Goal: Information Seeking & Learning: Compare options

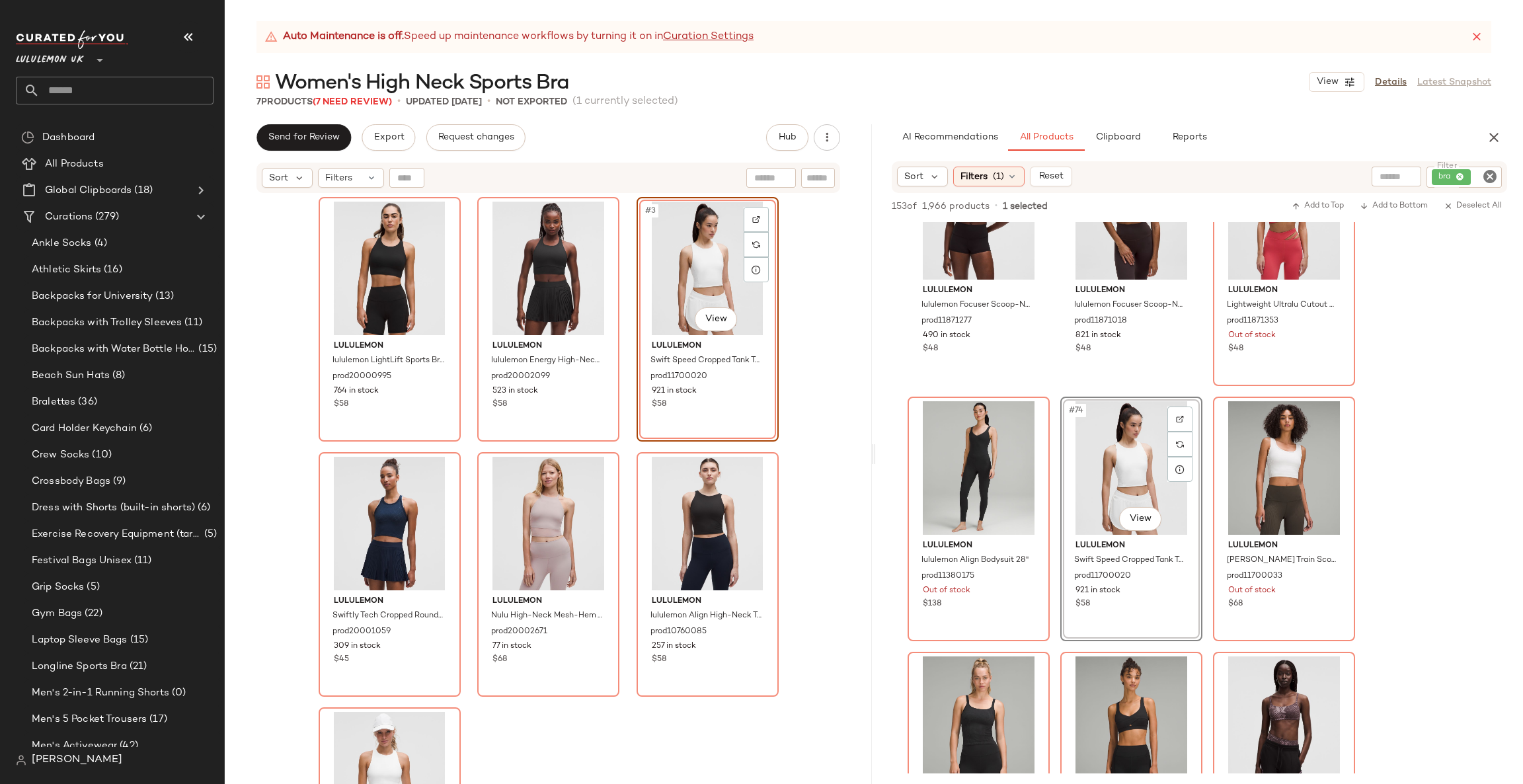
click at [1429, 410] on div "lululemon Wunder Train Wide-Strap Tank Top Medium Support, B–D Cups prod2000598…" at bounding box center [1199, 646] width 647 height 12746
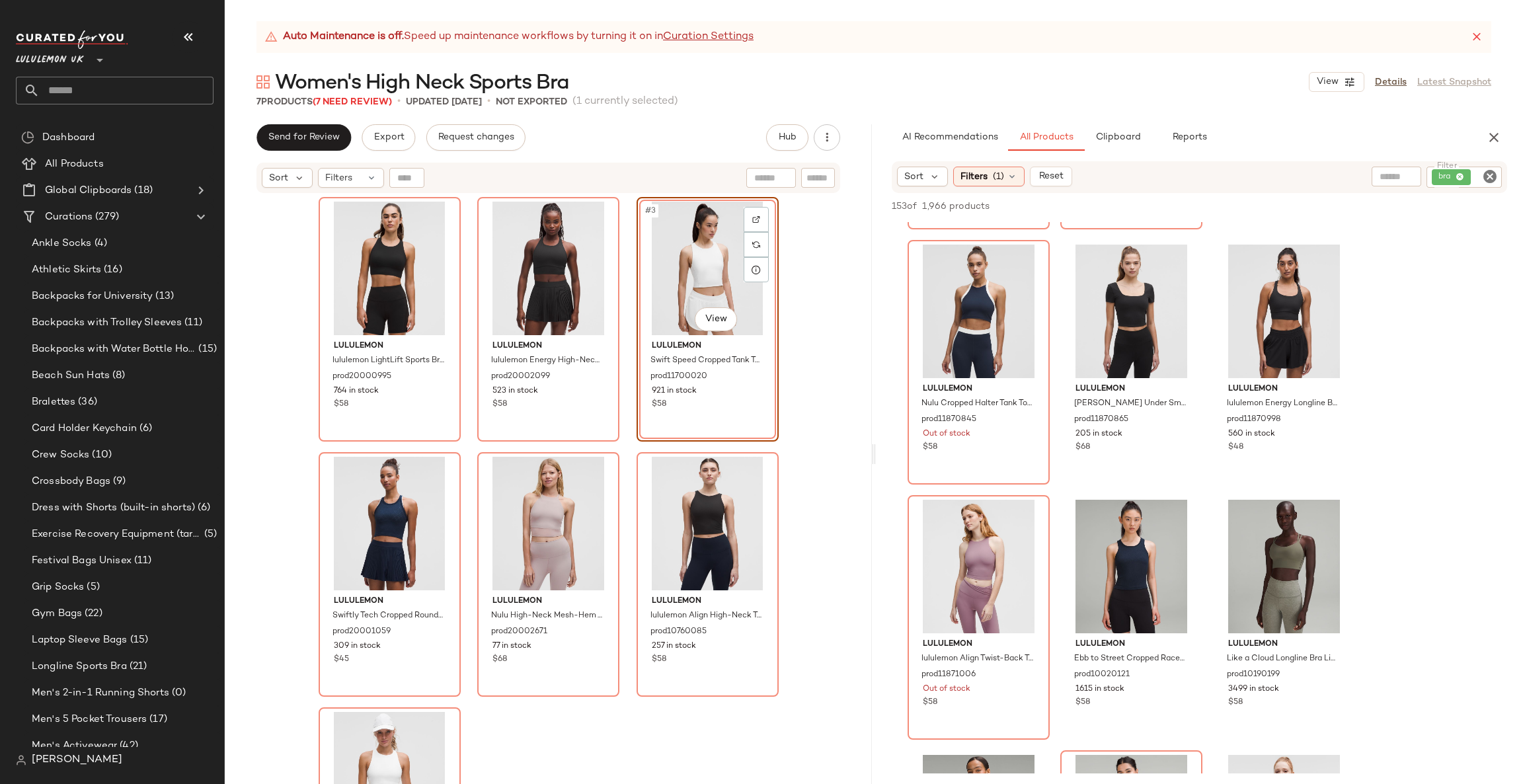
scroll to position [7138, 0]
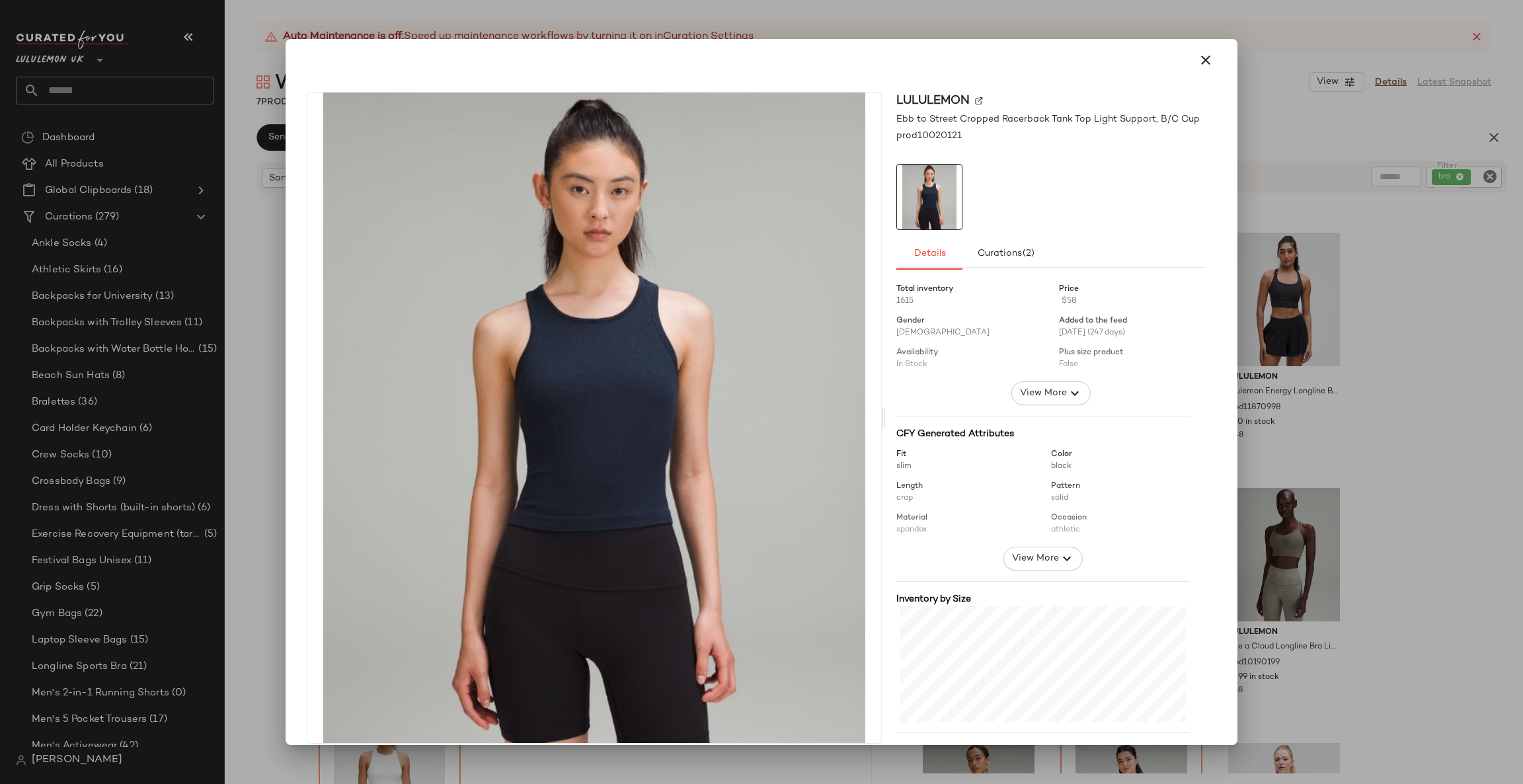
click at [1386, 472] on div at bounding box center [761, 392] width 1523 height 784
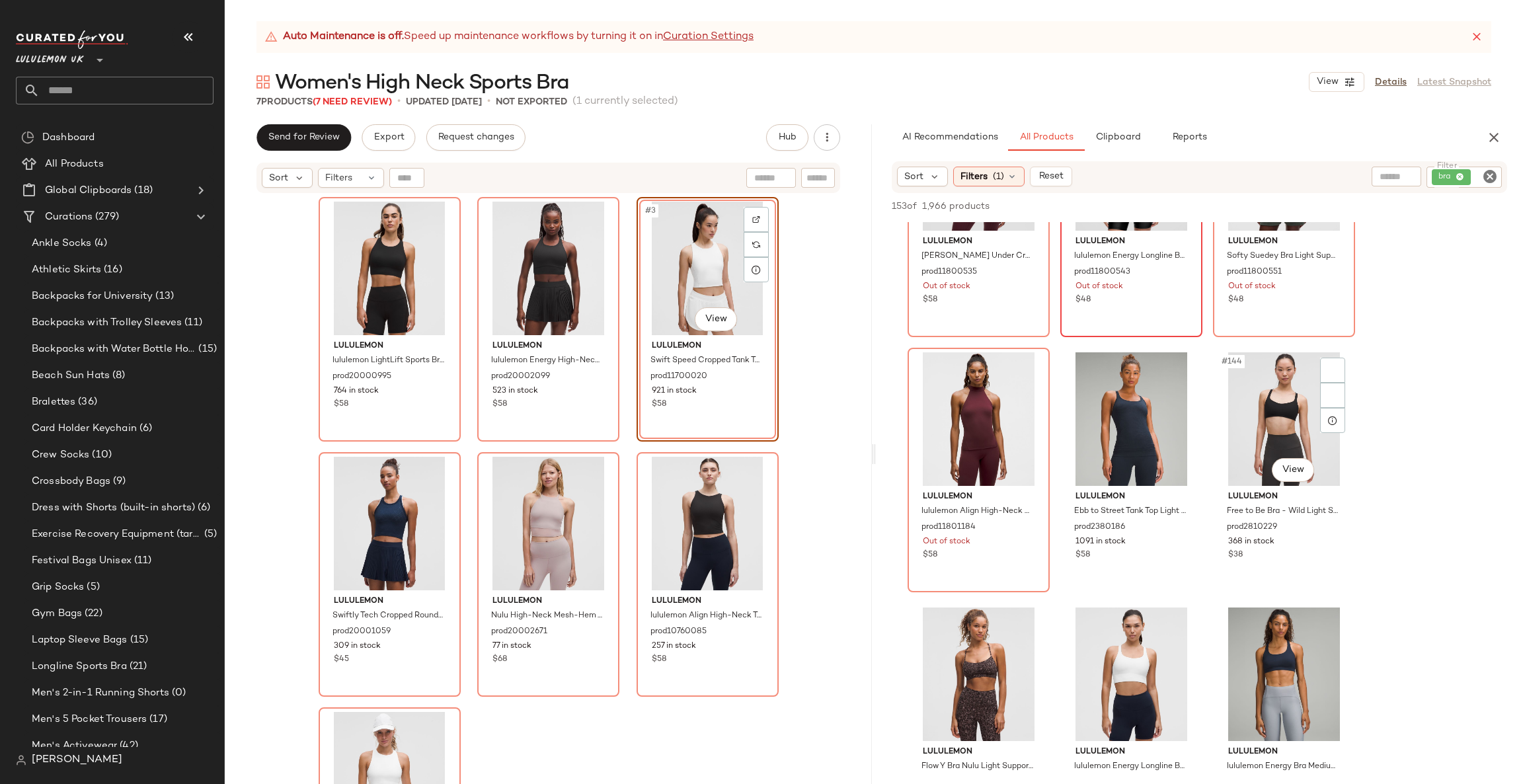
scroll to position [11699, 0]
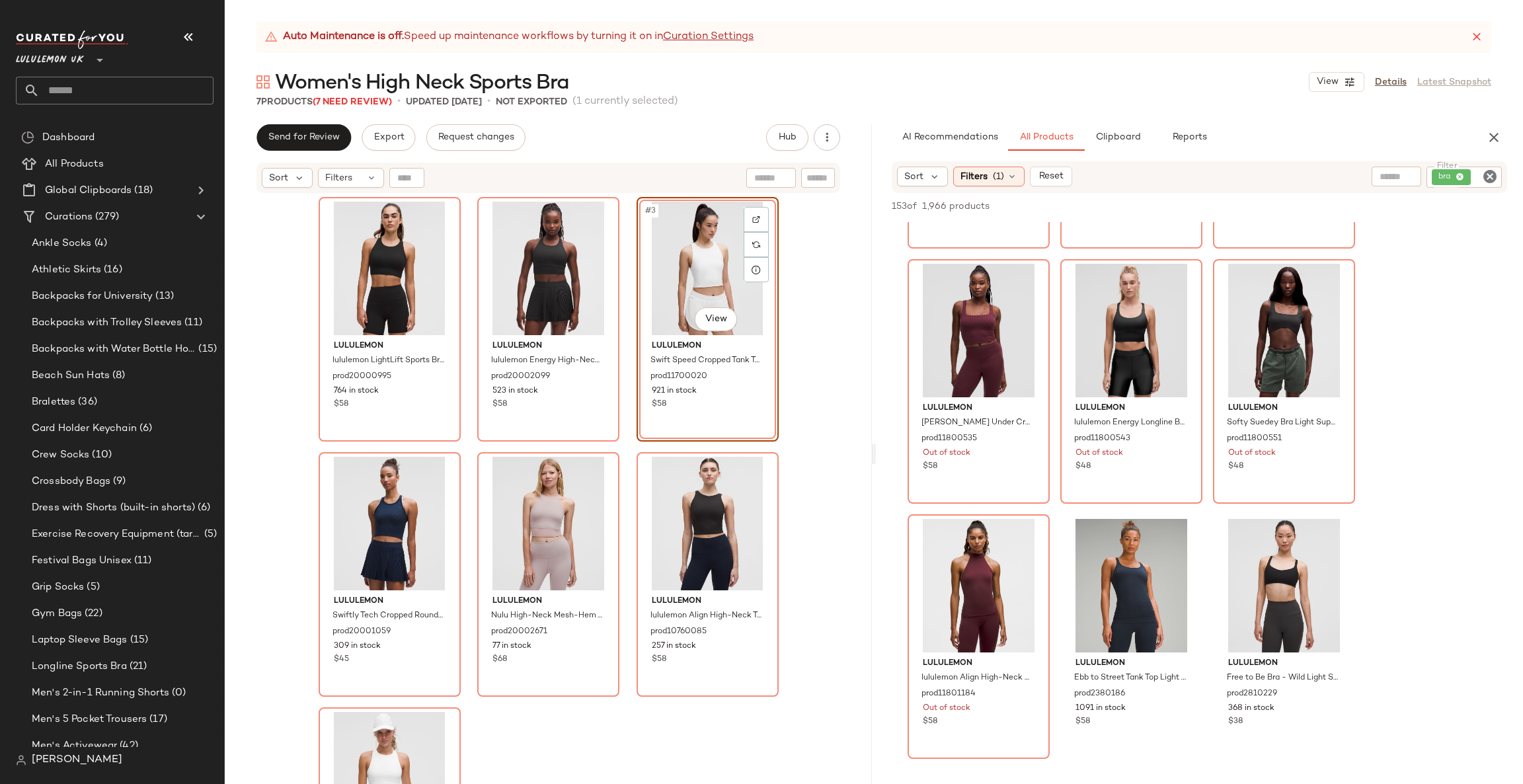
click at [113, 86] on input "text" at bounding box center [127, 90] width 174 height 28
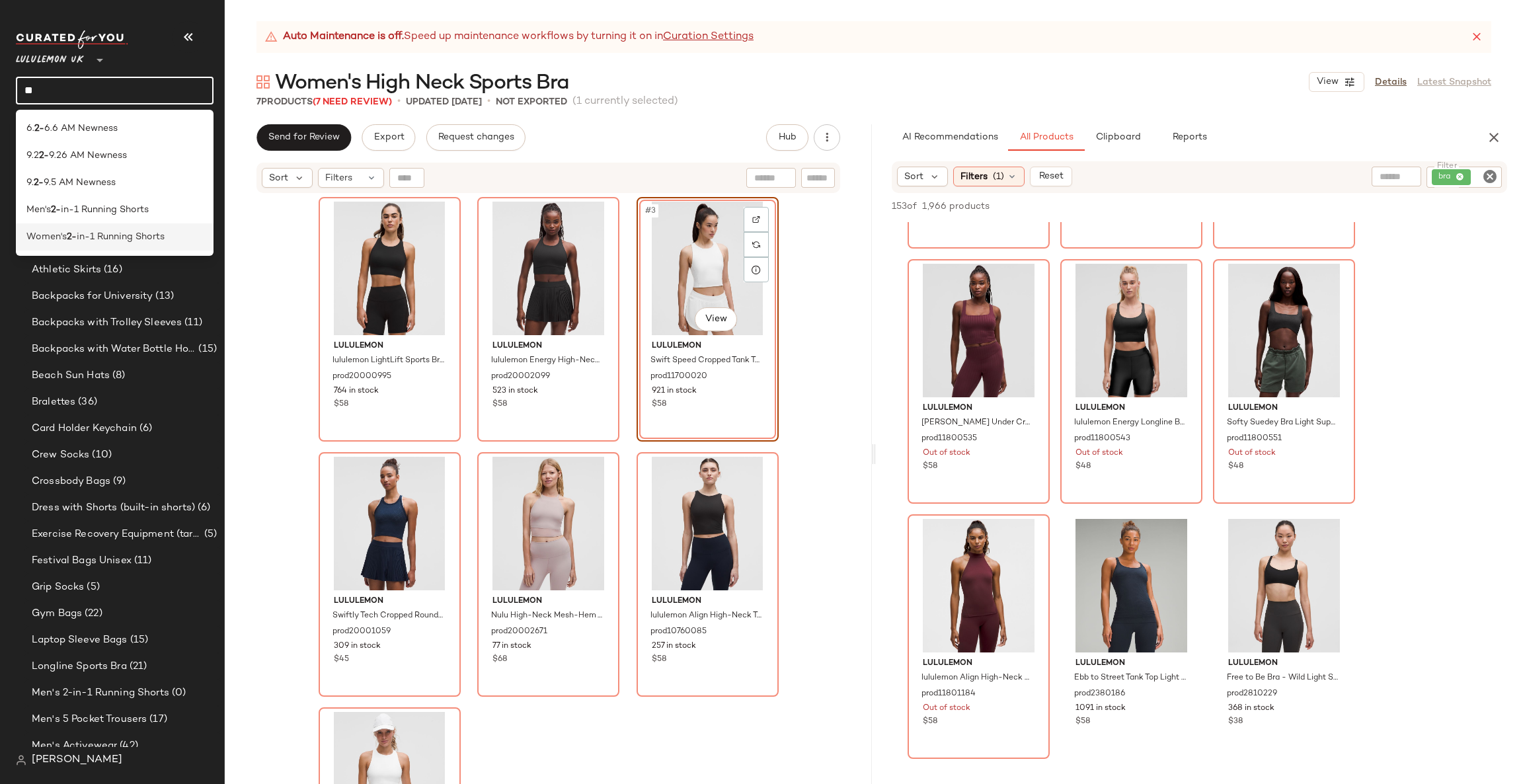
type input "**"
click at [136, 242] on span "in-1 Running Shorts" at bounding box center [121, 237] width 88 height 14
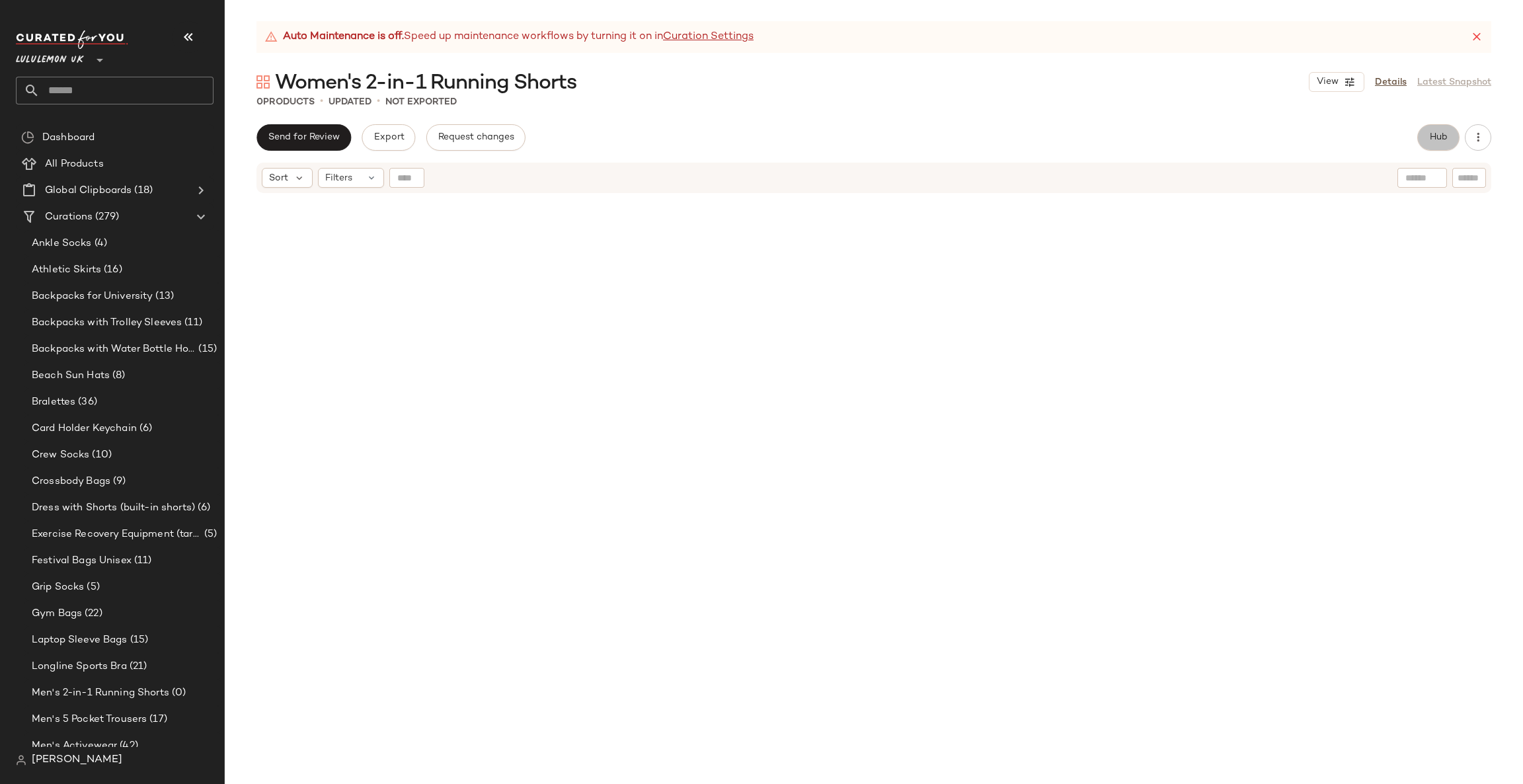
click at [1439, 130] on button "Hub" at bounding box center [1438, 137] width 43 height 26
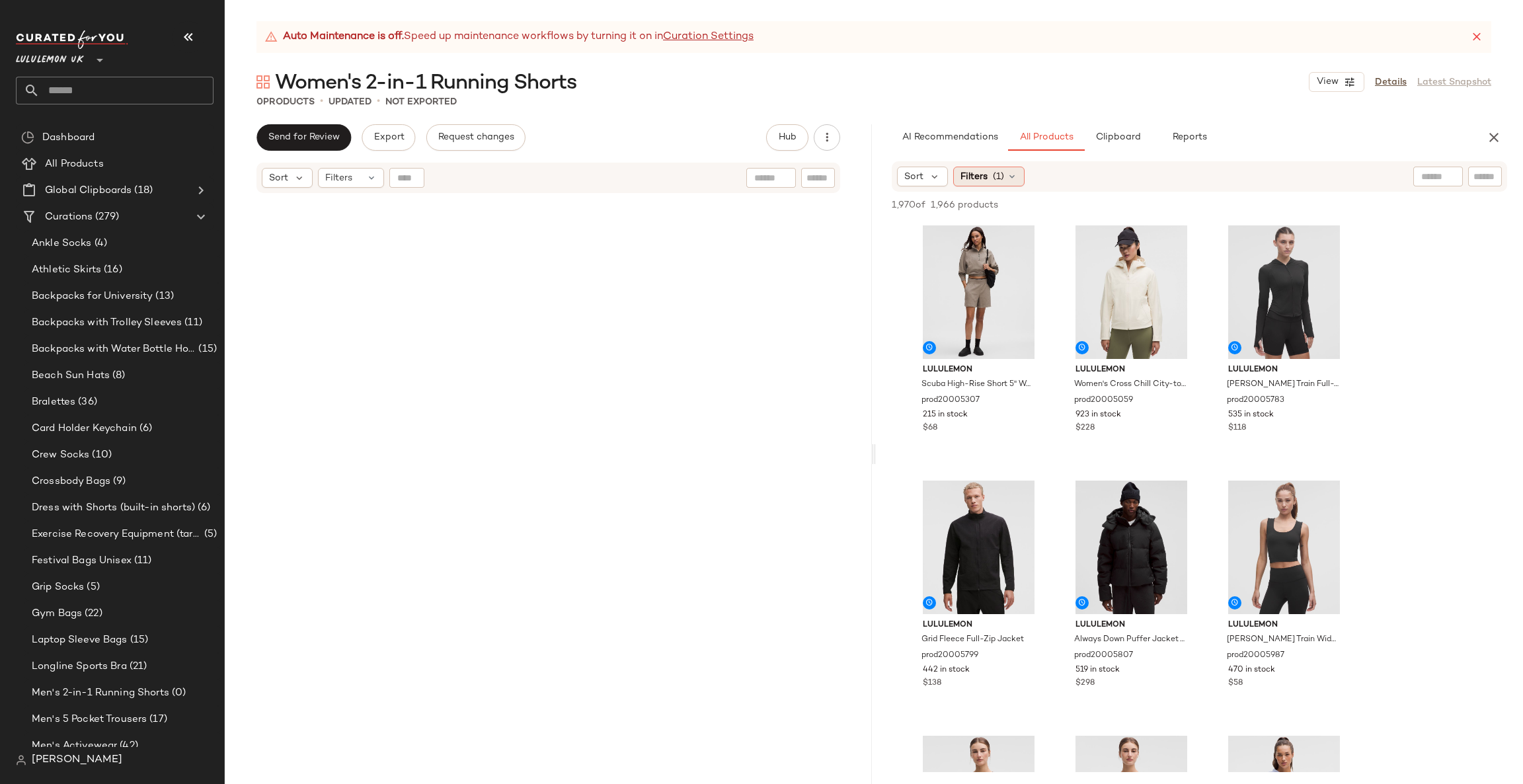
click at [982, 178] on span "Filters" at bounding box center [974, 177] width 27 height 14
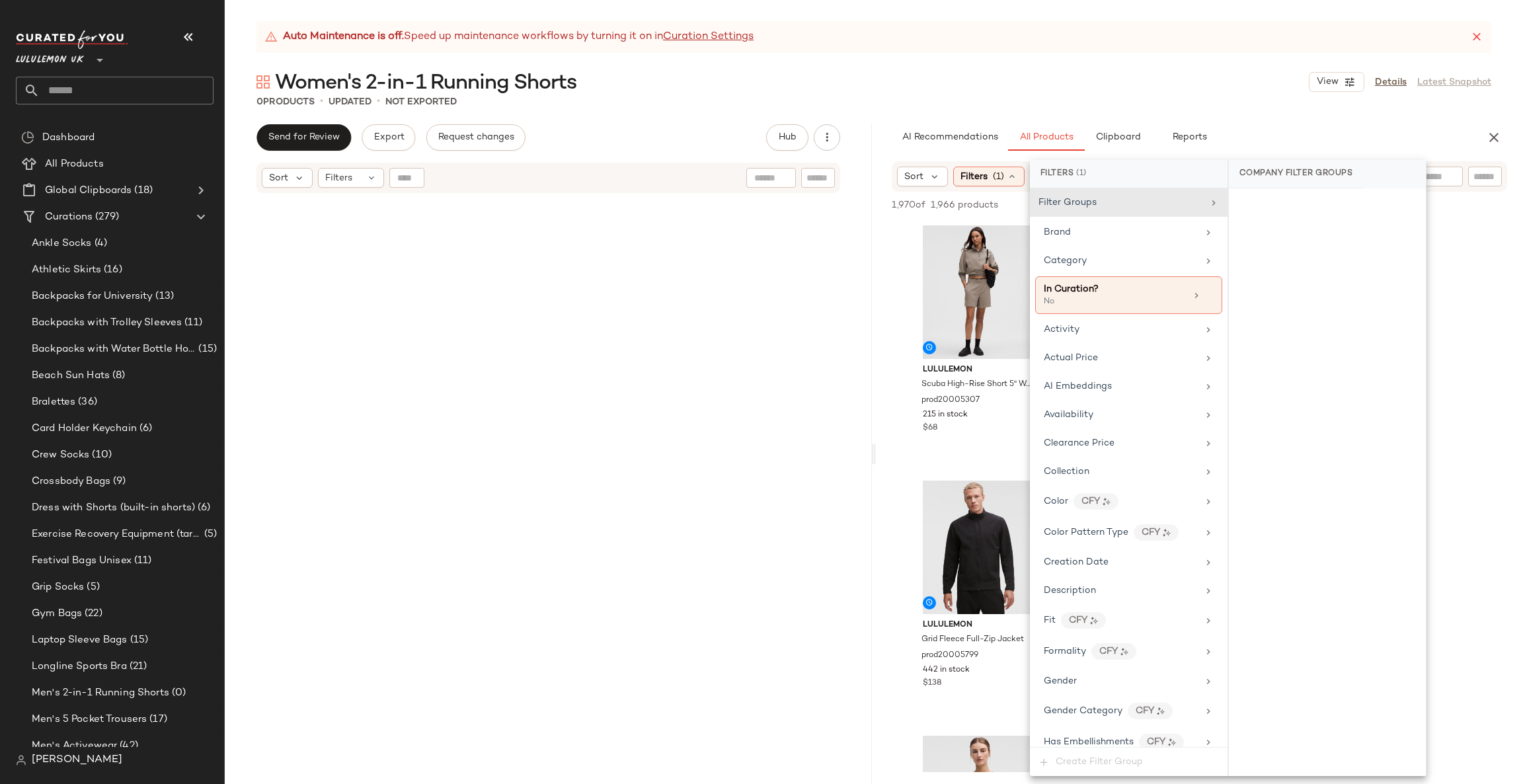
click at [1099, 670] on div "Filter Groups Brand Category In Curation? No Activity Actual Price AI Embedding…" at bounding box center [1128, 468] width 198 height 559
click at [1099, 677] on div "Gender" at bounding box center [1128, 681] width 187 height 26
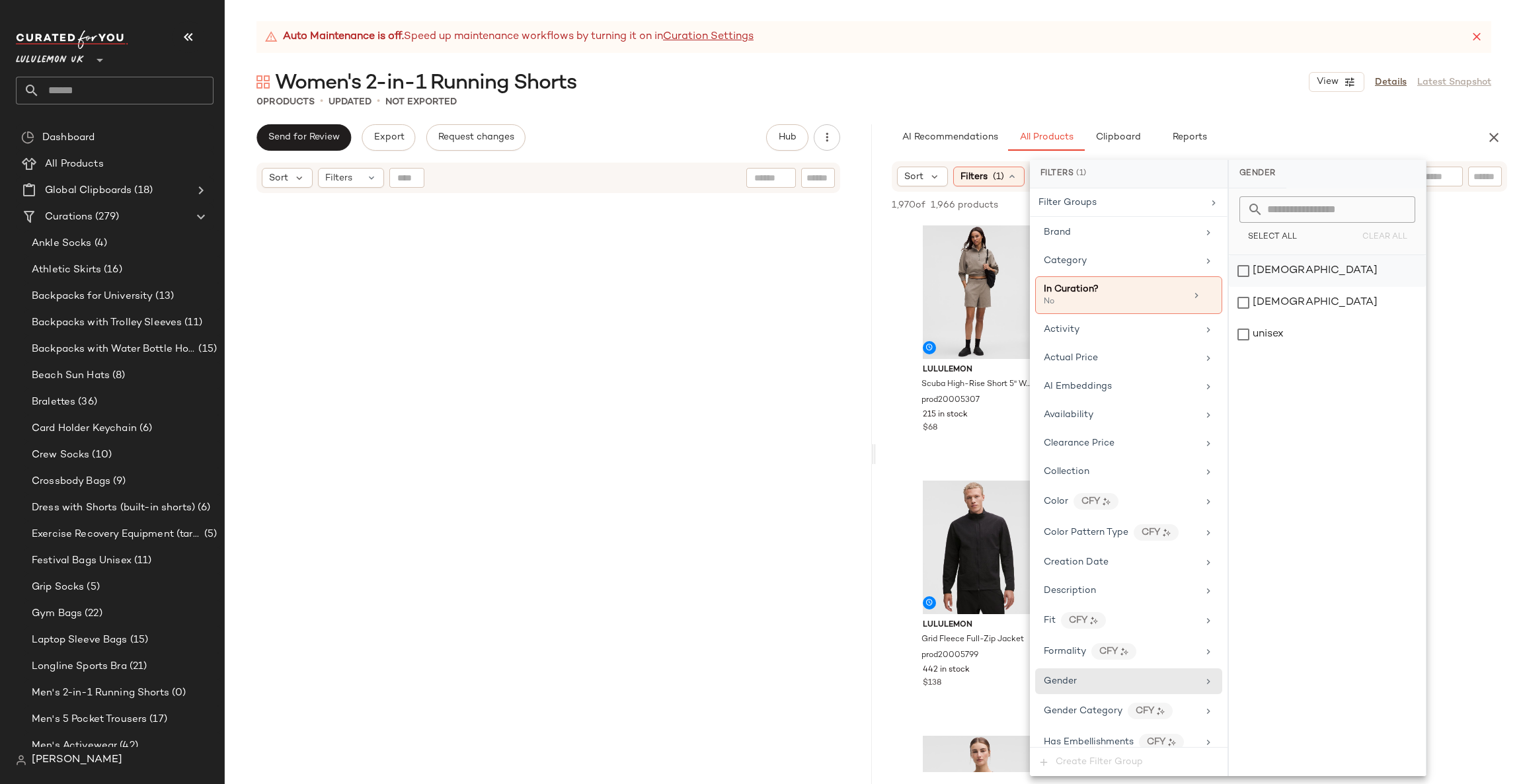
click at [1304, 277] on div "[DEMOGRAPHIC_DATA]" at bounding box center [1327, 271] width 197 height 32
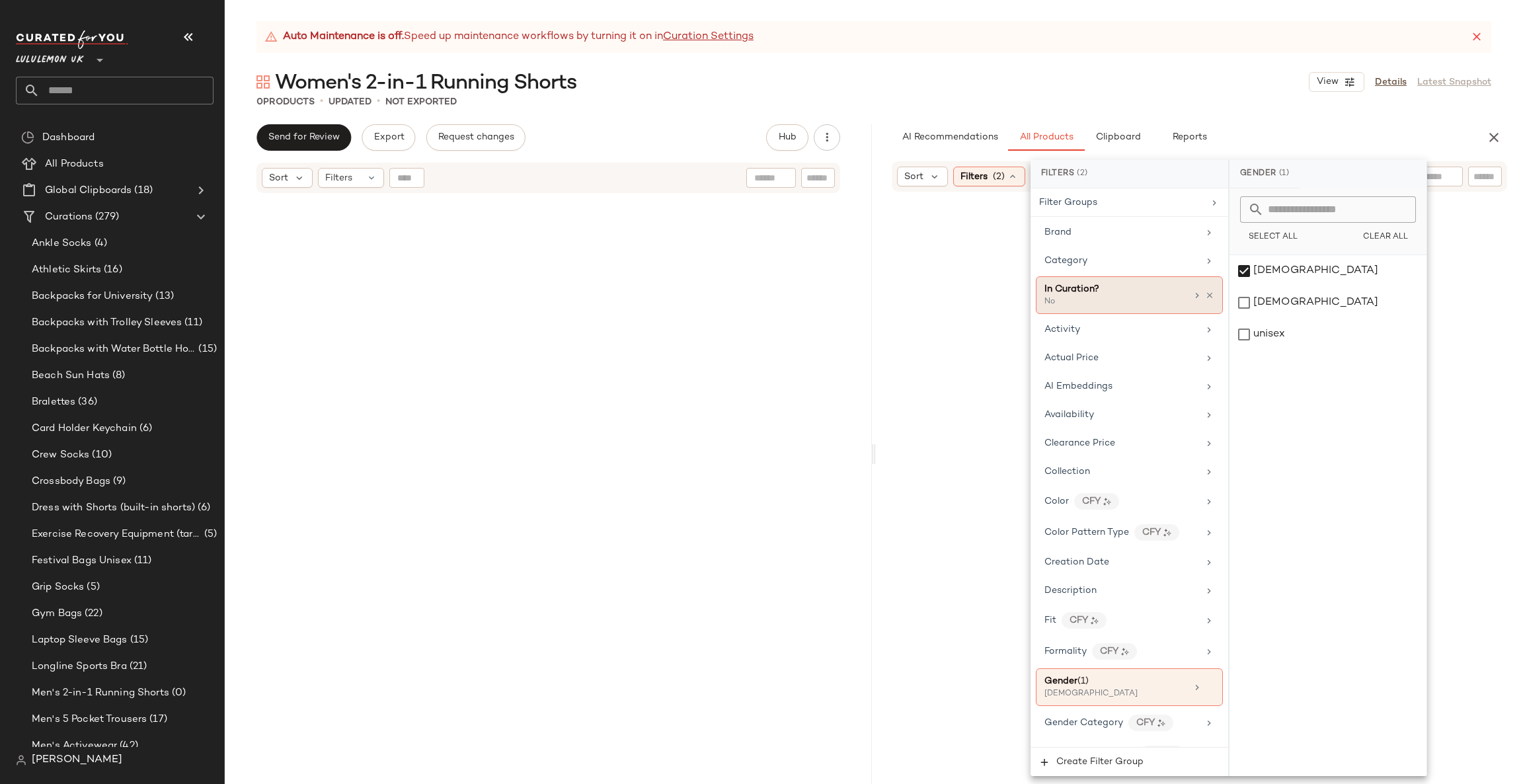
drag, startPoint x: 1144, startPoint y: 325, endPoint x: 1196, endPoint y: 291, distance: 62.1
click at [1144, 325] on div "Activity" at bounding box center [1122, 329] width 154 height 14
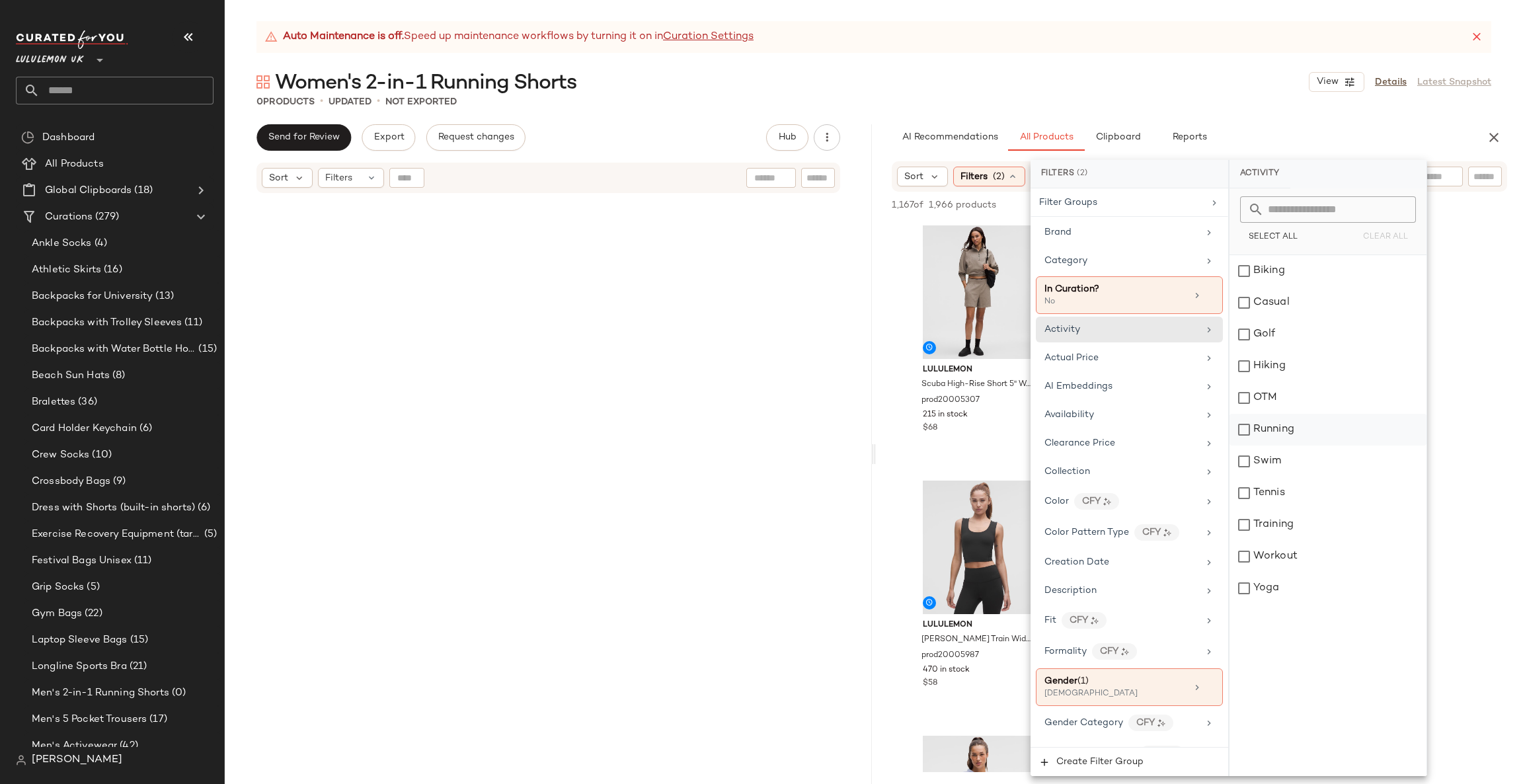
click at [1265, 419] on div "Running" at bounding box center [1328, 429] width 197 height 32
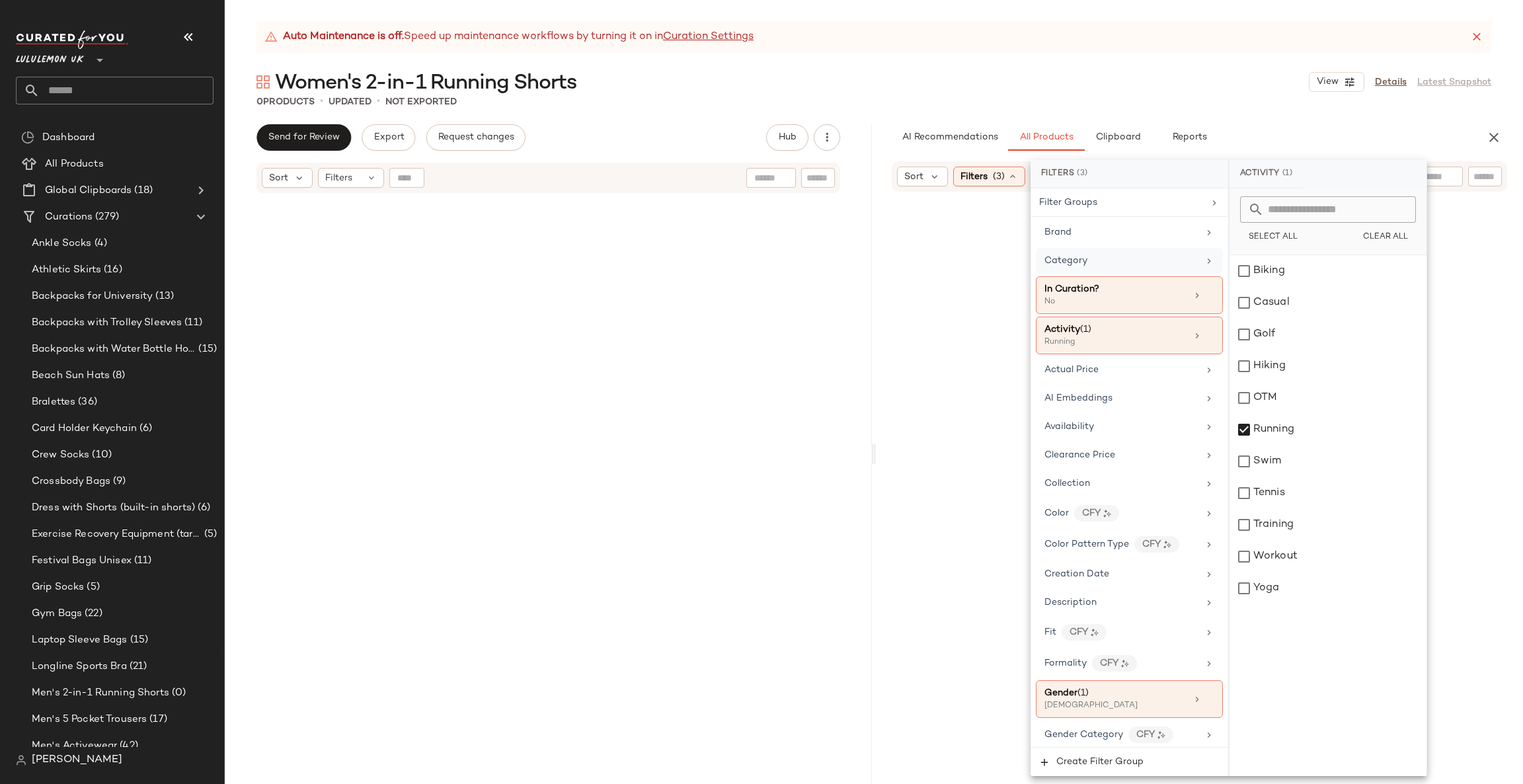
click at [1161, 259] on div "Category" at bounding box center [1122, 260] width 154 height 14
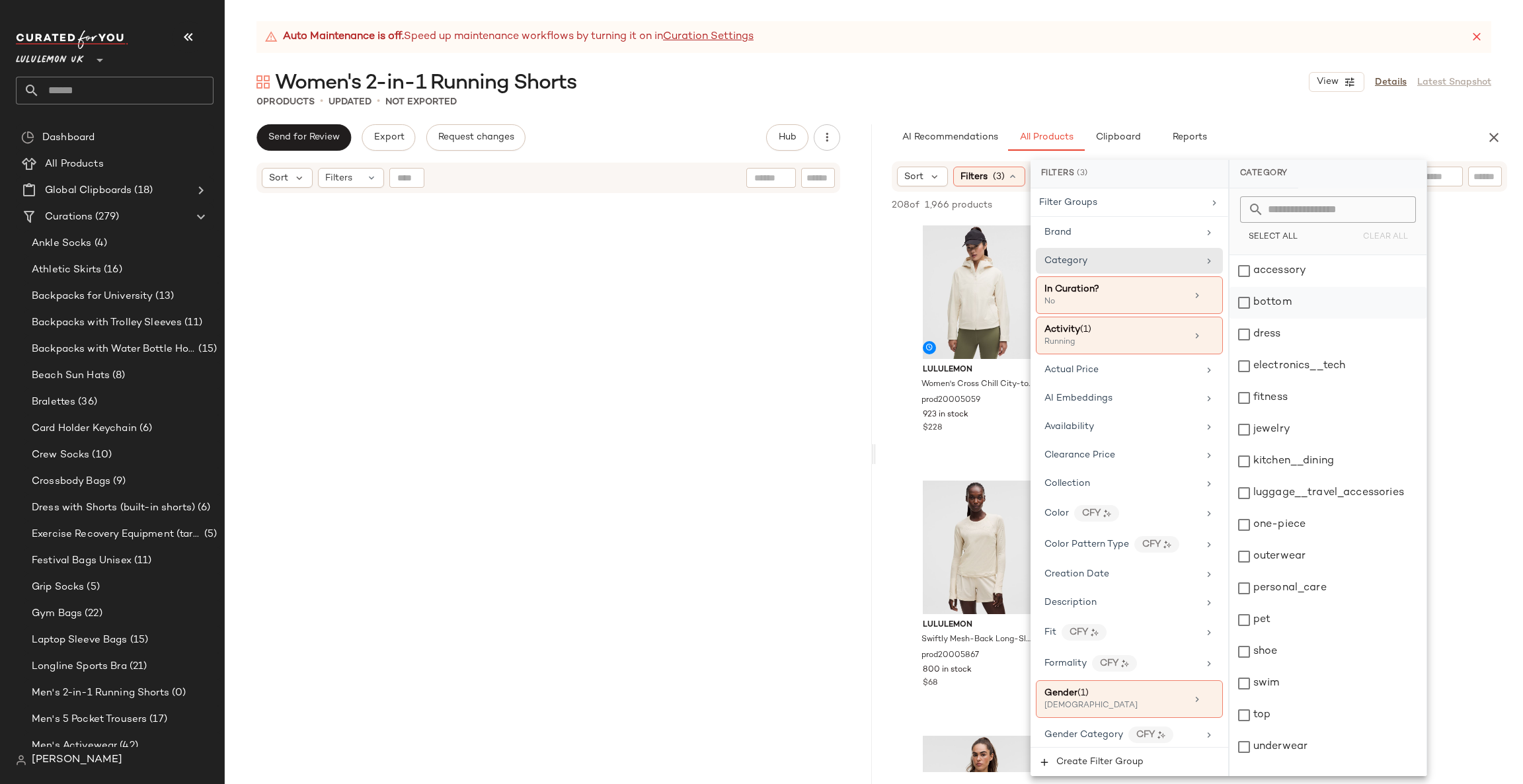
click at [1300, 296] on div "bottom" at bounding box center [1328, 302] width 197 height 32
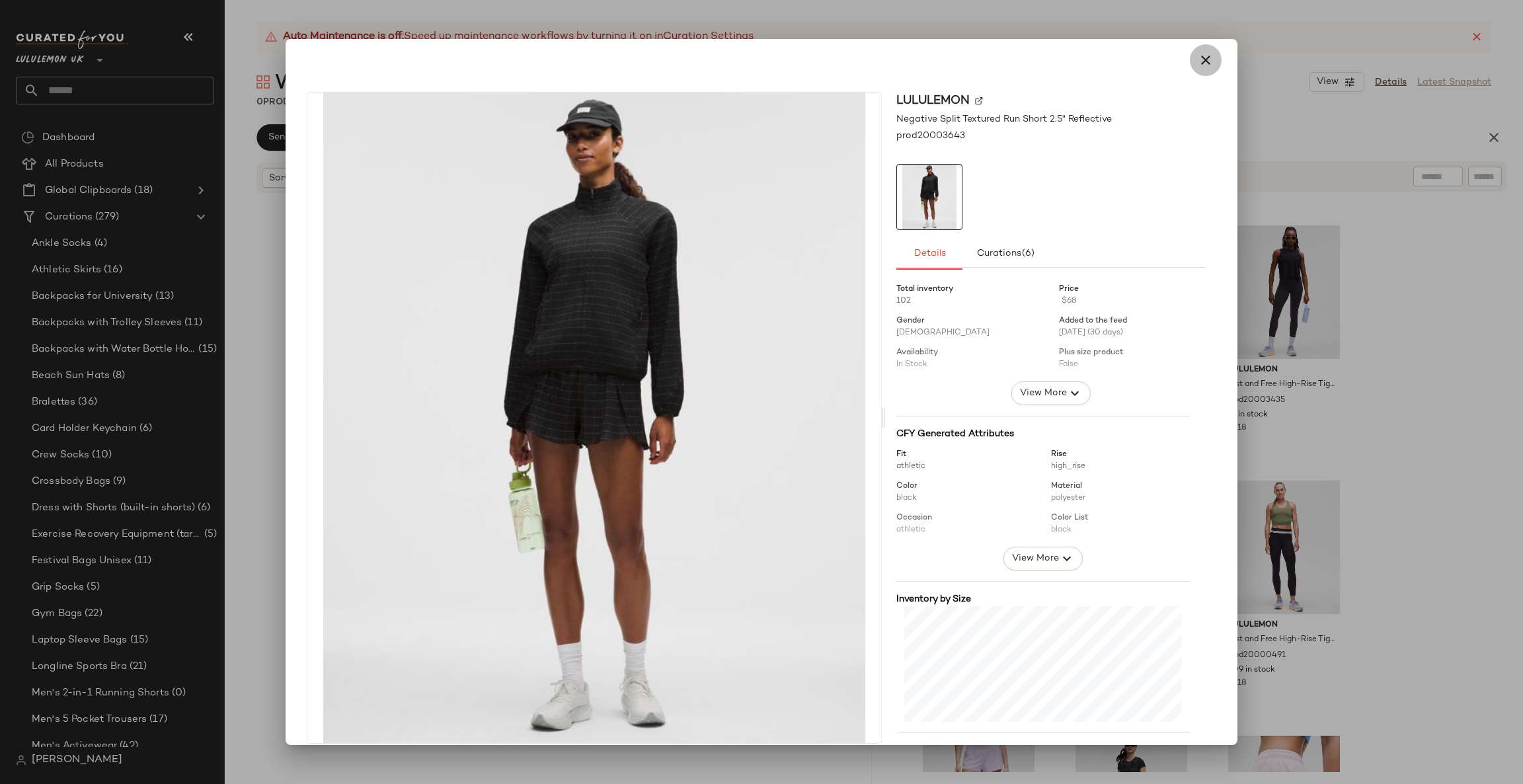
click at [1202, 58] on icon "button" at bounding box center [1206, 60] width 16 height 16
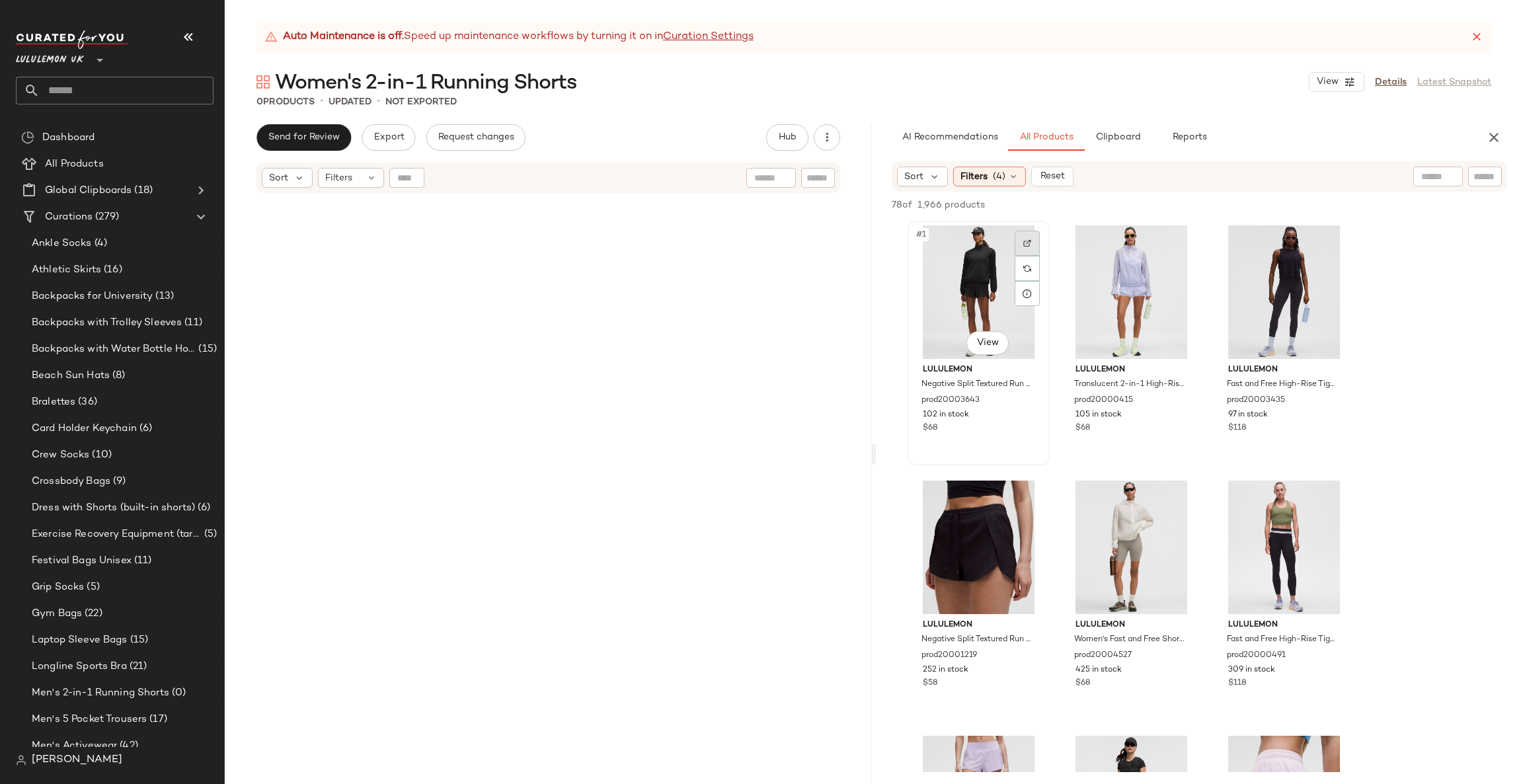
click at [1036, 233] on div at bounding box center [1027, 243] width 25 height 25
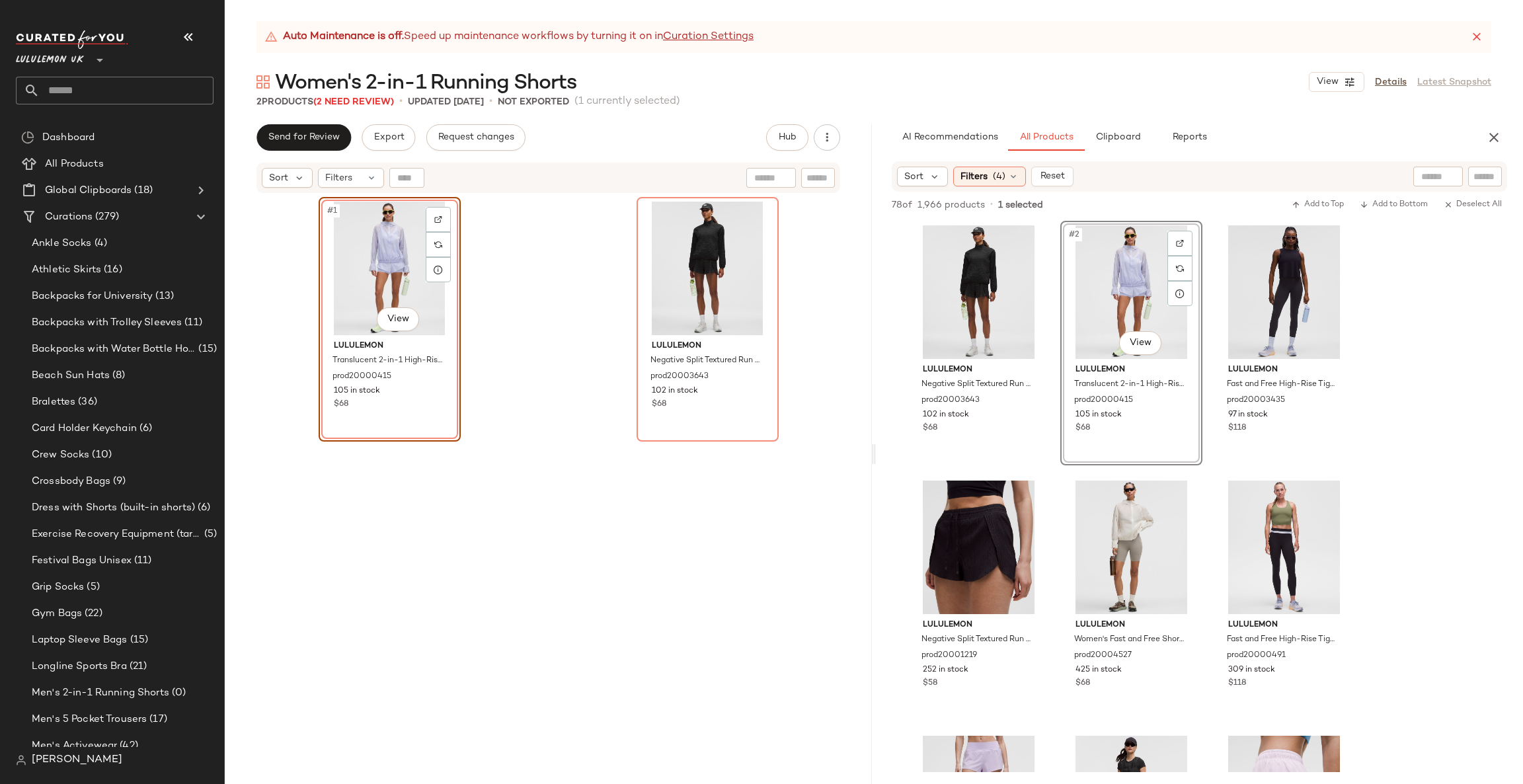
click at [1483, 173] on input "text" at bounding box center [1485, 177] width 23 height 14
type input "******"
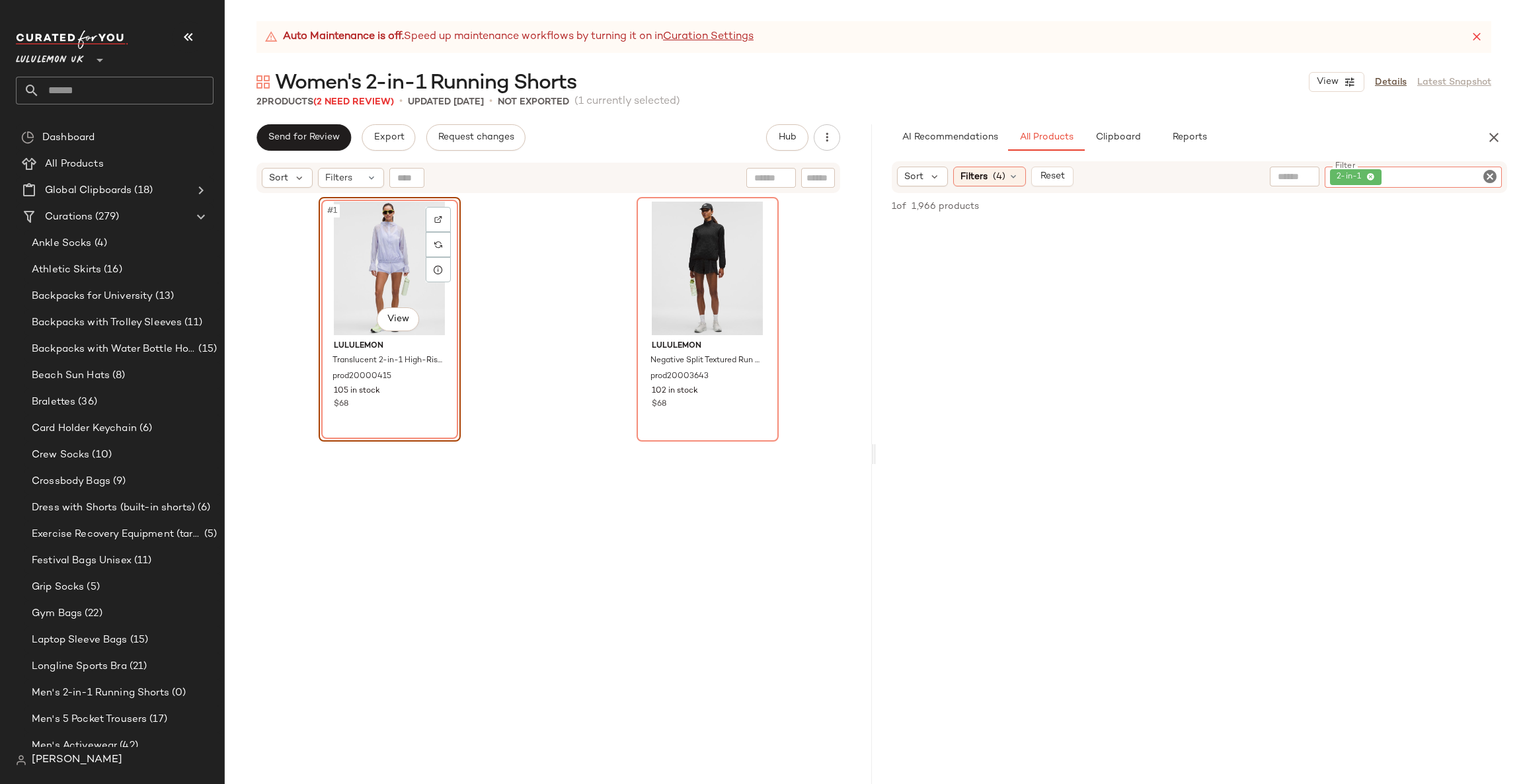
click at [1476, 173] on input "Filter" at bounding box center [1440, 177] width 113 height 14
click at [1481, 179] on div "Filter 2-in-1 Filter" at bounding box center [1413, 177] width 177 height 21
click at [1482, 179] on icon "Clear Filter" at bounding box center [1490, 177] width 16 height 16
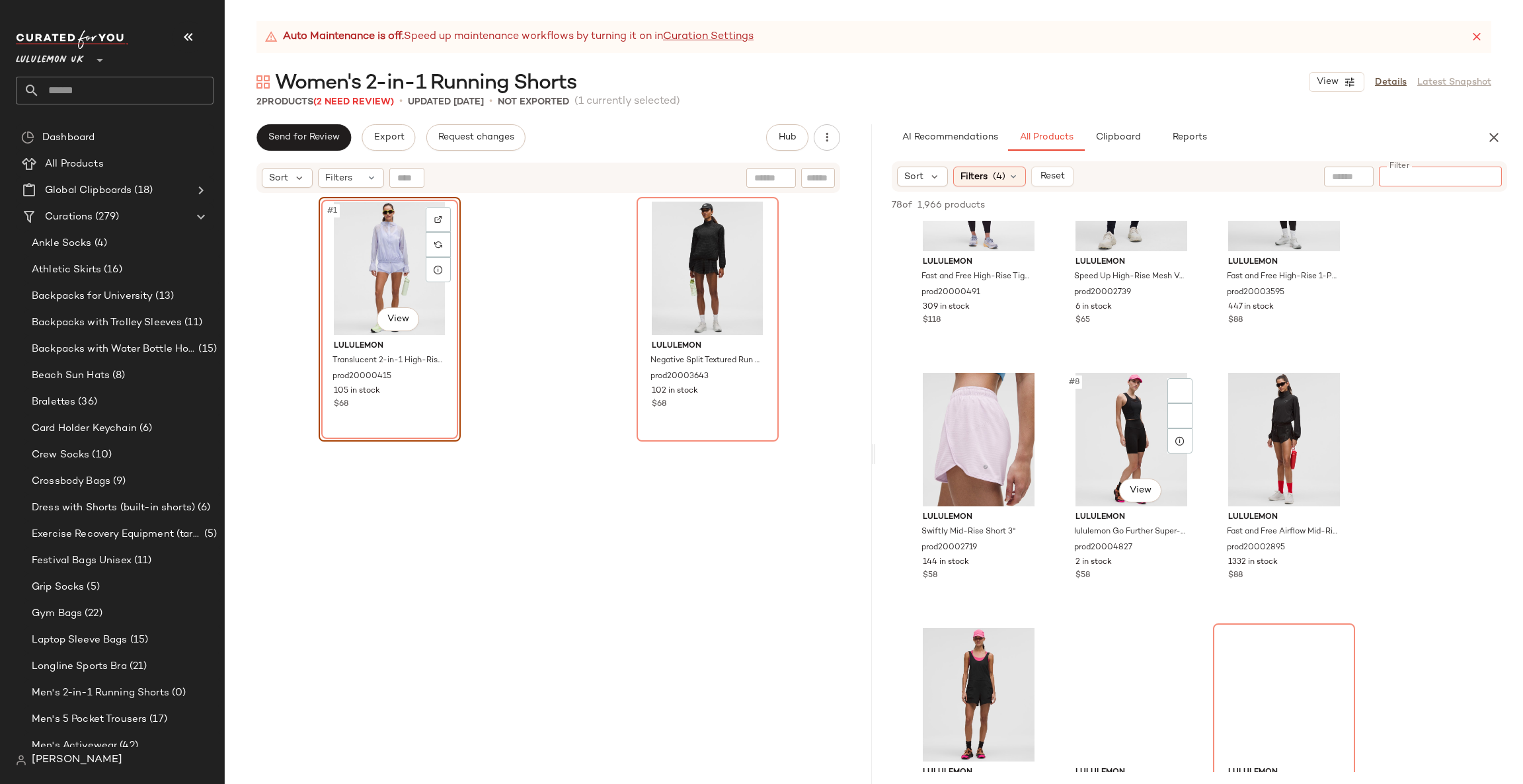
scroll to position [397, 0]
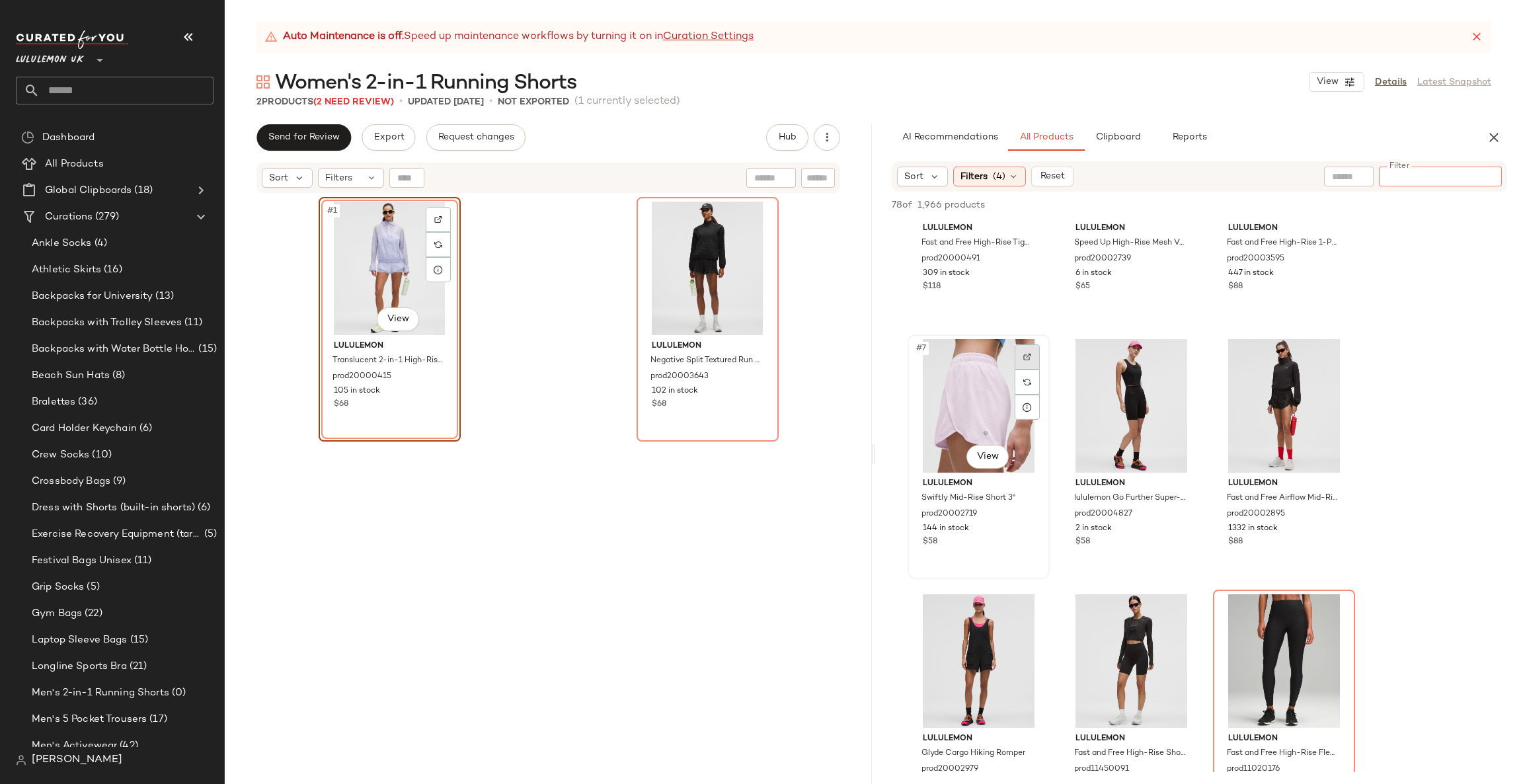
click at [1024, 353] on img at bounding box center [1028, 357] width 8 height 8
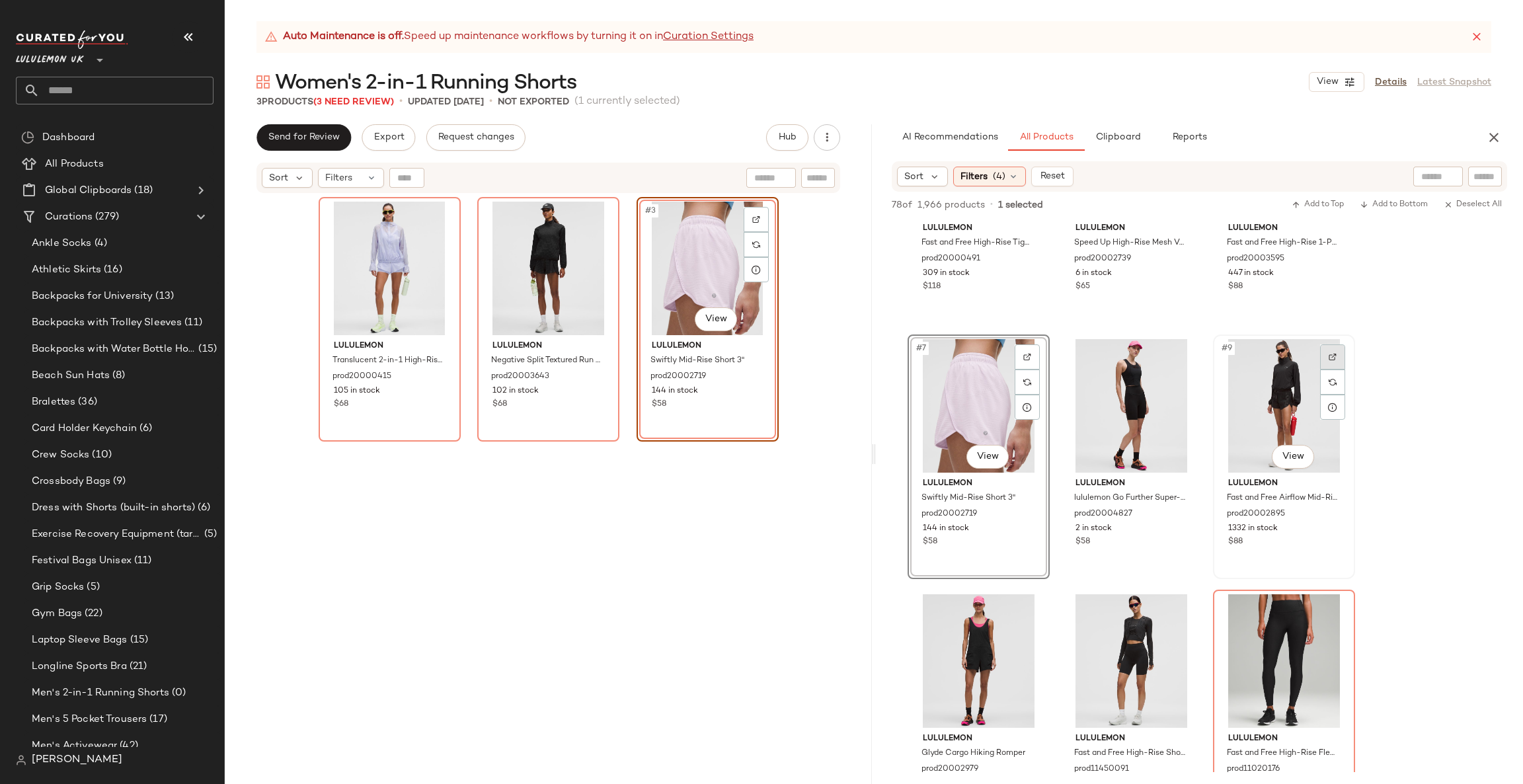
click at [1331, 353] on img at bounding box center [1333, 357] width 8 height 8
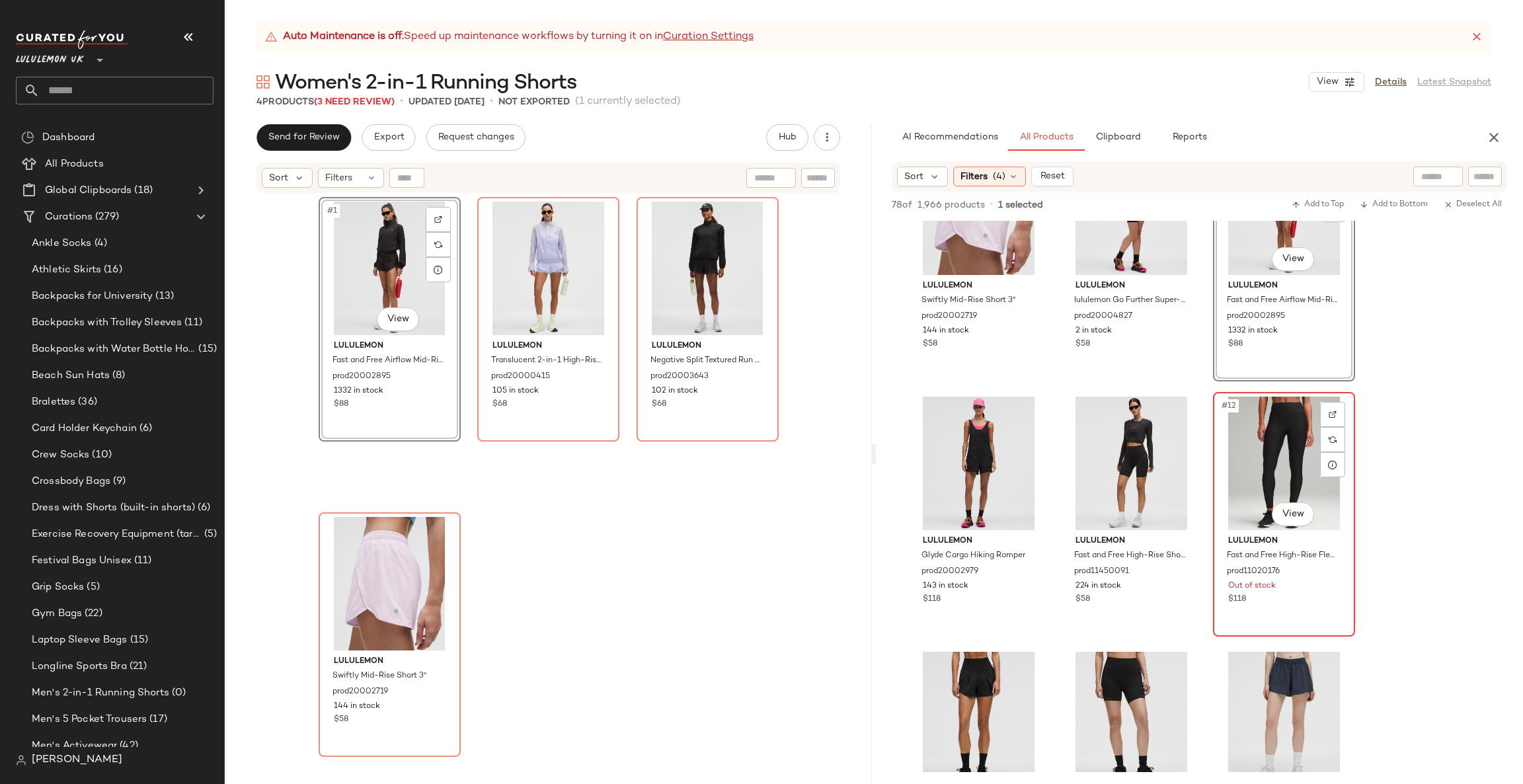
scroll to position [991, 0]
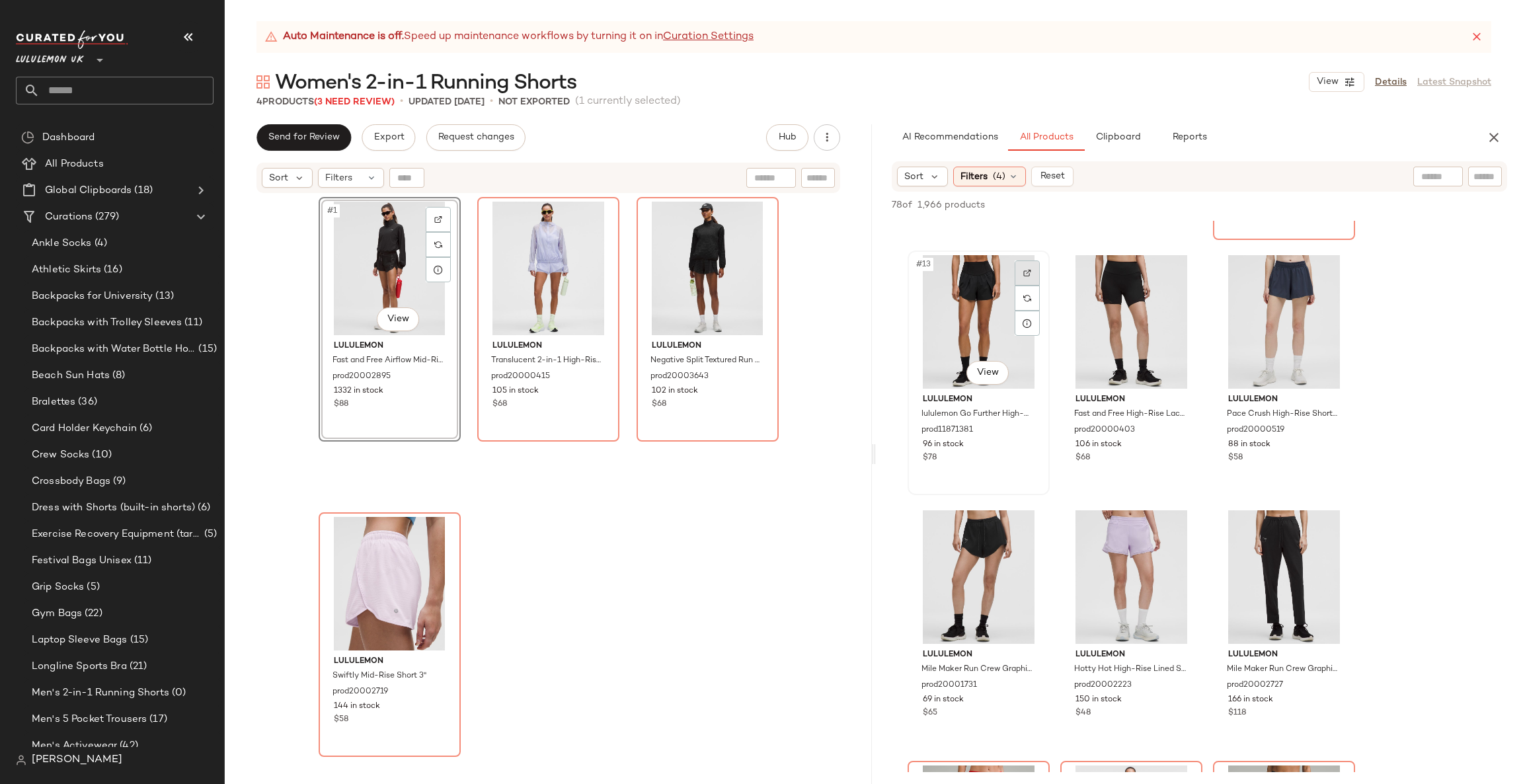
click at [1026, 269] on img at bounding box center [1028, 273] width 8 height 8
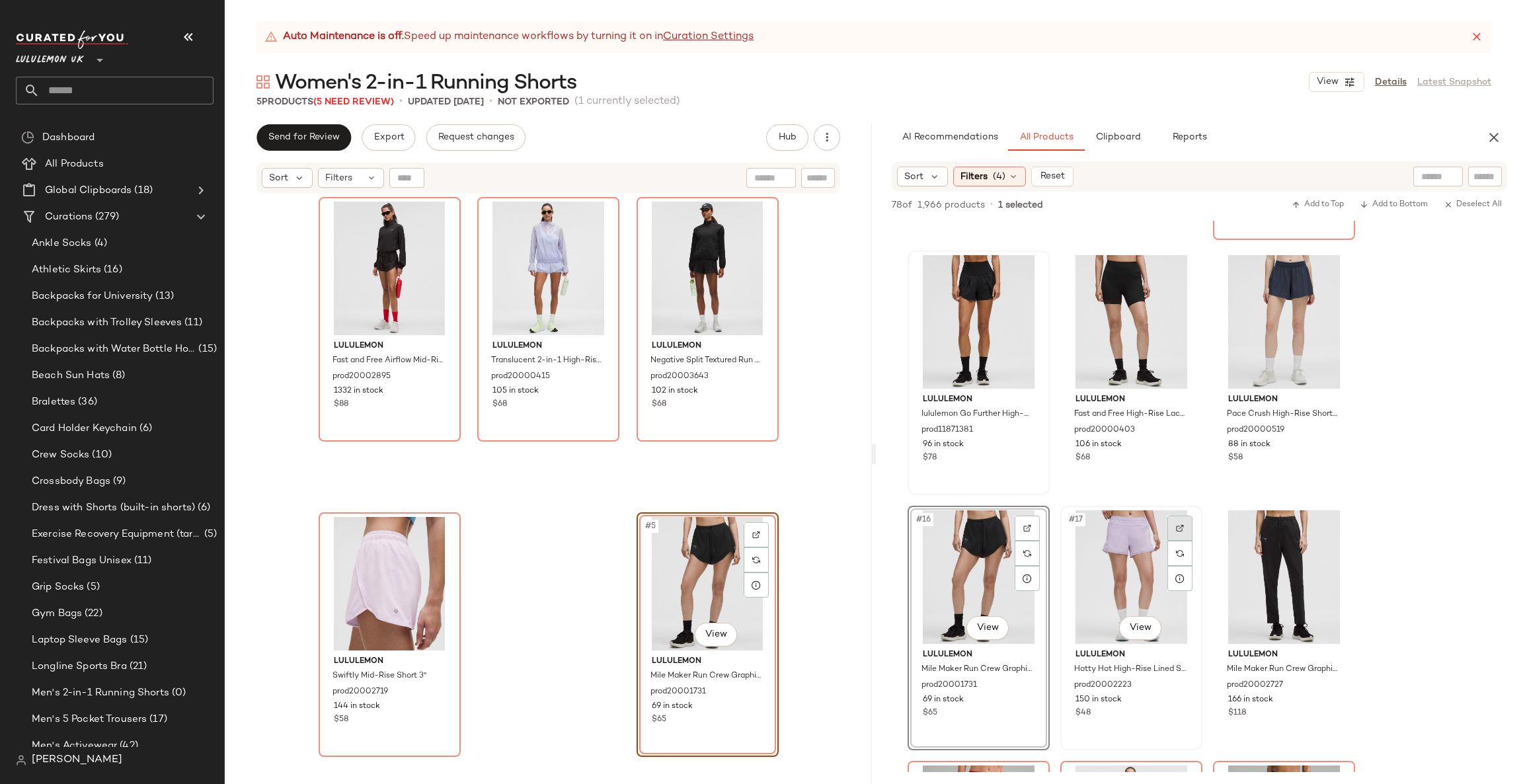
click at [1184, 517] on div at bounding box center [1180, 528] width 25 height 25
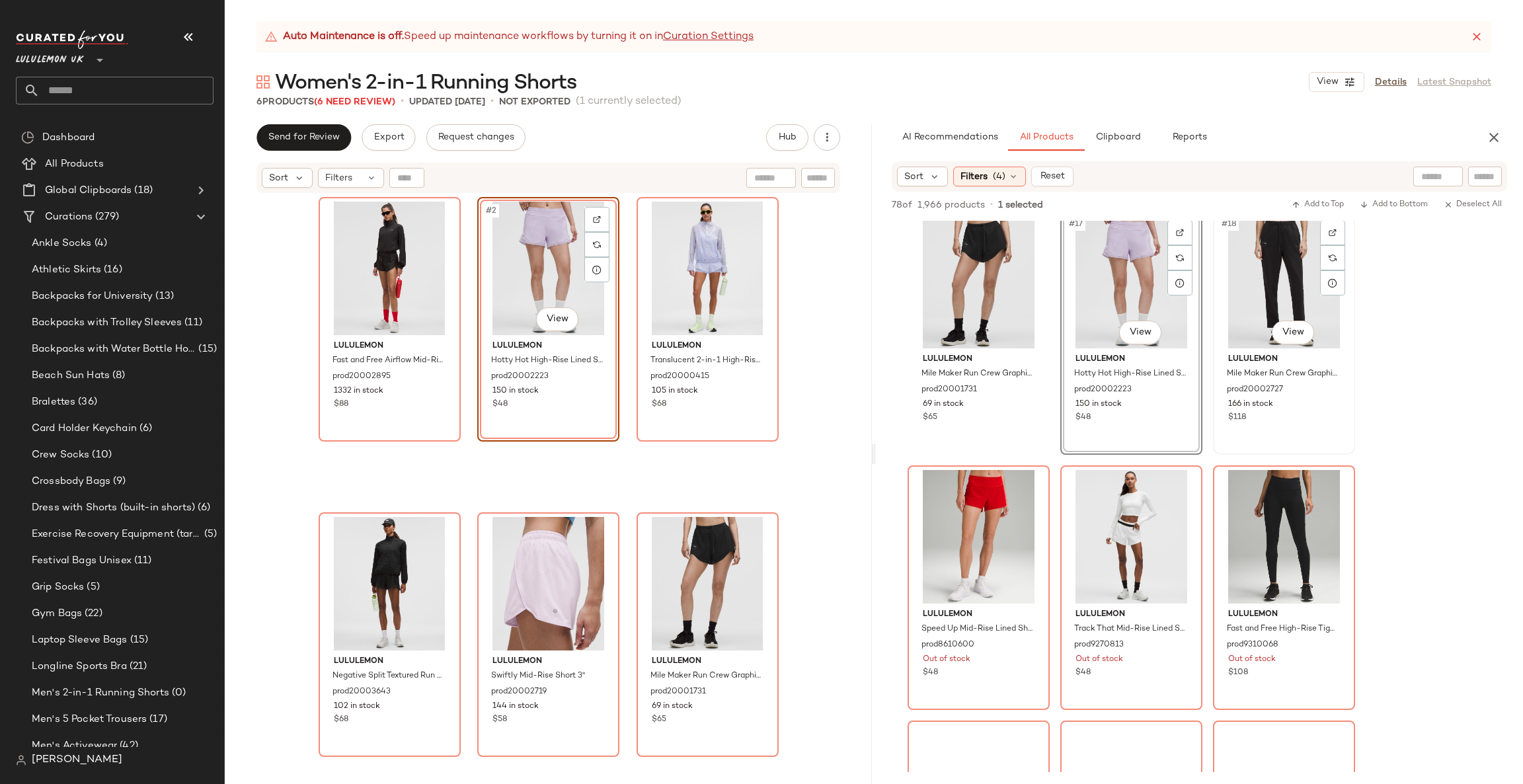
scroll to position [1388, 0]
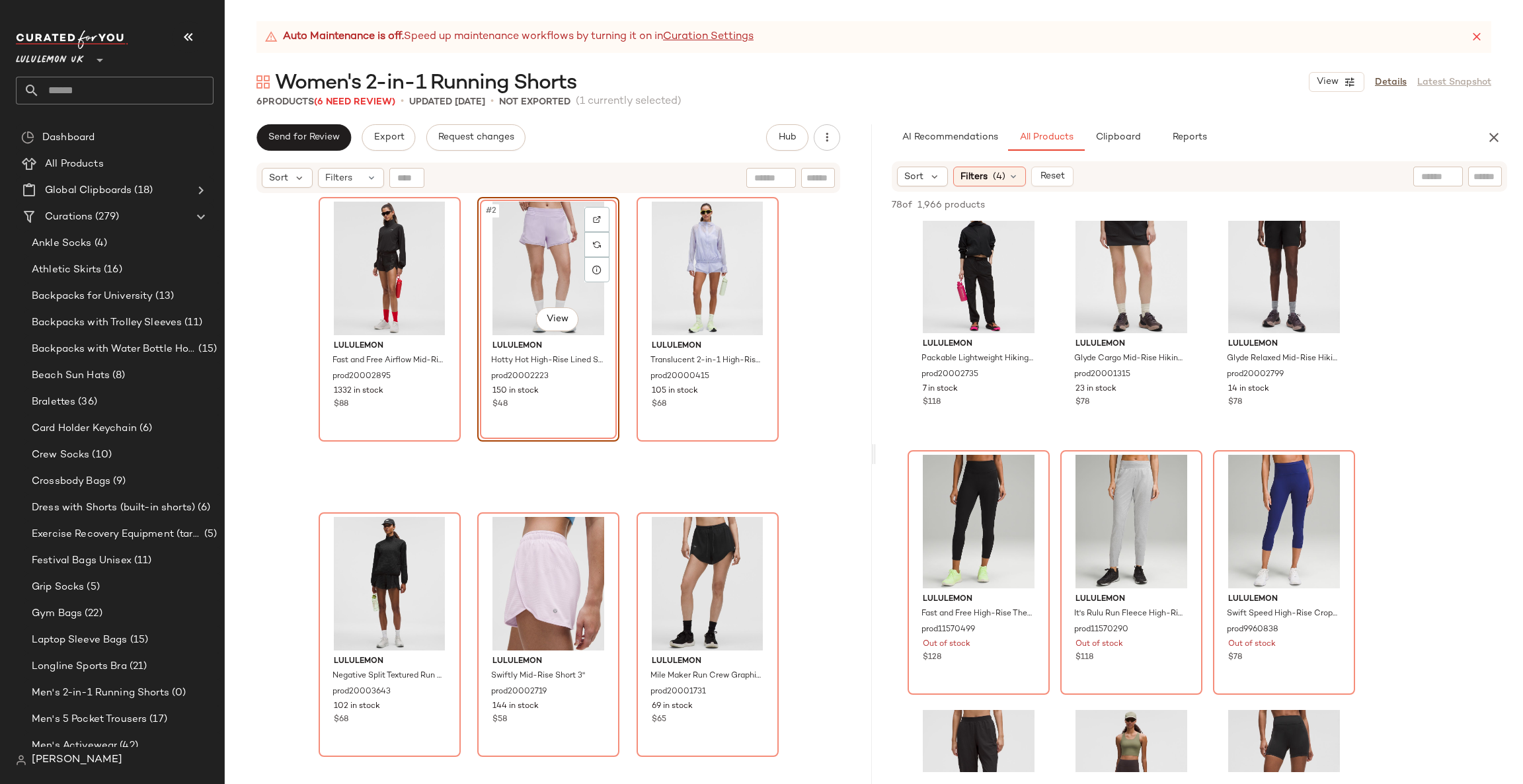
scroll to position [2379, 0]
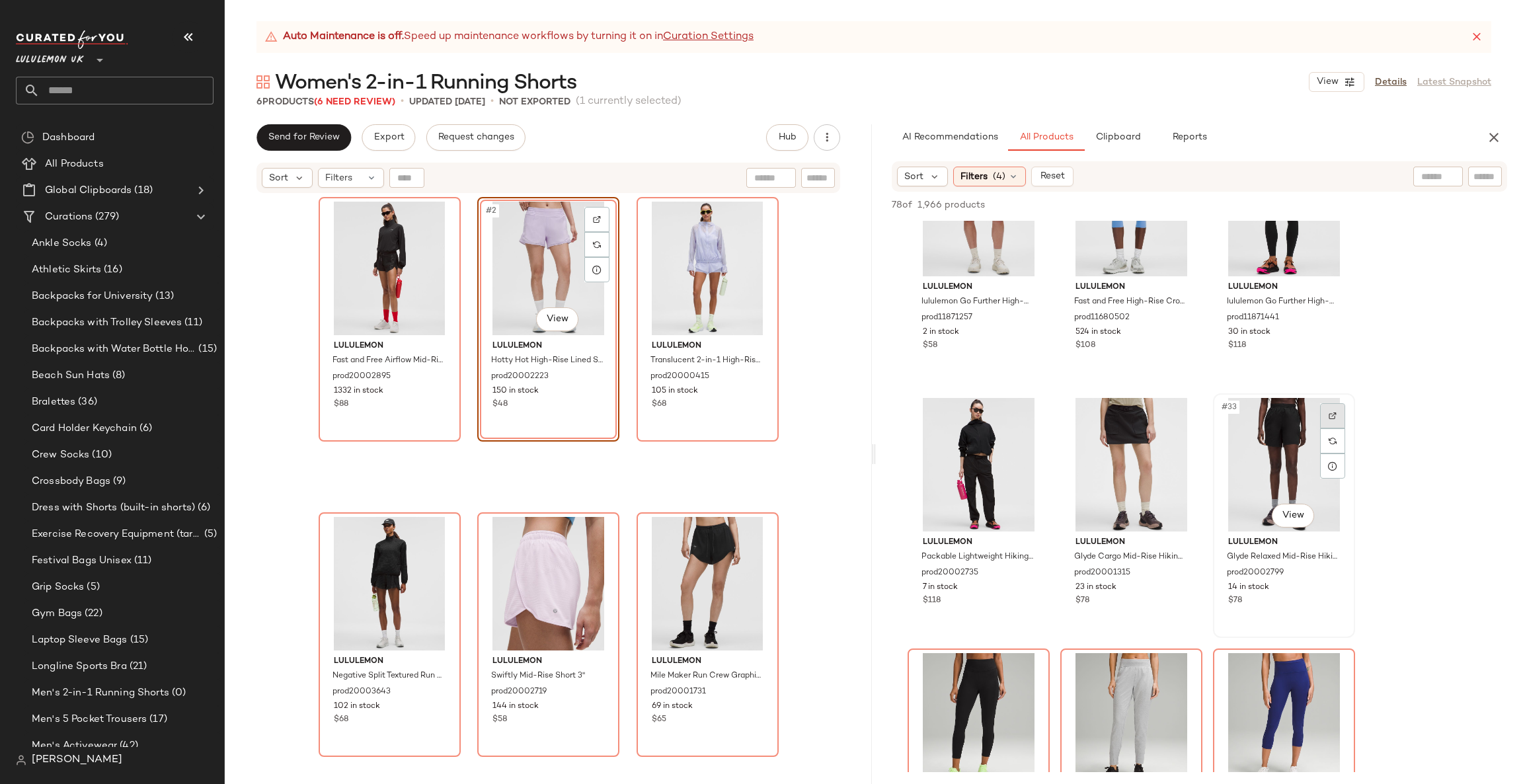
click at [1334, 412] on img at bounding box center [1333, 416] width 8 height 8
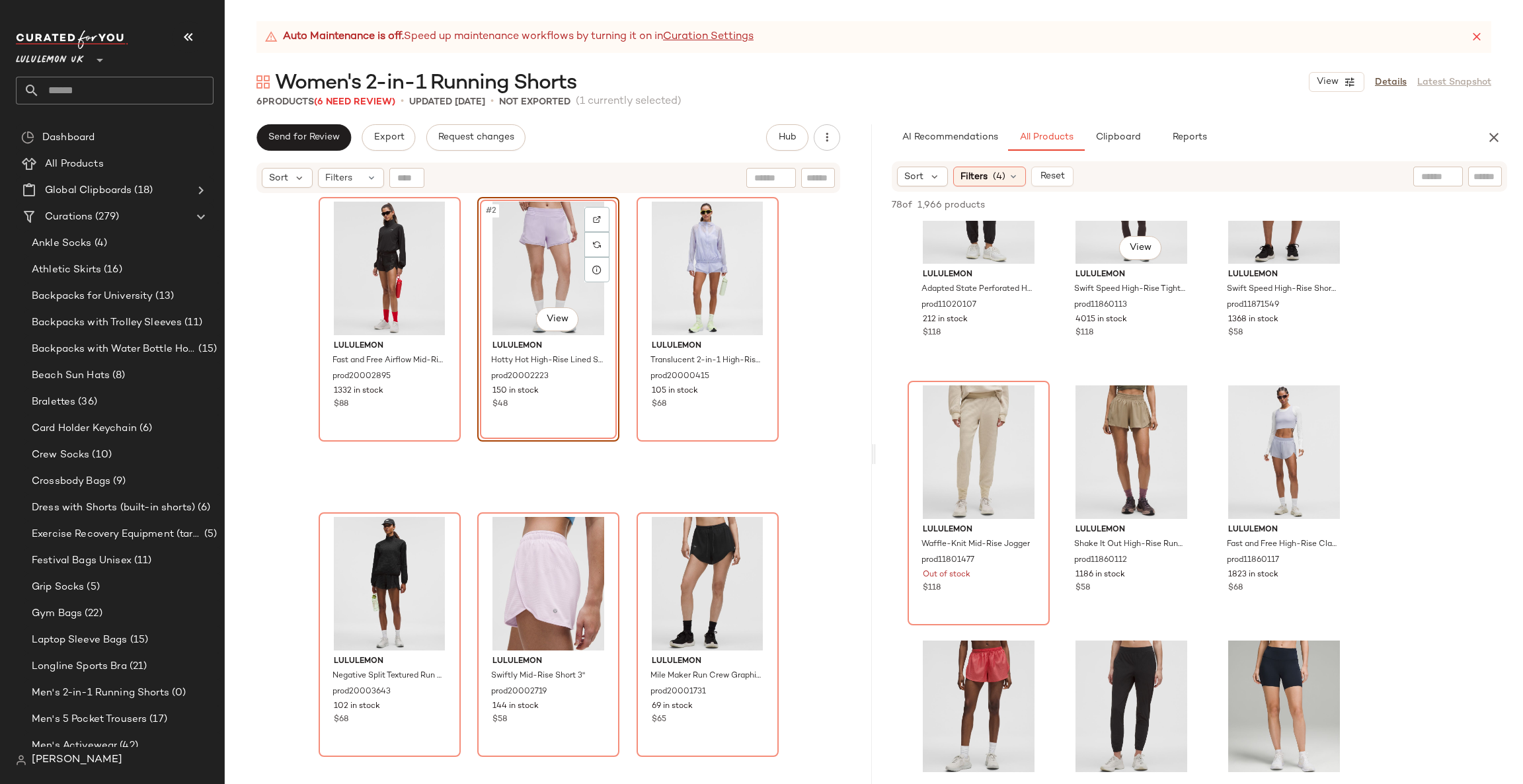
scroll to position [3172, 0]
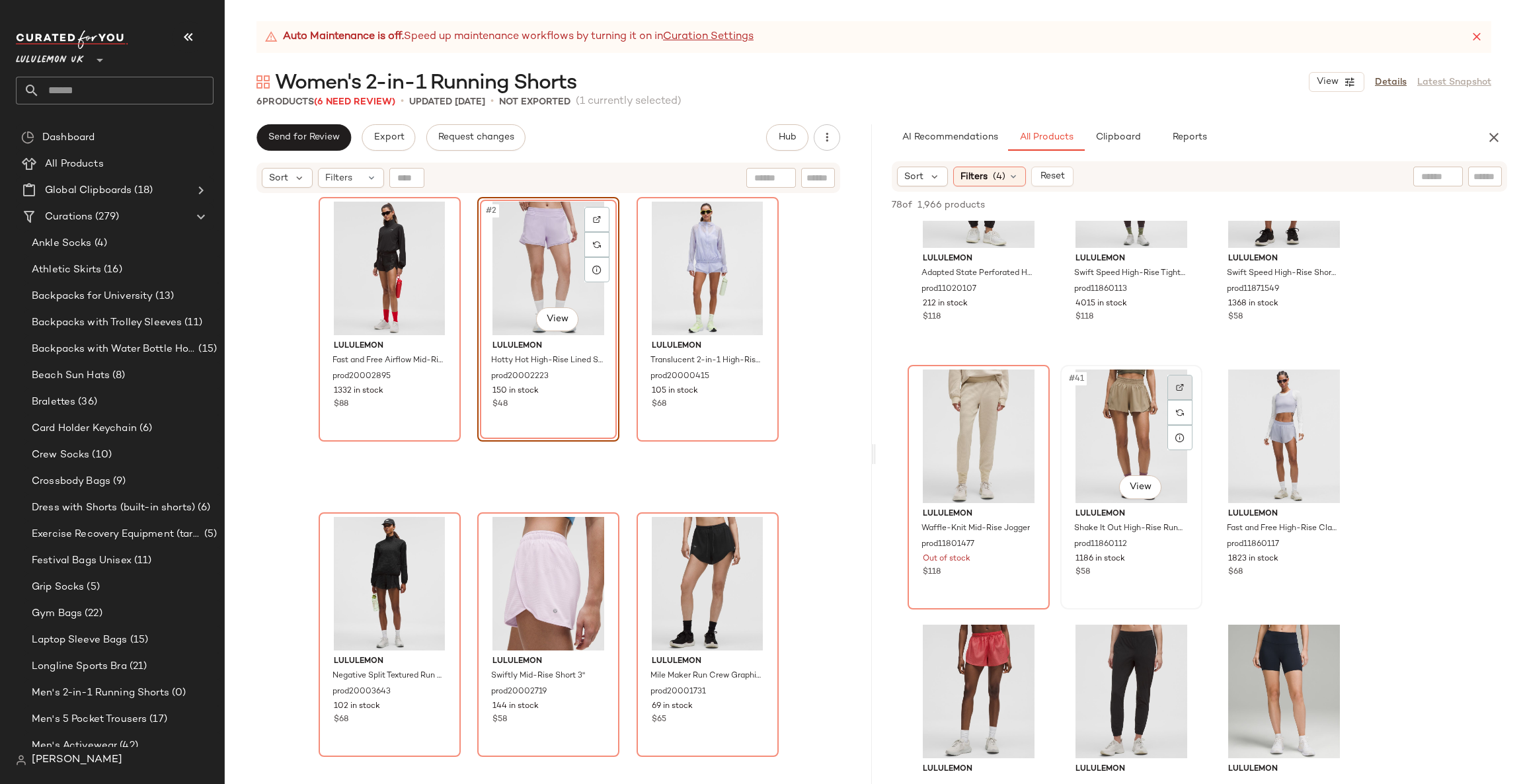
click at [1176, 383] on img at bounding box center [1180, 387] width 8 height 8
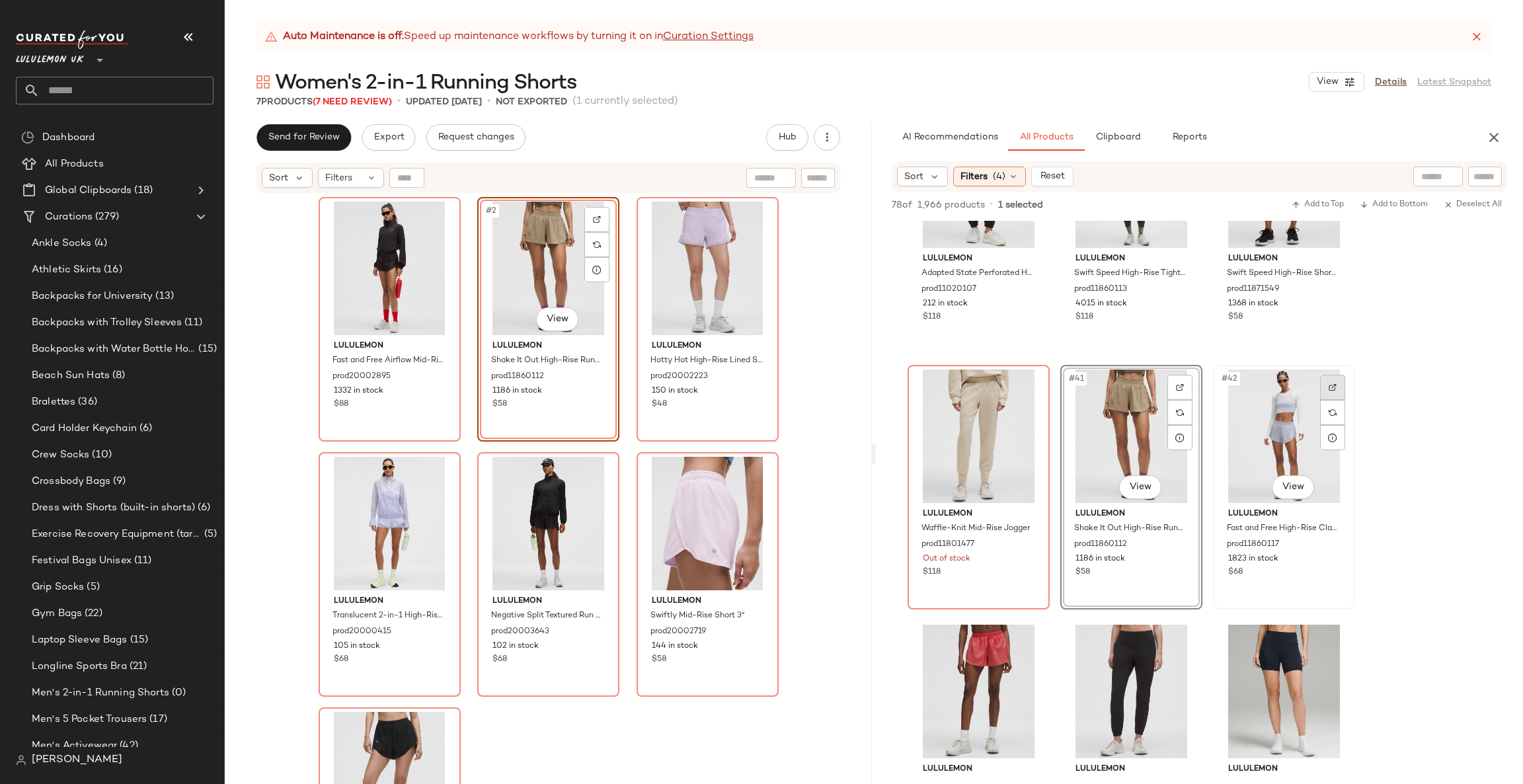
click at [1324, 387] on div at bounding box center [1332, 387] width 25 height 25
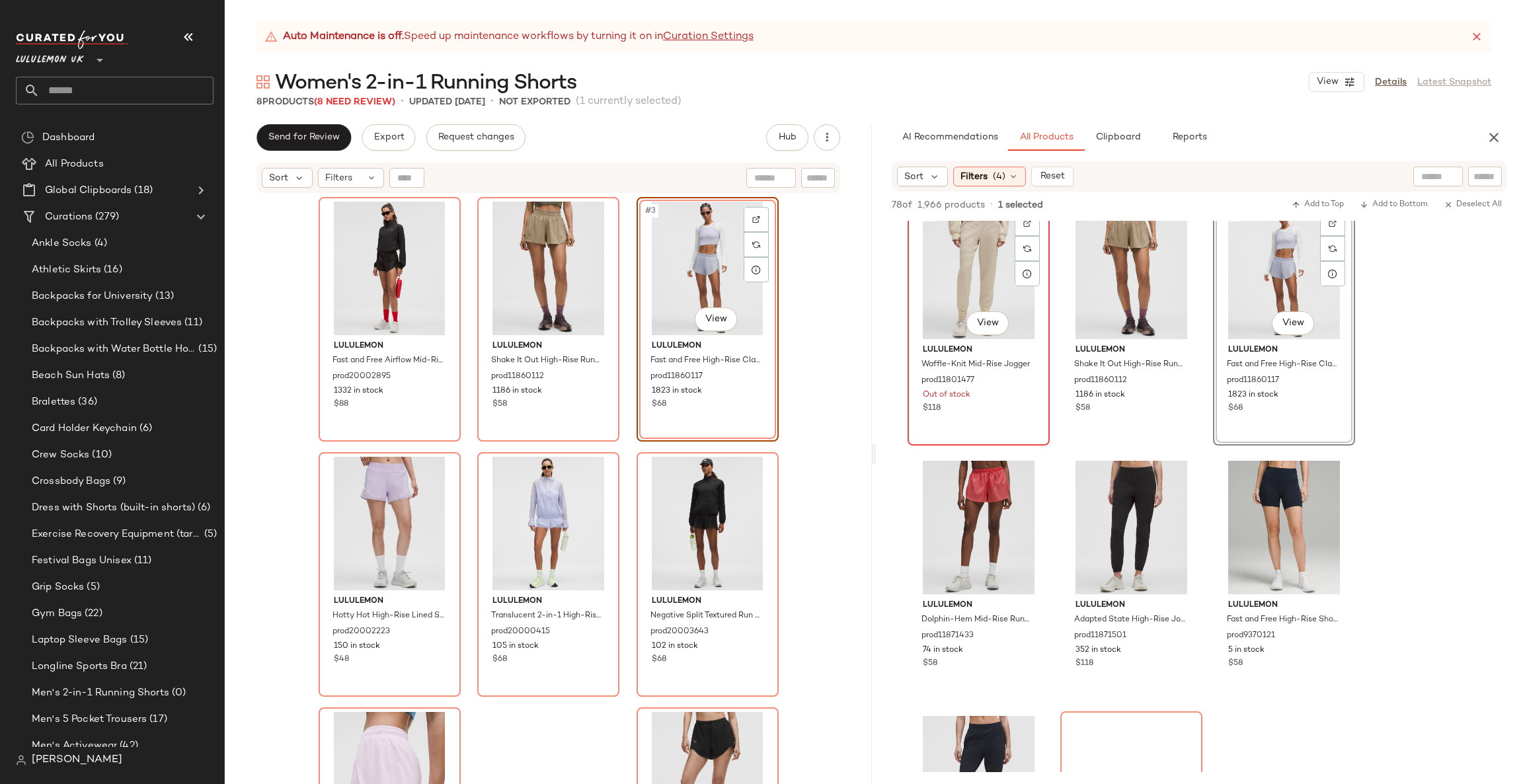
scroll to position [3371, 0]
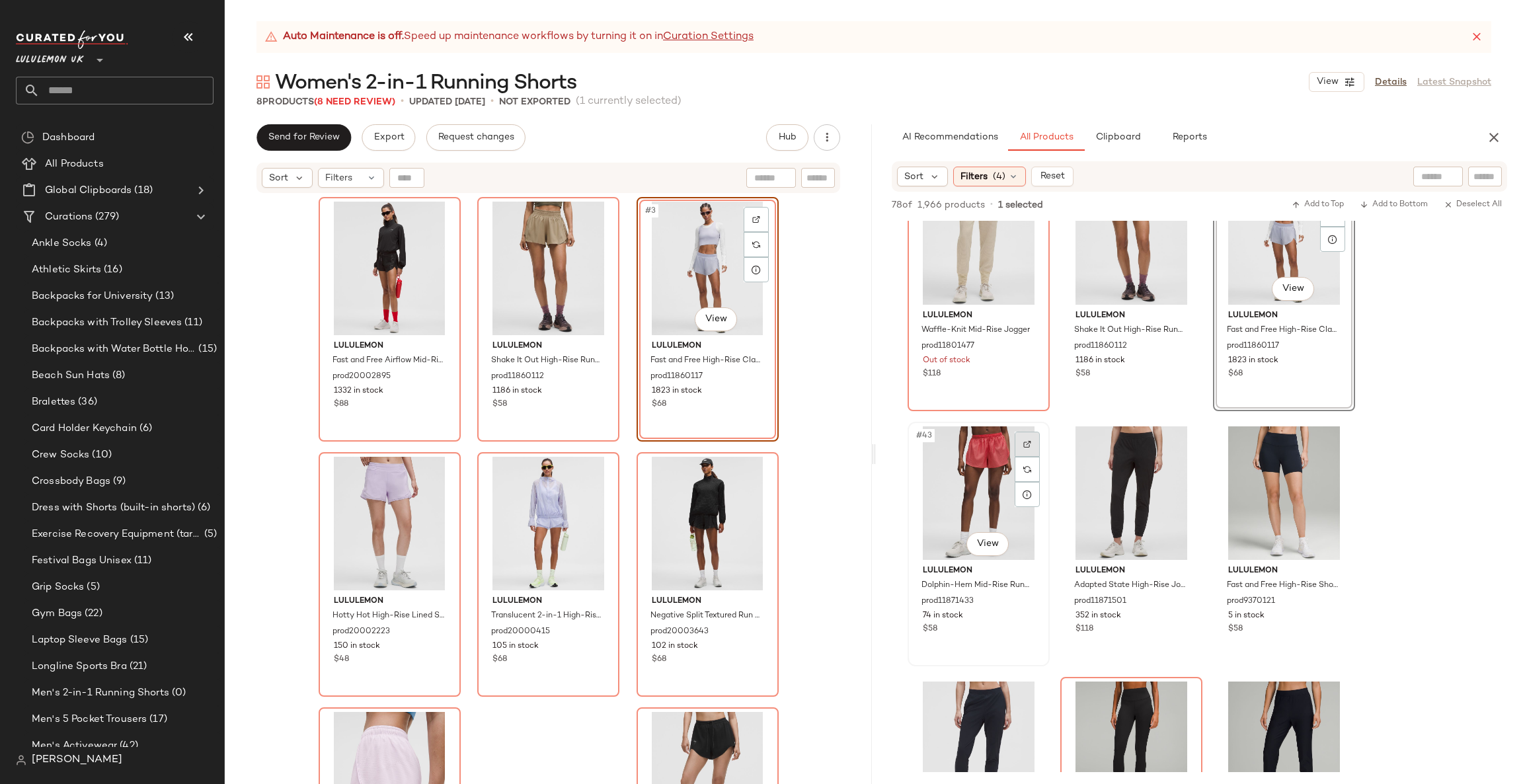
click at [1025, 442] on img at bounding box center [1028, 444] width 8 height 8
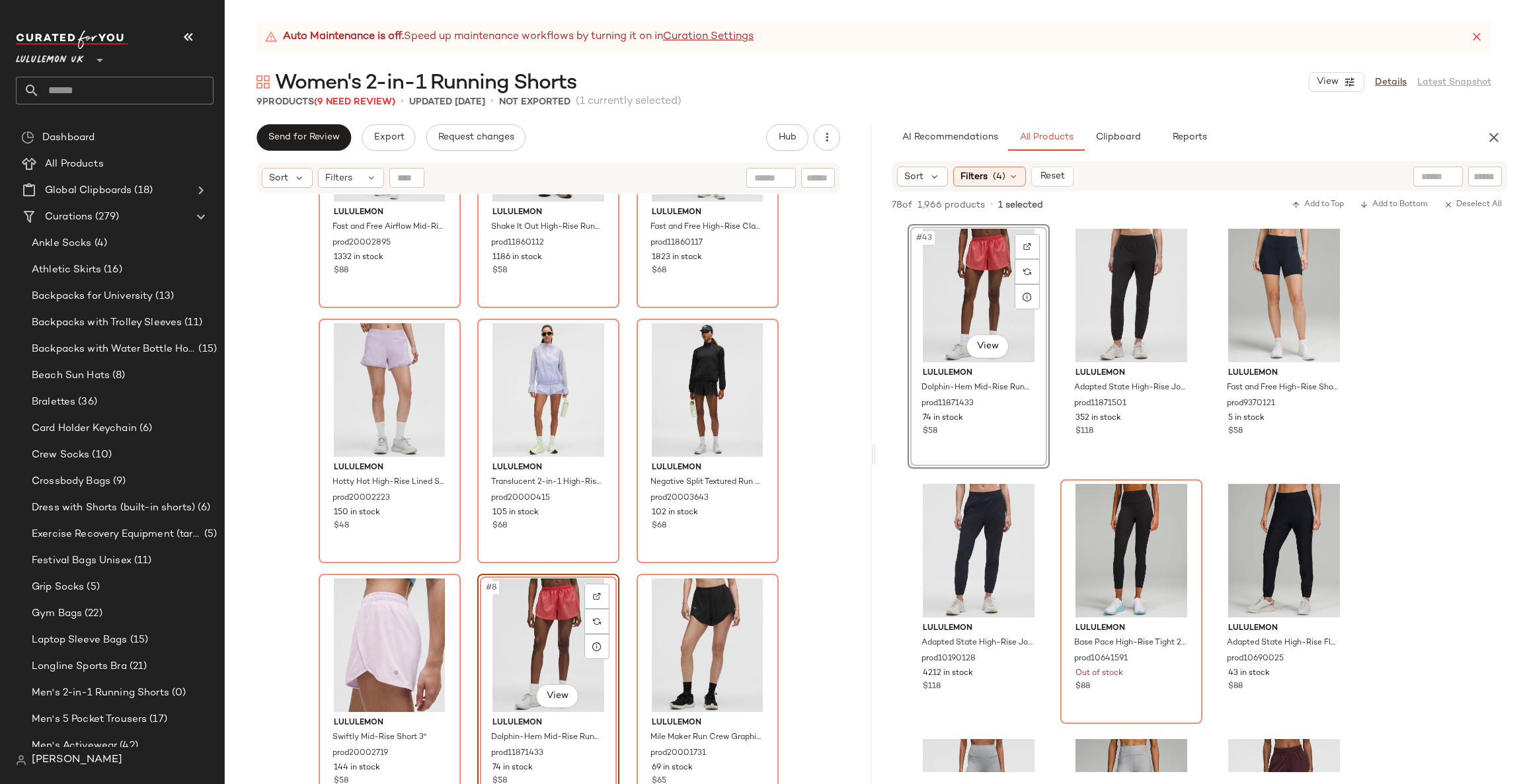
scroll to position [3965, 0]
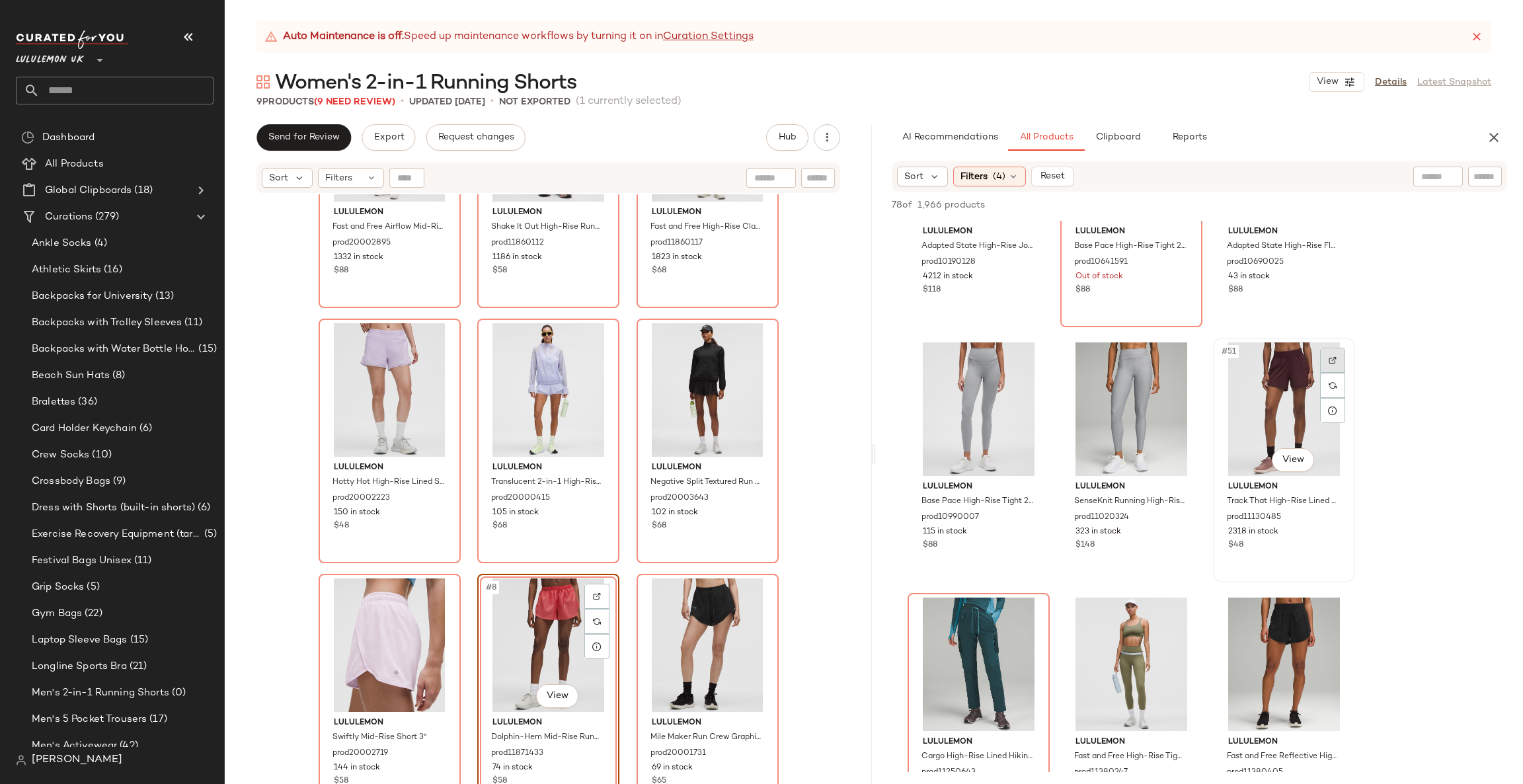
click at [1337, 347] on div at bounding box center [1332, 360] width 25 height 25
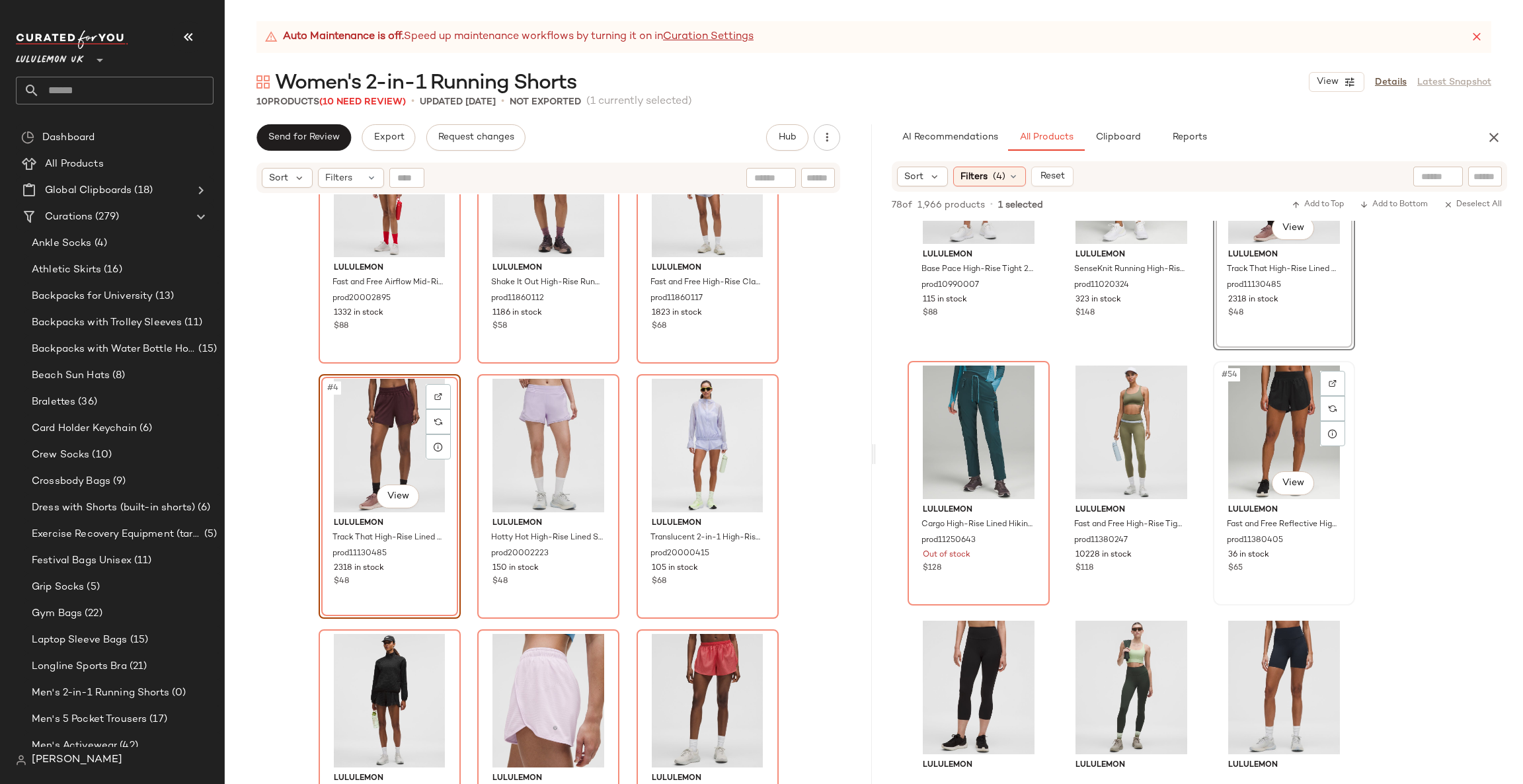
scroll to position [4164, 0]
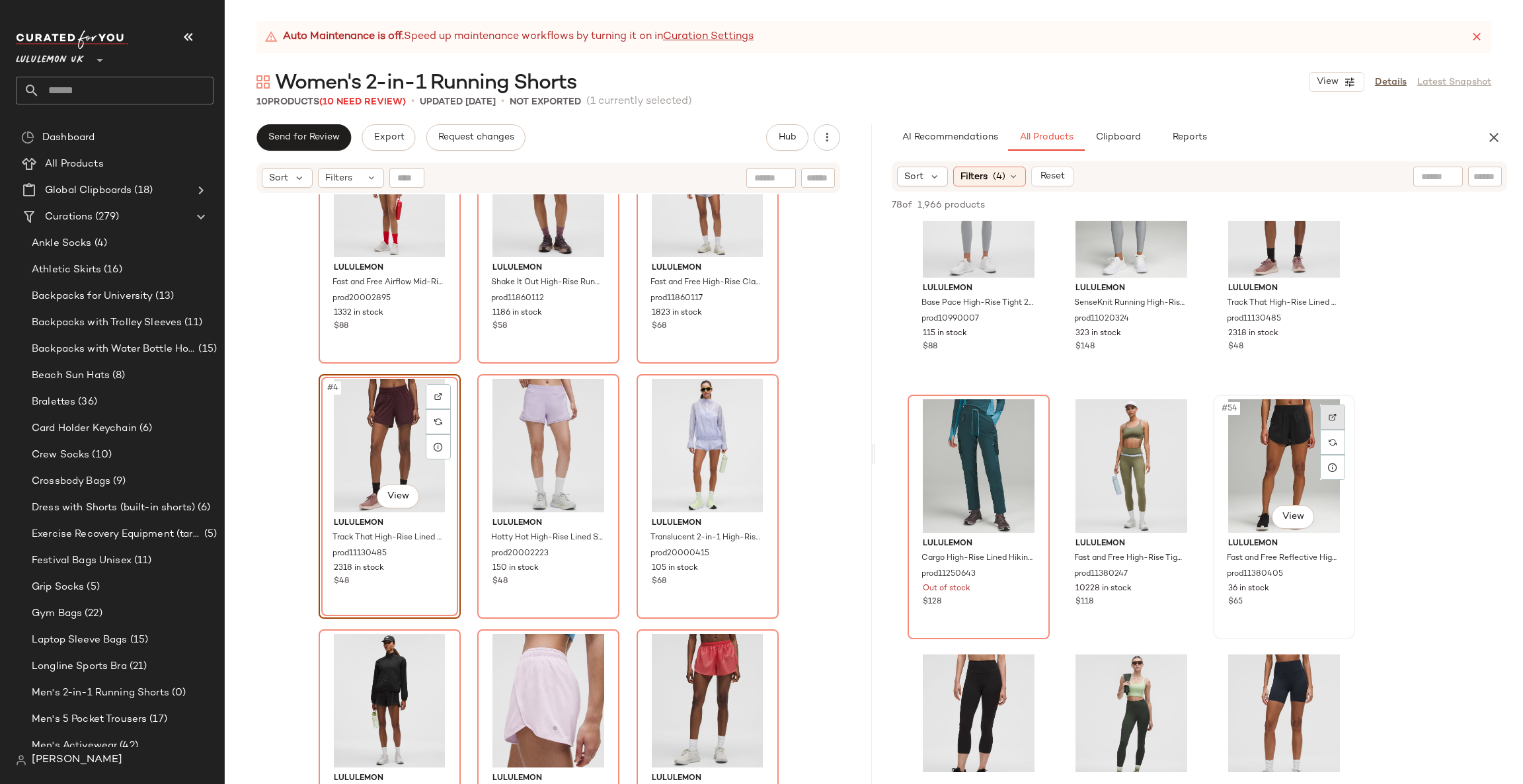
click at [1326, 416] on div at bounding box center [1332, 417] width 25 height 25
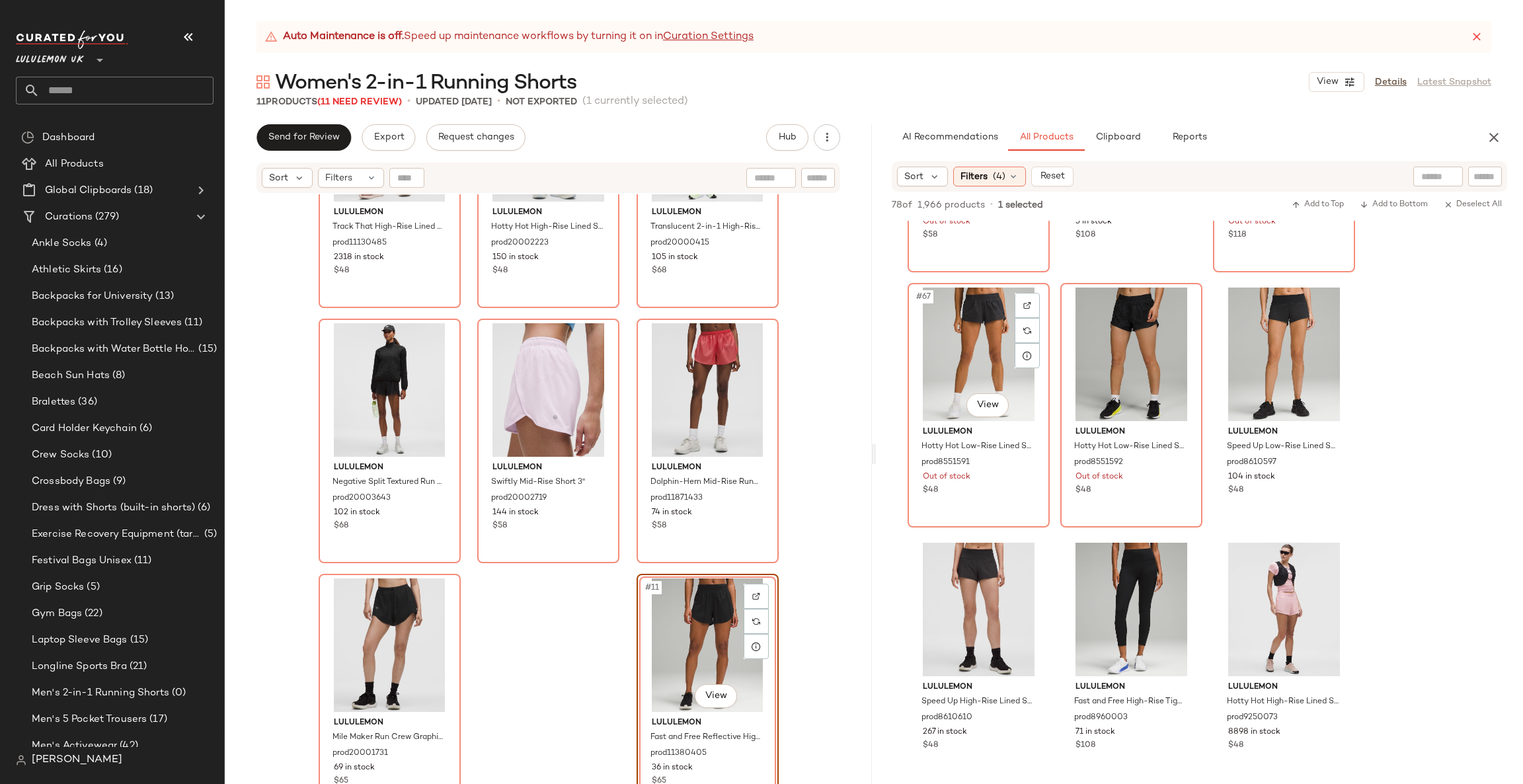
scroll to position [5552, 0]
click at [1030, 549] on div at bounding box center [1027, 559] width 25 height 25
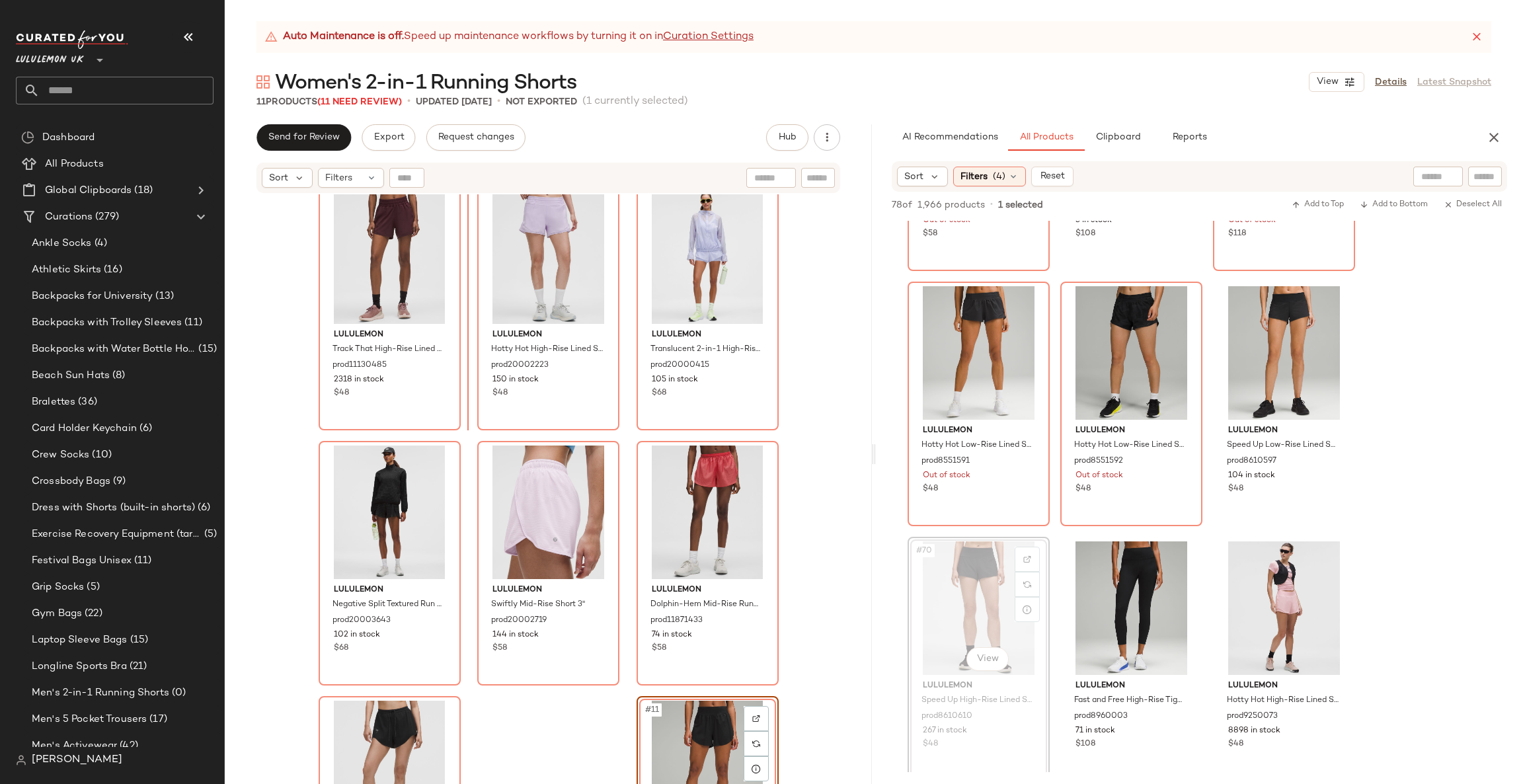
scroll to position [261, 0]
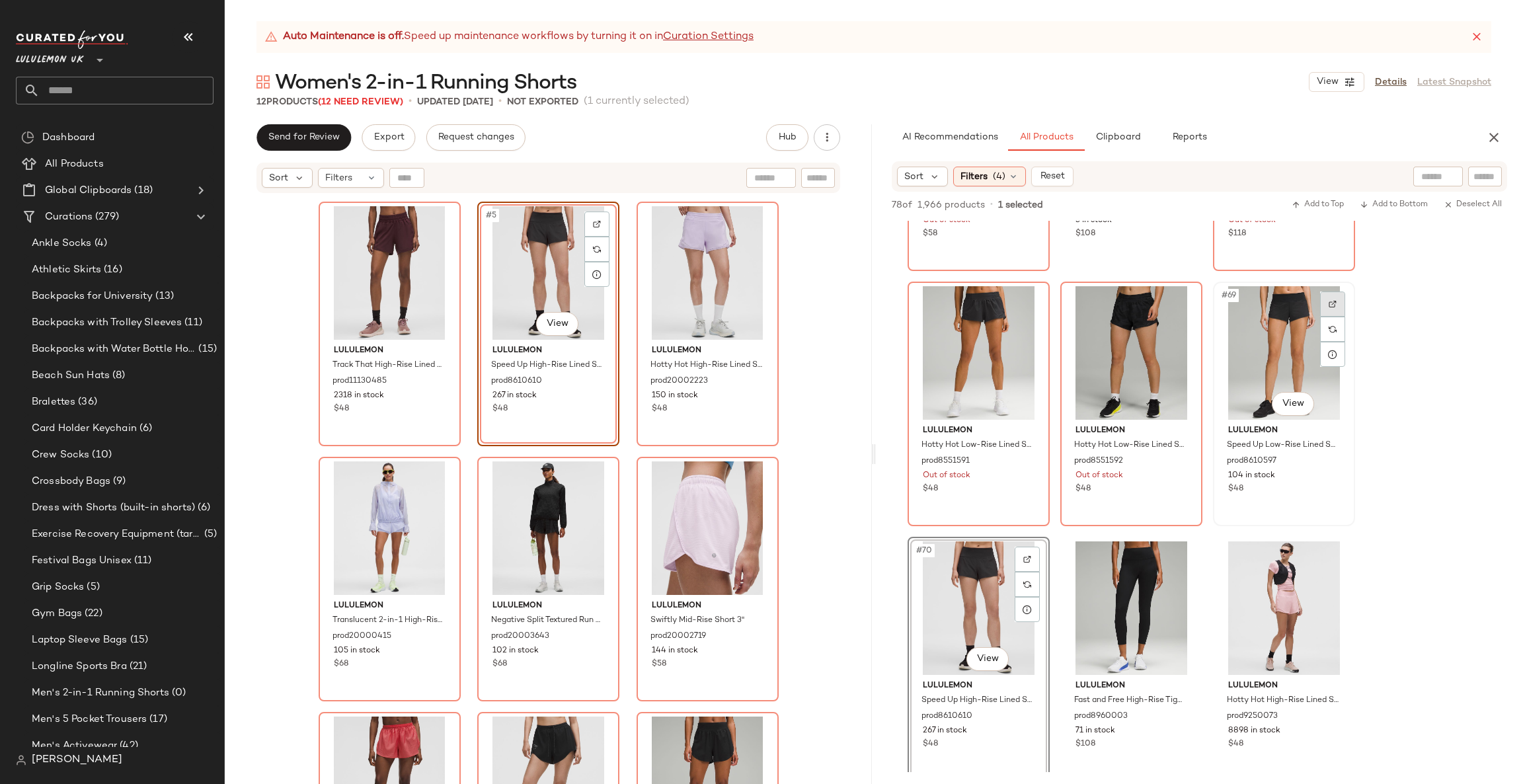
click at [1330, 300] on img at bounding box center [1333, 304] width 8 height 8
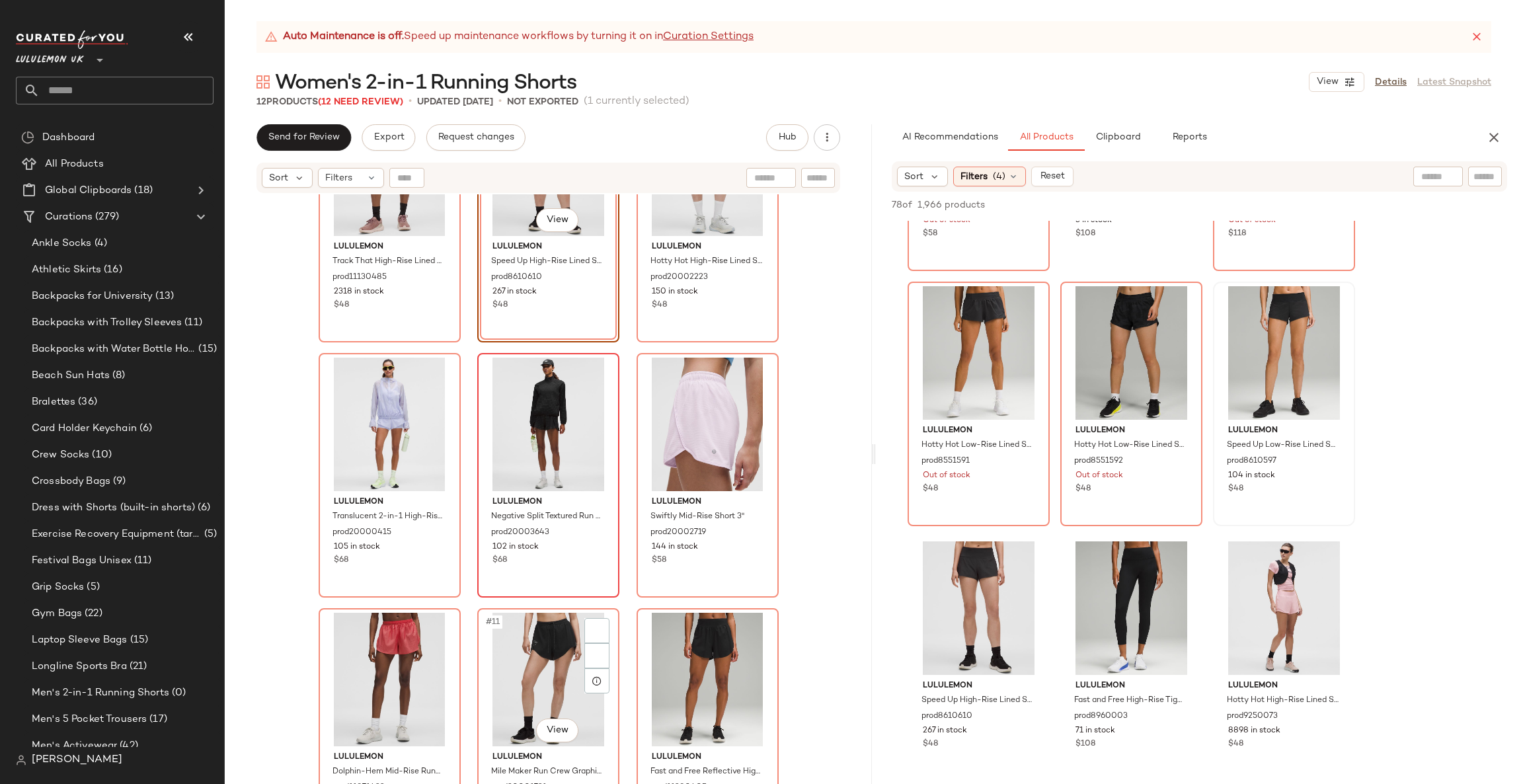
scroll to position [399, 0]
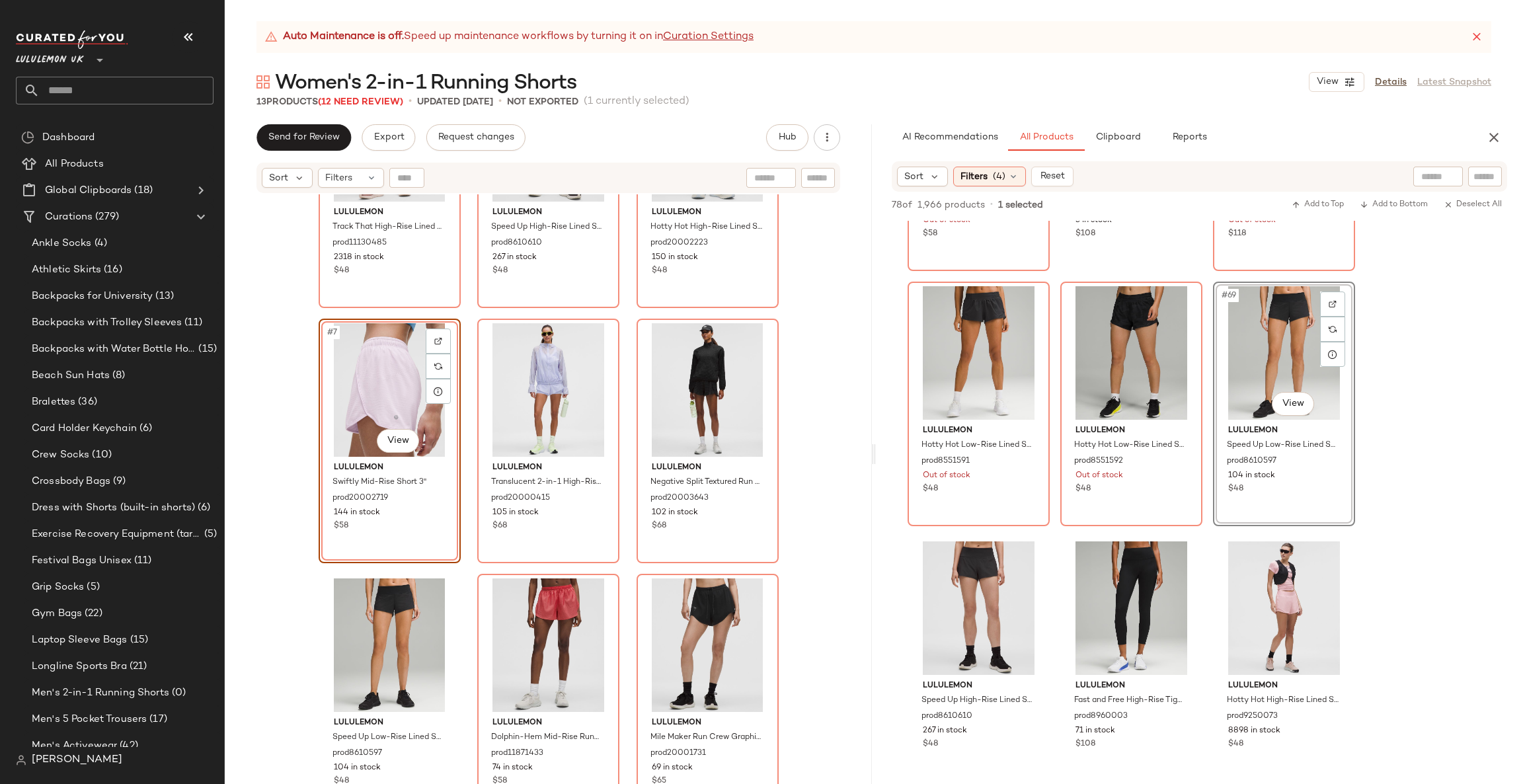
scroll to position [5750, 0]
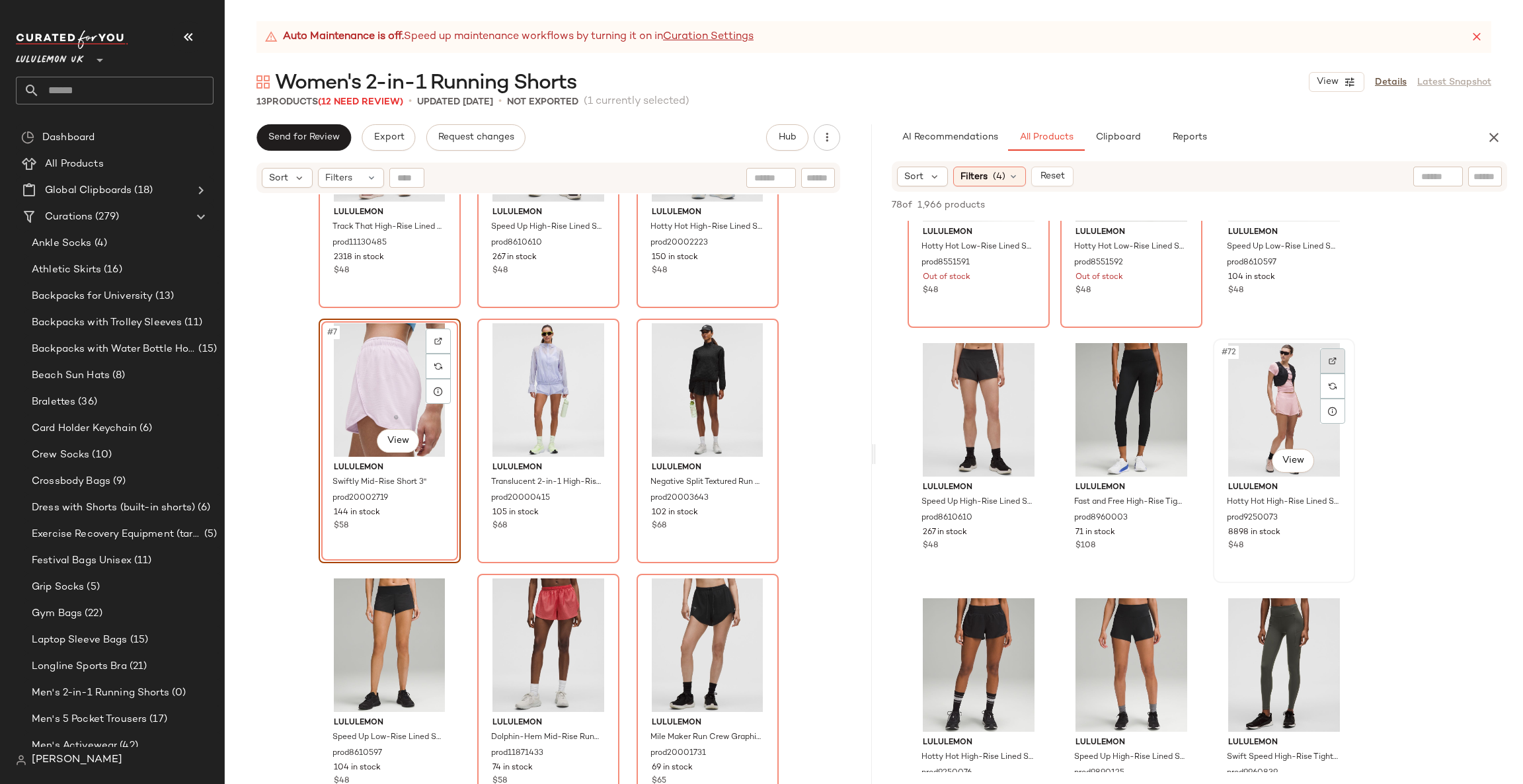
click at [1339, 359] on div at bounding box center [1332, 360] width 25 height 25
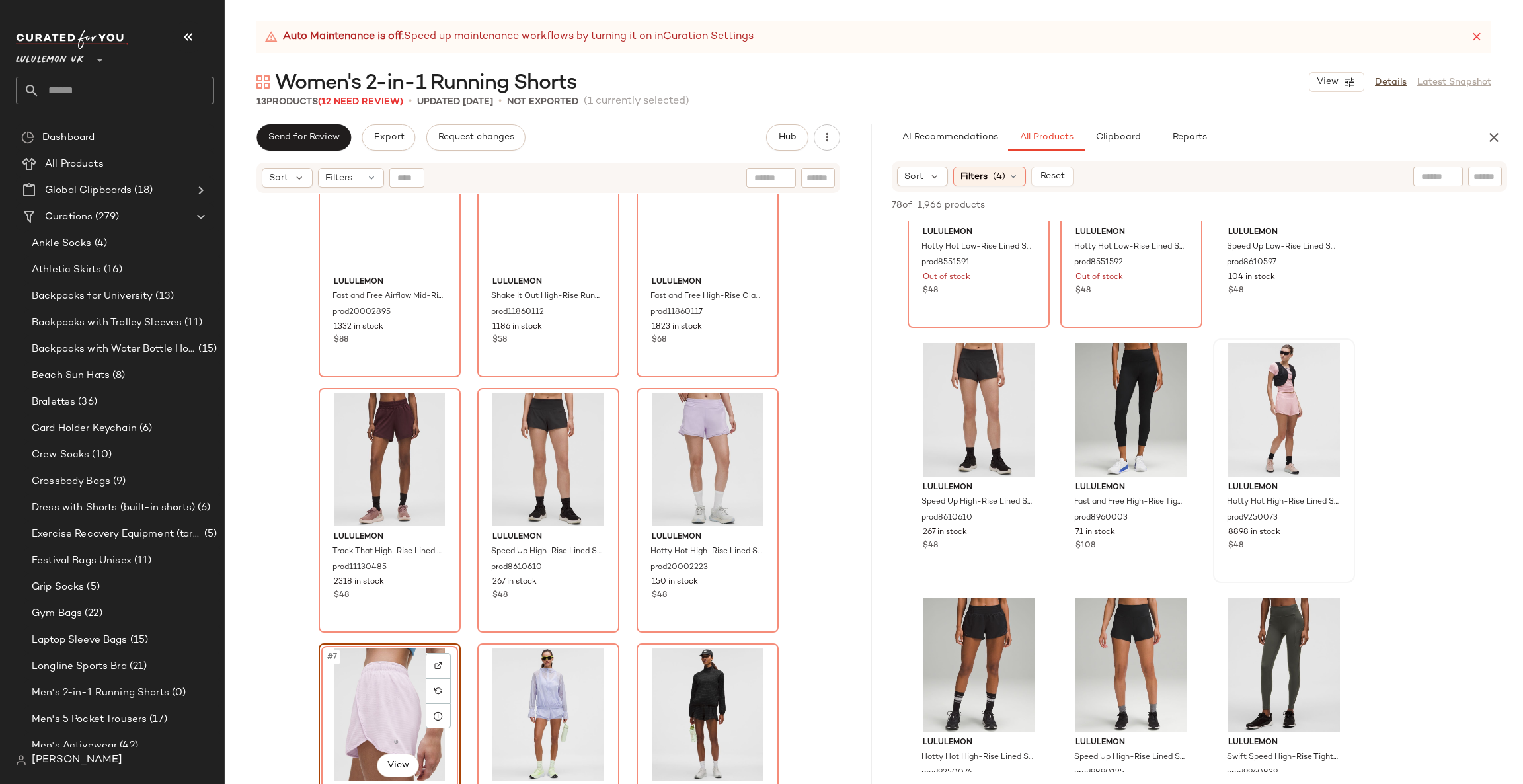
scroll to position [0, 0]
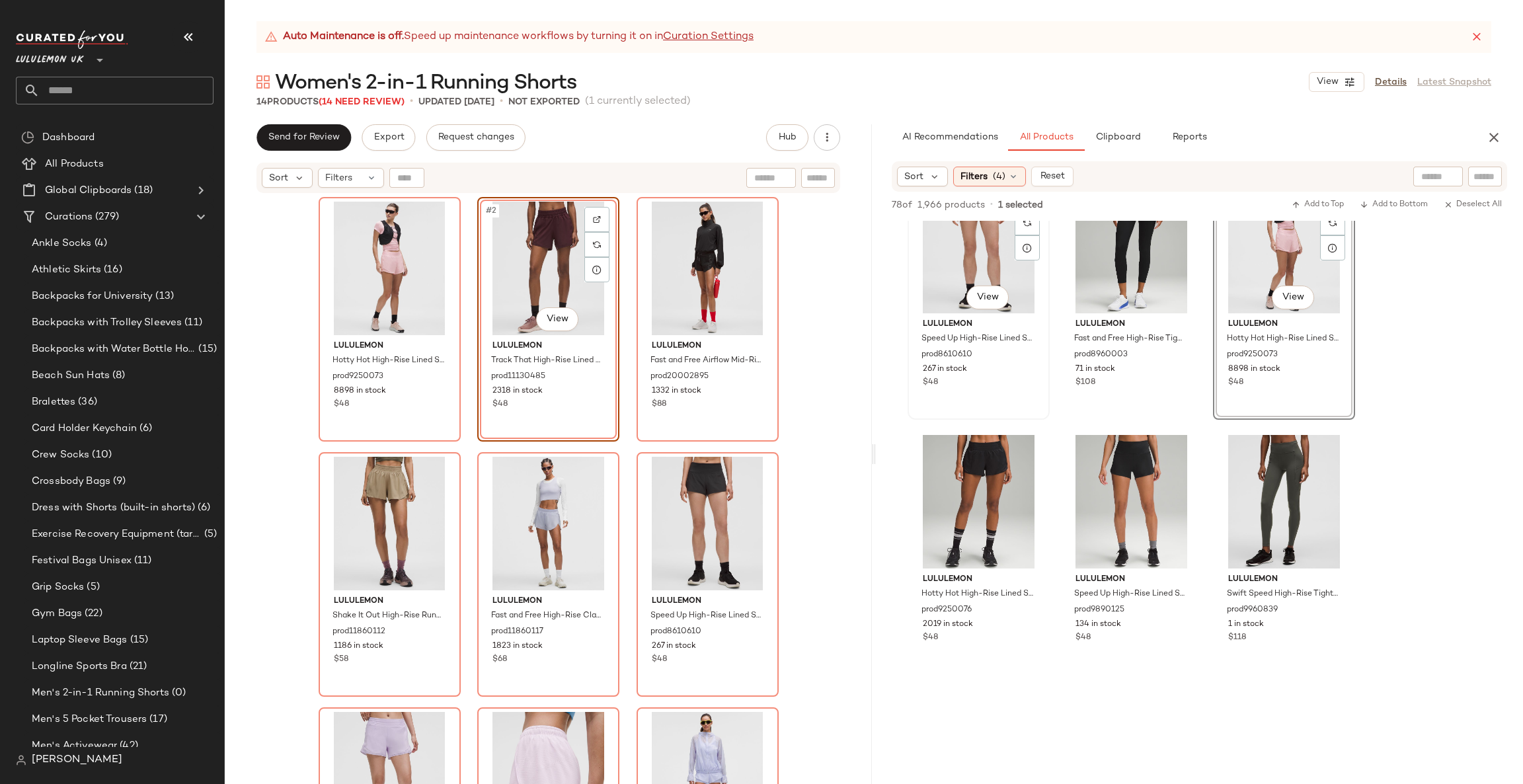
scroll to position [5949, 0]
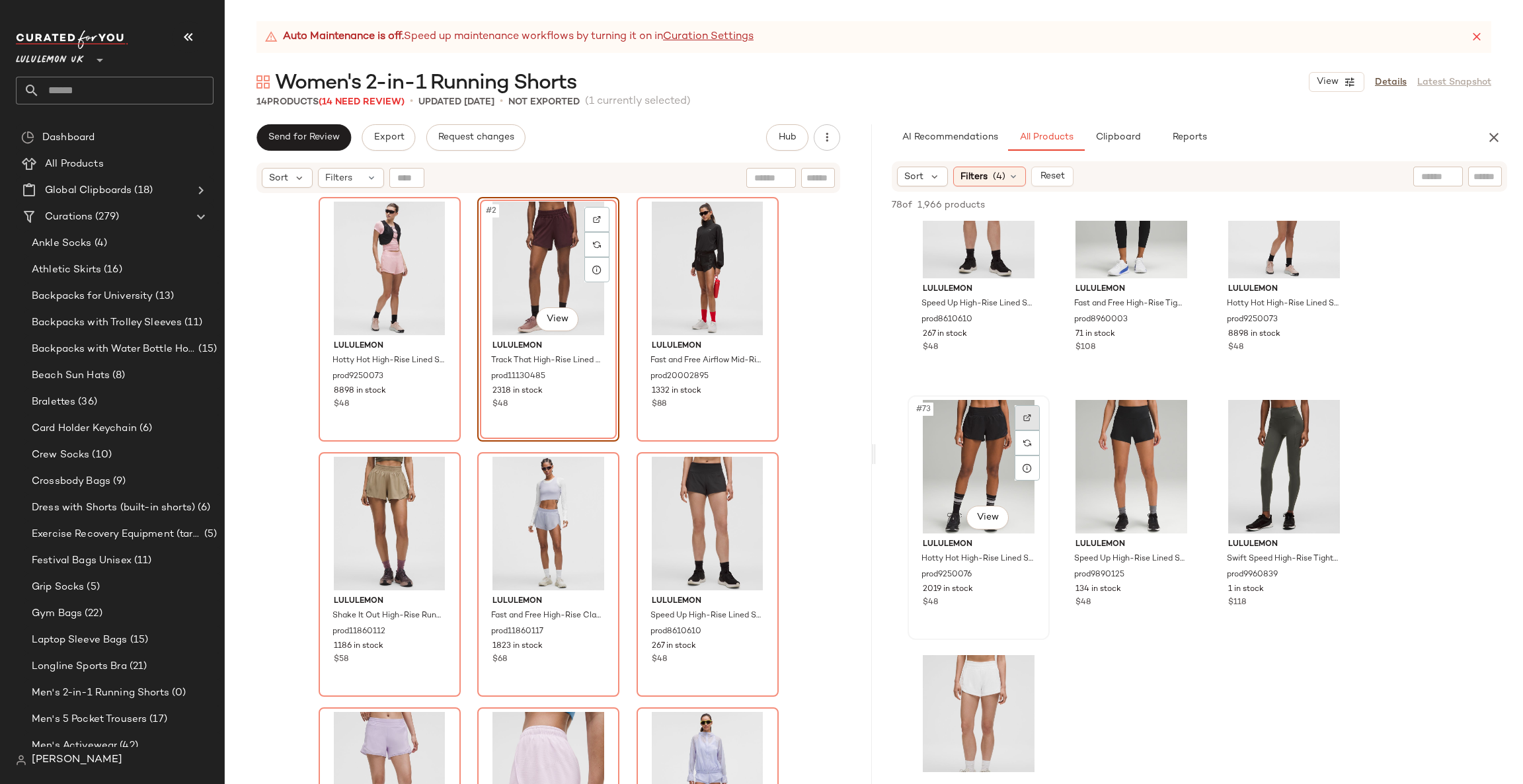
click at [1023, 410] on div at bounding box center [1027, 418] width 25 height 25
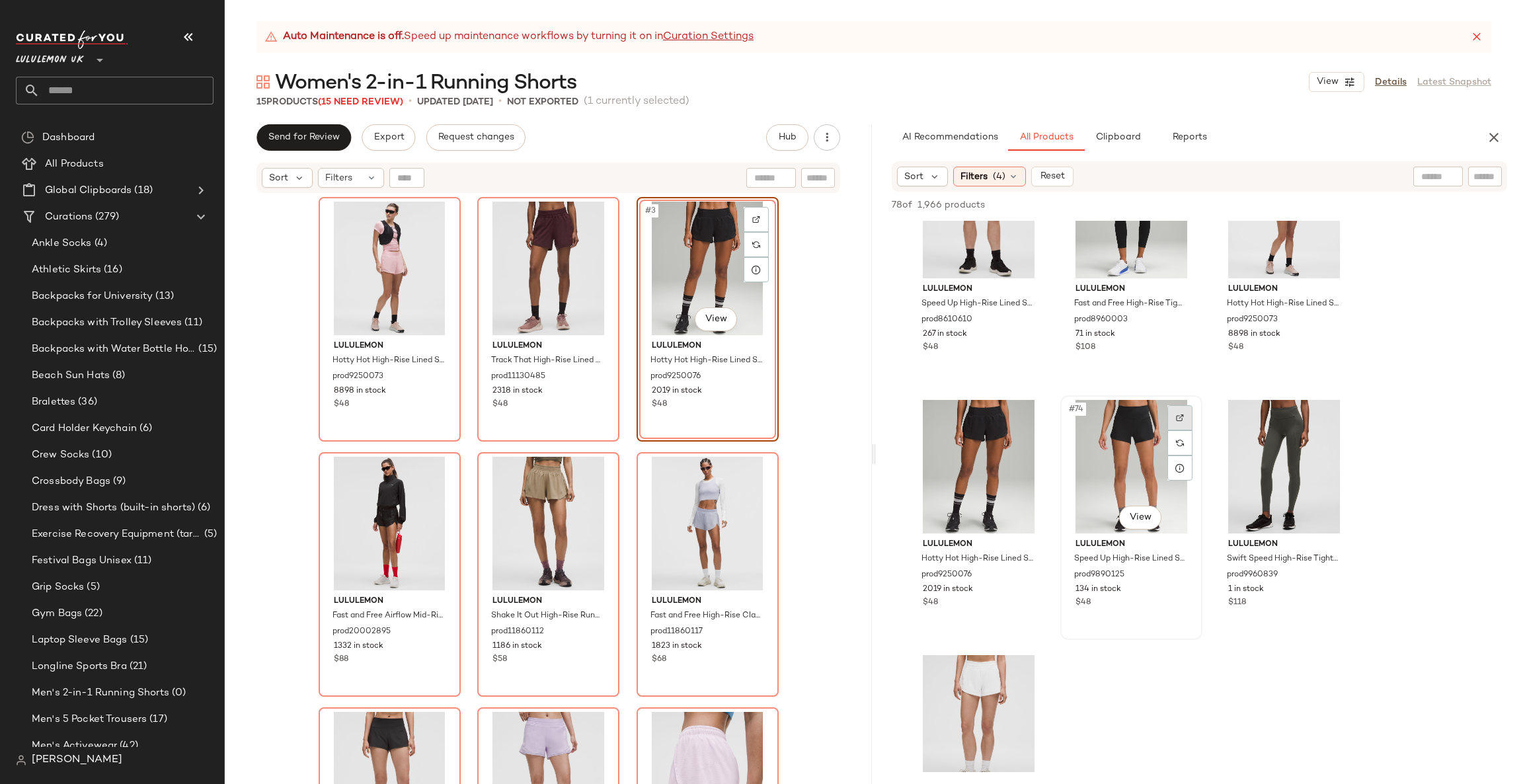
click at [1176, 410] on div at bounding box center [1180, 418] width 25 height 25
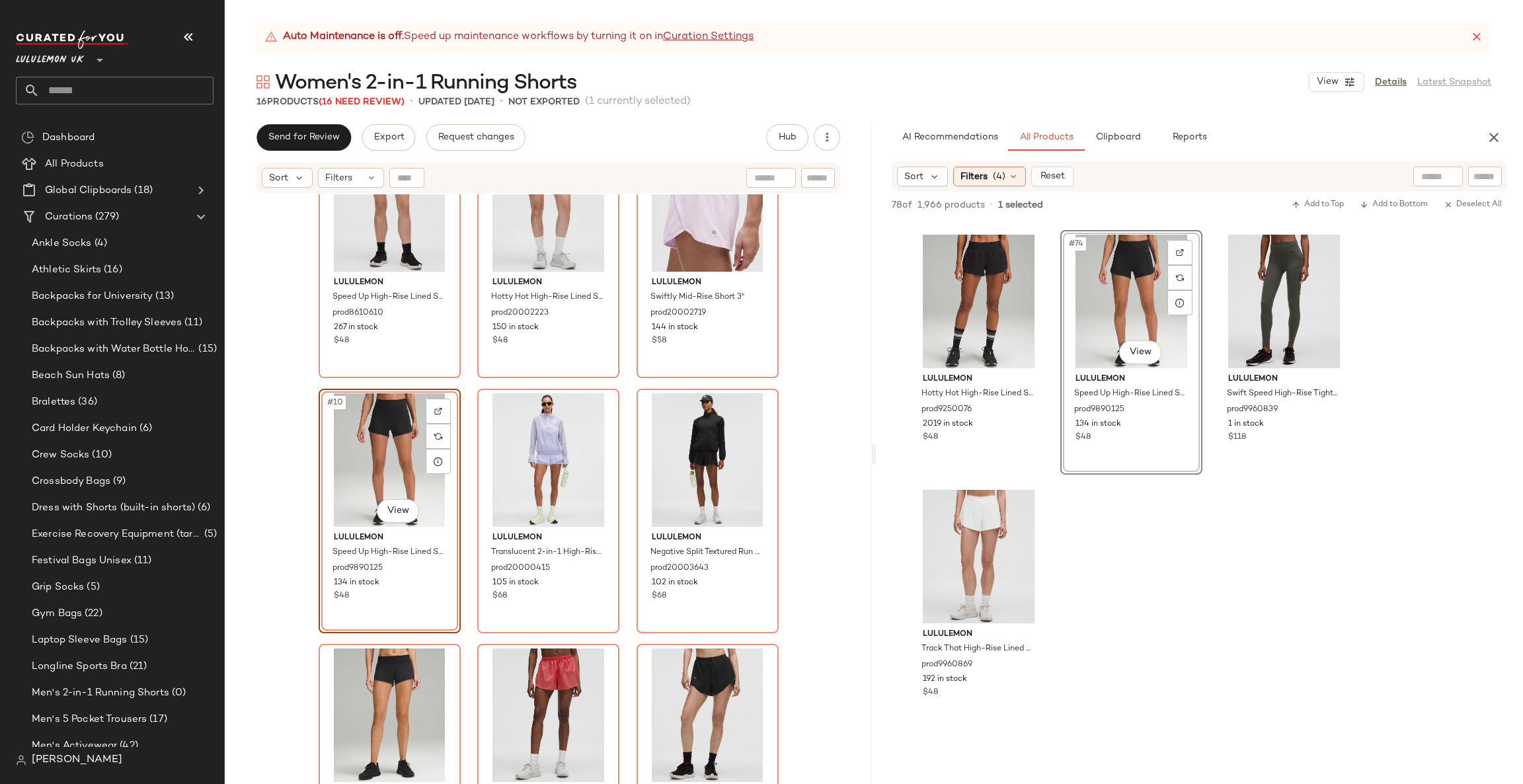
scroll to position [6147, 0]
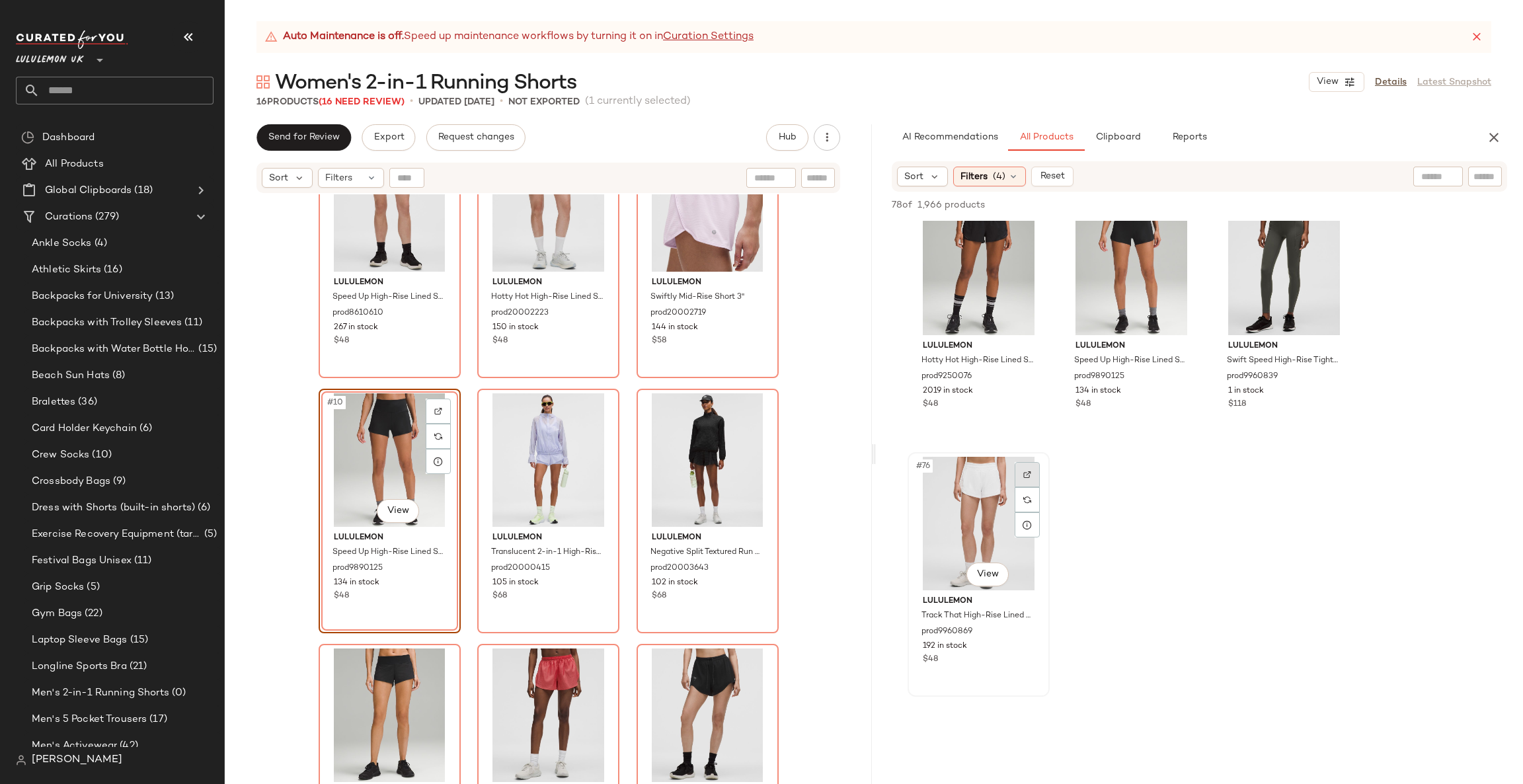
click at [1029, 471] on img at bounding box center [1028, 475] width 8 height 8
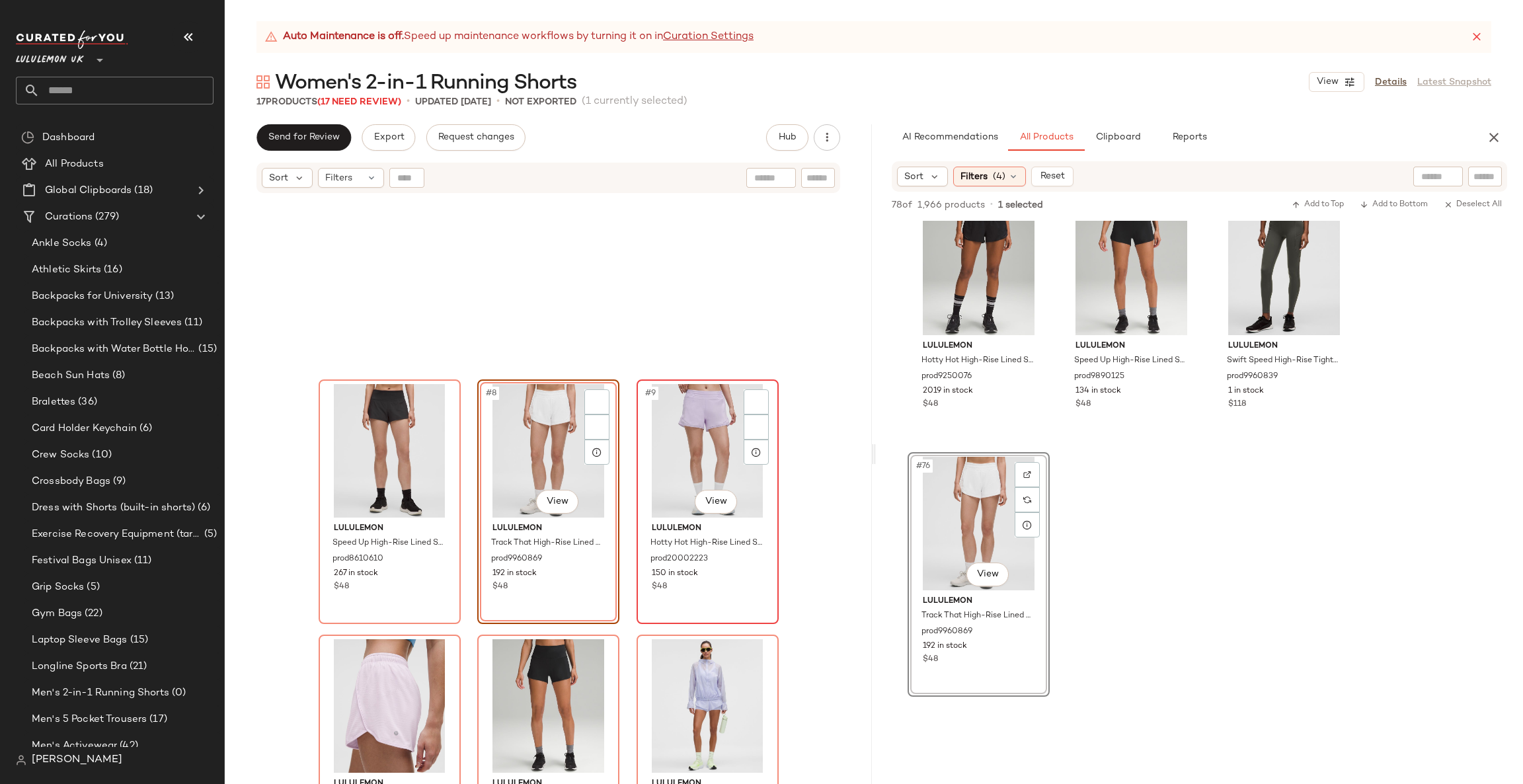
scroll to position [0, 0]
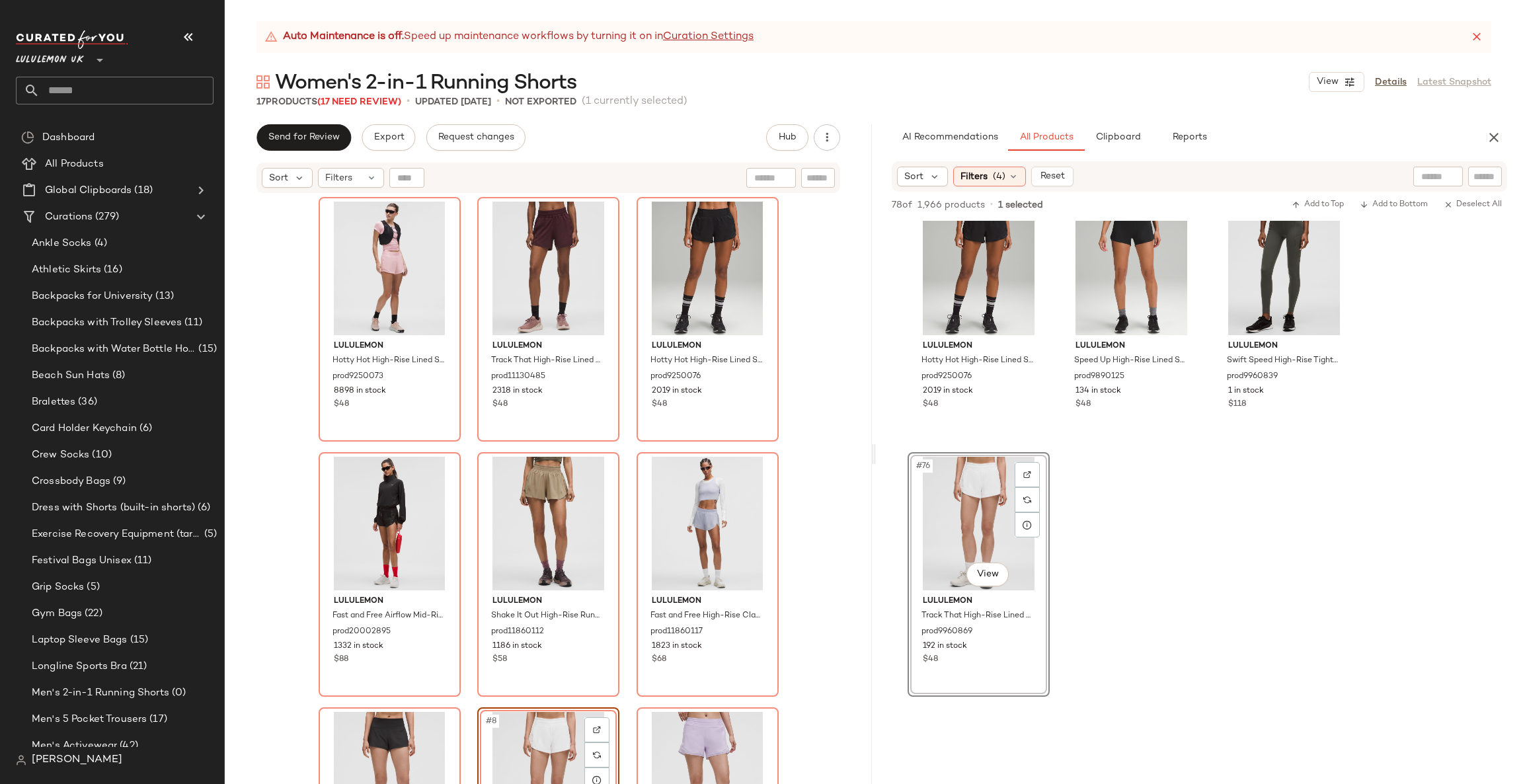
click at [797, 468] on div "lululemon Hotty Hot High-Rise Lined Short 4" prod9250073 8898 in stock $48 lulu…" at bounding box center [548, 505] width 647 height 623
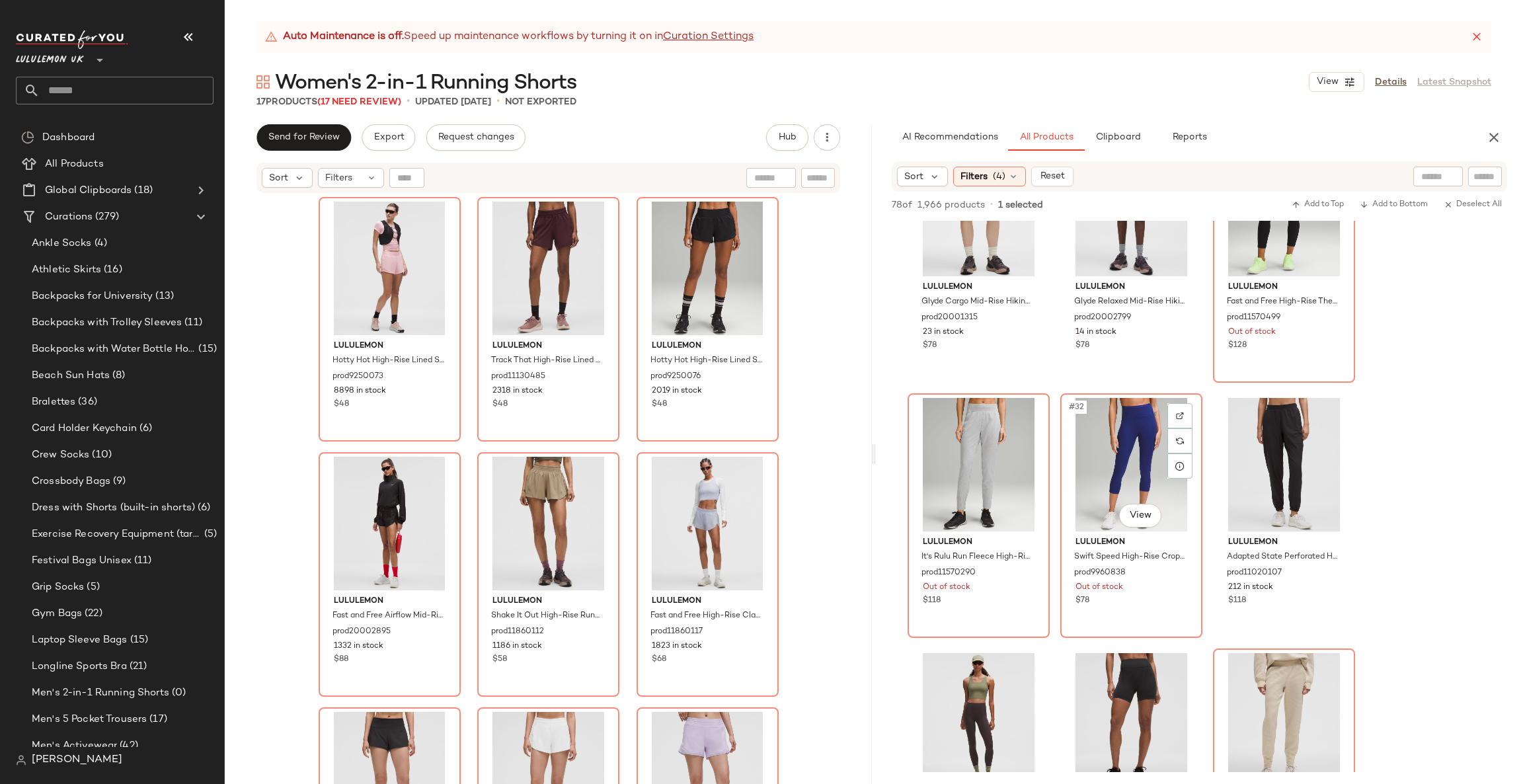
scroll to position [1784, 0]
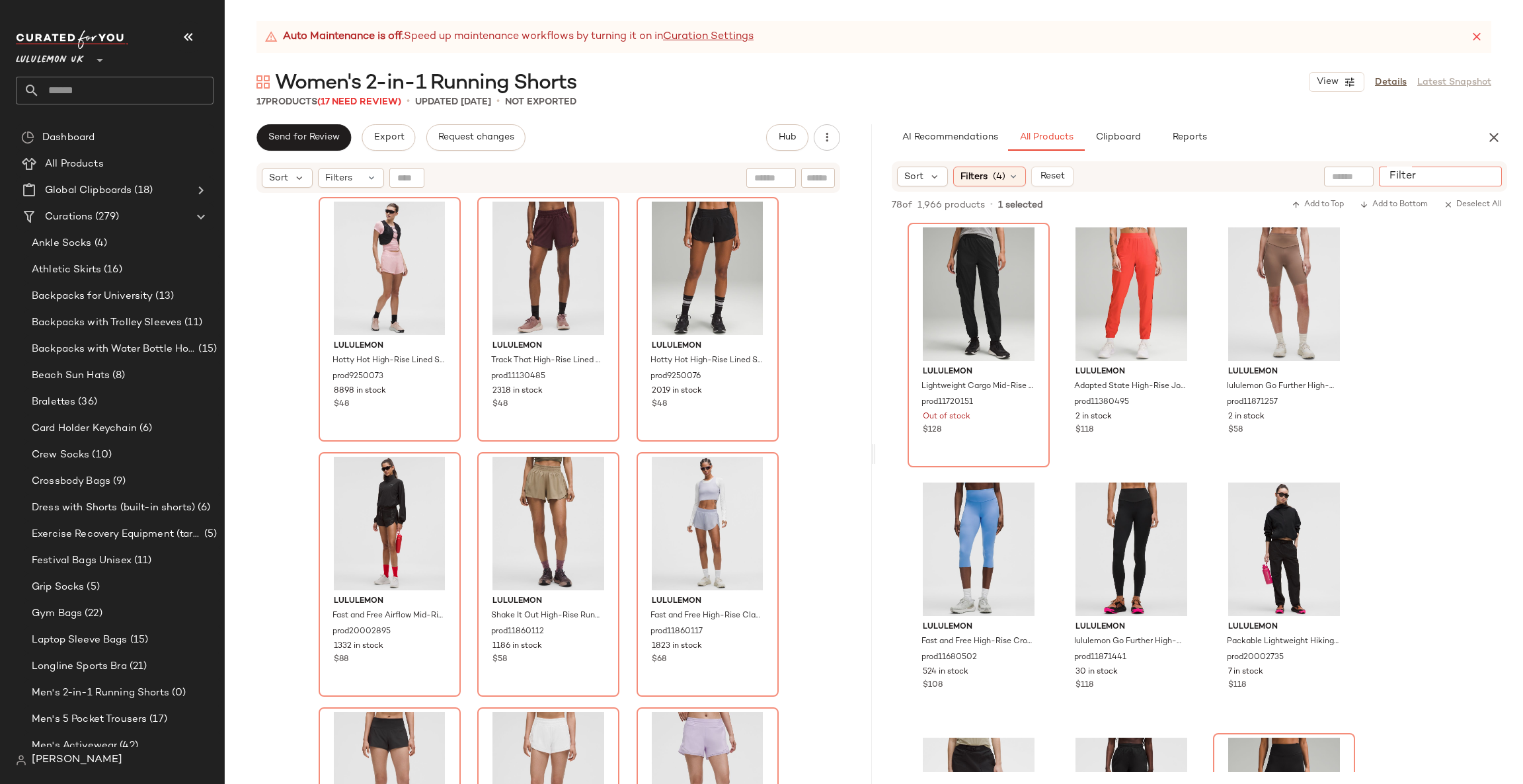
click at [1492, 170] on input "Filter" at bounding box center [1440, 177] width 113 height 14
type input "*****"
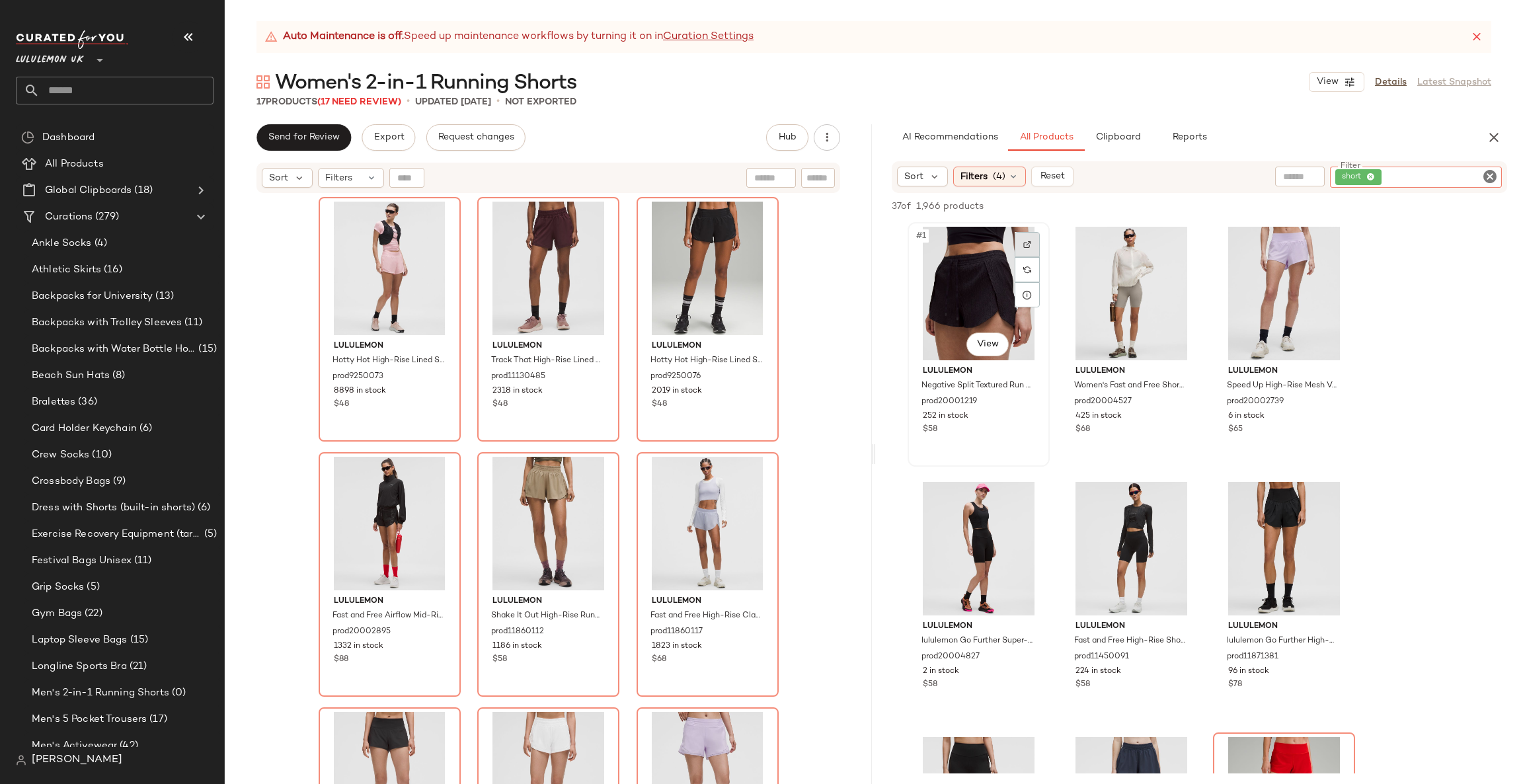
click at [1024, 247] on img at bounding box center [1028, 245] width 8 height 8
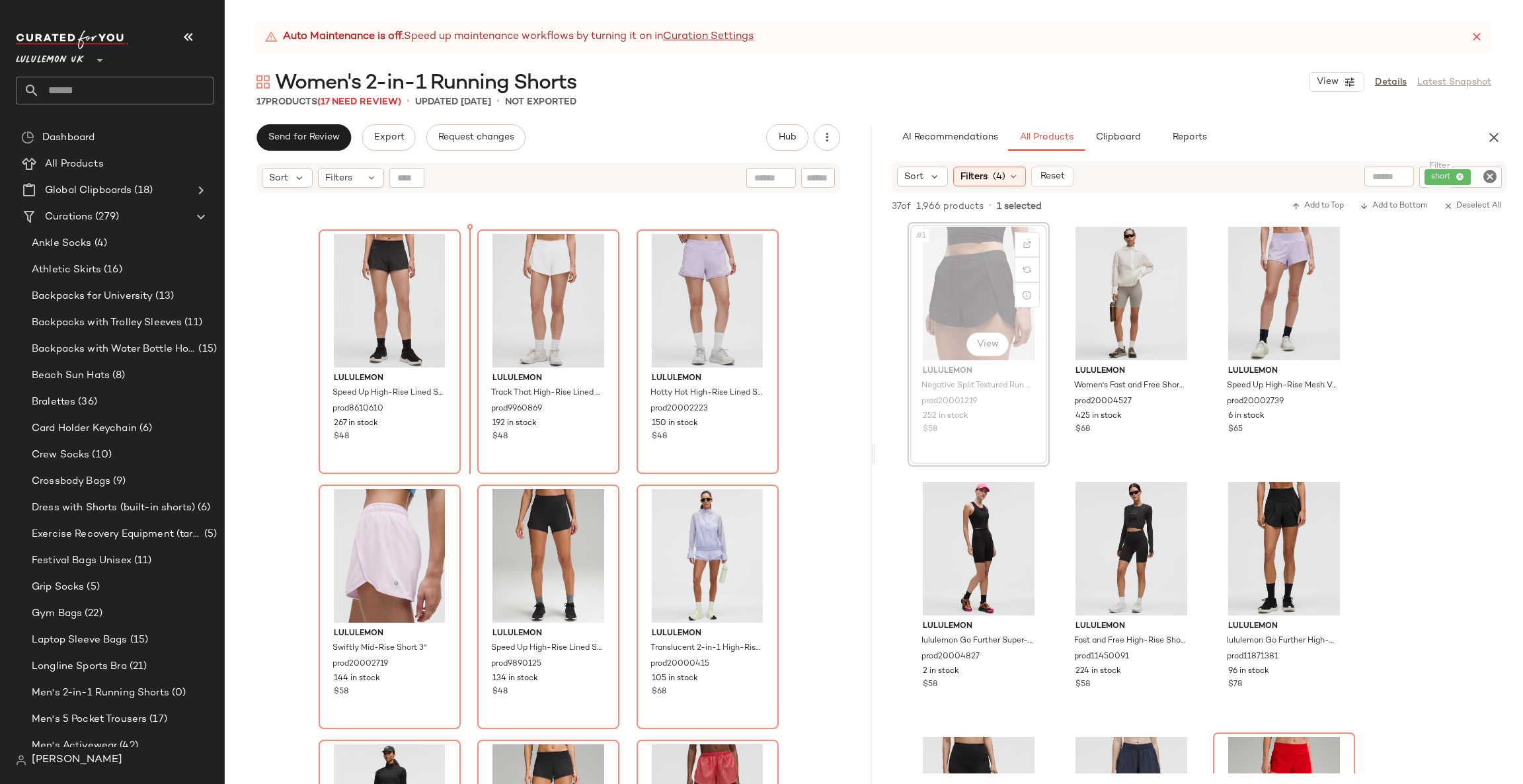
scroll to position [488, 0]
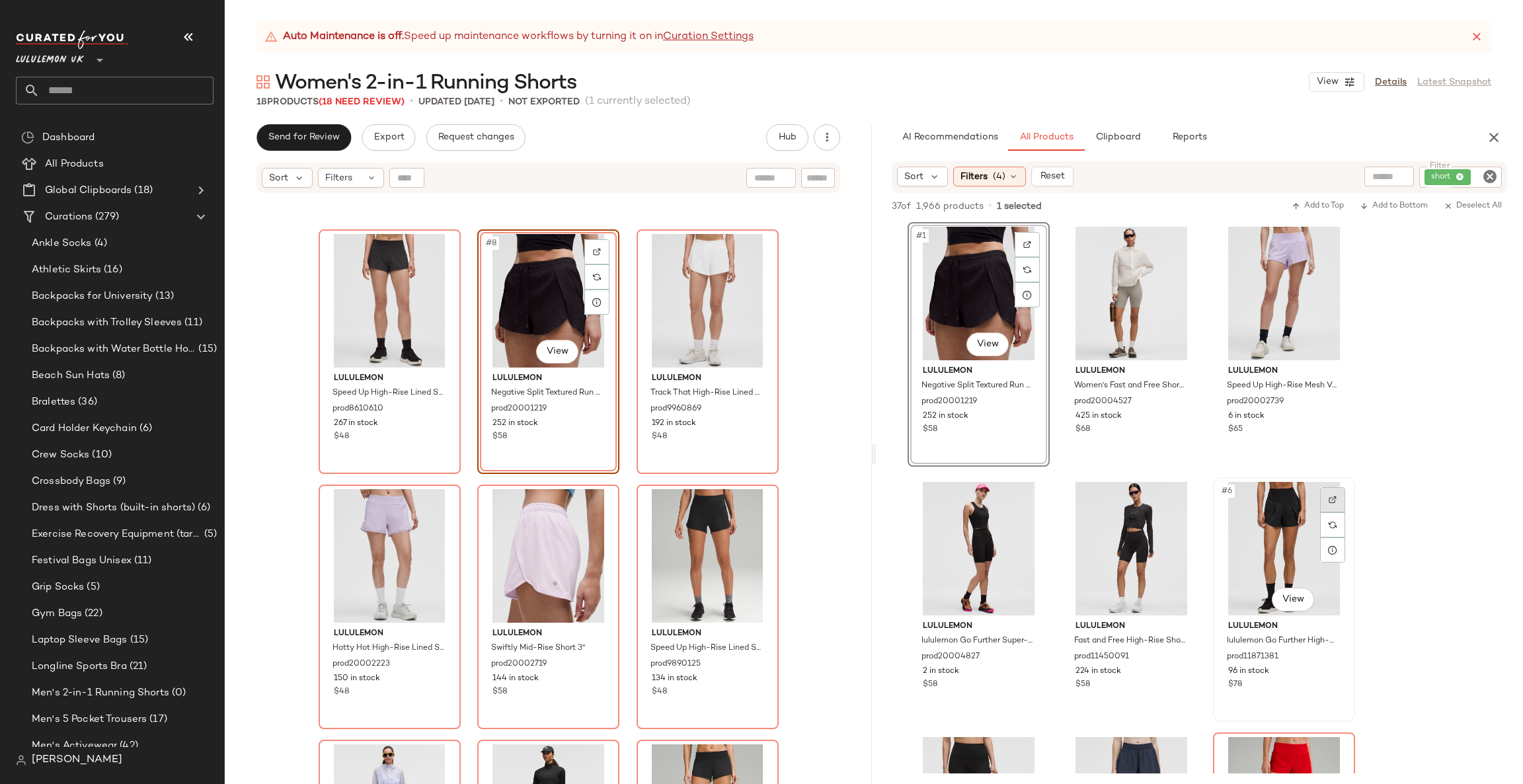
click at [1321, 502] on div at bounding box center [1332, 499] width 25 height 25
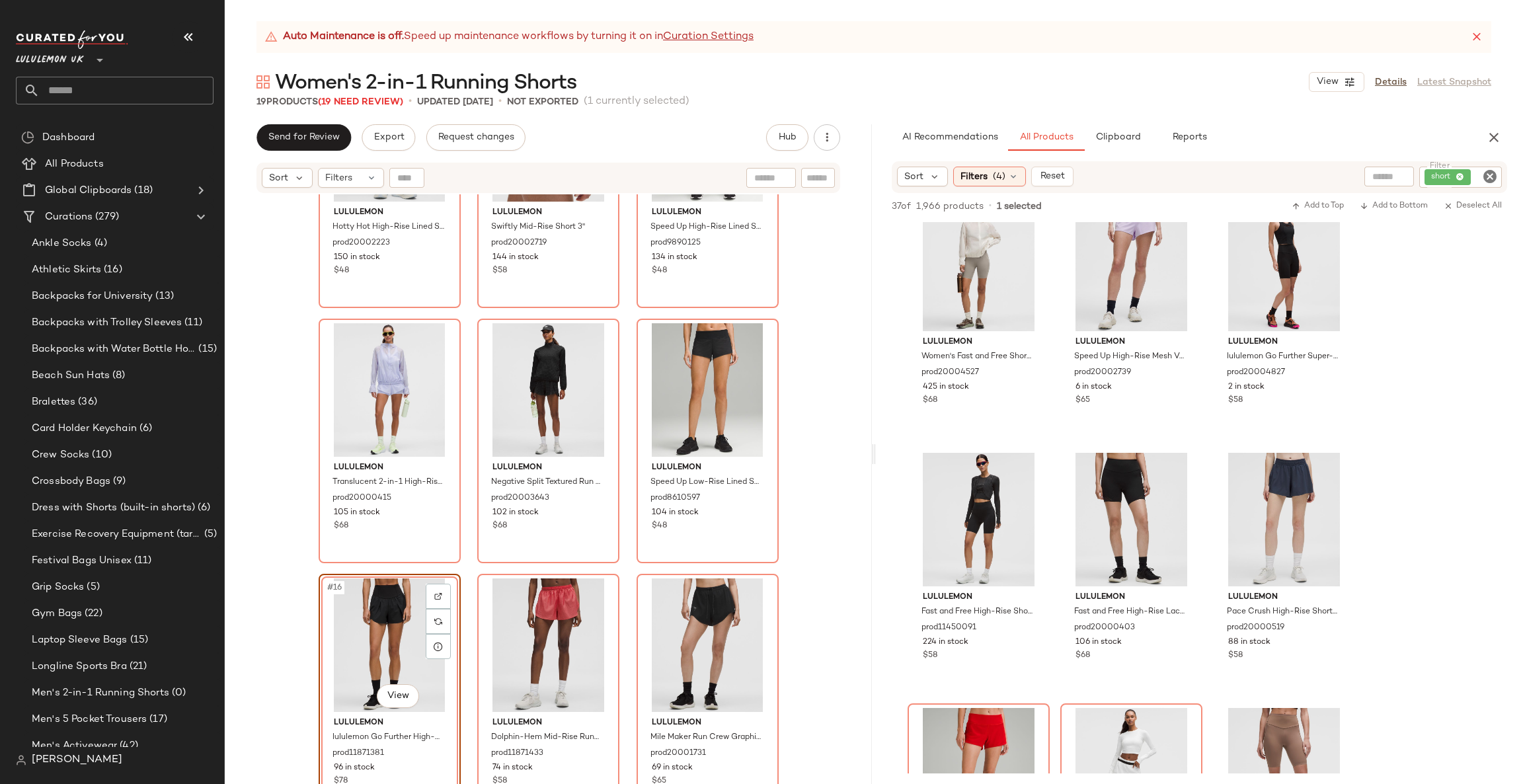
scroll to position [0, 0]
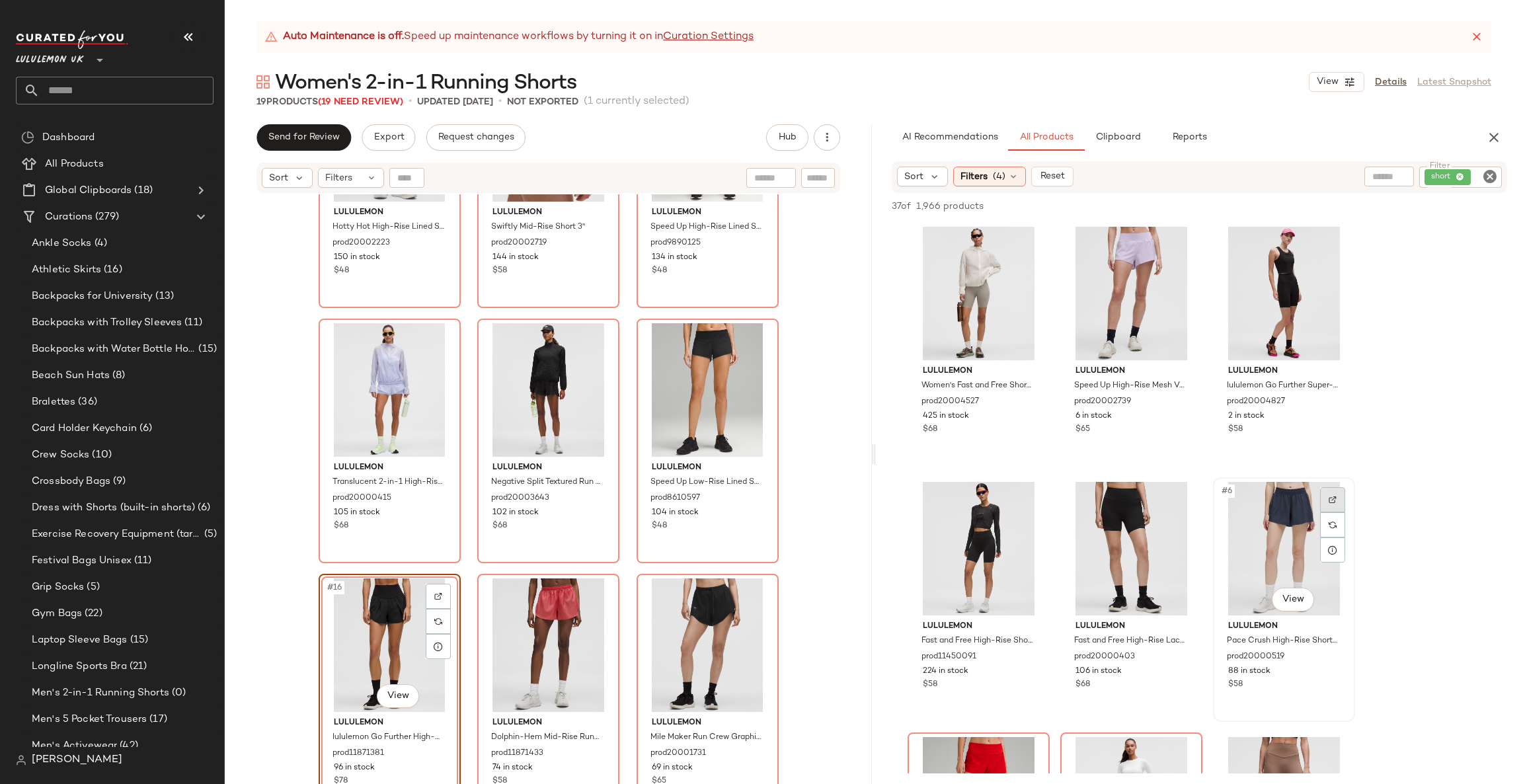
click at [1341, 501] on div at bounding box center [1332, 499] width 25 height 25
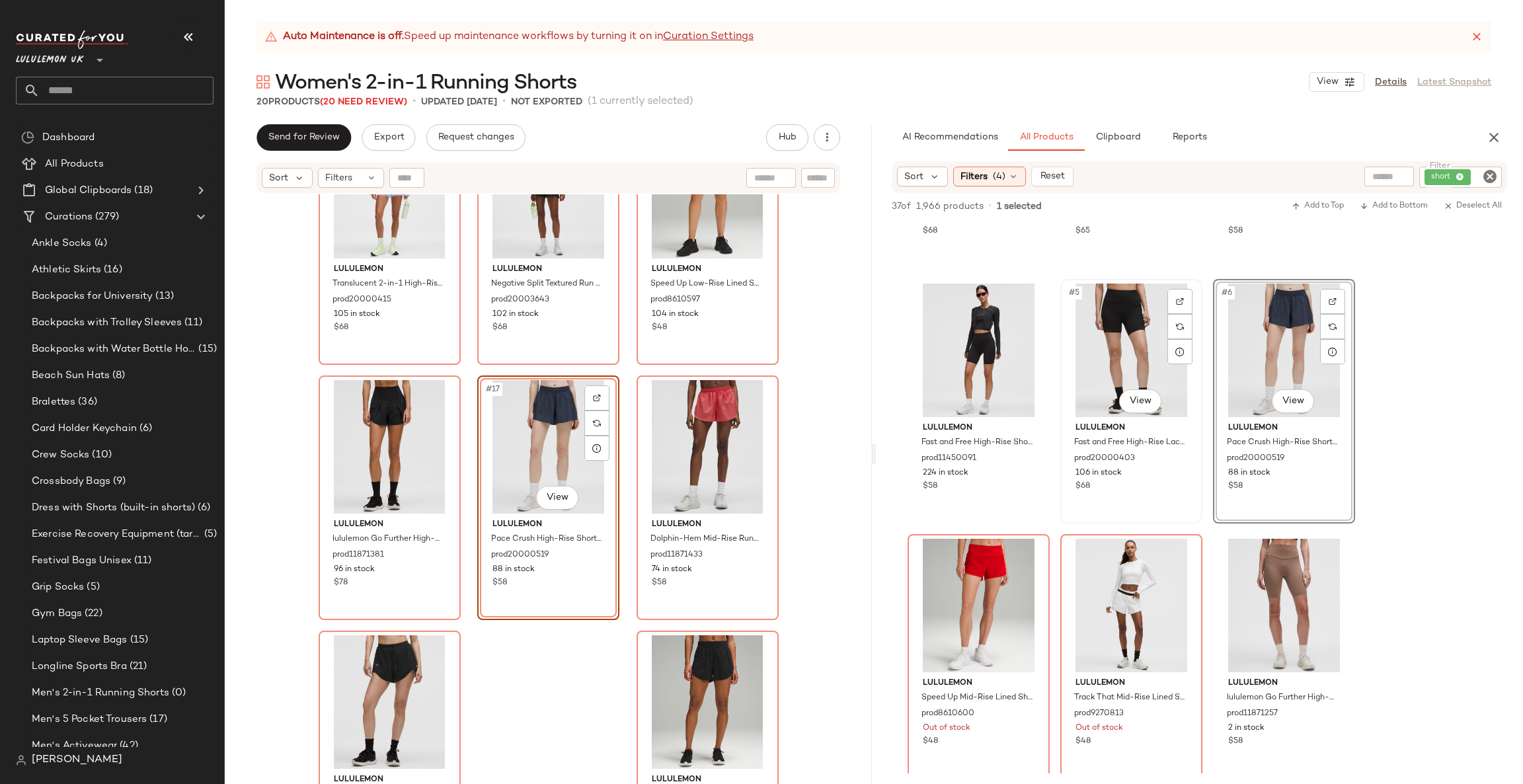
scroll to position [594, 0]
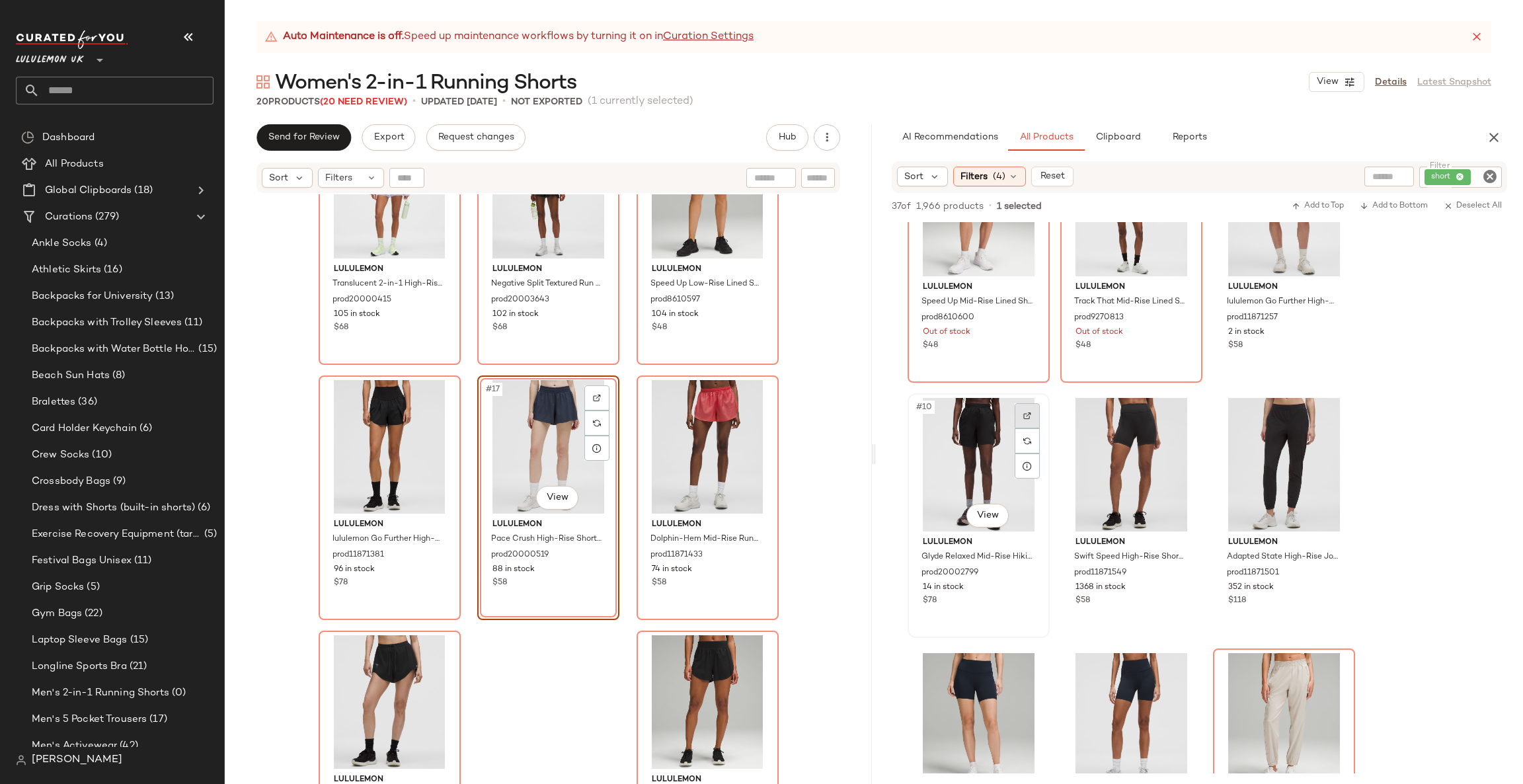
click at [1038, 411] on div at bounding box center [1027, 416] width 25 height 25
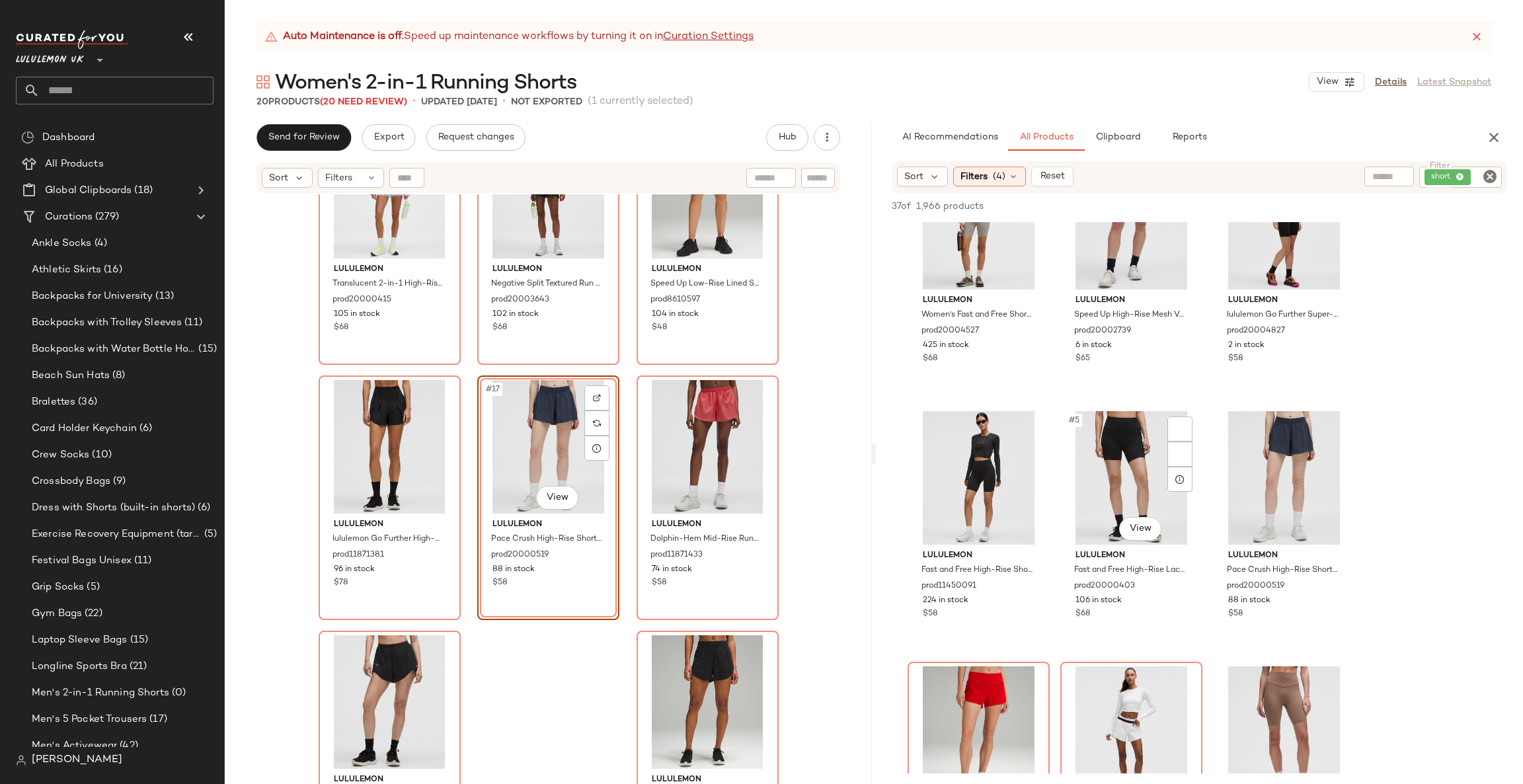
scroll to position [0, 0]
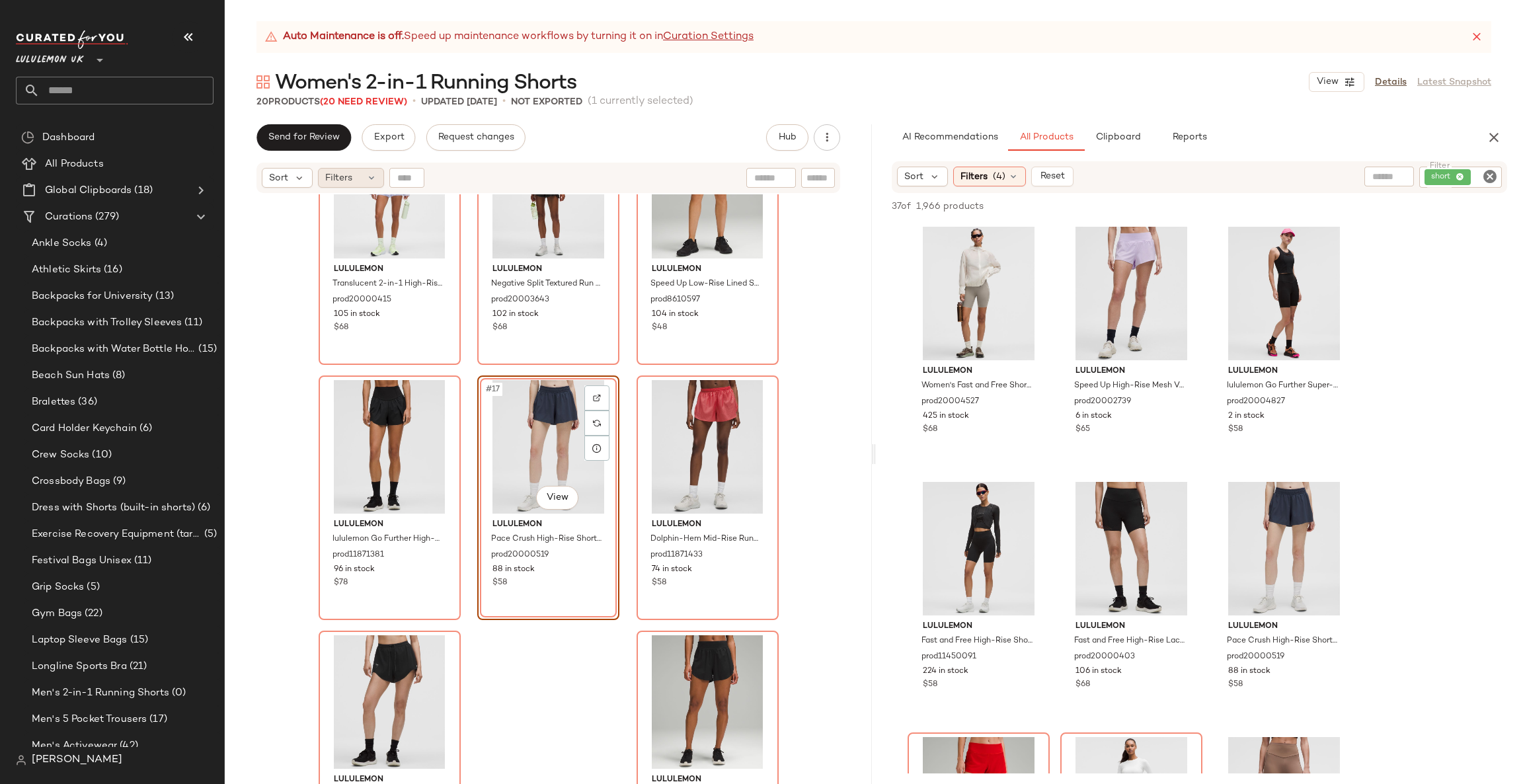
click at [368, 173] on icon at bounding box center [372, 178] width 11 height 11
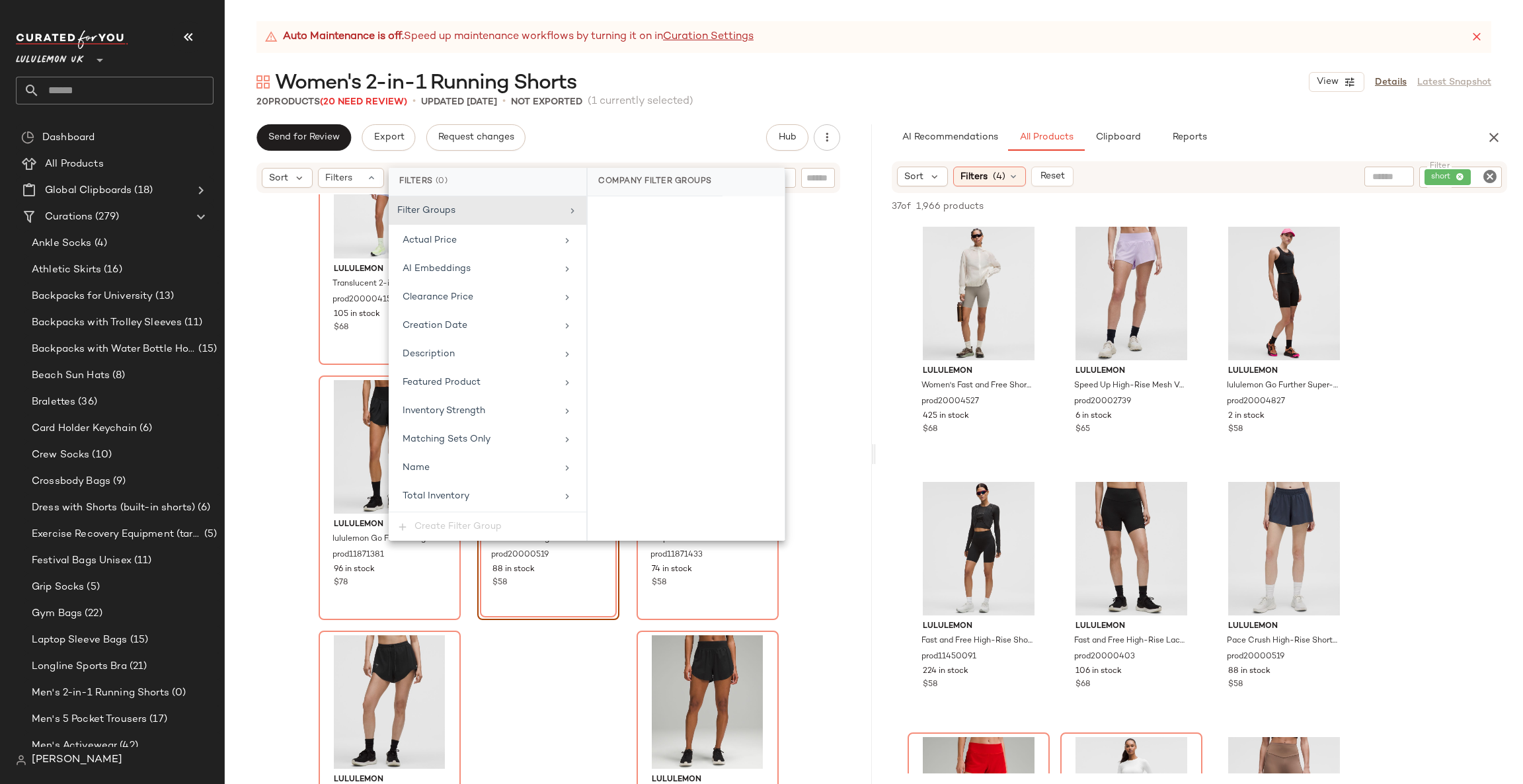
click at [293, 230] on div "lululemon Hotty Hot High-Rise Lined Short 4" Lace Trim prod20002223 150 in stoc…" at bounding box center [548, 505] width 647 height 623
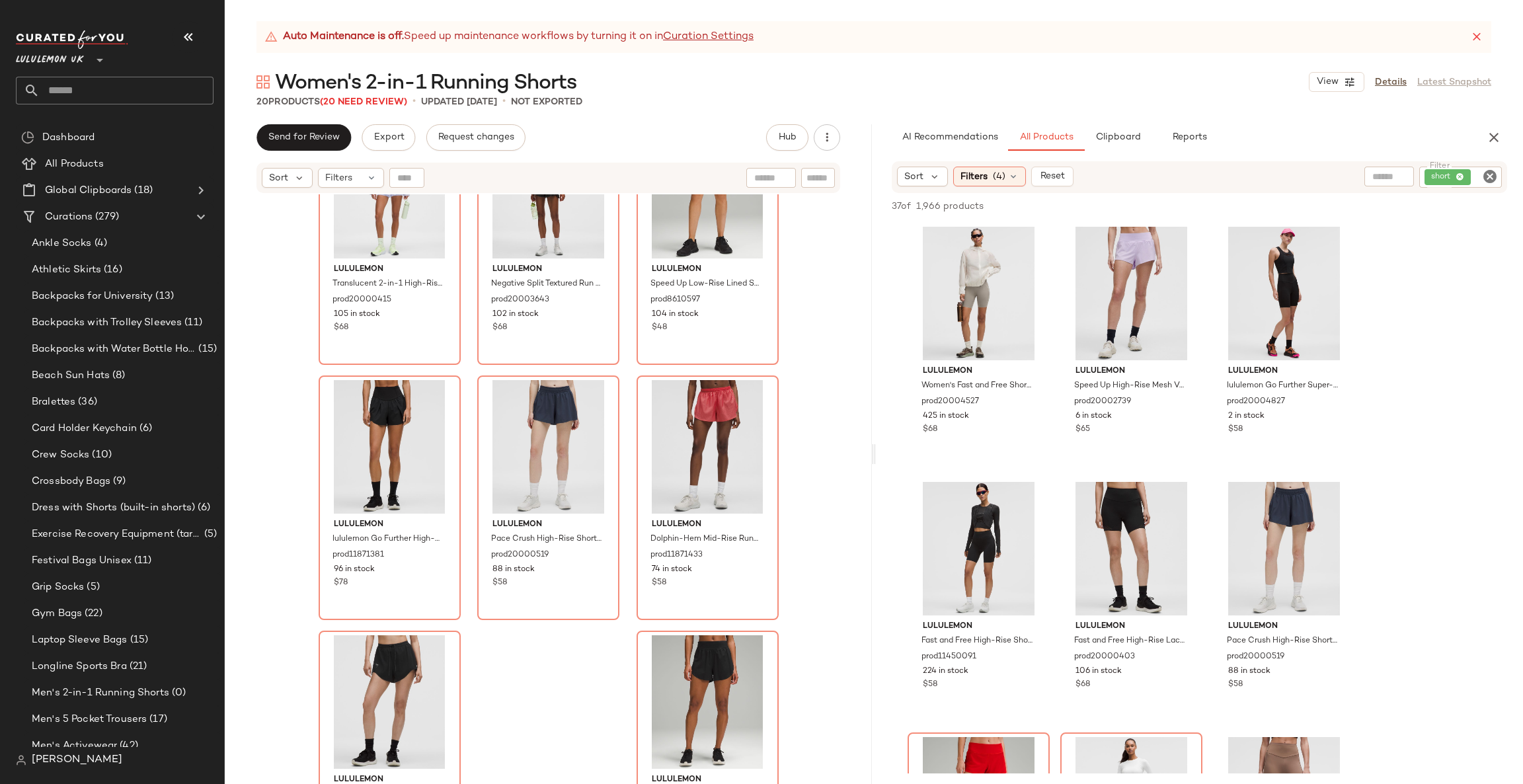
click at [340, 188] on div "Sort Filters" at bounding box center [548, 177] width 584 height 30
click at [350, 179] on span "Filters" at bounding box center [339, 178] width 27 height 14
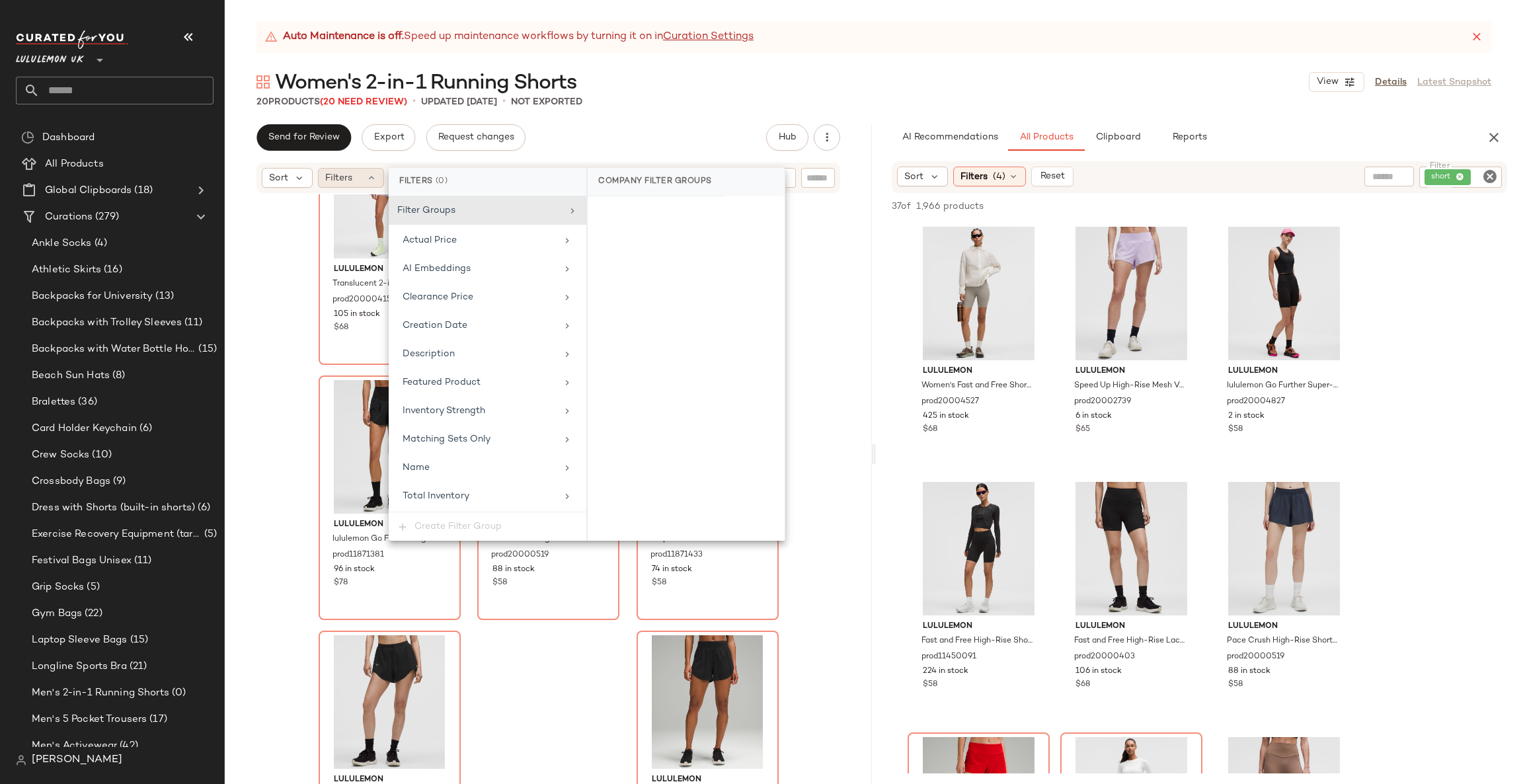
click at [354, 177] on div "Filters" at bounding box center [351, 177] width 66 height 20
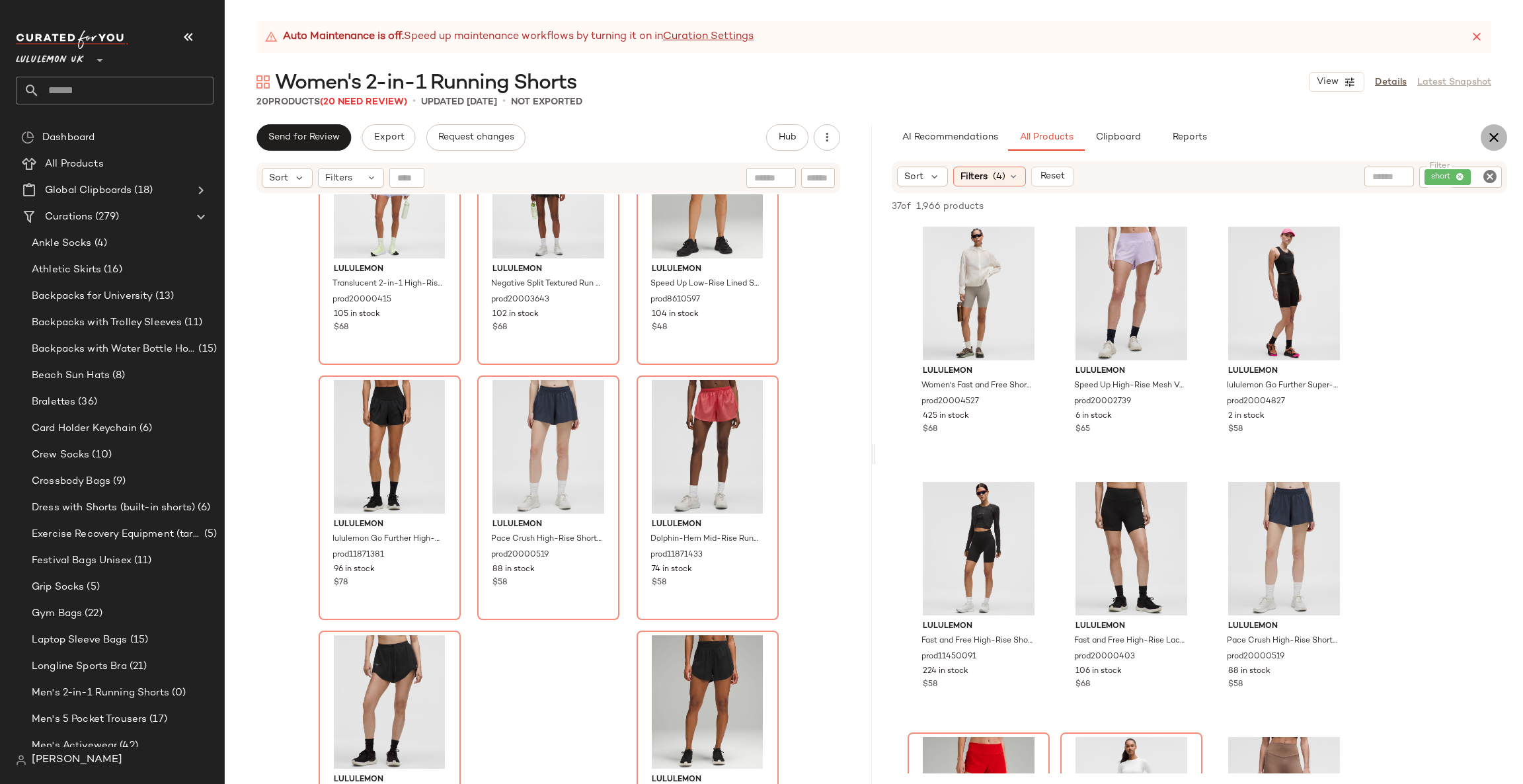
click at [1497, 134] on icon "button" at bounding box center [1494, 138] width 16 height 16
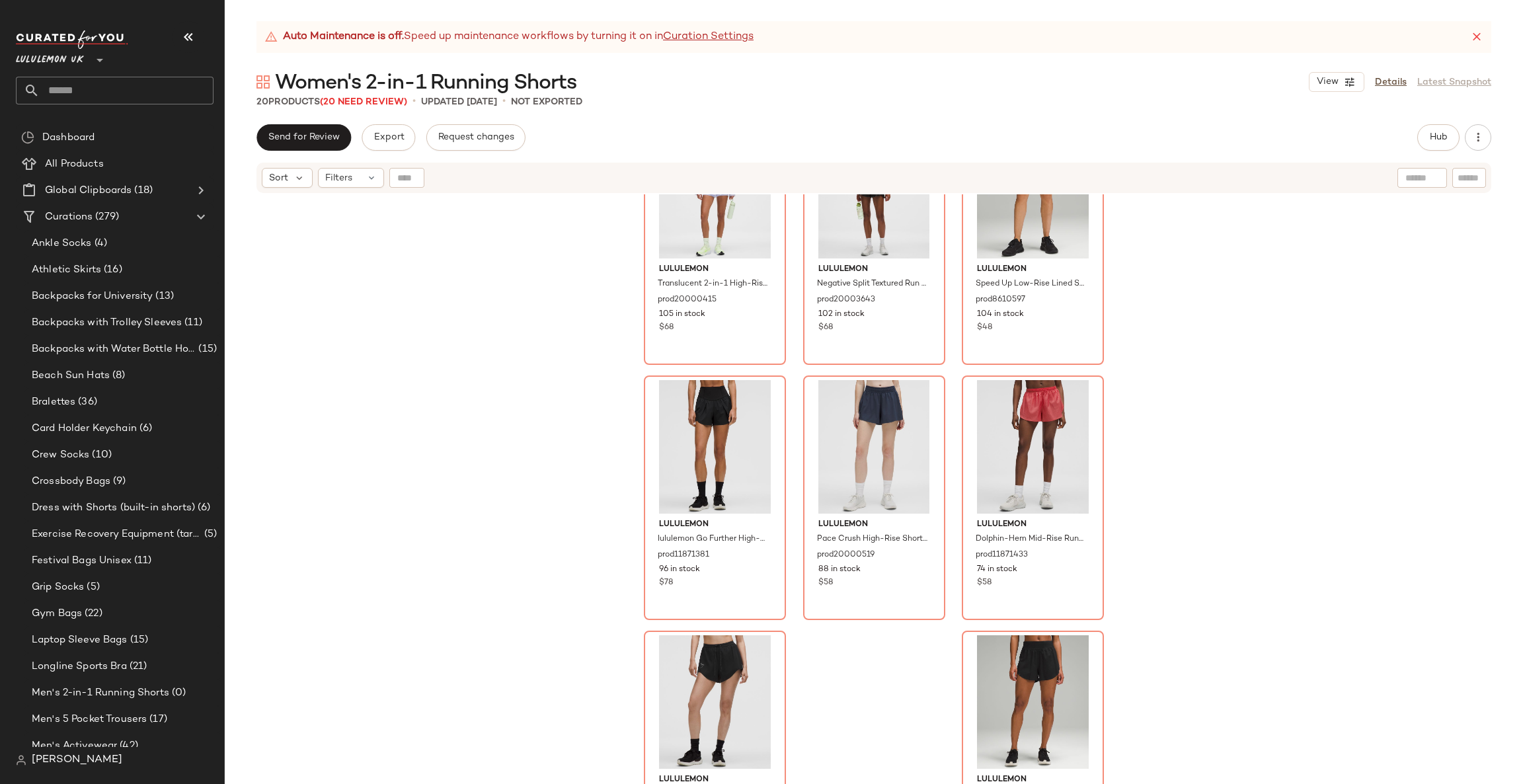
click at [367, 168] on div "Sort Filters" at bounding box center [343, 177] width 163 height 20
click at [360, 180] on div "Filters" at bounding box center [351, 177] width 66 height 20
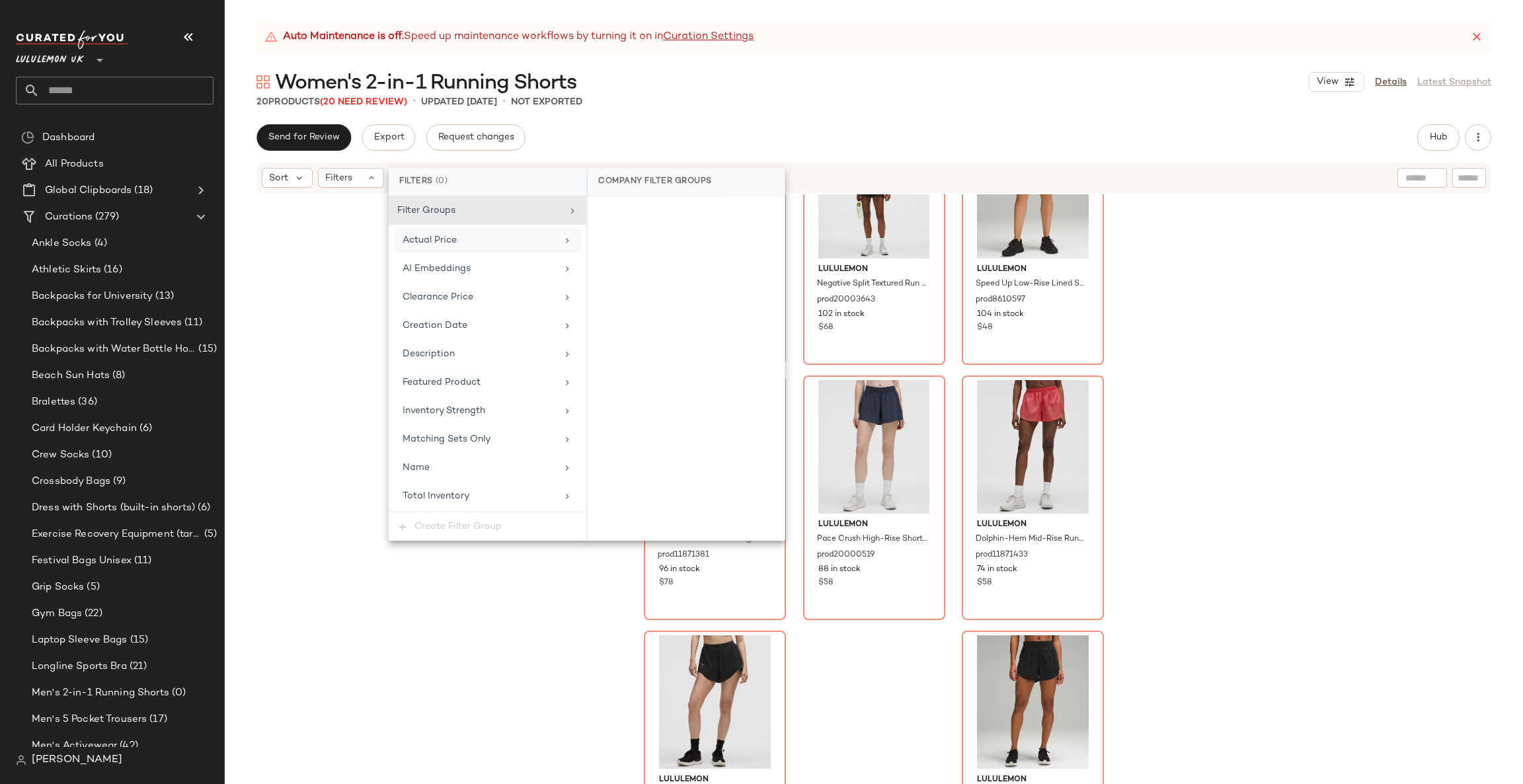
click at [487, 242] on div "Actual Price" at bounding box center [480, 240] width 154 height 14
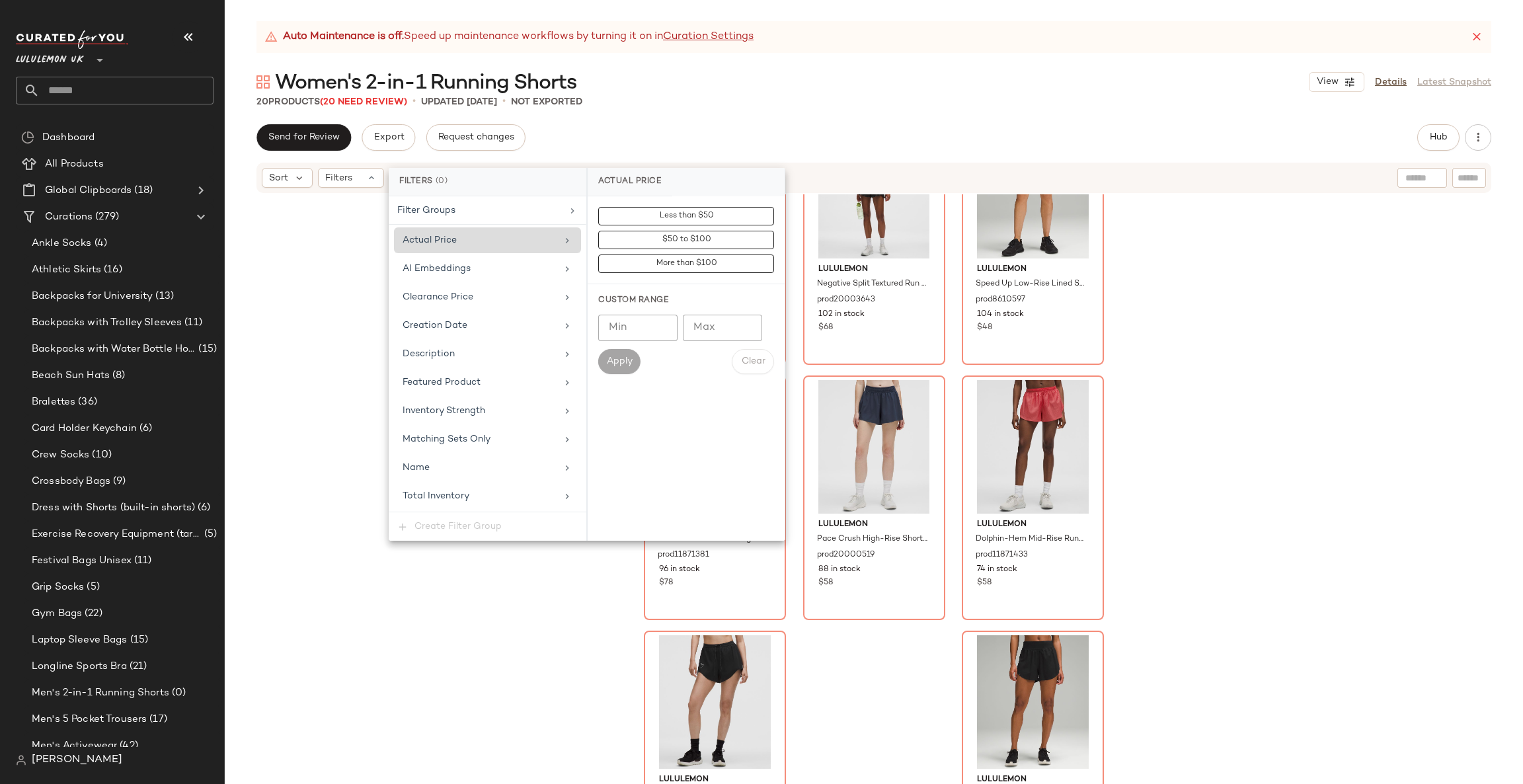
click at [487, 242] on div "Actual Price" at bounding box center [480, 240] width 154 height 14
click at [364, 462] on div "lululemon Hotty Hot High-Rise Lined Short 4" Lace Trim prod20002223 150 in stoc…" at bounding box center [874, 505] width 1298 height 623
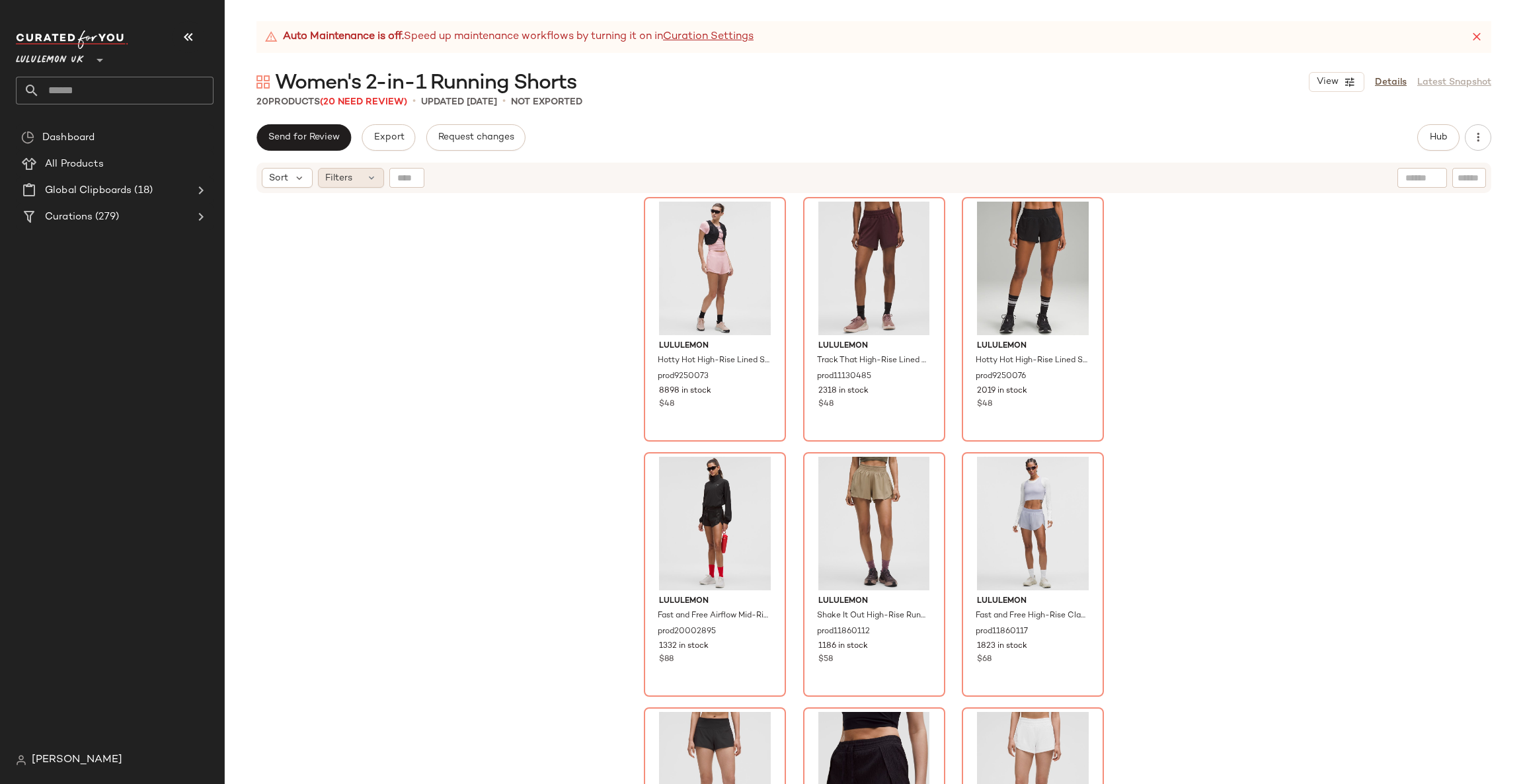
click at [354, 175] on div "Filters" at bounding box center [351, 177] width 66 height 20
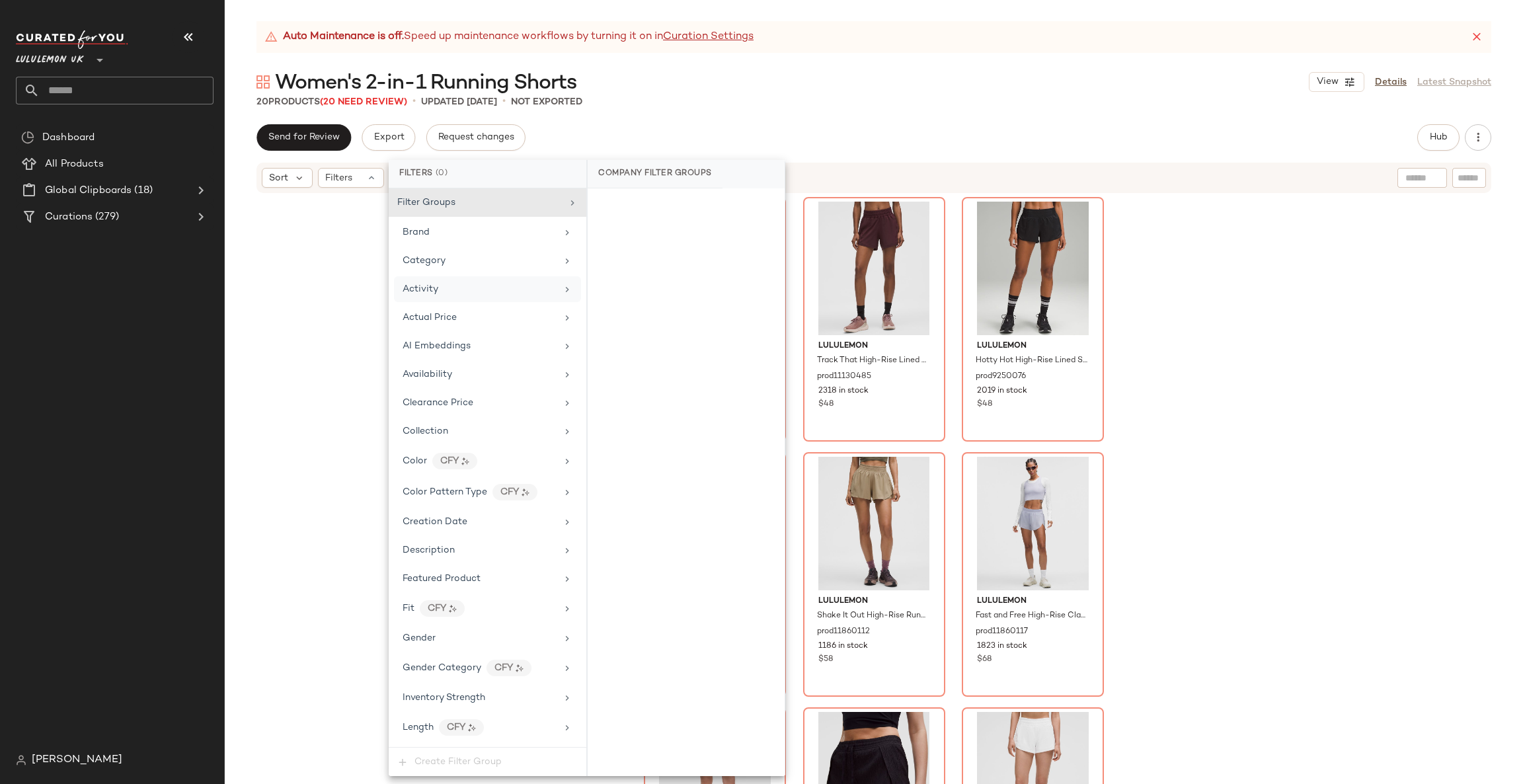
click at [422, 289] on span "Activity" at bounding box center [420, 289] width 36 height 10
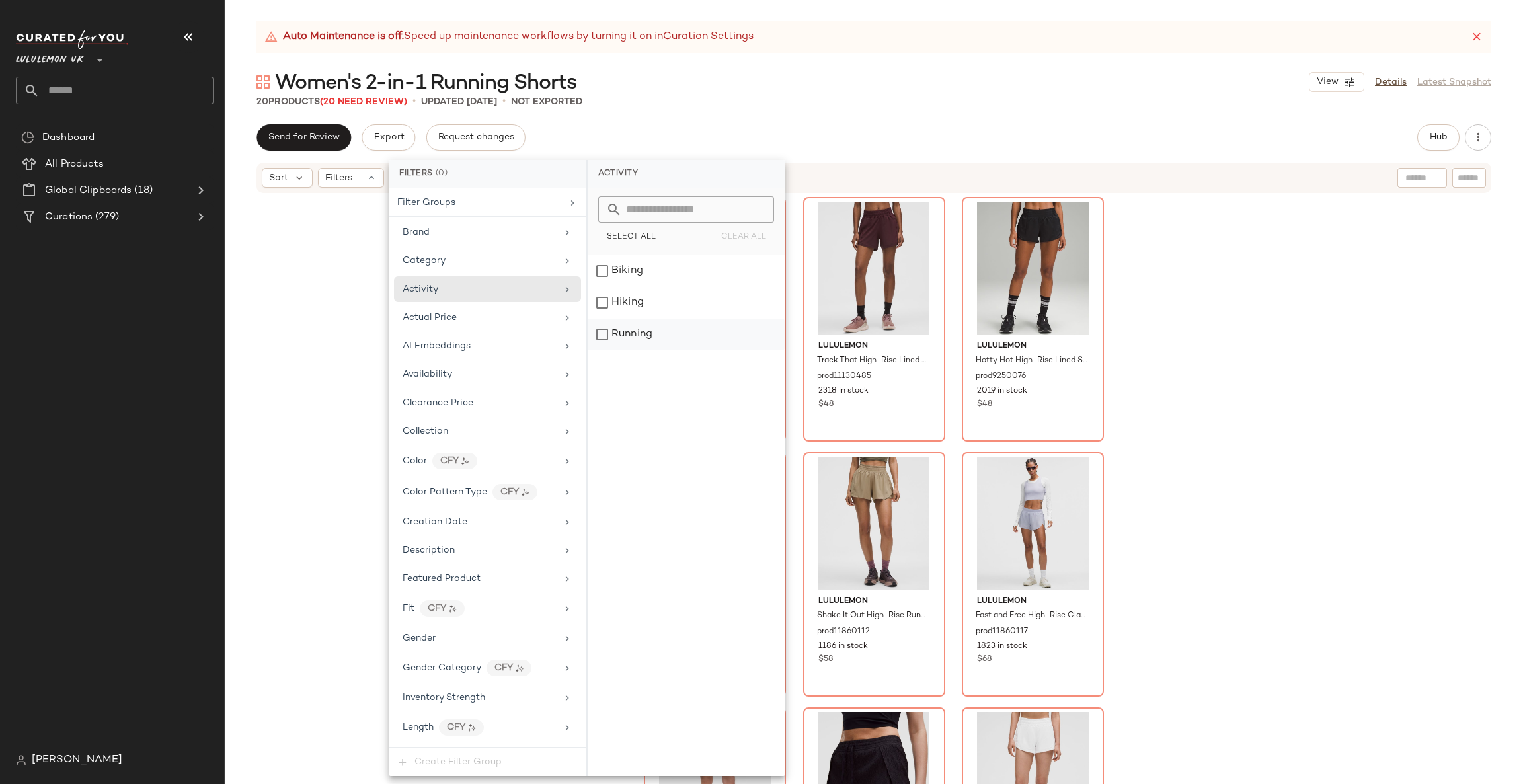
click at [648, 325] on div "Running" at bounding box center [686, 334] width 197 height 32
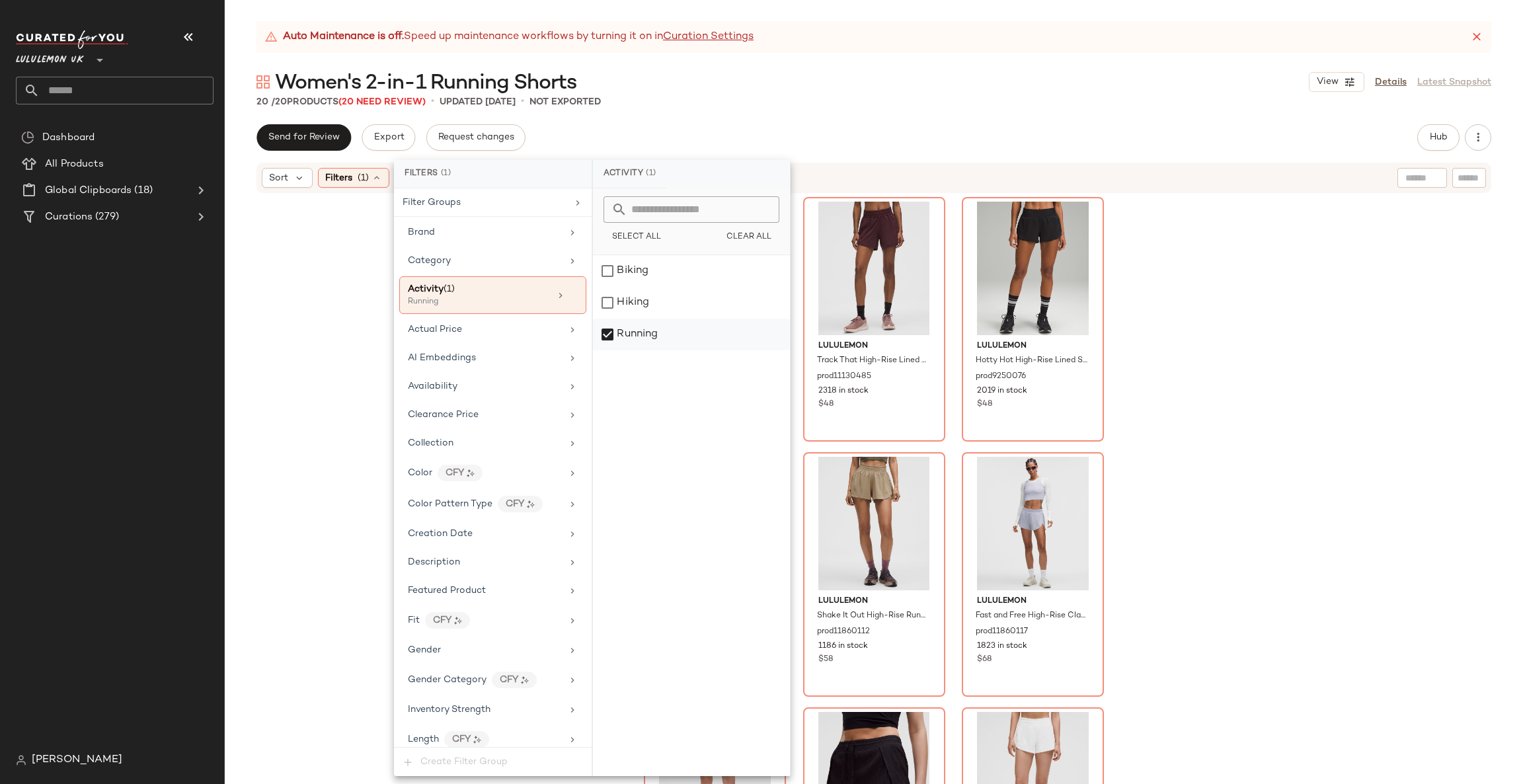
click at [648, 325] on div "Running" at bounding box center [692, 334] width 197 height 32
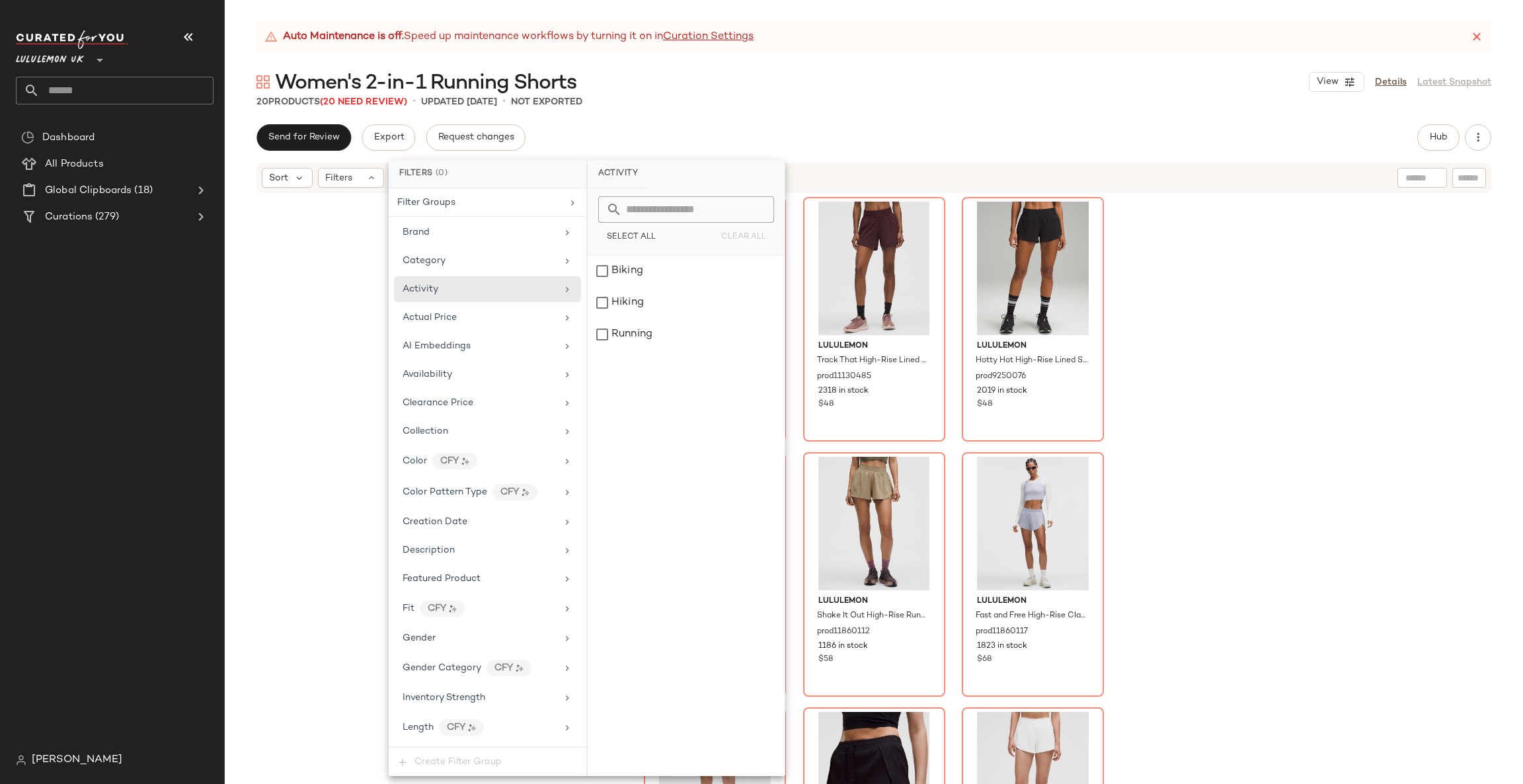
click at [1252, 242] on div "lululemon Hotty Hot High-Rise Lined Short 4" prod9250073 8898 in stock $48 lulu…" at bounding box center [874, 505] width 1298 height 623
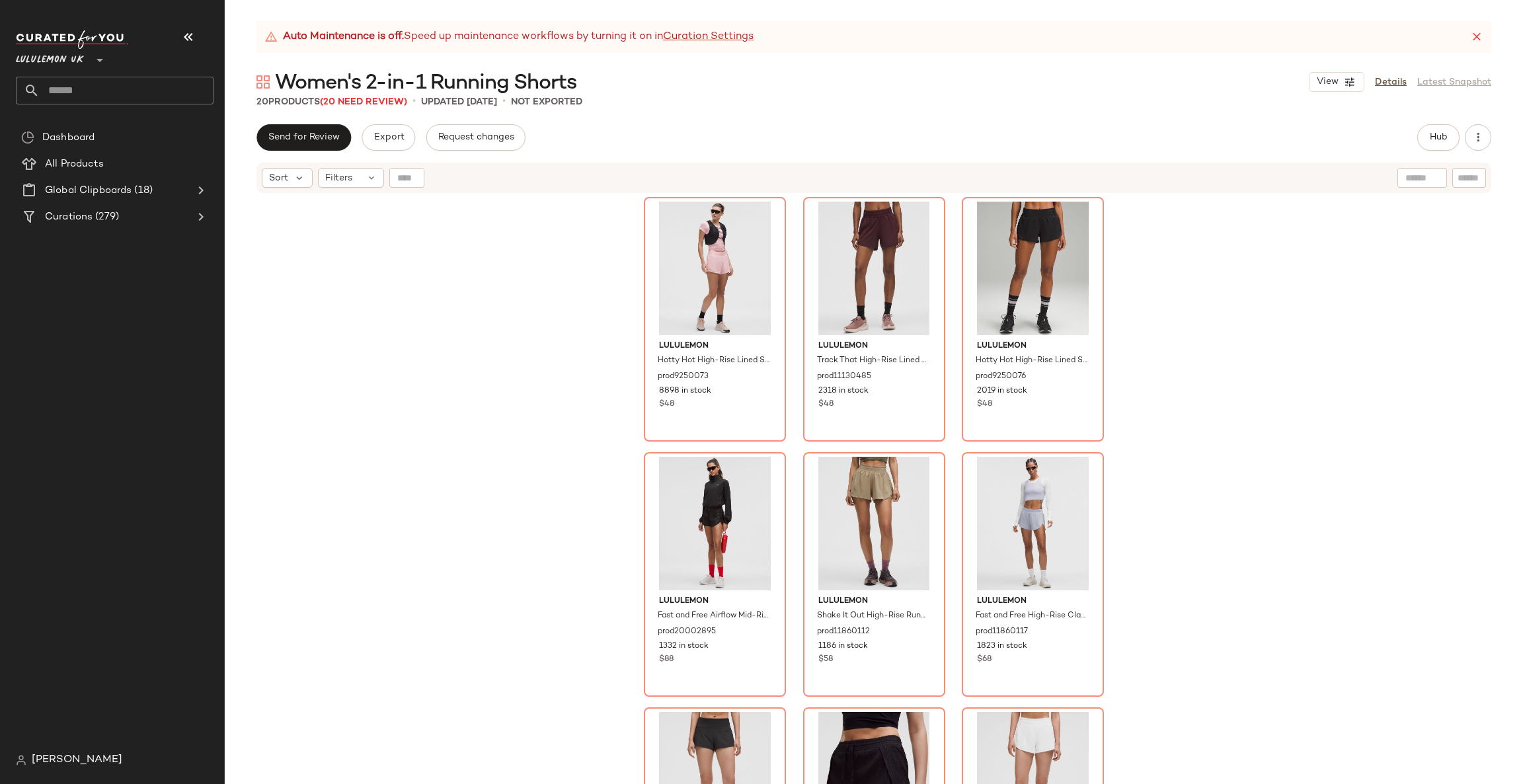
click at [124, 65] on div "Lululemon UK **" at bounding box center [82, 52] width 132 height 33
click at [116, 82] on input "text" at bounding box center [127, 90] width 174 height 28
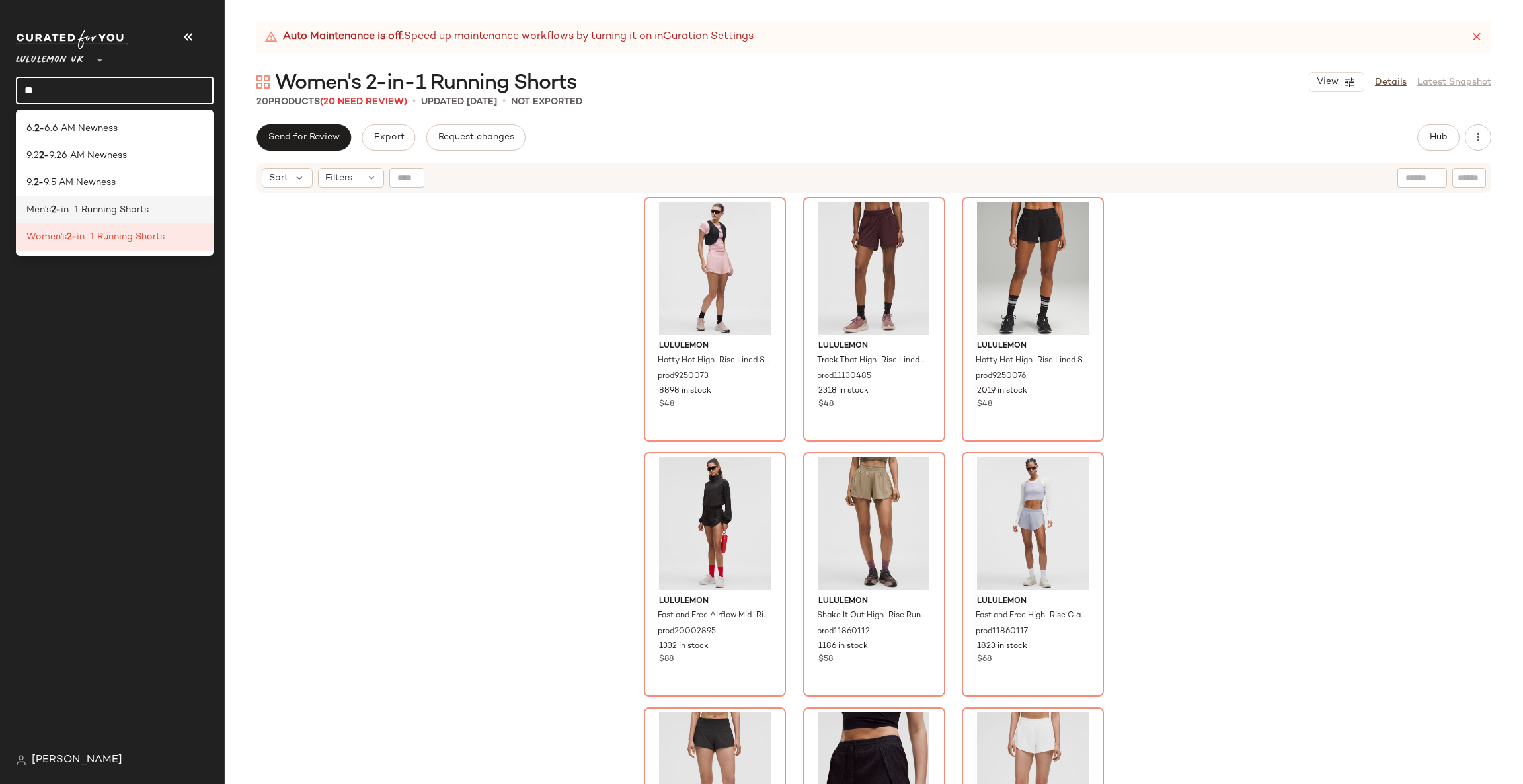
type input "**"
click at [158, 212] on div "Men's 2- in-1 Running Shorts" at bounding box center [115, 210] width 177 height 14
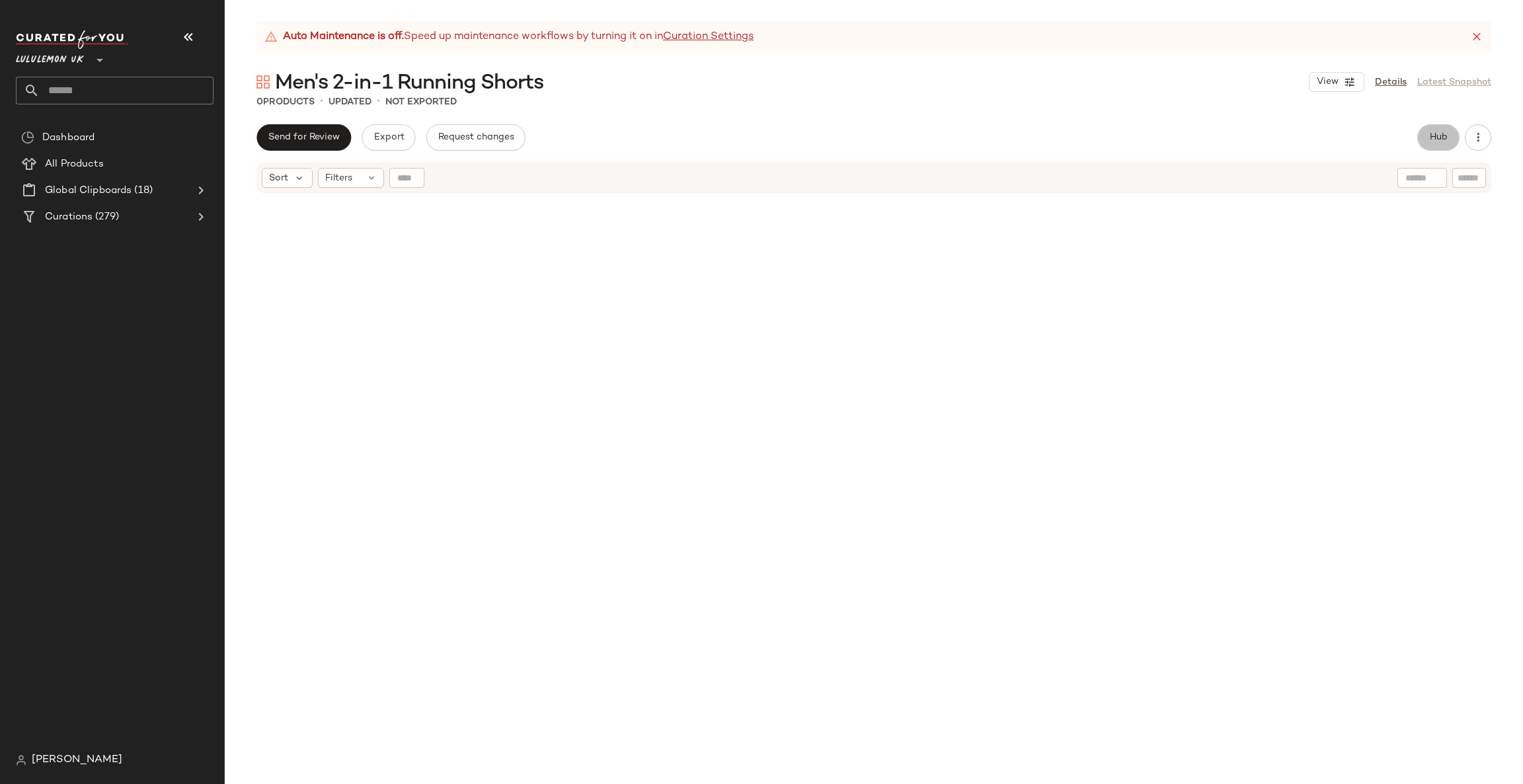
click at [1427, 127] on button "Hub" at bounding box center [1438, 137] width 43 height 26
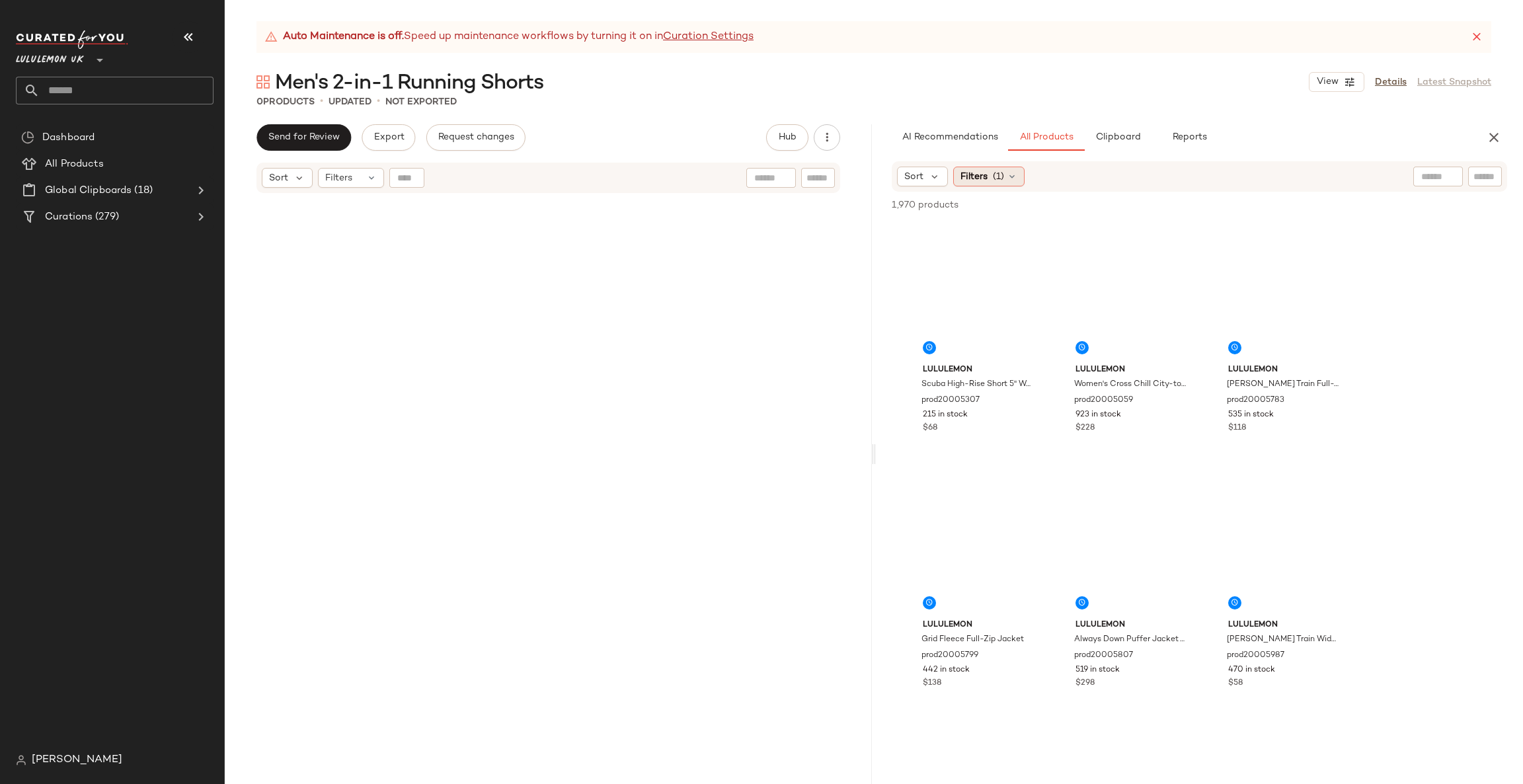
click at [974, 179] on span "Filters" at bounding box center [974, 177] width 27 height 14
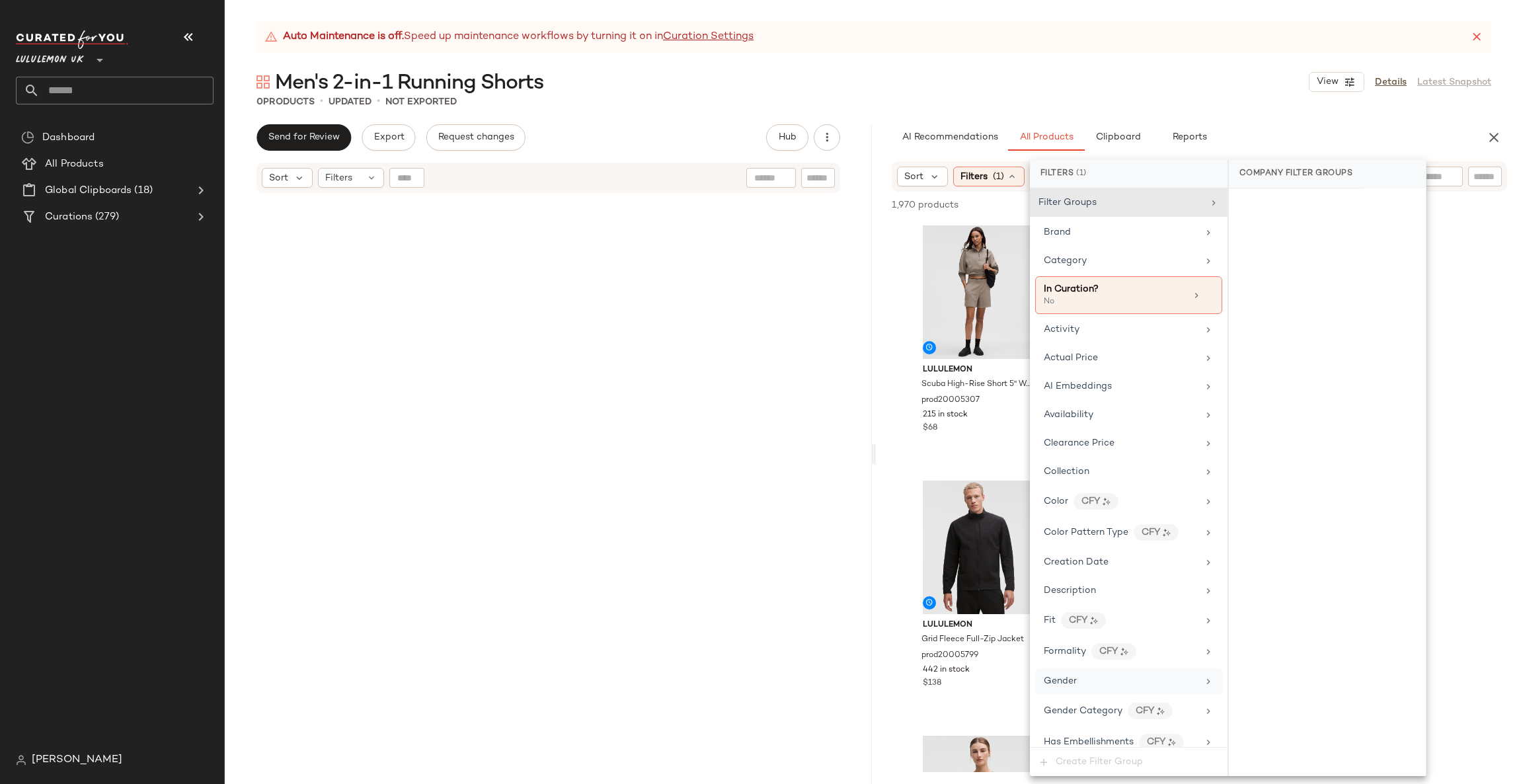
click at [1113, 688] on div "Gender" at bounding box center [1121, 681] width 154 height 14
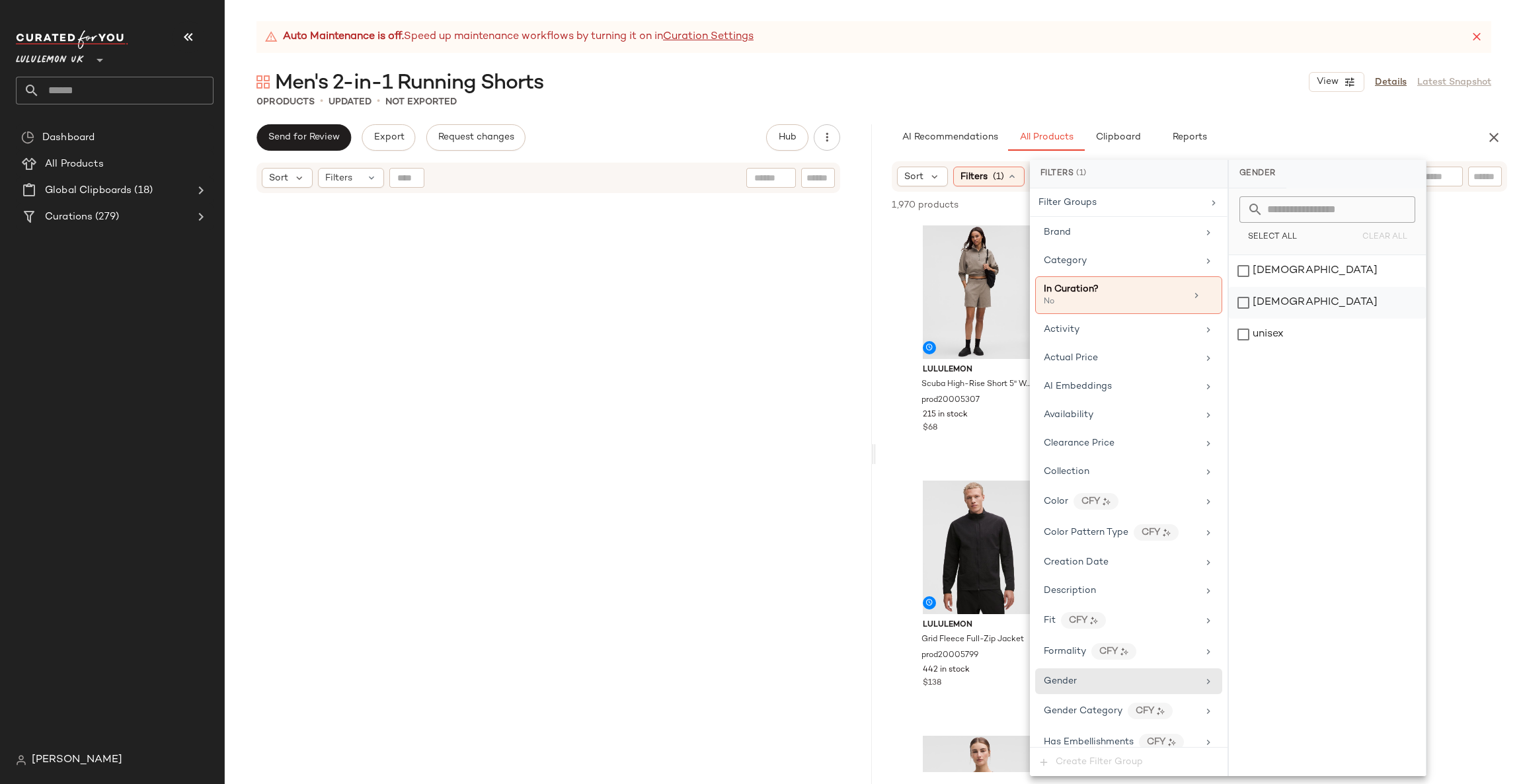
click at [1279, 291] on div "[DEMOGRAPHIC_DATA]" at bounding box center [1327, 302] width 197 height 32
click at [1168, 332] on div "Activity" at bounding box center [1122, 329] width 154 height 14
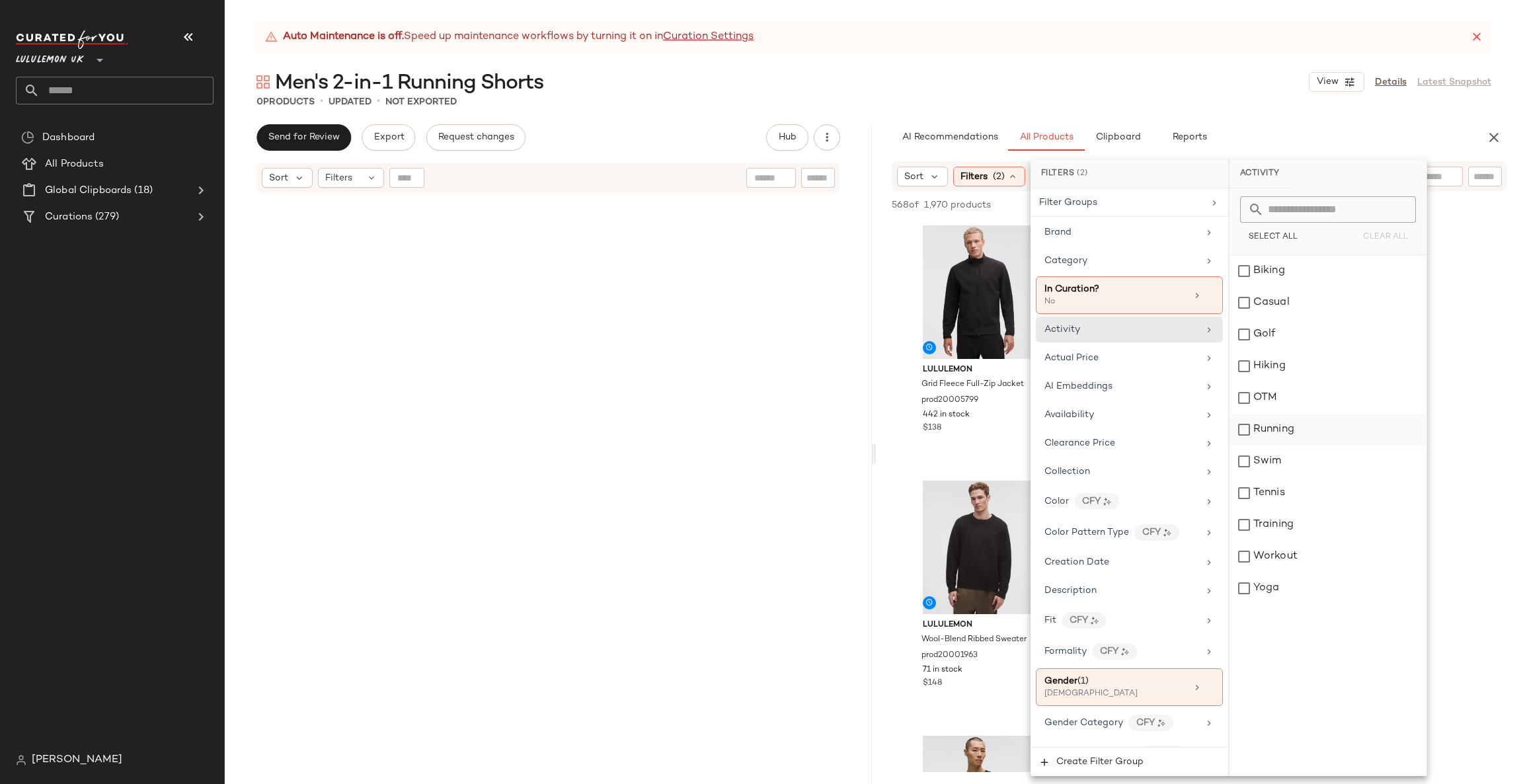
click at [1296, 428] on div "Running" at bounding box center [1328, 429] width 197 height 32
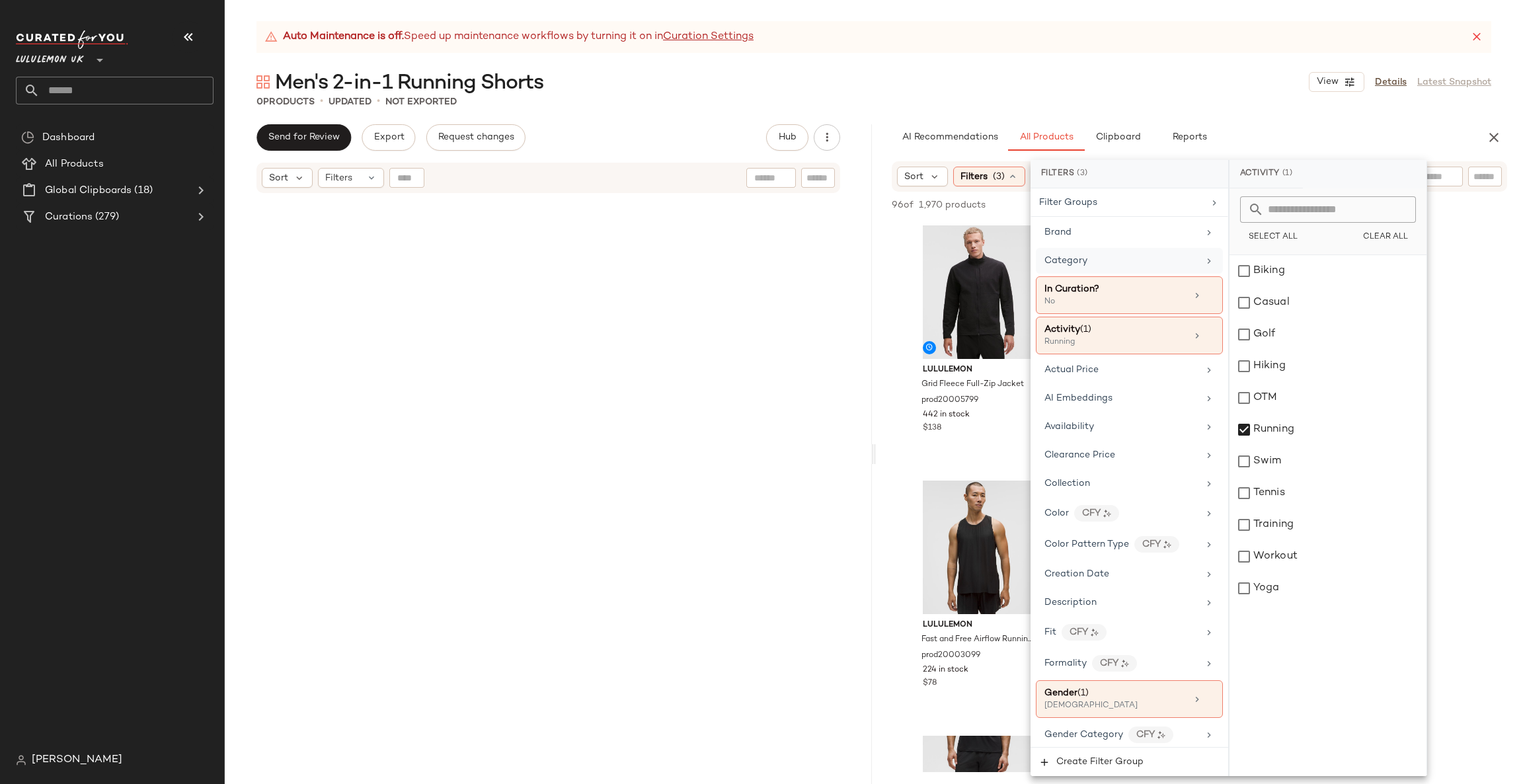
click at [1152, 252] on div "Category" at bounding box center [1129, 260] width 187 height 26
click at [1252, 300] on div "bottom" at bounding box center [1328, 302] width 197 height 32
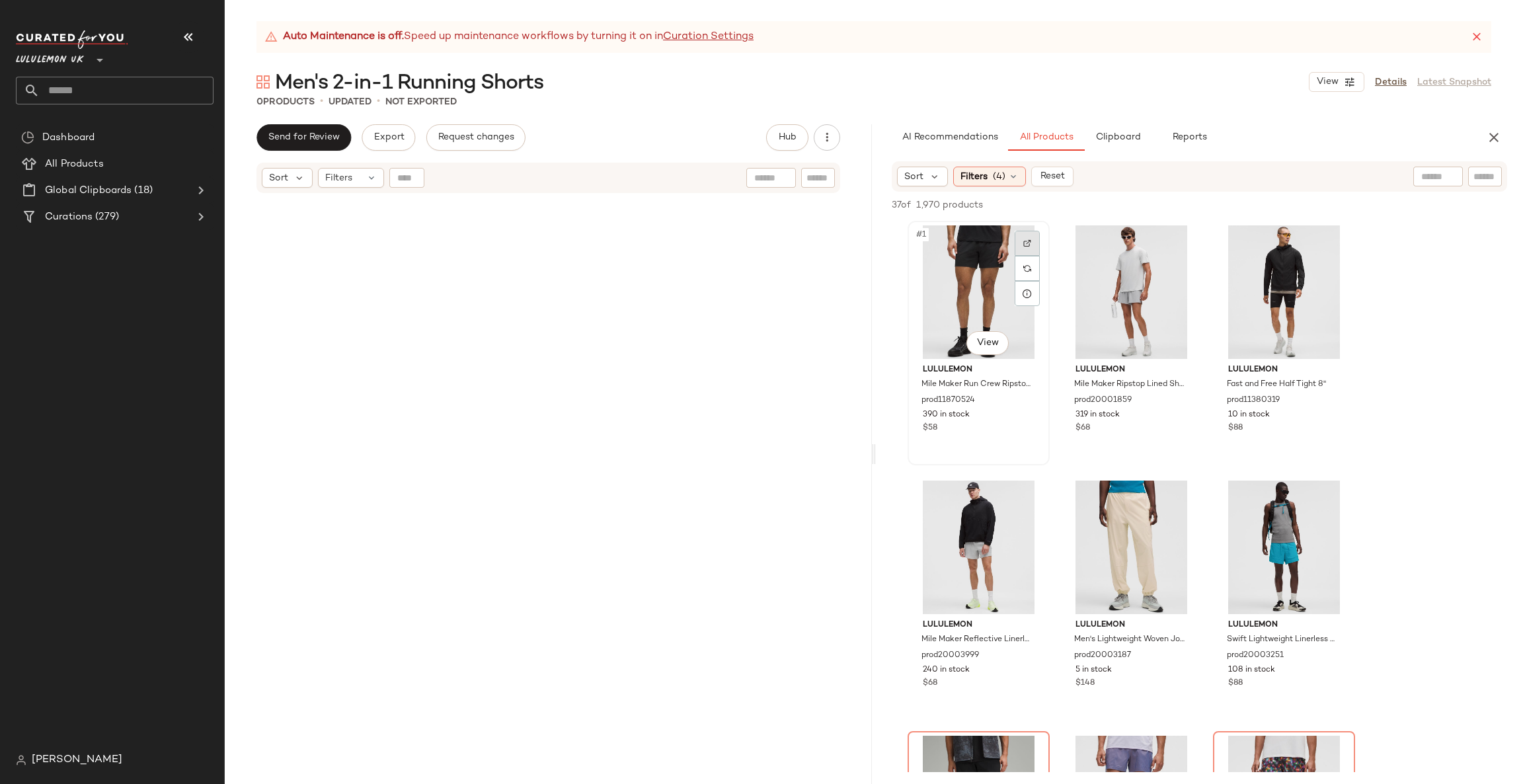
click at [1029, 245] on img at bounding box center [1028, 244] width 8 height 8
click at [1188, 238] on div at bounding box center [1180, 243] width 25 height 25
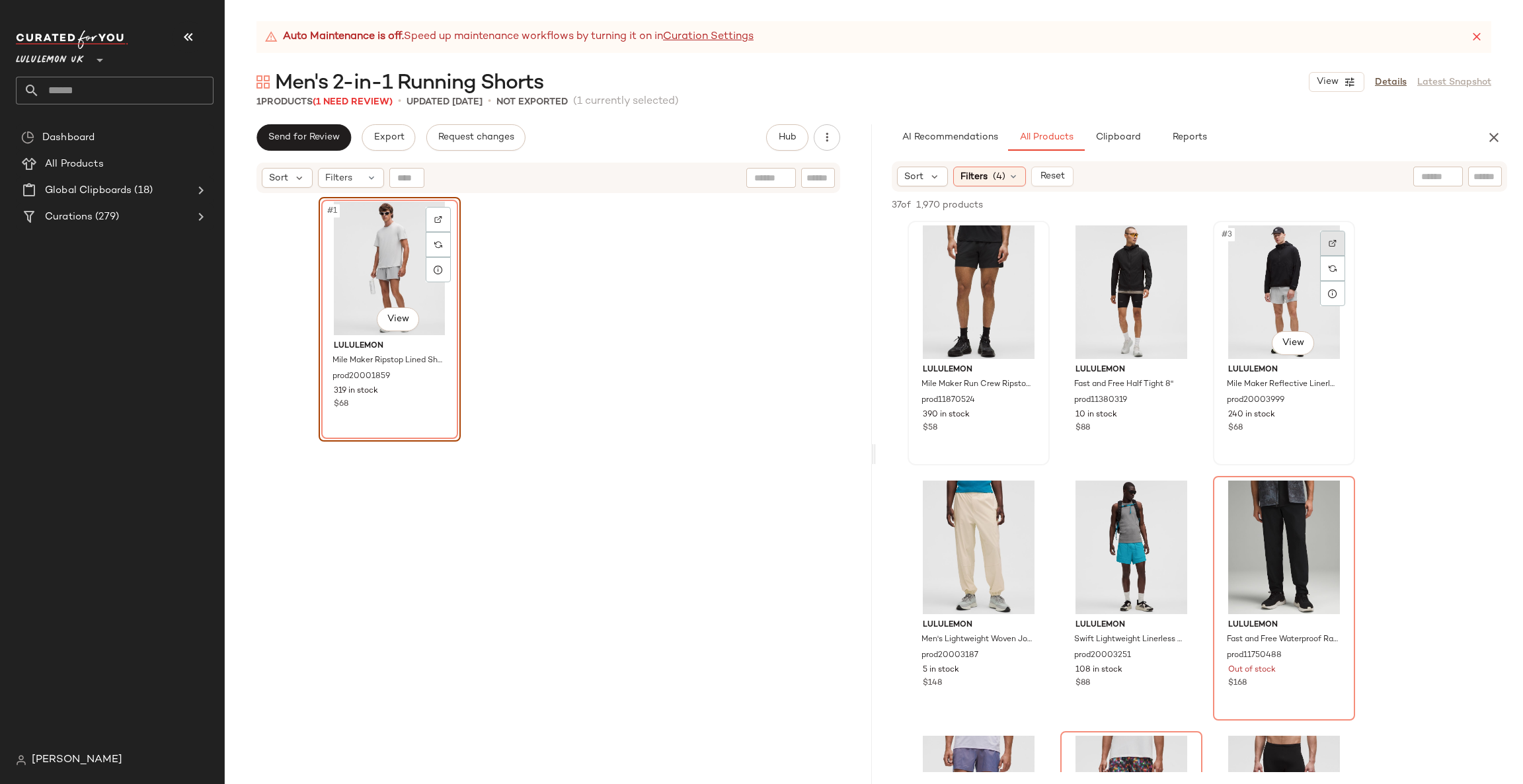
click at [1324, 237] on div at bounding box center [1332, 243] width 25 height 25
click at [1180, 496] on img at bounding box center [1180, 499] width 8 height 8
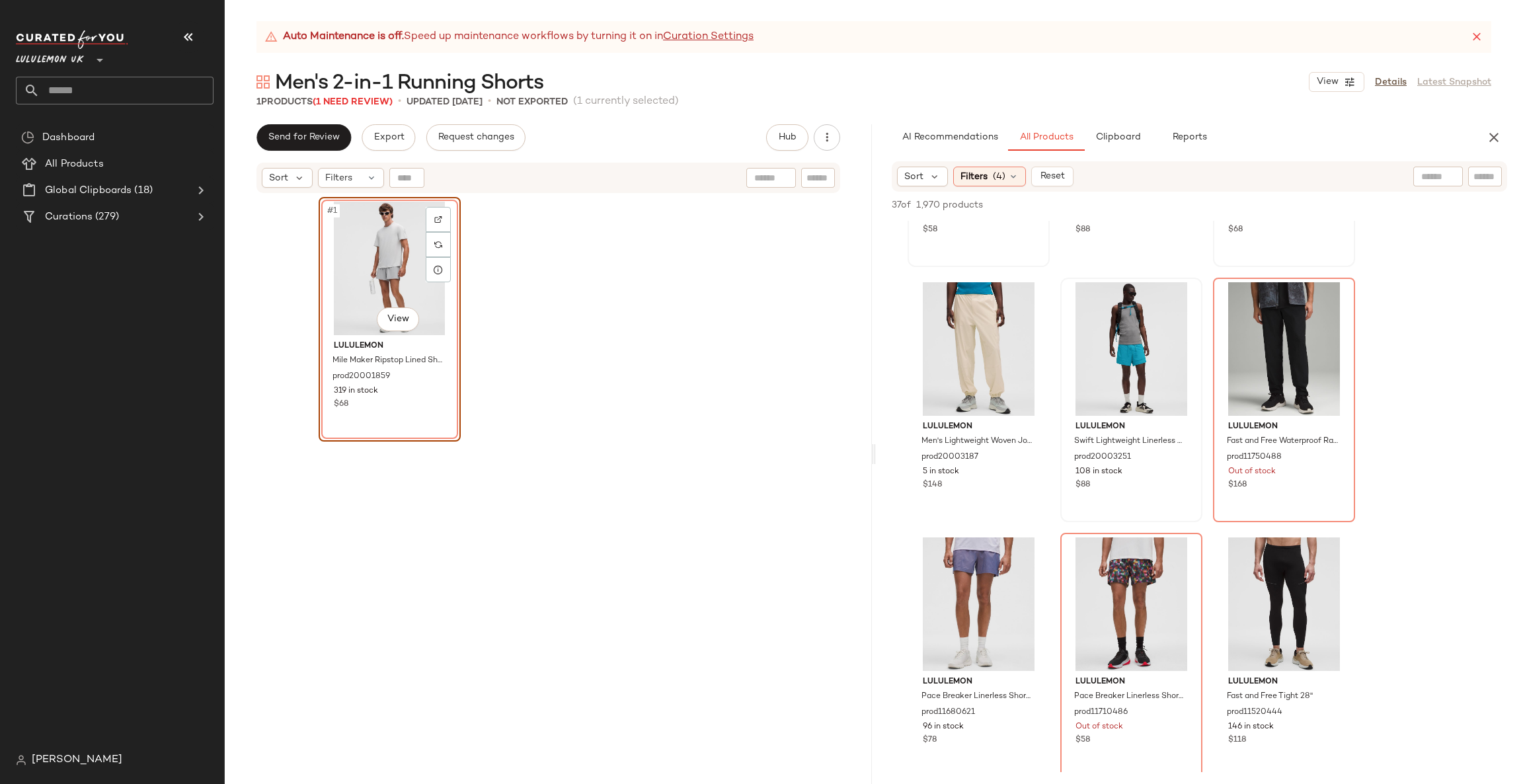
scroll to position [397, 0]
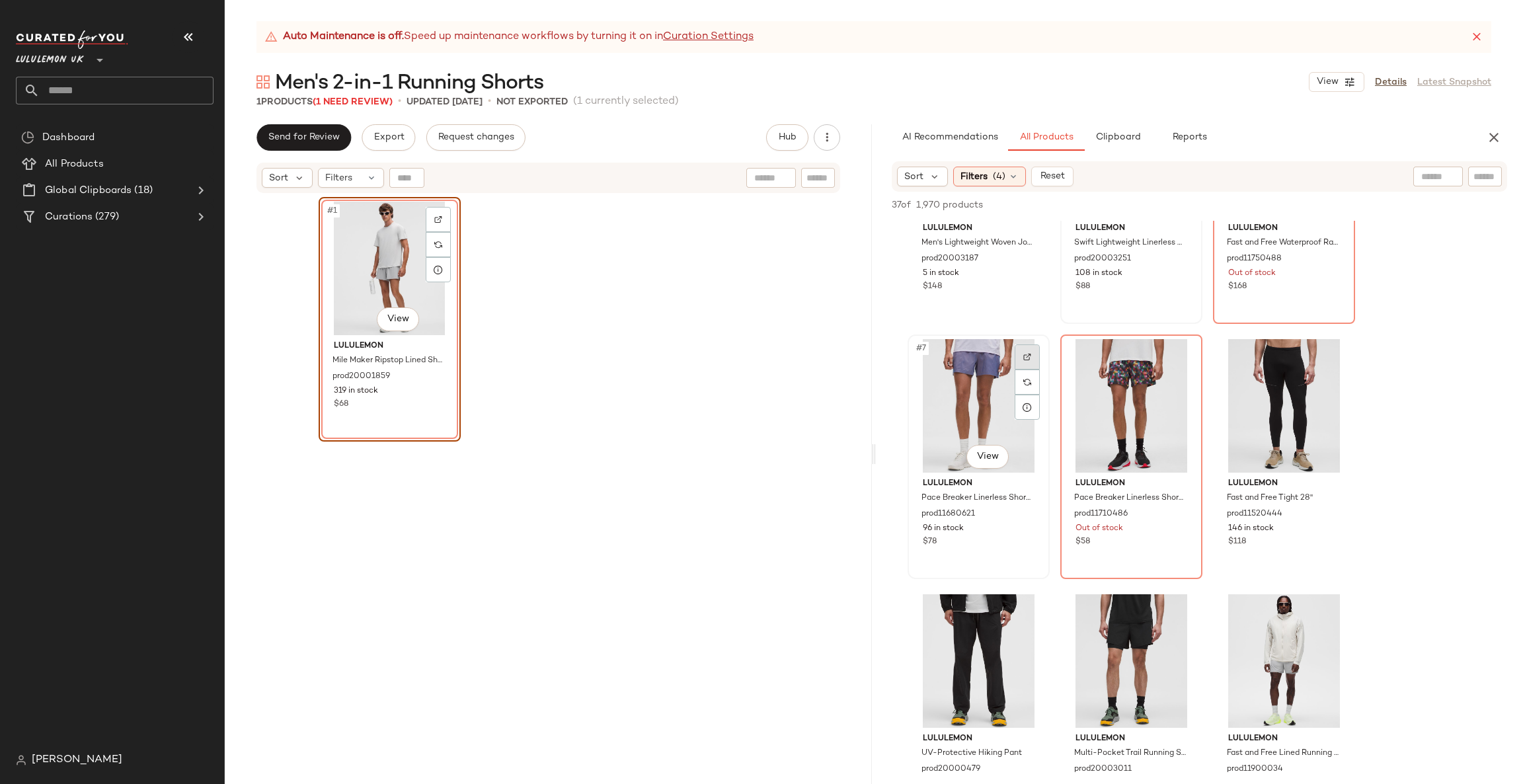
click at [1028, 350] on div at bounding box center [1027, 356] width 25 height 25
click at [1180, 605] on div at bounding box center [1180, 612] width 25 height 25
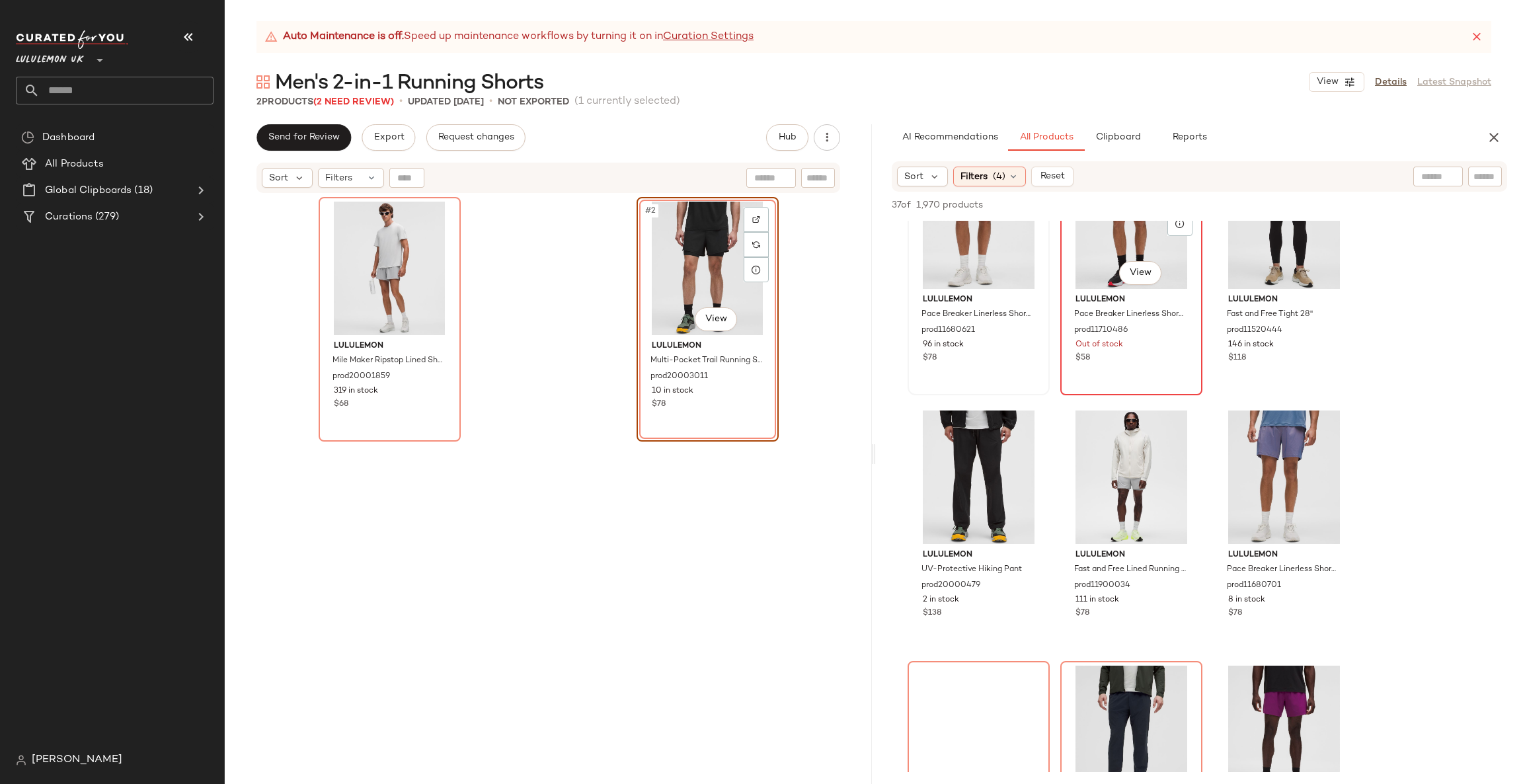
scroll to position [594, 0]
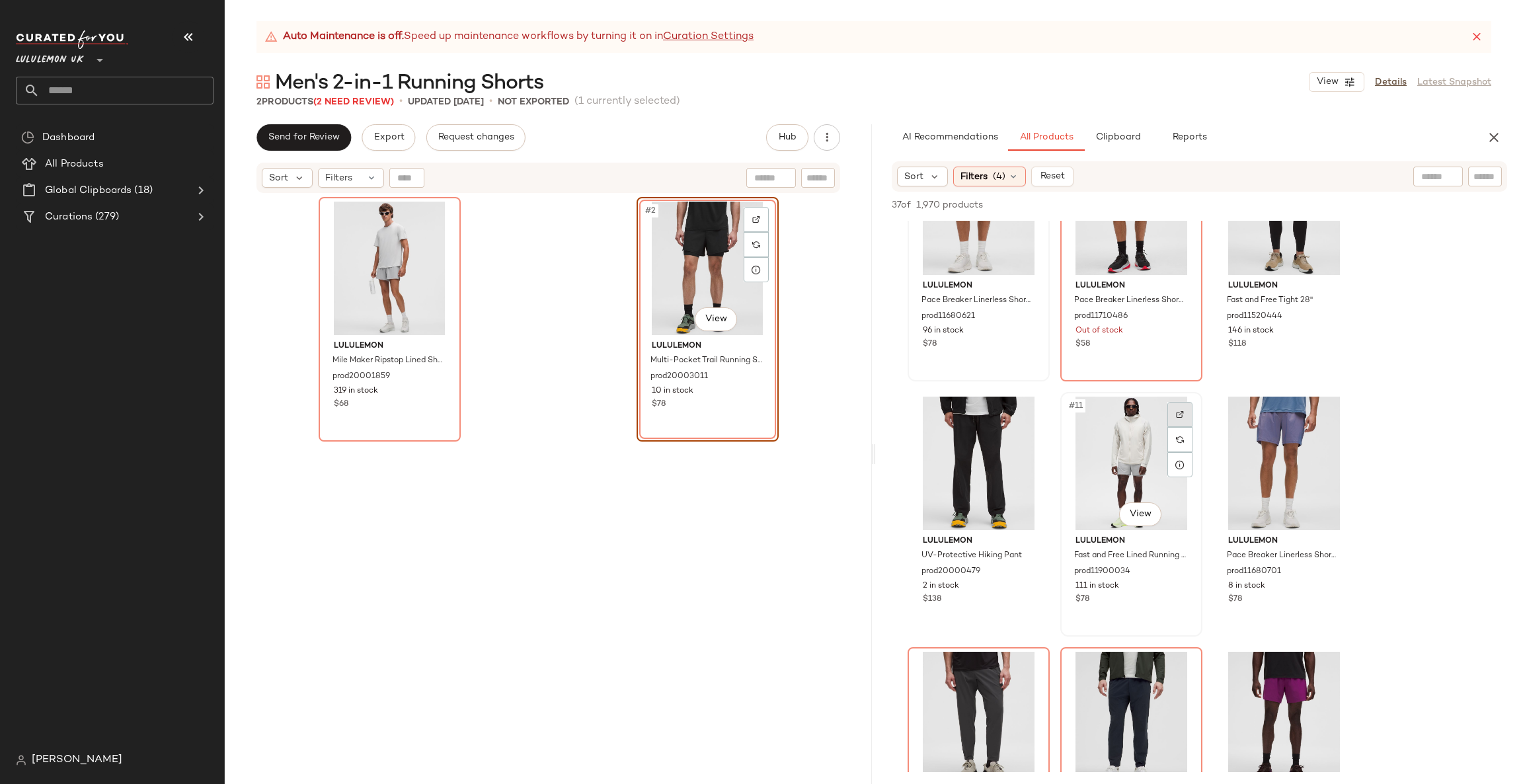
click at [1188, 411] on div at bounding box center [1180, 414] width 25 height 25
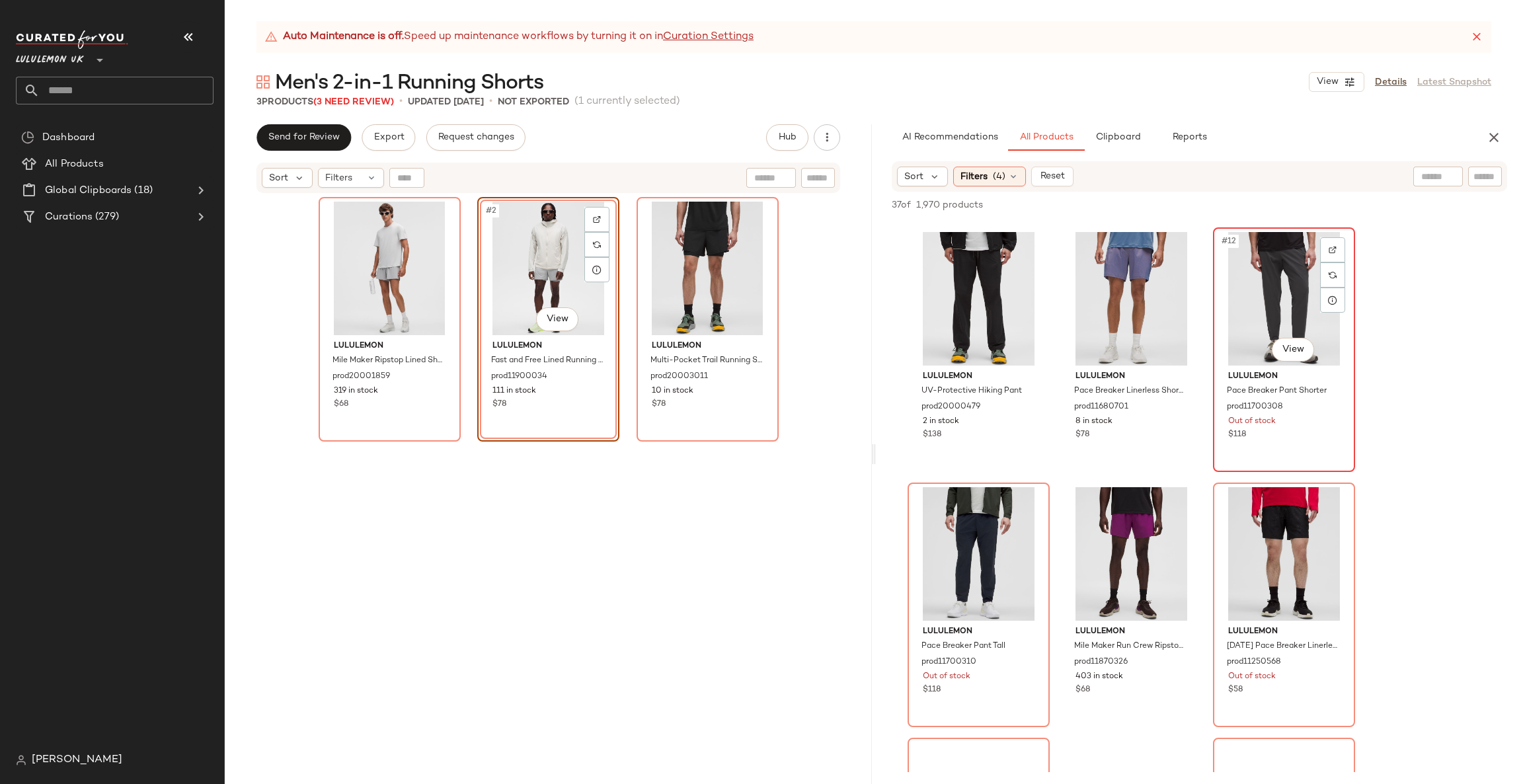
scroll to position [793, 0]
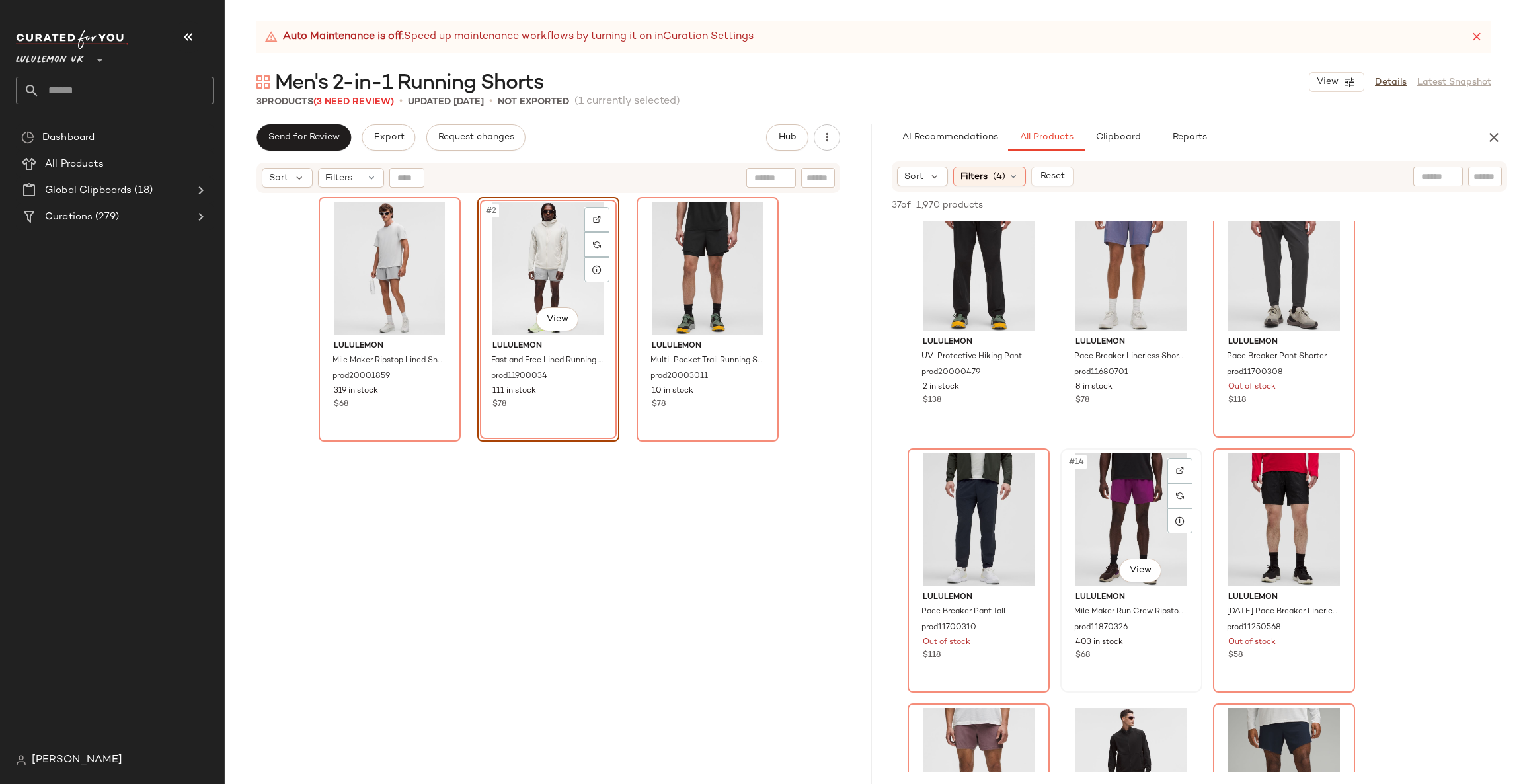
click at [1175, 468] on div at bounding box center [1180, 470] width 25 height 25
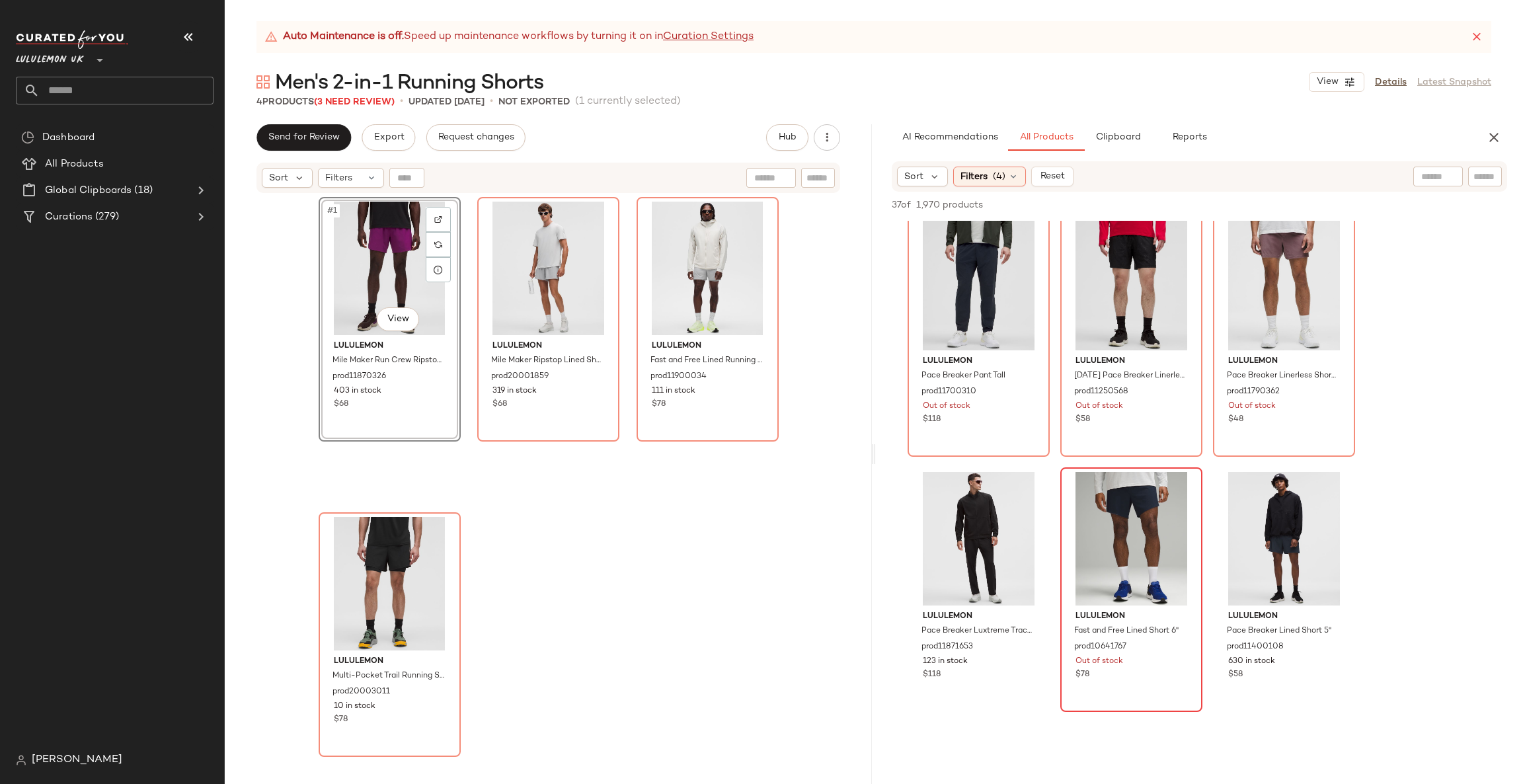
scroll to position [1189, 0]
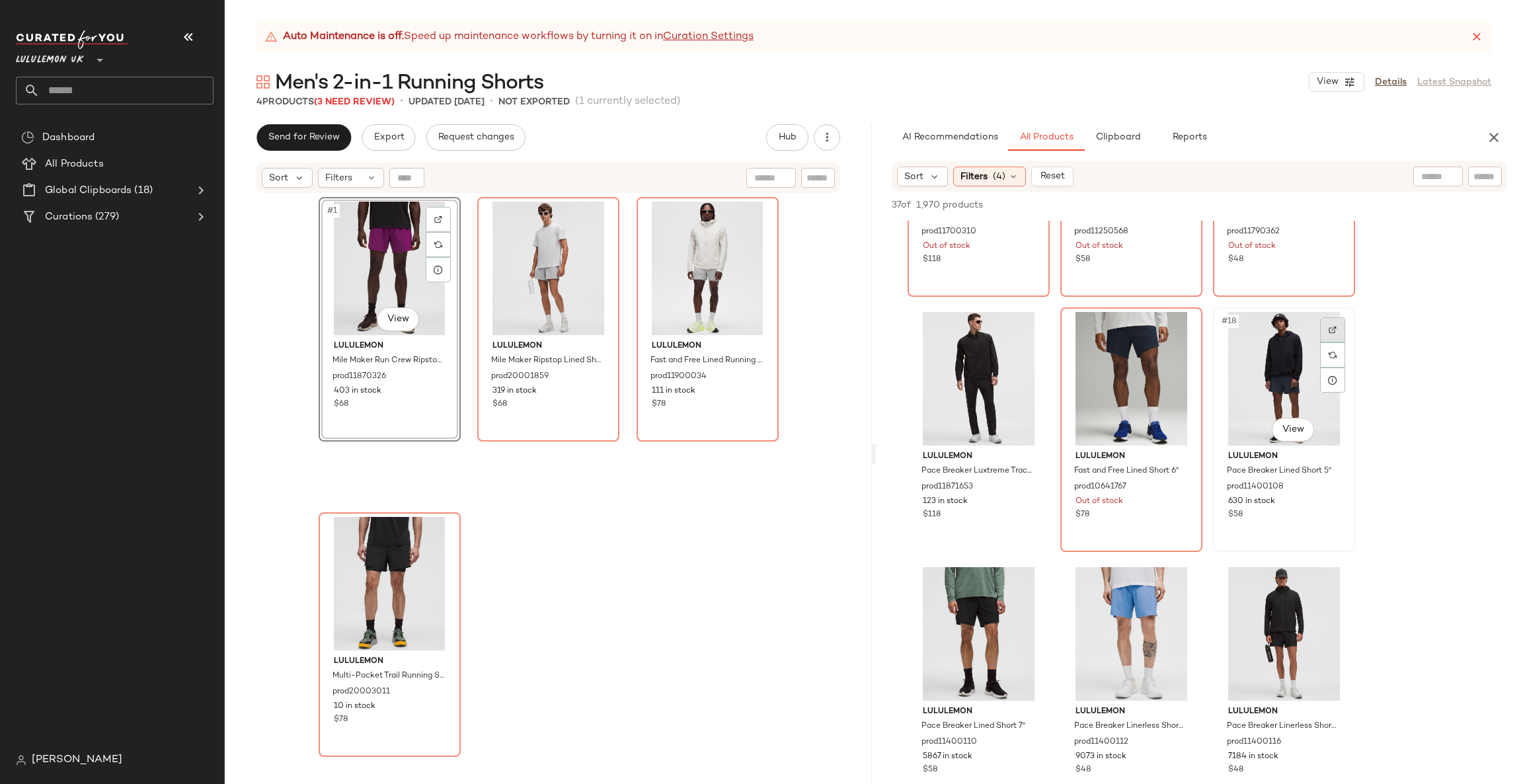
click at [1339, 325] on div at bounding box center [1332, 329] width 25 height 25
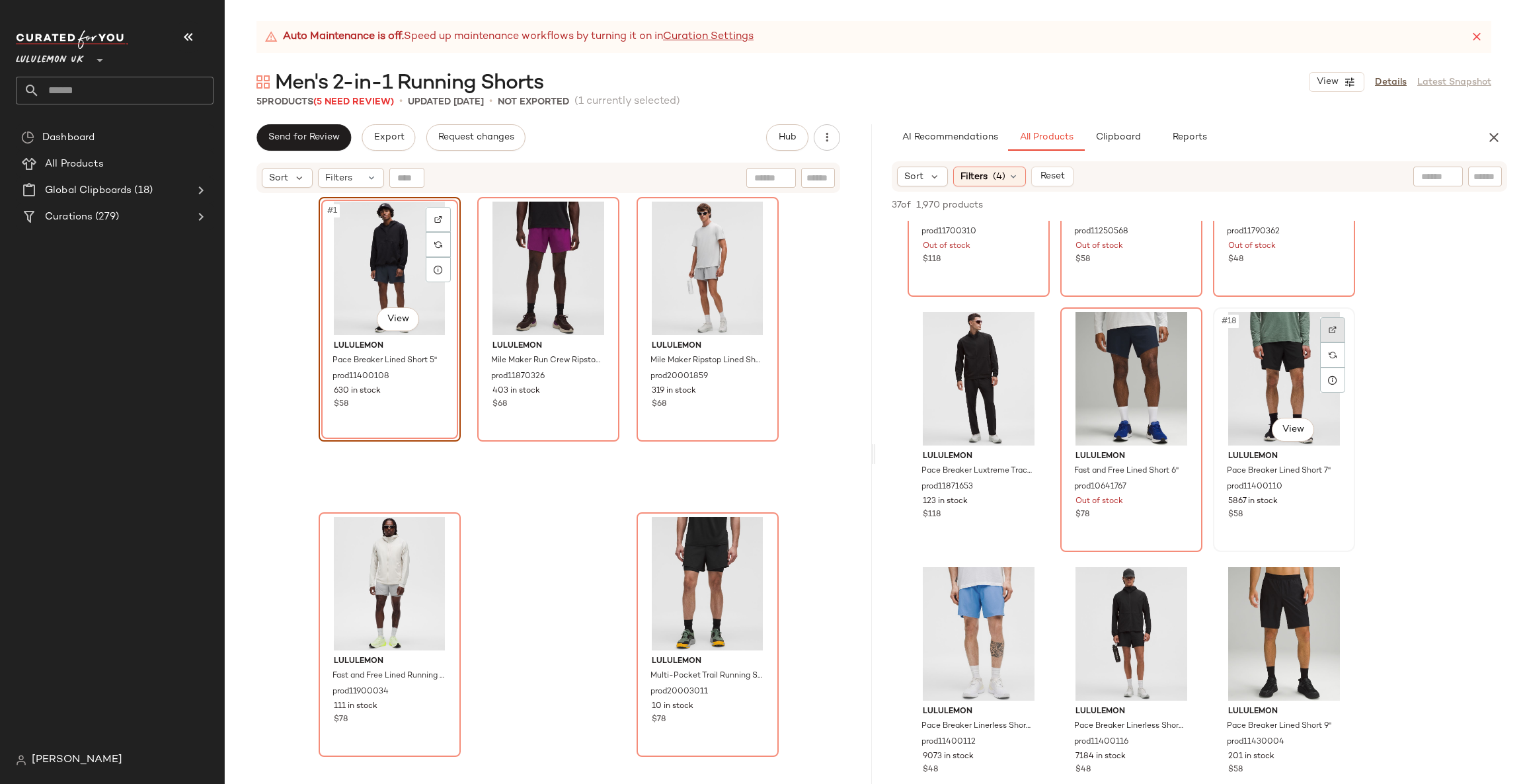
click at [1333, 323] on div at bounding box center [1332, 329] width 25 height 25
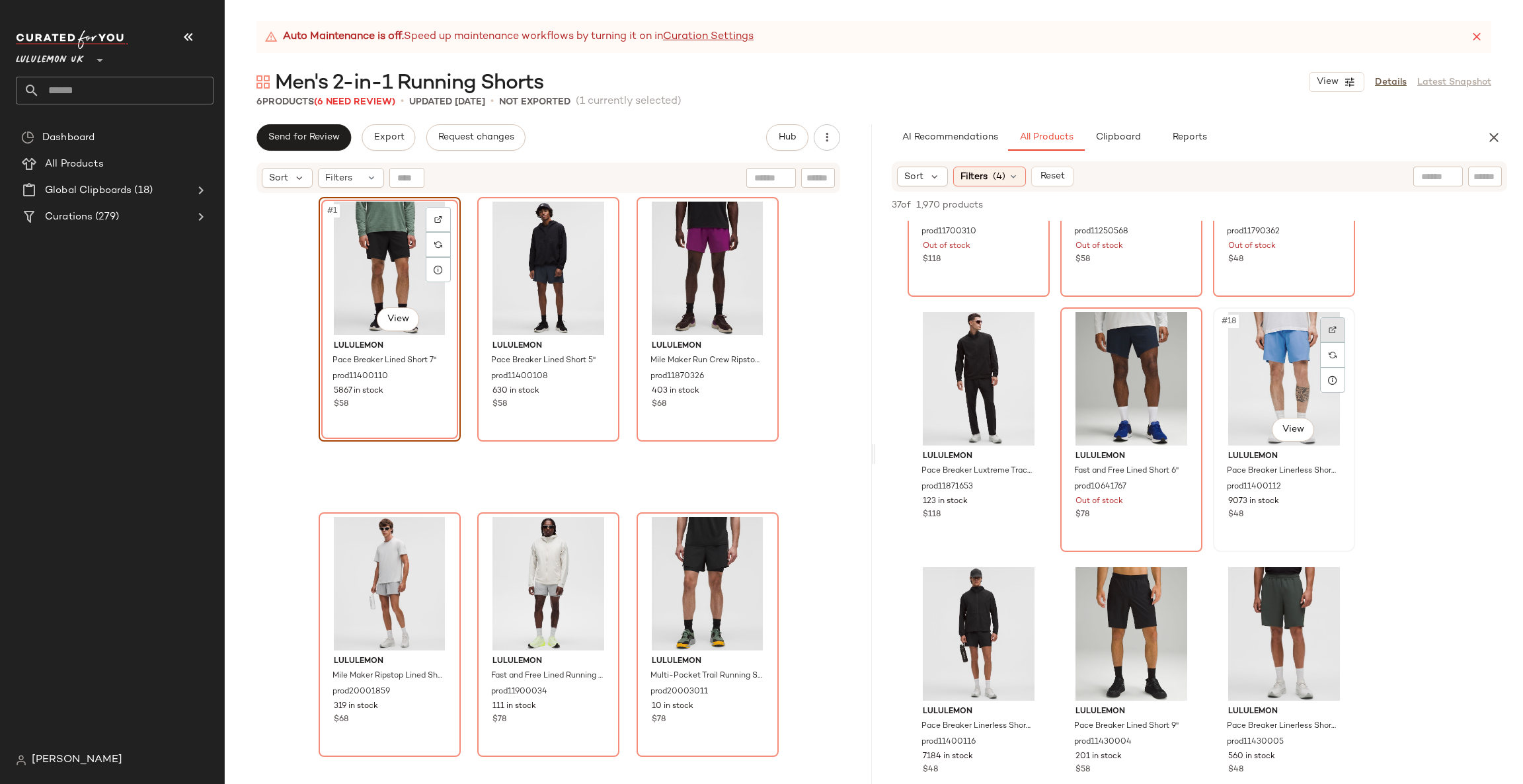
click at [1342, 318] on div at bounding box center [1332, 329] width 25 height 25
click at [1030, 589] on div at bounding box center [1027, 584] width 25 height 25
click at [1182, 574] on div at bounding box center [1180, 584] width 25 height 25
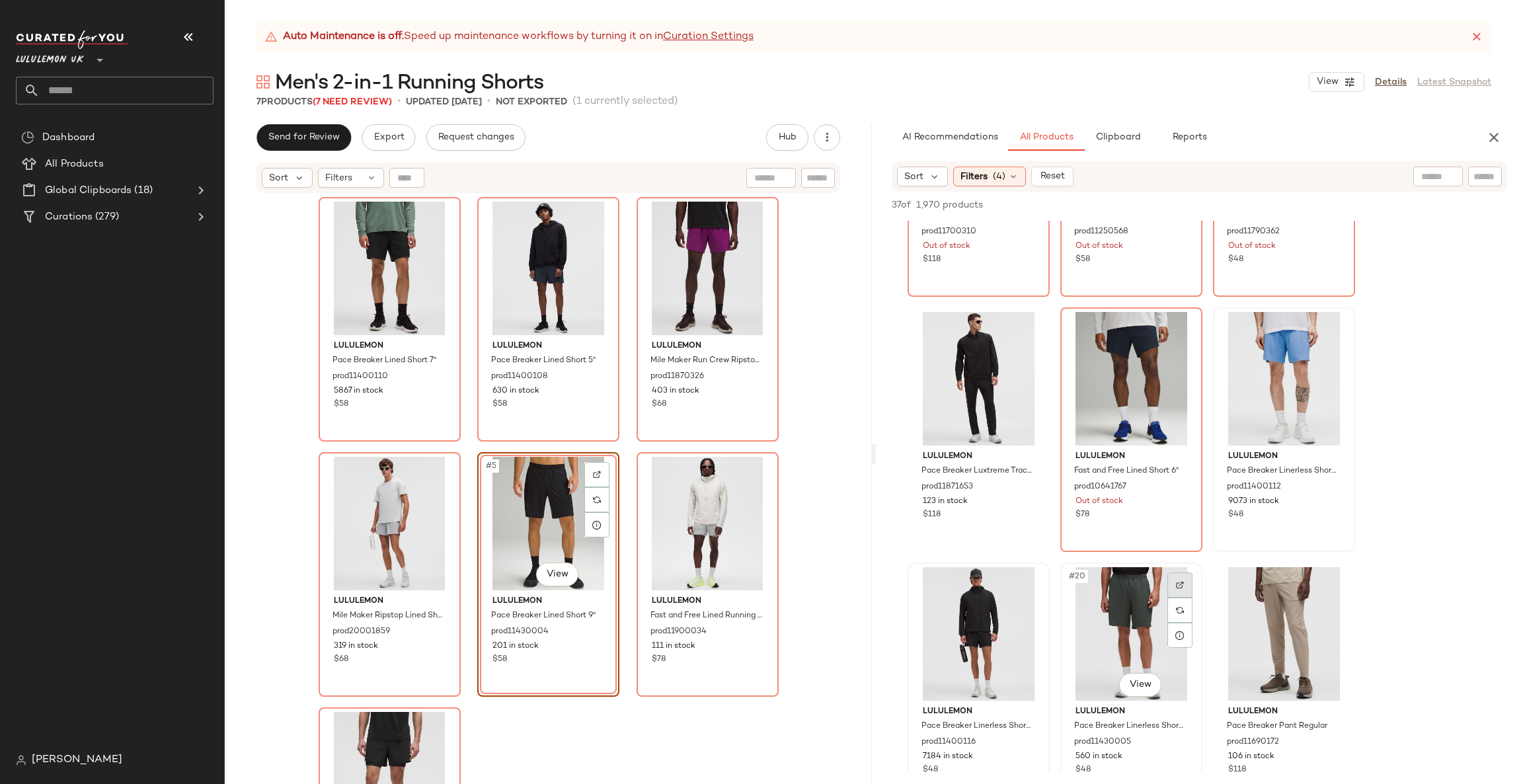
click at [1180, 589] on div at bounding box center [1180, 584] width 25 height 25
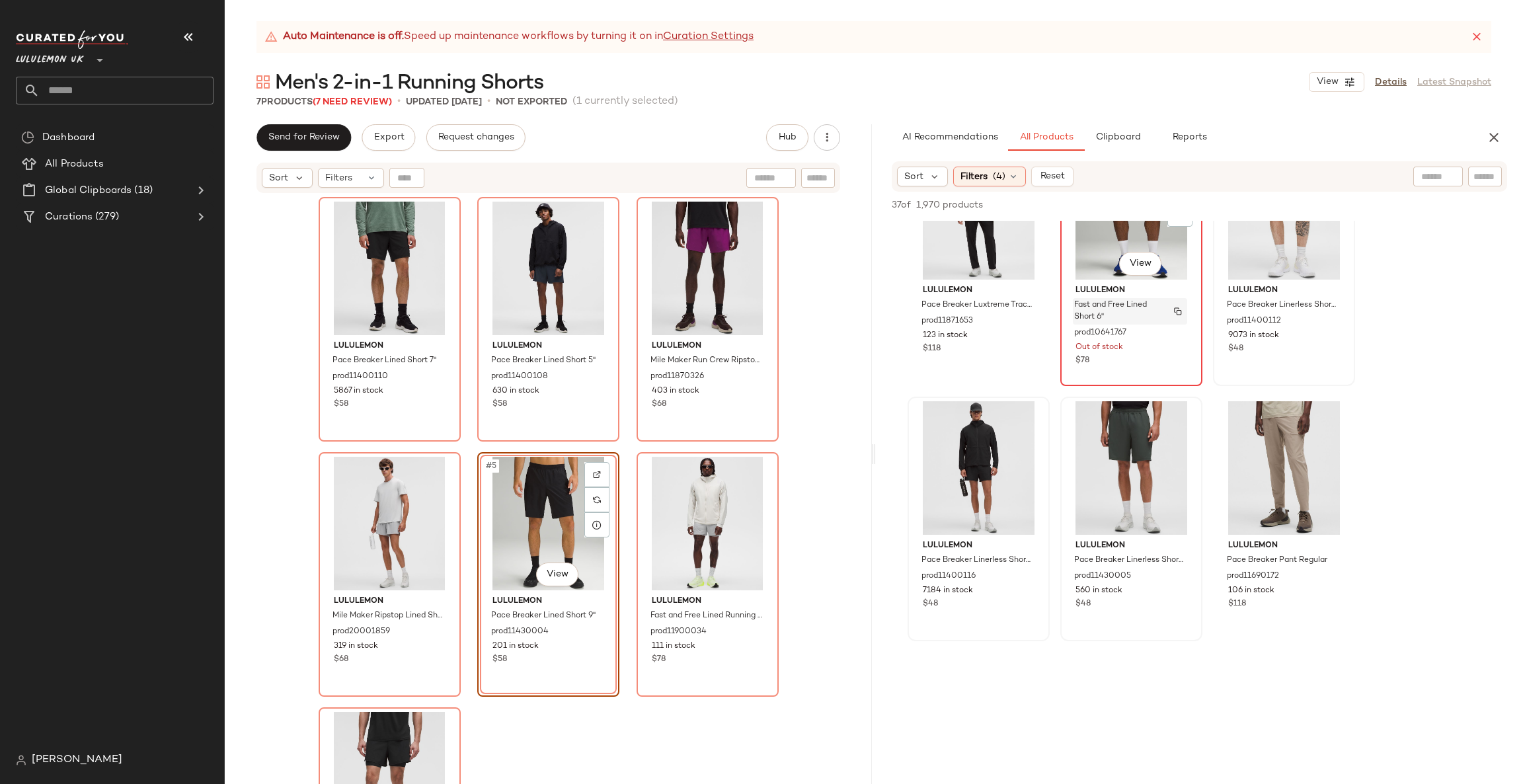
scroll to position [1388, 0]
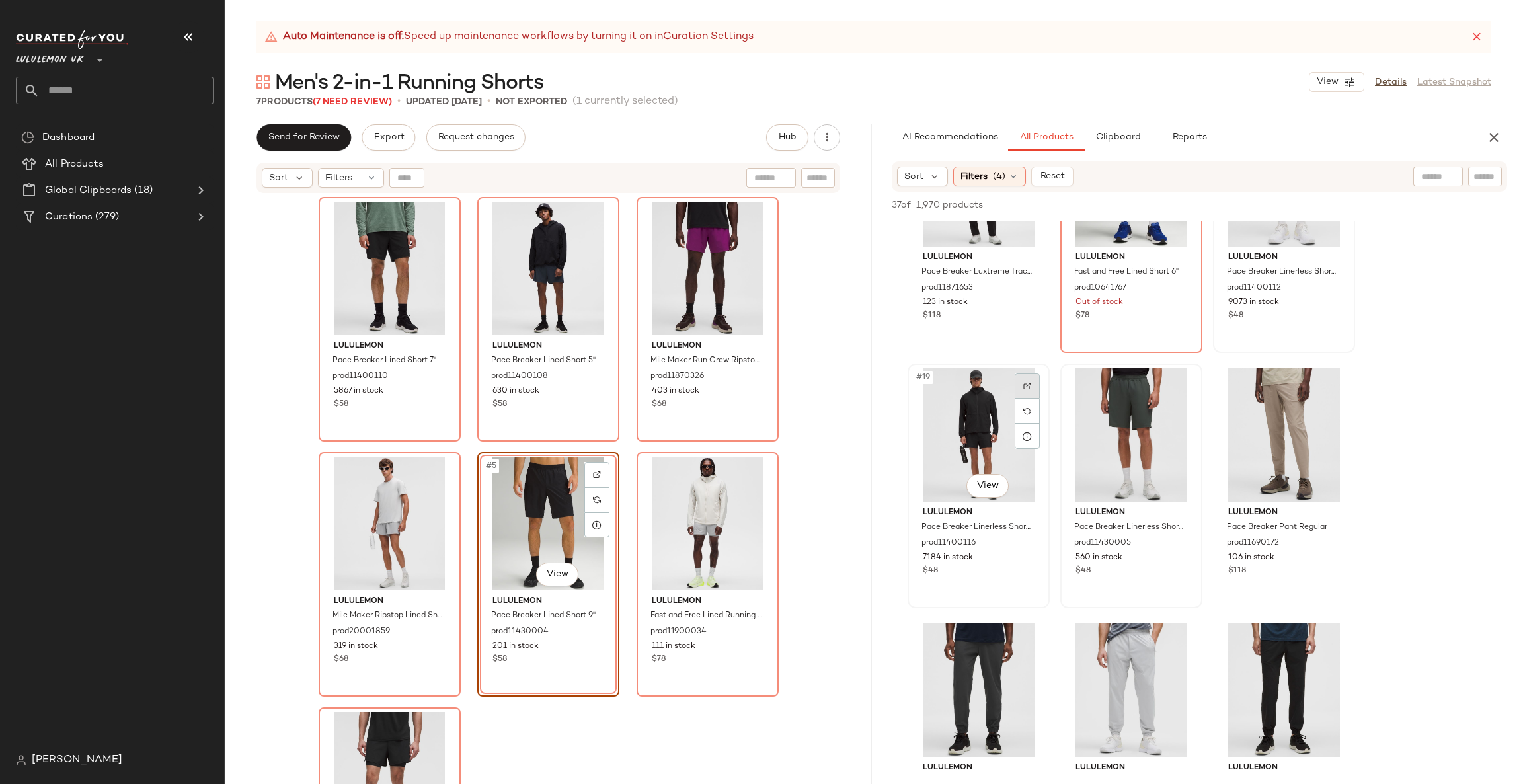
click at [1038, 374] on div at bounding box center [1027, 386] width 25 height 25
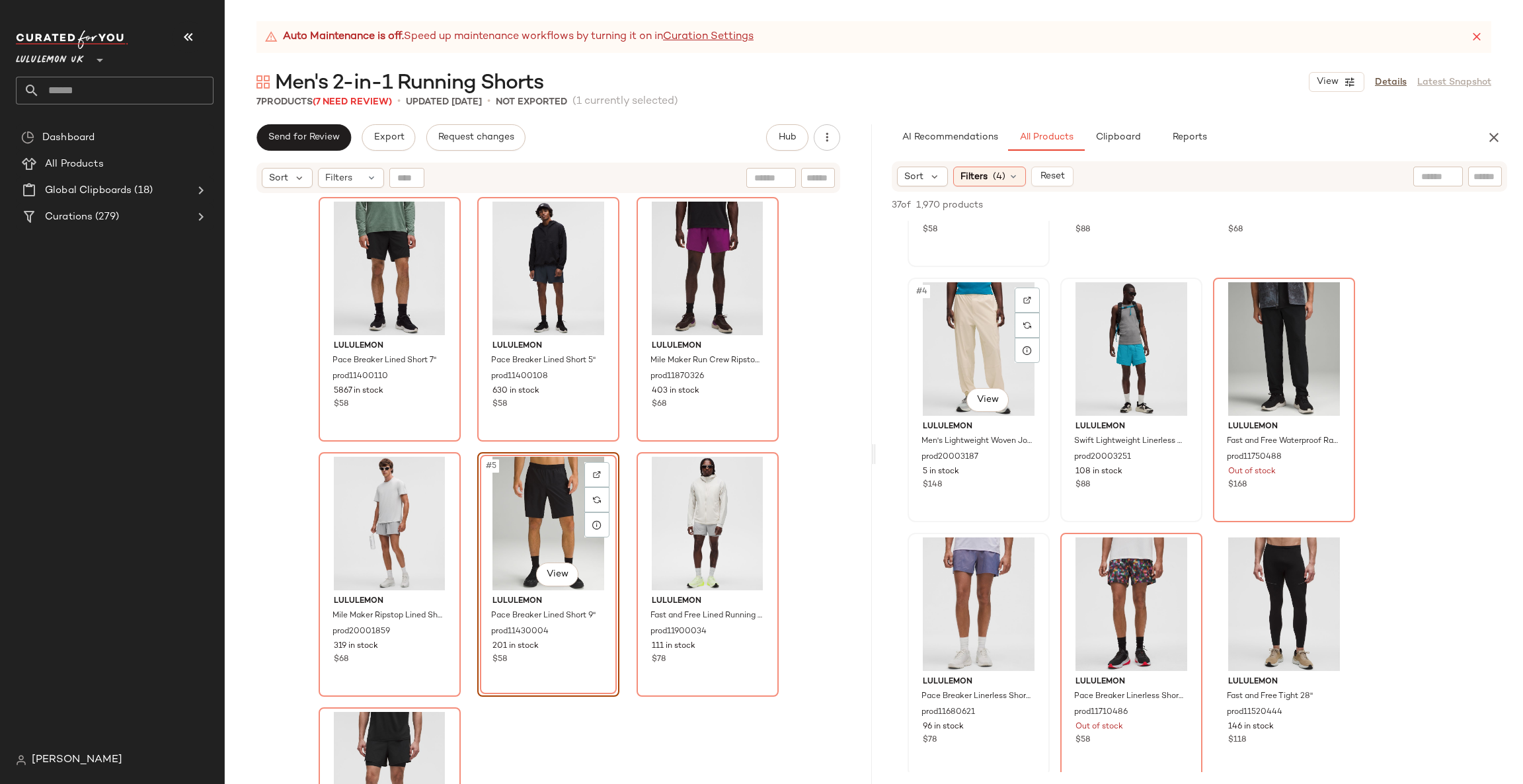
scroll to position [0, 0]
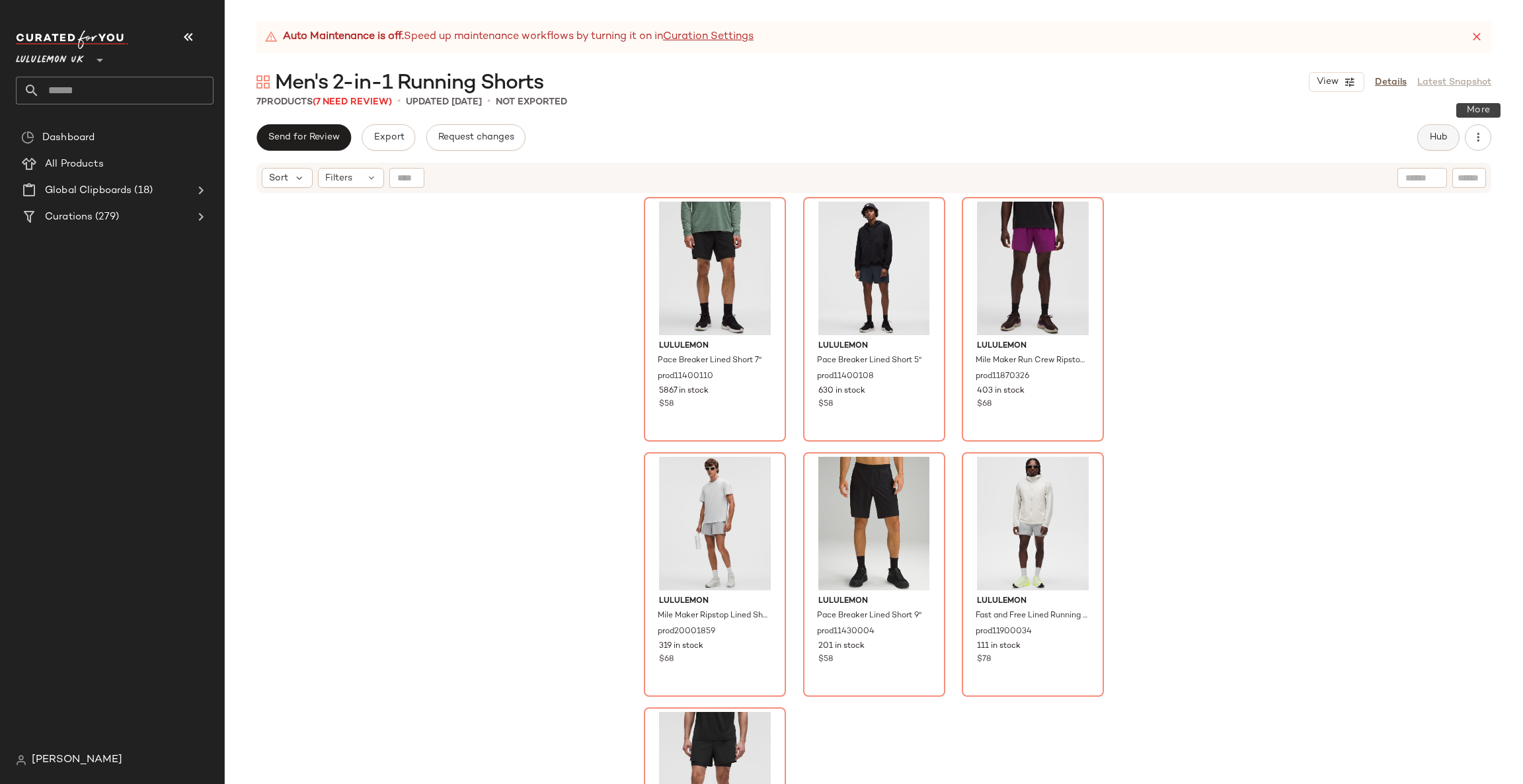
click at [1431, 140] on span "Hub" at bounding box center [1438, 138] width 18 height 11
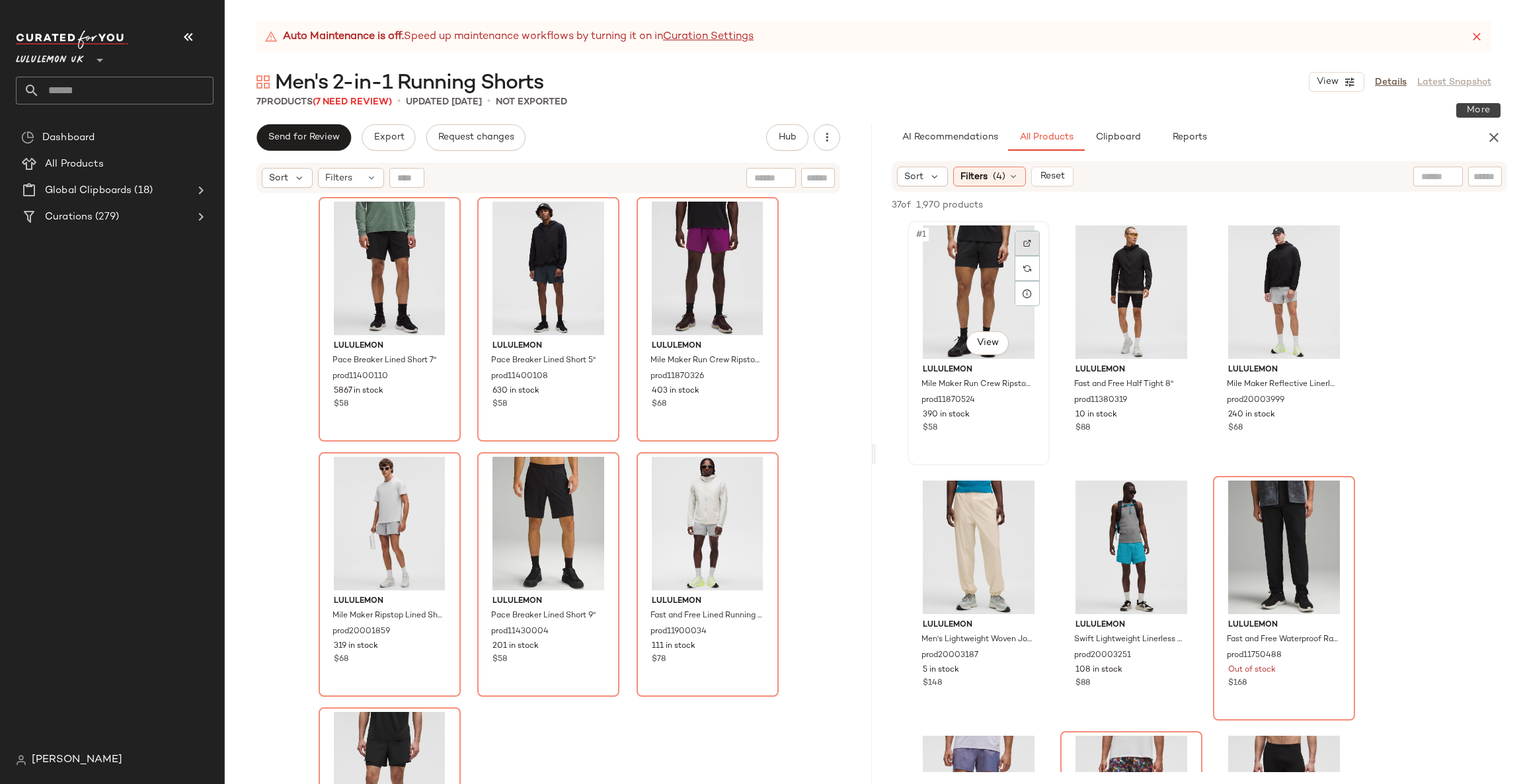
click at [1037, 238] on div at bounding box center [1027, 243] width 25 height 25
click at [1177, 247] on div at bounding box center [1180, 243] width 25 height 25
click at [1344, 248] on div at bounding box center [1332, 243] width 25 height 25
click at [1474, 181] on input "text" at bounding box center [1485, 177] width 23 height 14
type input "******"
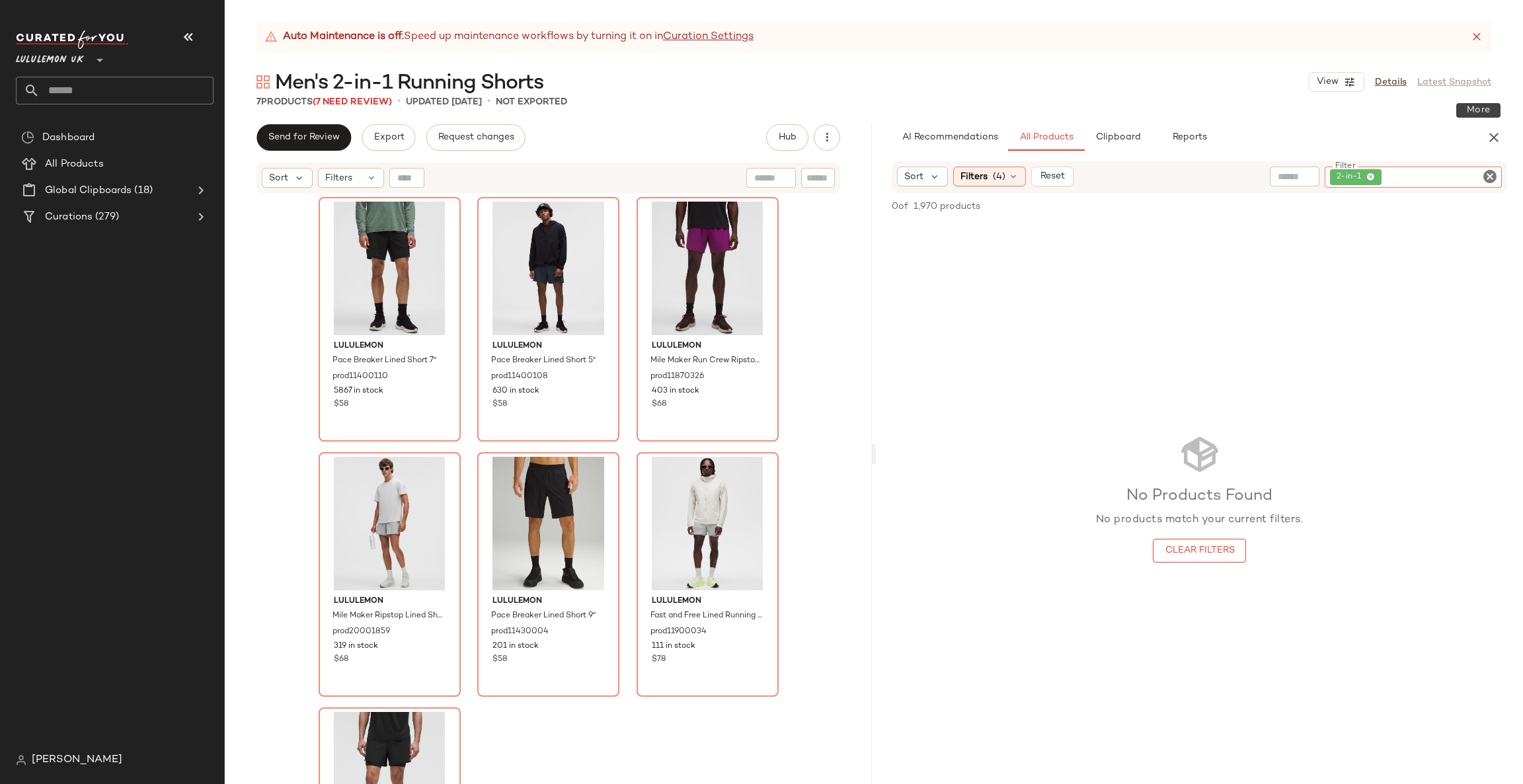
click at [1496, 180] on icon "Clear Filter" at bounding box center [1490, 177] width 16 height 16
click at [792, 475] on div "lululemon Pace Breaker Lined Short 7" prod11400110 5867 in stock $58 lululemon …" at bounding box center [548, 505] width 647 height 623
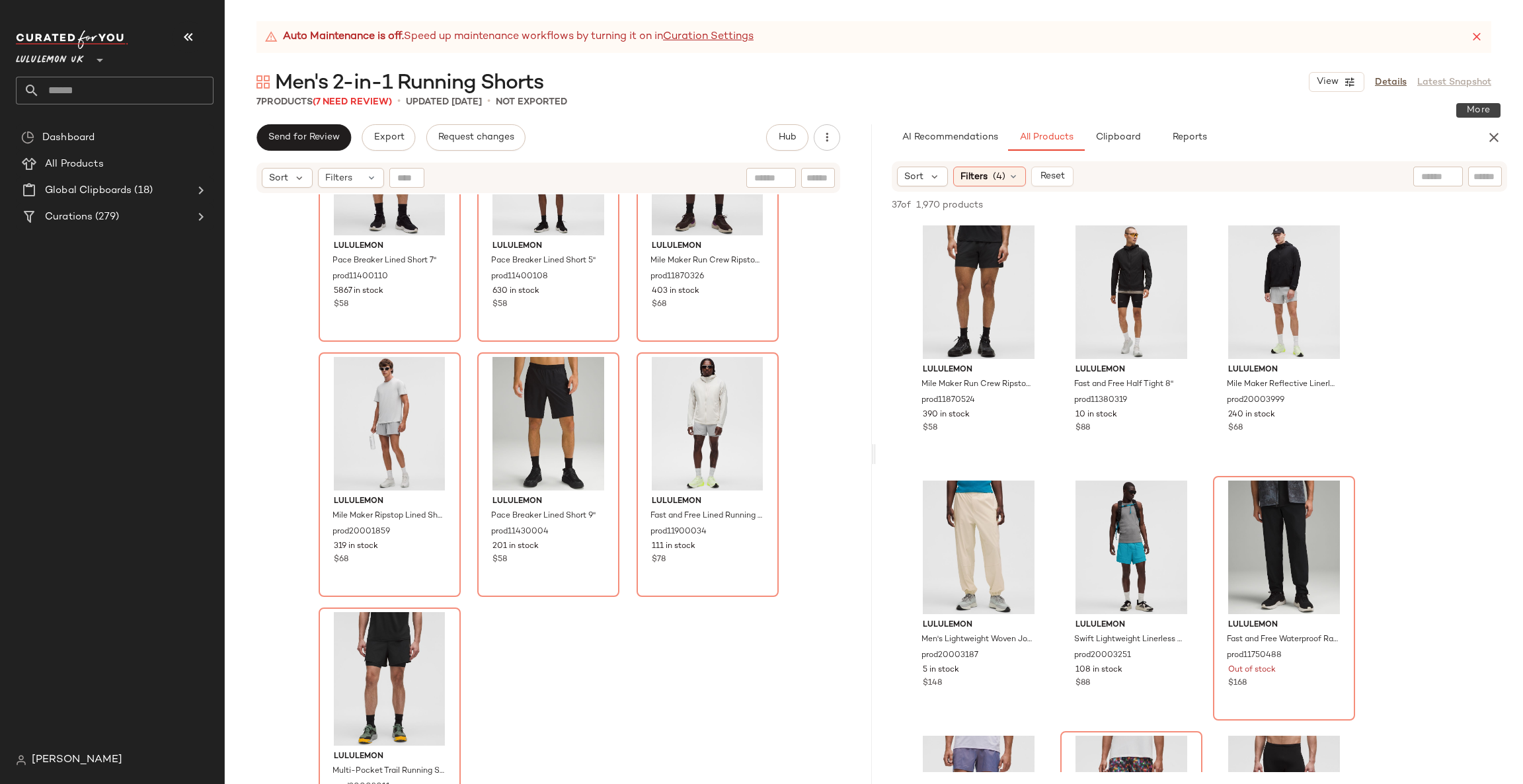
scroll to position [134, 0]
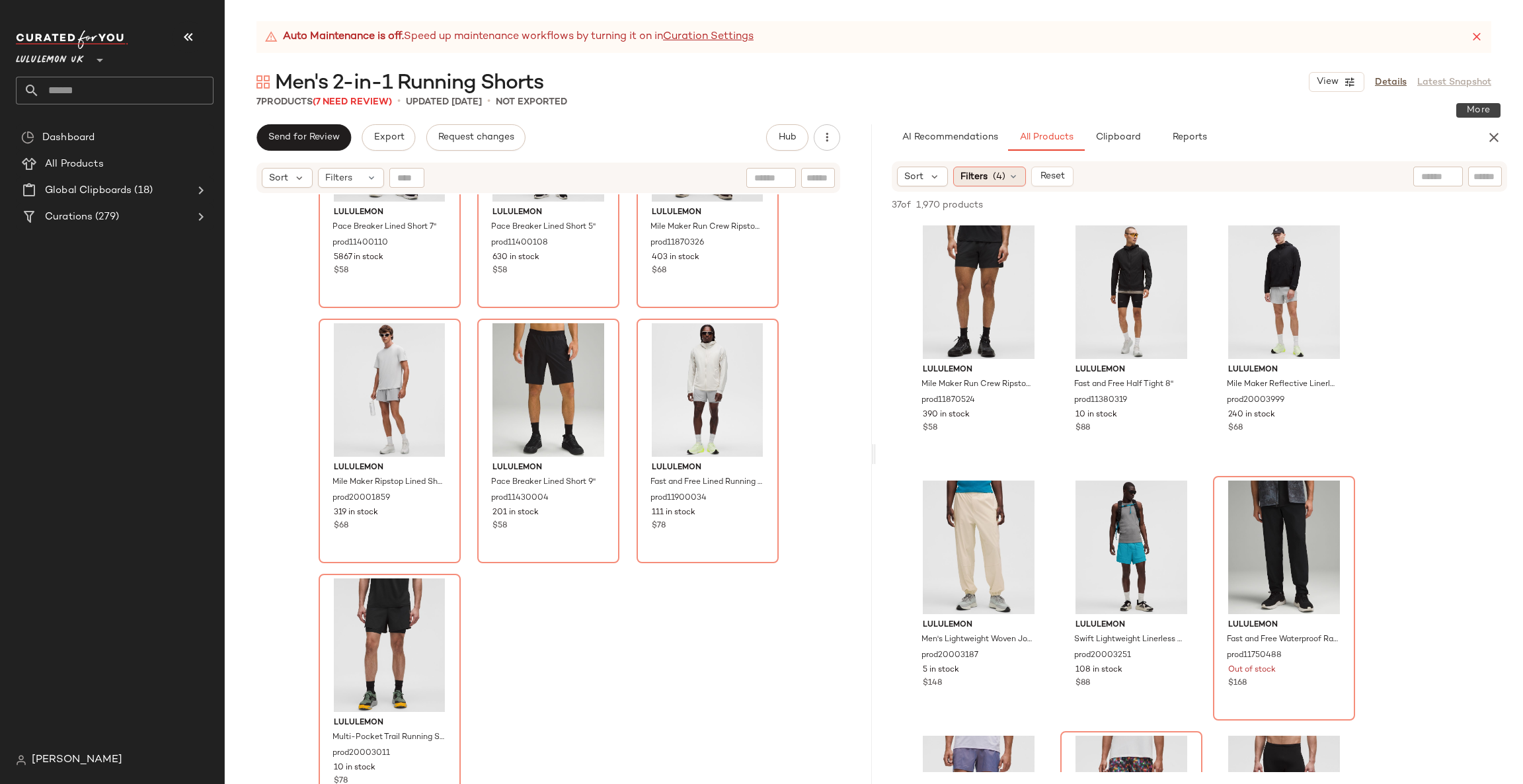
click at [993, 180] on span "(4)" at bounding box center [999, 177] width 13 height 14
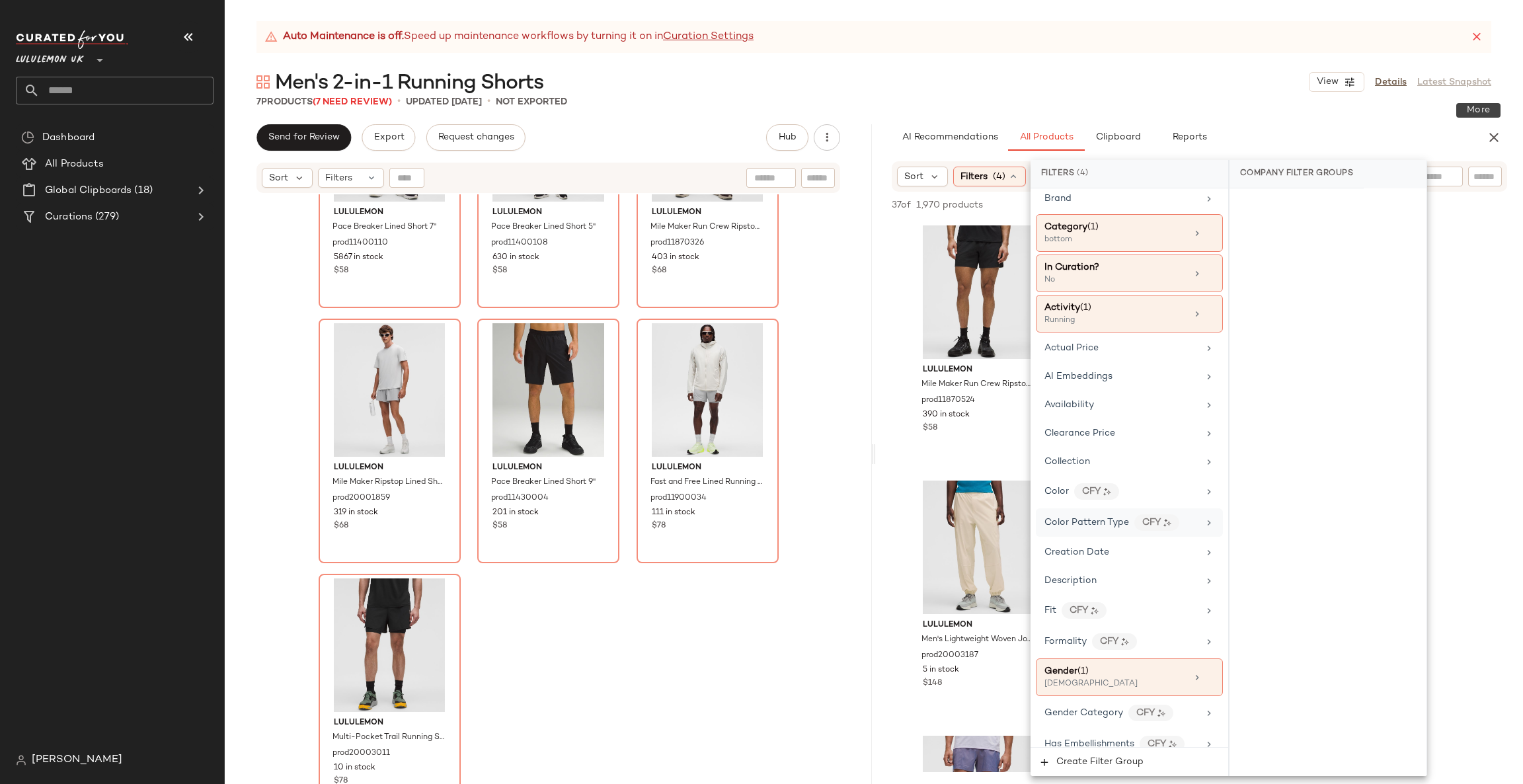
scroll to position [0, 0]
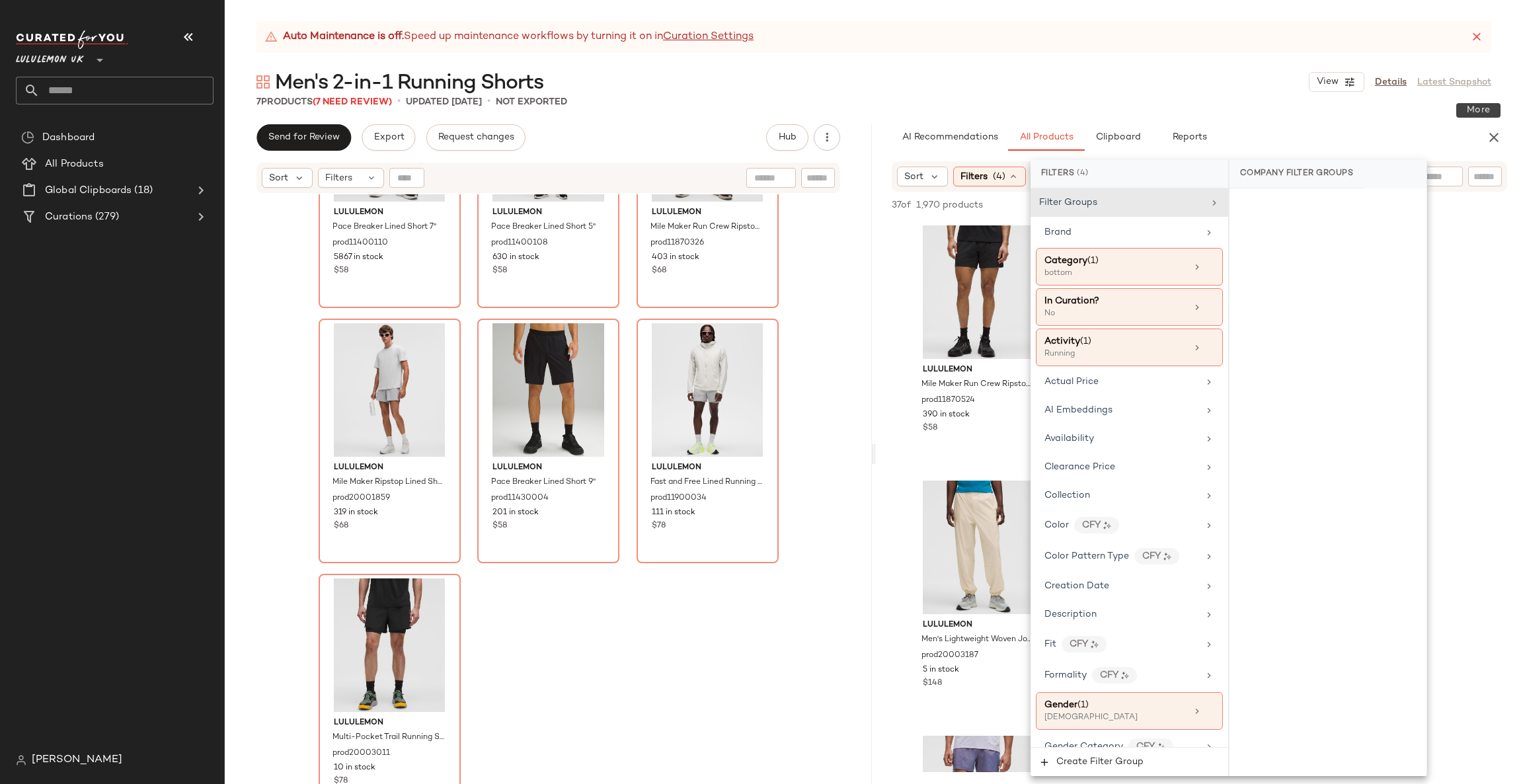
click at [821, 403] on div "lululemon Pace Breaker Lined Short 7" prod11400110 5867 in stock $58 lululemon …" at bounding box center [548, 505] width 647 height 623
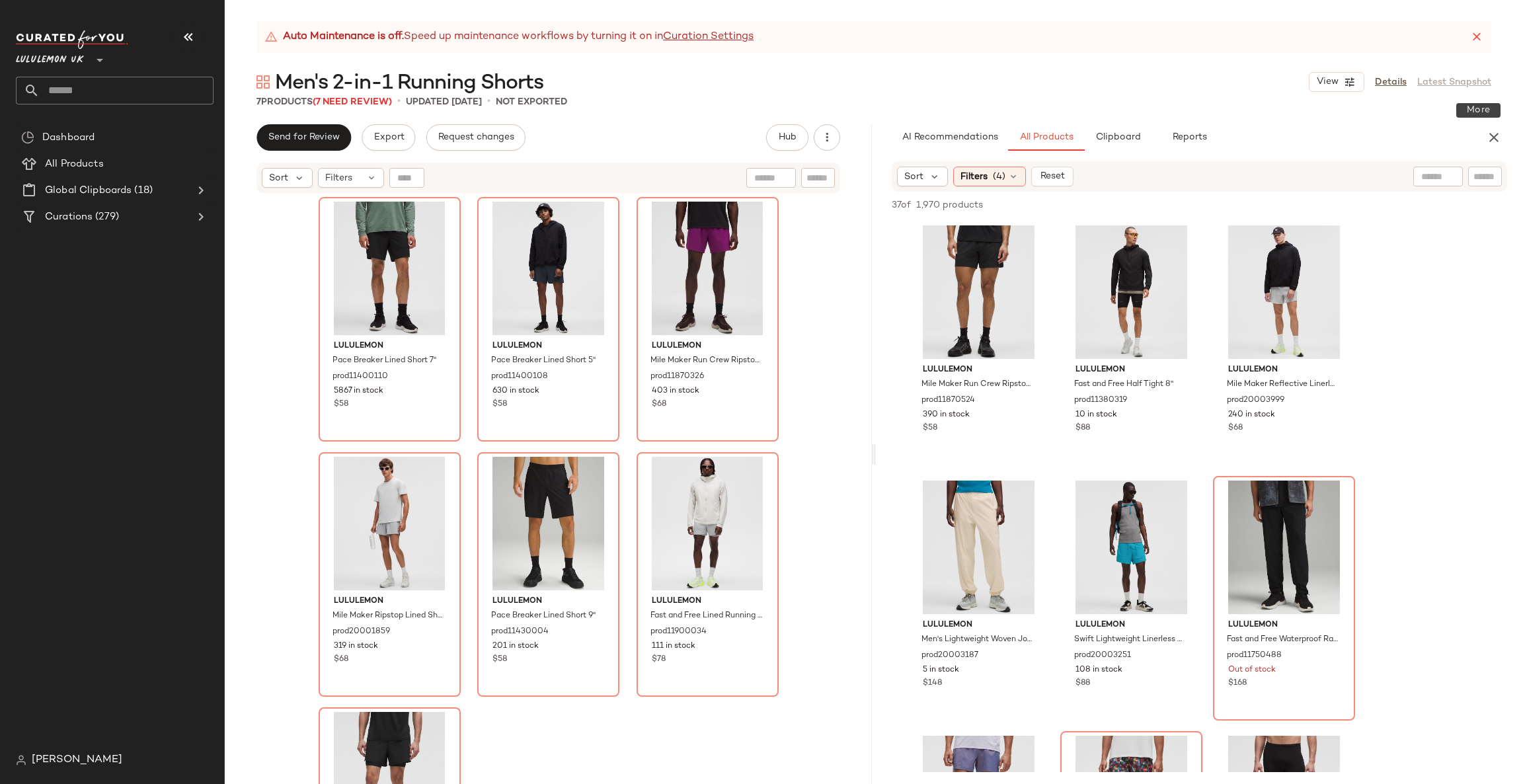
click at [114, 96] on input "text" at bounding box center [127, 90] width 174 height 28
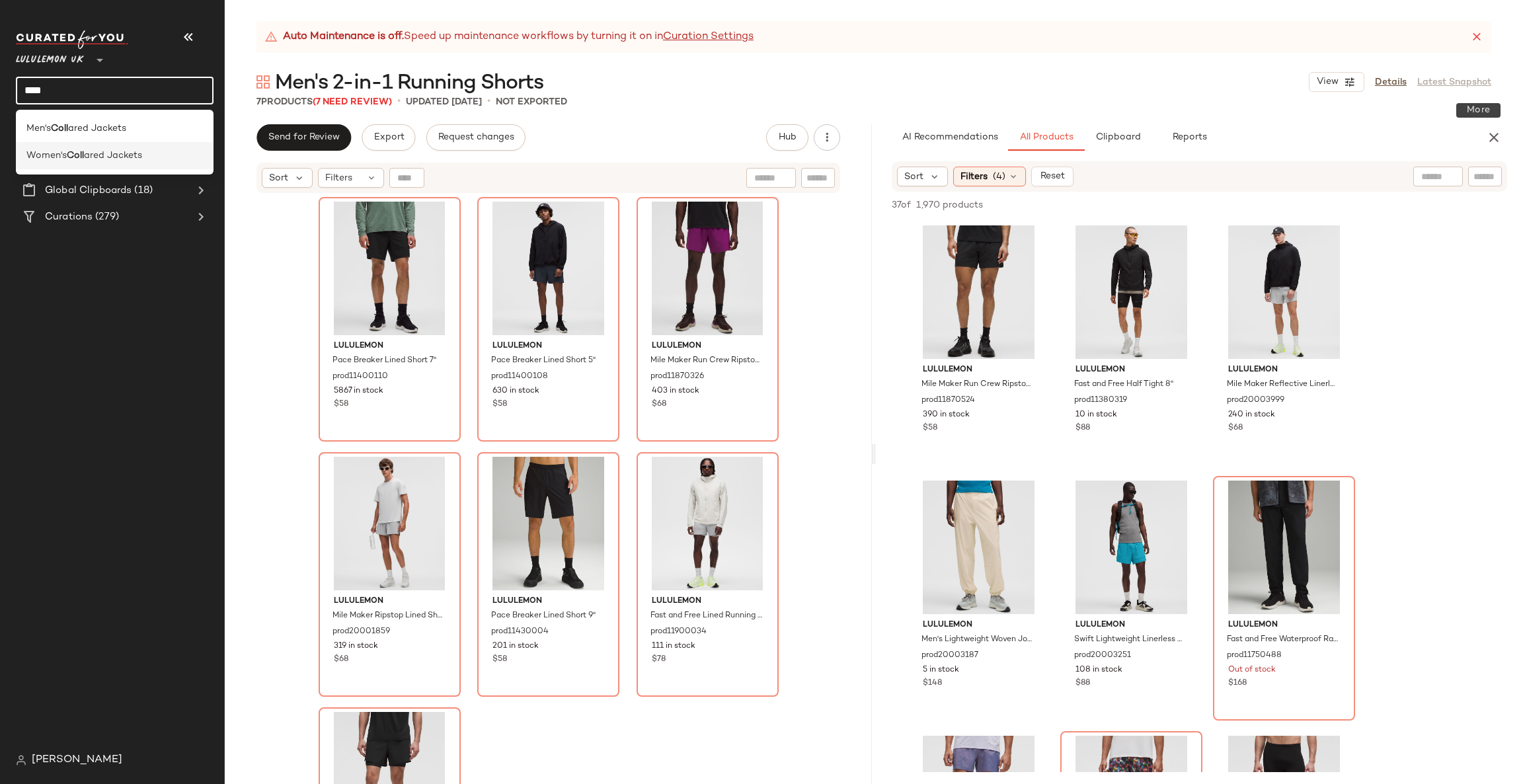
type input "****"
click at [153, 146] on div "Women's Coll ared Jackets" at bounding box center [115, 156] width 198 height 27
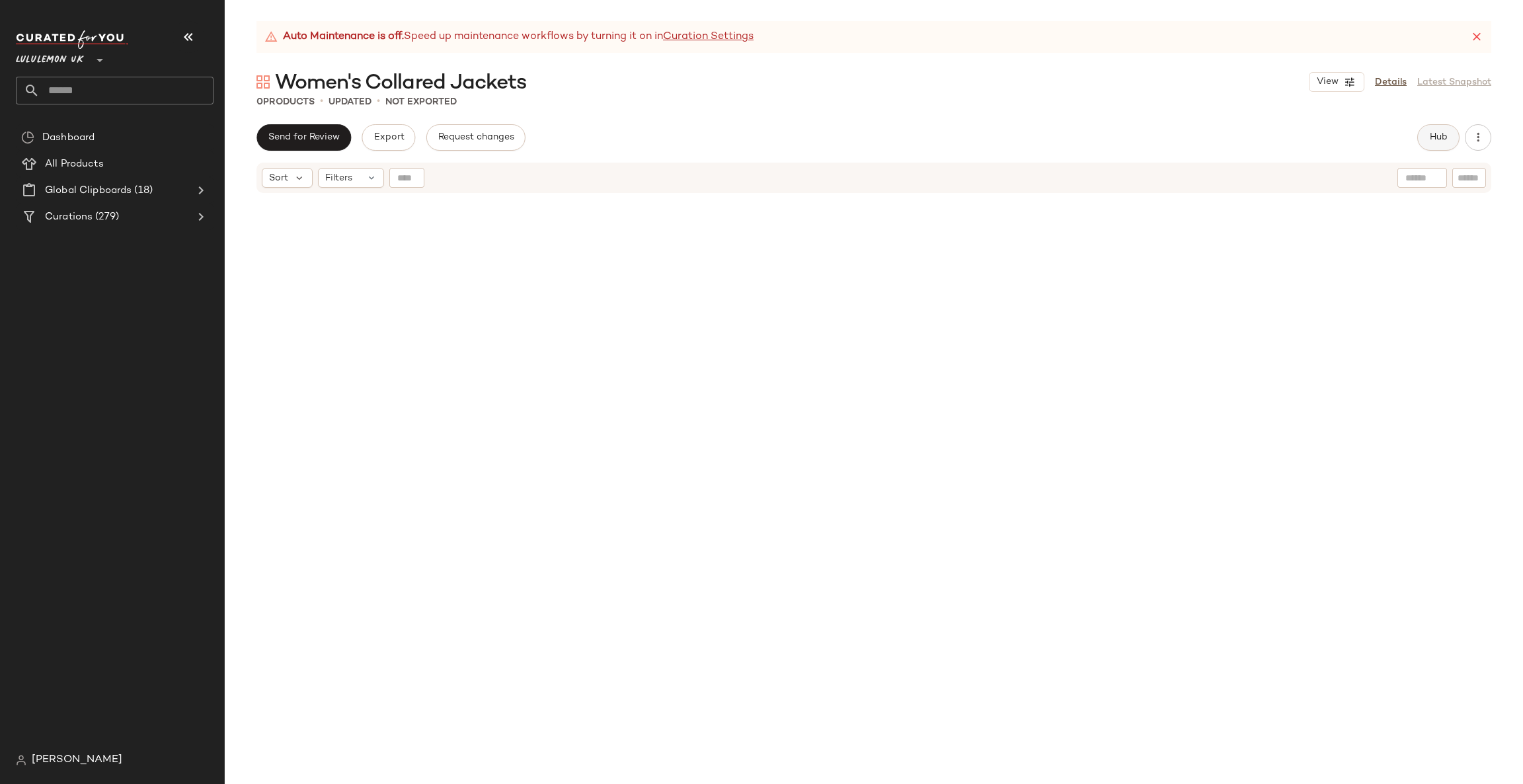
click at [1435, 138] on span "Hub" at bounding box center [1438, 138] width 18 height 11
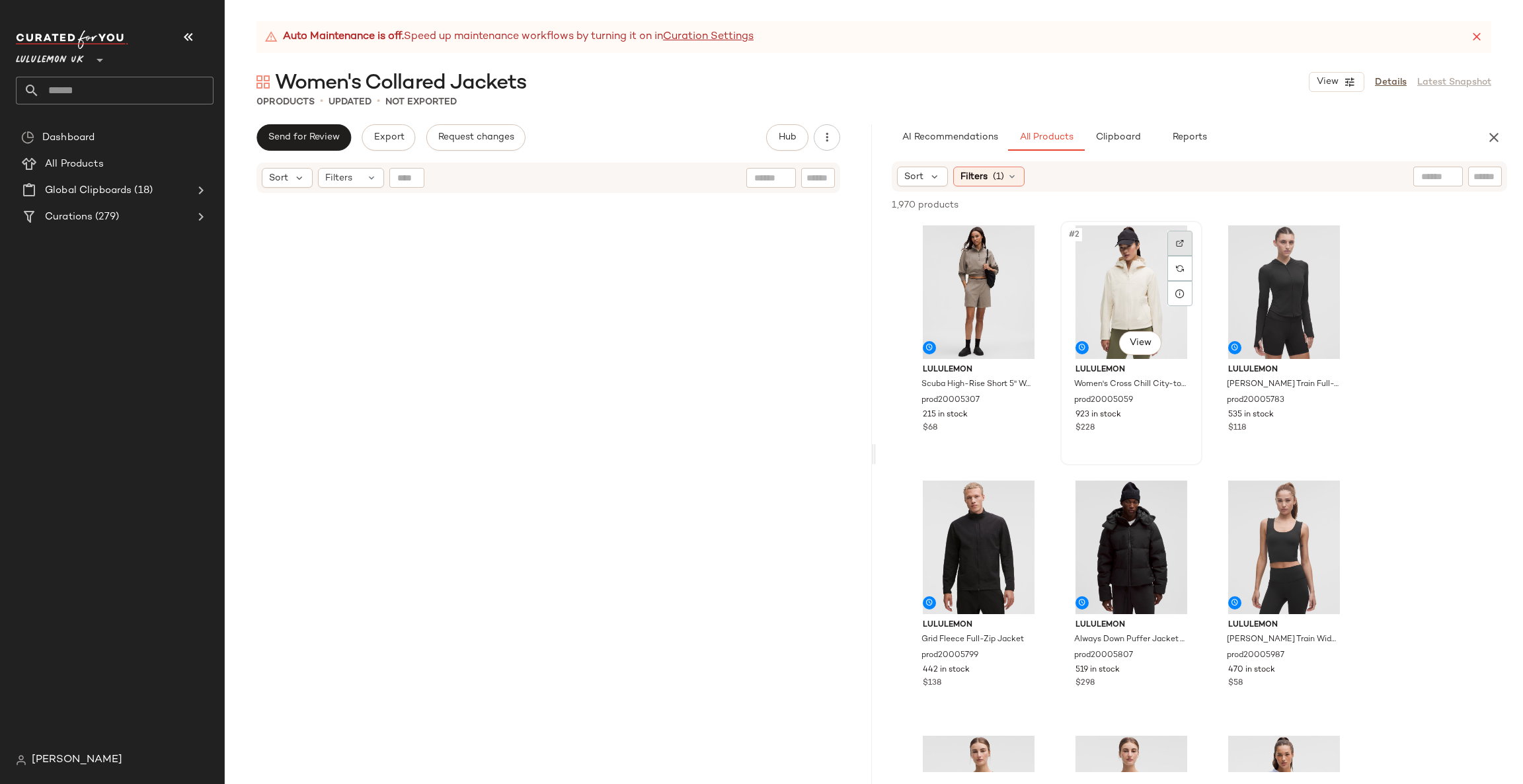
click at [1180, 241] on img at bounding box center [1180, 244] width 8 height 8
click at [991, 174] on div "Filters (1)" at bounding box center [989, 176] width 72 height 20
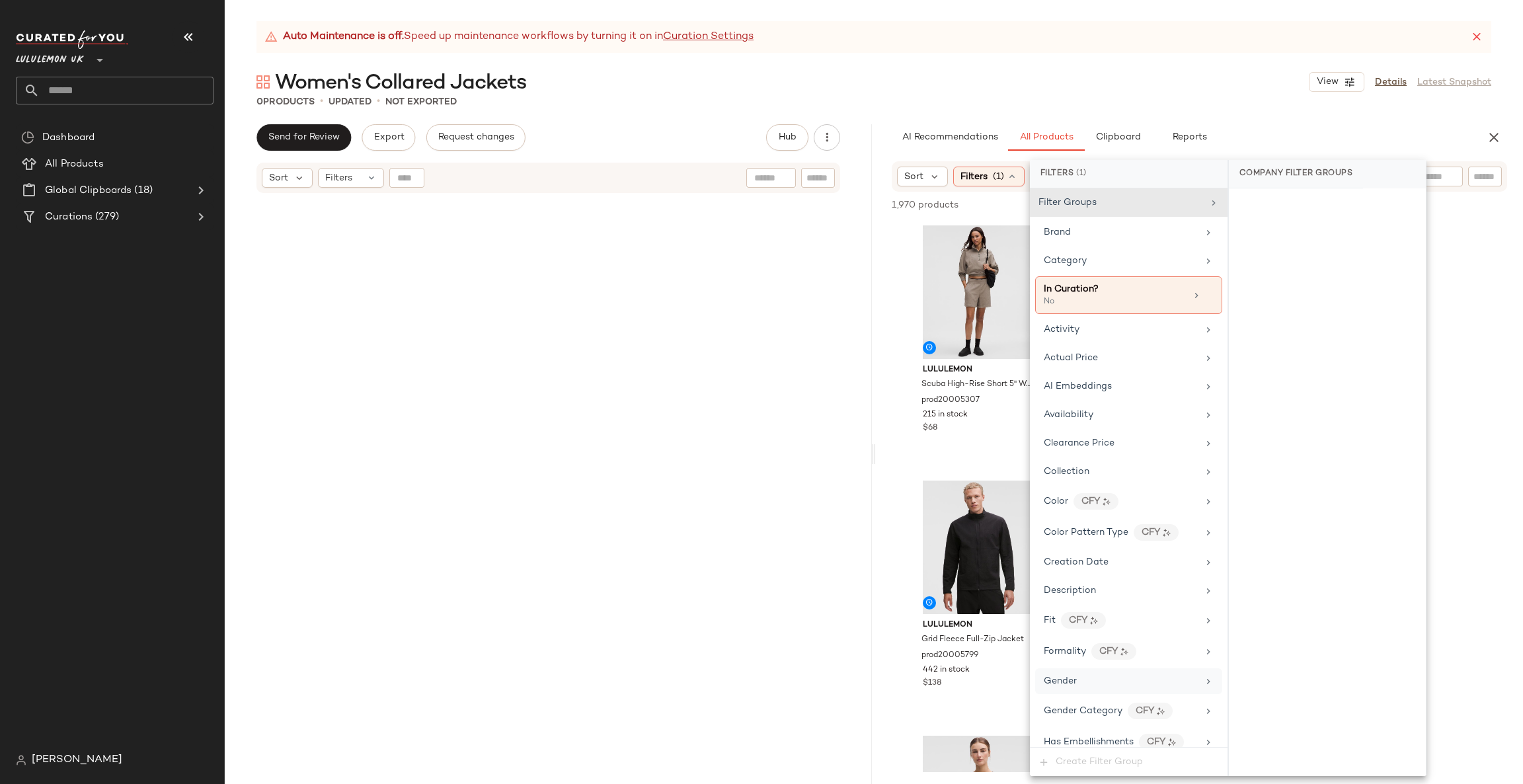
click at [1096, 677] on div "Gender" at bounding box center [1121, 681] width 154 height 14
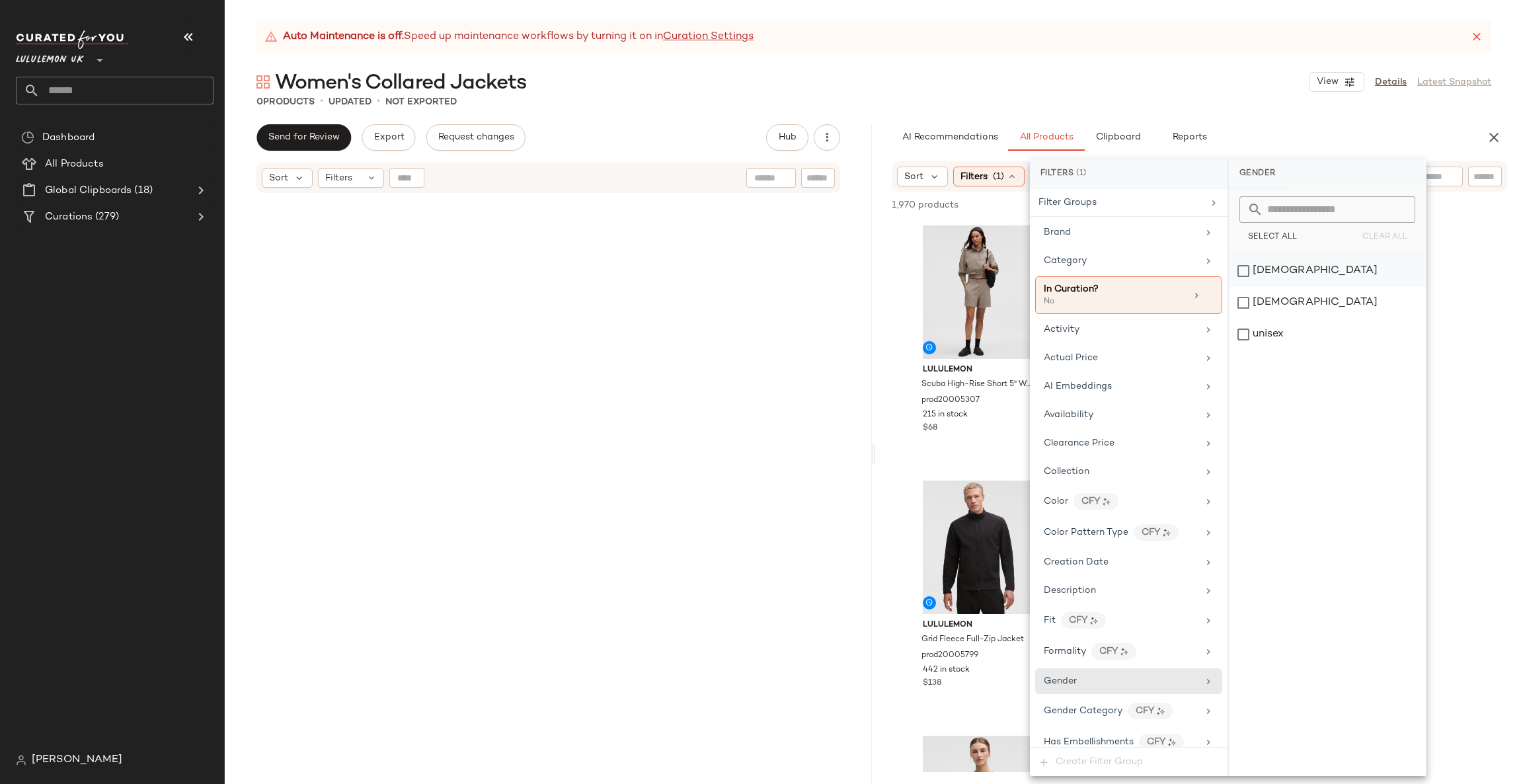
click at [1283, 257] on div "female" at bounding box center [1327, 271] width 197 height 32
click at [1171, 263] on div "Category" at bounding box center [1122, 260] width 154 height 14
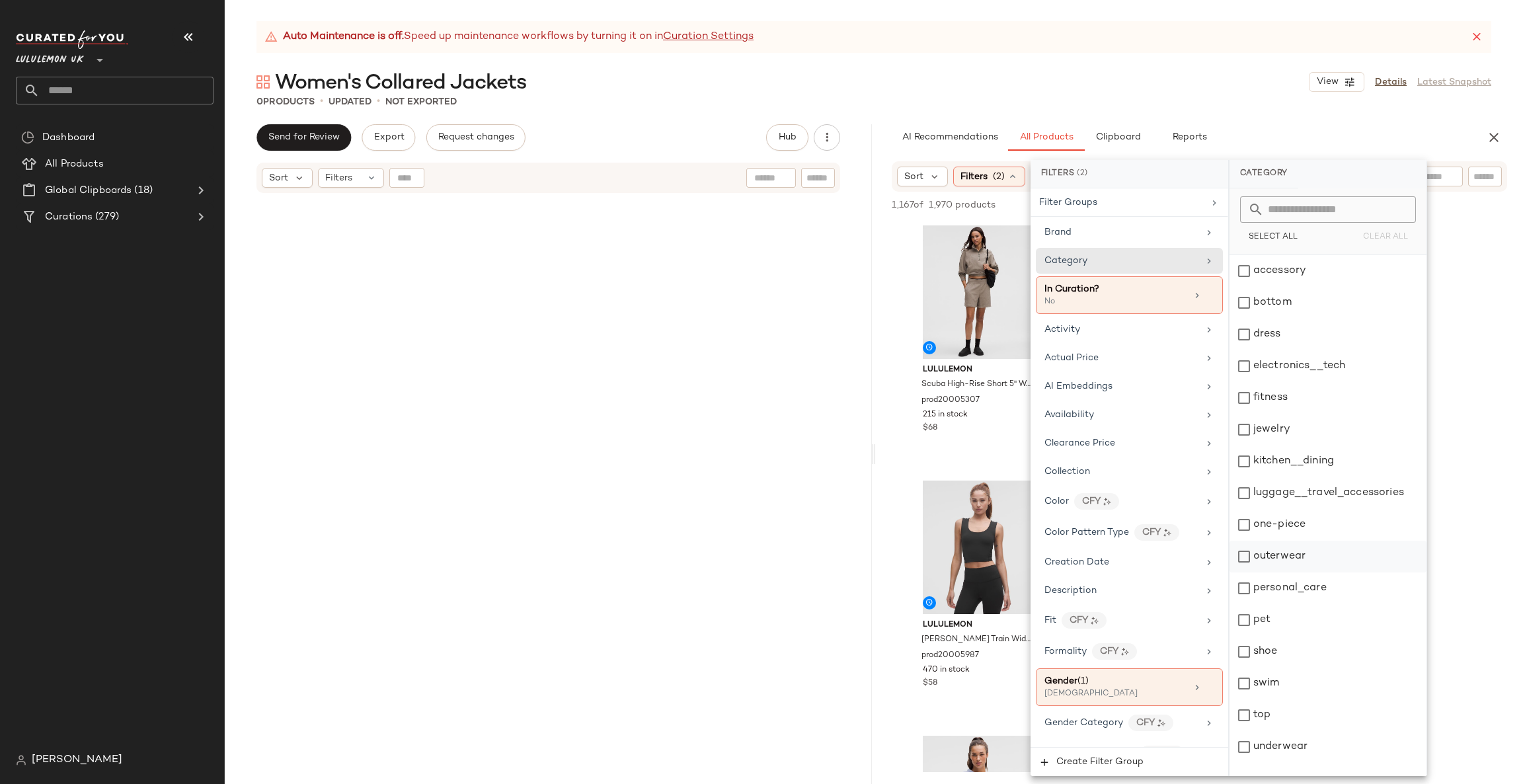
click at [1337, 559] on div "outerwear" at bounding box center [1328, 556] width 197 height 32
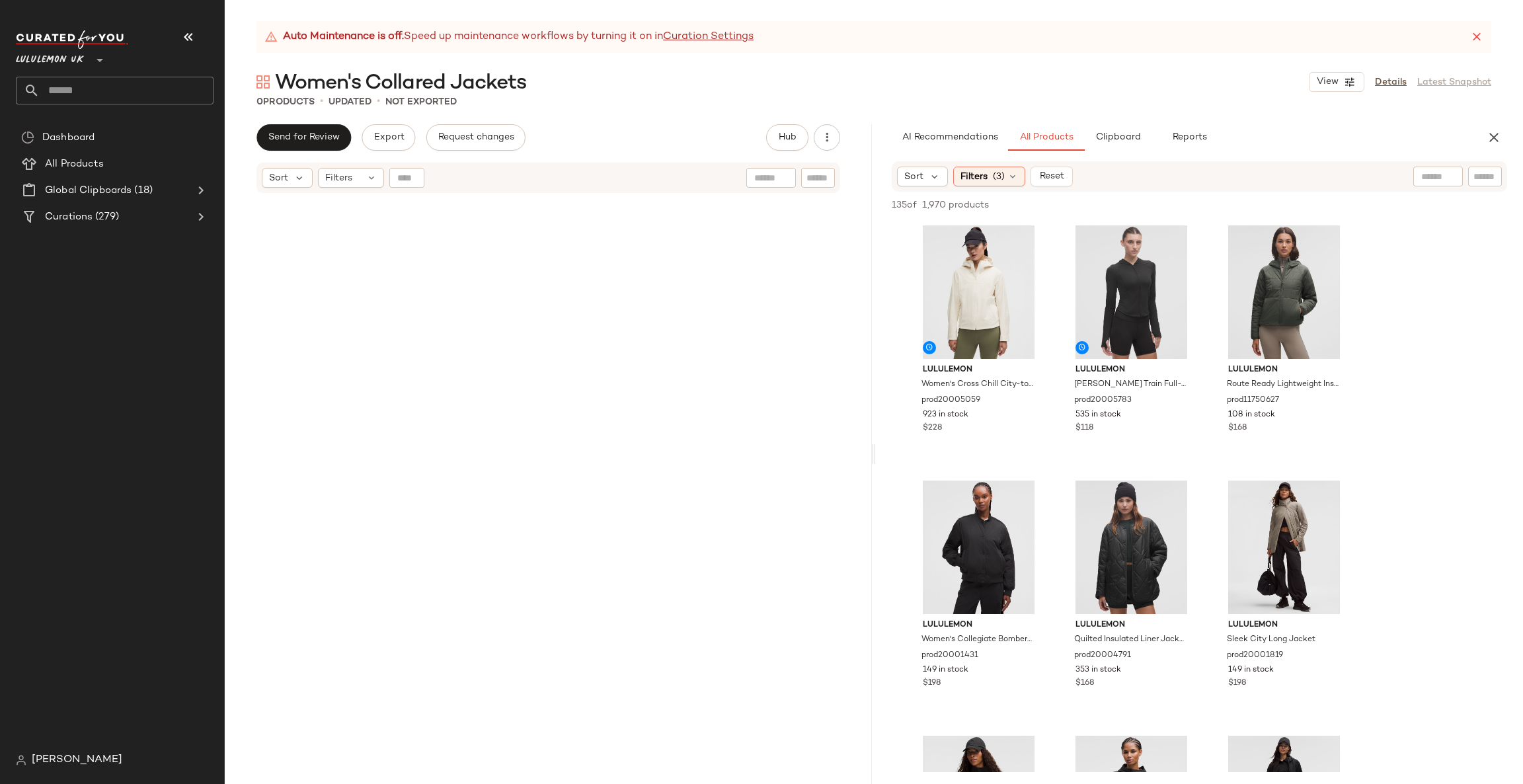
click at [1438, 173] on div at bounding box center [1438, 176] width 49 height 20
type input "********"
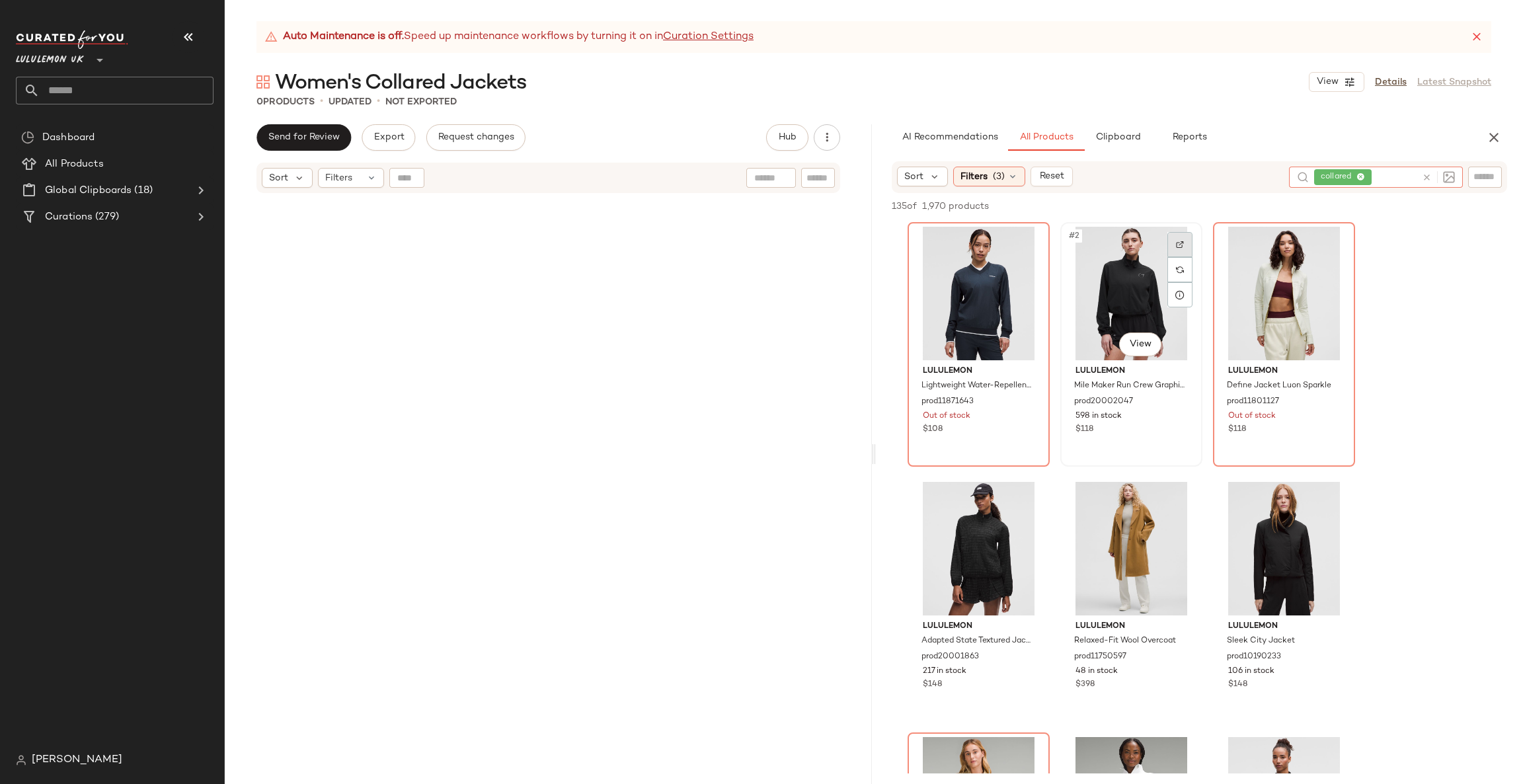
click at [1175, 244] on div at bounding box center [1180, 244] width 25 height 25
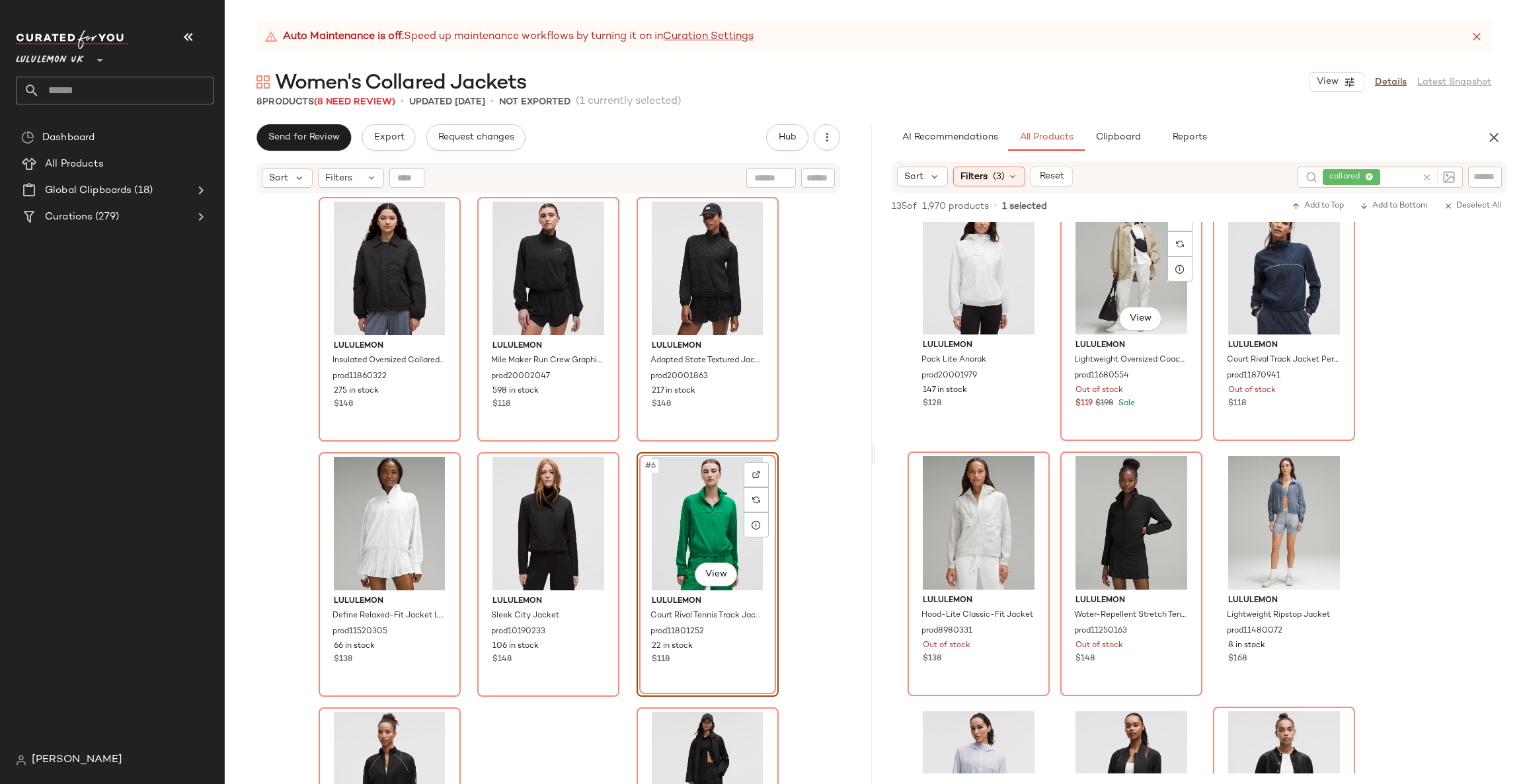
scroll to position [2776, 0]
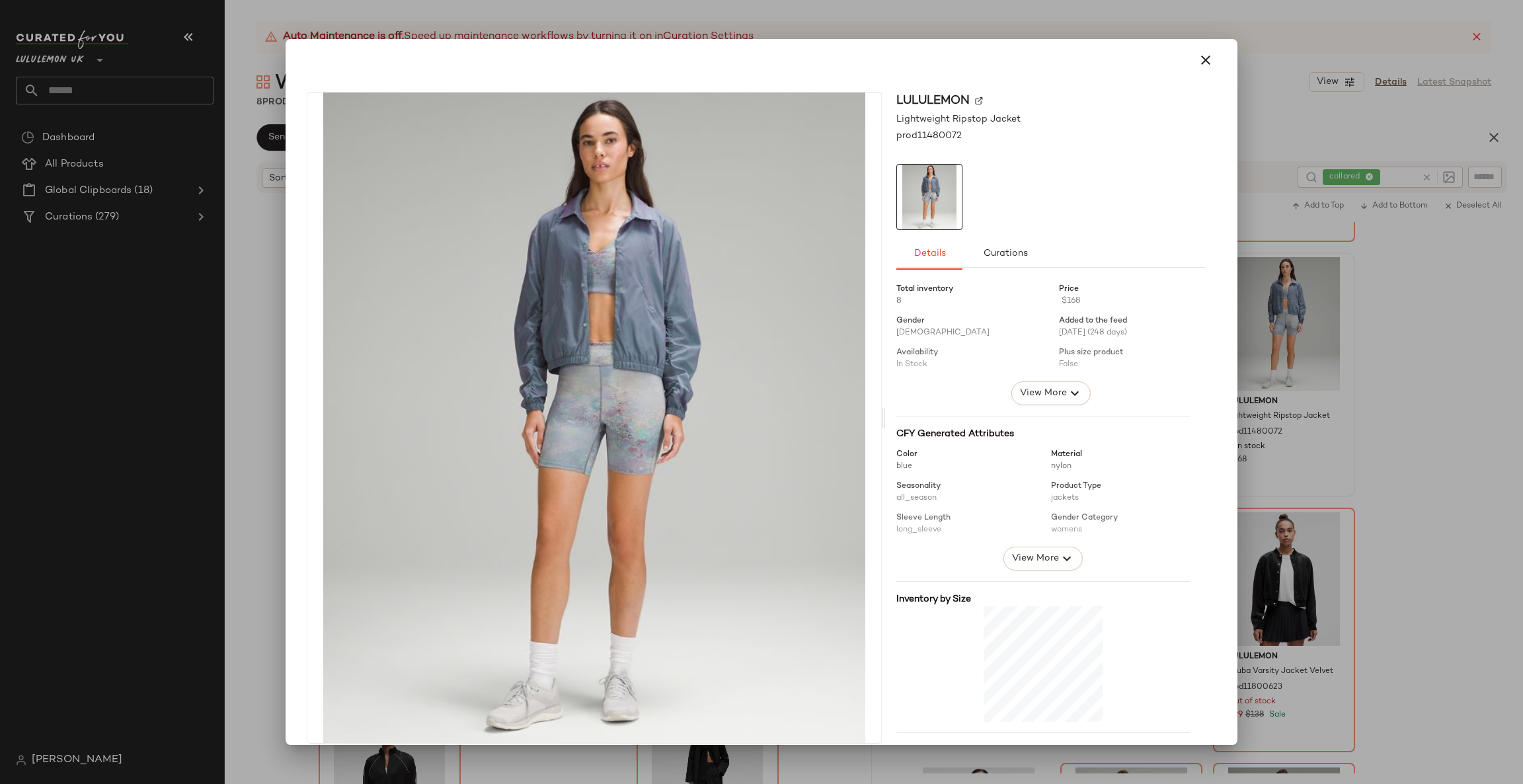
drag, startPoint x: 1383, startPoint y: 435, endPoint x: 1370, endPoint y: 435, distance: 13.0
click at [1383, 435] on div at bounding box center [761, 392] width 1523 height 784
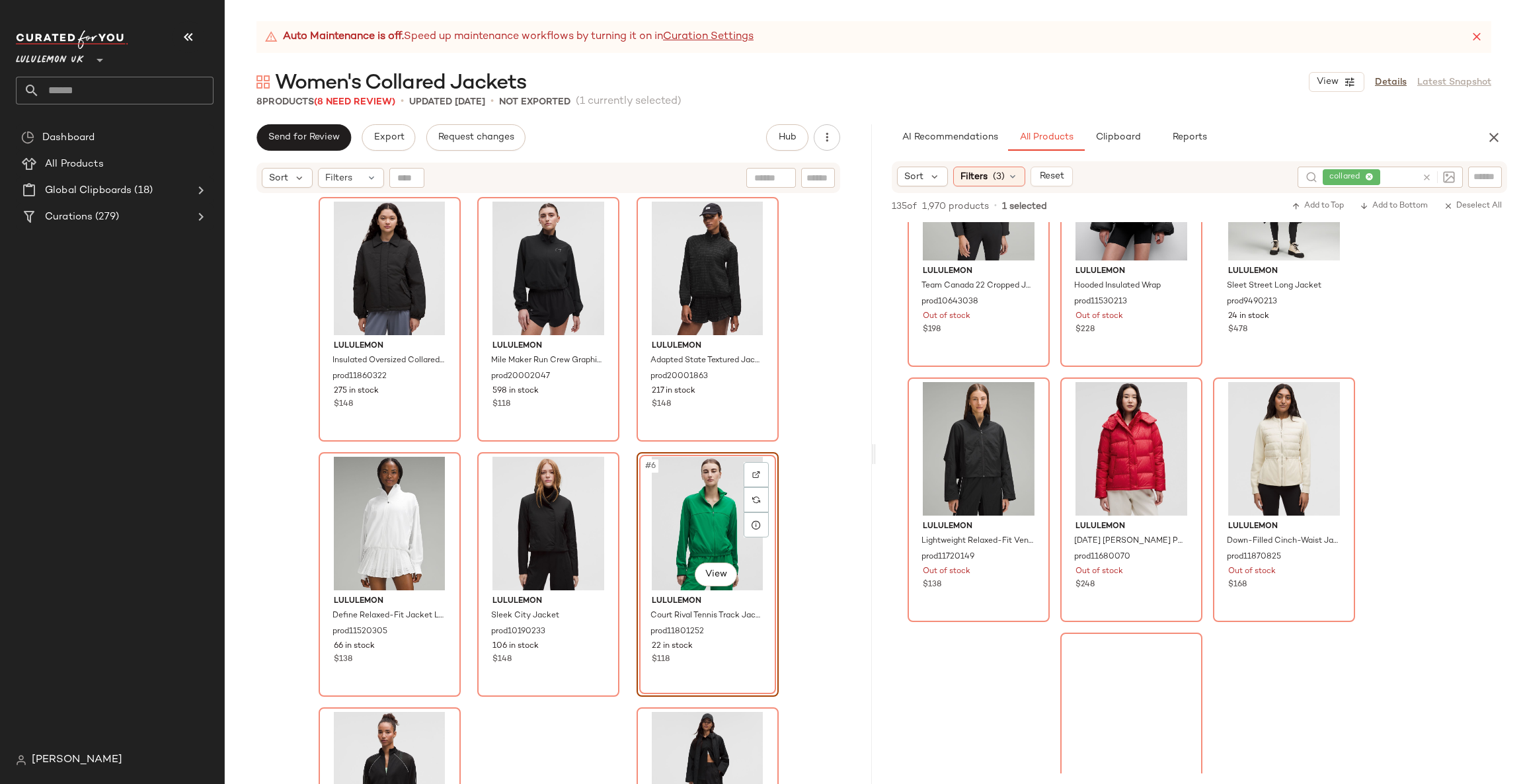
scroll to position [4957, 0]
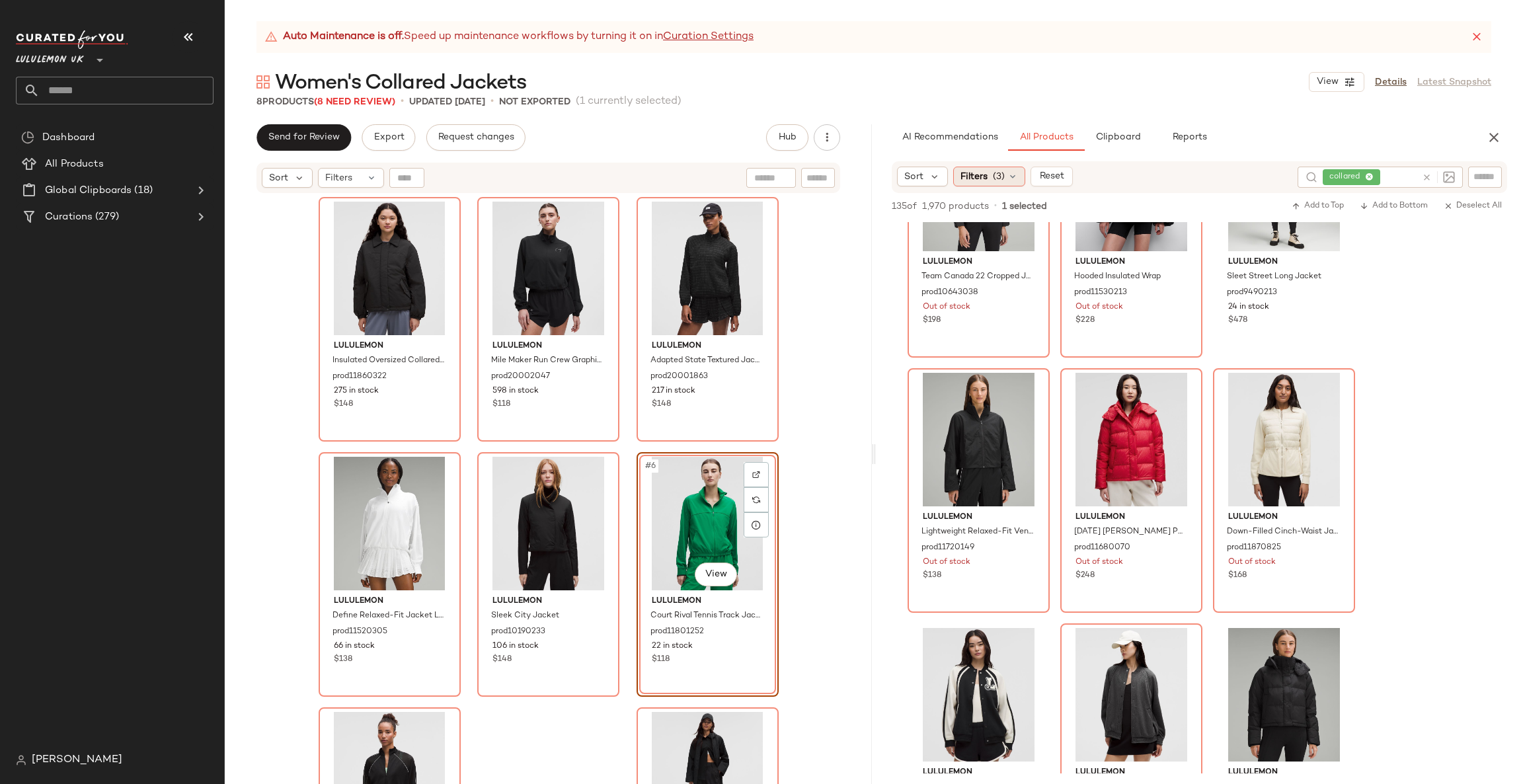
click at [959, 179] on div "Filters (3)" at bounding box center [989, 176] width 72 height 20
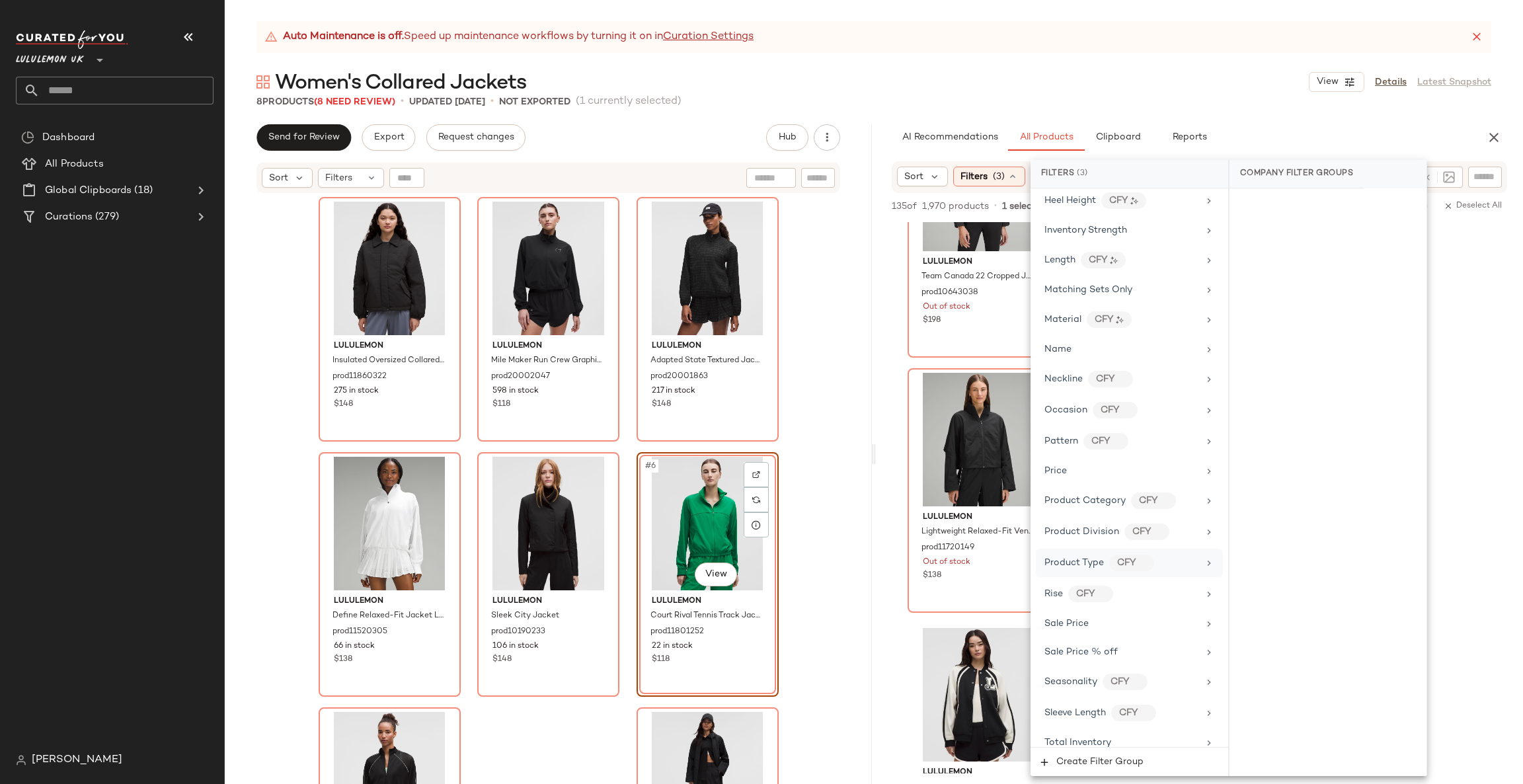
scroll to position [646, 0]
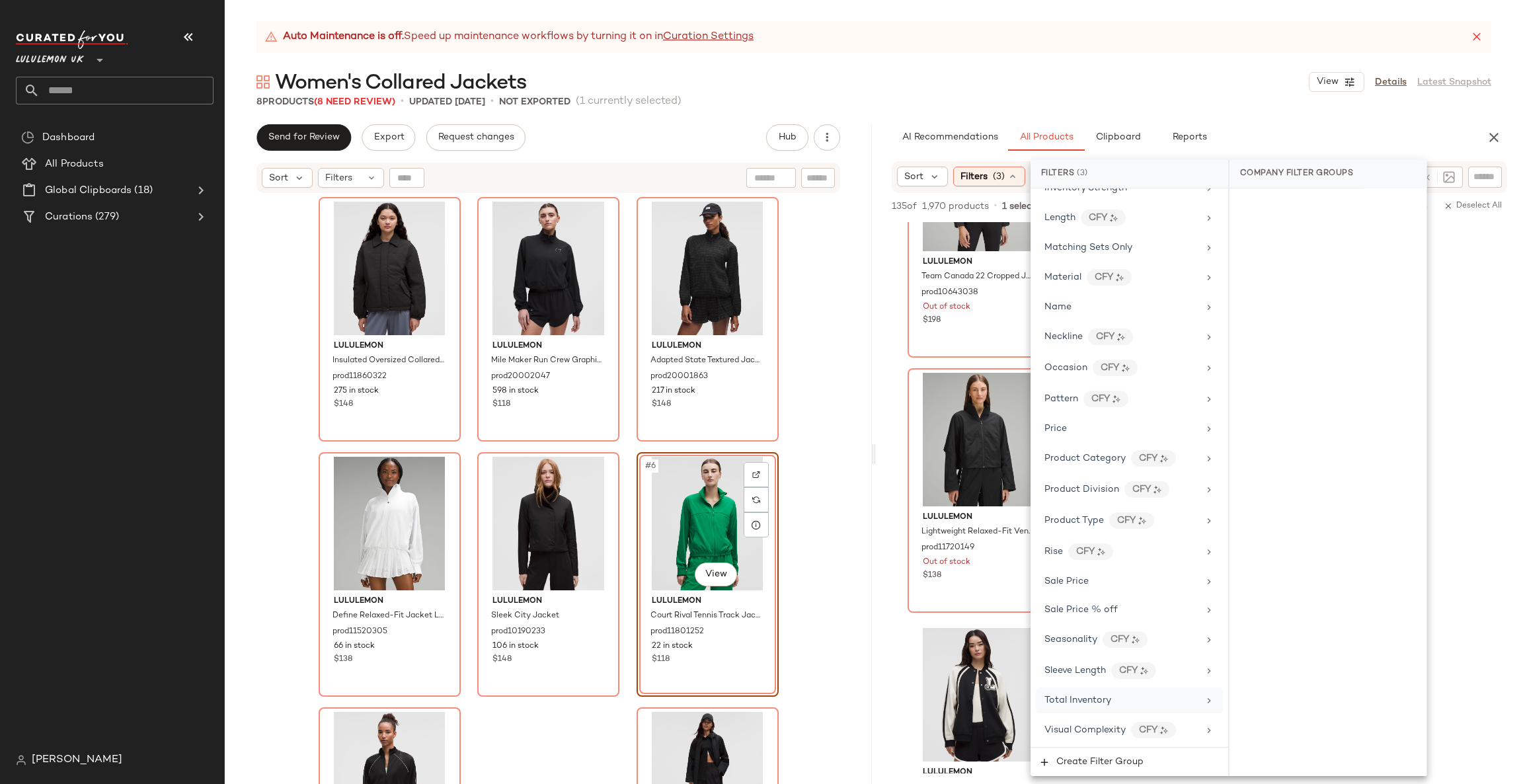
click at [1121, 694] on div "Total Inventory" at bounding box center [1122, 700] width 154 height 14
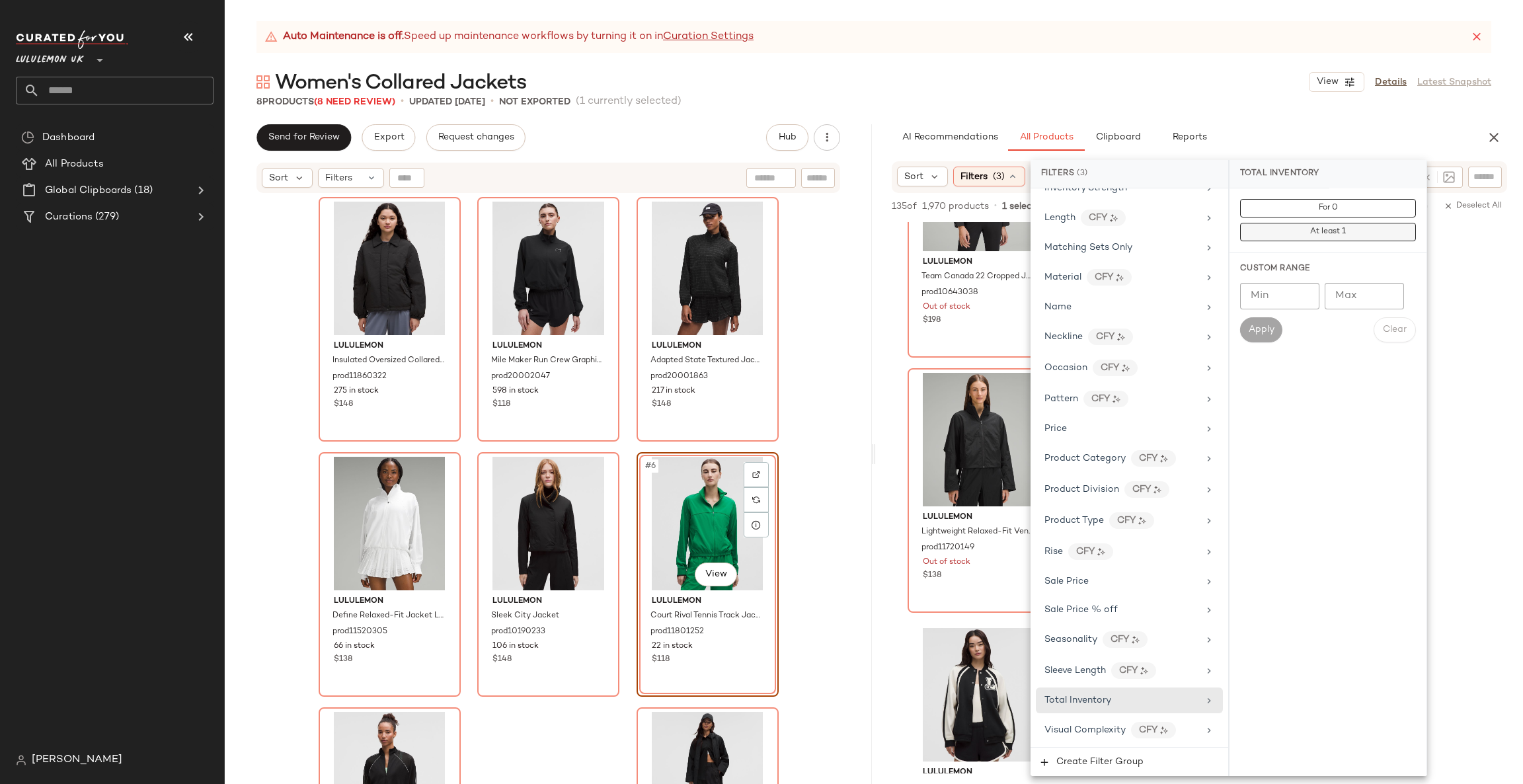
click at [1316, 232] on span "At least 1" at bounding box center [1328, 232] width 36 height 9
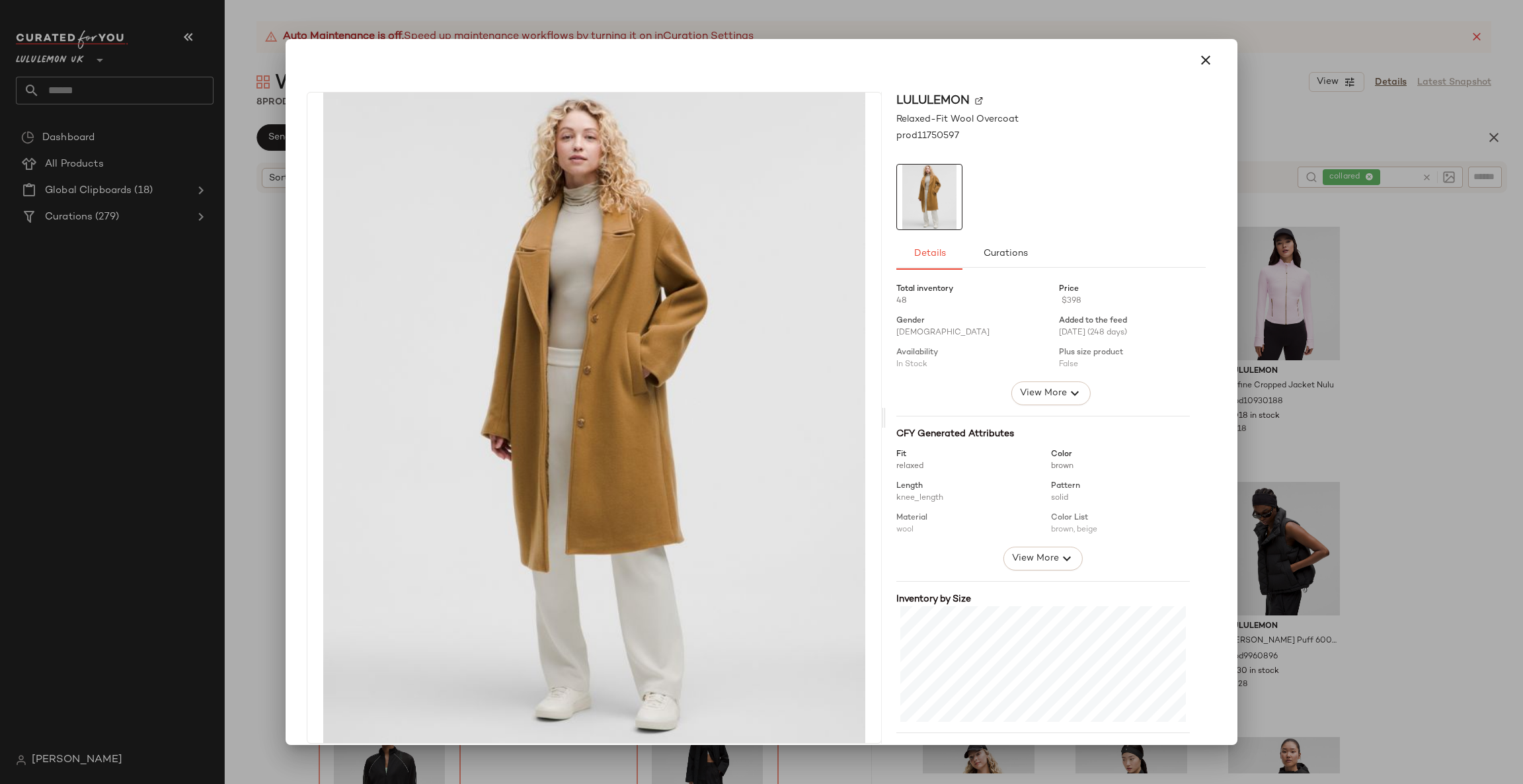
click at [1228, 335] on div "lululemon Relaxed-Fit Wool Overcoat prod11750597 Details Curations Total invent…" at bounding box center [761, 391] width 952 height 705
click at [1275, 308] on div at bounding box center [761, 392] width 1523 height 784
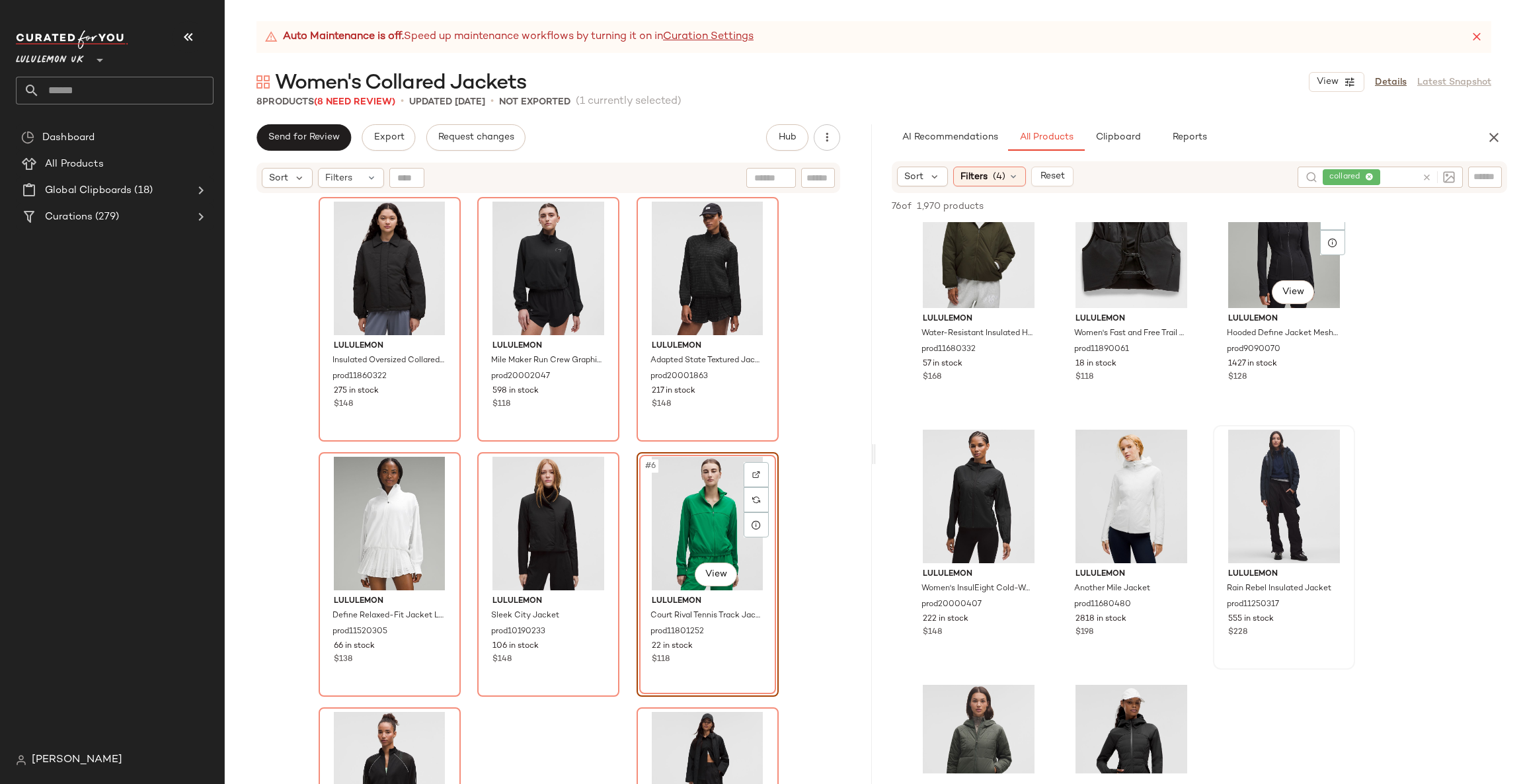
scroll to position [5353, 0]
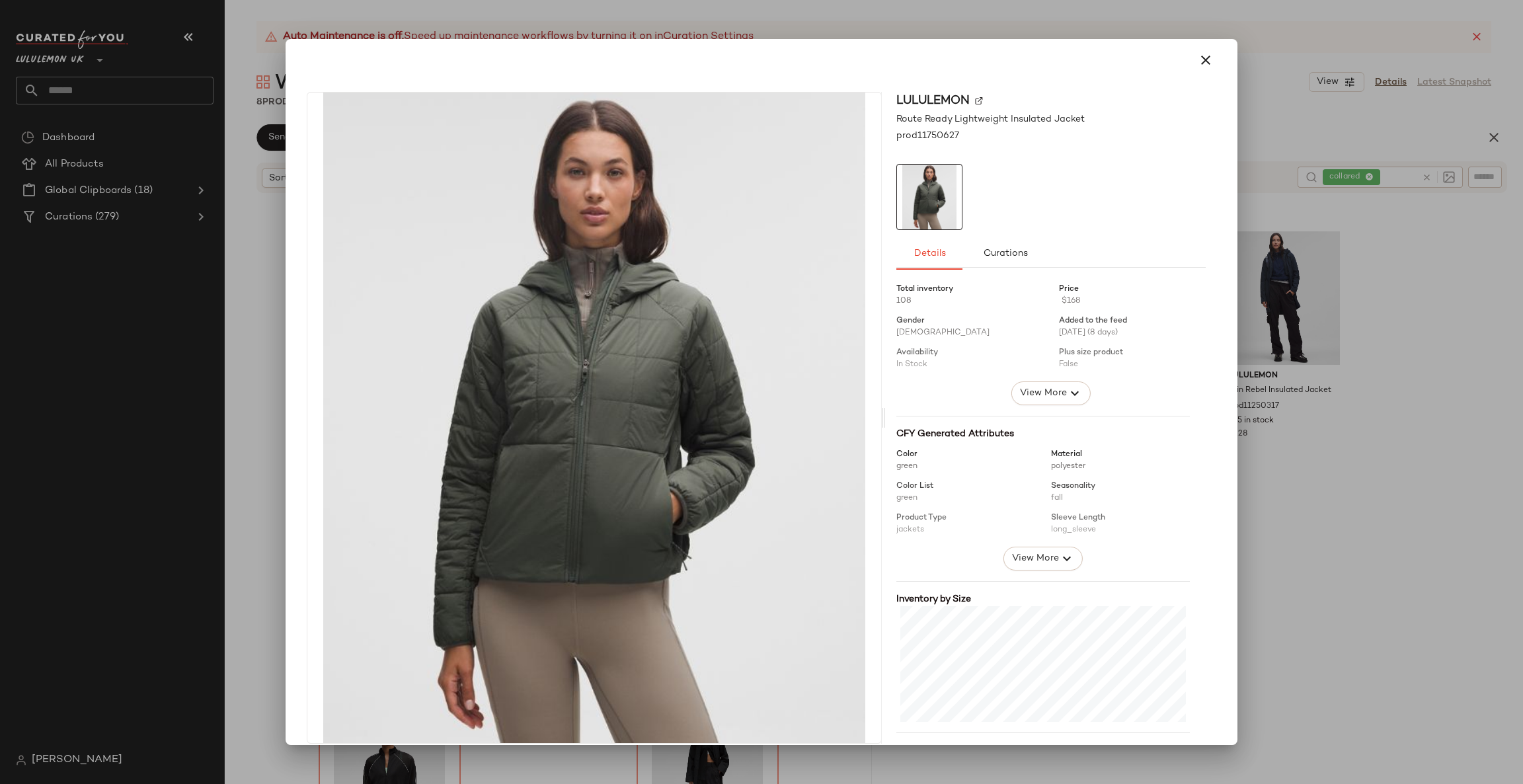
click at [1280, 510] on div at bounding box center [761, 392] width 1523 height 784
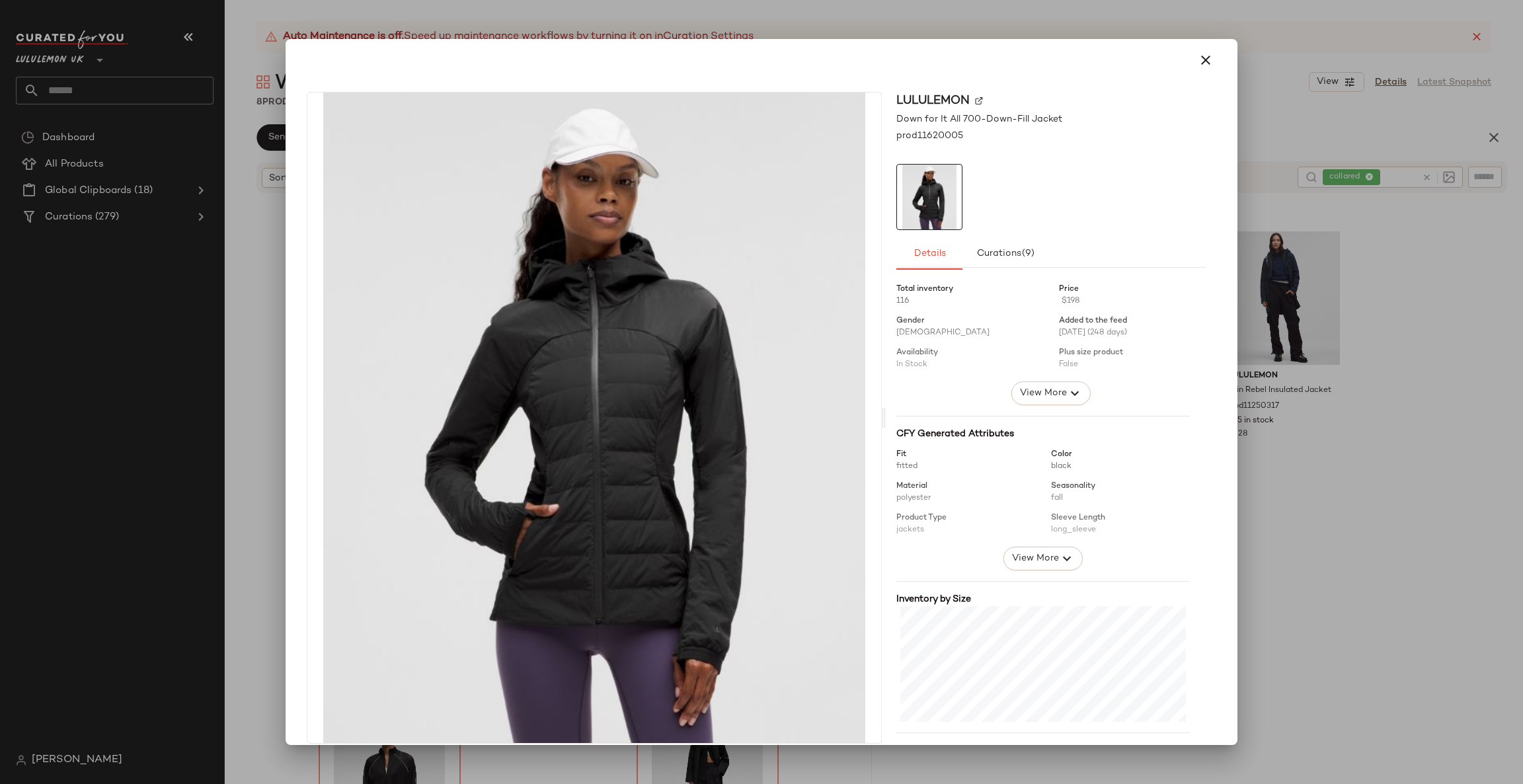
click at [1282, 535] on div at bounding box center [761, 392] width 1523 height 784
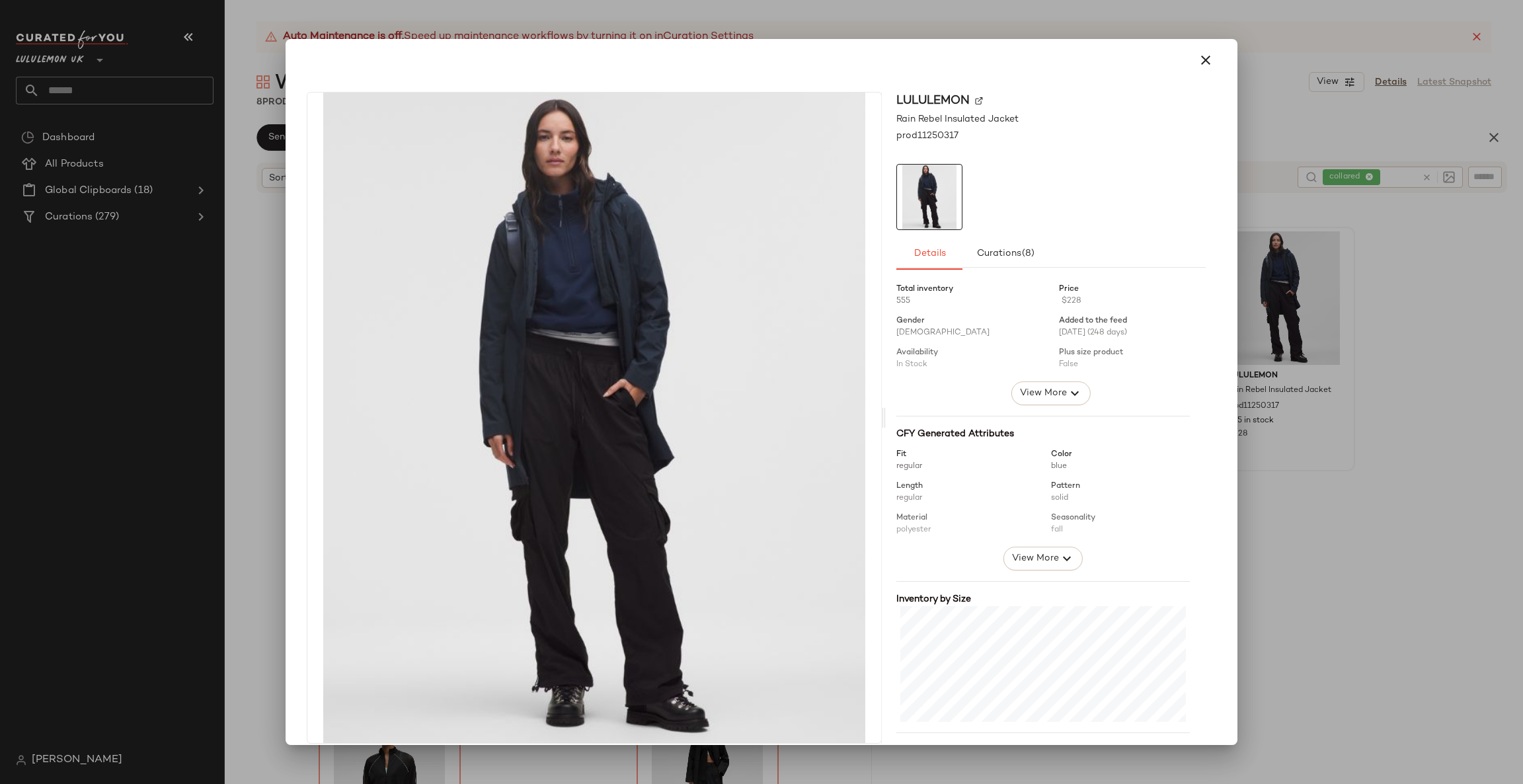
click at [1331, 378] on div at bounding box center [761, 392] width 1523 height 784
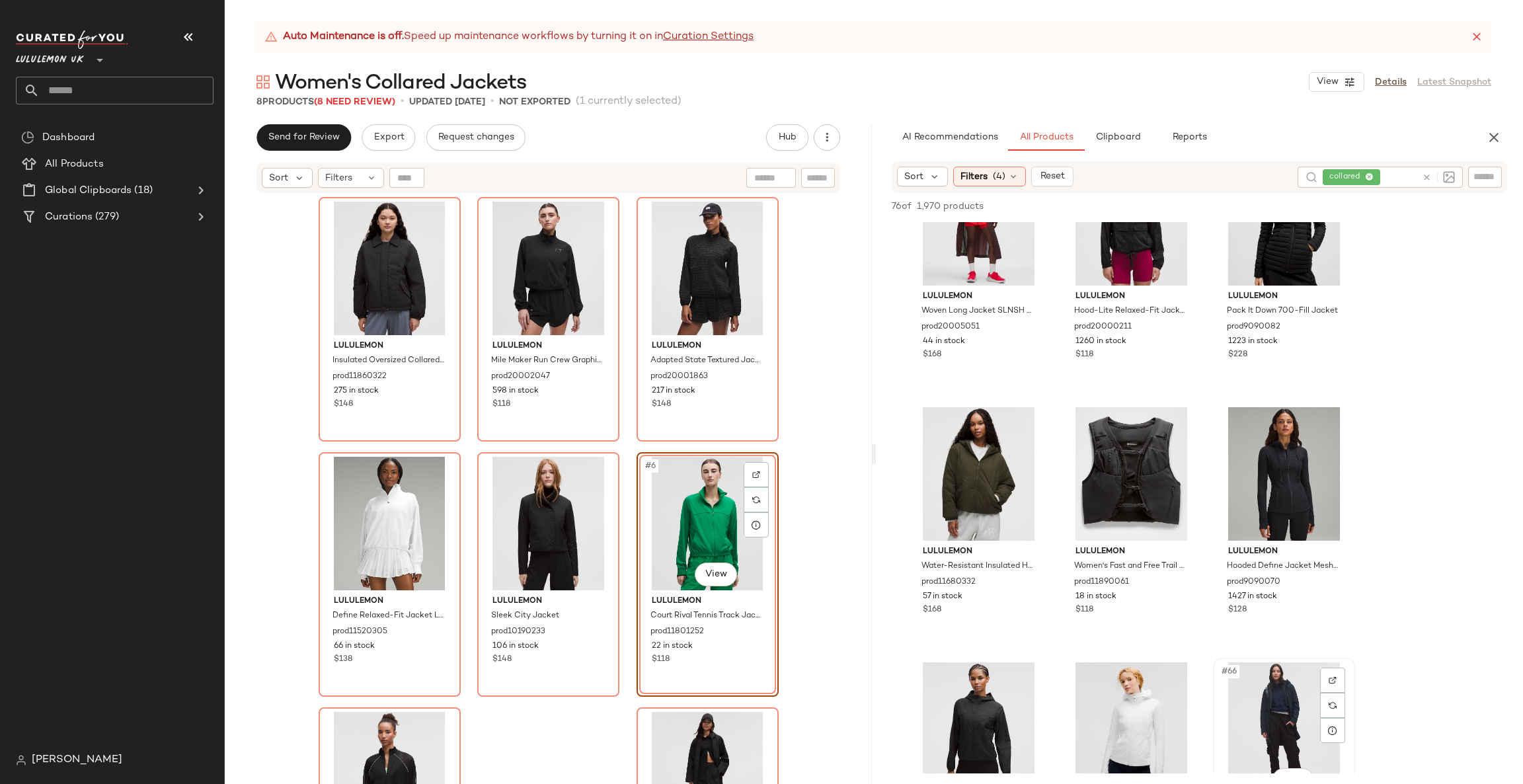
scroll to position [4759, 0]
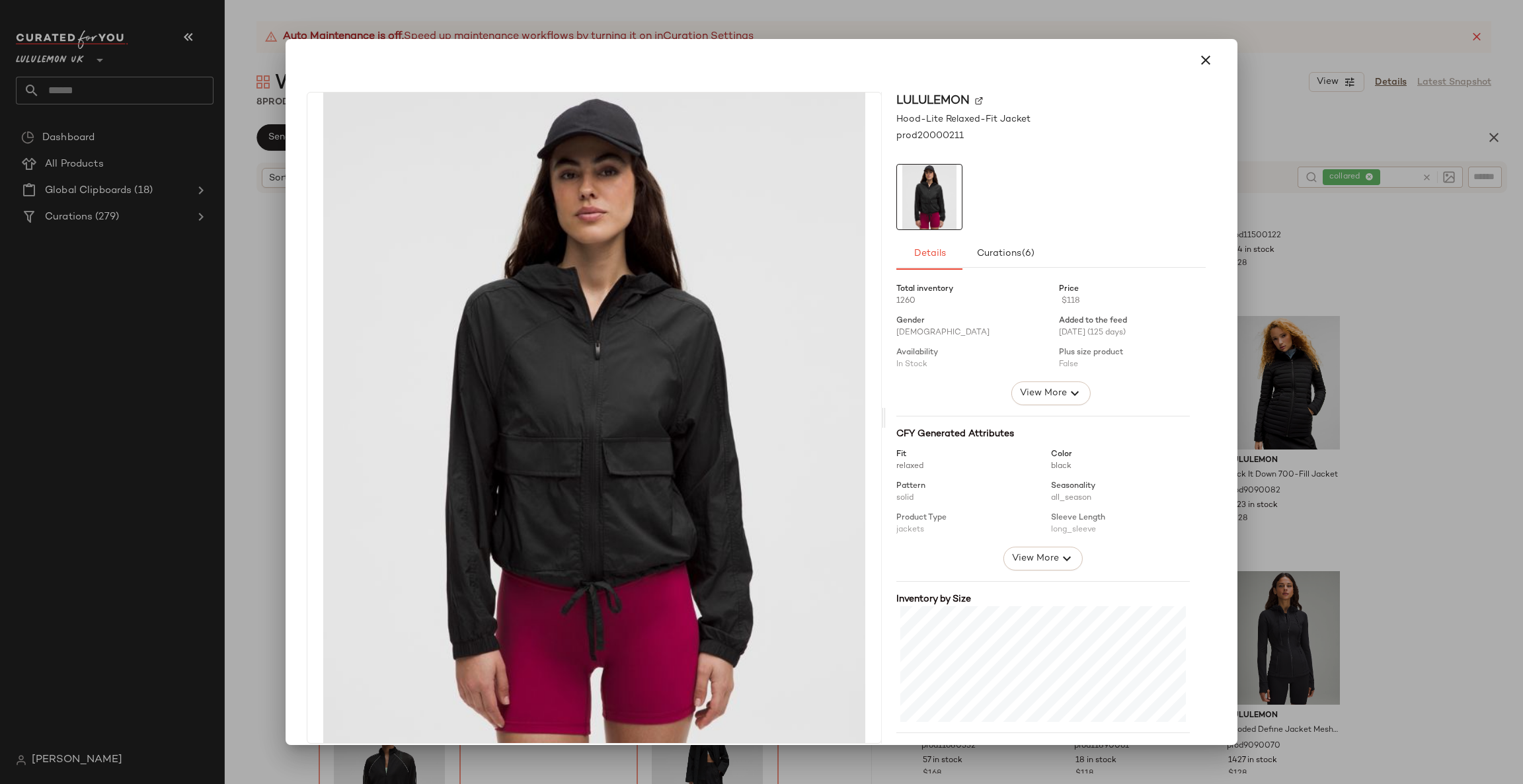
click at [1240, 446] on div at bounding box center [761, 392] width 1523 height 784
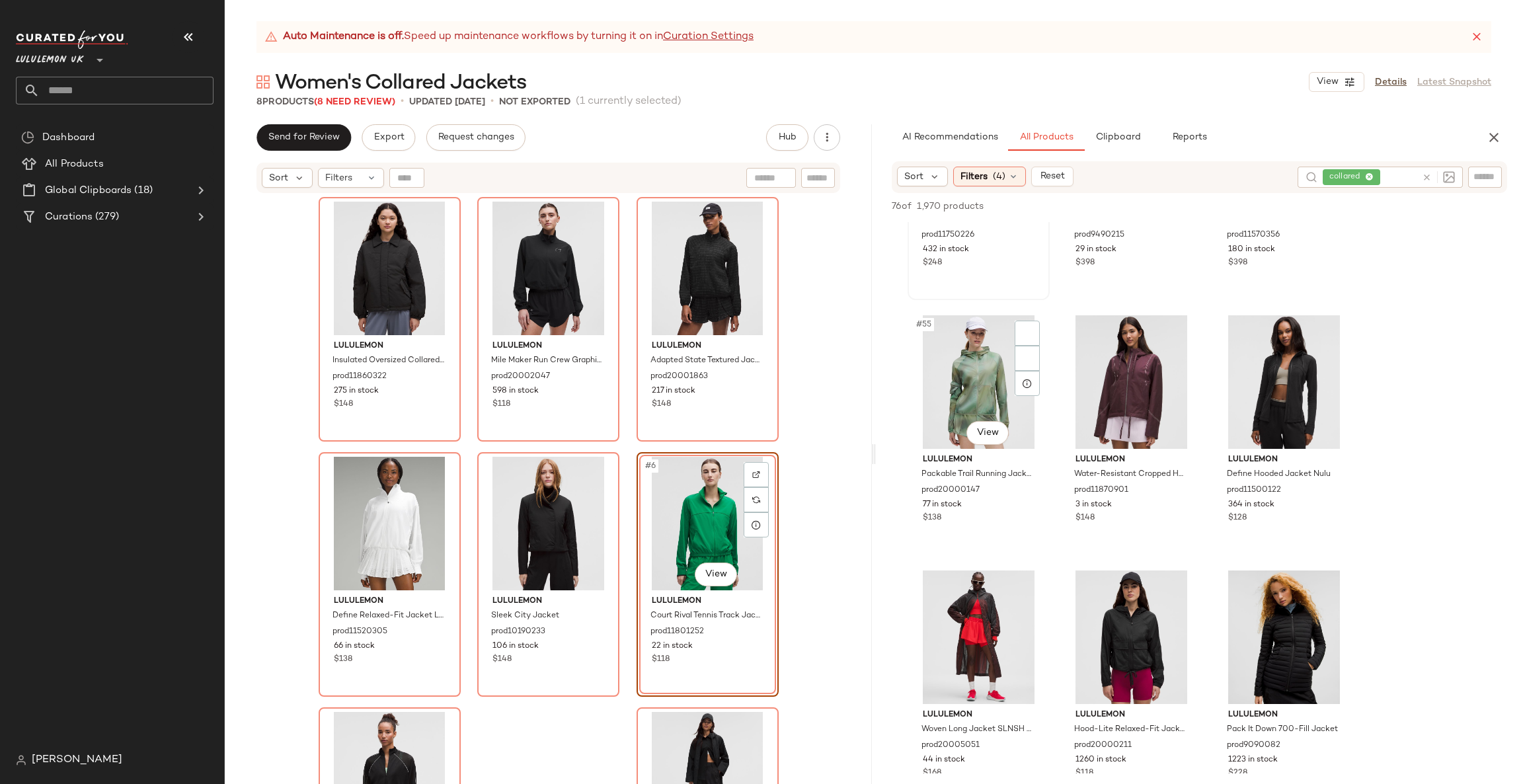
scroll to position [4362, 0]
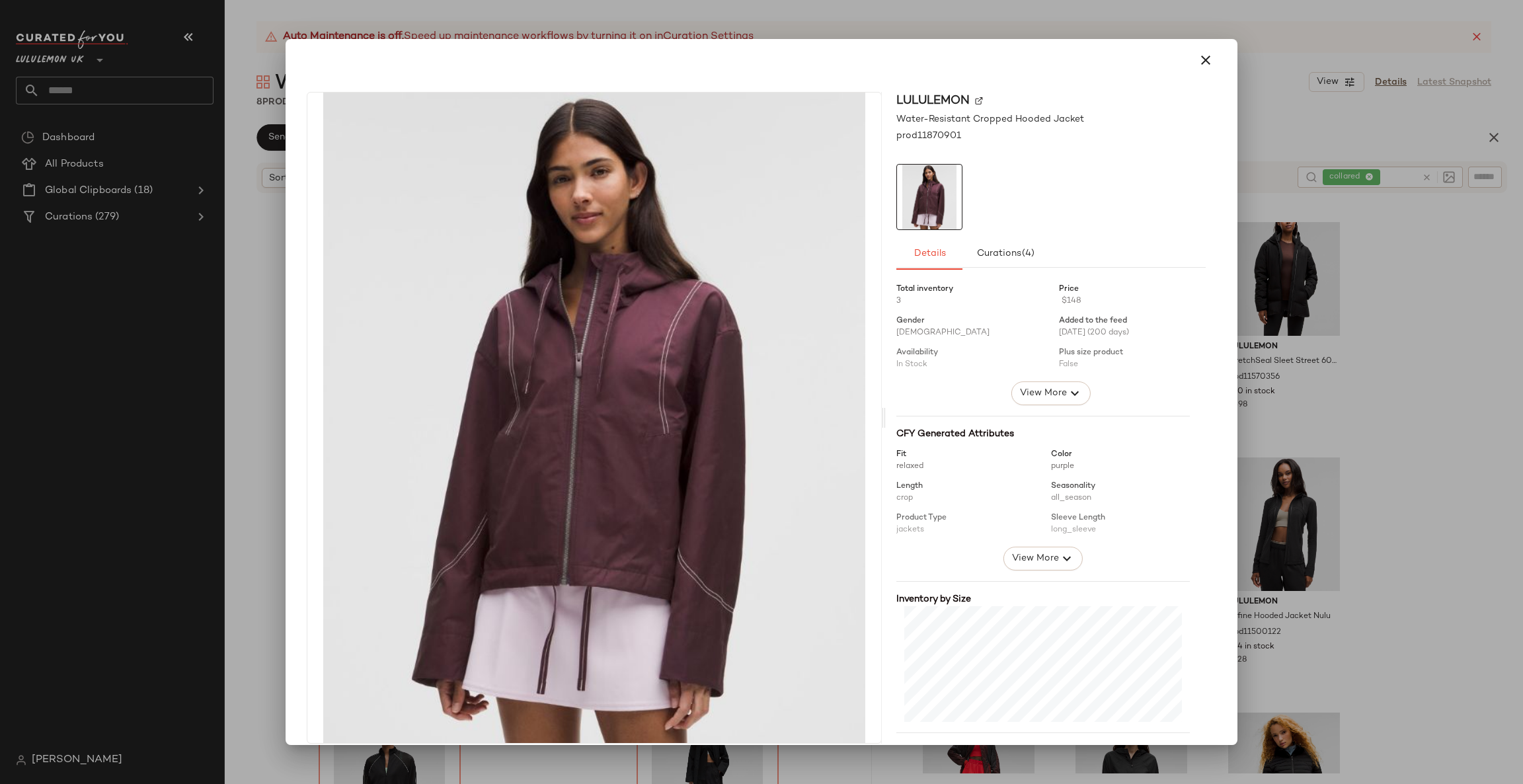
click at [1267, 486] on div at bounding box center [761, 392] width 1523 height 784
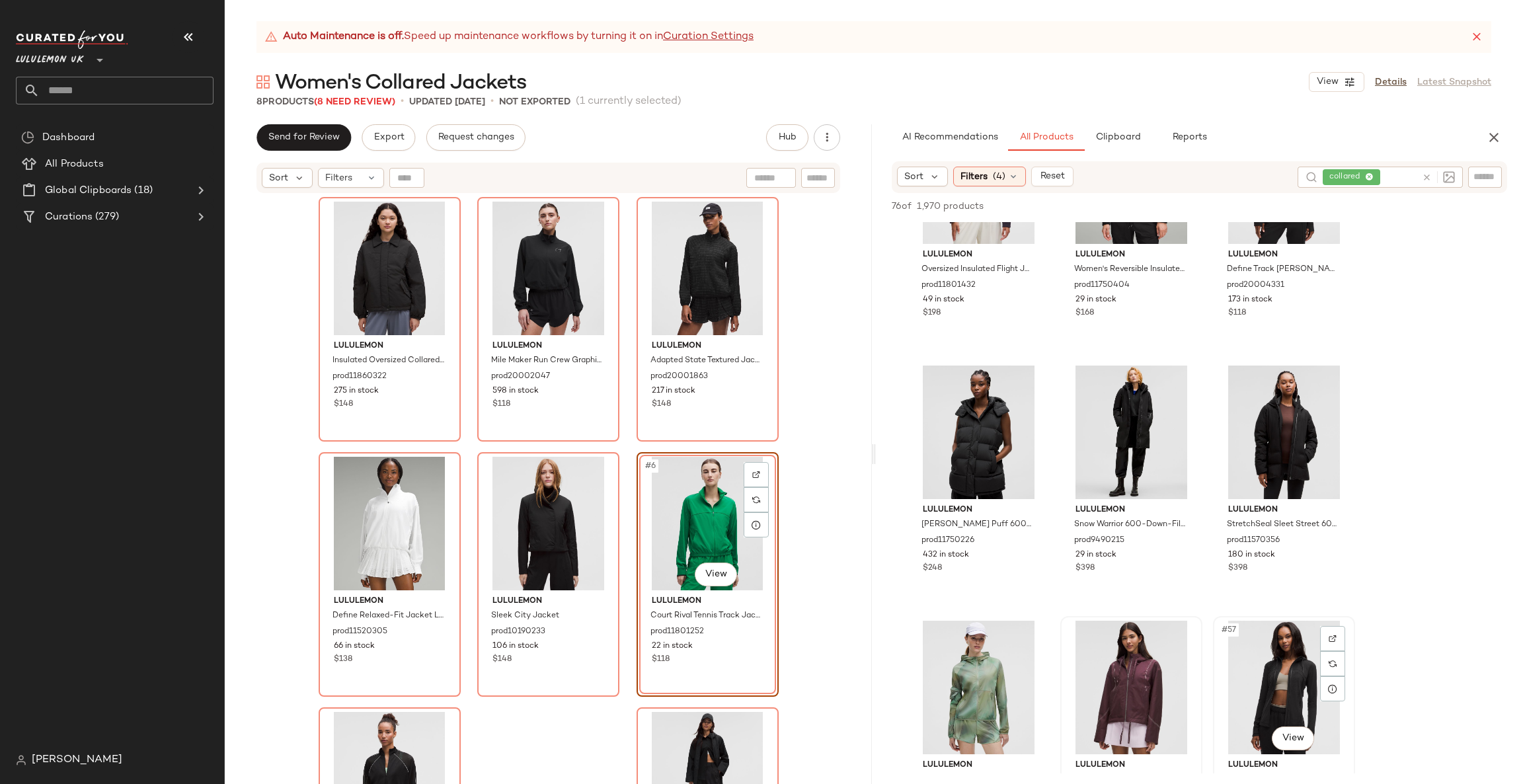
scroll to position [4164, 0]
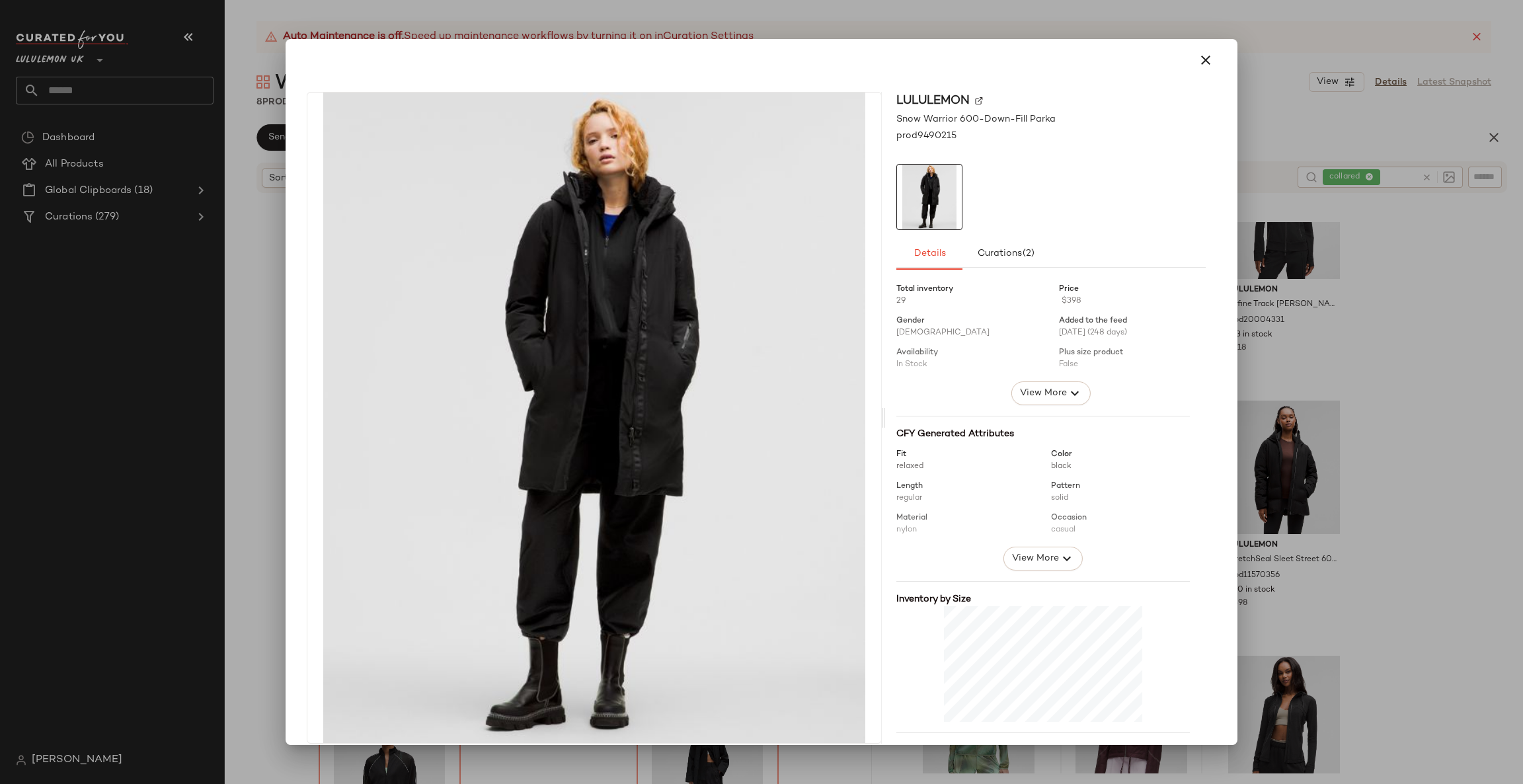
click at [1258, 488] on div at bounding box center [761, 392] width 1523 height 784
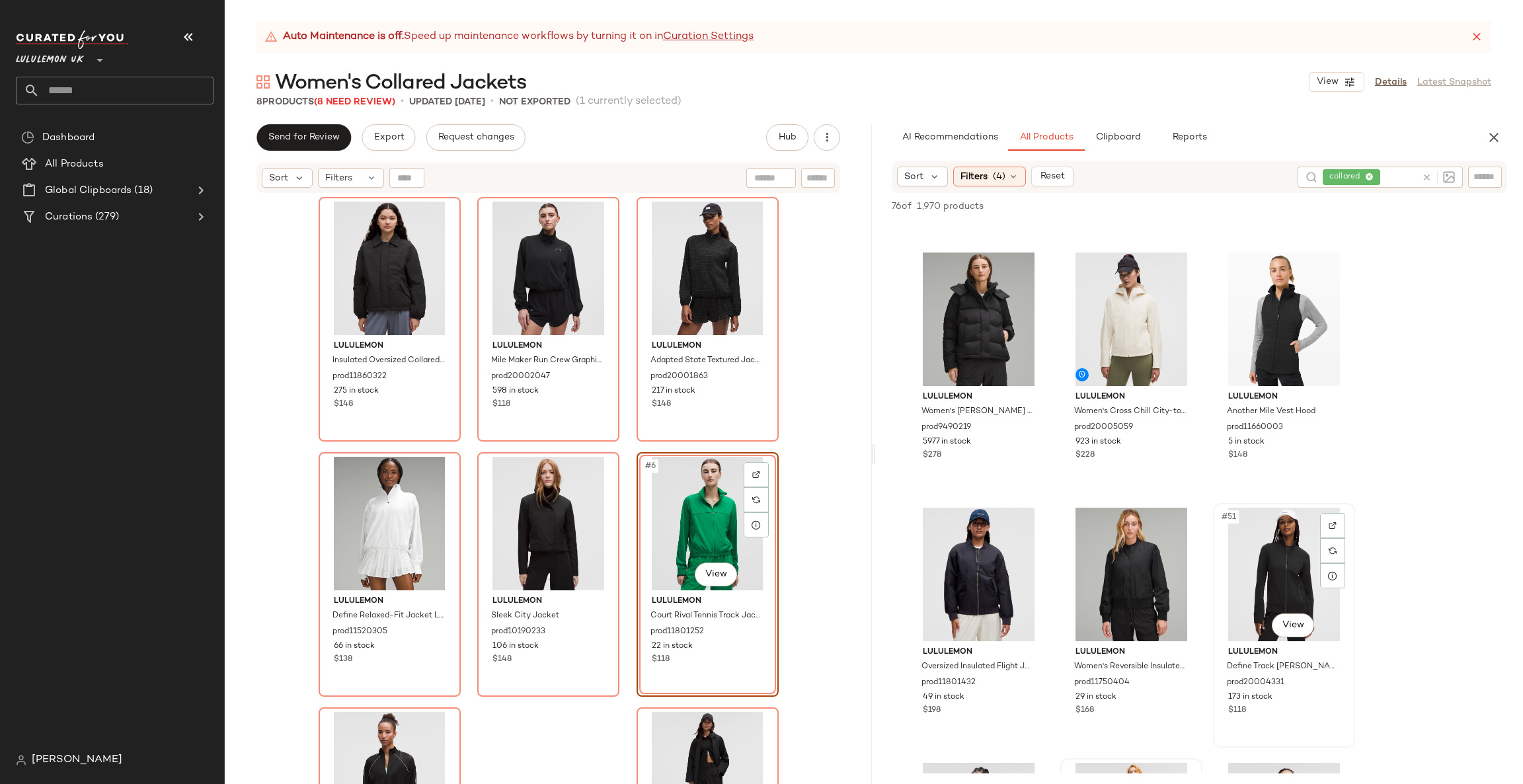
scroll to position [3767, 0]
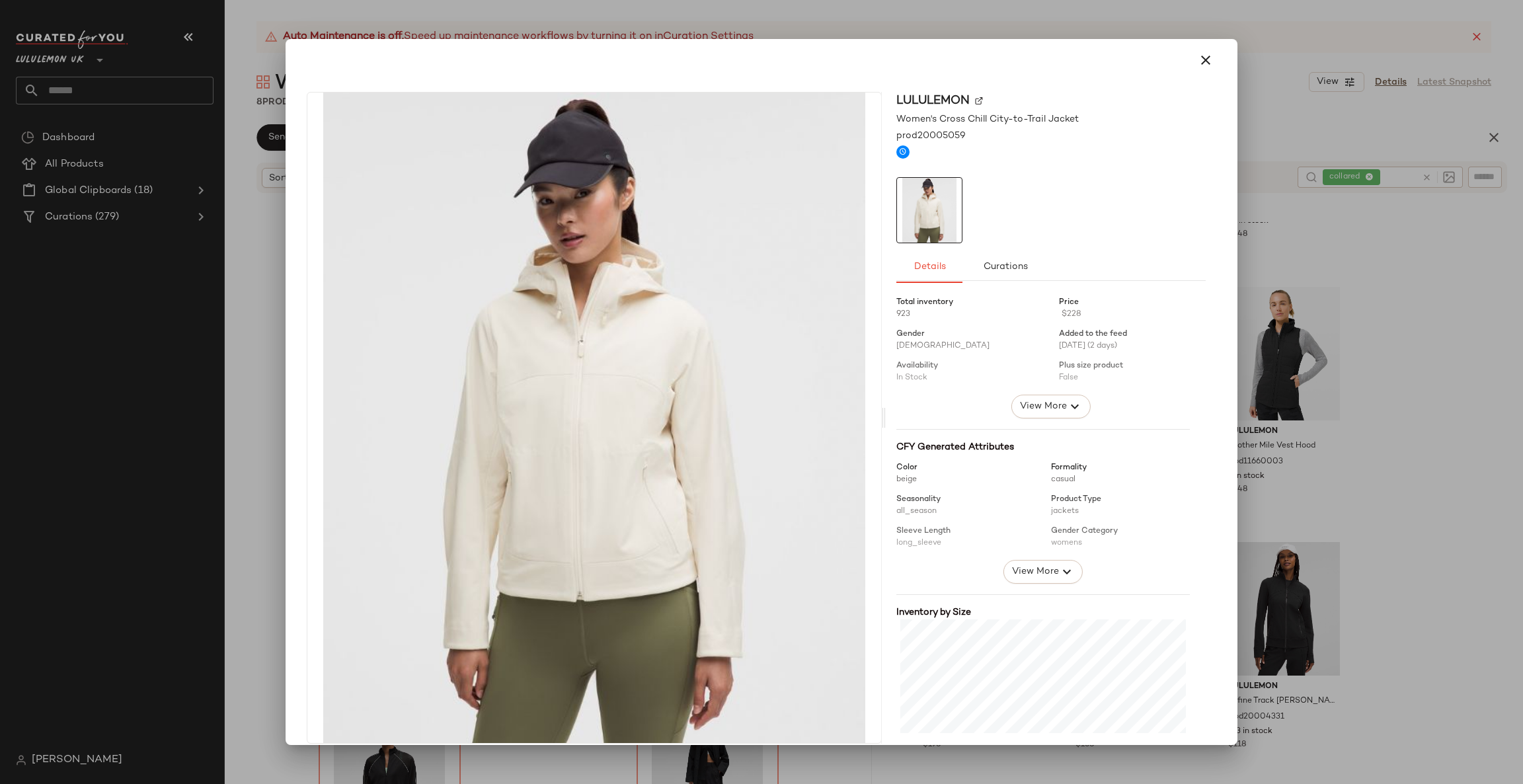
click at [1256, 364] on div at bounding box center [761, 392] width 1523 height 784
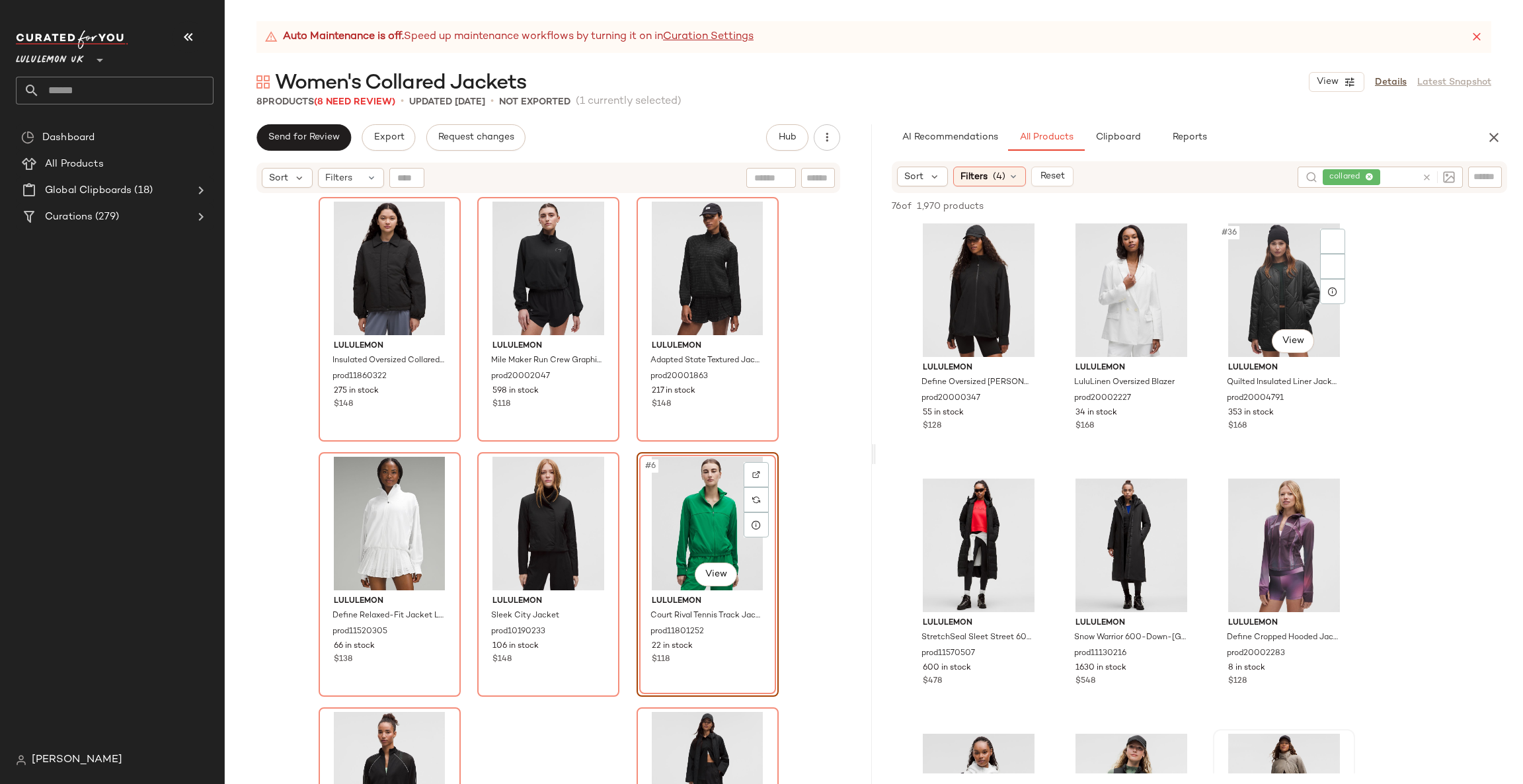
scroll to position [2776, 0]
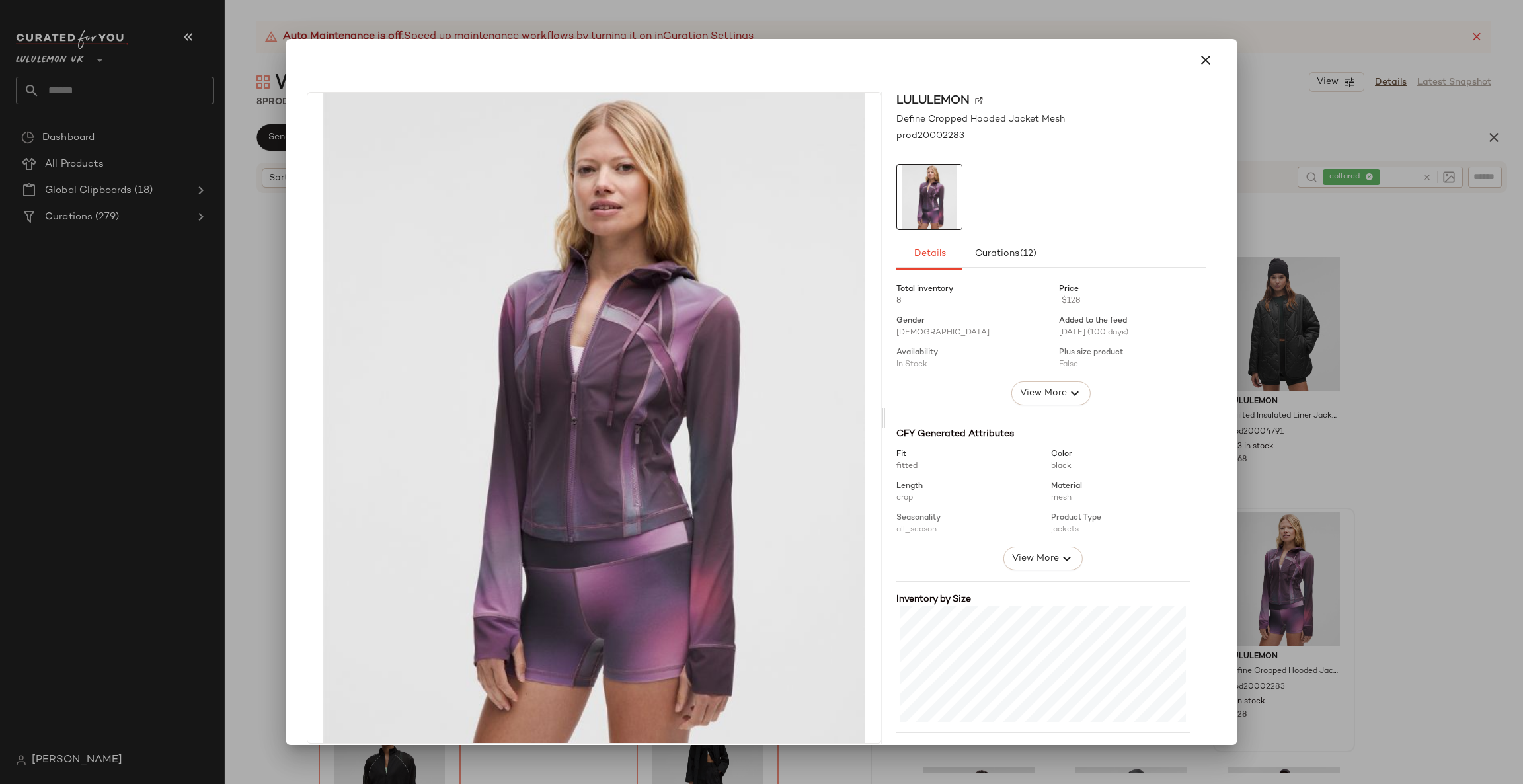
click at [1341, 553] on div at bounding box center [761, 392] width 1523 height 784
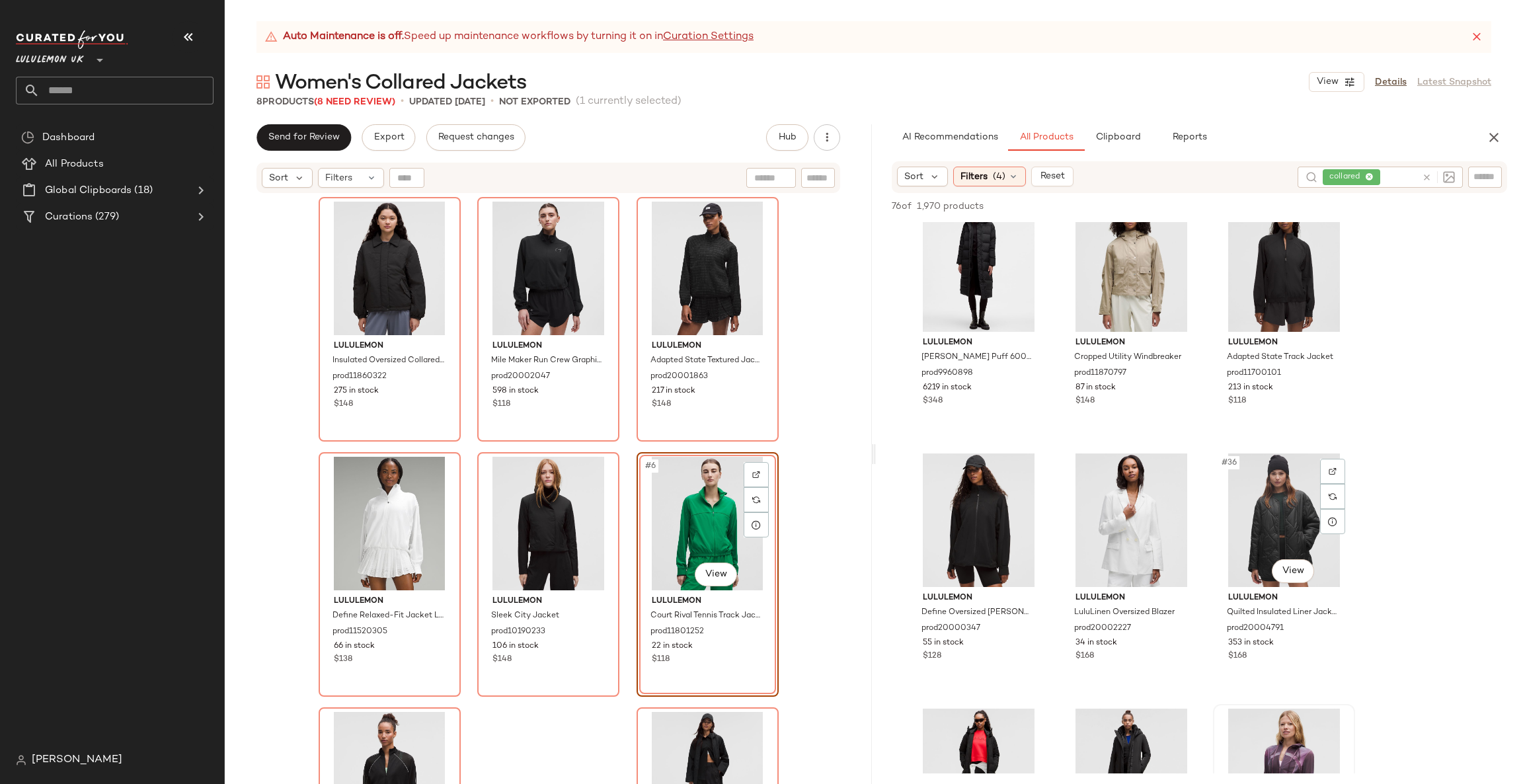
scroll to position [2577, 0]
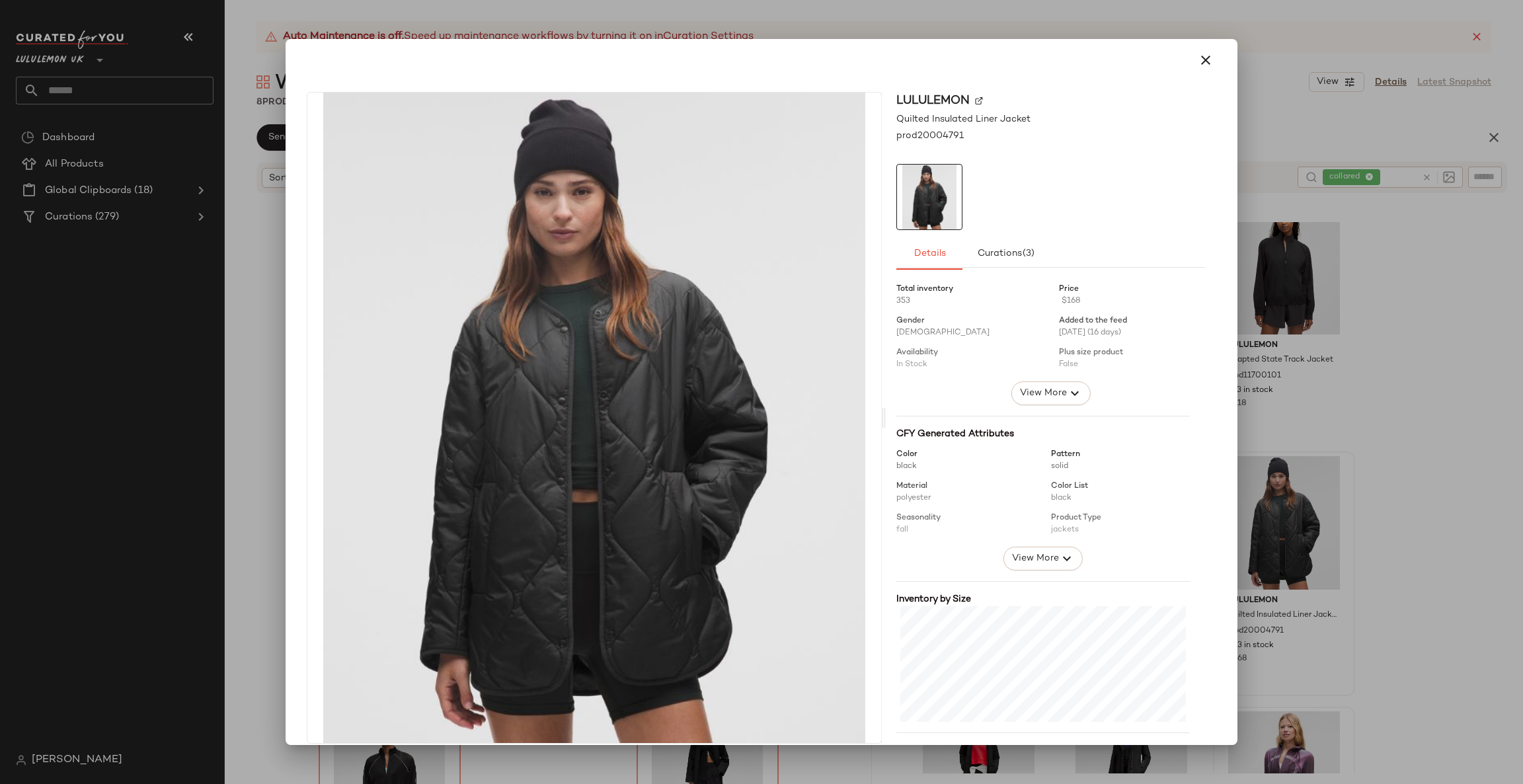
click at [1338, 557] on div at bounding box center [761, 392] width 1523 height 784
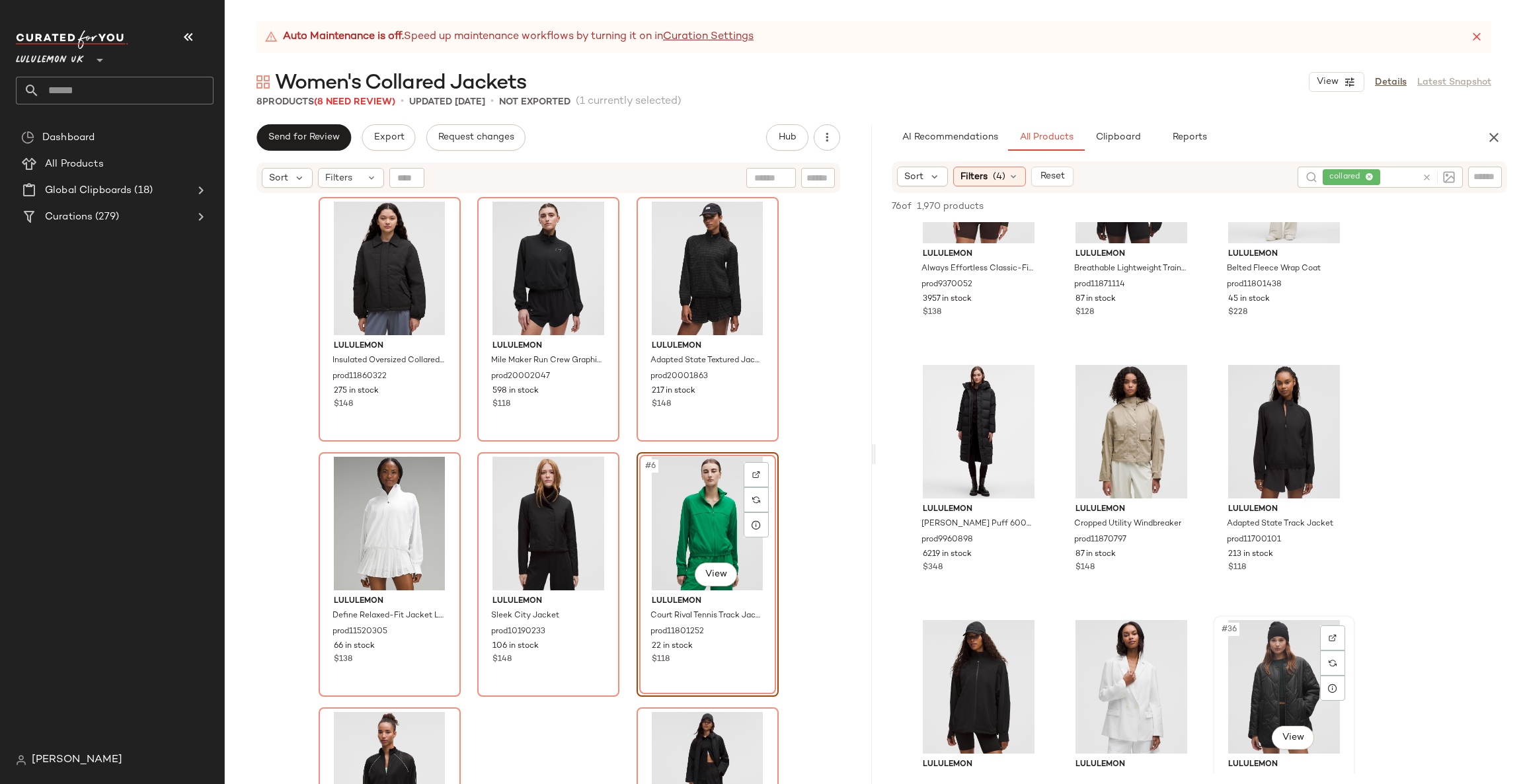
scroll to position [2379, 0]
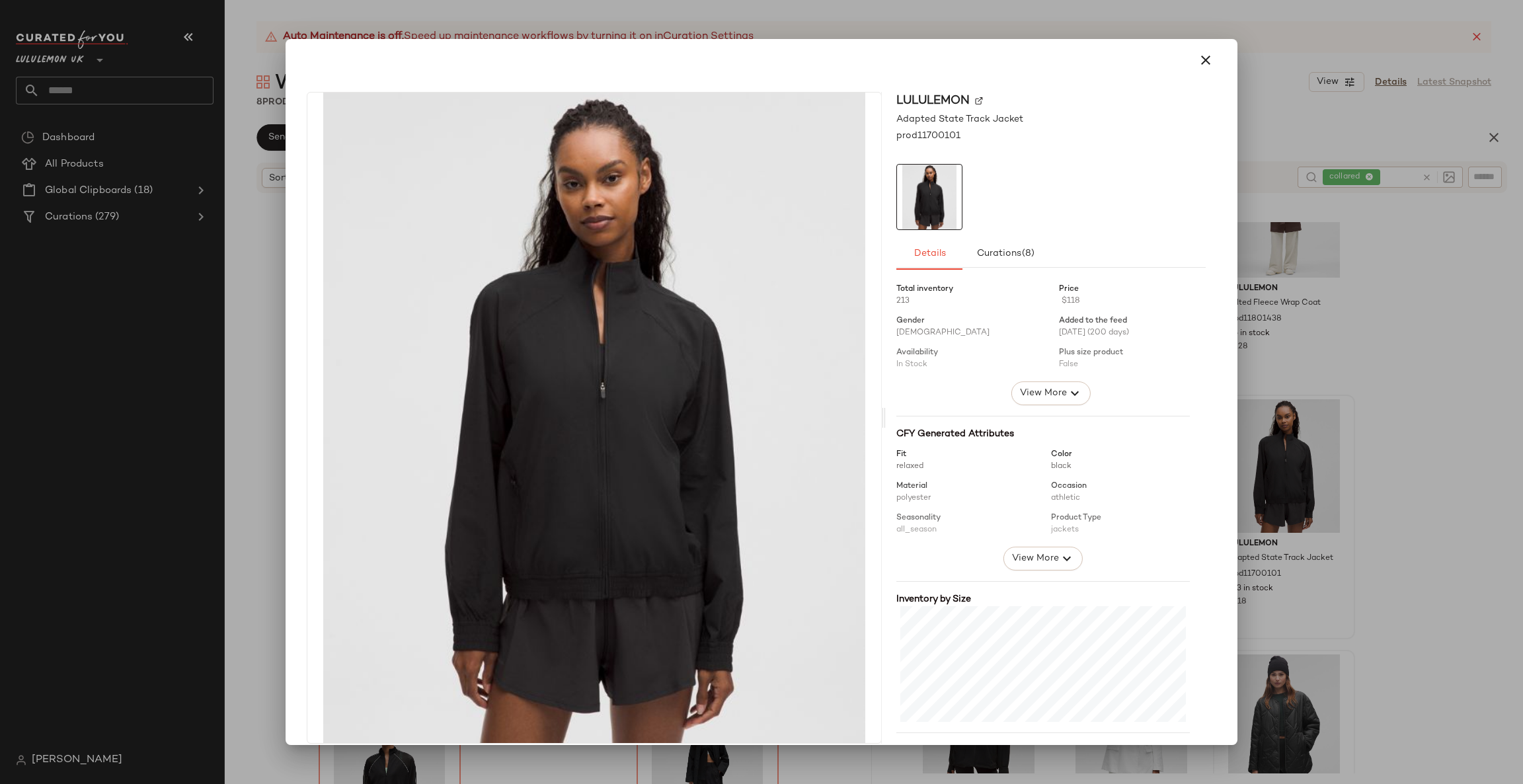
click at [1320, 505] on div at bounding box center [761, 392] width 1523 height 784
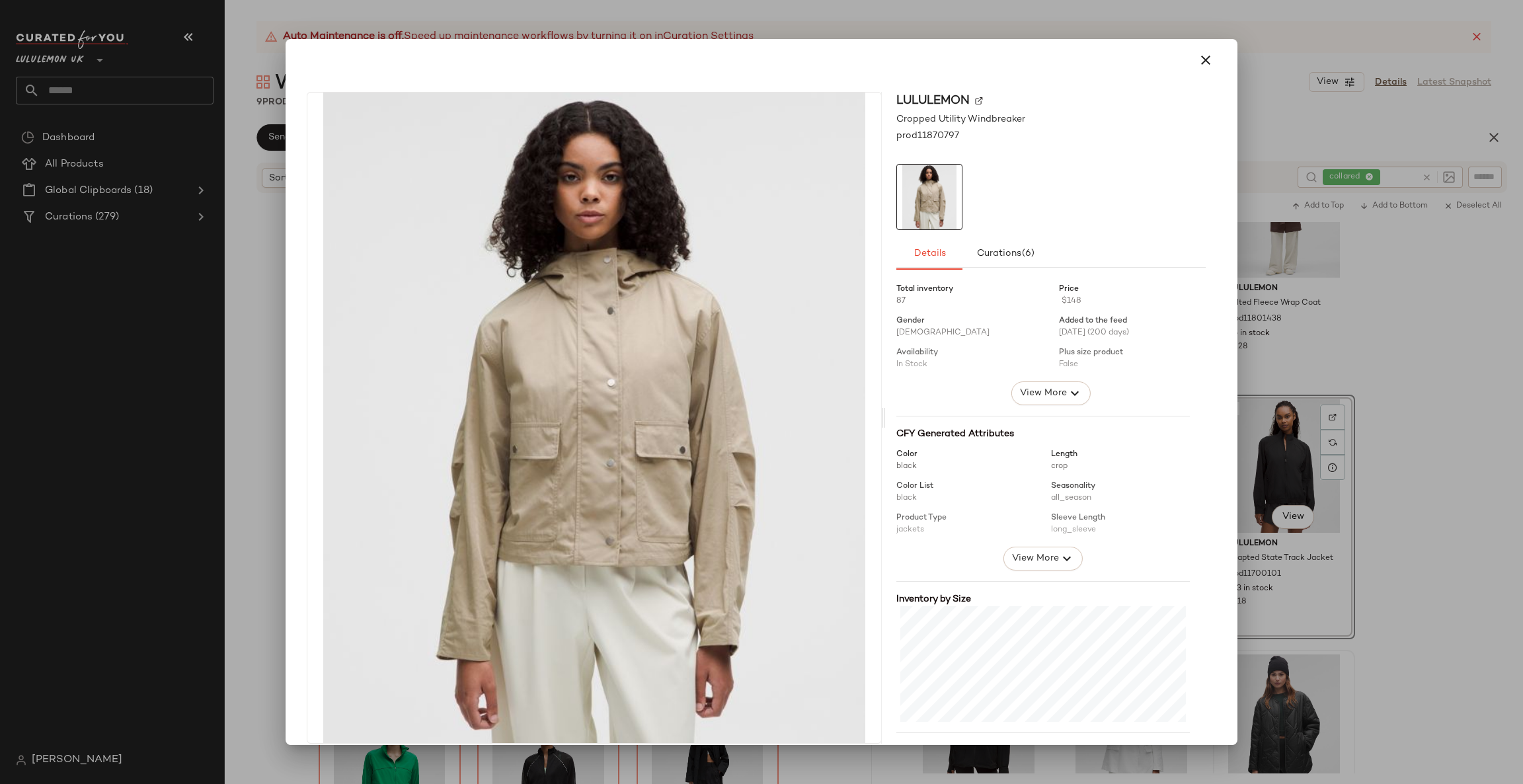
click at [1249, 478] on div at bounding box center [761, 392] width 1523 height 784
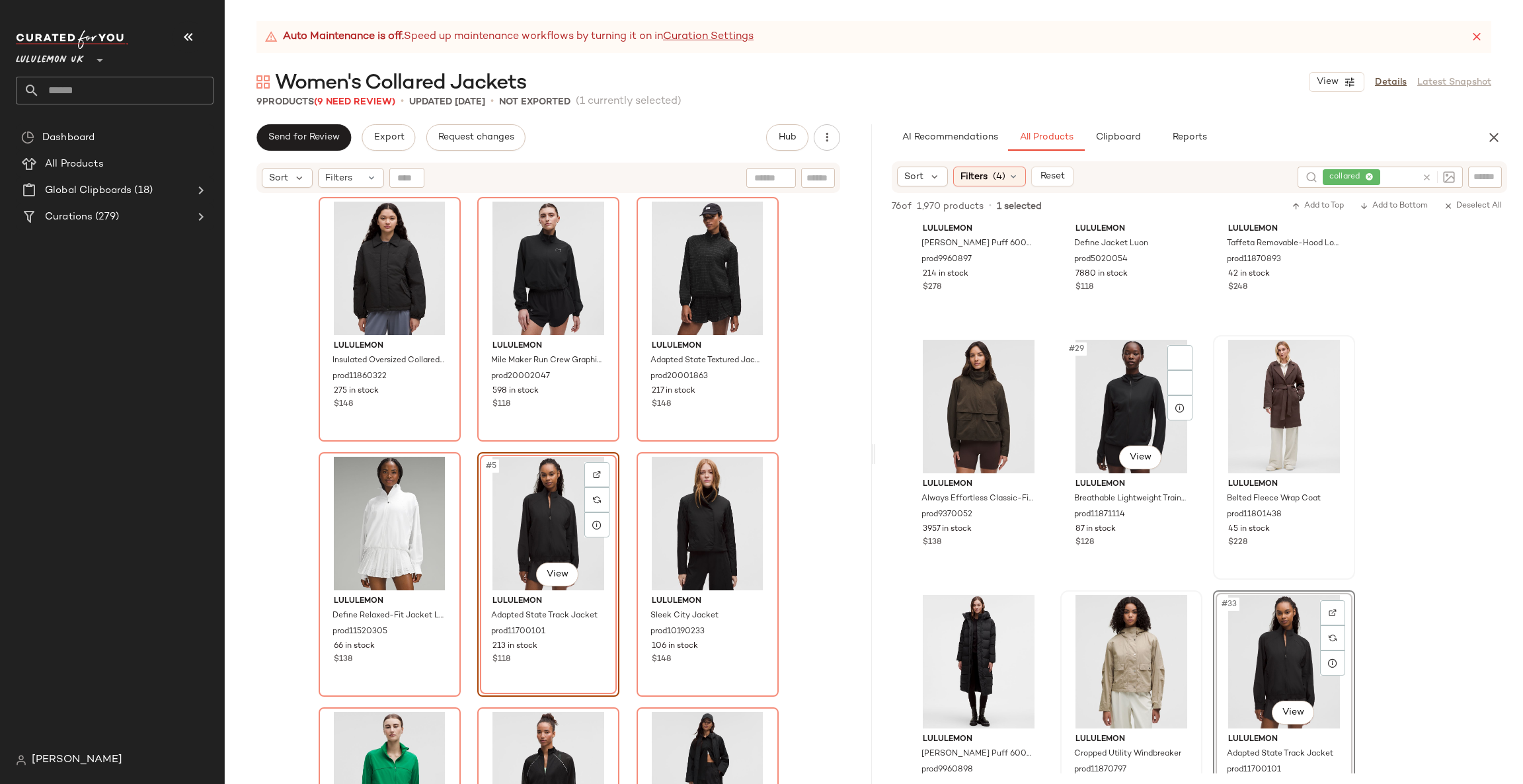
scroll to position [2181, 0]
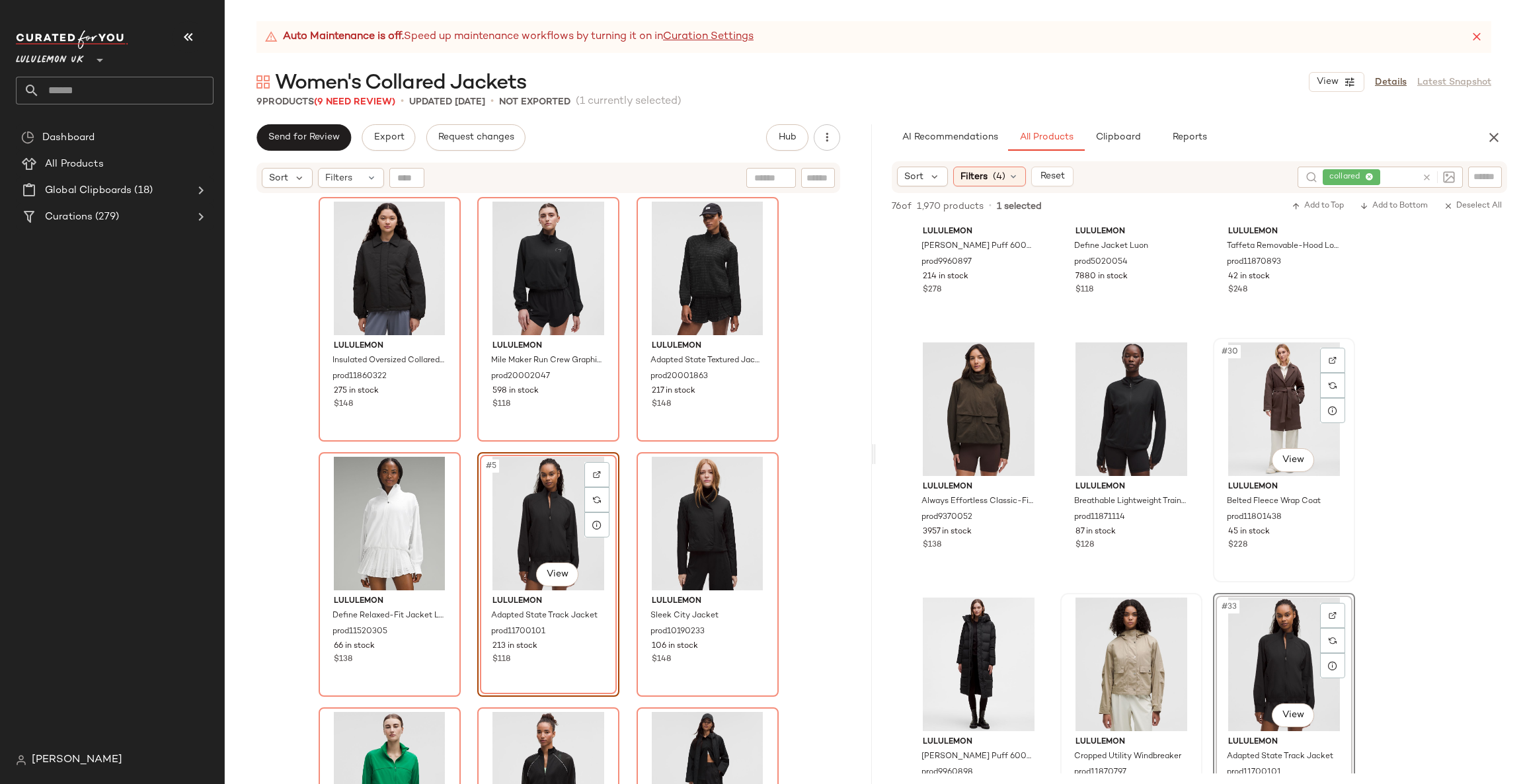
click at [1261, 472] on div "#30 View" at bounding box center [1284, 409] width 133 height 134
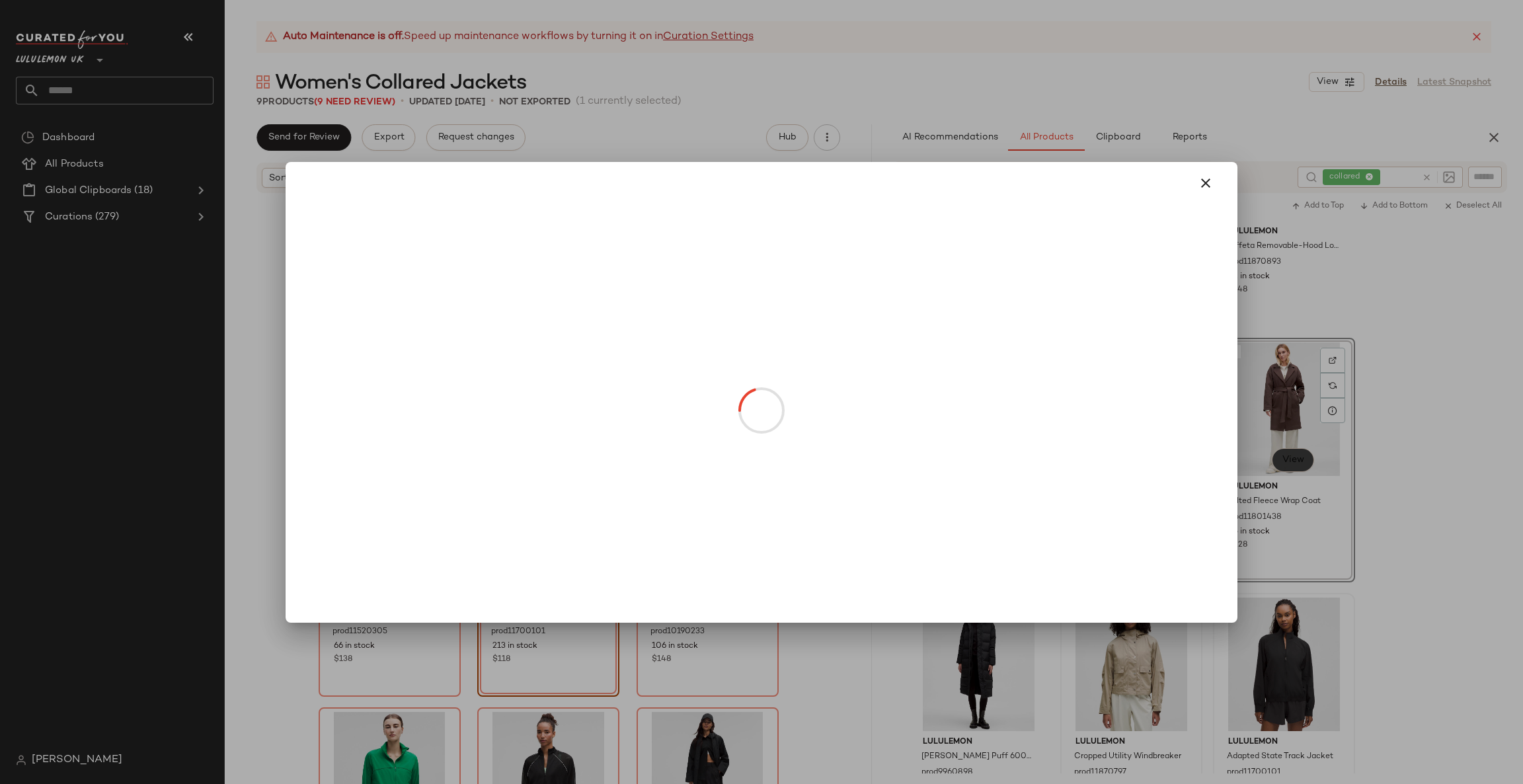
click at [1279, 453] on body "Lululemon UK ** Dashboard All Products Global Clipboards (18) Curations (279) C…" at bounding box center [761, 392] width 1523 height 784
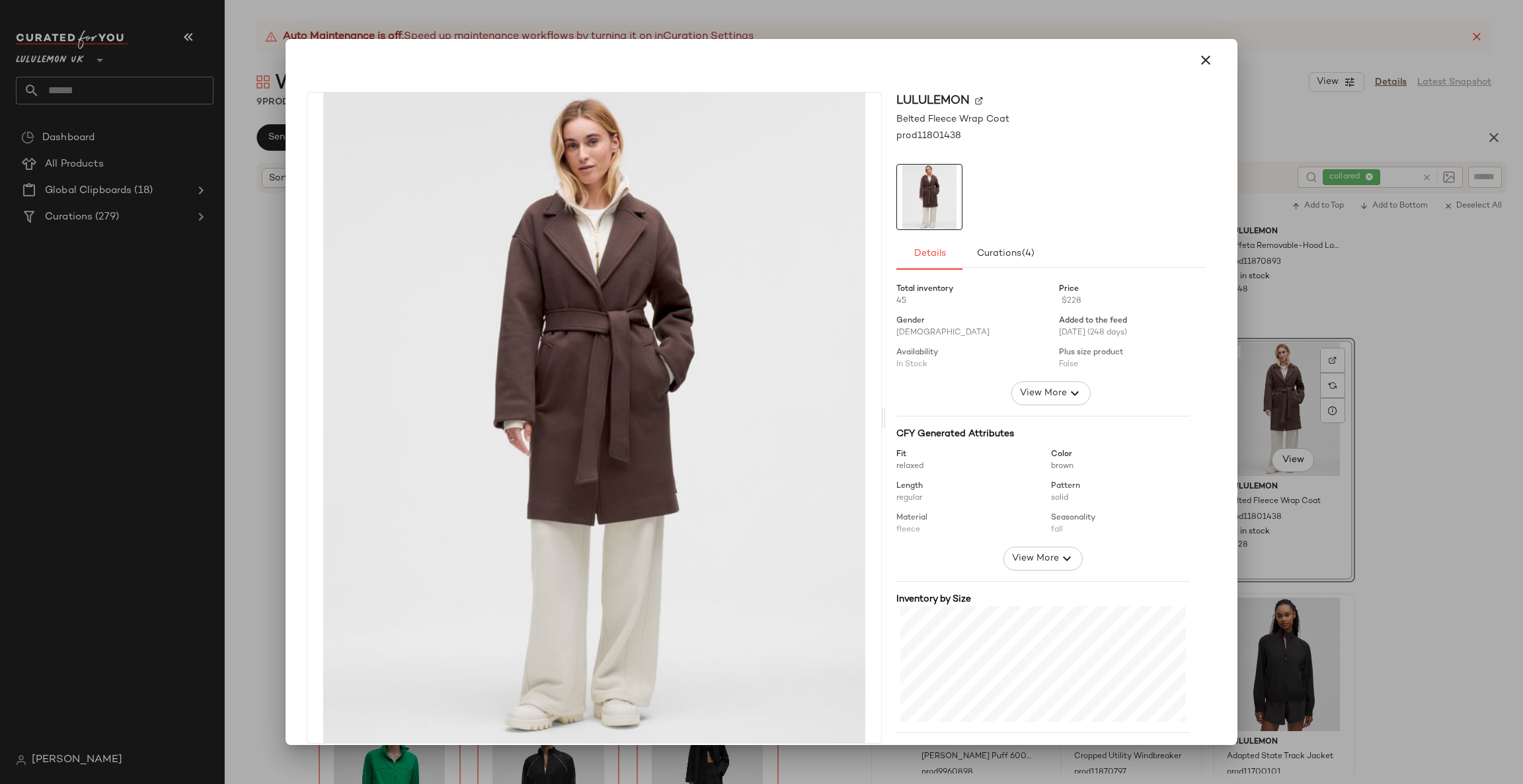
click at [1319, 437] on div at bounding box center [761, 392] width 1523 height 784
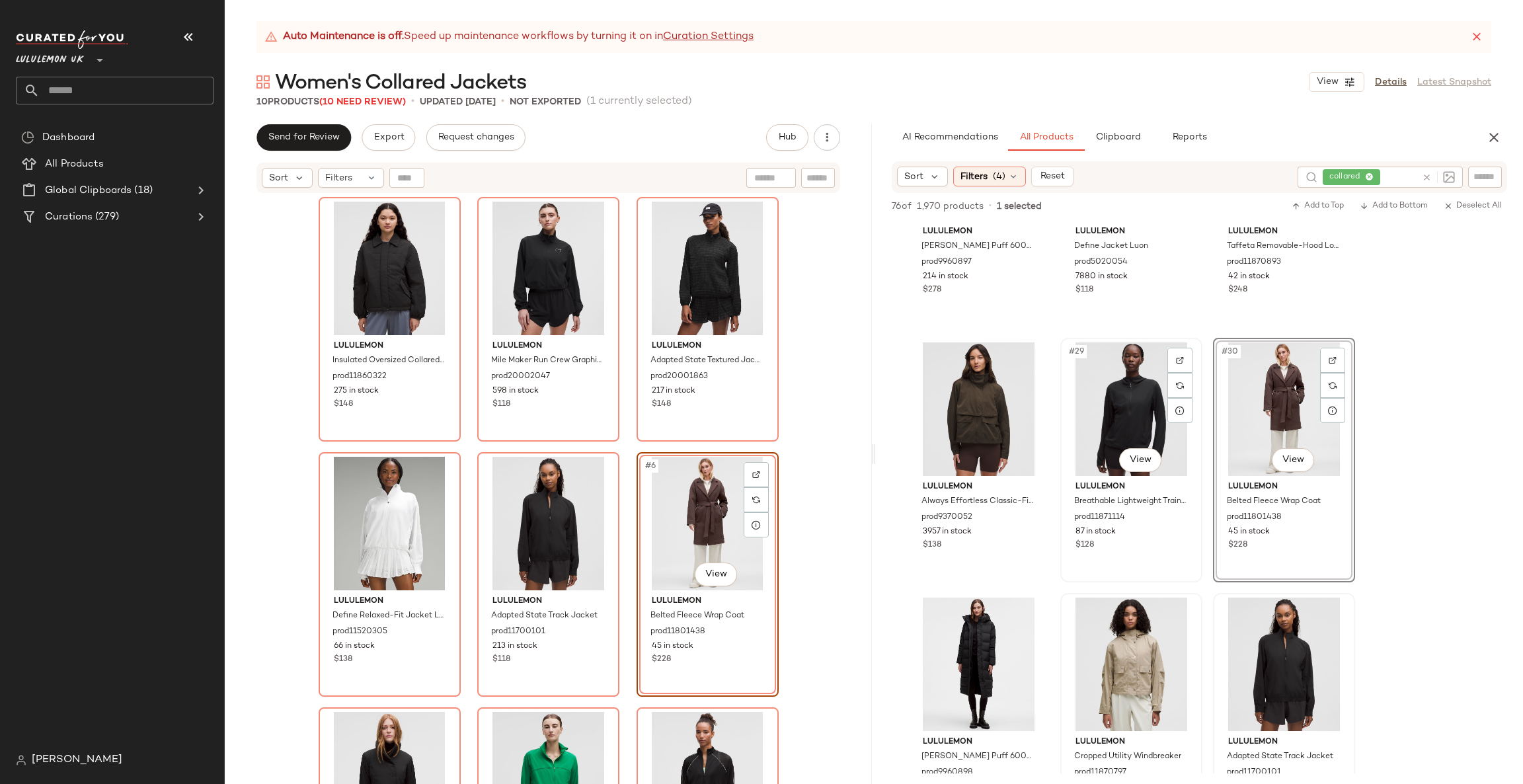
click at [1132, 473] on div "#29 View" at bounding box center [1131, 409] width 133 height 134
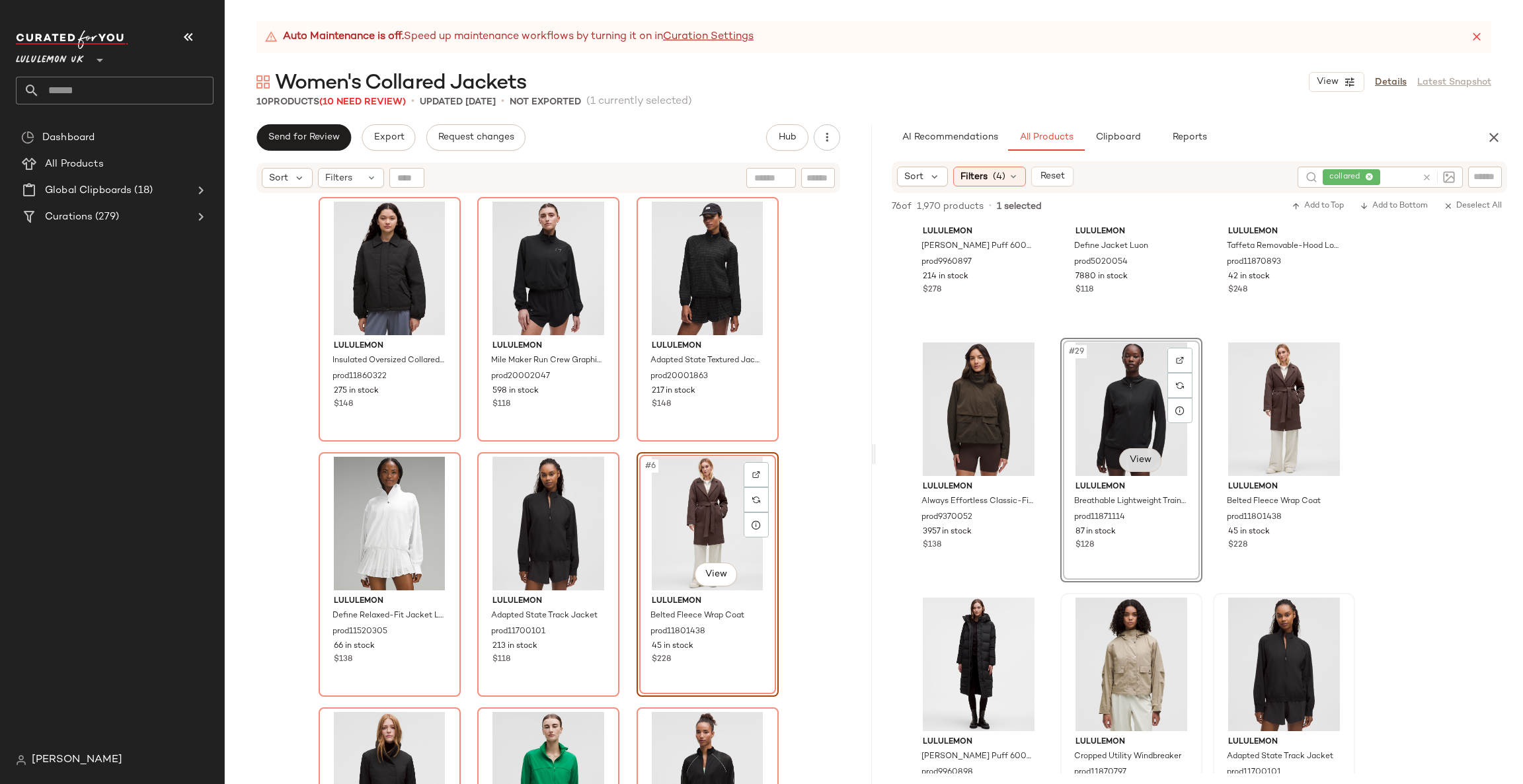
click at [1151, 459] on body "Lululemon UK ** Dashboard All Products Global Clipboards (18) Curations (279) C…" at bounding box center [761, 392] width 1523 height 784
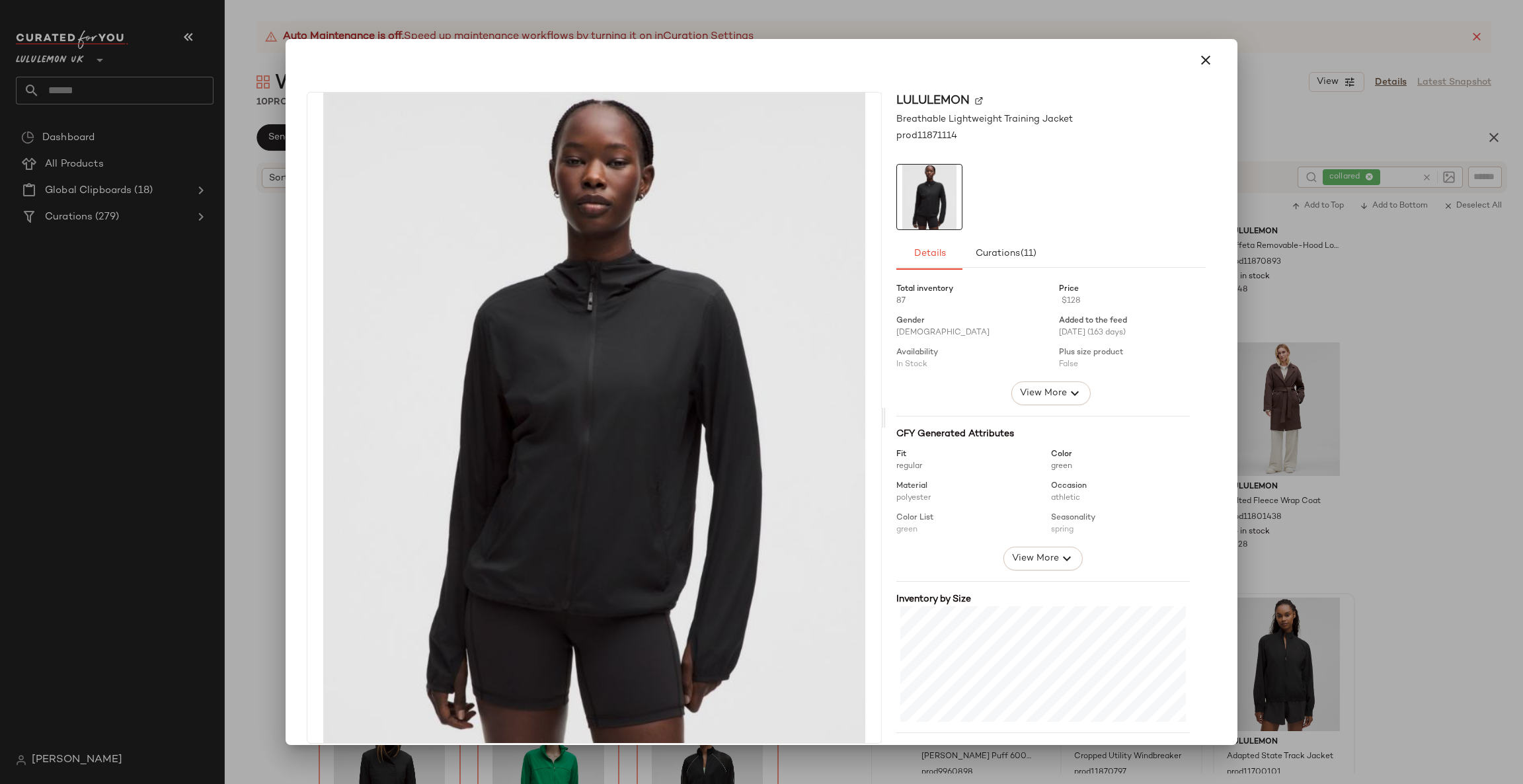
click at [1240, 432] on div at bounding box center [761, 392] width 1523 height 784
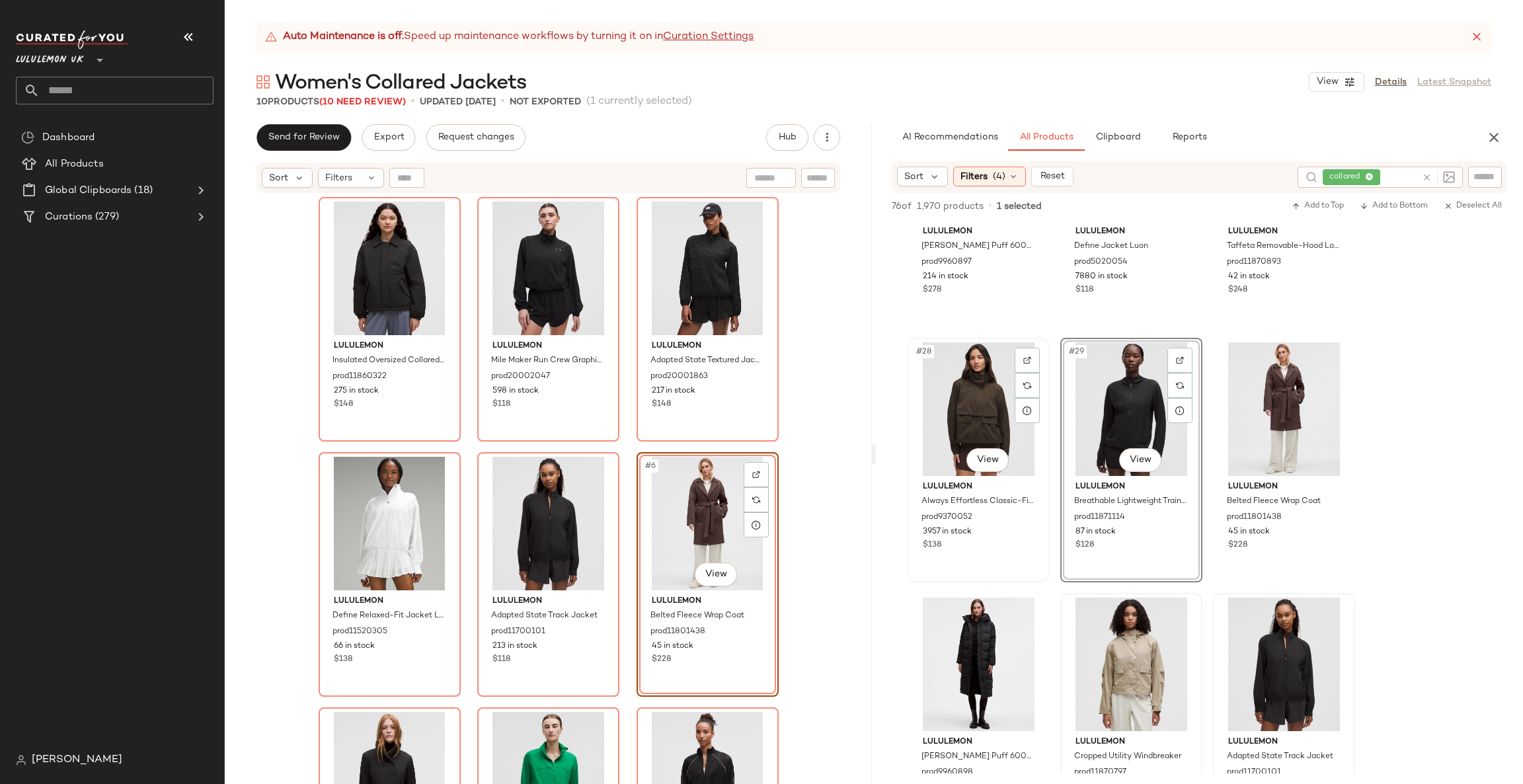
click at [999, 437] on div "#28 View" at bounding box center [978, 409] width 133 height 134
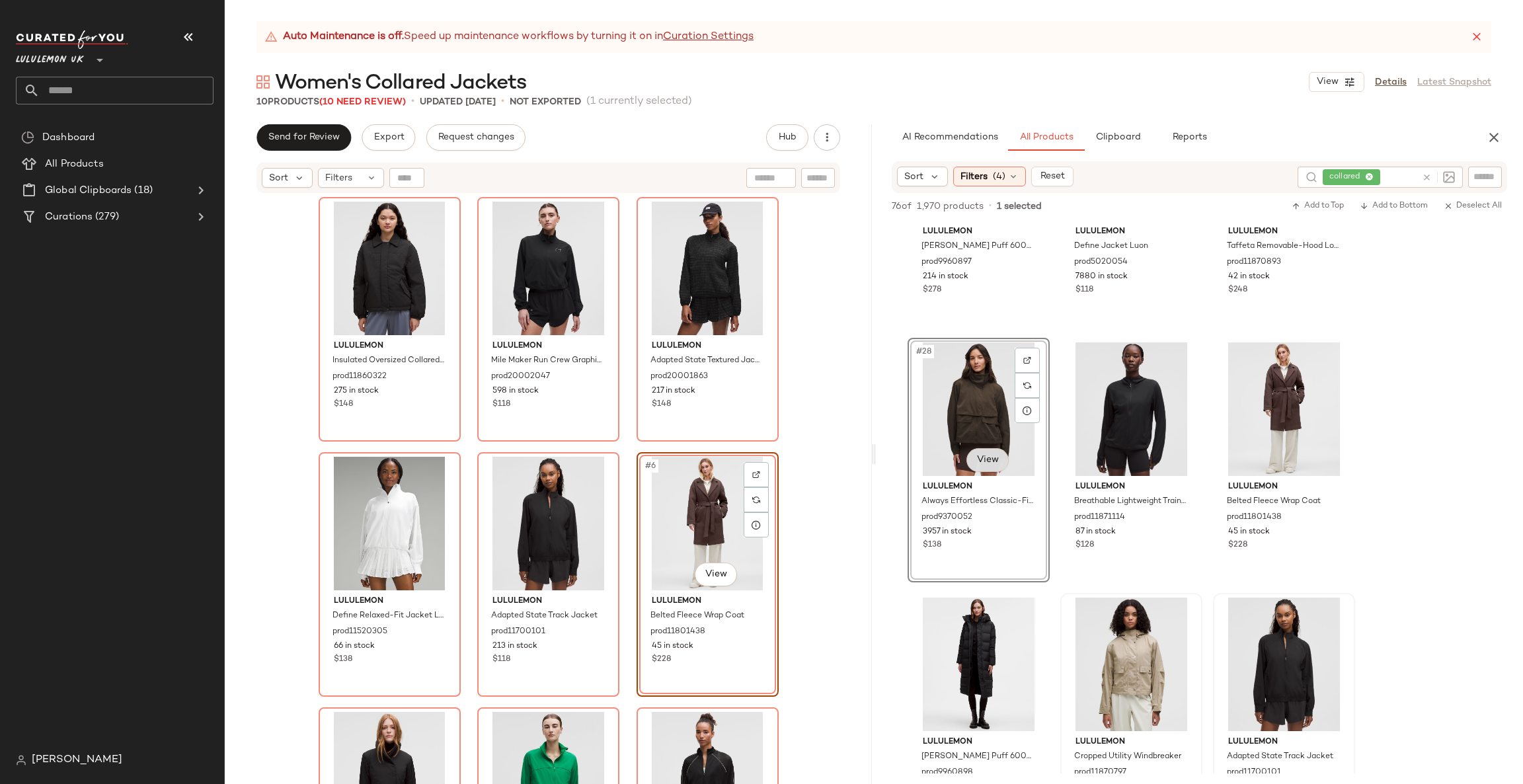
click at [991, 455] on body "Lululemon UK ** Dashboard All Products Global Clipboards (18) Curations (279) C…" at bounding box center [761, 392] width 1523 height 784
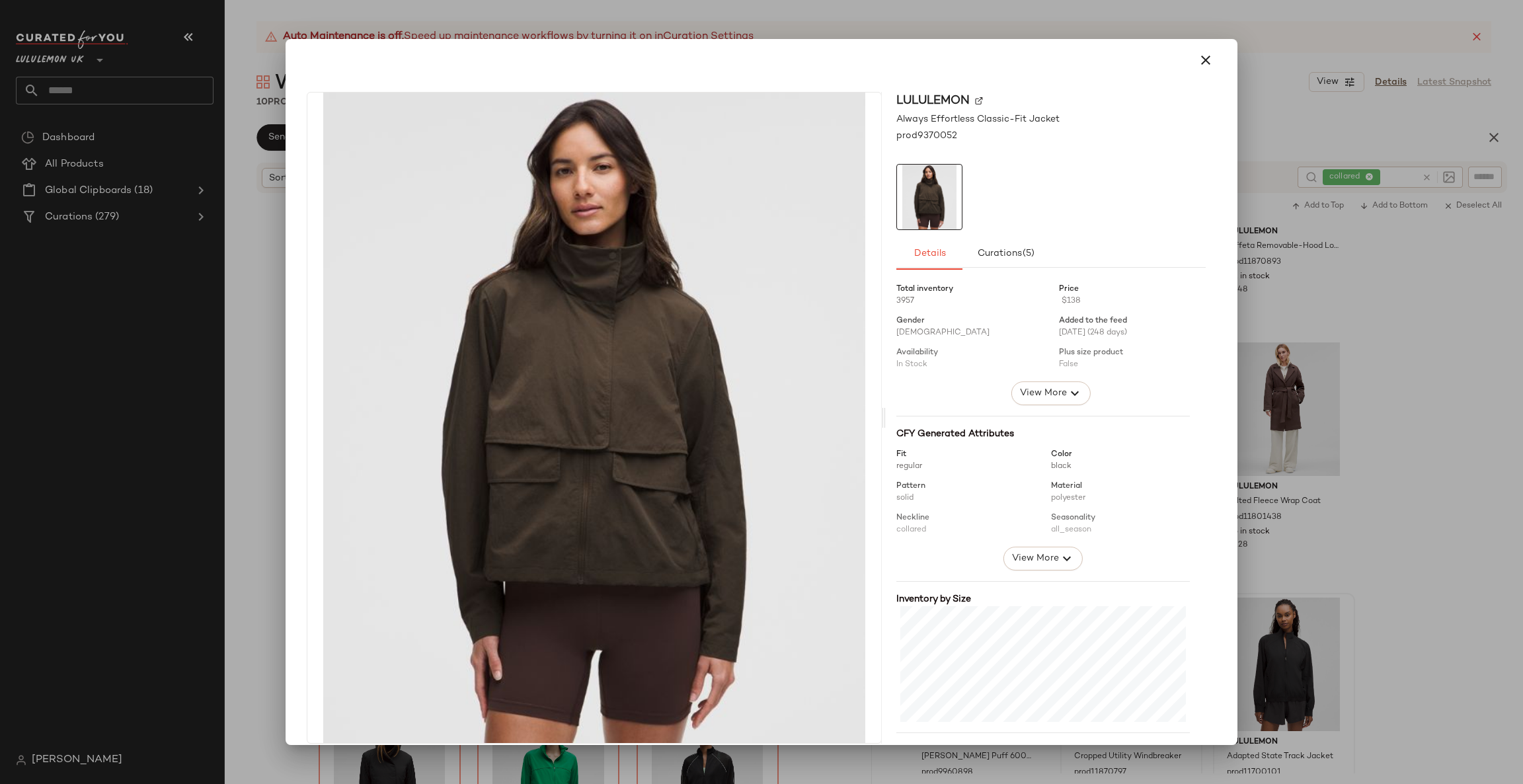
click at [1161, 414] on div "Total inventory 3957 Price $138 Gender Female Added to the feed 01/21/2025 (248…" at bounding box center [1051, 549] width 309 height 547
click at [1224, 414] on div "lululemon Always Effortless Classic-Fit Jacket prod9370052 Details Curations (5…" at bounding box center [761, 391] width 952 height 705
click at [1217, 410] on div "lululemon Always Effortless Classic-Fit Jacket prod9370052 Details Curations (5…" at bounding box center [761, 420] width 941 height 678
click at [1285, 394] on div at bounding box center [761, 392] width 1523 height 784
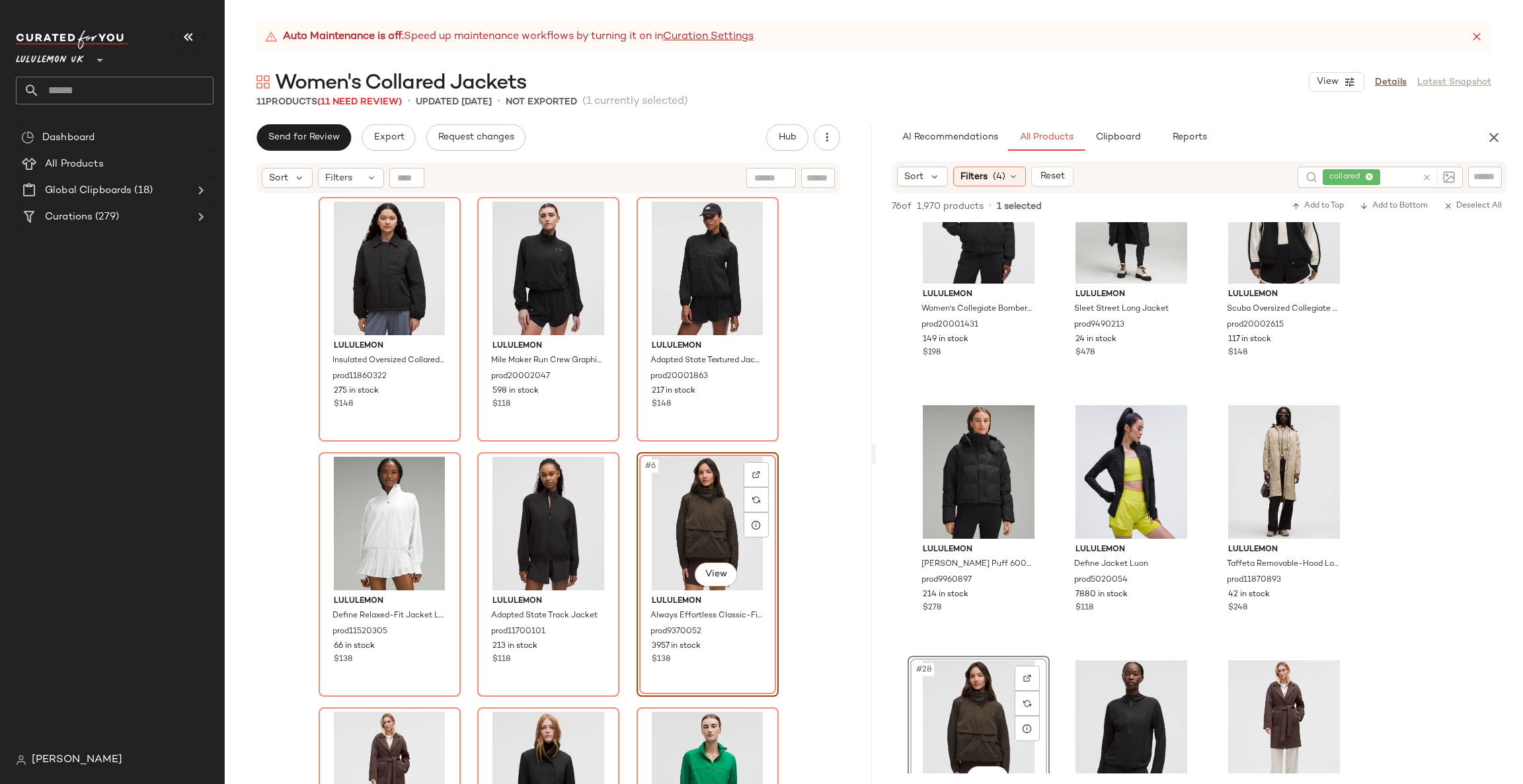
scroll to position [1784, 0]
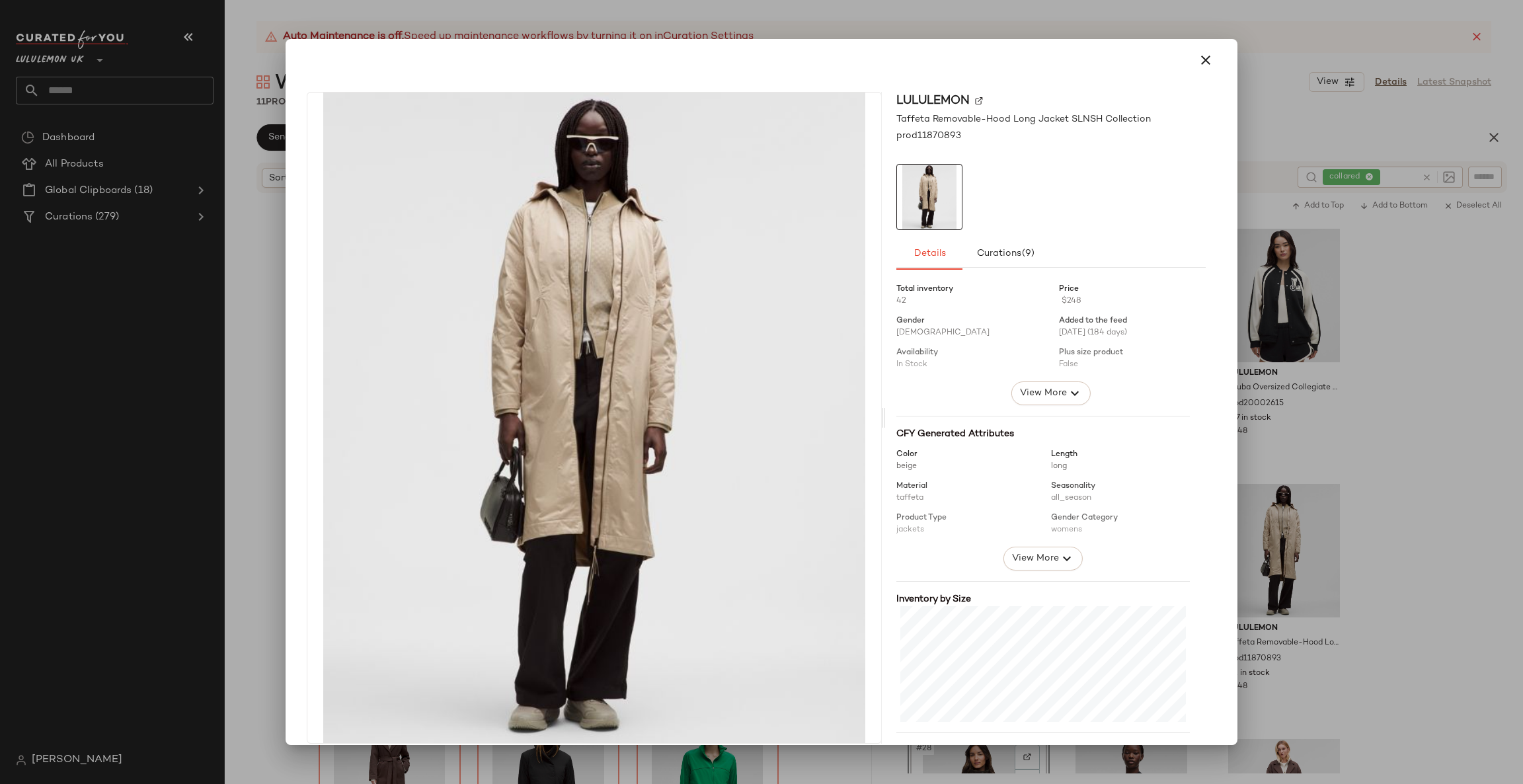
click at [1353, 557] on div at bounding box center [761, 392] width 1523 height 784
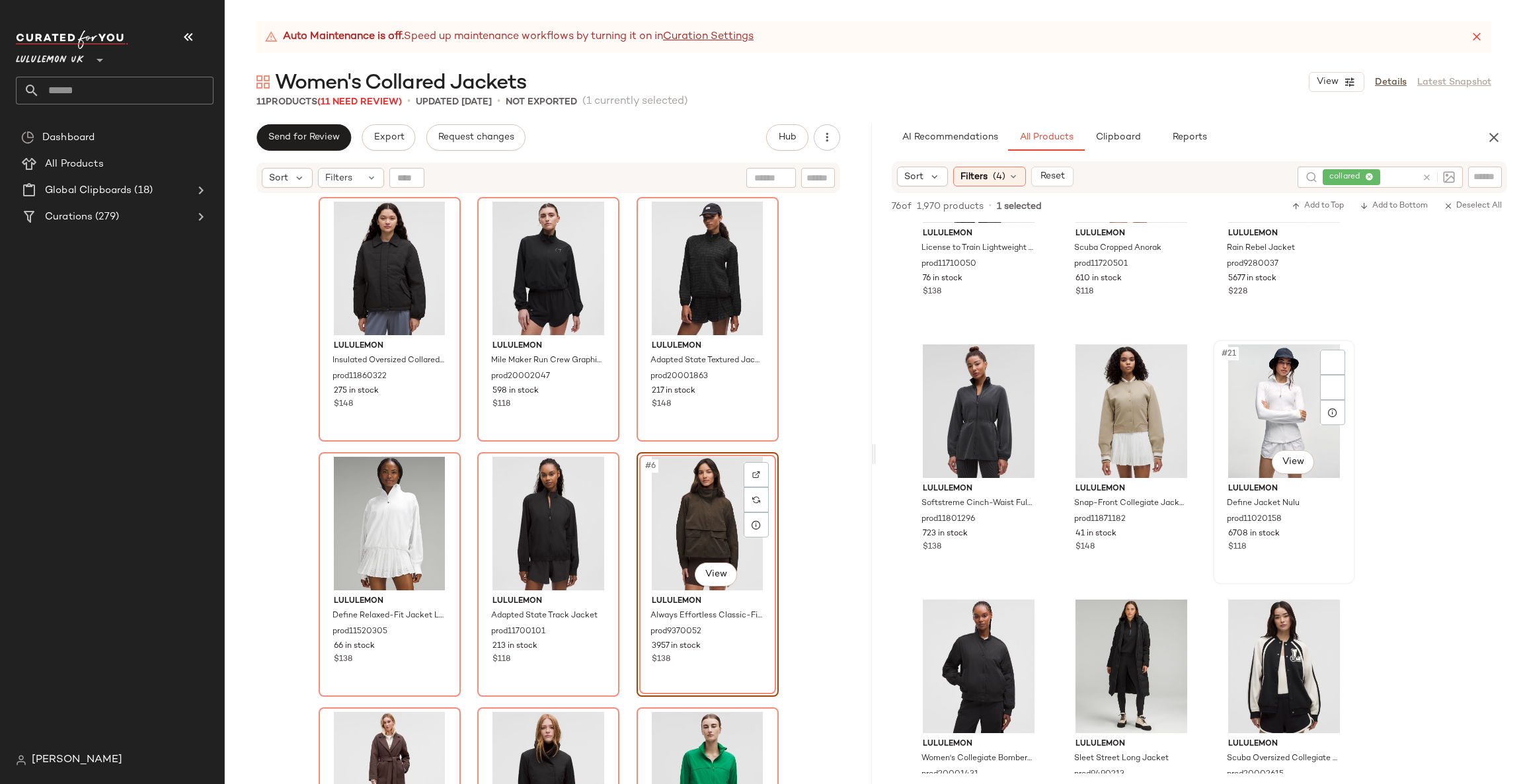
scroll to position [1388, 0]
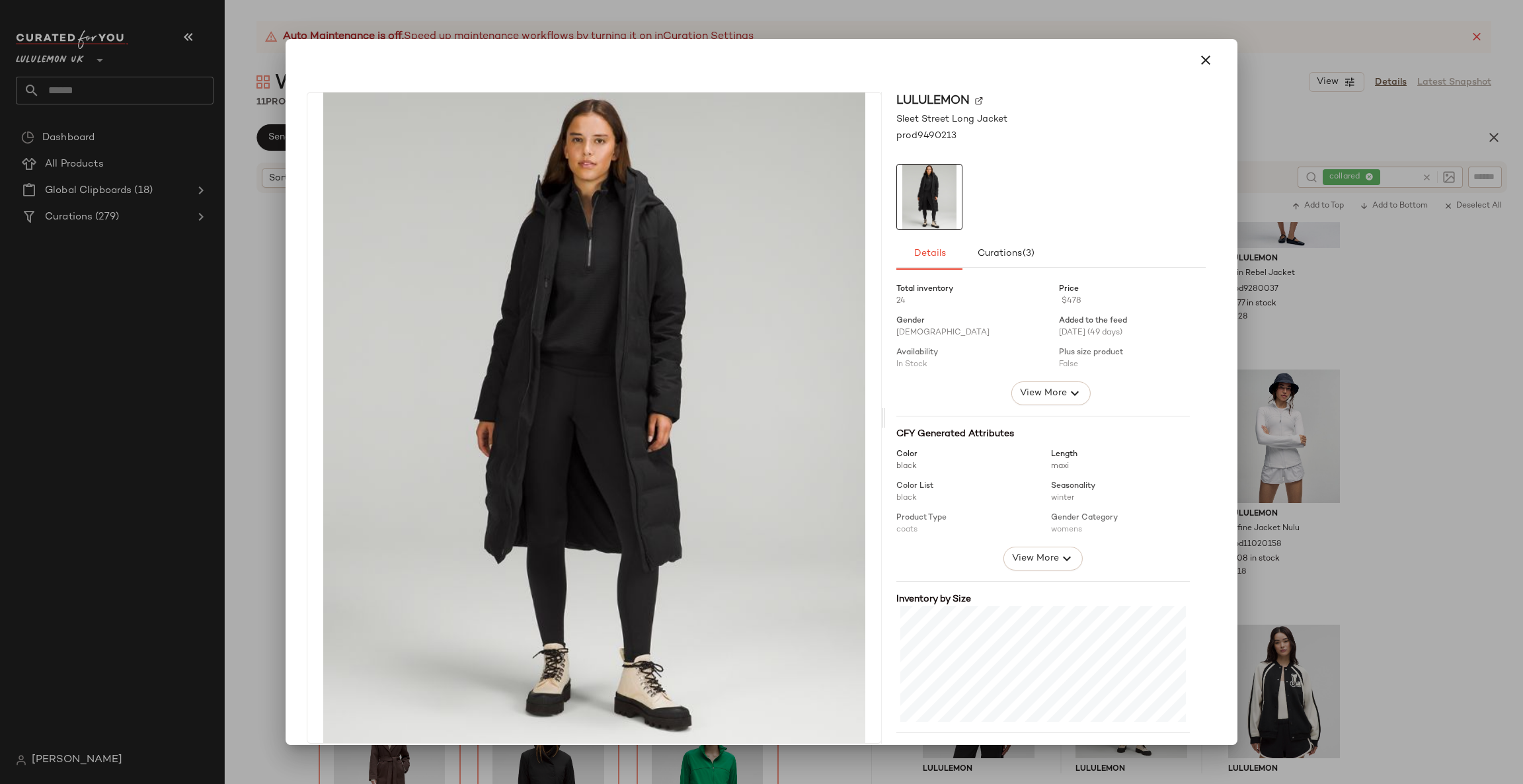
click at [1271, 542] on div at bounding box center [761, 392] width 1523 height 784
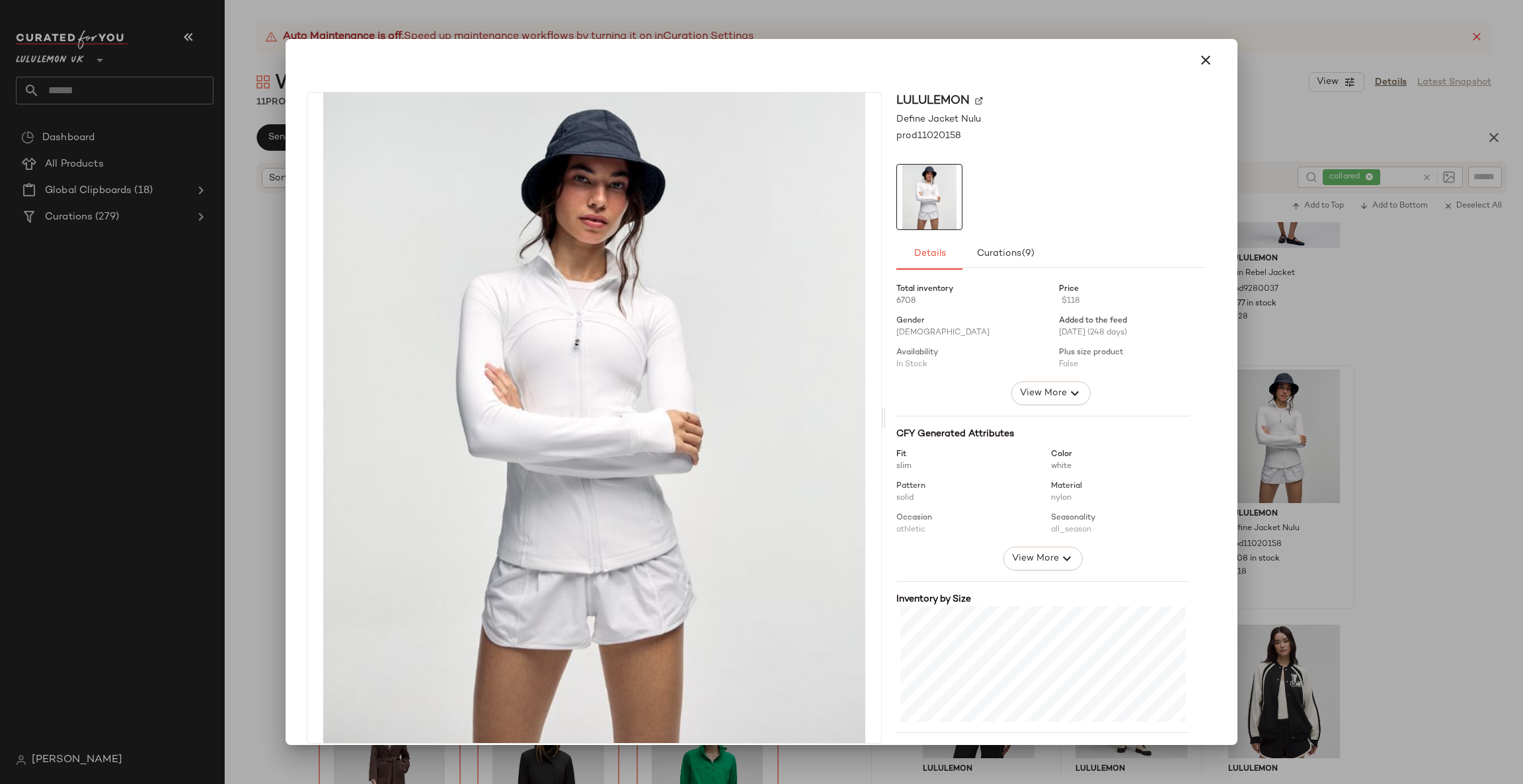
click at [1390, 444] on div at bounding box center [761, 392] width 1523 height 784
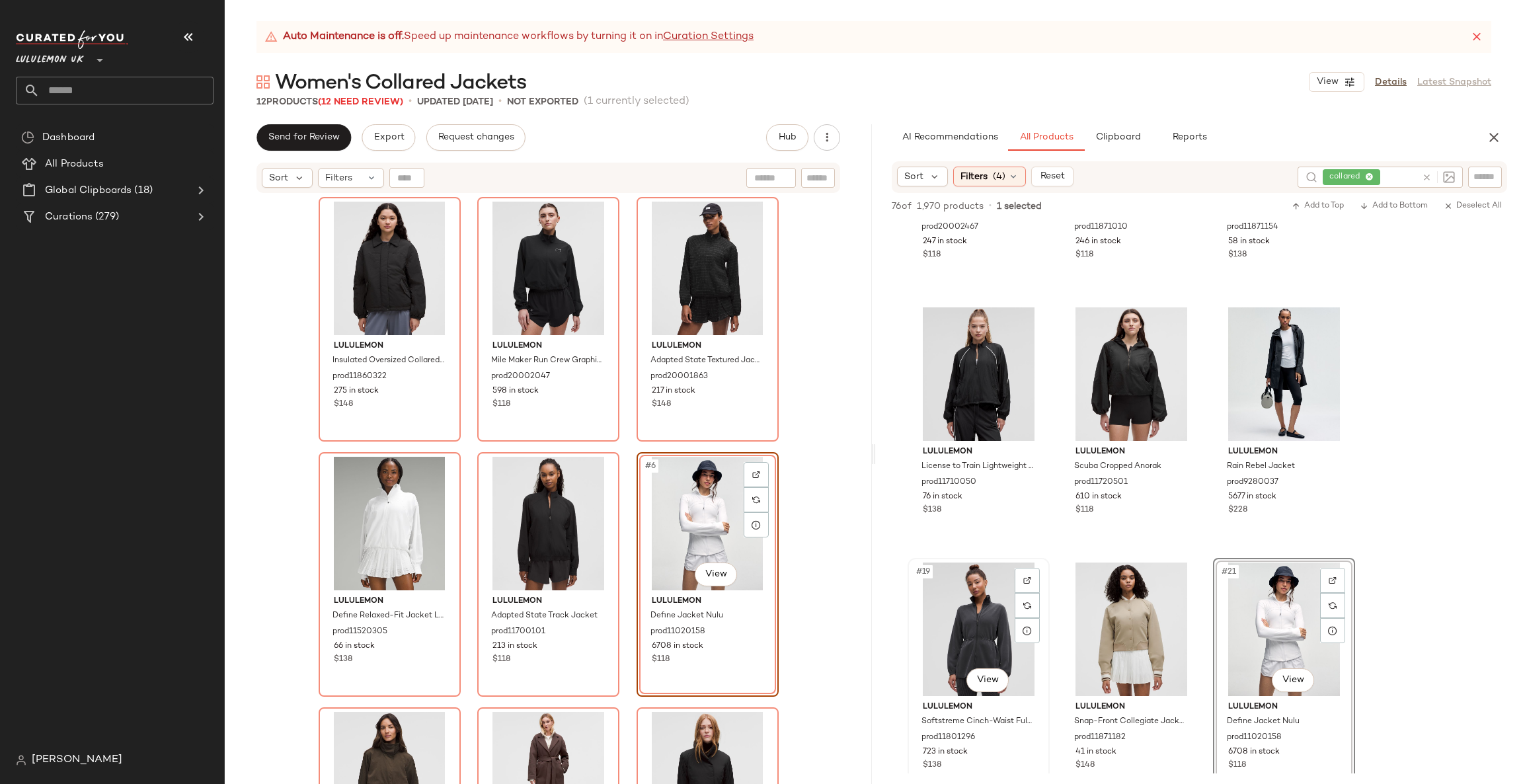
scroll to position [991, 0]
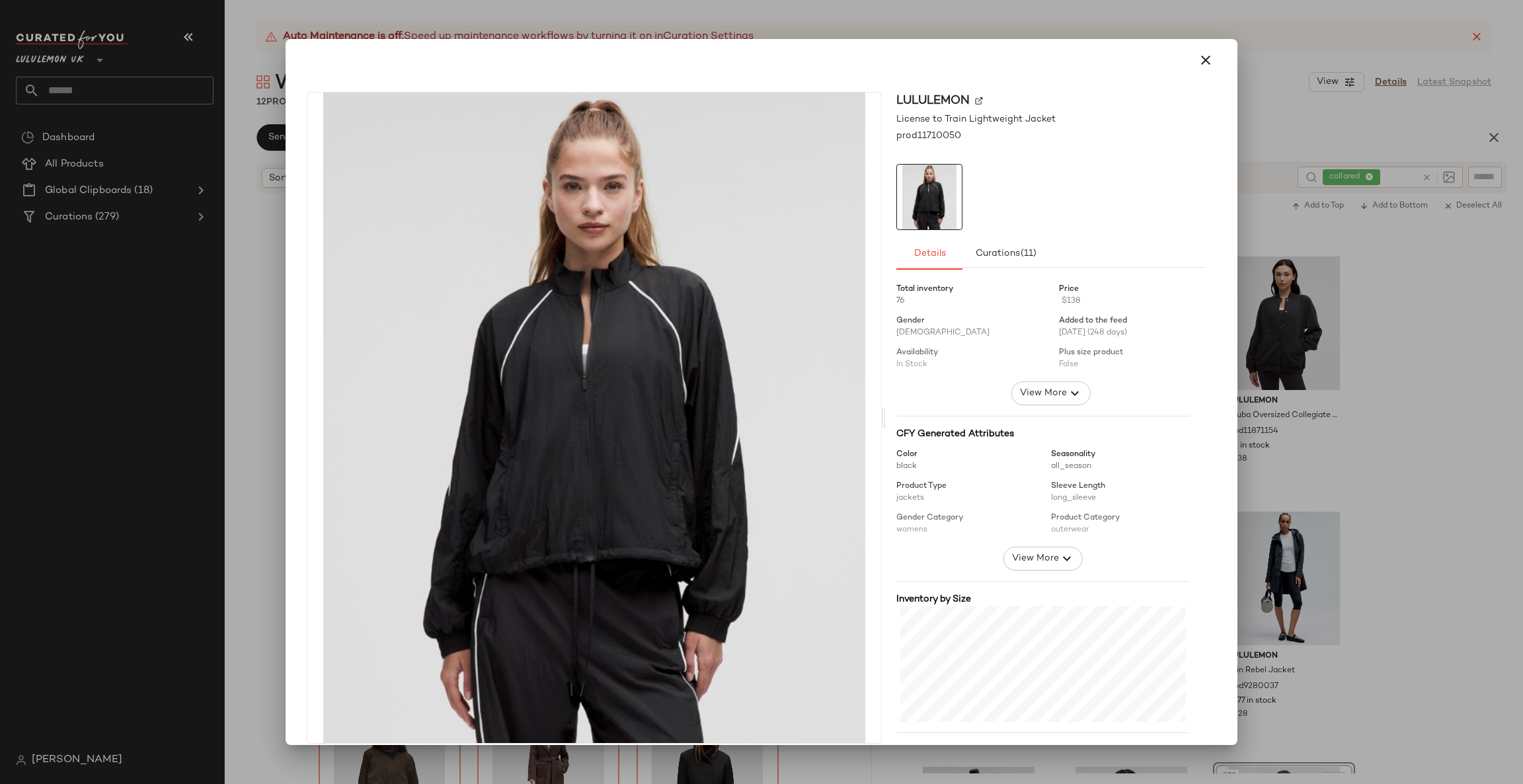
click at [1238, 515] on div at bounding box center [761, 392] width 1523 height 784
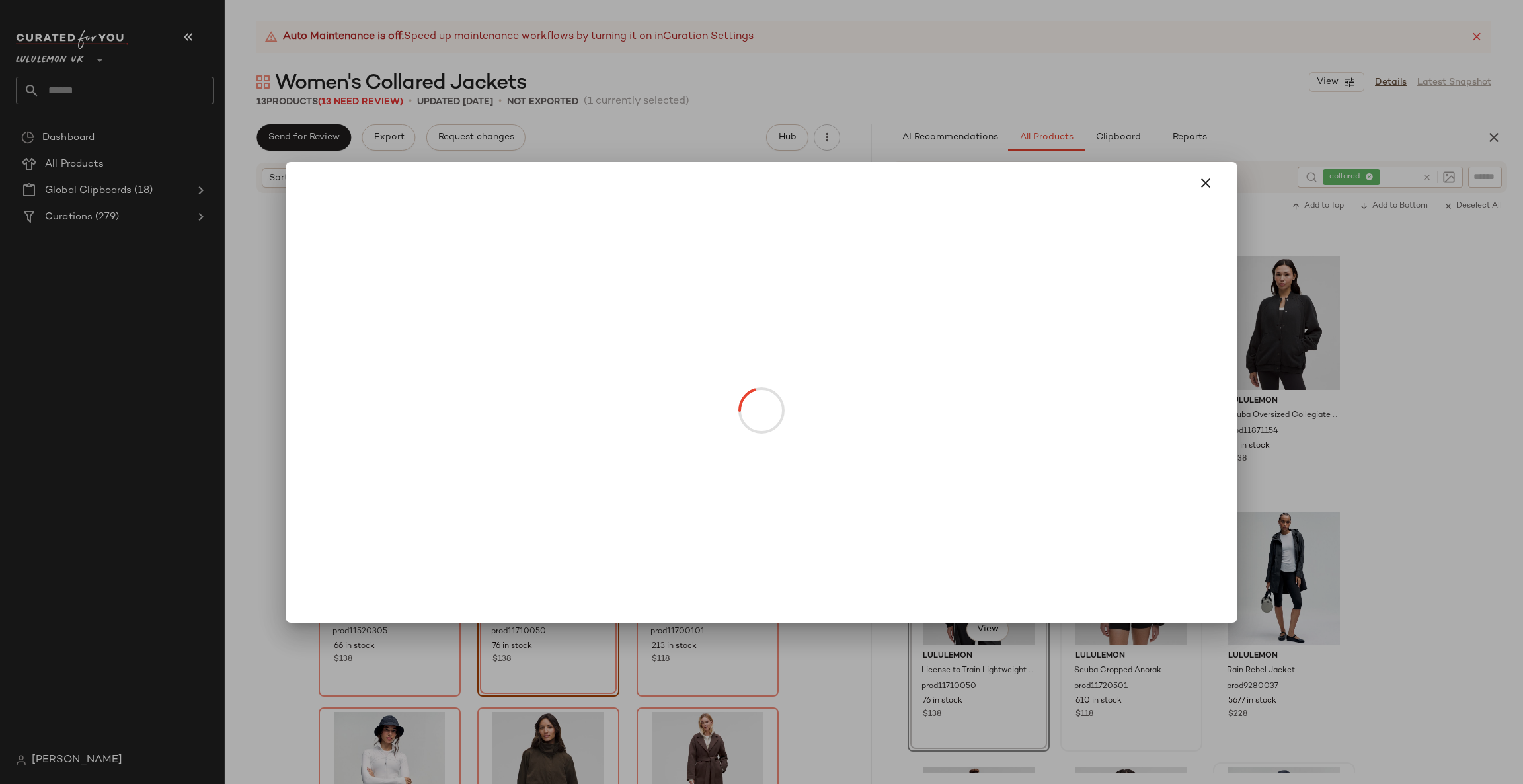
drag, startPoint x: 1134, startPoint y: 624, endPoint x: 1220, endPoint y: 589, distance: 92.8
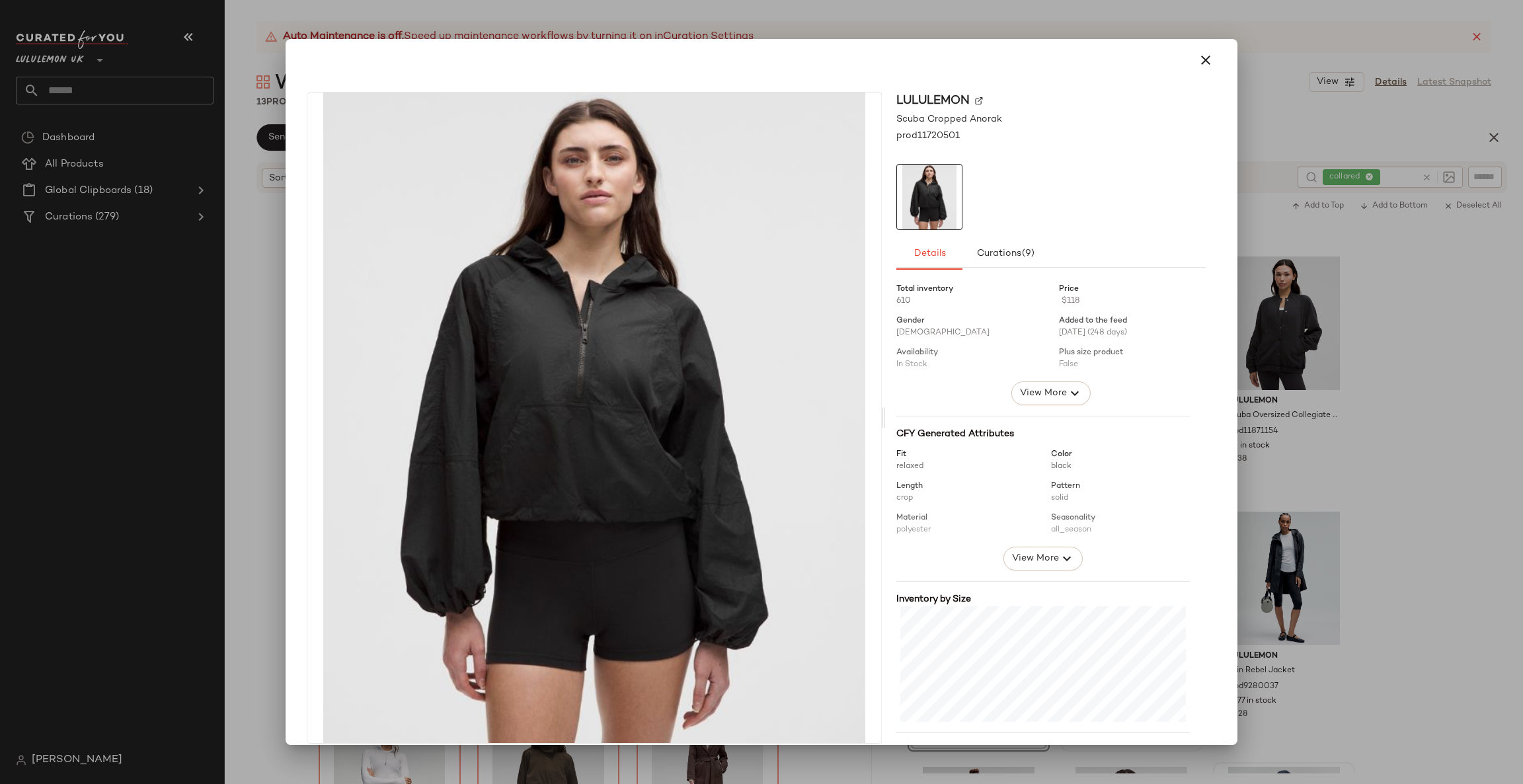
click at [1277, 555] on div at bounding box center [761, 392] width 1523 height 784
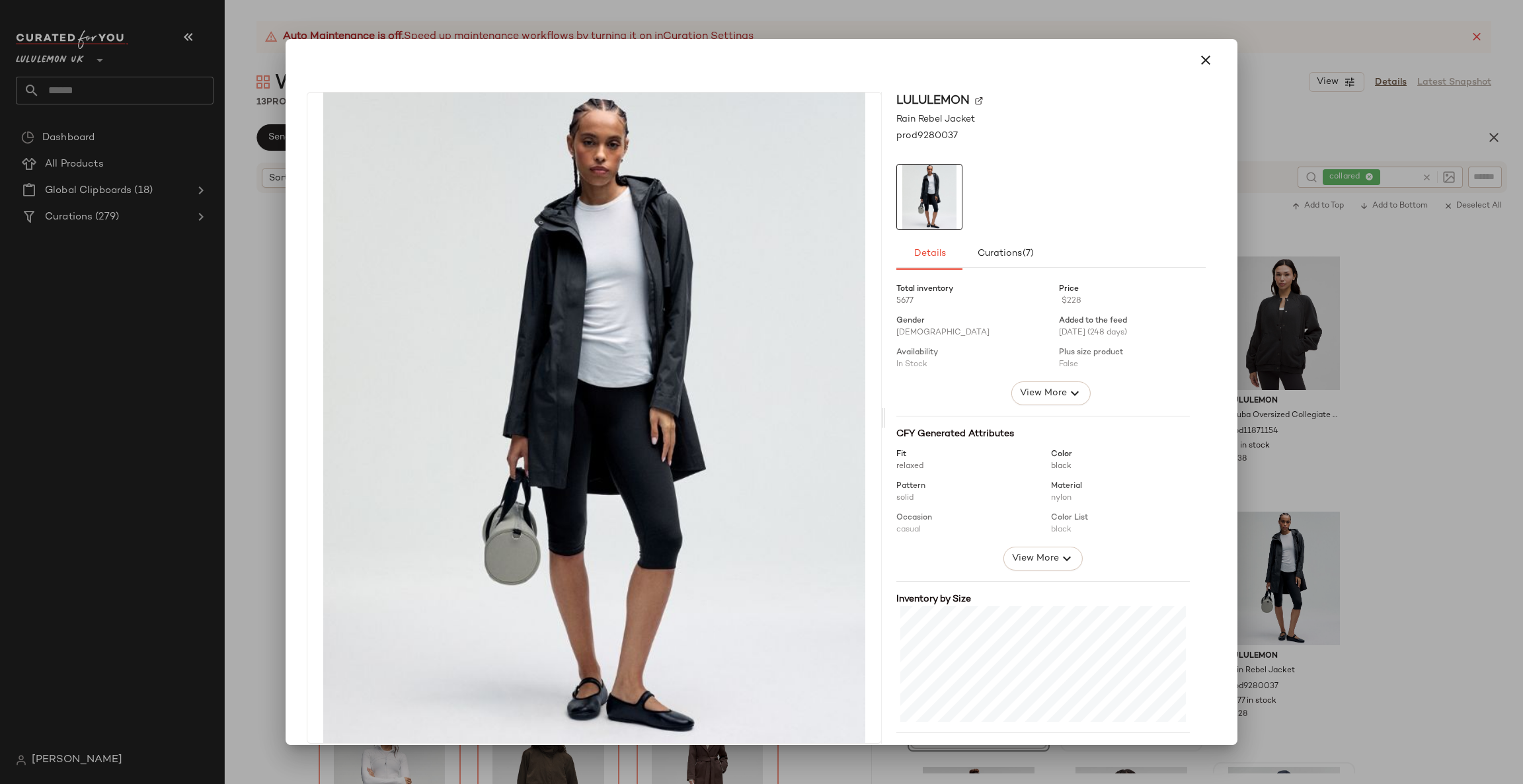
click at [1327, 563] on div at bounding box center [761, 392] width 1523 height 784
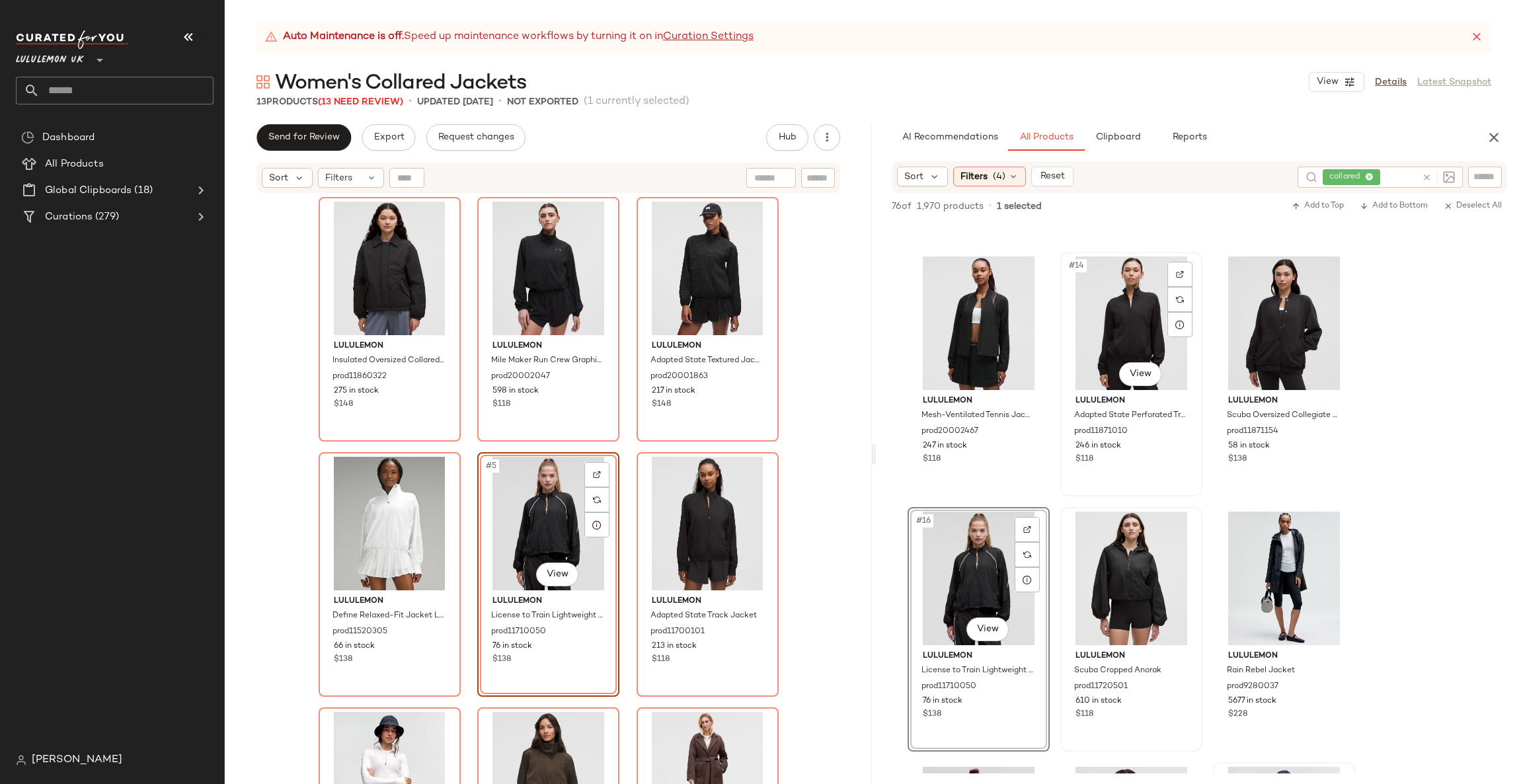
click at [1113, 383] on div "#14 View" at bounding box center [1131, 323] width 133 height 134
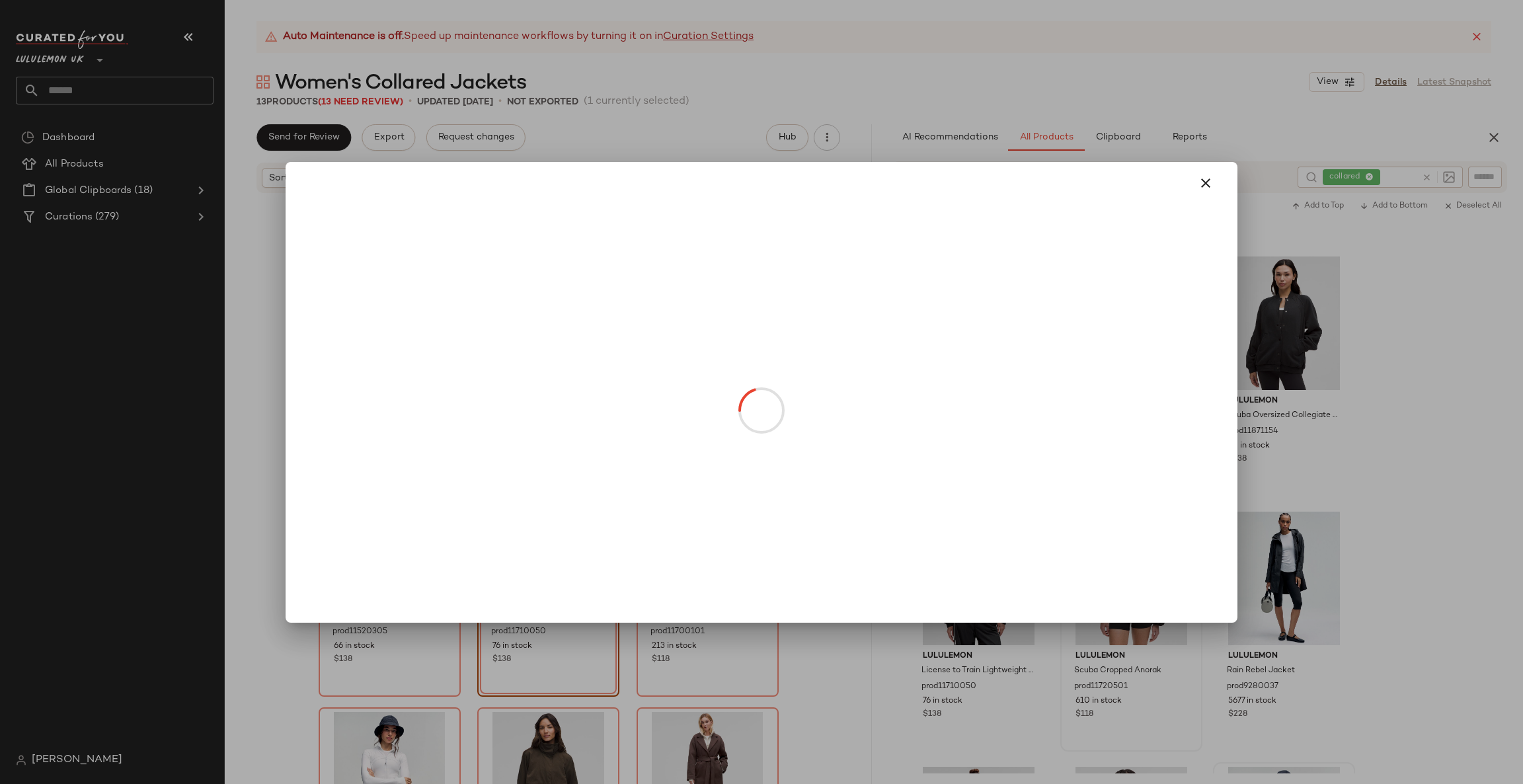
click at [1124, 383] on body "Lululemon UK ** Dashboard All Products Global Clipboards (18) Curations (279) C…" at bounding box center [761, 392] width 1523 height 784
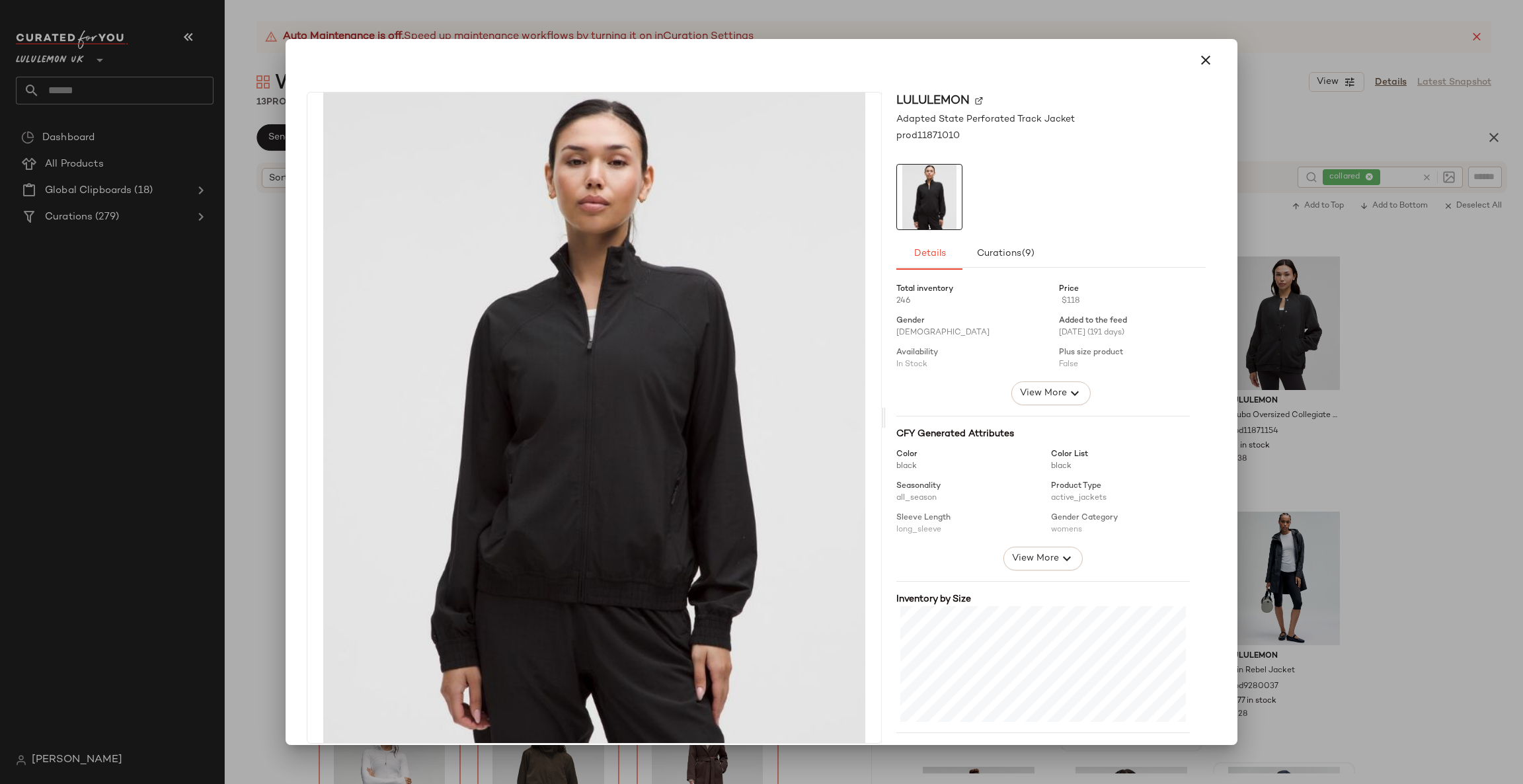
click at [1265, 396] on div at bounding box center [761, 392] width 1523 height 784
drag, startPoint x: 1119, startPoint y: 370, endPoint x: 640, endPoint y: 424, distance: 482.0
click at [622, 424] on body "Lululemon UK ** Dashboard All Products Global Clipboards (18) Curations (279) C…" at bounding box center [761, 392] width 1523 height 784
click at [1332, 352] on div at bounding box center [761, 392] width 1523 height 784
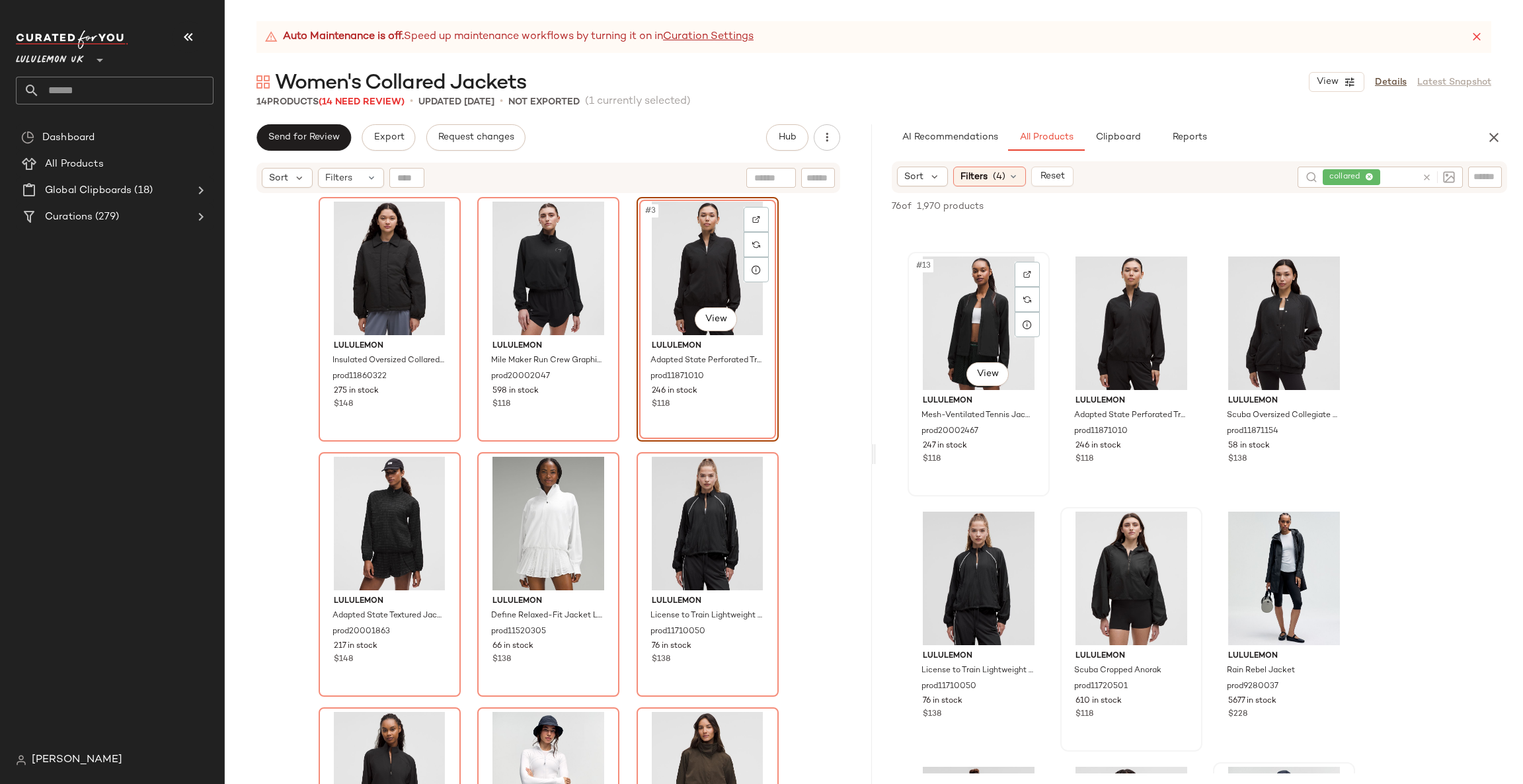
click at [976, 392] on div "lululemon Mesh-Ventilated Tennis Jacket prod20002467 247 in stock $118" at bounding box center [978, 428] width 133 height 77
click at [990, 379] on body "Lululemon UK ** Dashboard All Products Global Clipboards (18) Curations (279) C…" at bounding box center [761, 392] width 1523 height 784
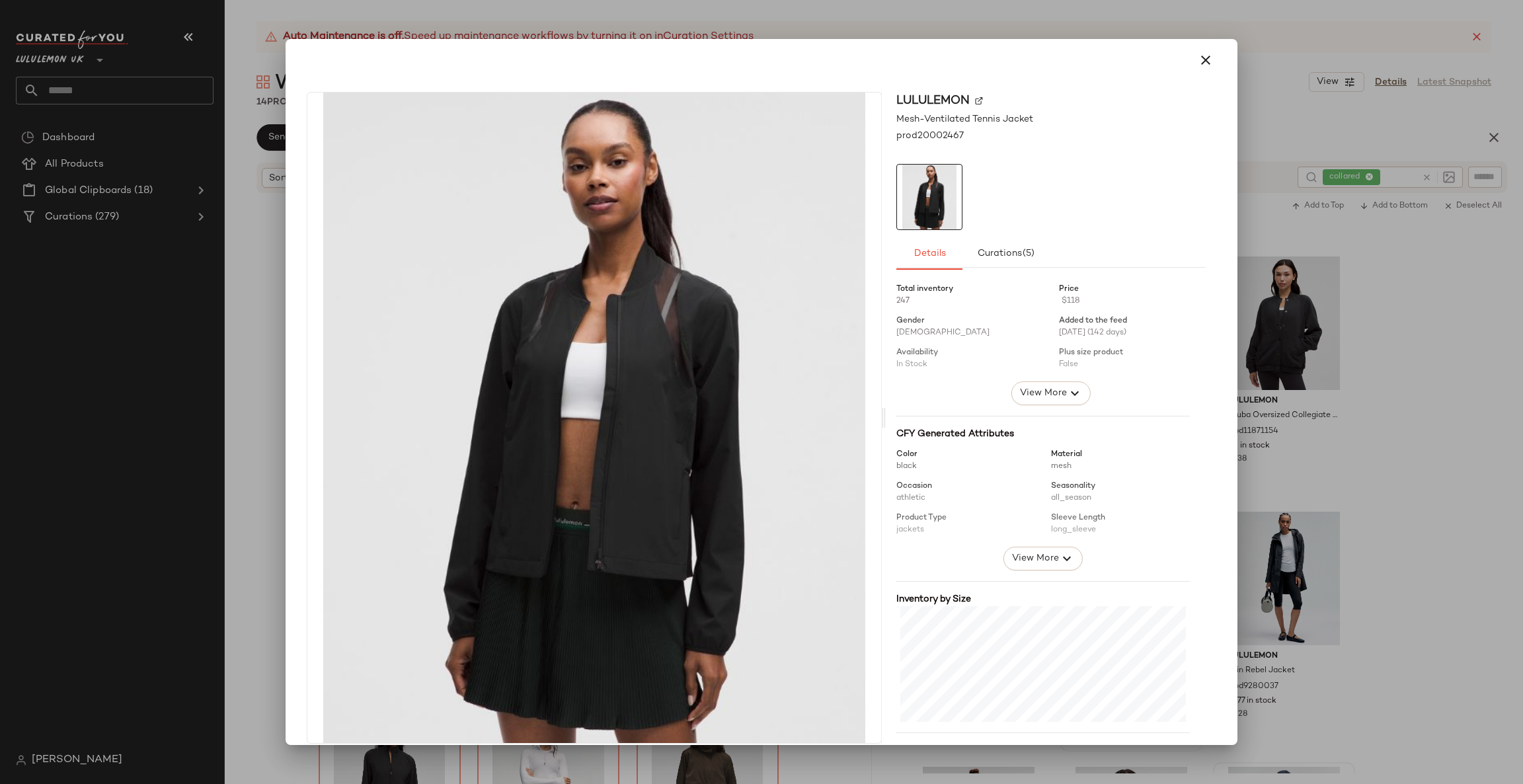
click at [1249, 382] on div at bounding box center [761, 392] width 1523 height 784
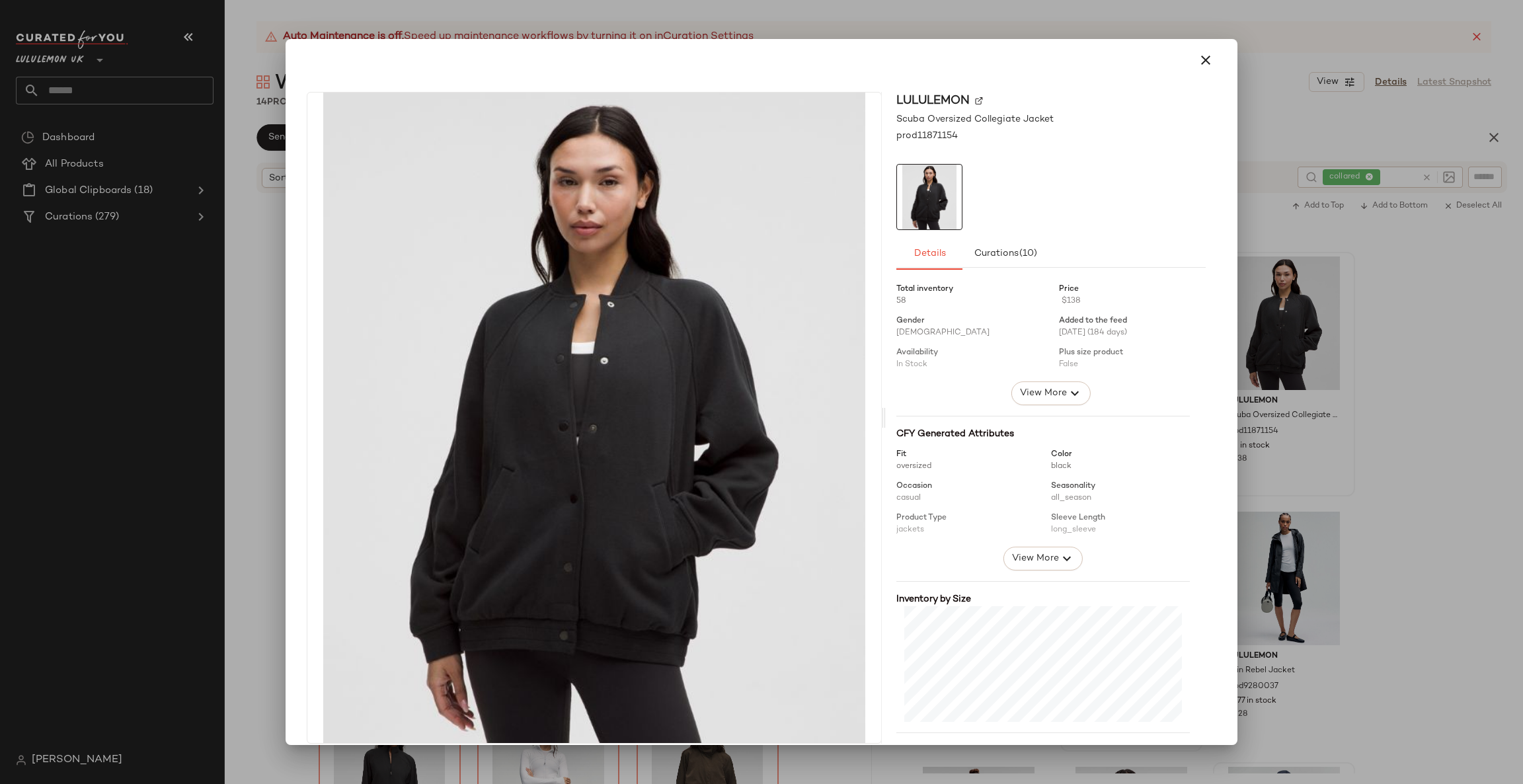
click at [1344, 366] on div at bounding box center [761, 392] width 1523 height 784
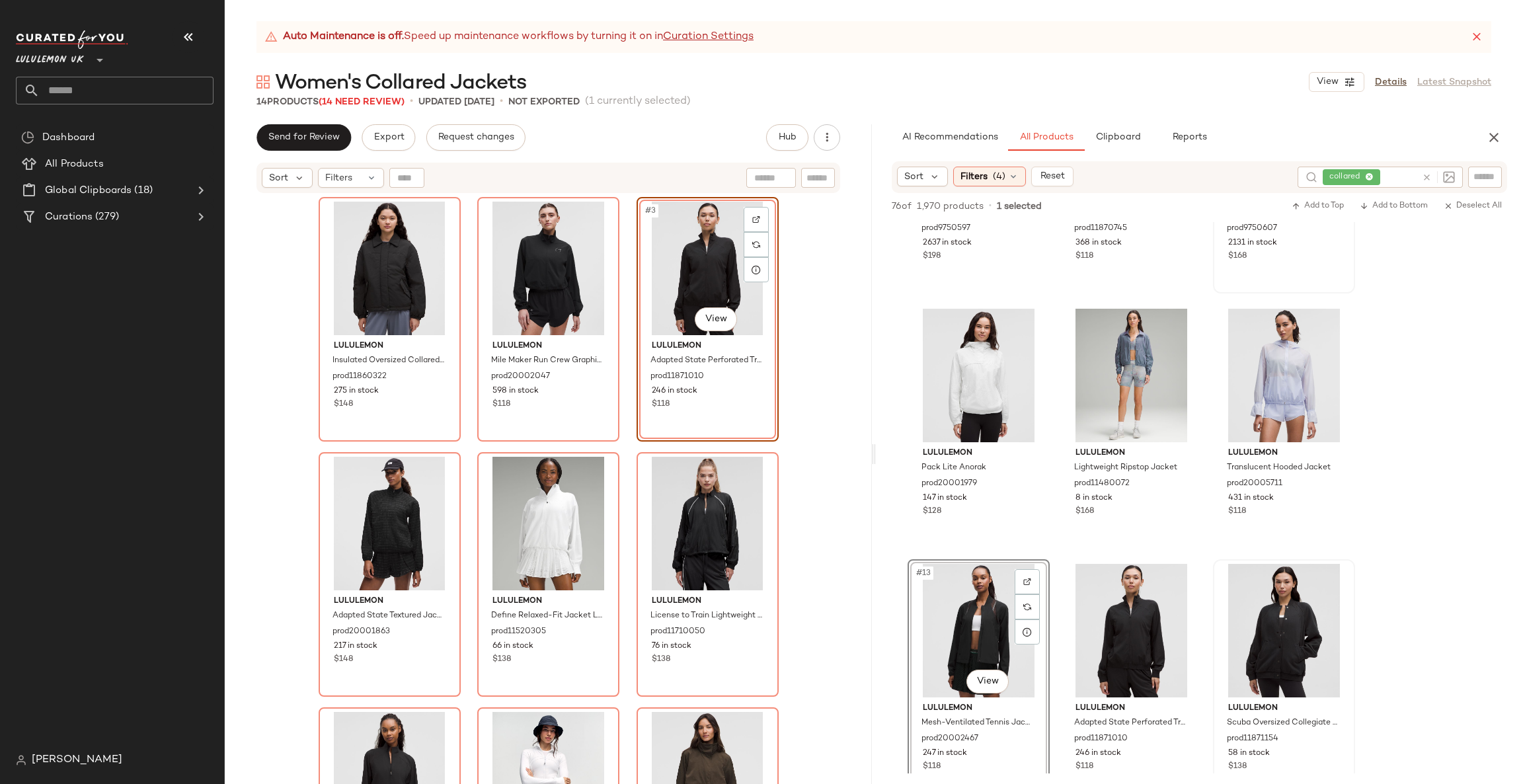
scroll to position [397, 0]
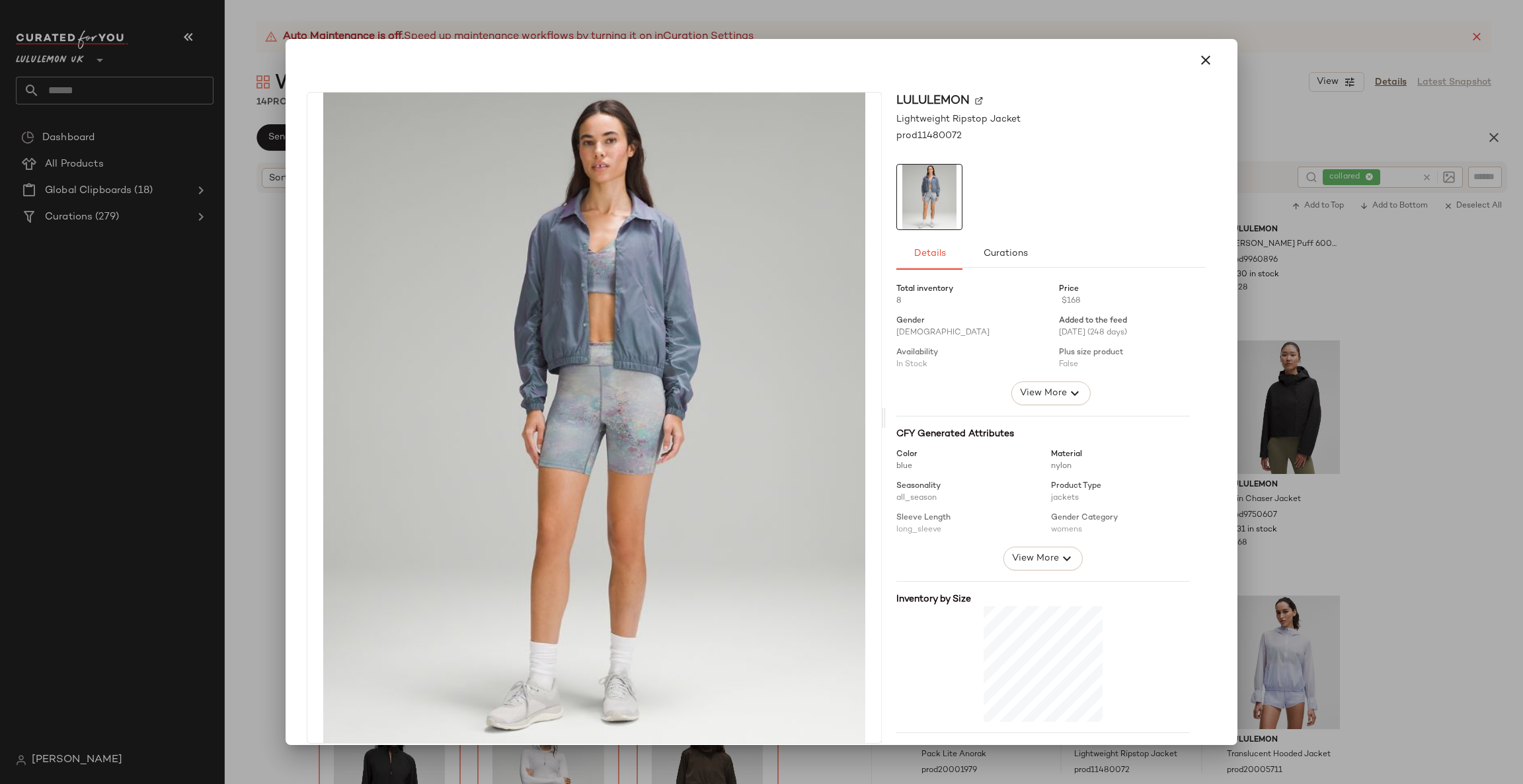
click at [1287, 528] on div at bounding box center [761, 392] width 1523 height 784
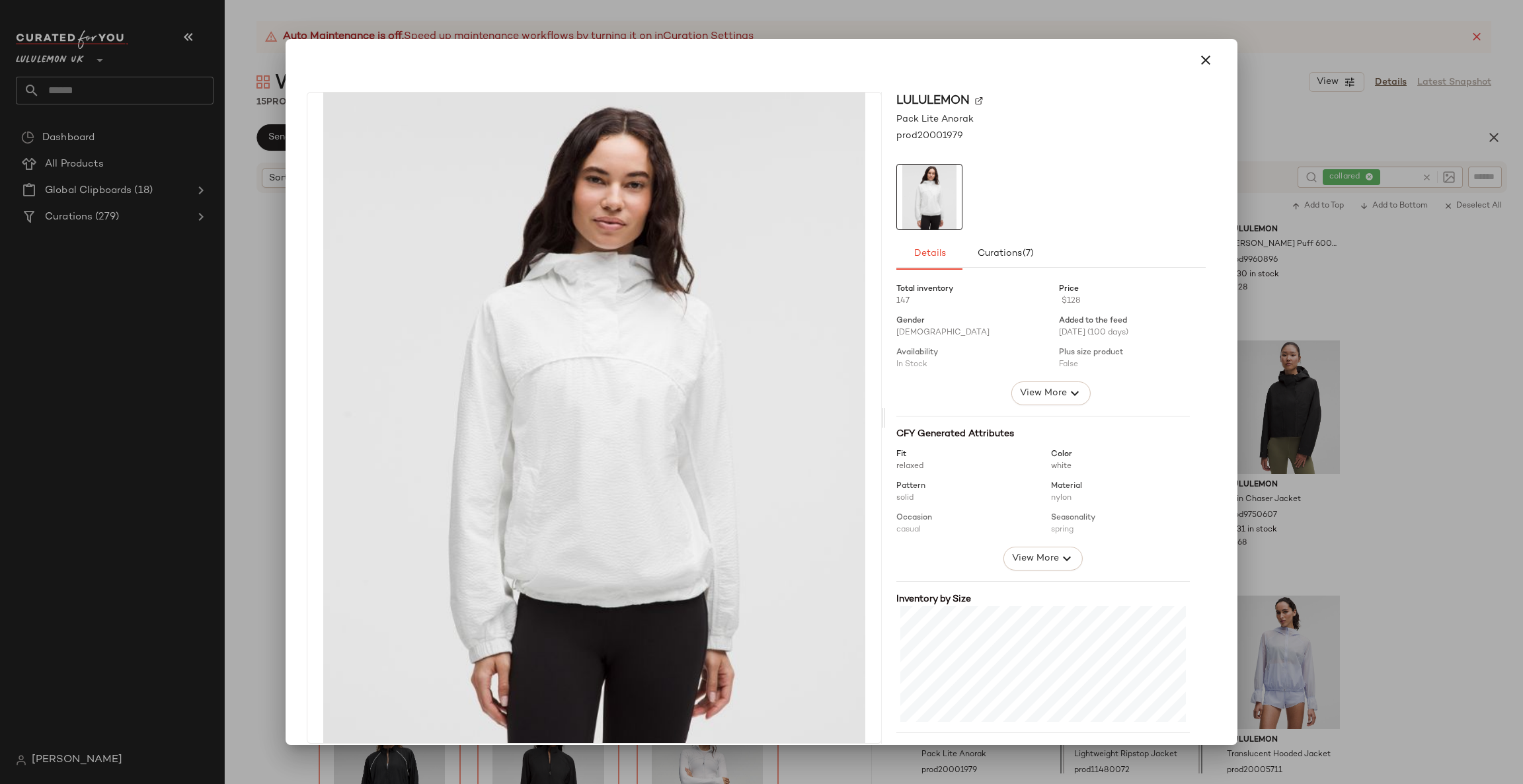
click at [1250, 482] on div at bounding box center [761, 392] width 1523 height 784
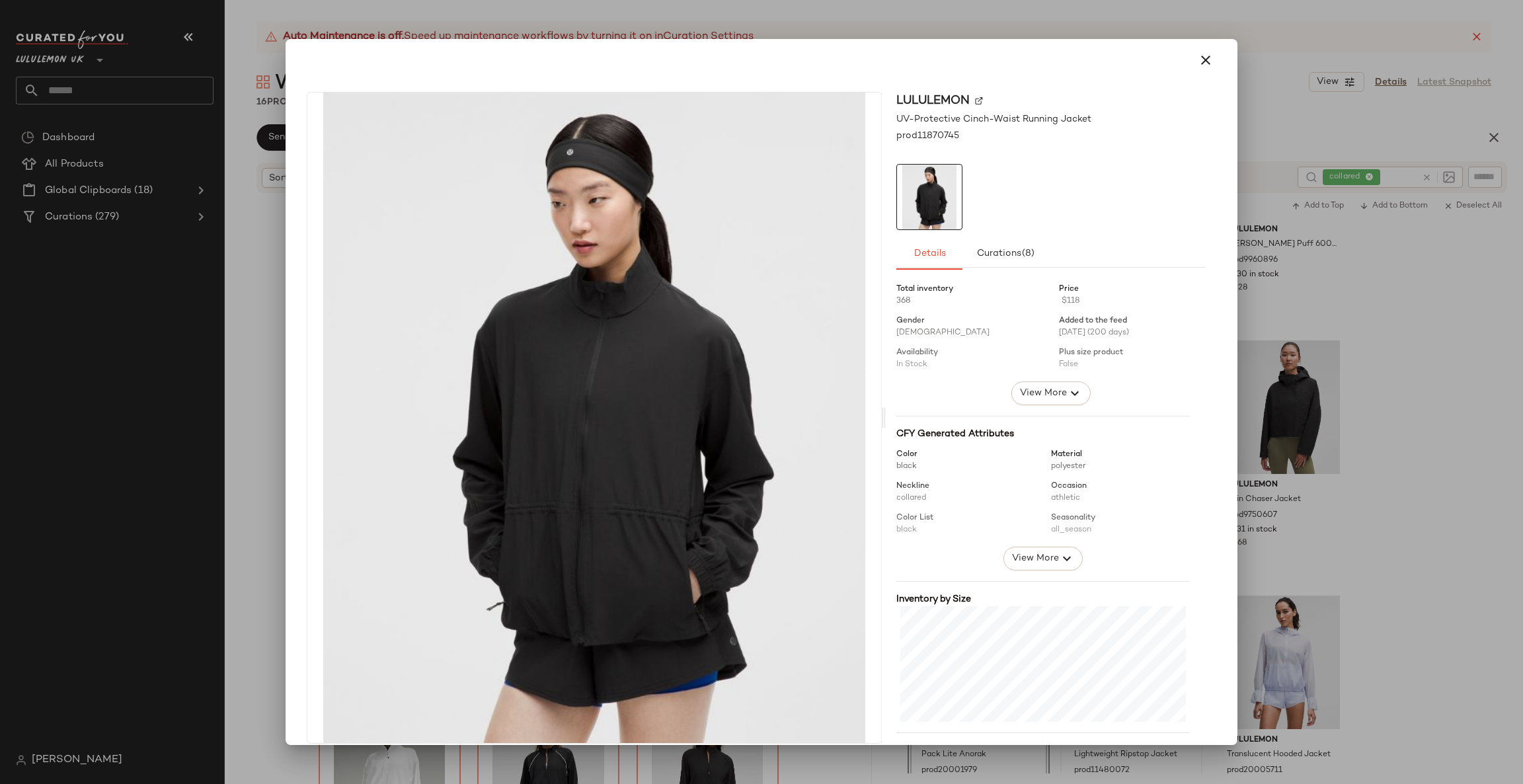
click at [1254, 412] on div at bounding box center [761, 392] width 1523 height 784
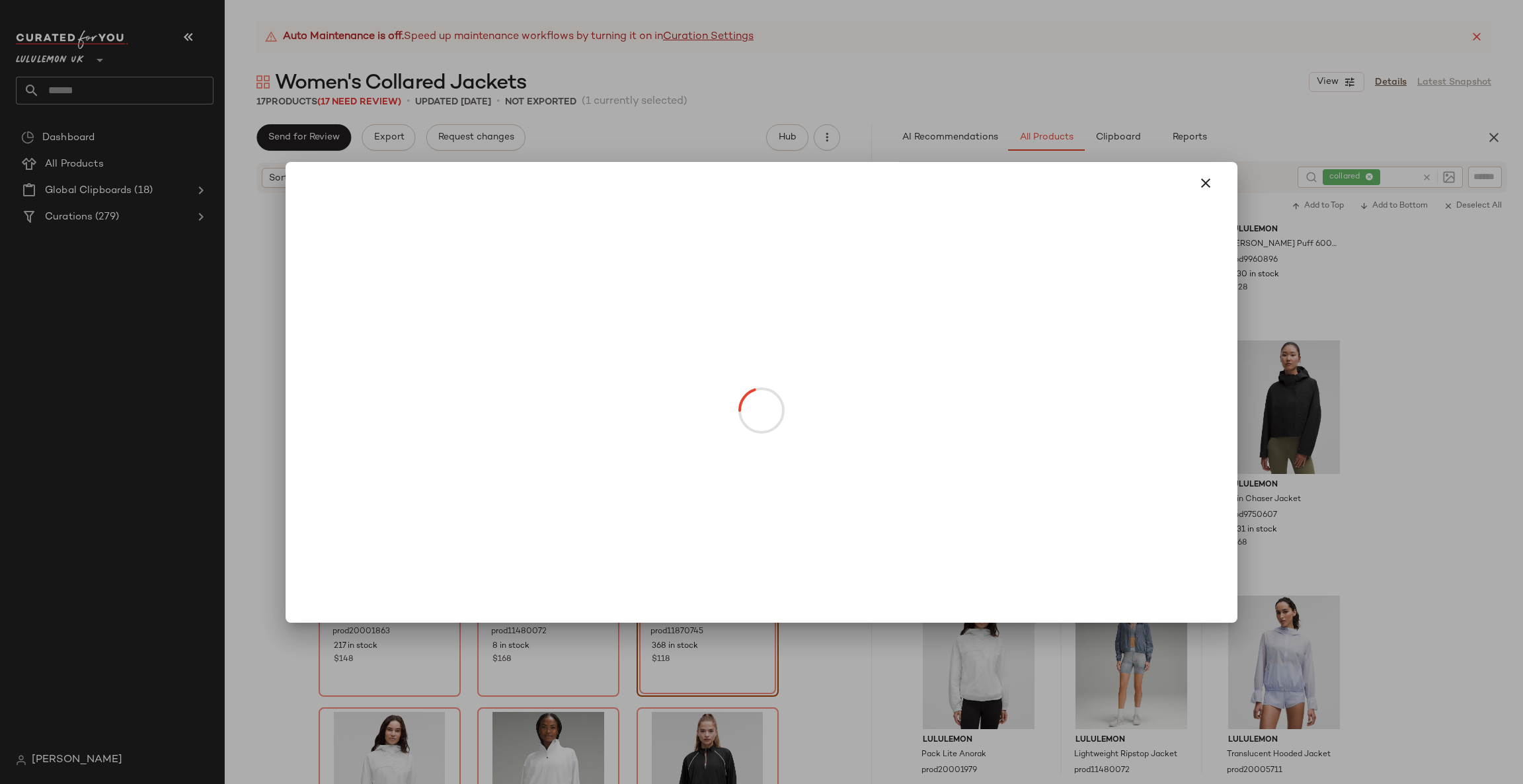
drag, startPoint x: 978, startPoint y: 468, endPoint x: 1185, endPoint y: 432, distance: 210.1
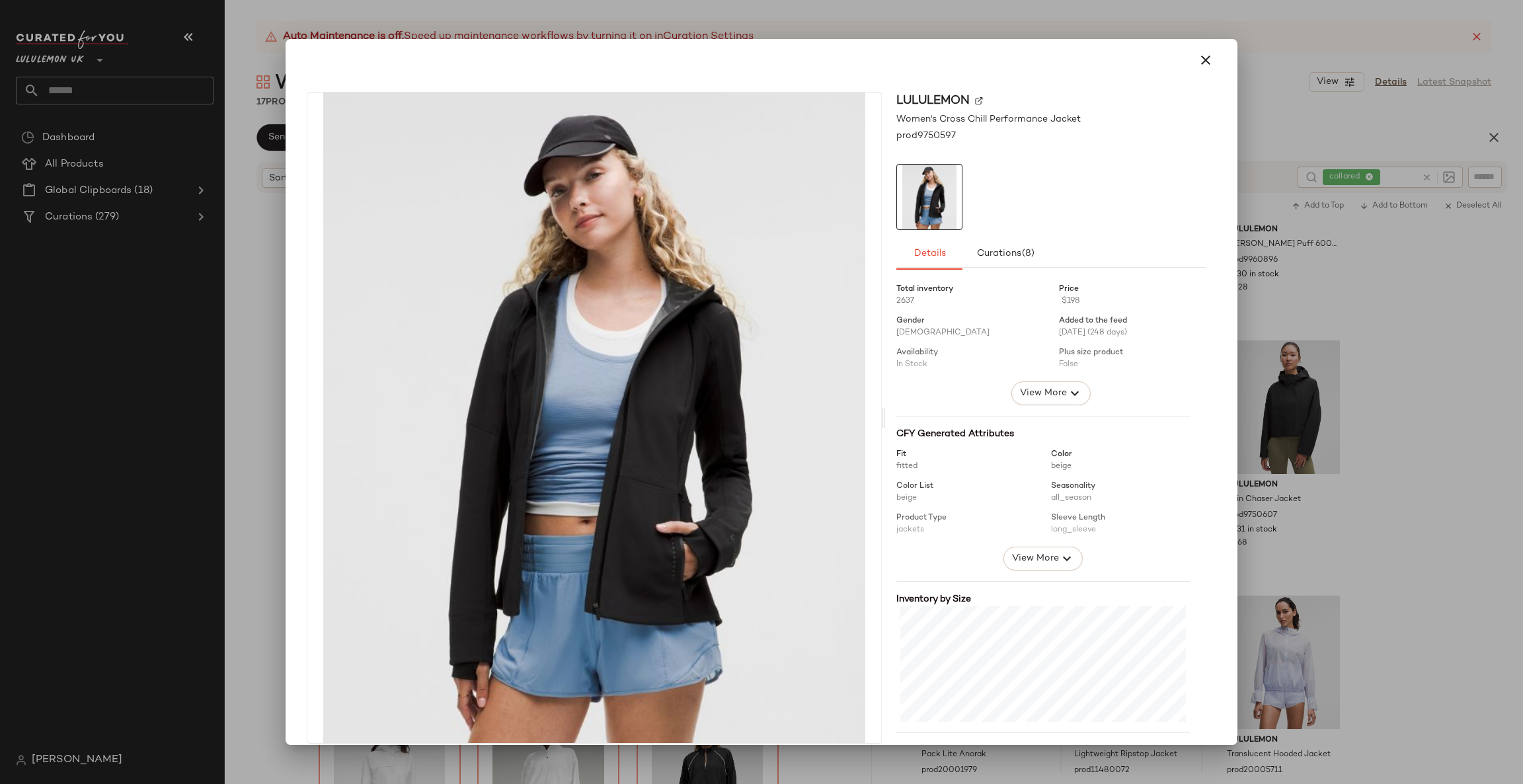
click at [1327, 464] on div at bounding box center [761, 392] width 1523 height 784
click at [1383, 406] on div at bounding box center [761, 392] width 1523 height 784
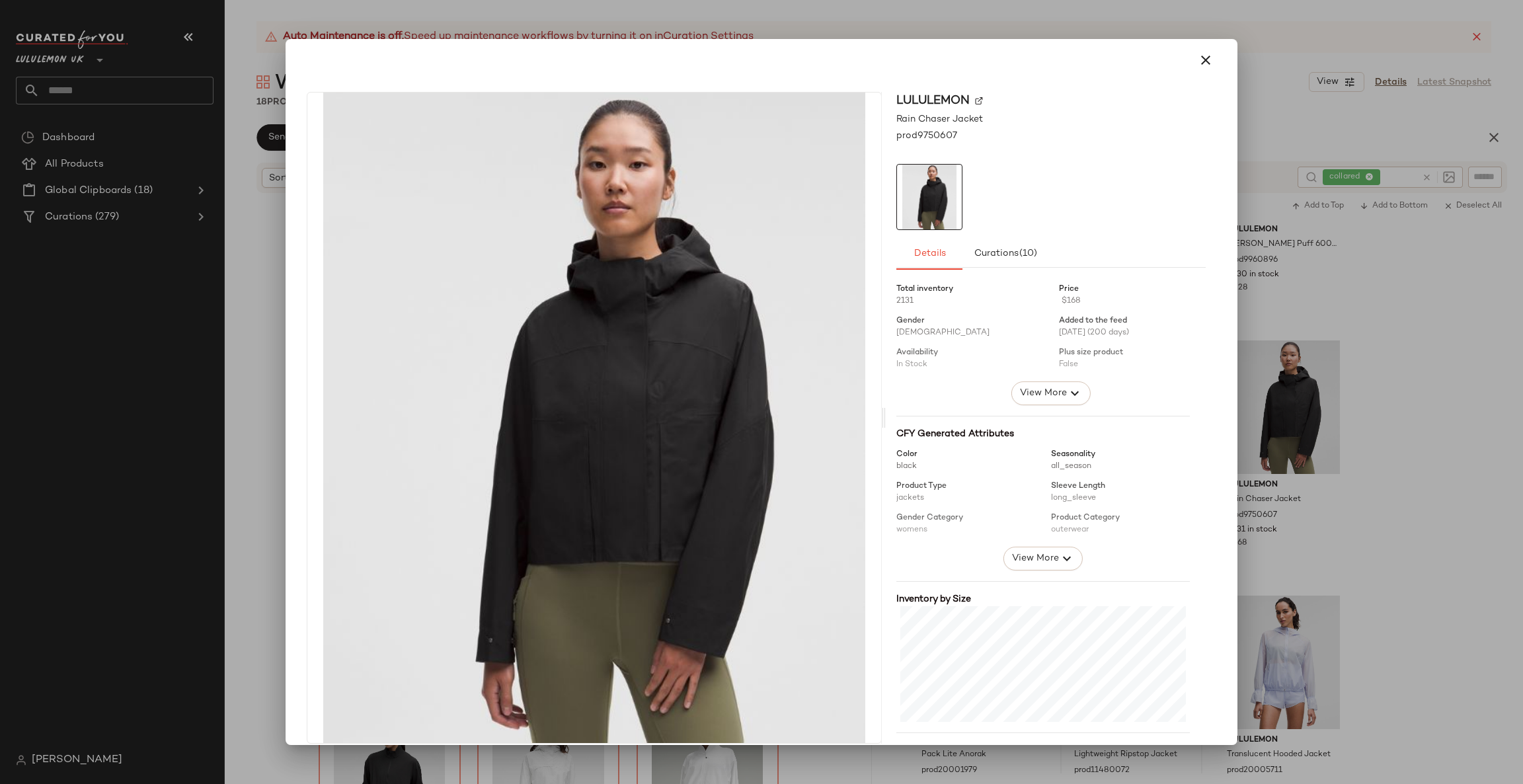
click at [1427, 459] on div at bounding box center [761, 392] width 1523 height 784
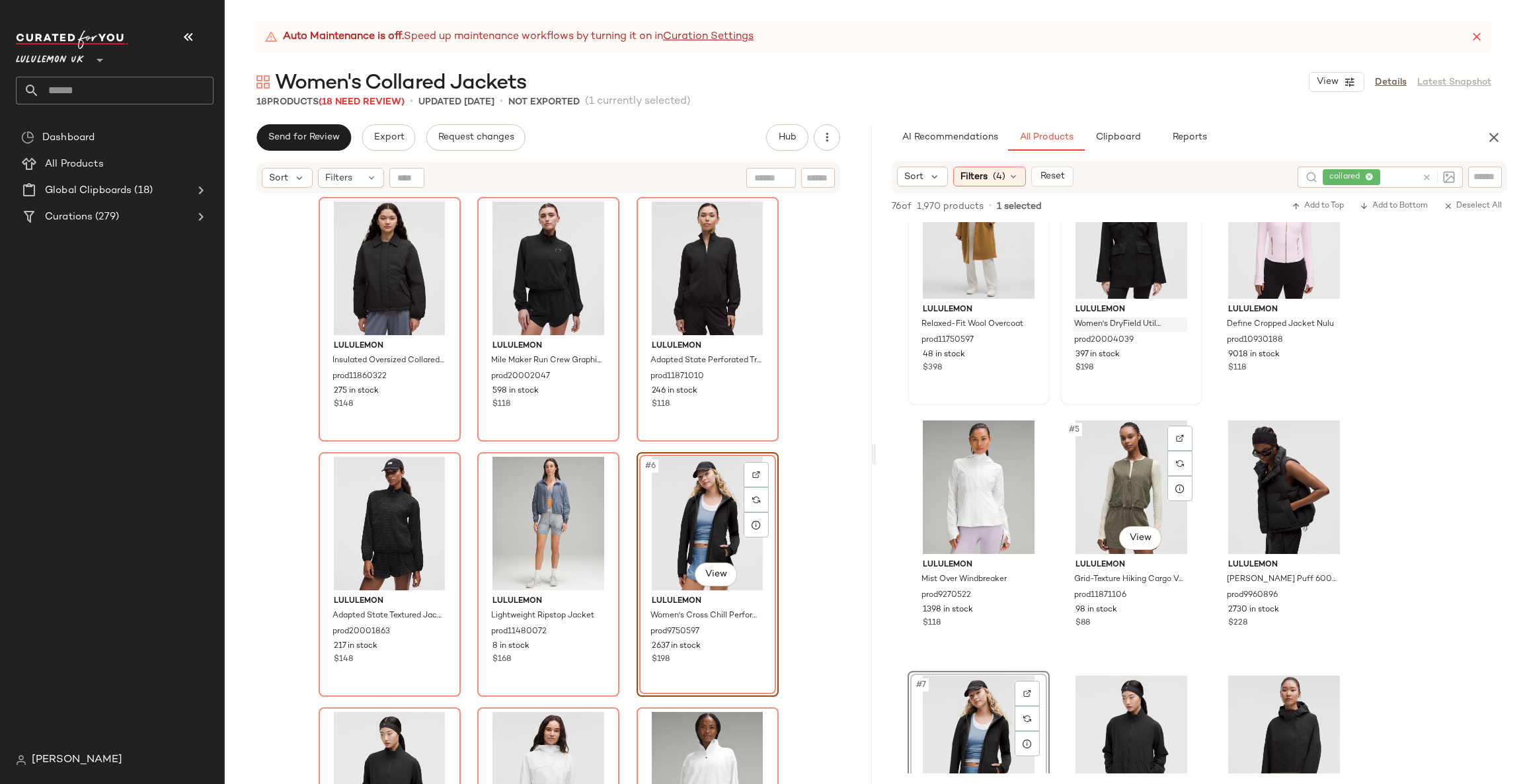
scroll to position [0, 0]
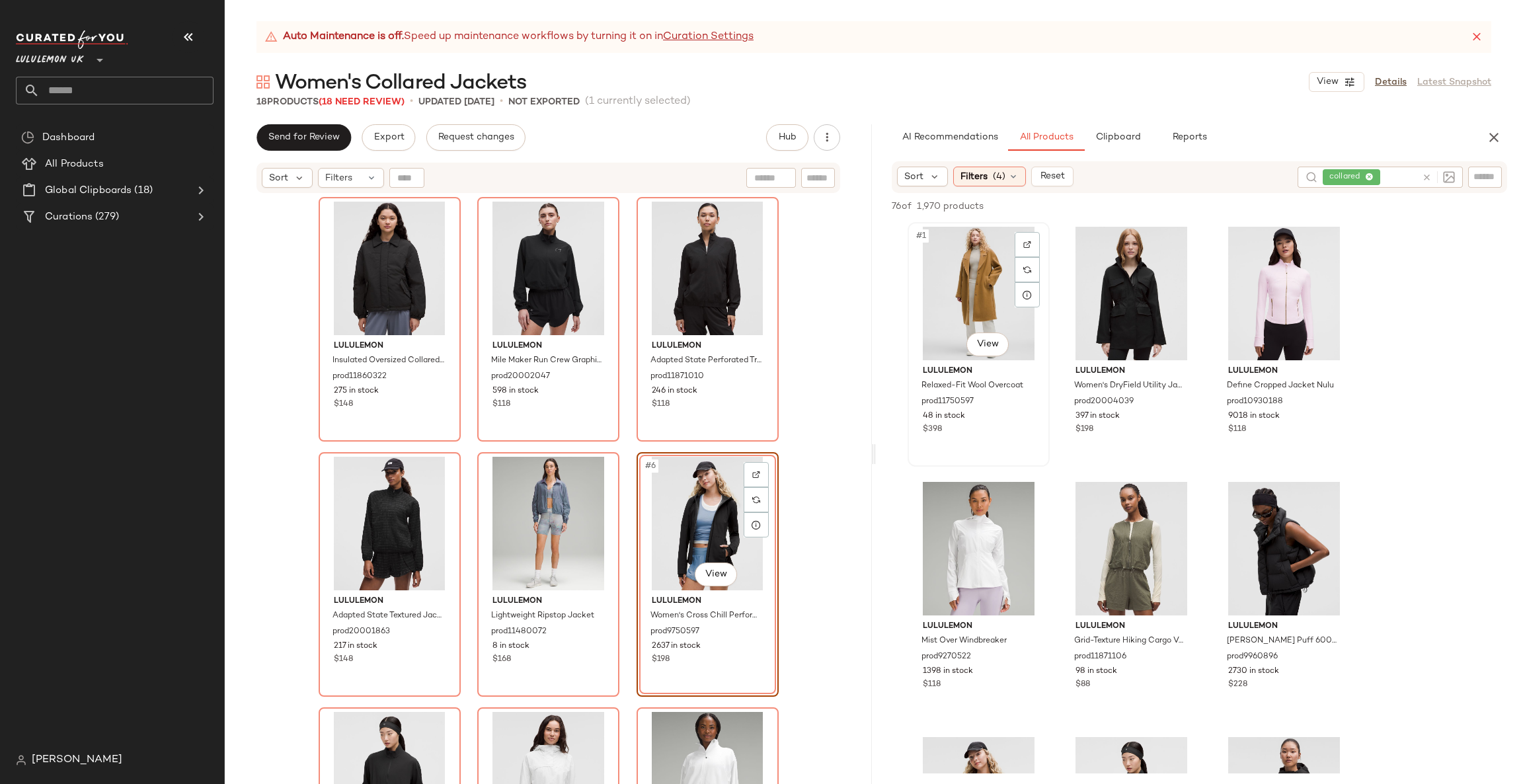
click at [982, 300] on div "#1 View" at bounding box center [978, 293] width 133 height 134
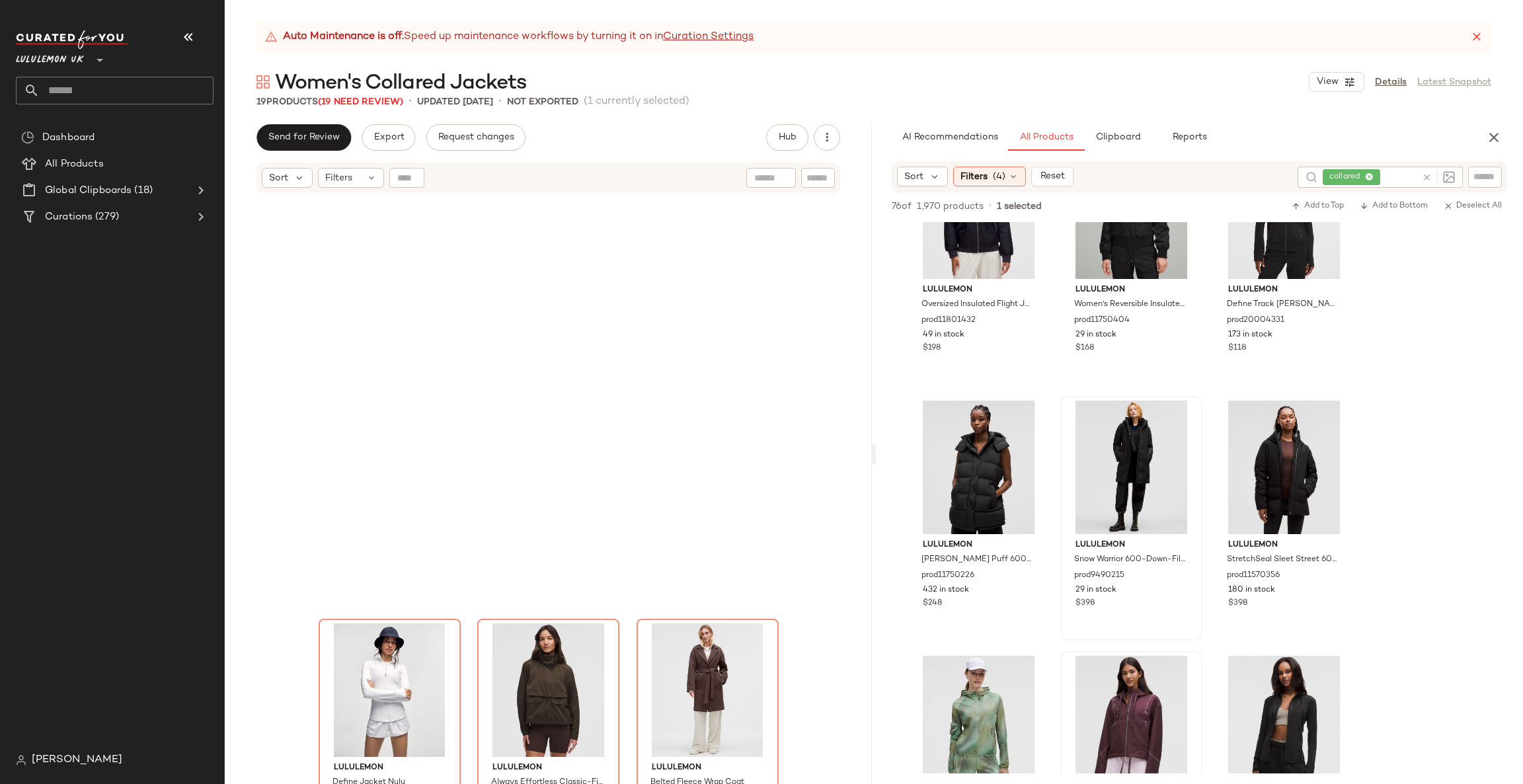
scroll to position [1165, 0]
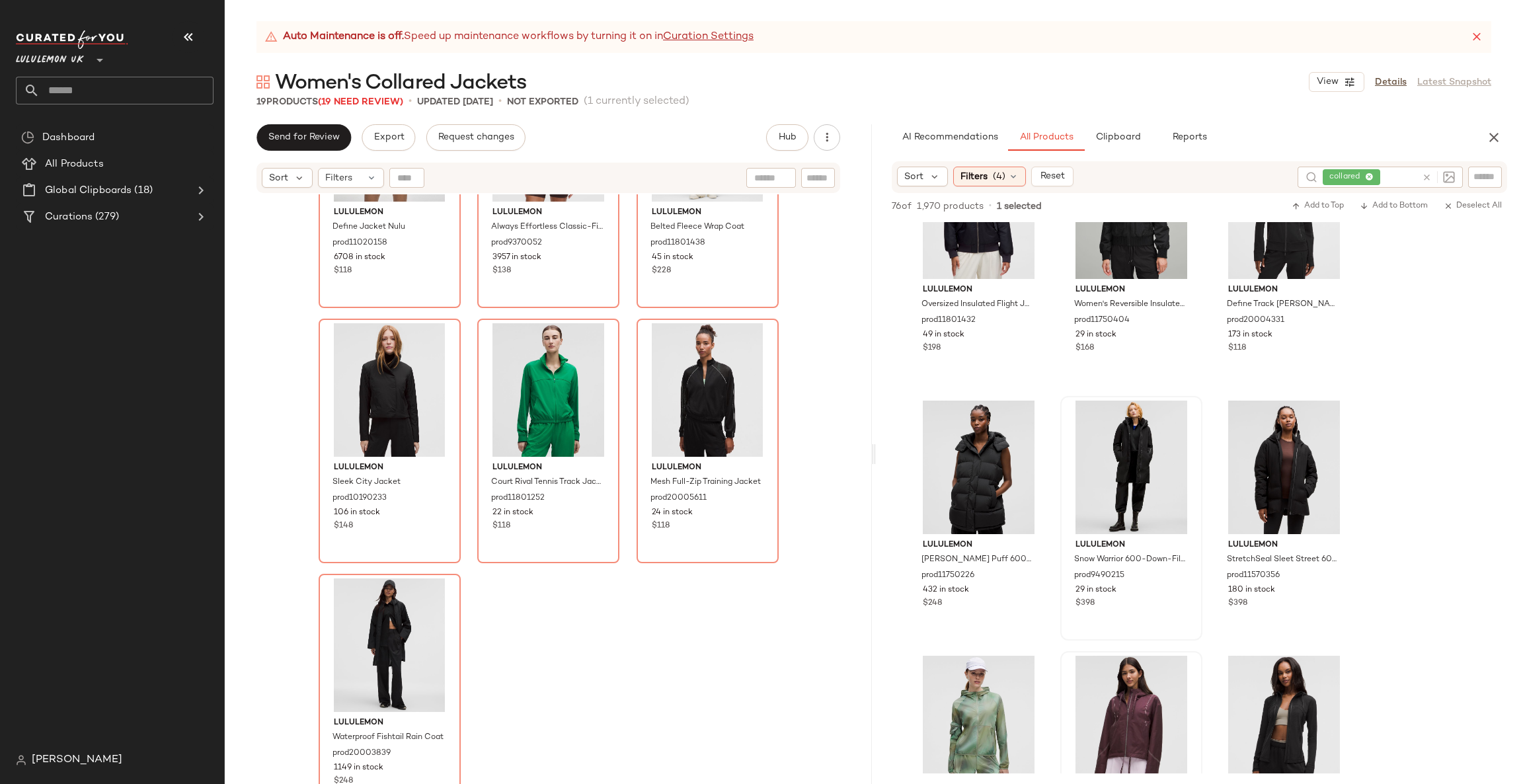
click at [65, 79] on input "text" at bounding box center [127, 90] width 174 height 28
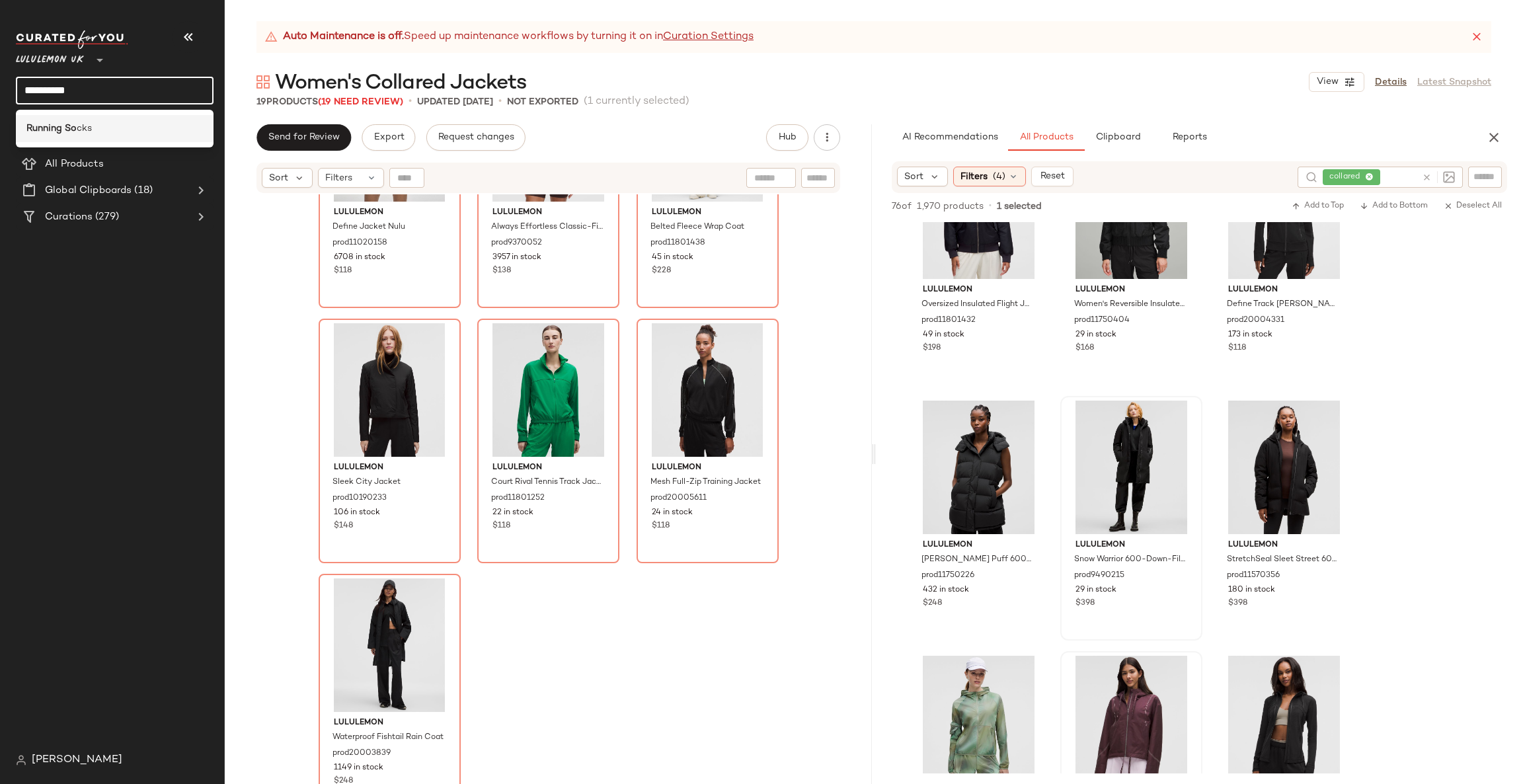
type input "**********"
click at [93, 121] on div "Running So cks" at bounding box center [115, 128] width 177 height 14
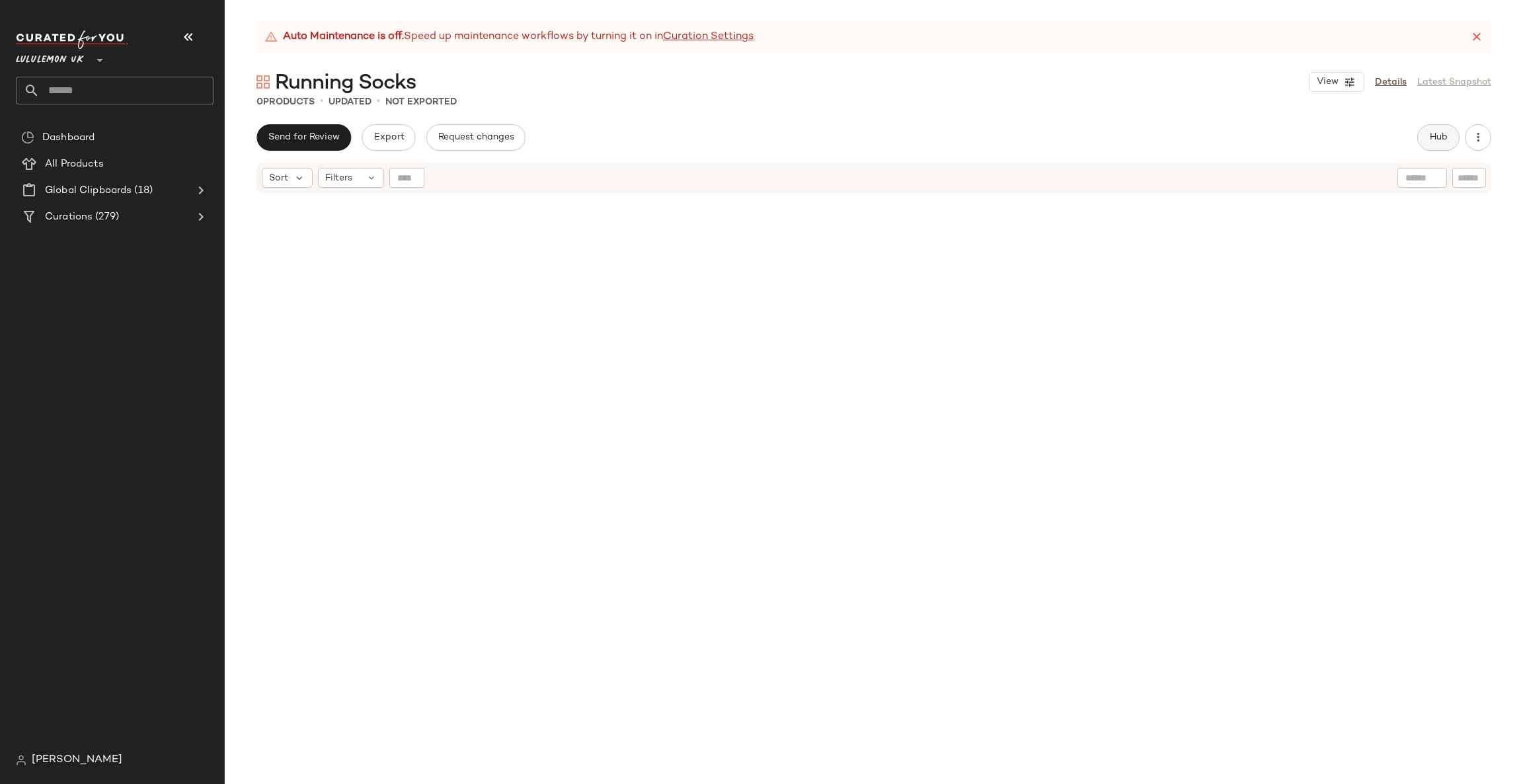
click at [1433, 136] on span "Hub" at bounding box center [1438, 138] width 18 height 11
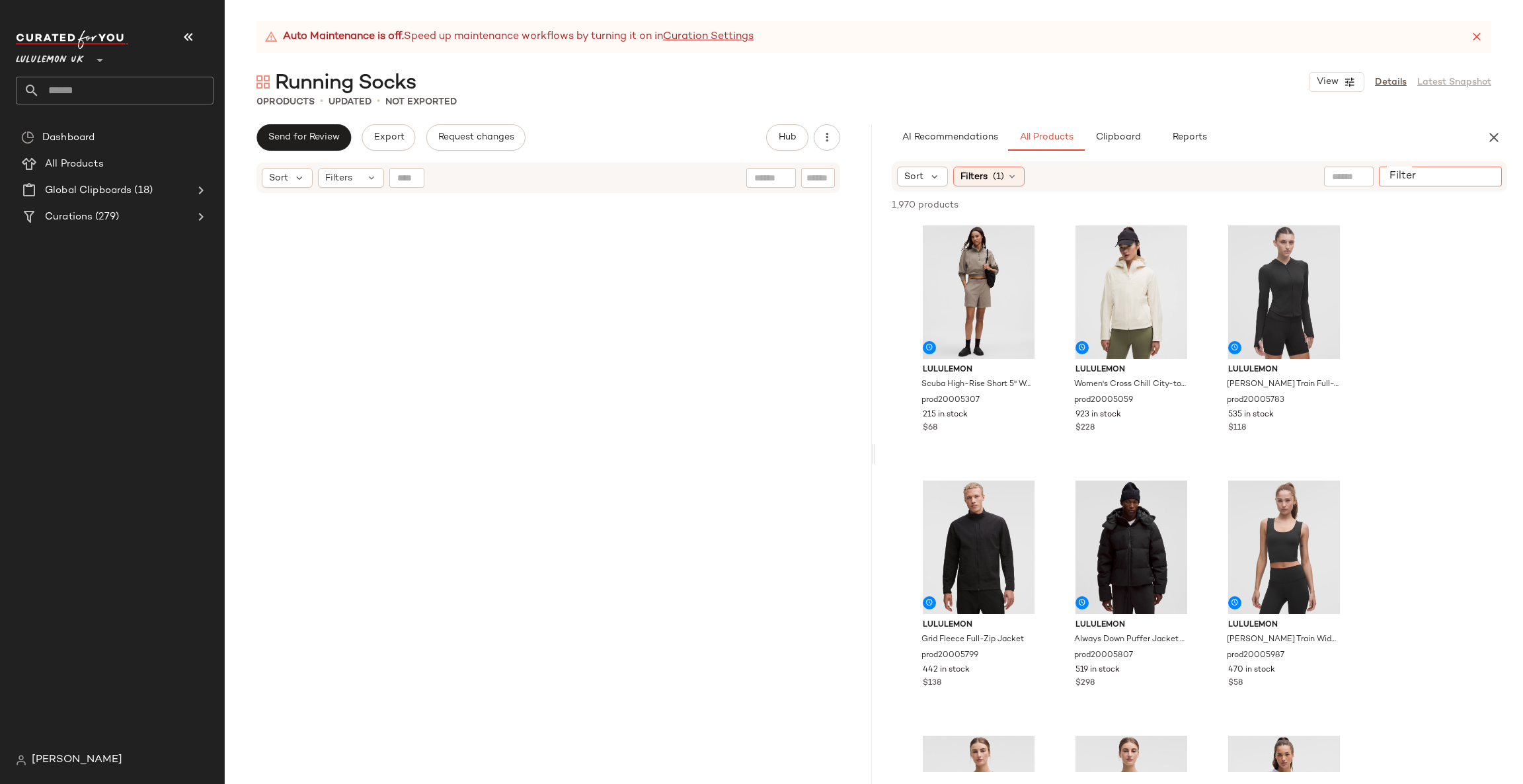
click at [1474, 179] on input "Filter" at bounding box center [1440, 177] width 113 height 14
type input "****"
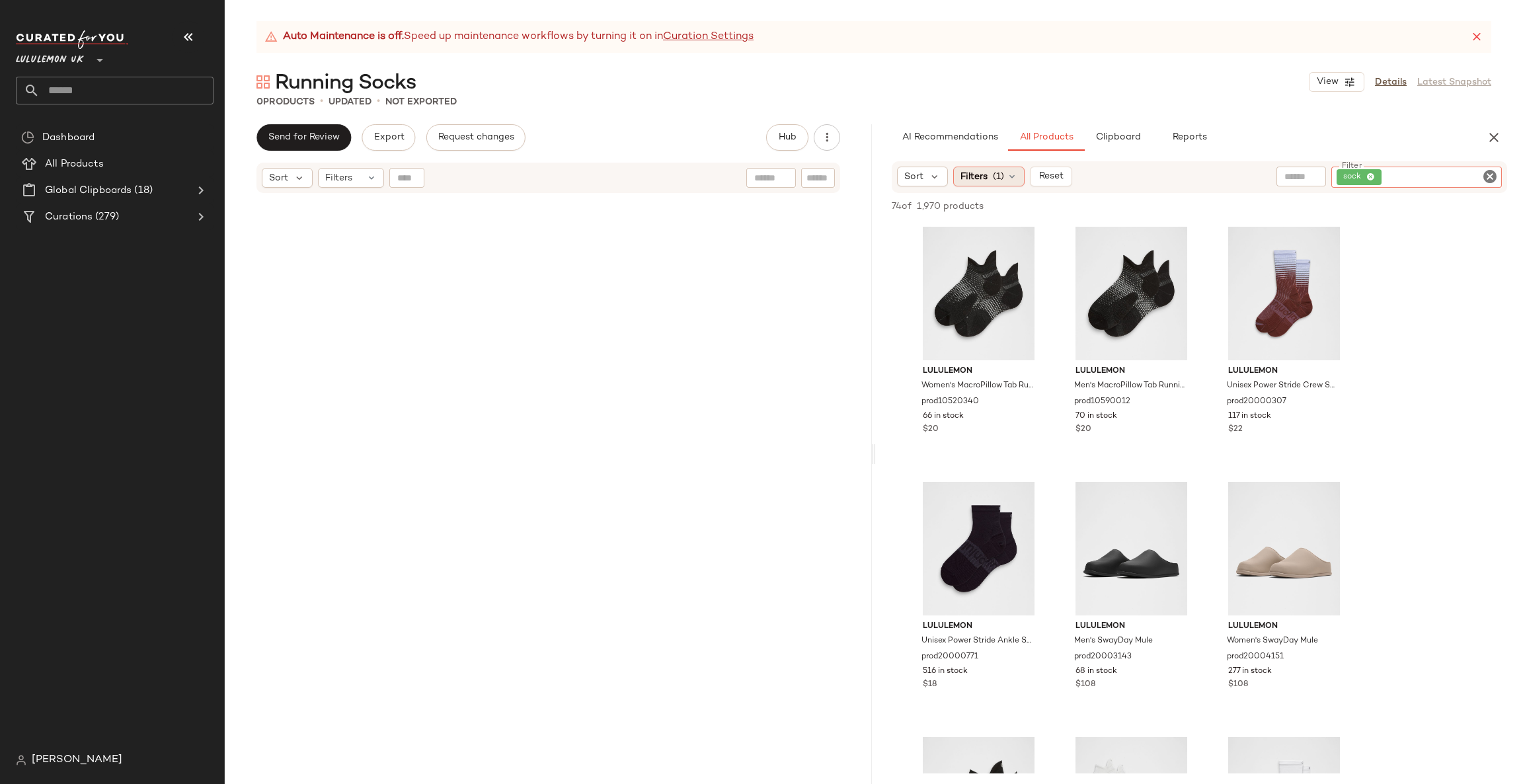
click at [978, 182] on span "Filters" at bounding box center [974, 177] width 27 height 14
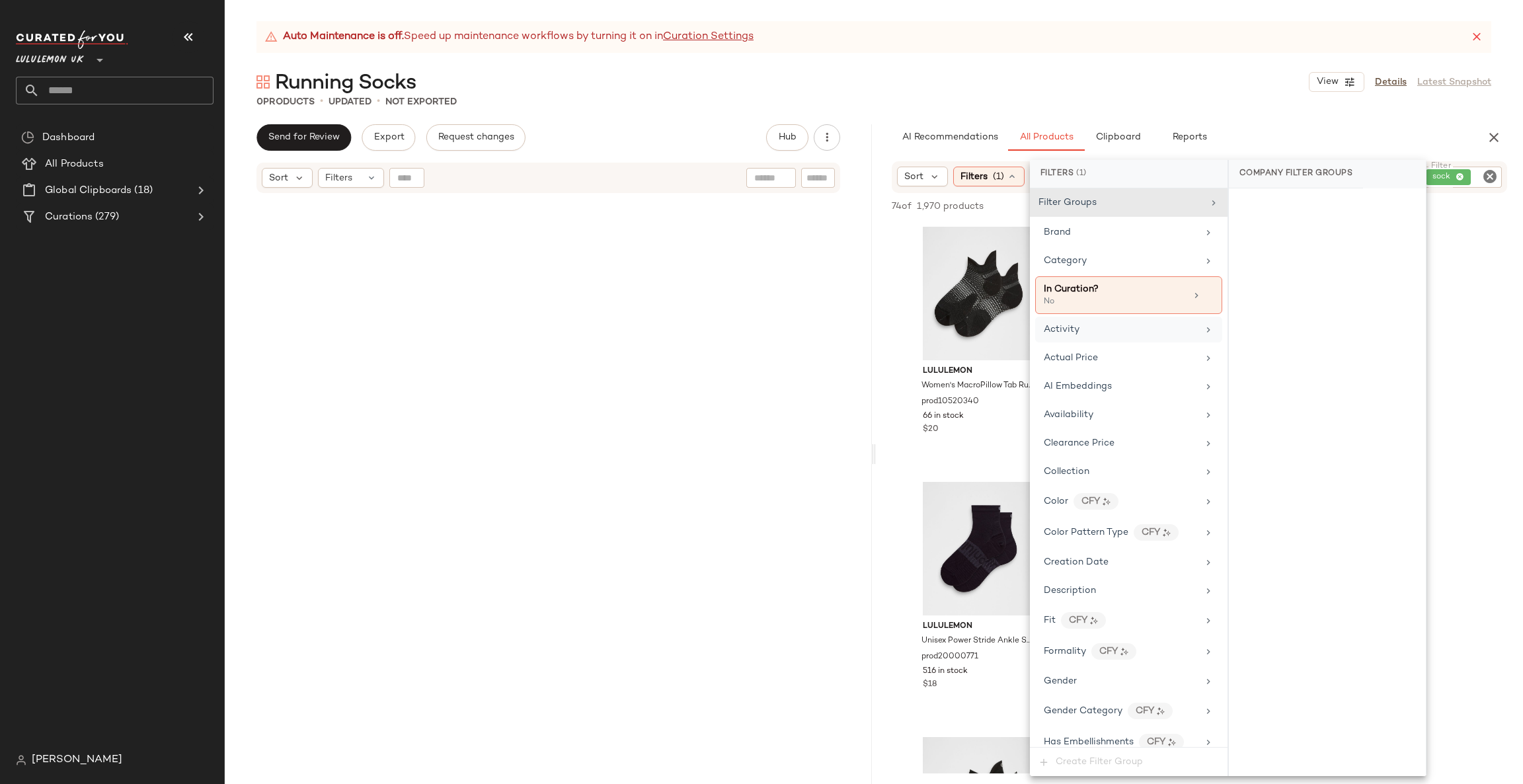
click at [1148, 325] on div "Activity" at bounding box center [1121, 329] width 154 height 14
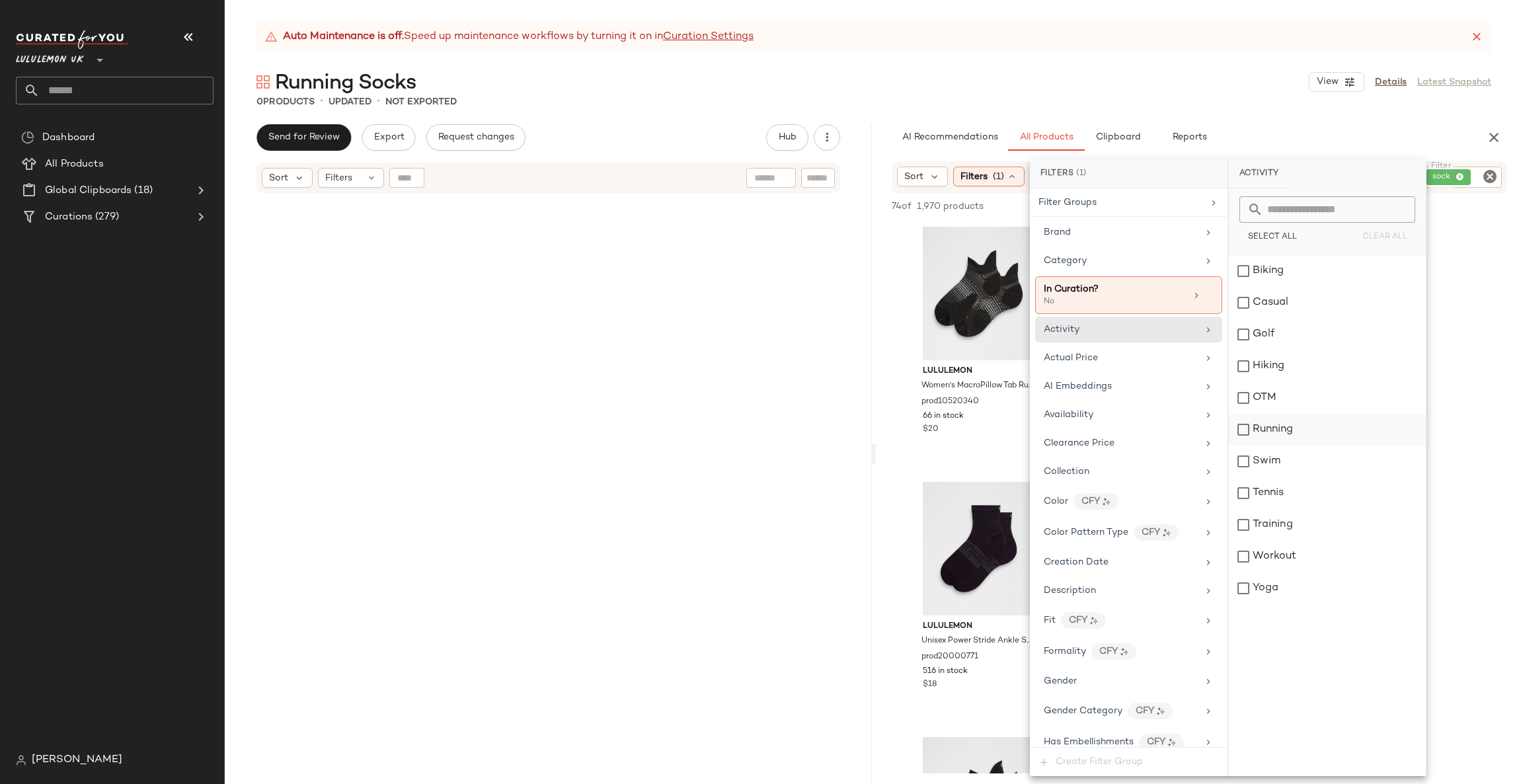
click at [1327, 432] on div "Running" at bounding box center [1327, 429] width 197 height 32
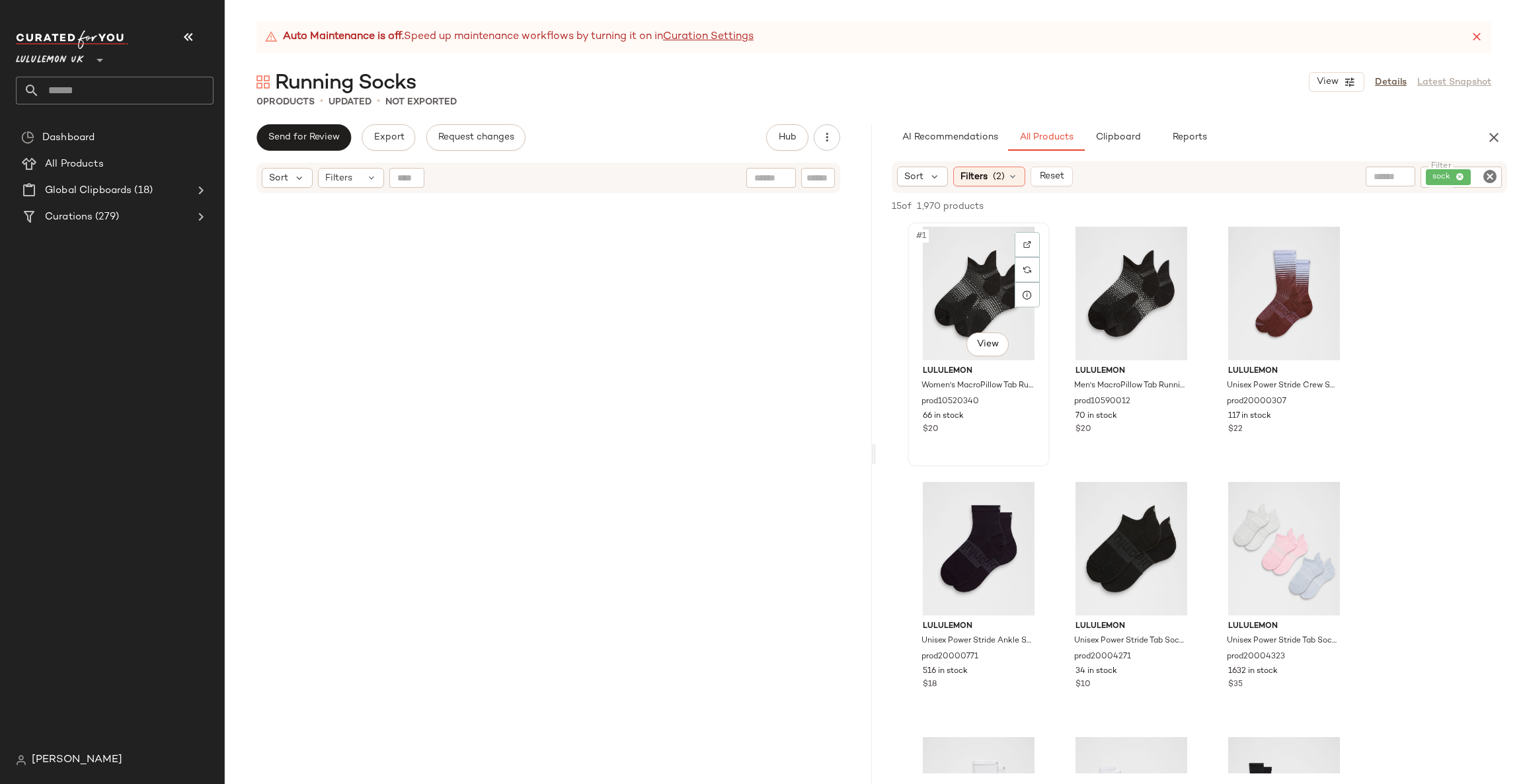
click at [967, 308] on div "#1 View" at bounding box center [978, 293] width 133 height 134
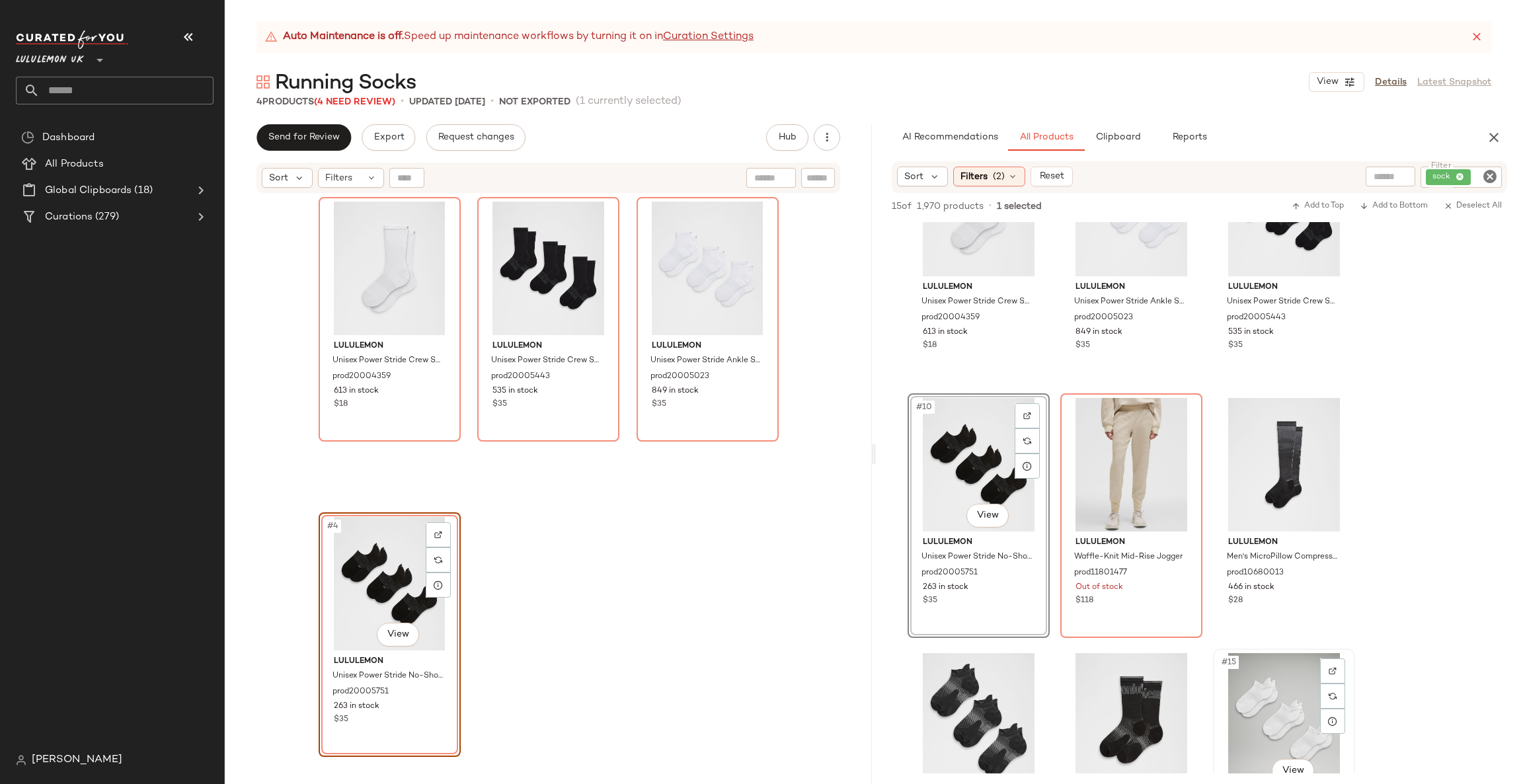
scroll to position [198, 0]
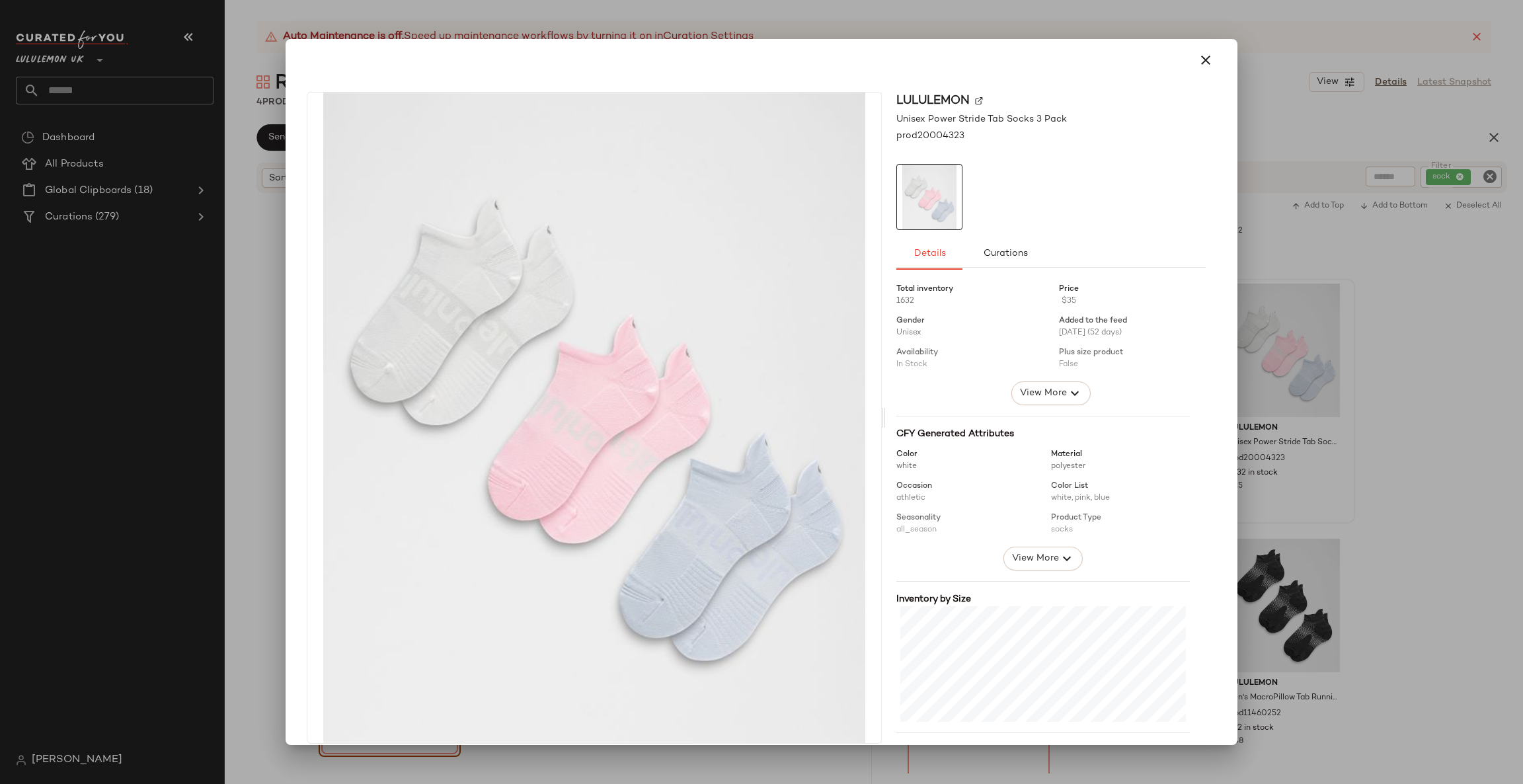
click at [1308, 388] on div at bounding box center [761, 392] width 1523 height 784
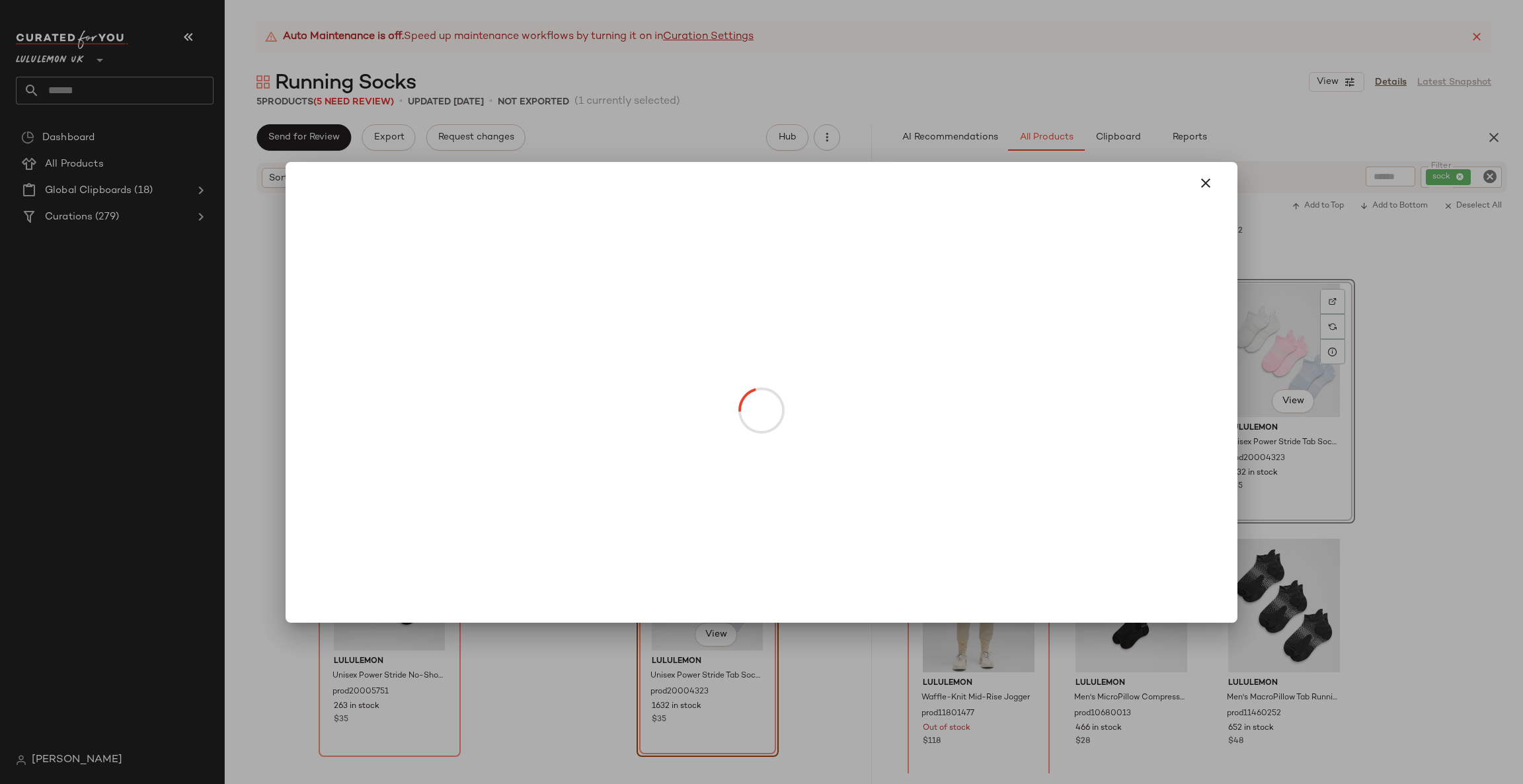
drag, startPoint x: 1105, startPoint y: 391, endPoint x: 605, endPoint y: 493, distance: 510.3
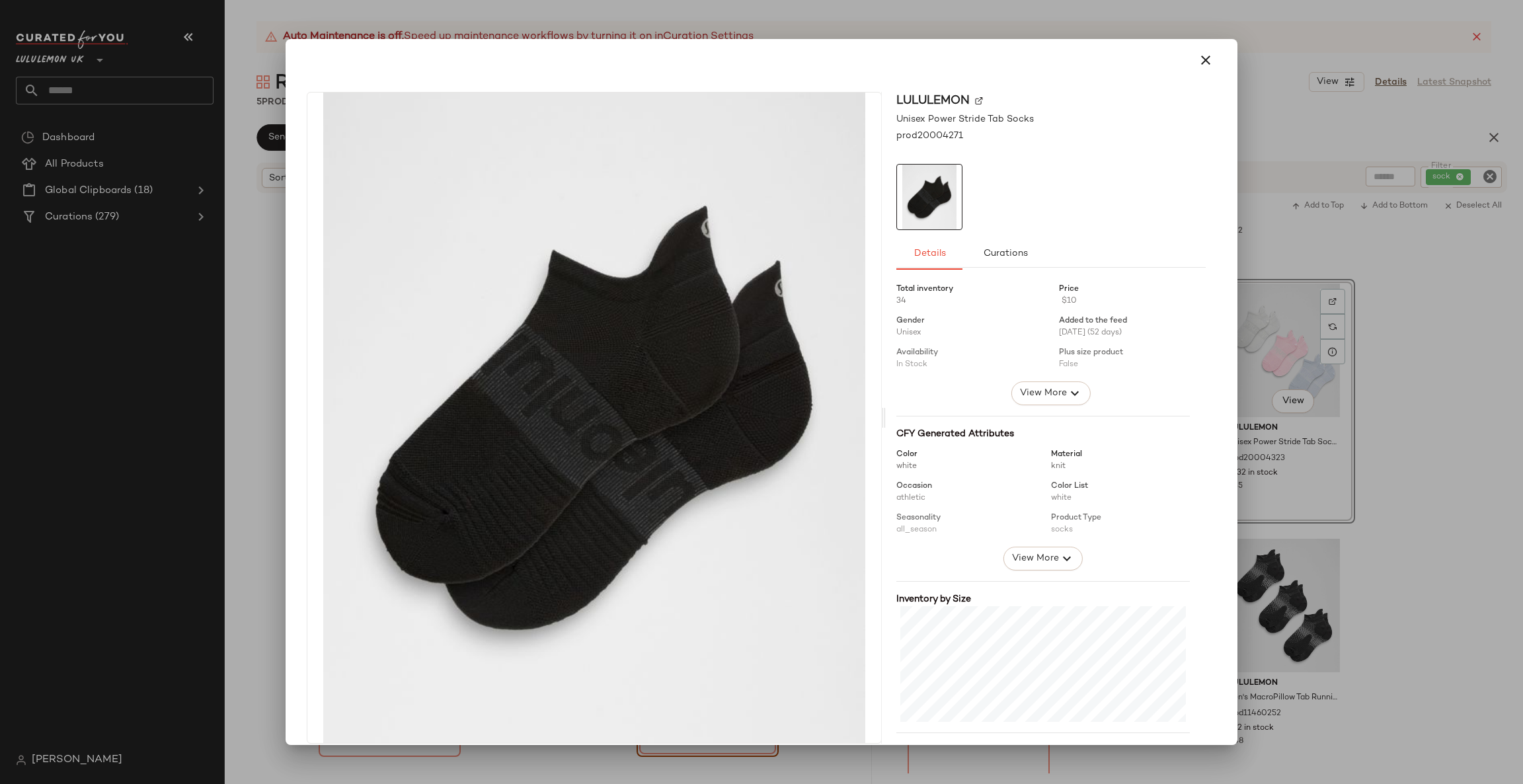
click at [1227, 375] on div "lululemon Unisex Power Stride Tab Socks prod20004271 Details Curations Total in…" at bounding box center [761, 391] width 952 height 705
click at [1300, 392] on div at bounding box center [761, 392] width 1523 height 784
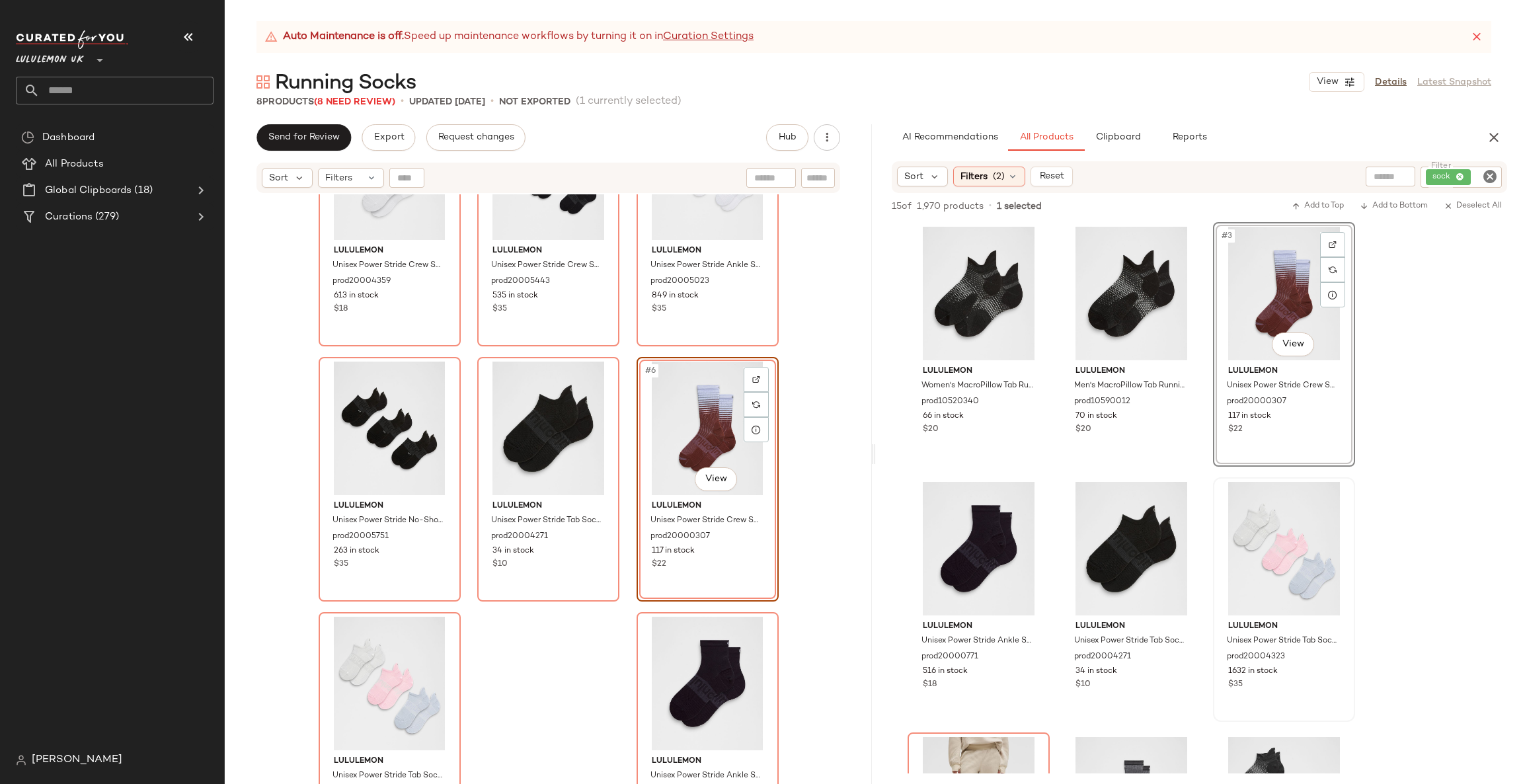
scroll to position [134, 0]
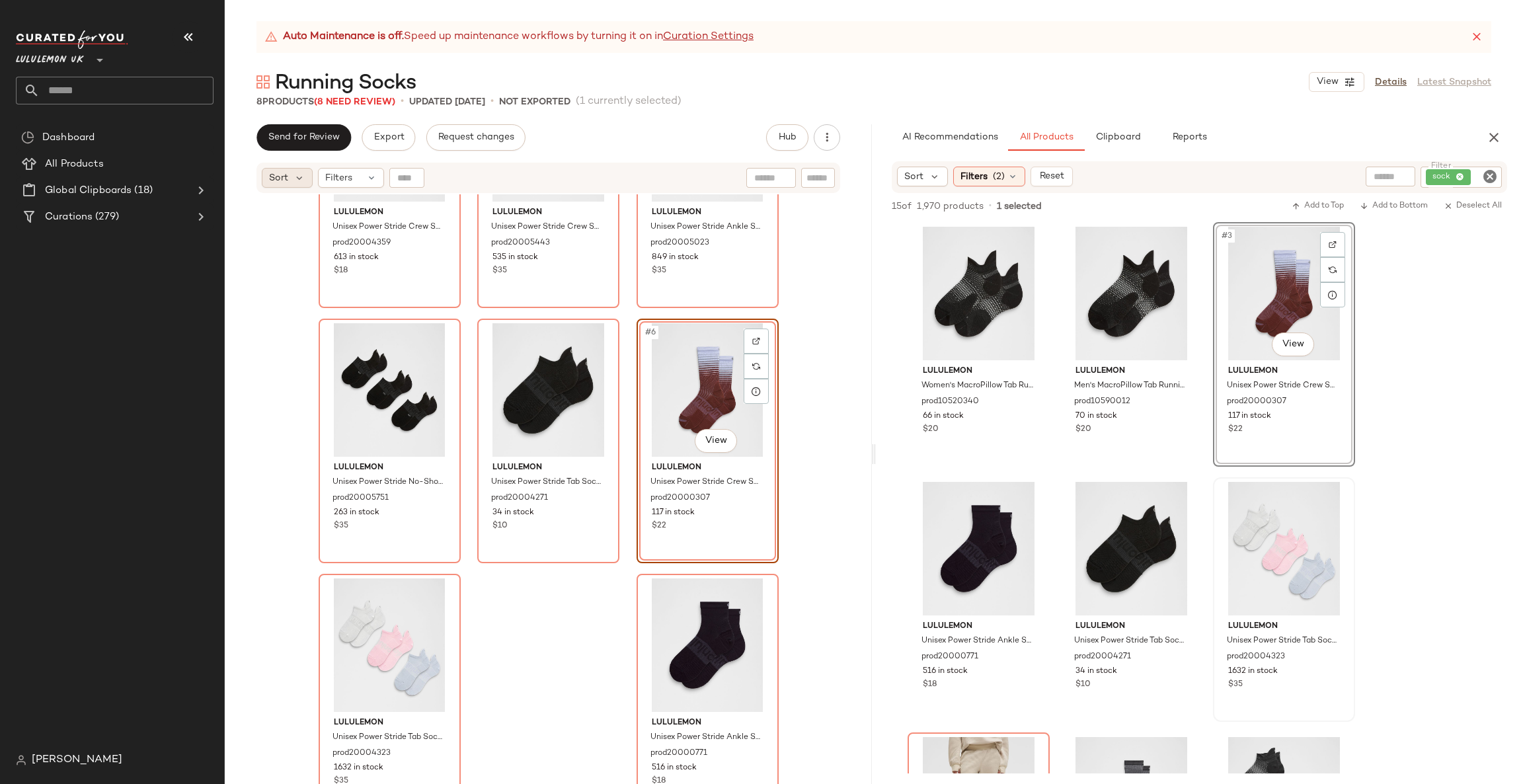
click at [287, 174] on span "Sort" at bounding box center [279, 178] width 19 height 14
click at [354, 244] on span "Highest Inventory" at bounding box center [333, 242] width 80 height 14
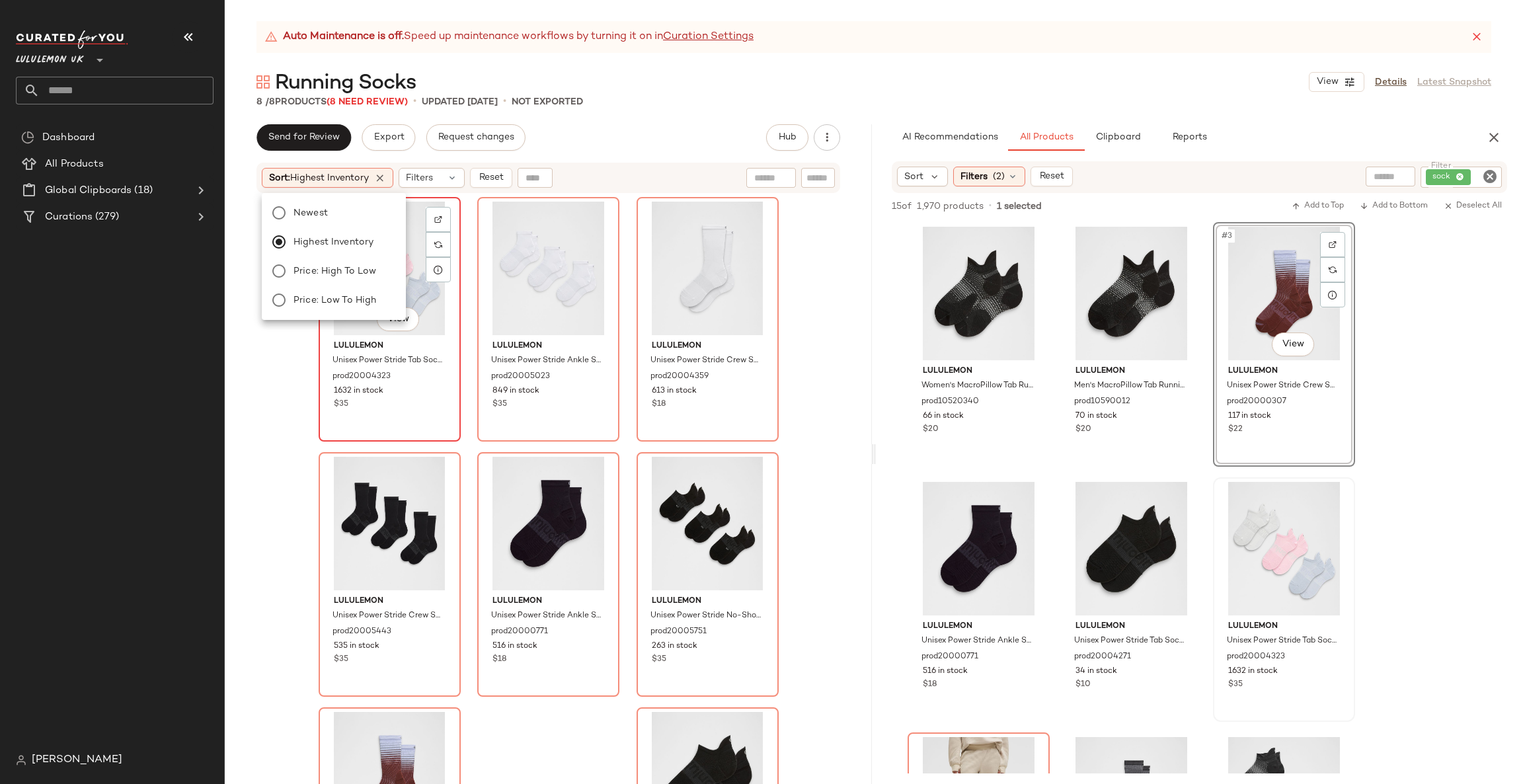
click at [431, 316] on div "#1 View" at bounding box center [389, 269] width 133 height 134
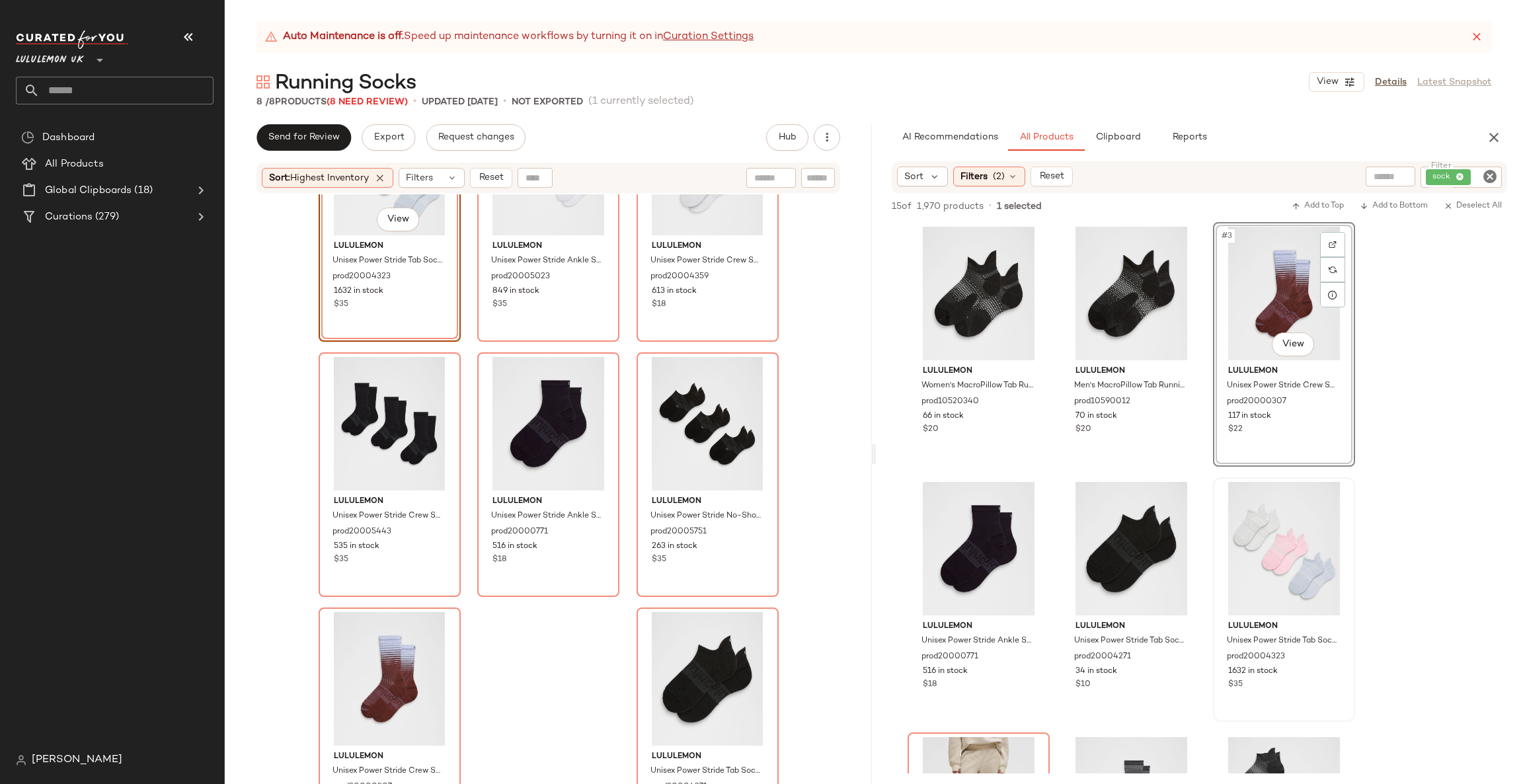
scroll to position [134, 0]
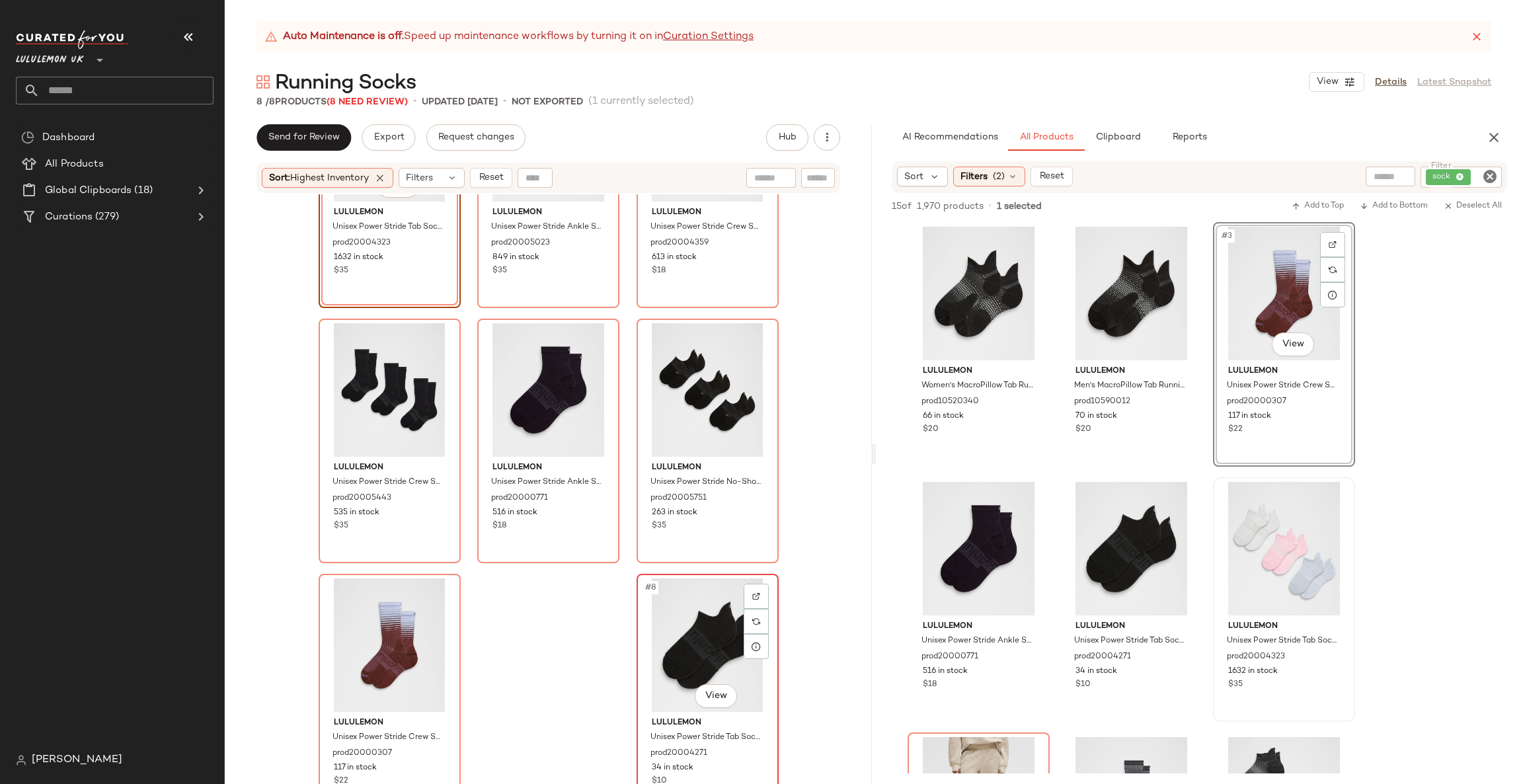
click at [697, 668] on div "#8 View" at bounding box center [707, 645] width 133 height 134
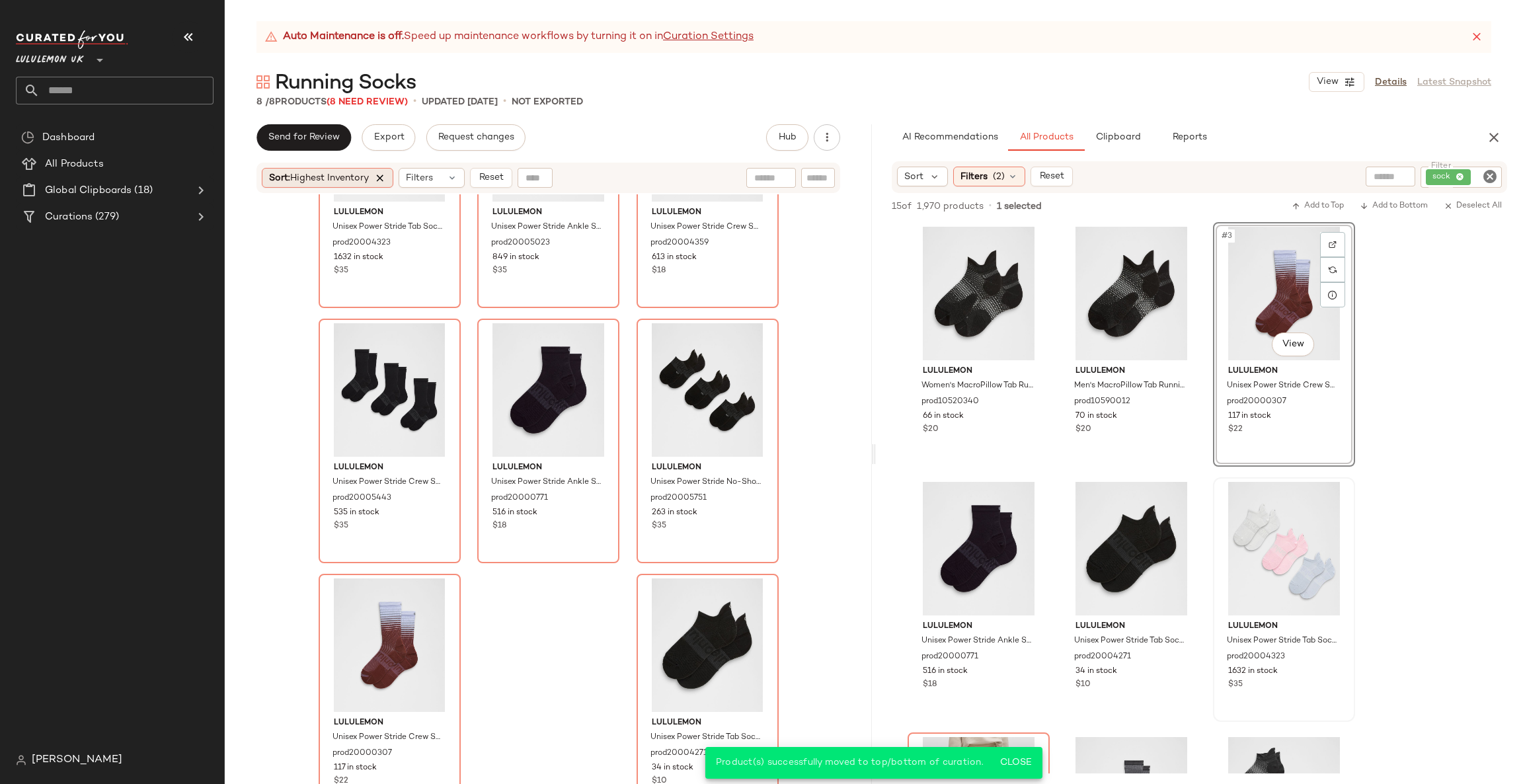
click at [385, 177] on icon at bounding box center [380, 178] width 12 height 12
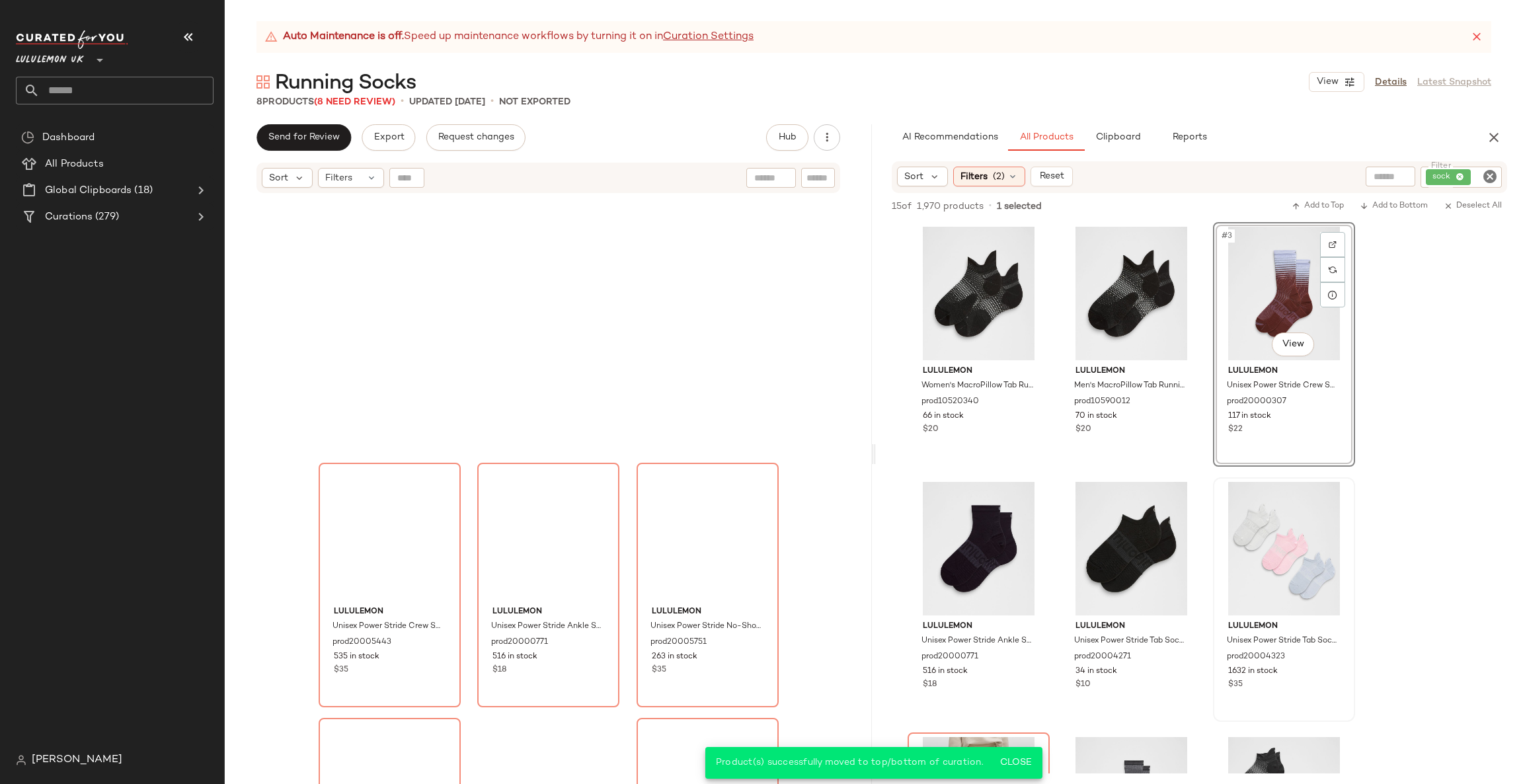
scroll to position [144, 0]
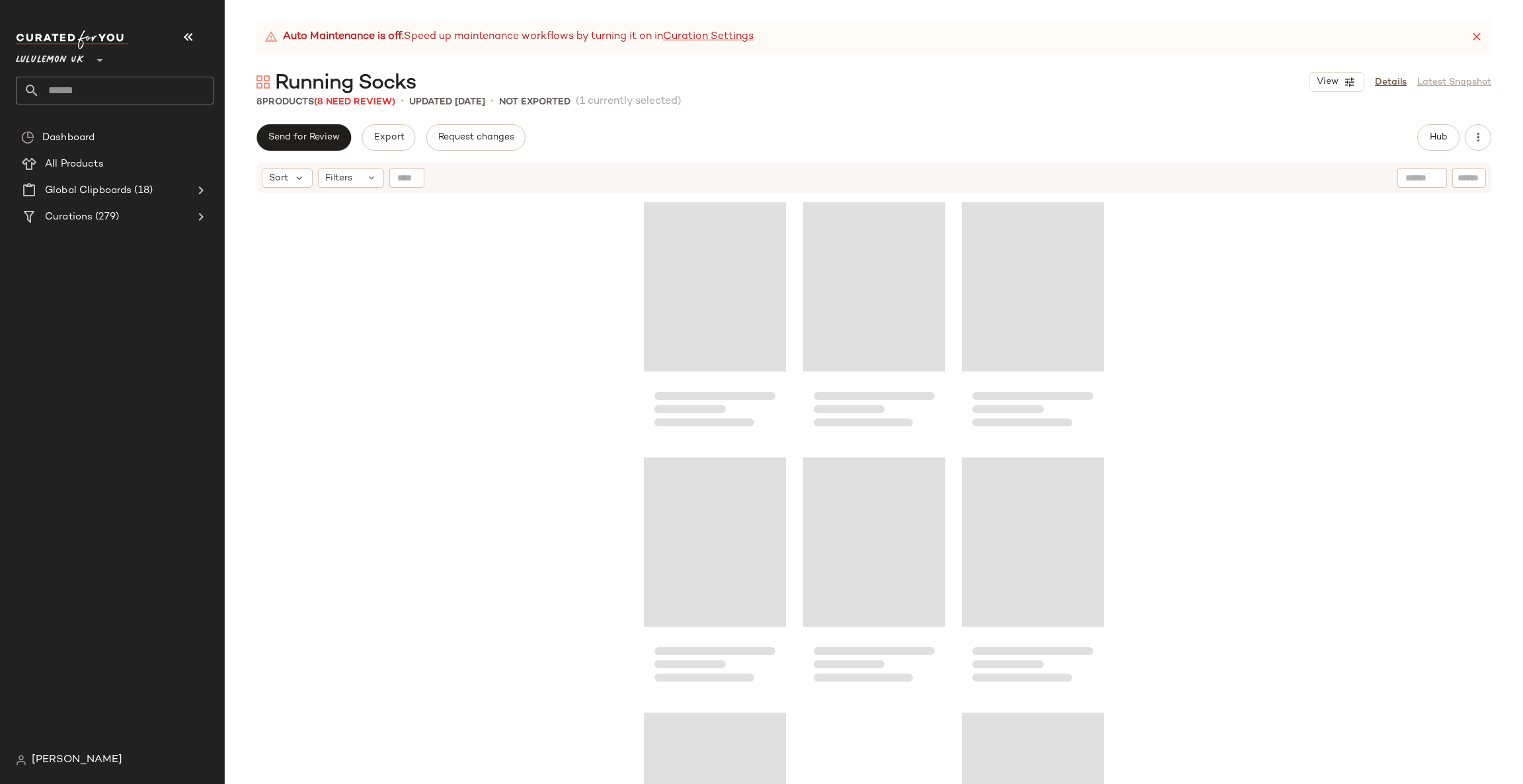
scroll to position [144, 0]
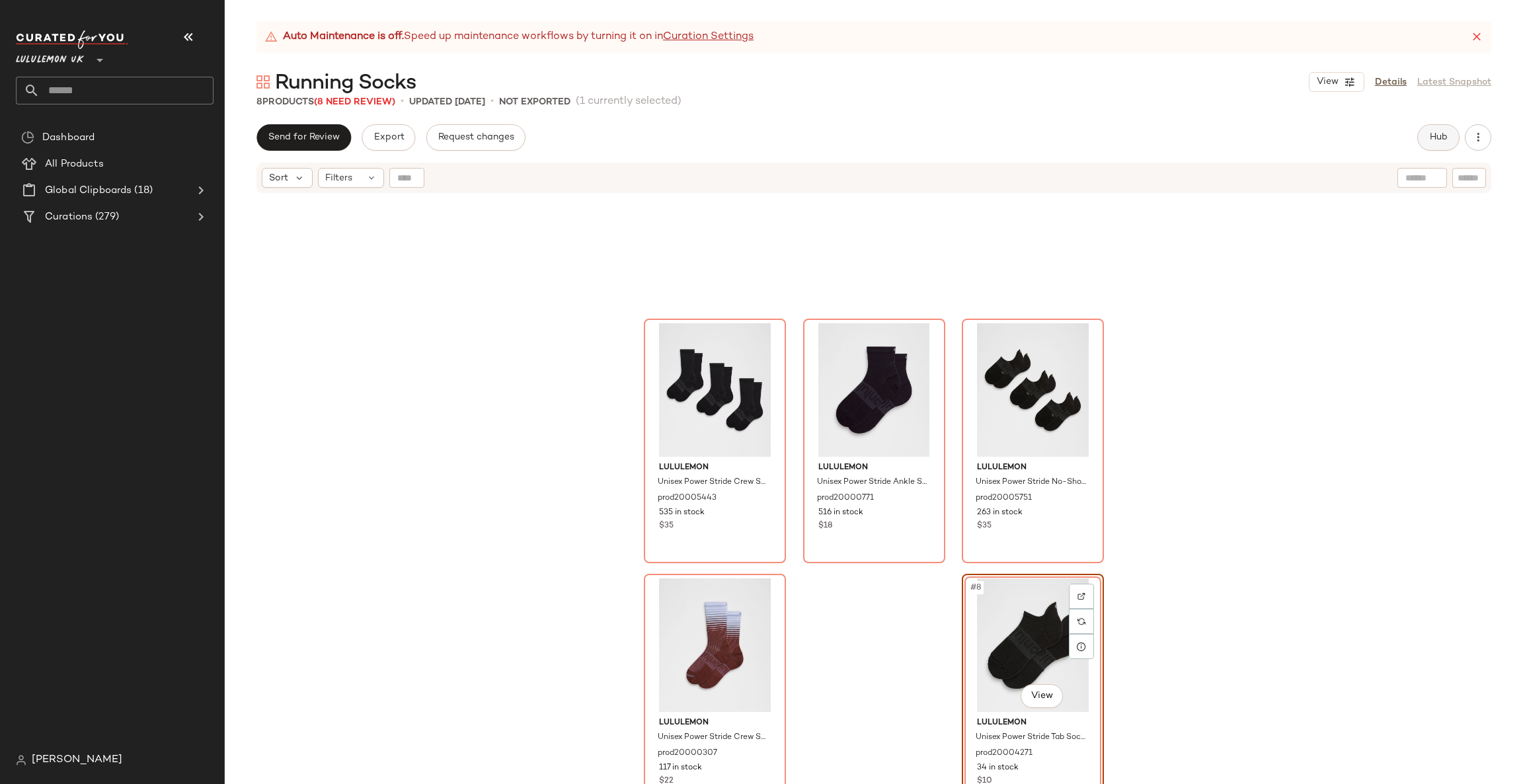
click at [1427, 130] on button "Hub" at bounding box center [1438, 137] width 43 height 26
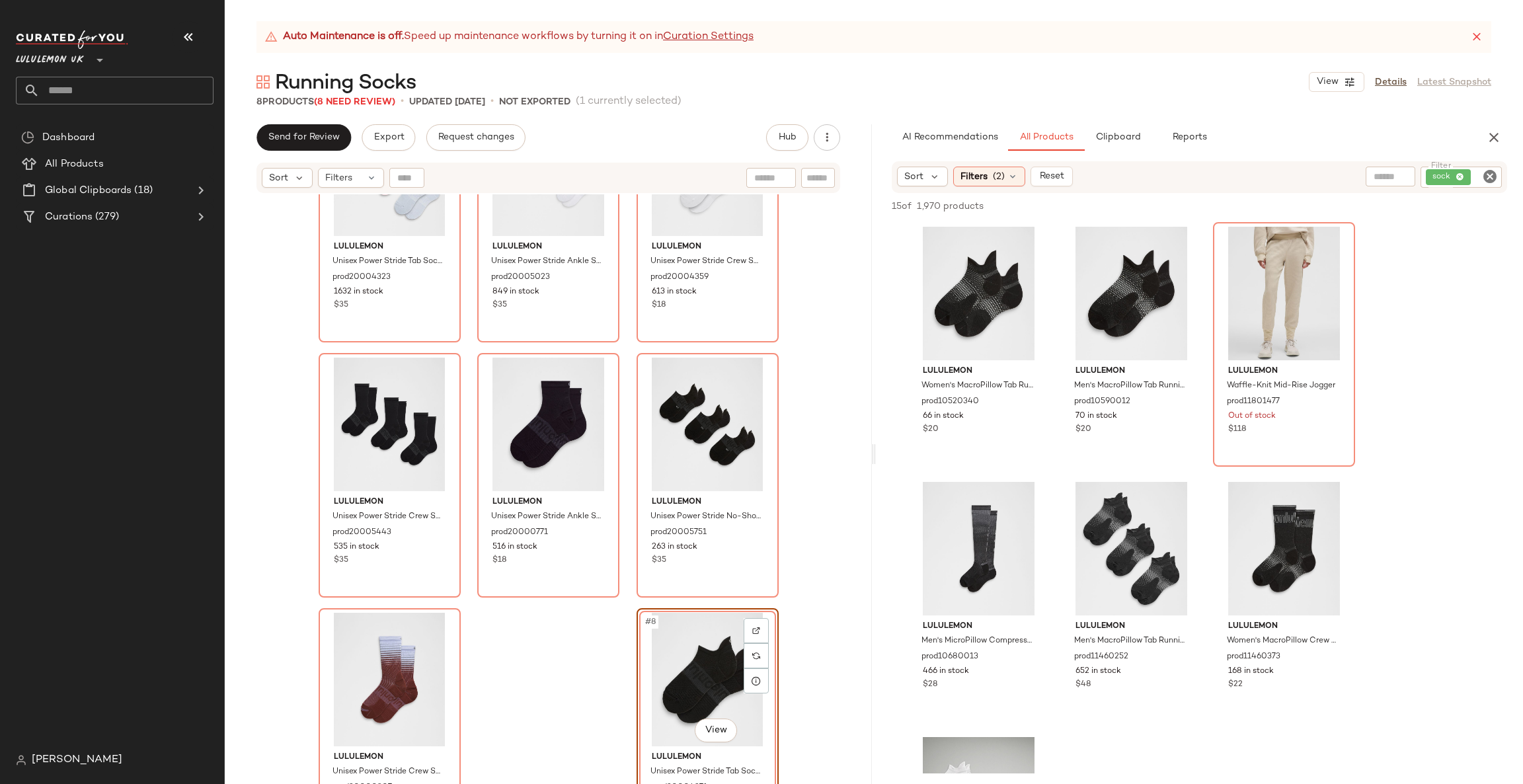
scroll to position [134, 0]
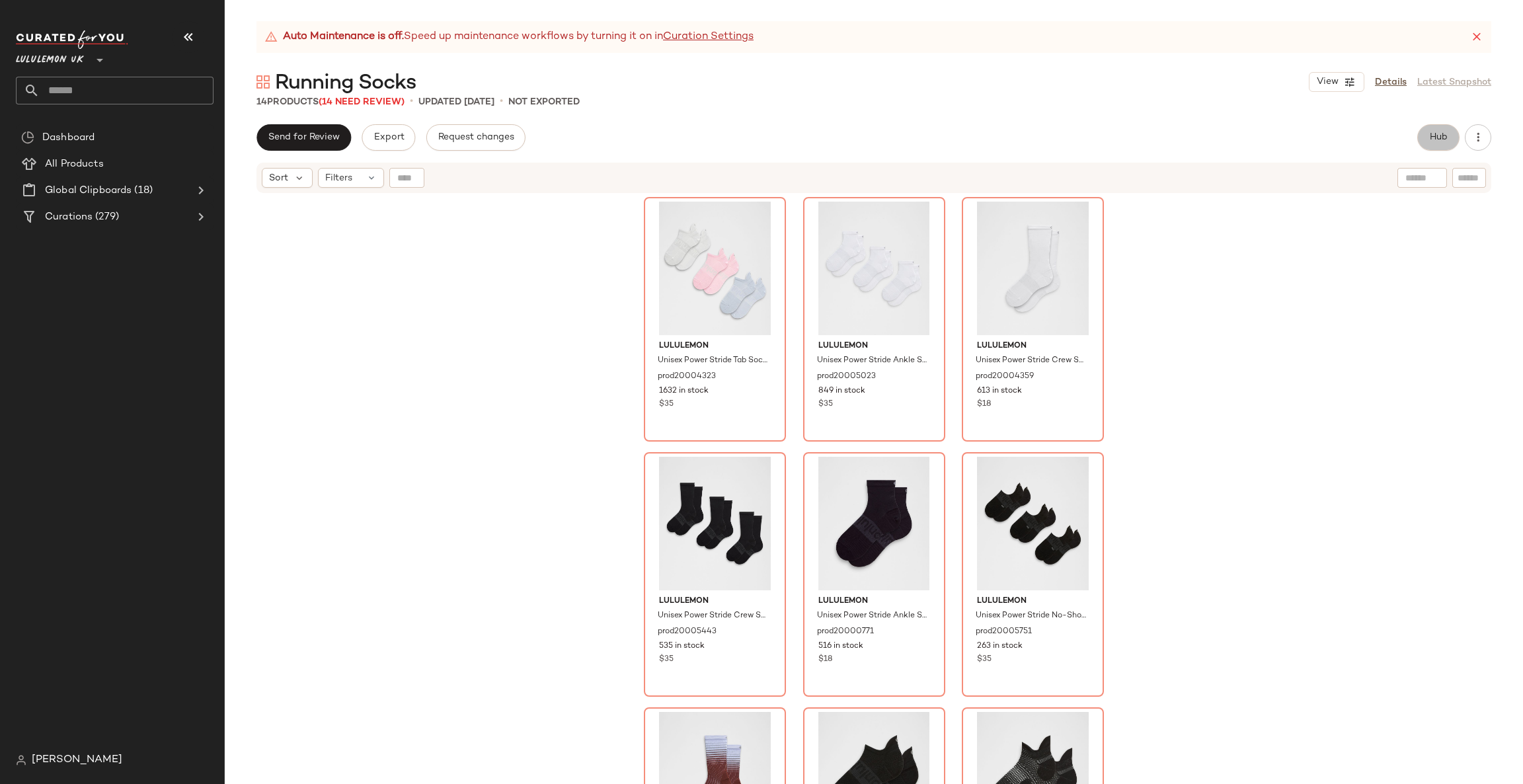
click at [1445, 146] on button "Hub" at bounding box center [1438, 137] width 43 height 26
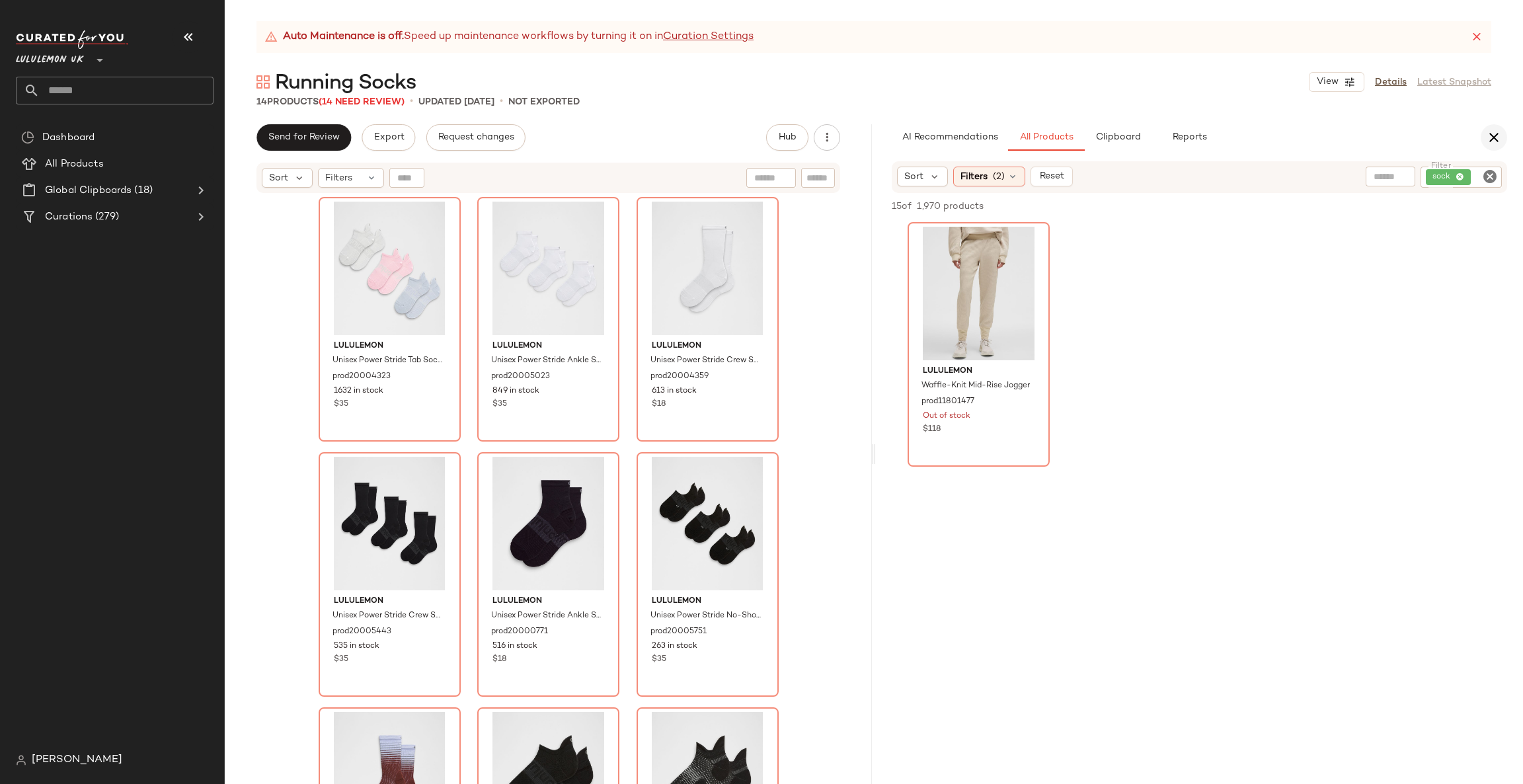
click at [1496, 130] on icon "button" at bounding box center [1494, 138] width 16 height 16
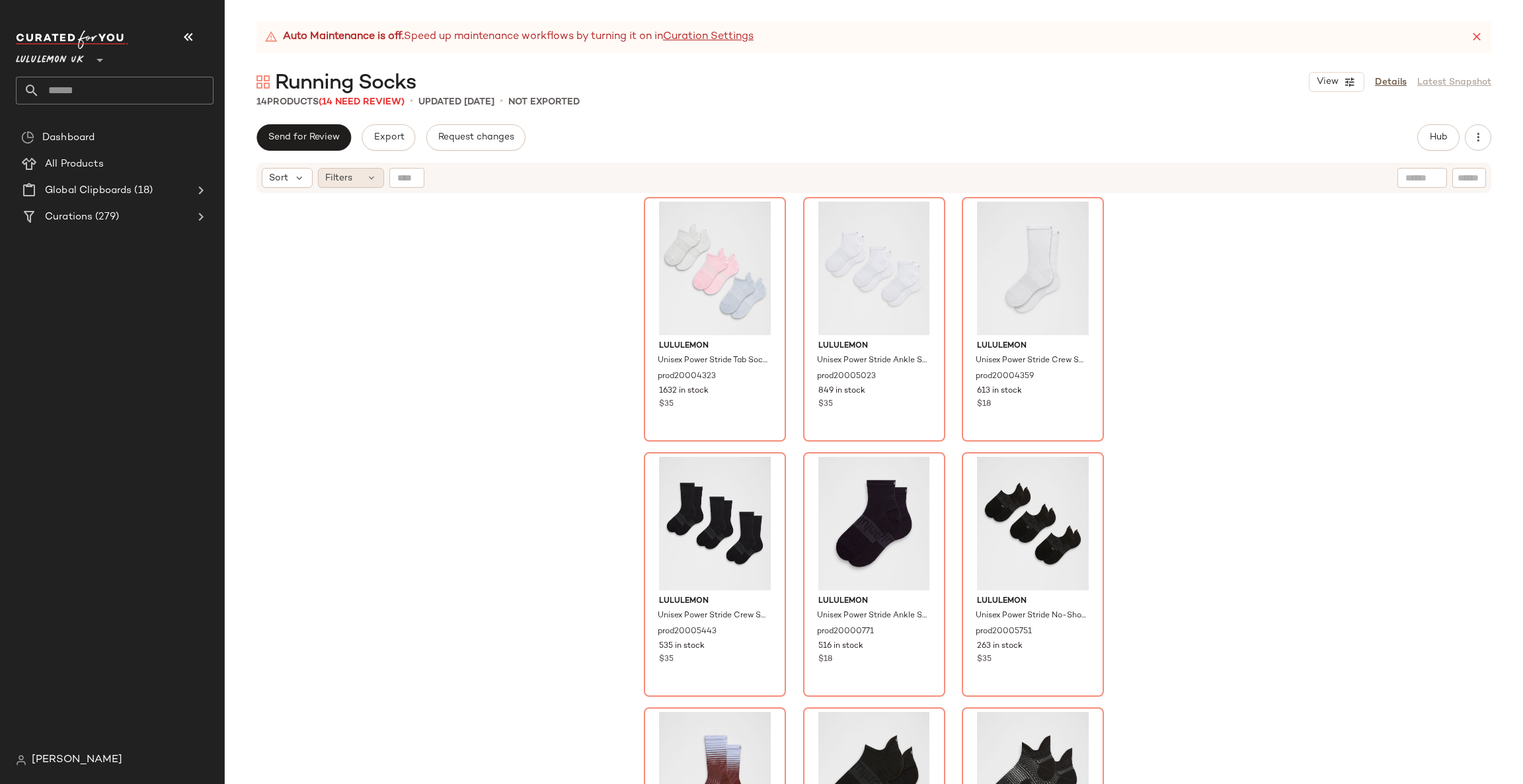
click at [366, 179] on icon at bounding box center [372, 178] width 11 height 11
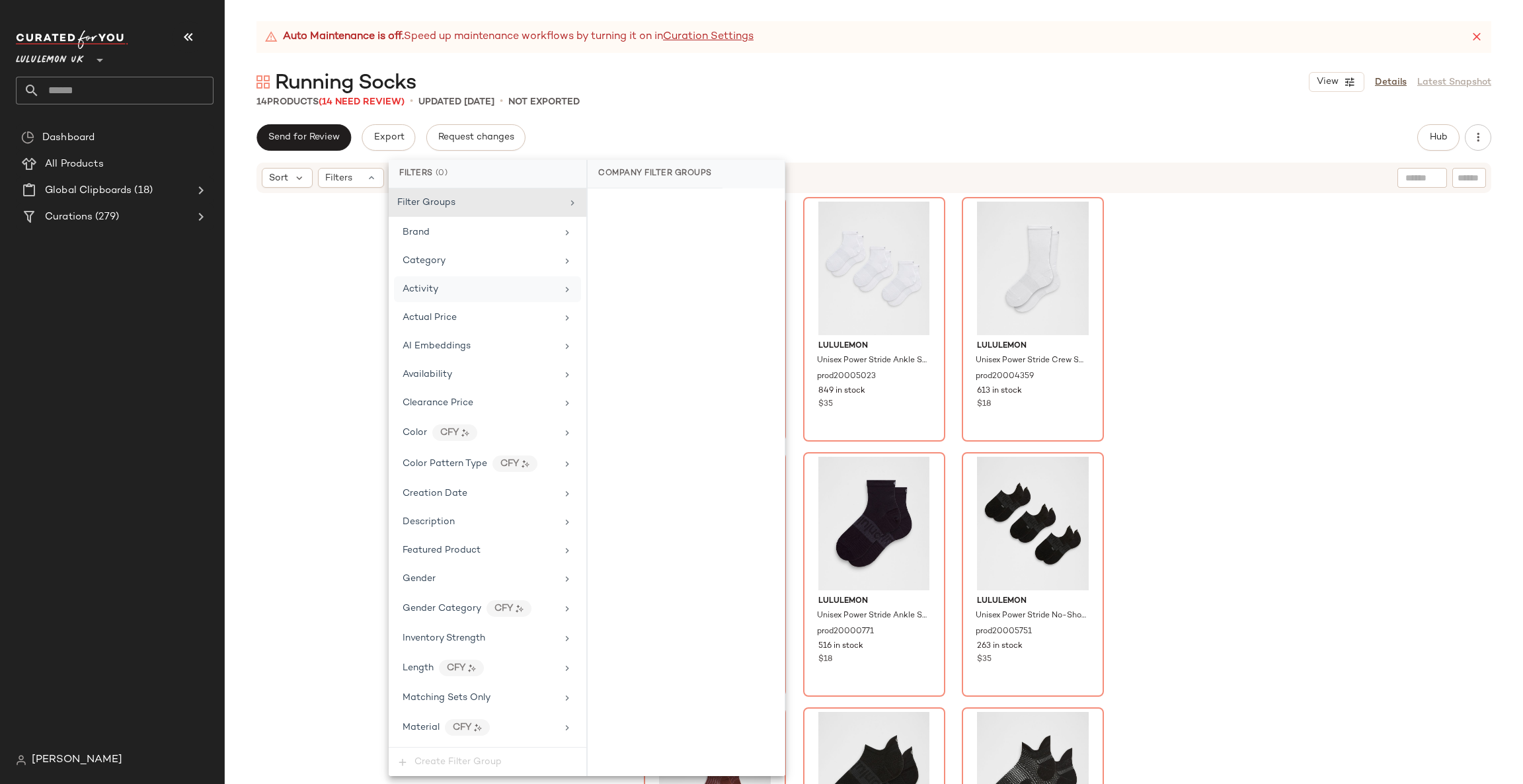
click at [455, 301] on div "Activity" at bounding box center [487, 289] width 187 height 26
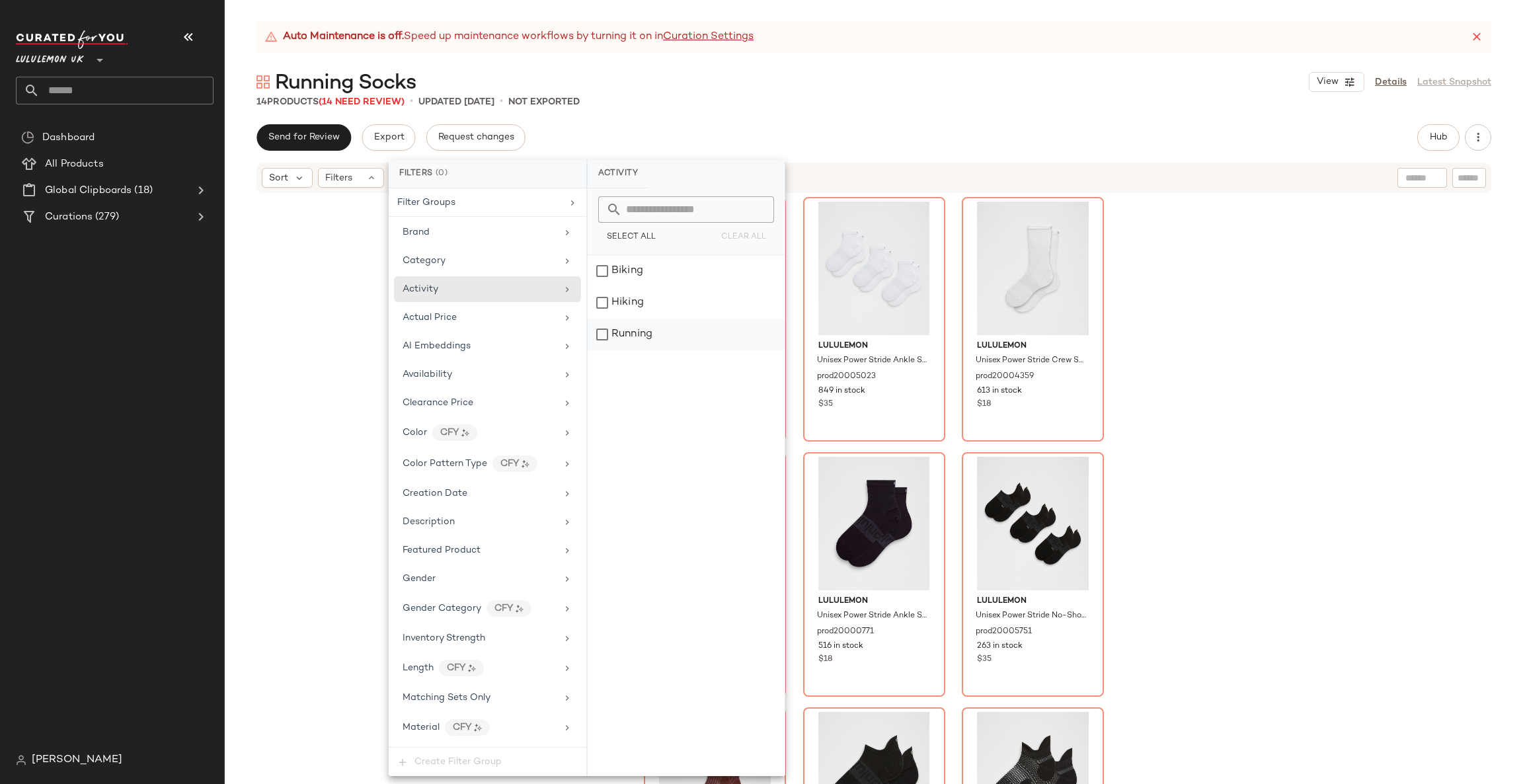
click at [660, 337] on div "Running" at bounding box center [686, 334] width 197 height 32
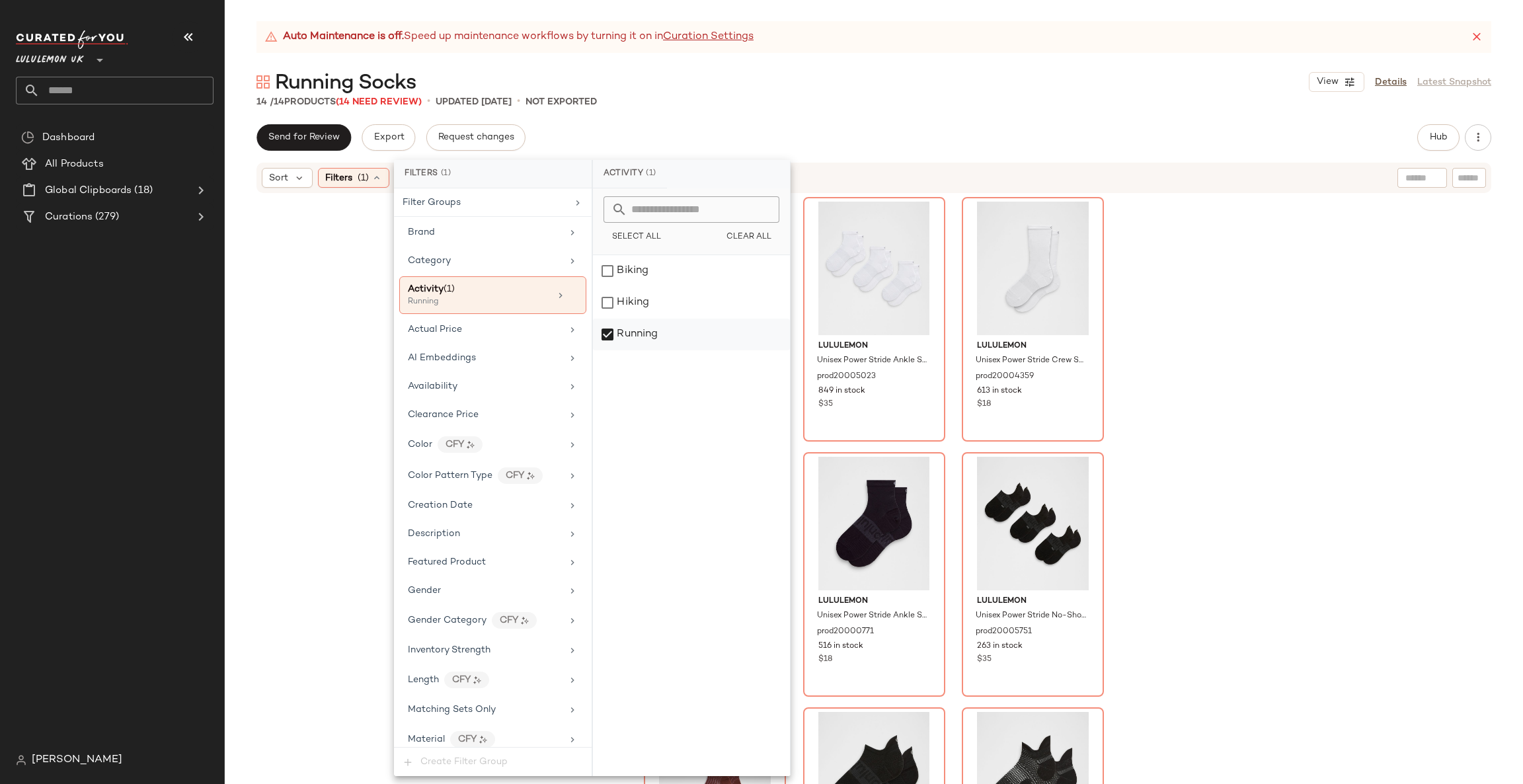
click at [660, 337] on div "Running" at bounding box center [692, 334] width 197 height 32
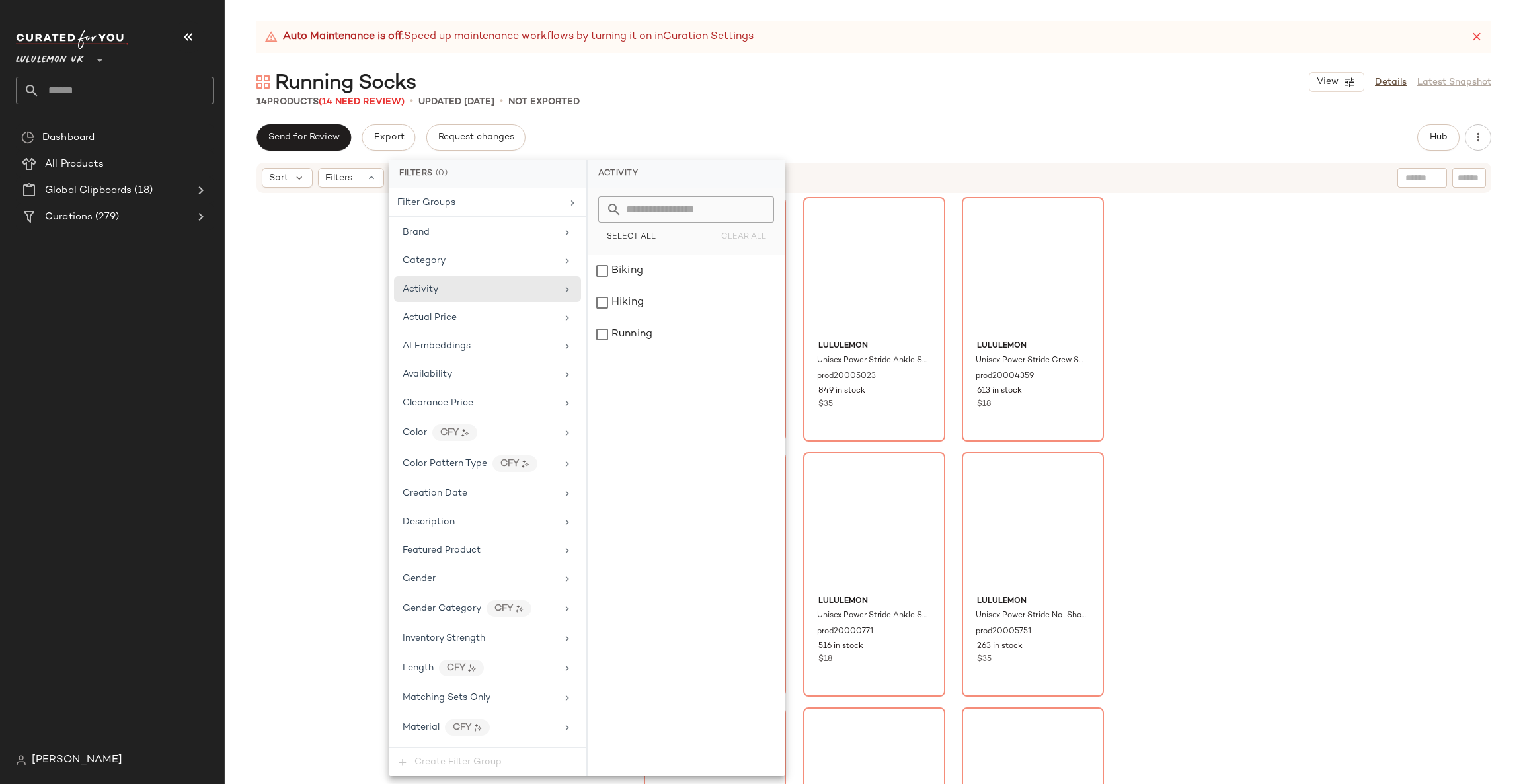
click at [1207, 285] on div "lululemon Unisex Power Stride Tab Socks 3 Pack prod20004323 1632 in stock $35 l…" at bounding box center [874, 505] width 1298 height 623
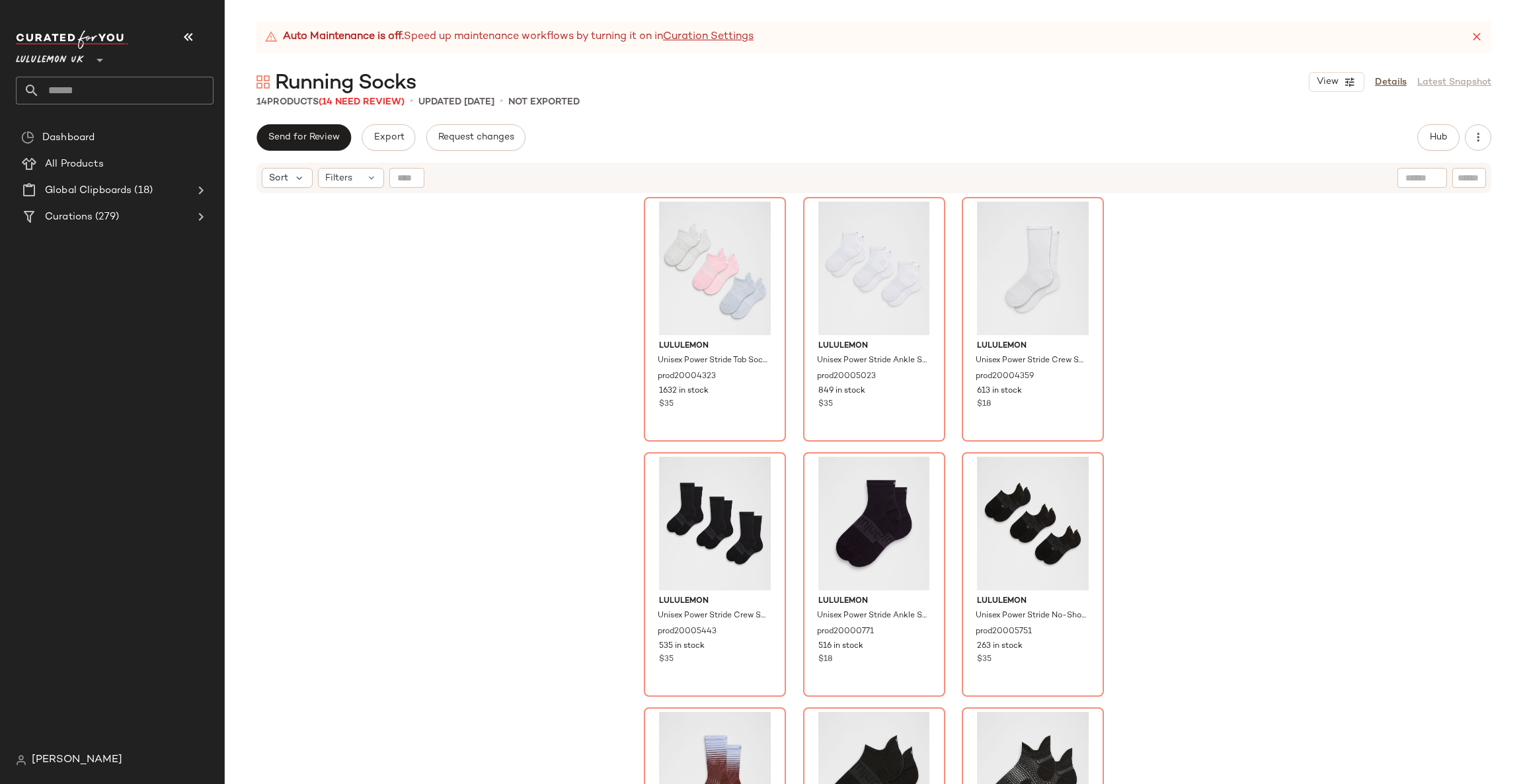
click at [140, 82] on input "text" at bounding box center [127, 90] width 174 height 28
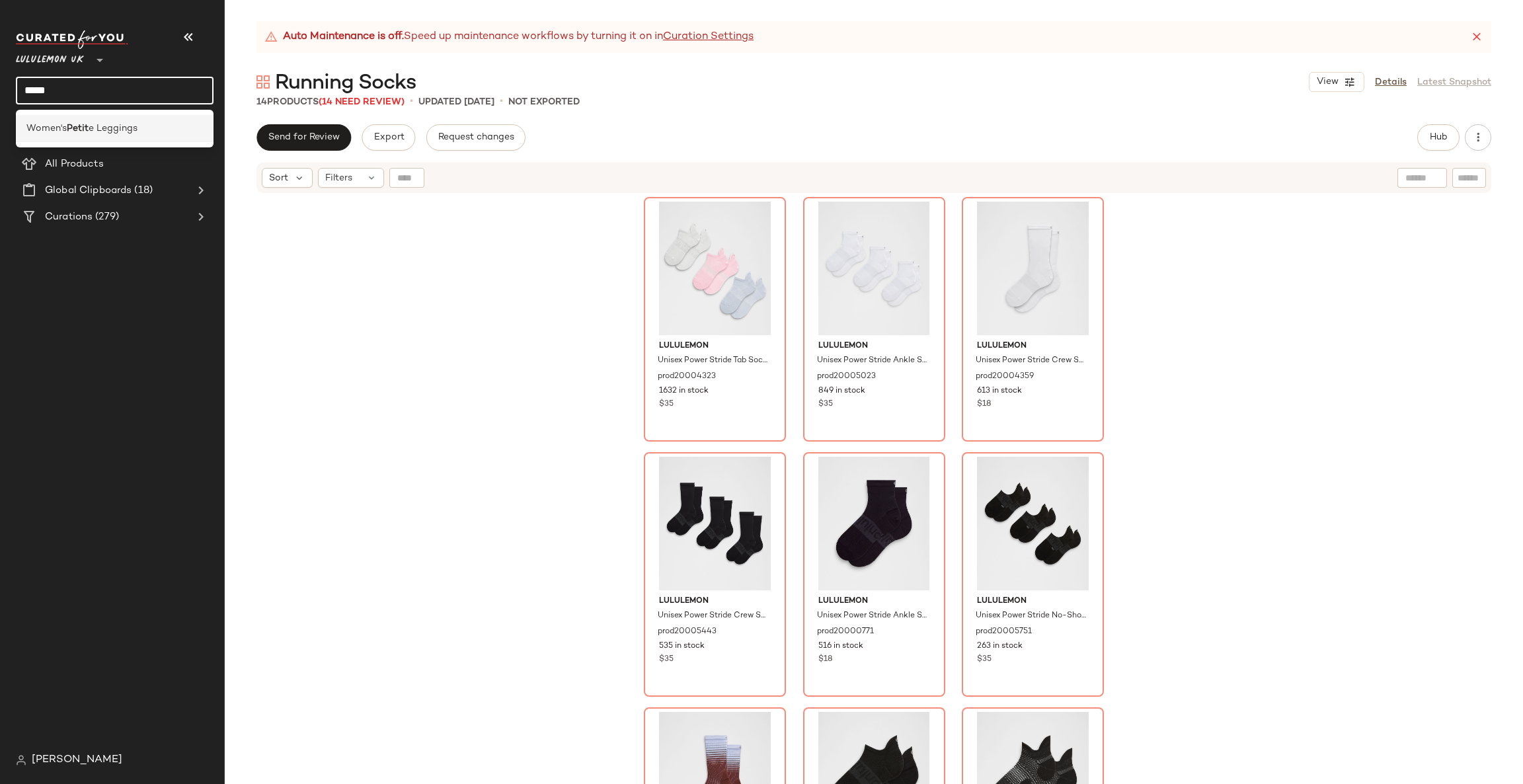
type input "*****"
click at [151, 141] on div "Women's Petit e Leggings" at bounding box center [115, 128] width 198 height 27
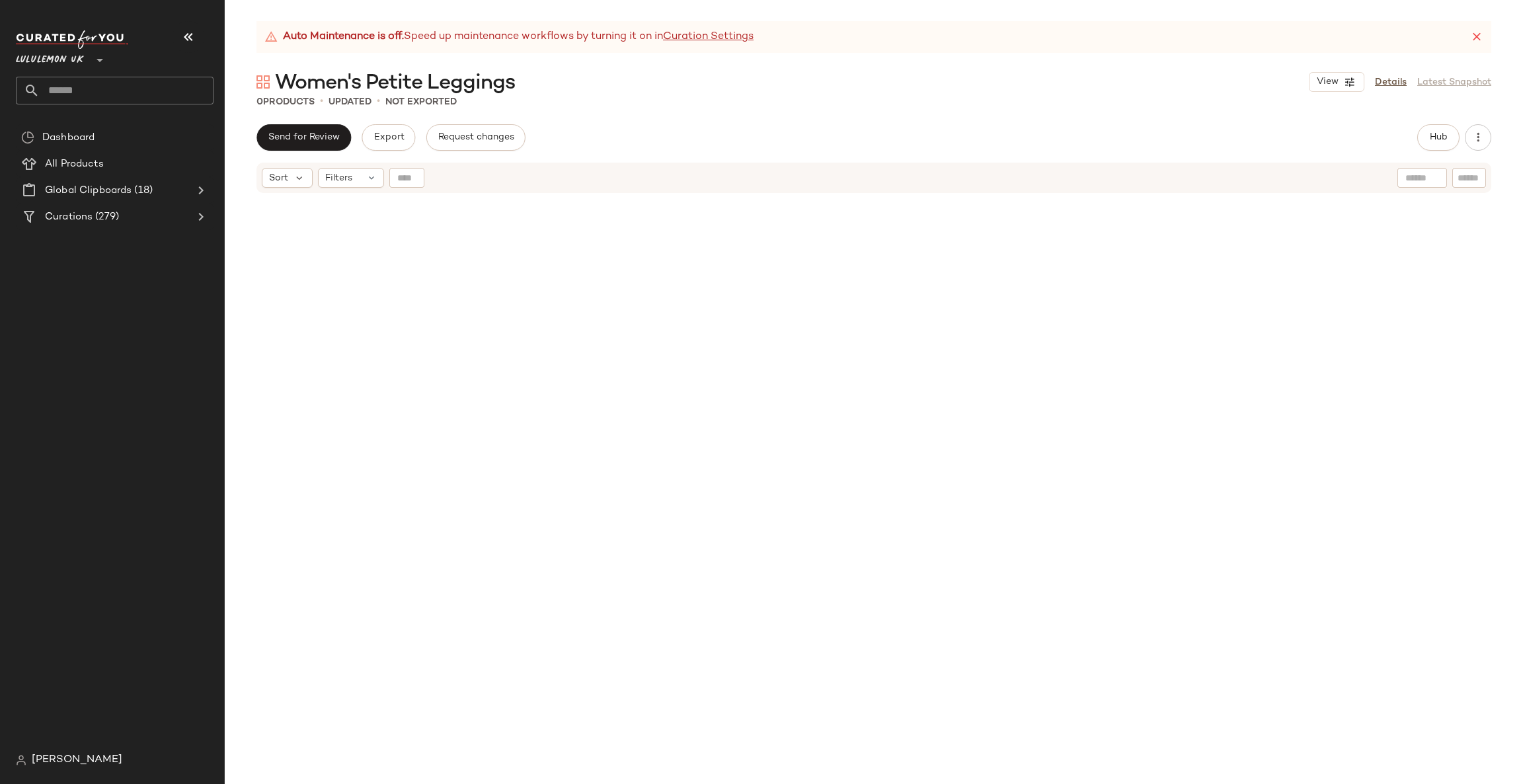
click at [1422, 158] on div "Send for Review Export Request changes Hub Send for Review External Review Inte…" at bounding box center [874, 454] width 1298 height 660
click at [1437, 144] on button "Hub" at bounding box center [1438, 137] width 43 height 26
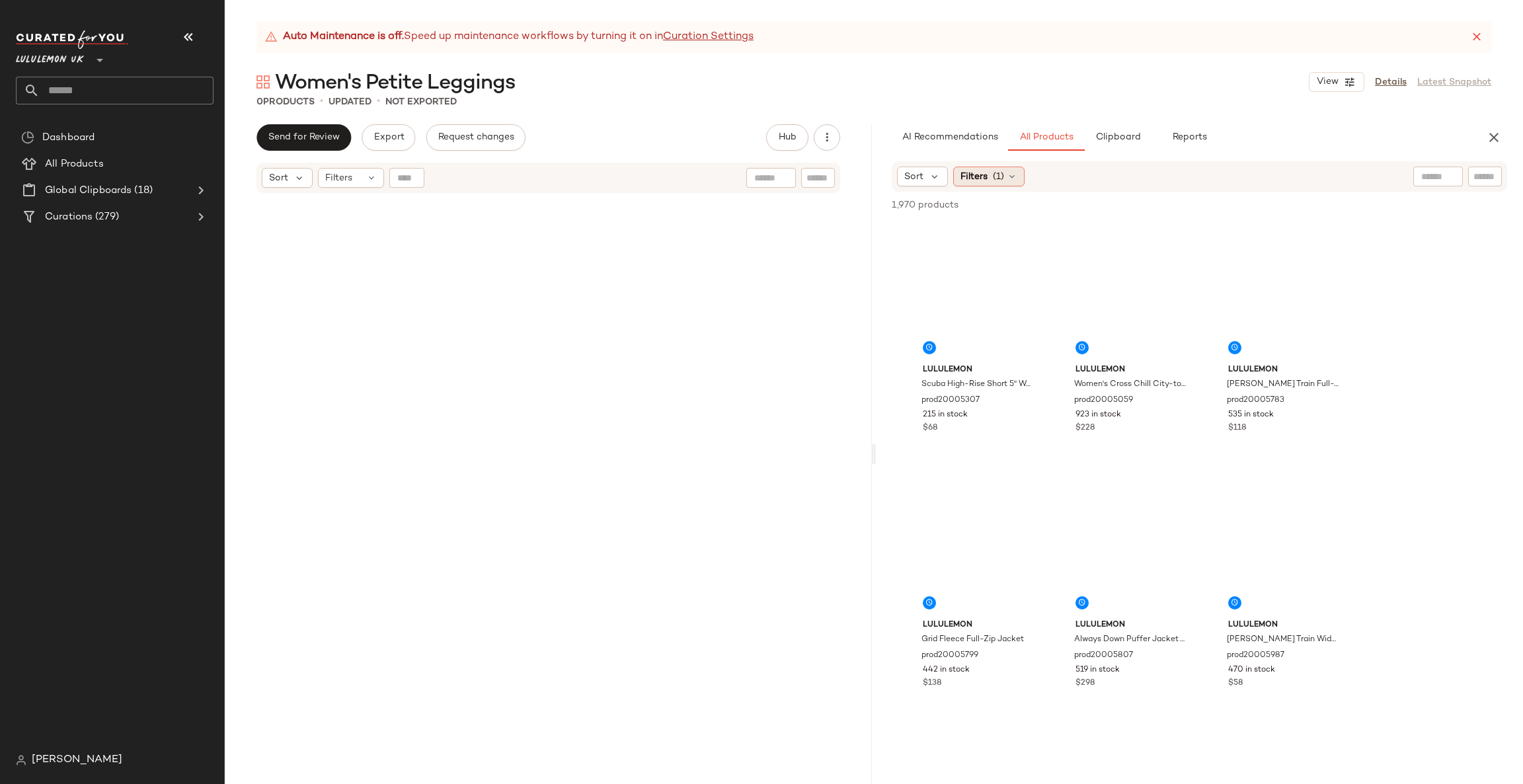
click at [1003, 171] on span "(1)" at bounding box center [998, 177] width 11 height 14
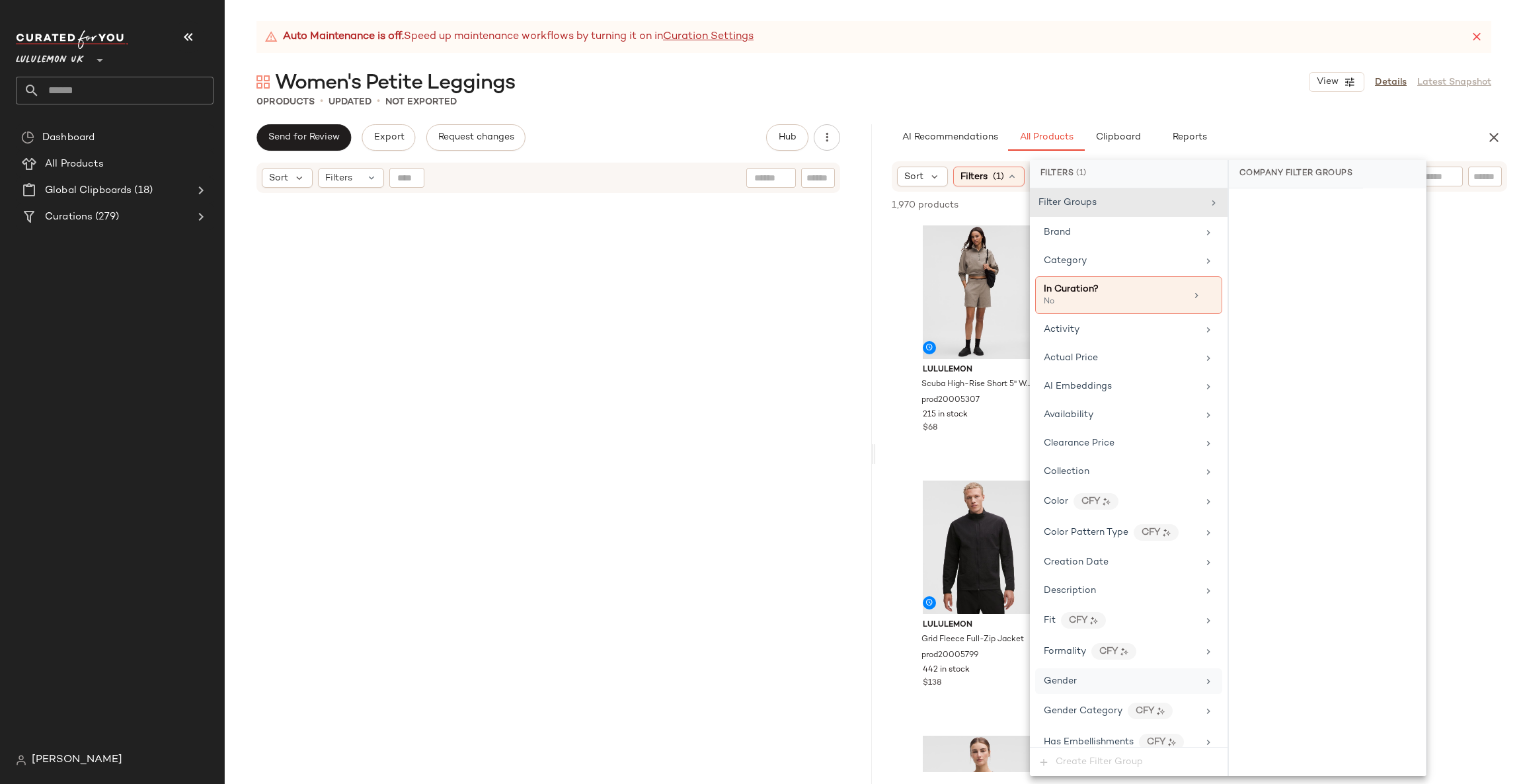
click at [1144, 688] on div "Gender" at bounding box center [1121, 681] width 154 height 14
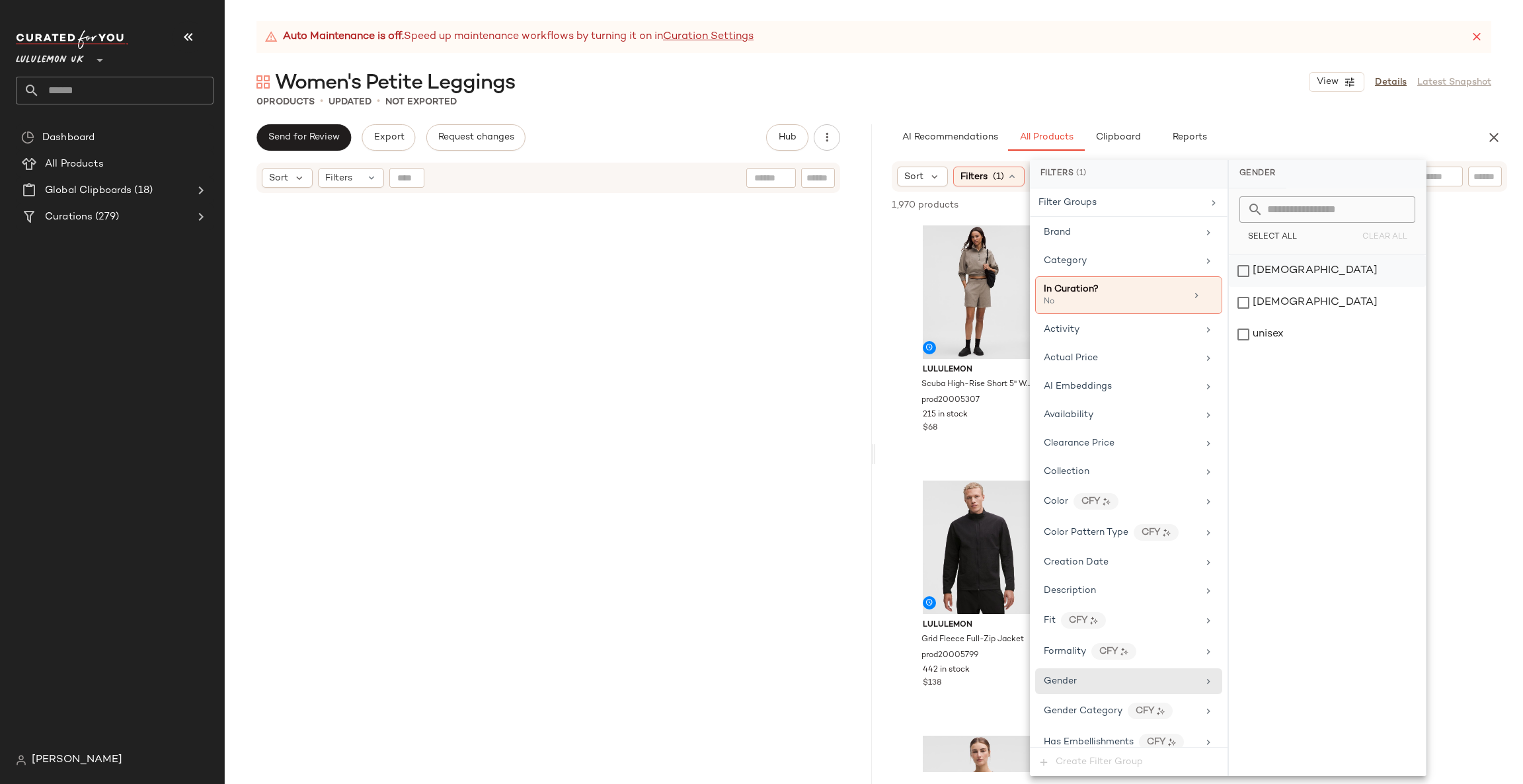
click at [1282, 266] on div "[DEMOGRAPHIC_DATA]" at bounding box center [1327, 271] width 197 height 32
click at [1136, 264] on div "Category" at bounding box center [1122, 260] width 154 height 14
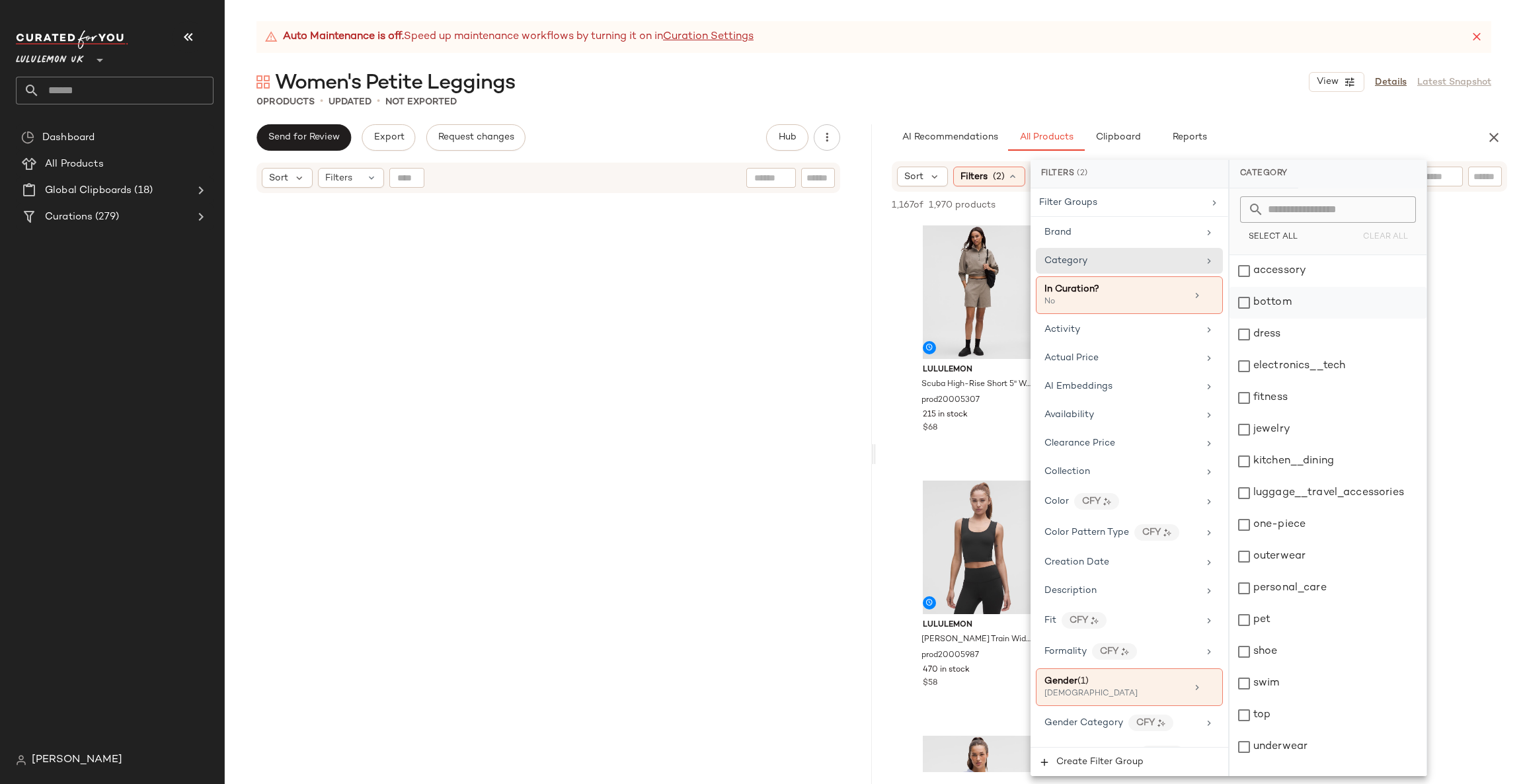
click at [1292, 297] on div "bottom" at bounding box center [1328, 302] width 197 height 32
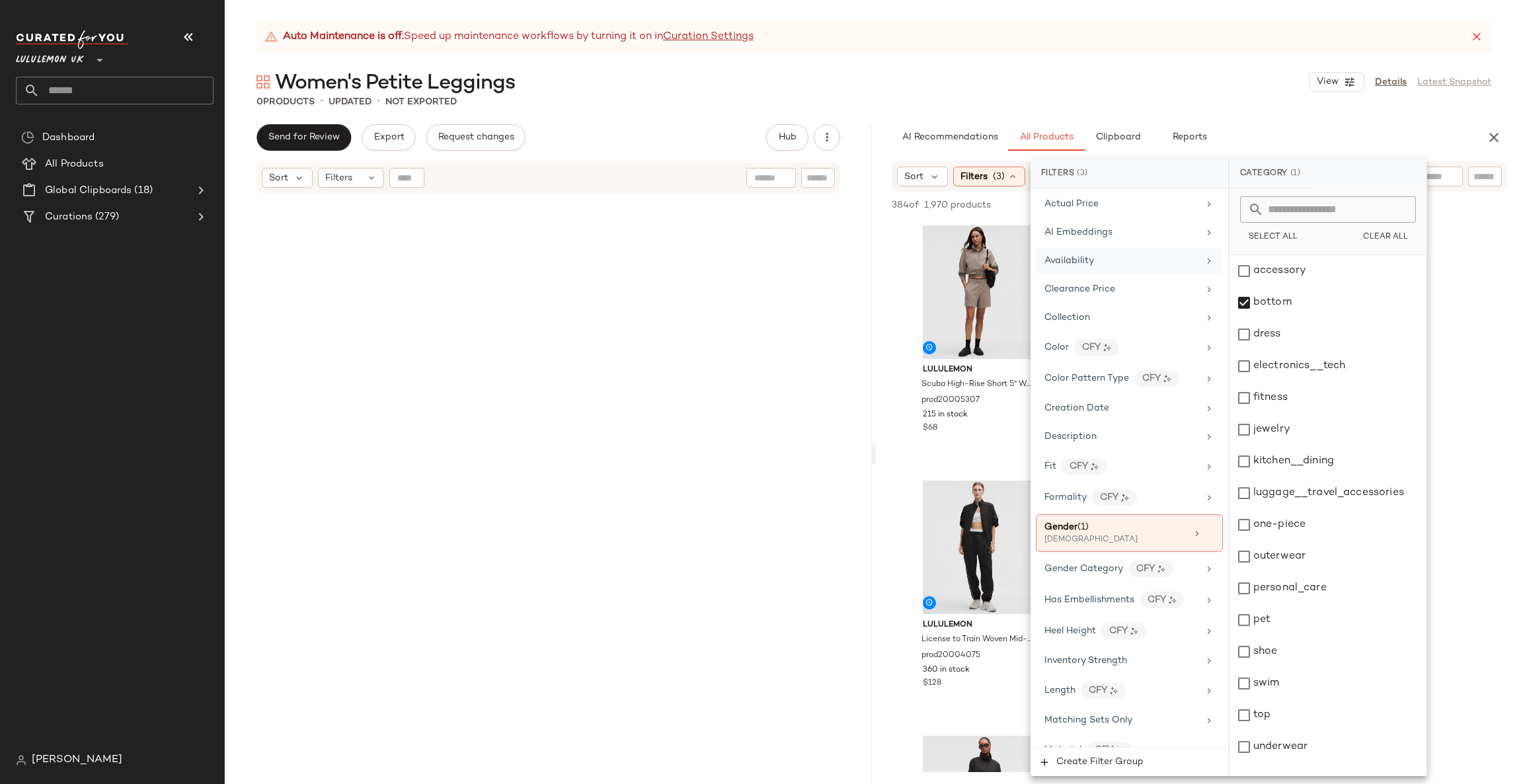
scroll to position [198, 0]
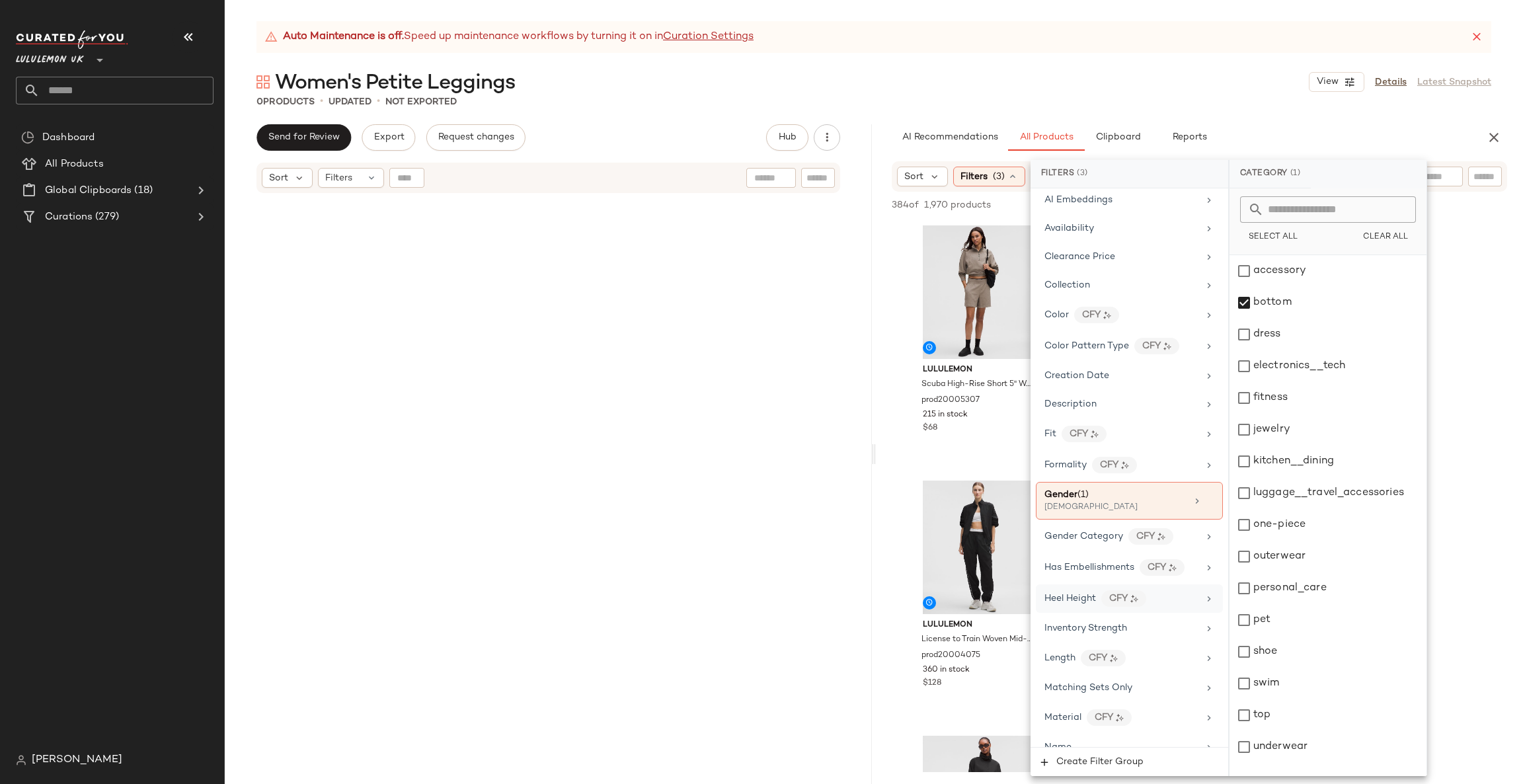
click at [1144, 613] on div "Heel Height CFY" at bounding box center [1129, 598] width 187 height 28
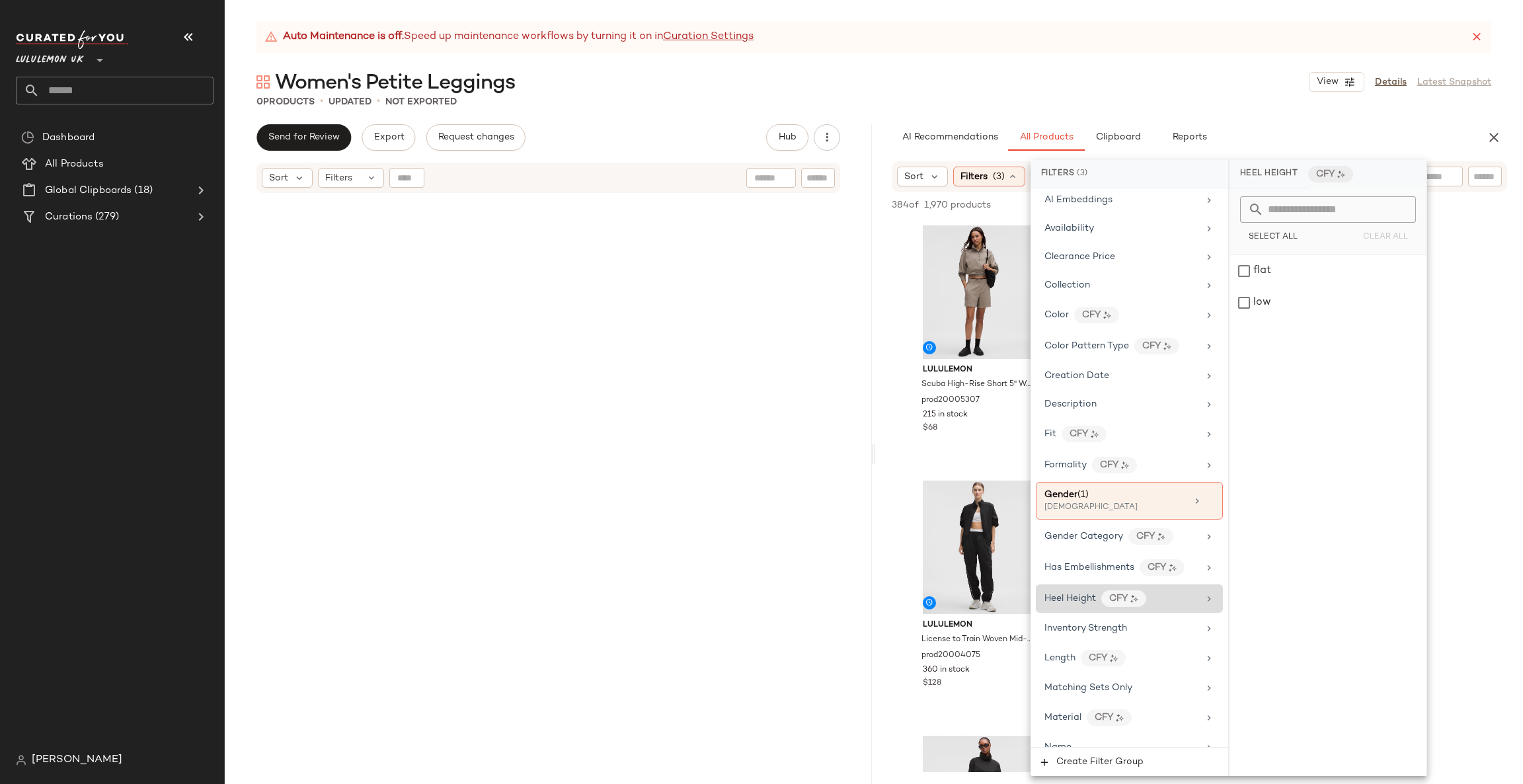
click at [1159, 607] on div "Heel Height CFY" at bounding box center [1122, 598] width 154 height 16
click at [1180, 654] on div "Length CFY" at bounding box center [1122, 658] width 154 height 16
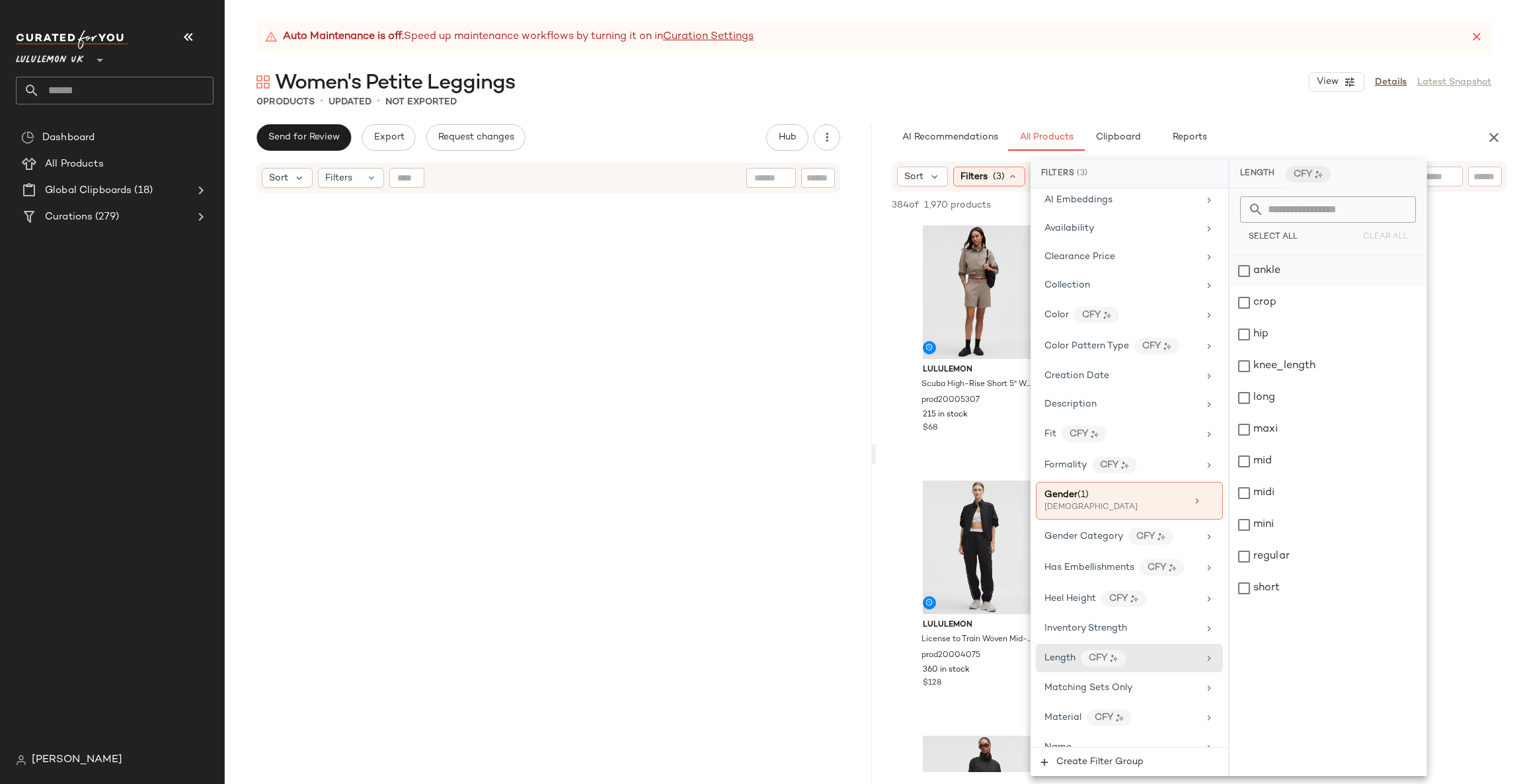
click at [1318, 273] on div "ankle" at bounding box center [1328, 271] width 197 height 32
click at [1310, 287] on div "crop" at bounding box center [1328, 302] width 197 height 32
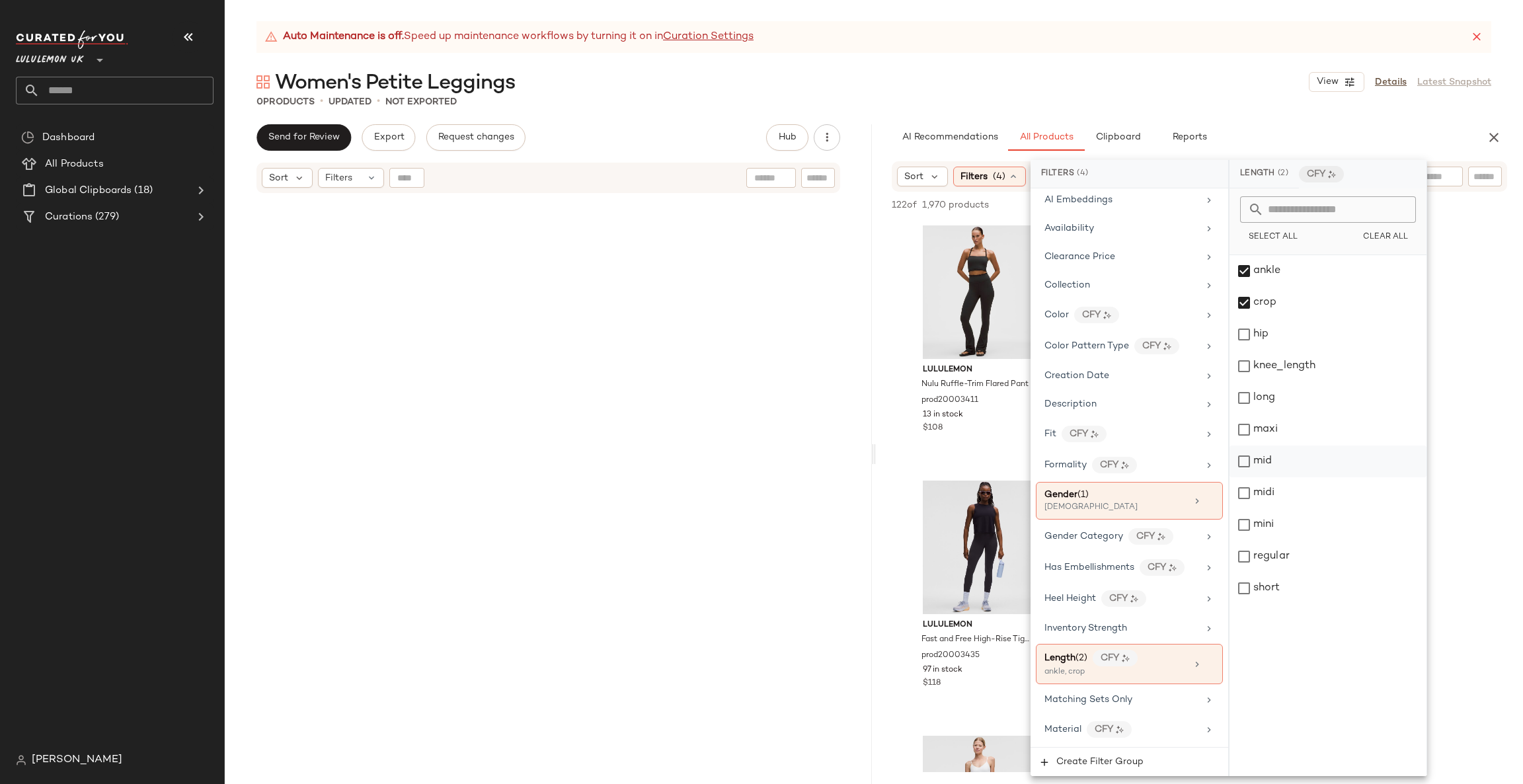
click at [1308, 462] on div "mid" at bounding box center [1328, 461] width 197 height 32
click at [1307, 488] on div "midi" at bounding box center [1328, 493] width 197 height 32
click at [1308, 582] on div "short" at bounding box center [1328, 588] width 197 height 32
click at [1414, 510] on div "mini" at bounding box center [1328, 524] width 197 height 32
click at [957, 384] on span "Nulu Ruffle-Trim Flared Pant" at bounding box center [965, 390] width 86 height 24
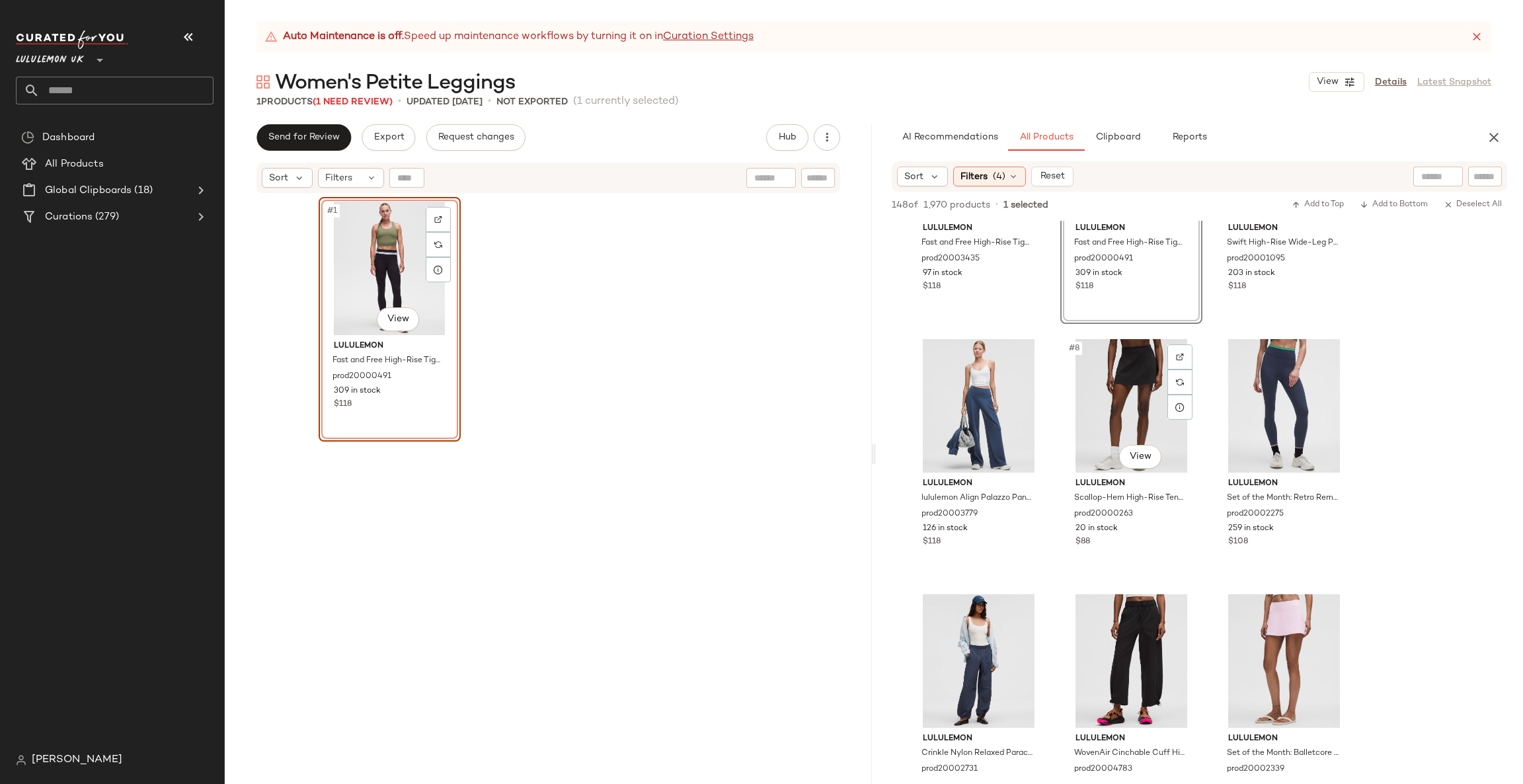
scroll to position [0, 0]
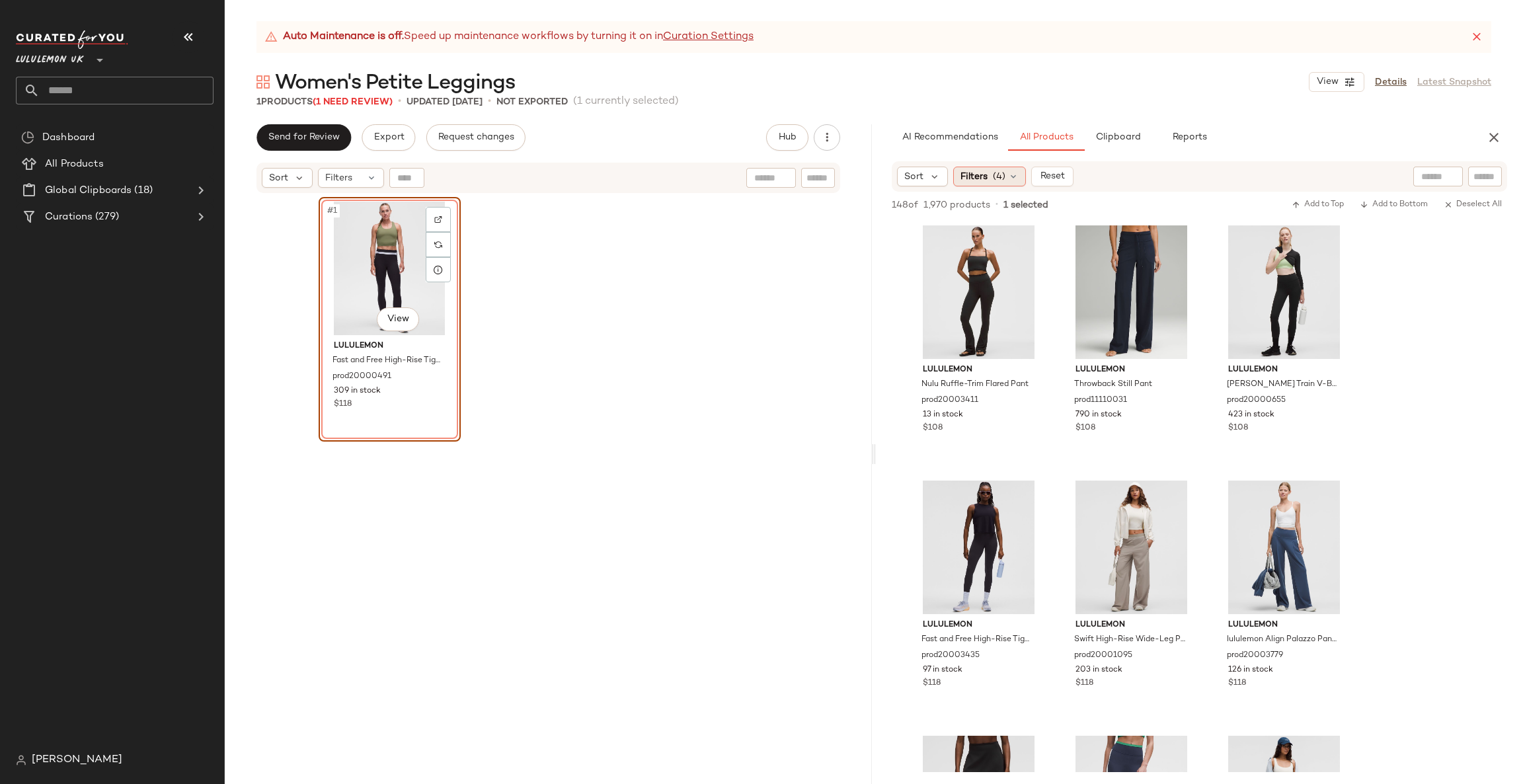
click at [987, 169] on div "Filters (4)" at bounding box center [990, 176] width 73 height 20
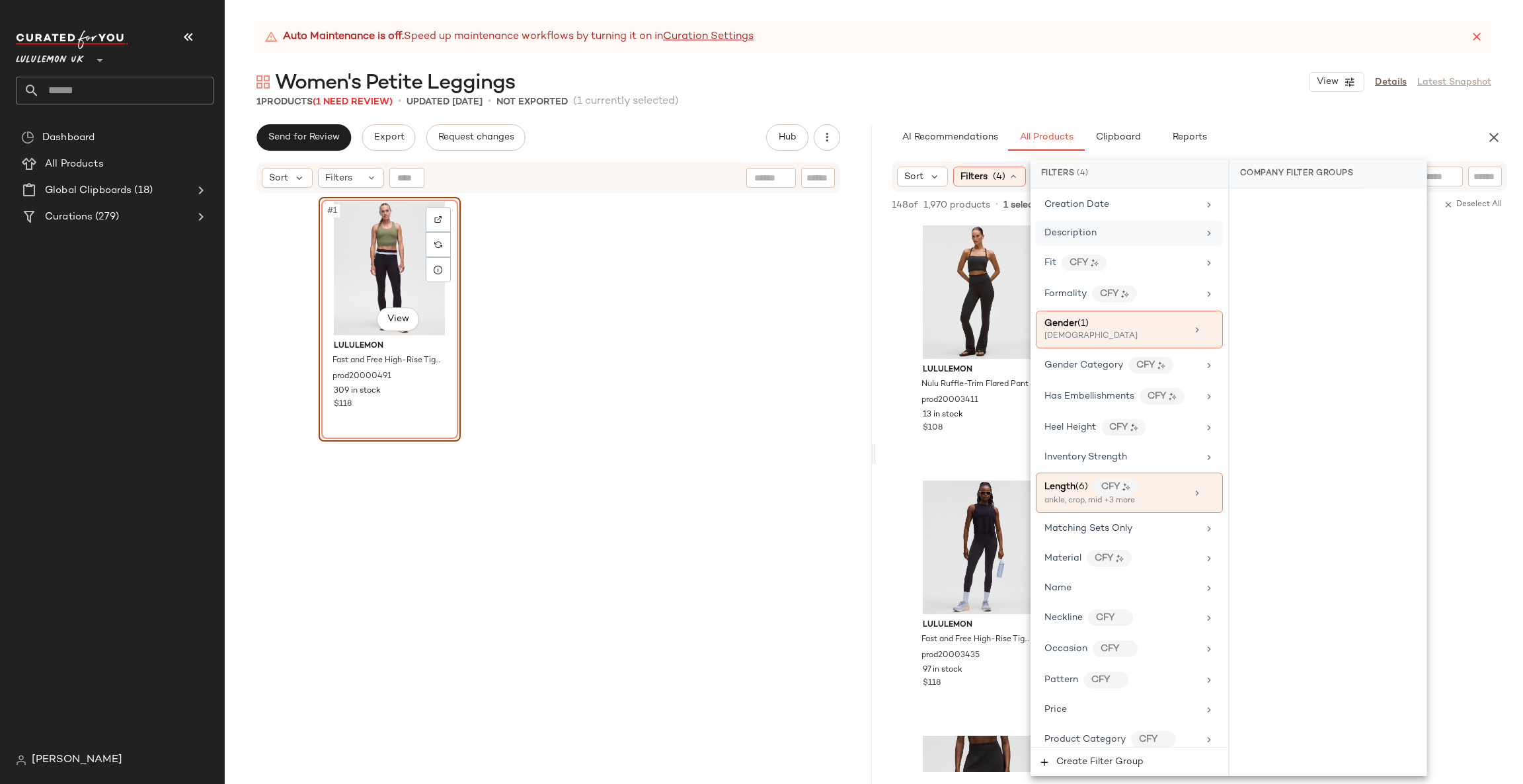
scroll to position [397, 0]
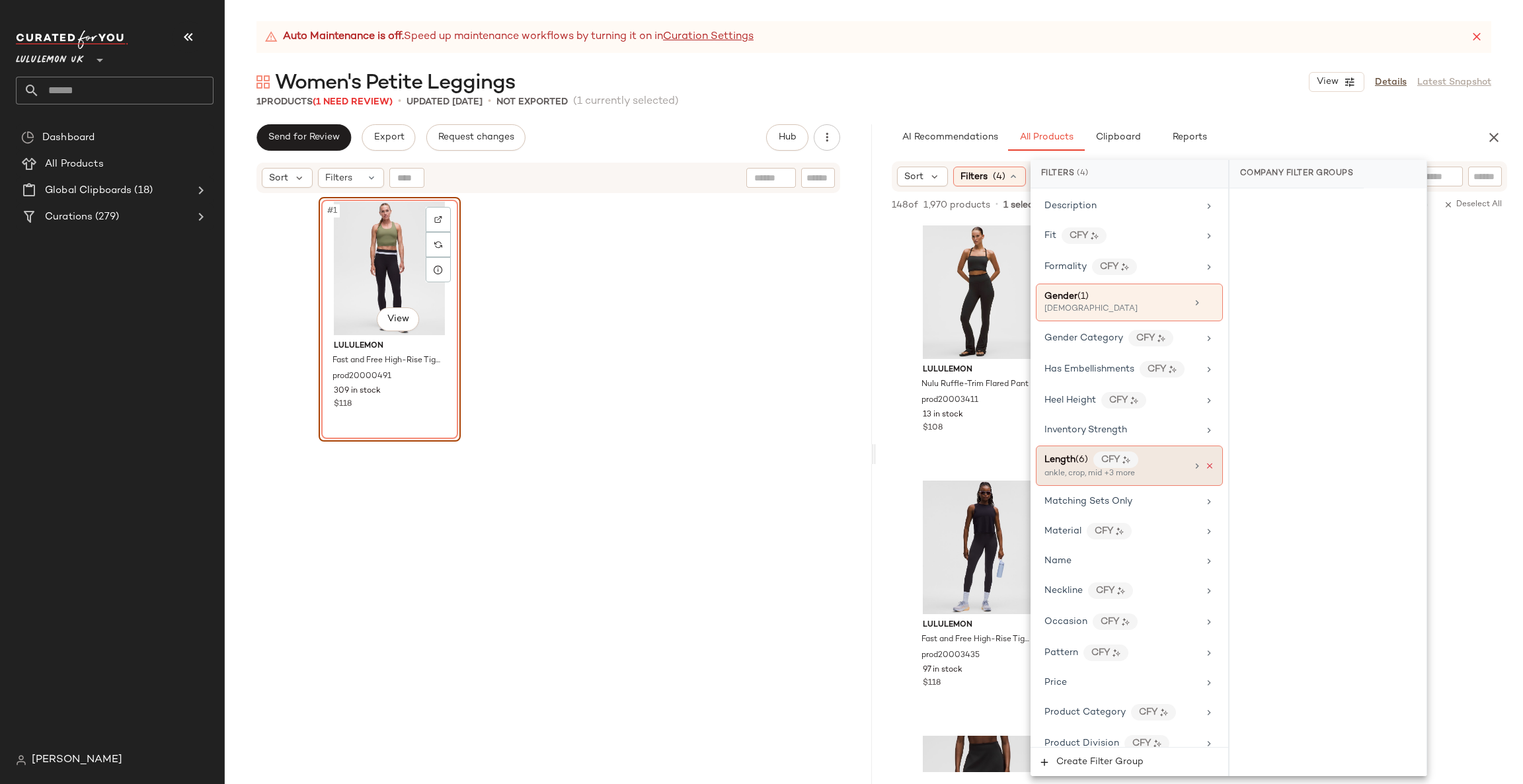
click at [1205, 468] on icon at bounding box center [1210, 466] width 9 height 9
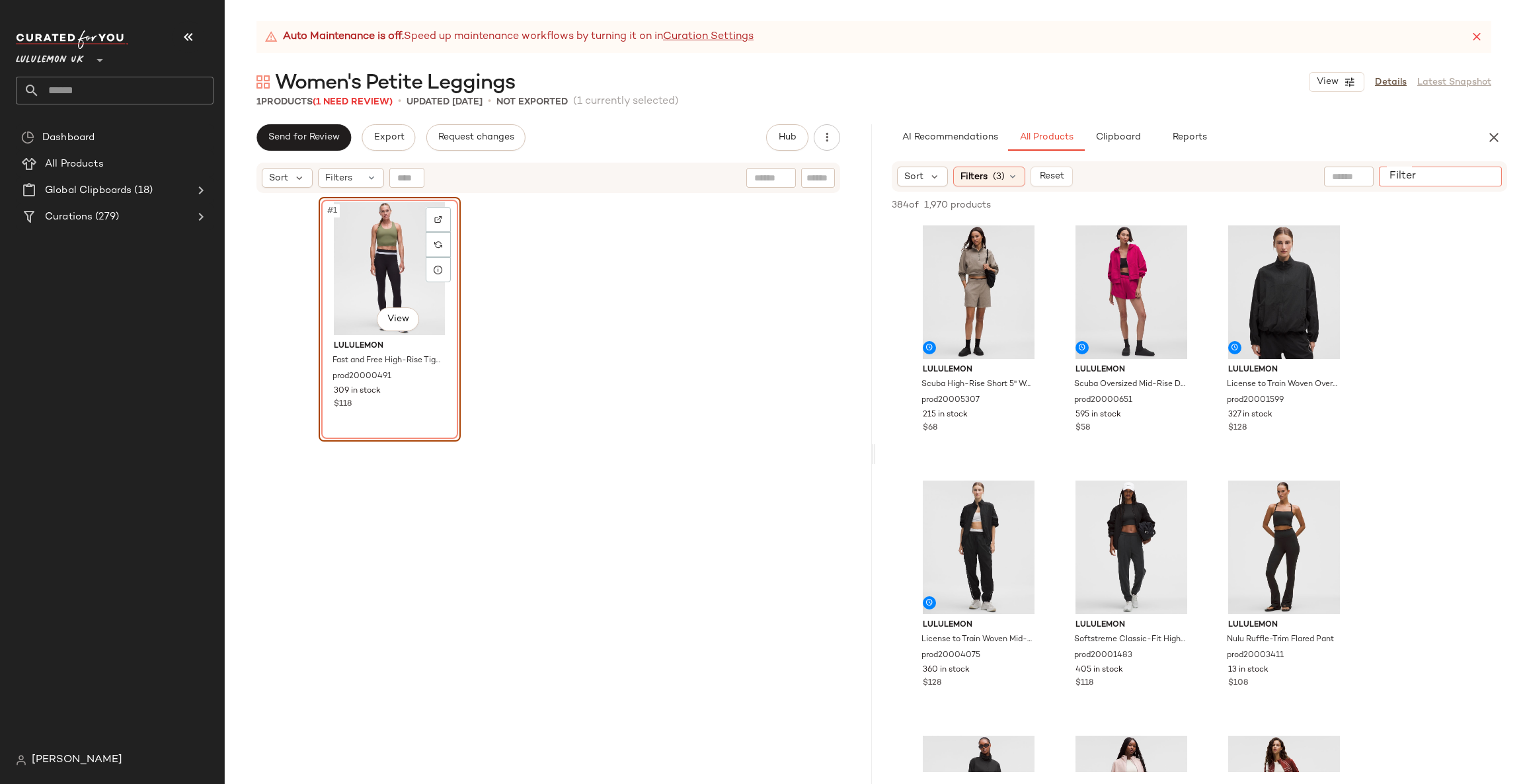
click at [1483, 175] on input "Filter" at bounding box center [1440, 177] width 113 height 14
type input "**"
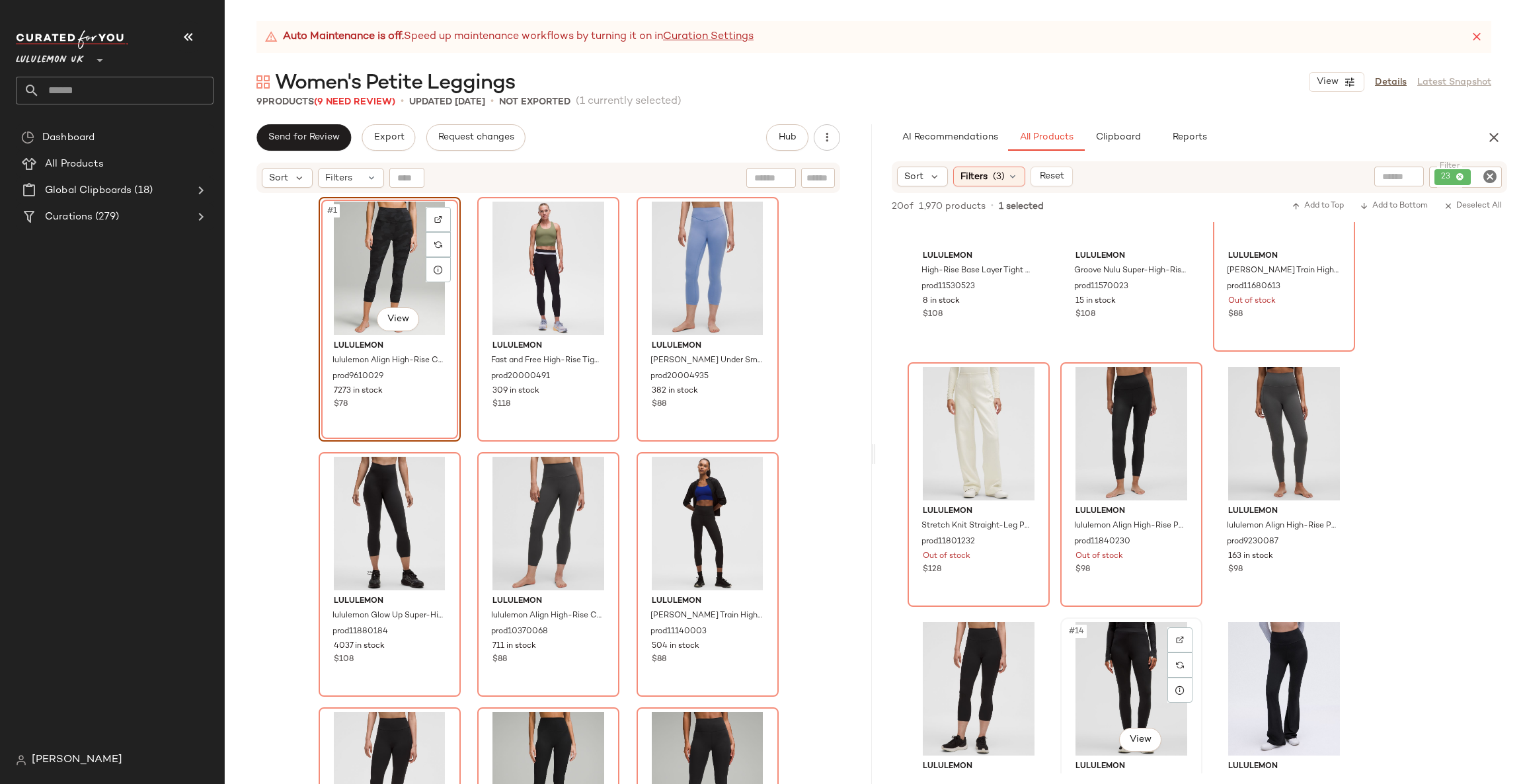
scroll to position [0, 0]
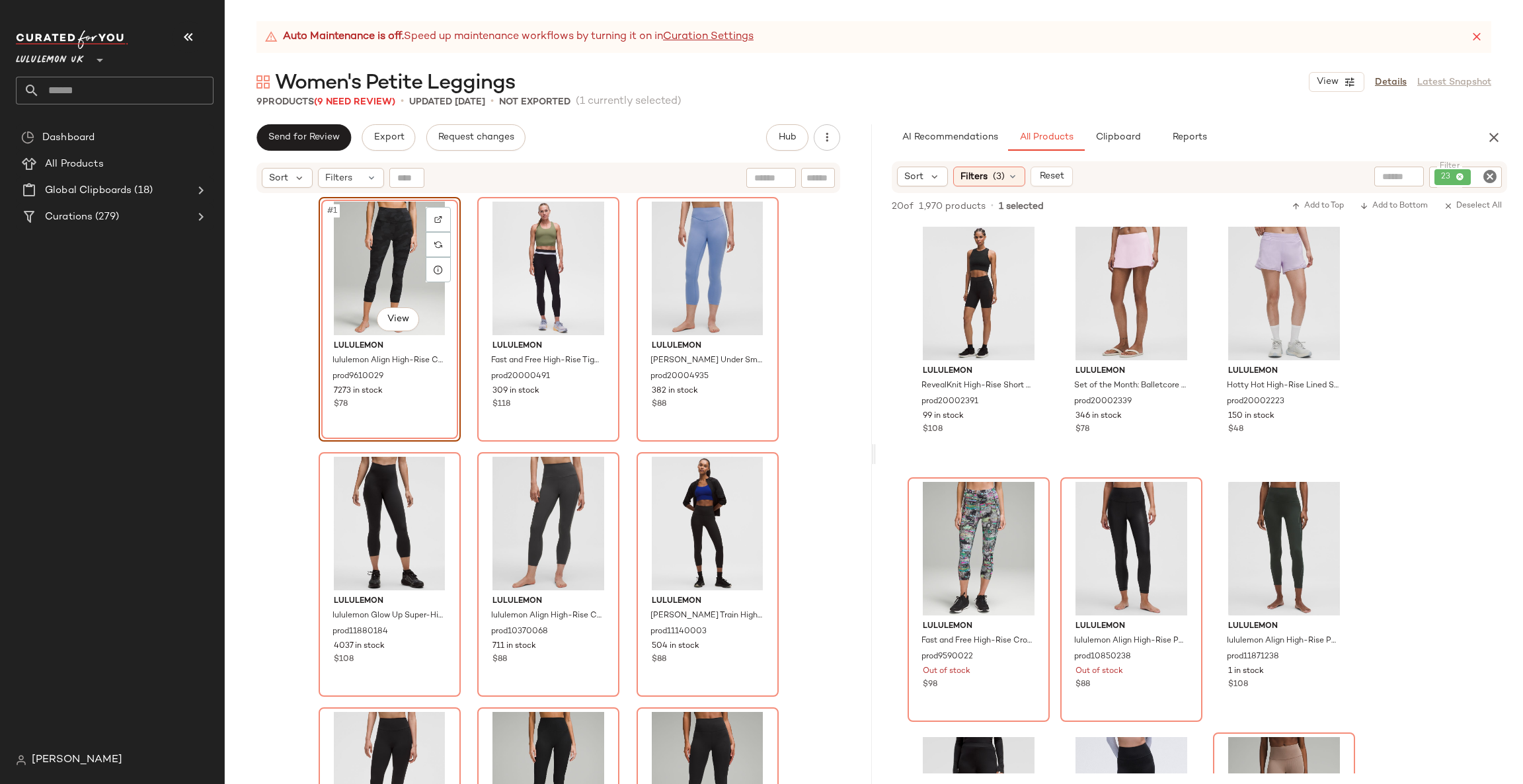
click at [1490, 181] on icon "Clear Filter" at bounding box center [1490, 177] width 16 height 16
type input "**"
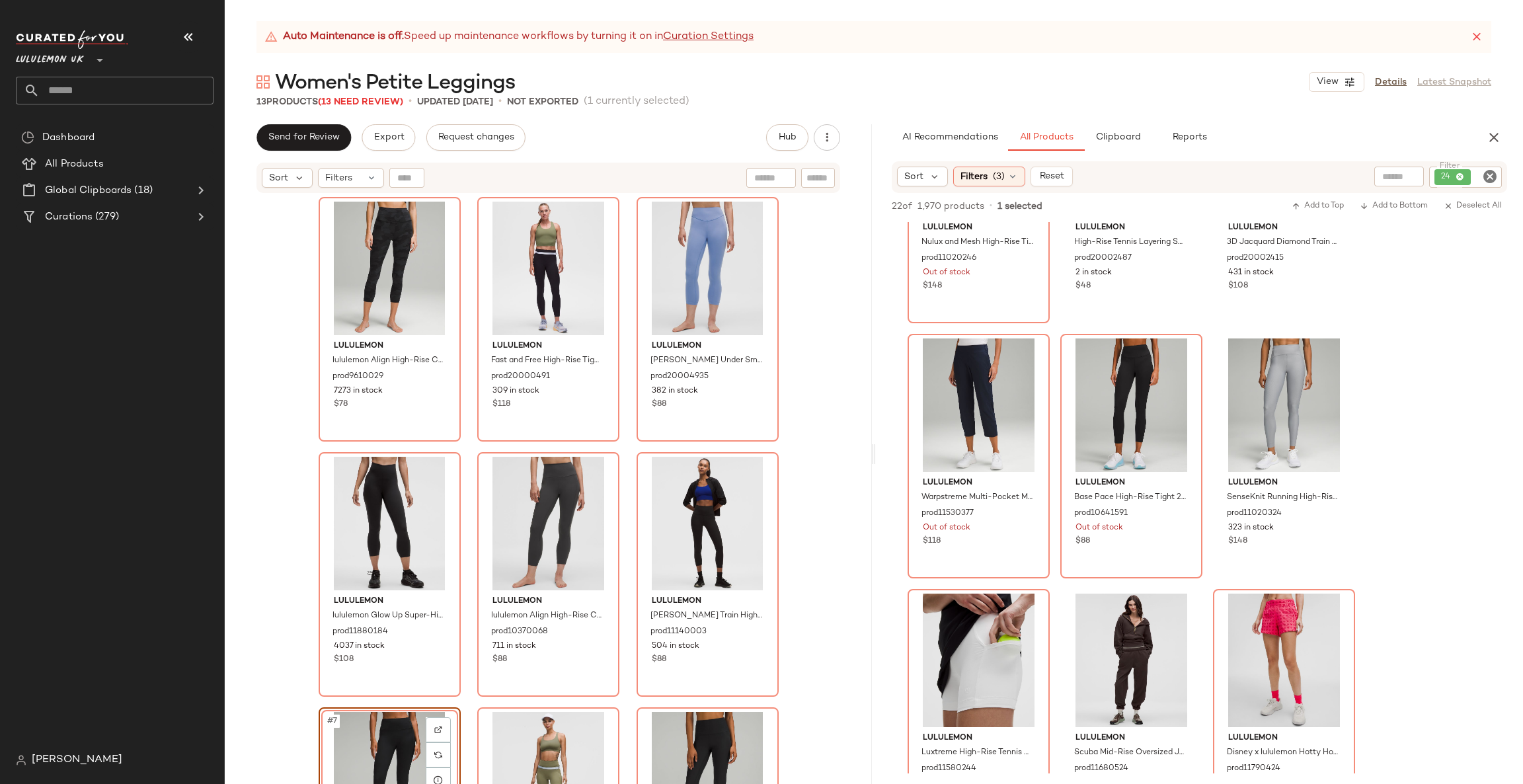
scroll to position [397, 0]
click at [1483, 177] on icon "Clear Filter" at bounding box center [1490, 177] width 16 height 16
type input "**"
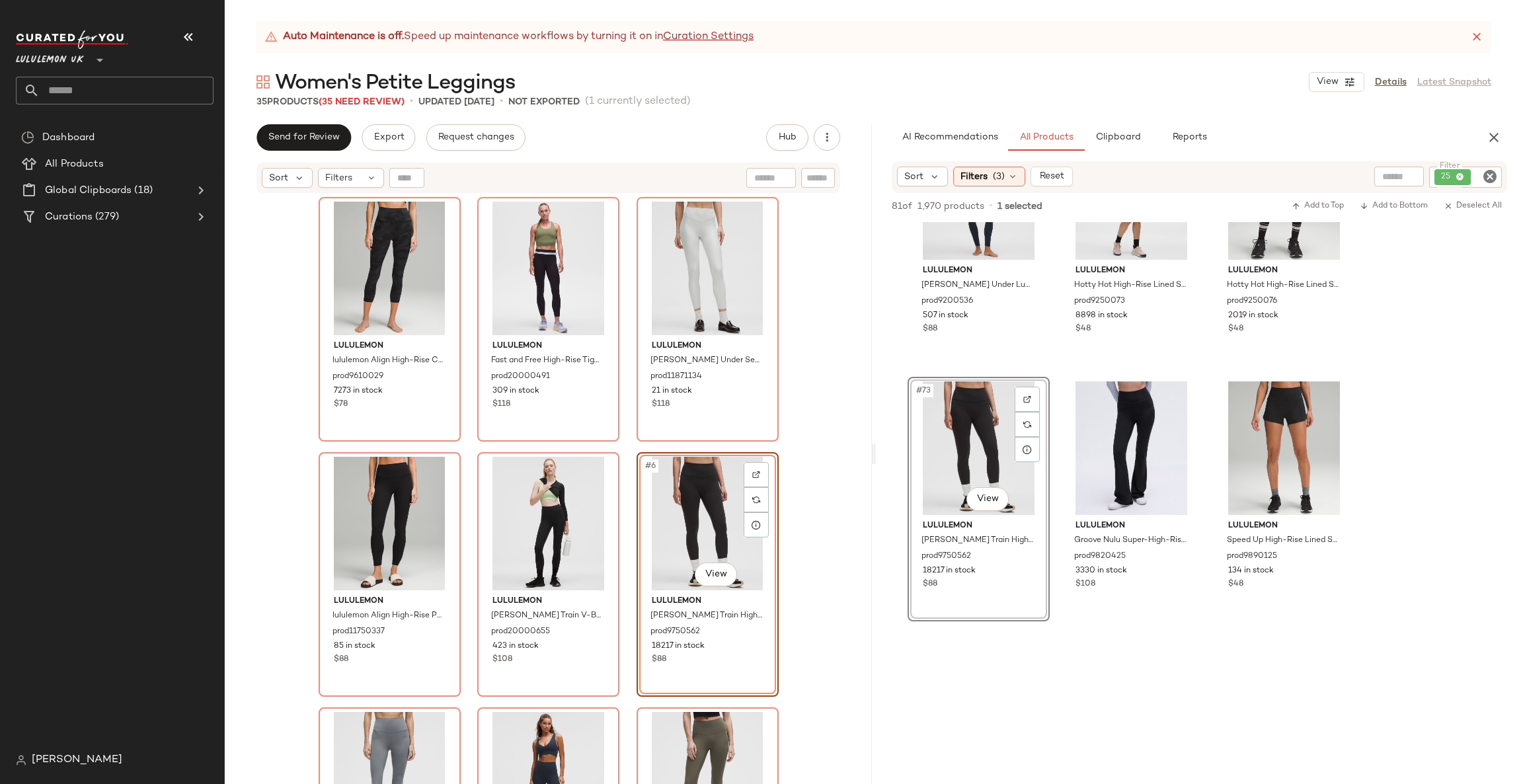
scroll to position [5949, 0]
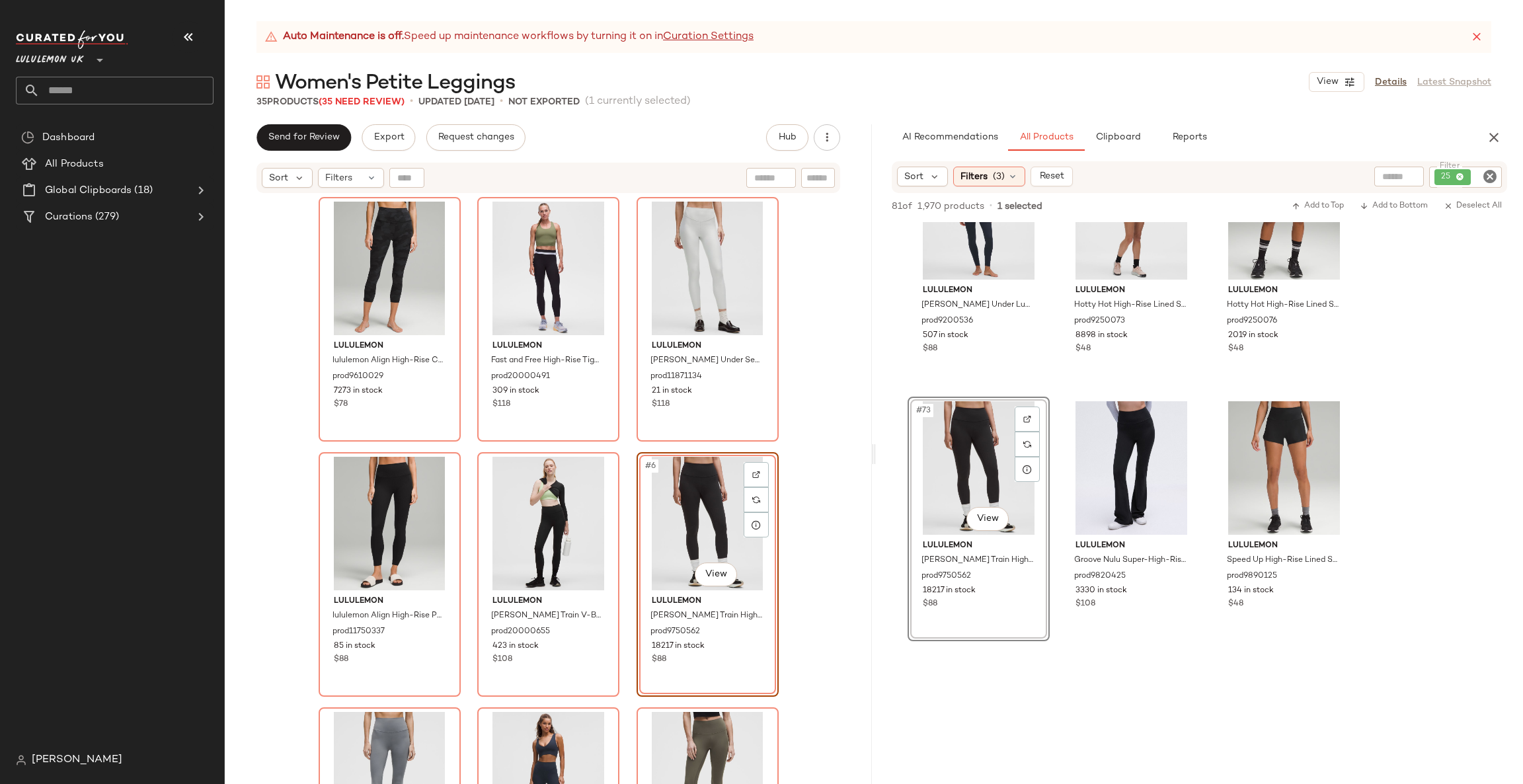
click at [1509, 136] on div "AI Recommendations All Products Clipboard Reports" at bounding box center [1199, 137] width 647 height 26
click at [1493, 136] on icon "button" at bounding box center [1494, 138] width 16 height 16
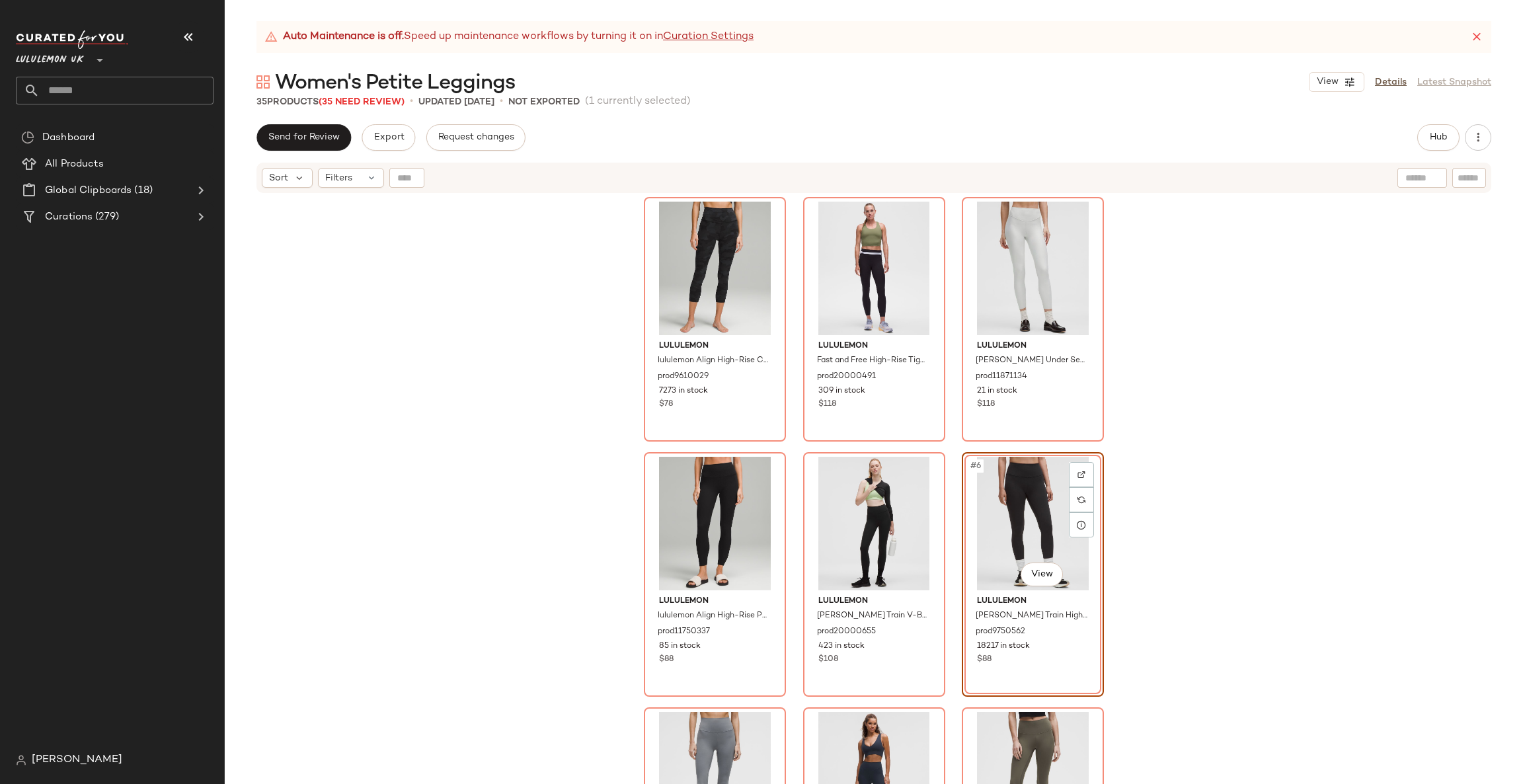
click at [478, 394] on div "lululemon lululemon Align High-Rise Crop 23" prod9610029 7273 in stock $78 lulu…" at bounding box center [874, 505] width 1298 height 623
click at [290, 184] on div "Sort" at bounding box center [287, 177] width 51 height 20
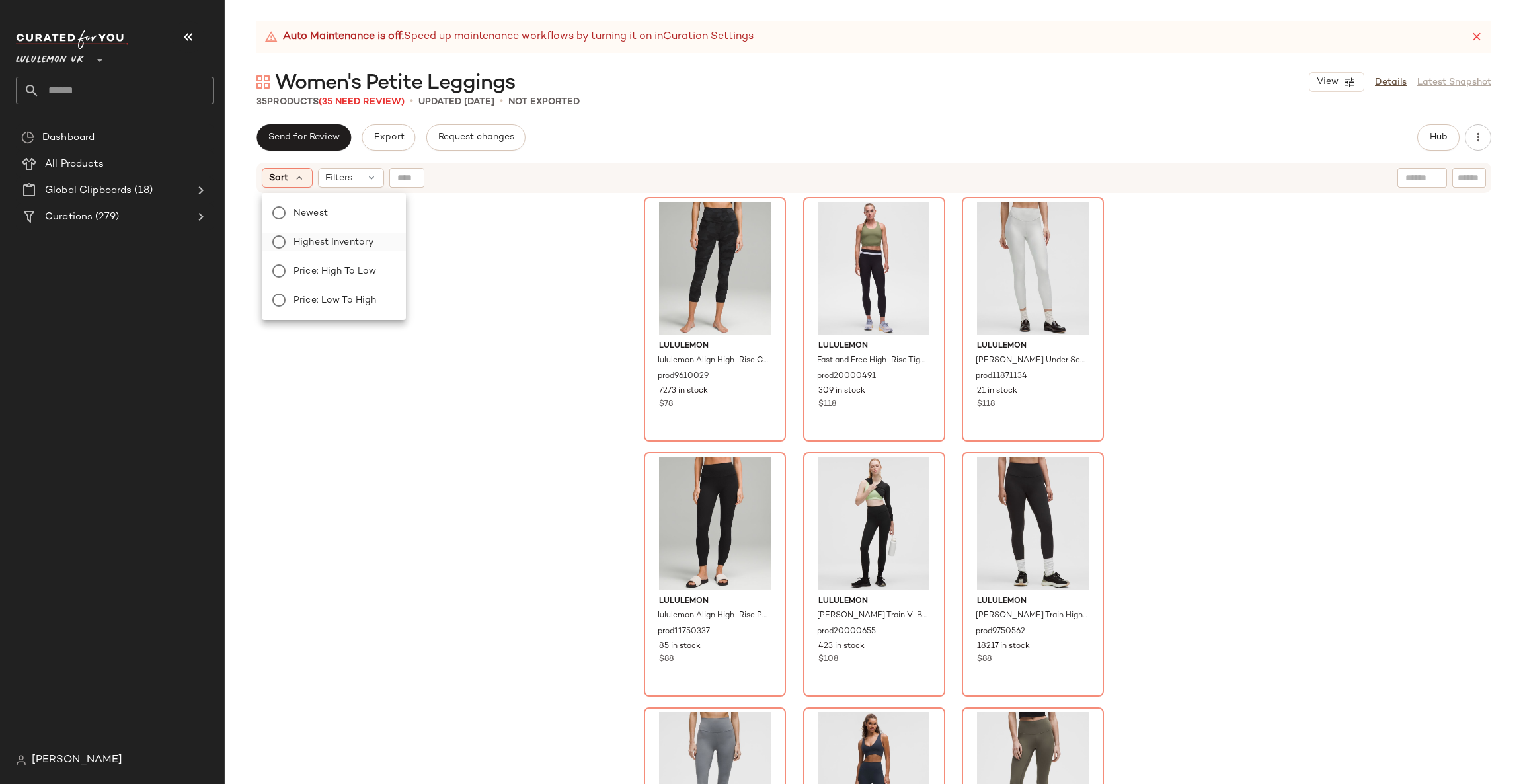
click at [364, 241] on span "Highest Inventory" at bounding box center [333, 242] width 80 height 14
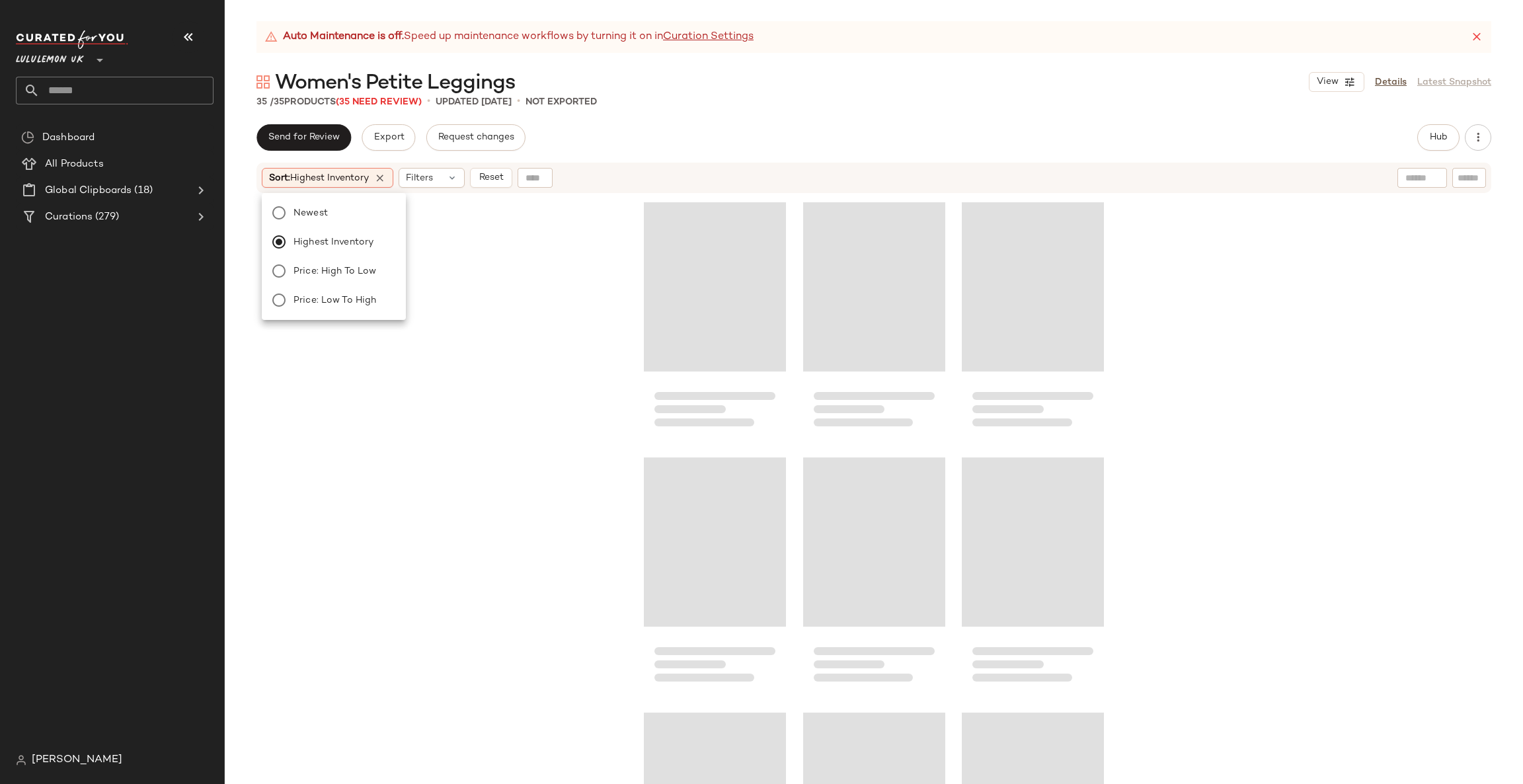
click at [609, 311] on div at bounding box center [874, 505] width 1298 height 623
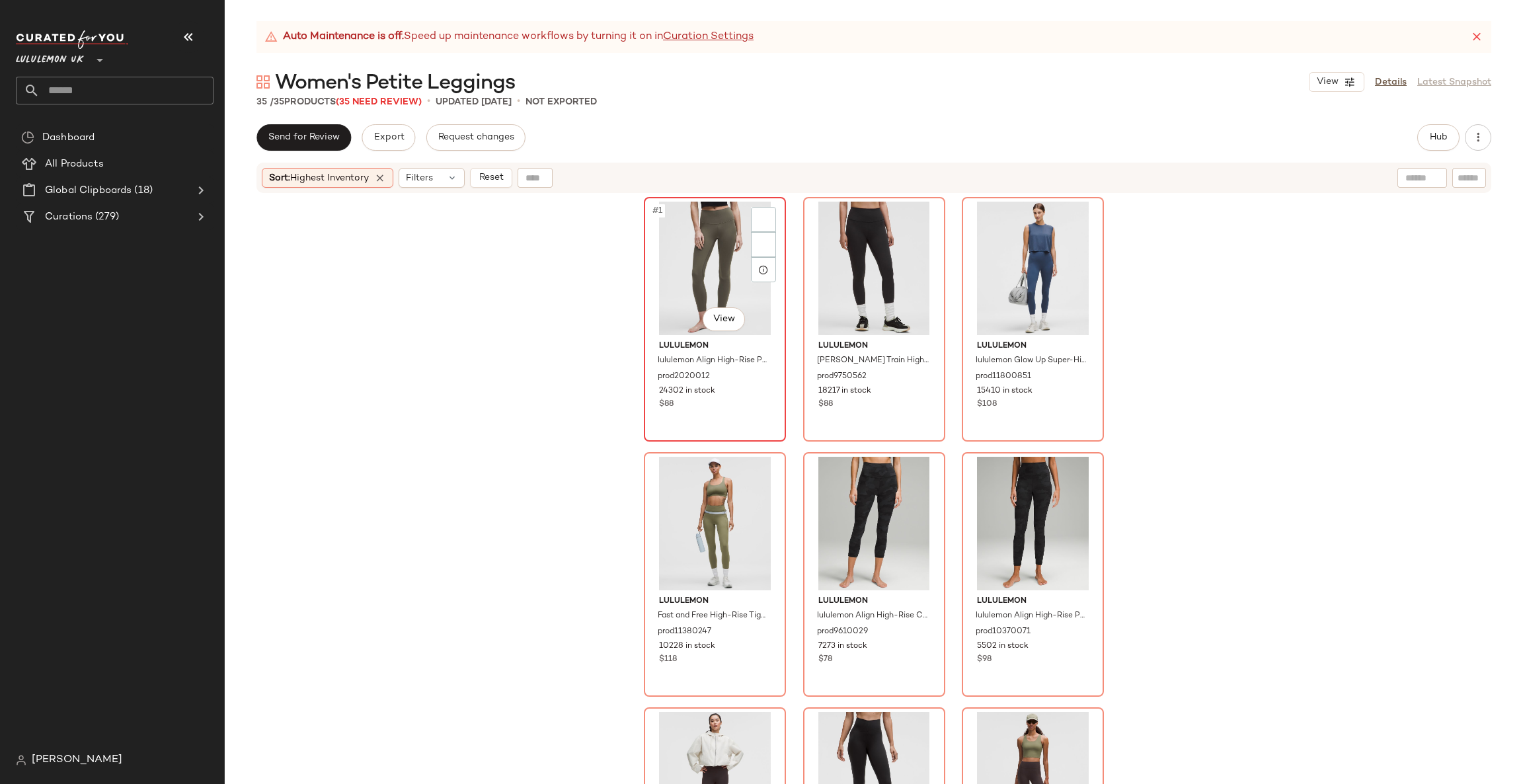
click at [711, 289] on div "#1 View" at bounding box center [715, 269] width 133 height 134
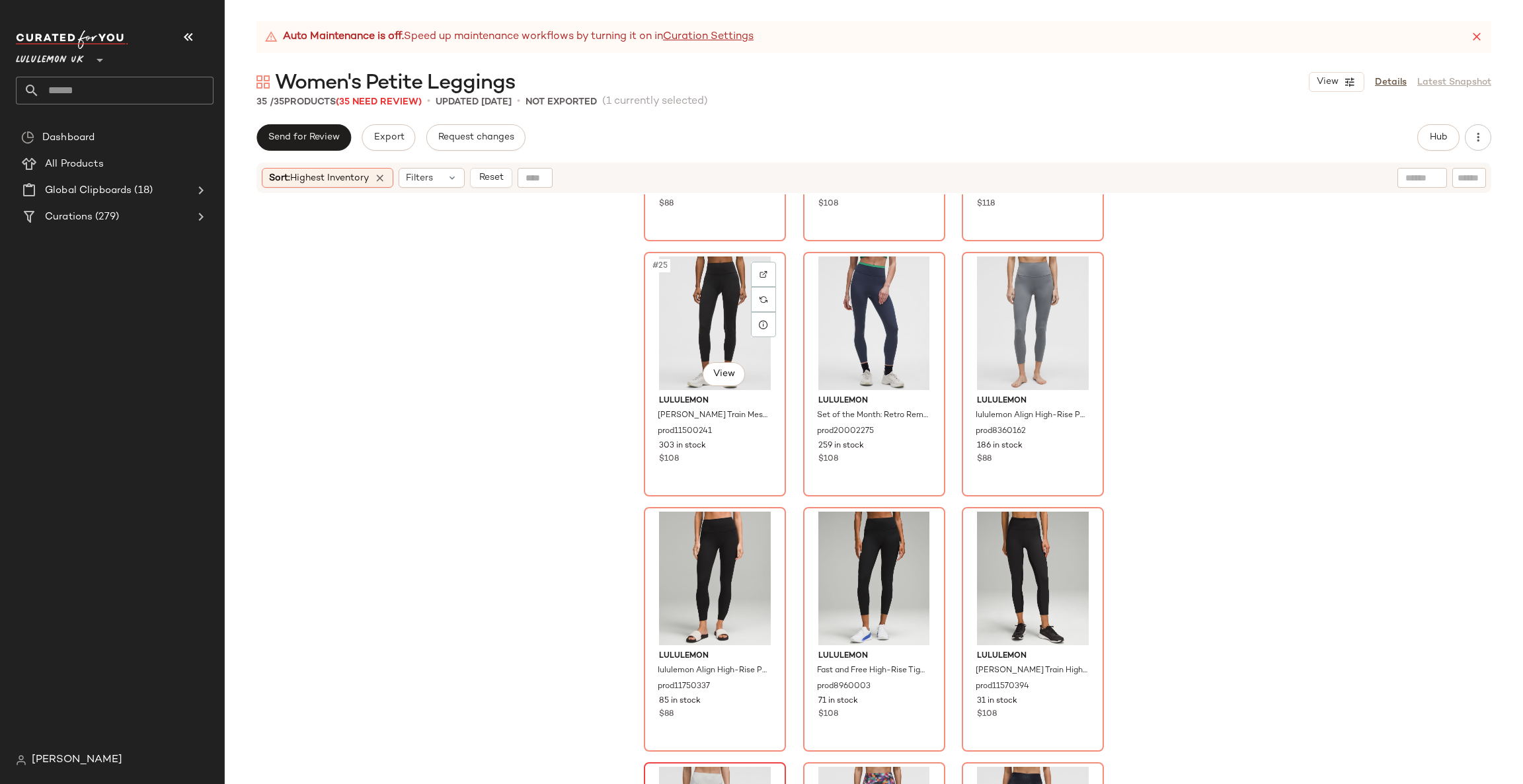
scroll to position [2440, 0]
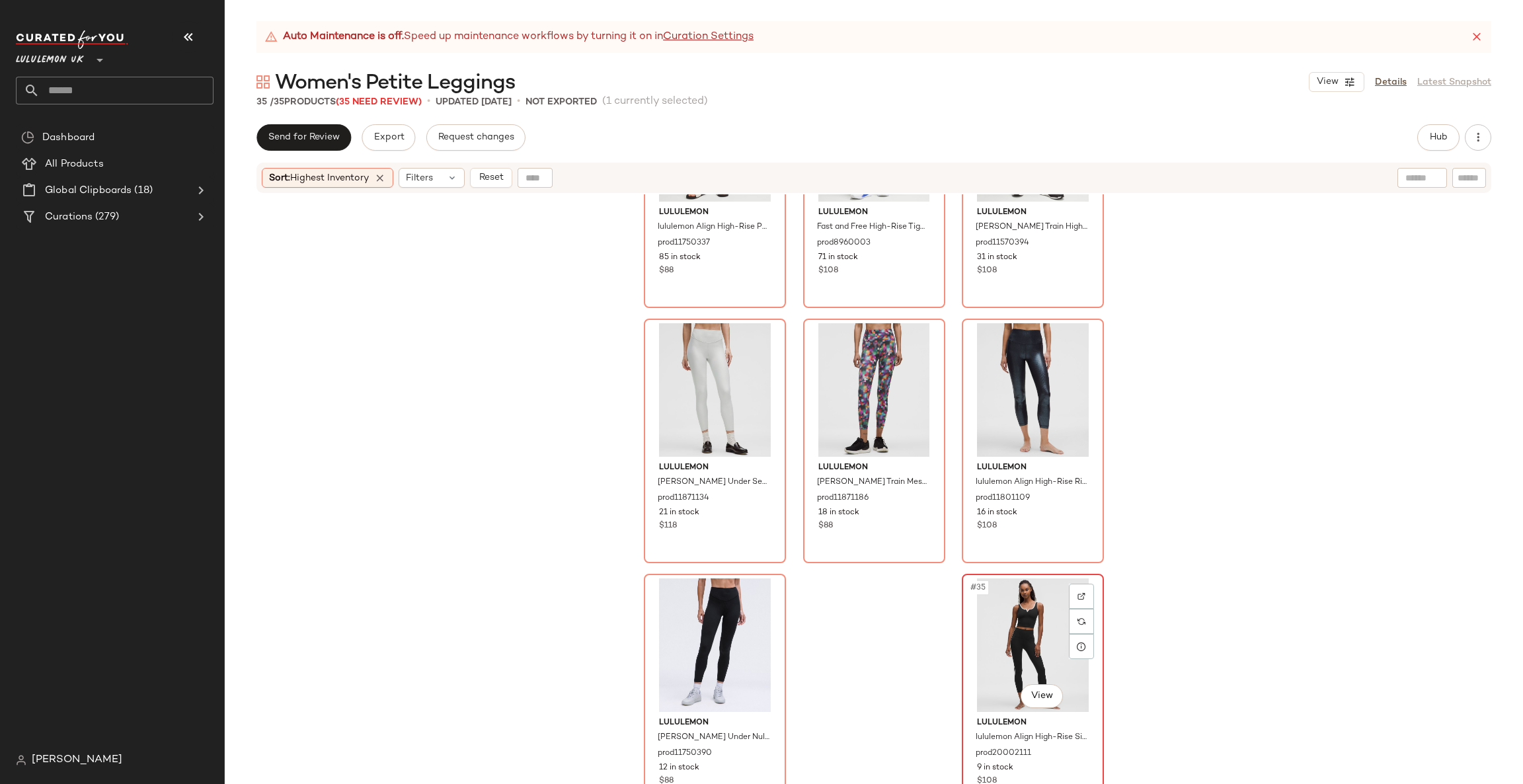
click at [997, 636] on div "#35 View" at bounding box center [1032, 645] width 133 height 134
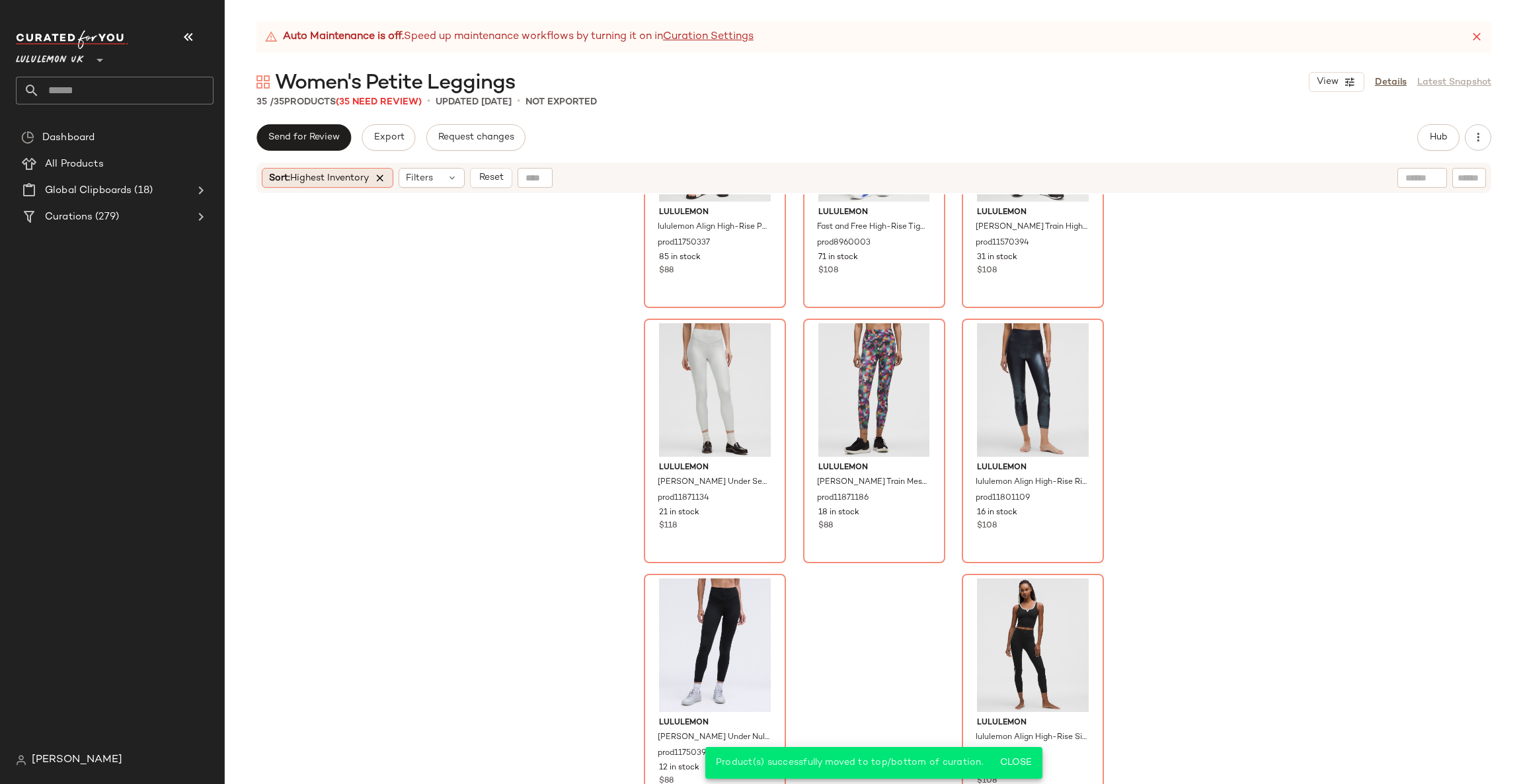
click at [379, 177] on icon at bounding box center [380, 178] width 12 height 12
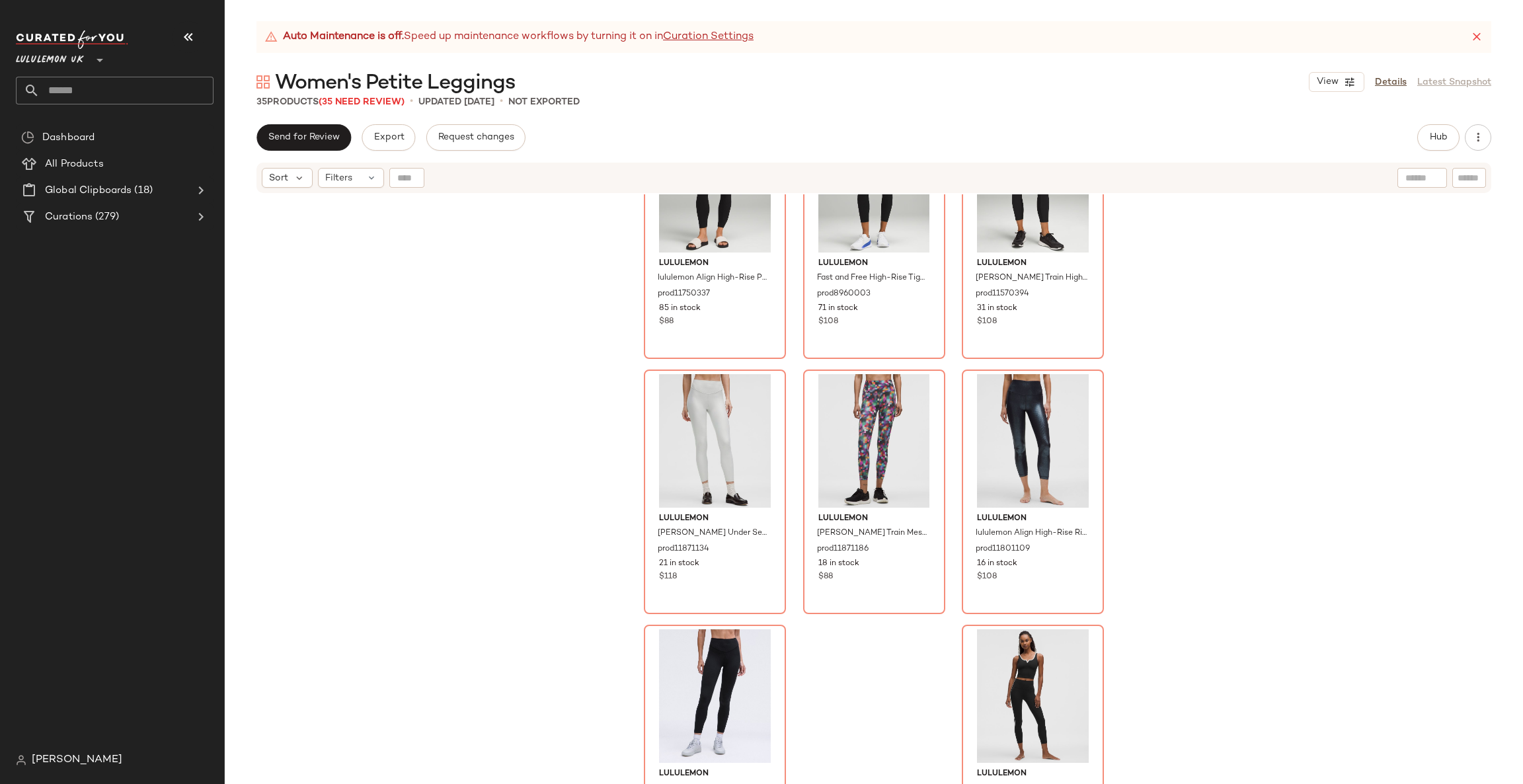
scroll to position [2440, 0]
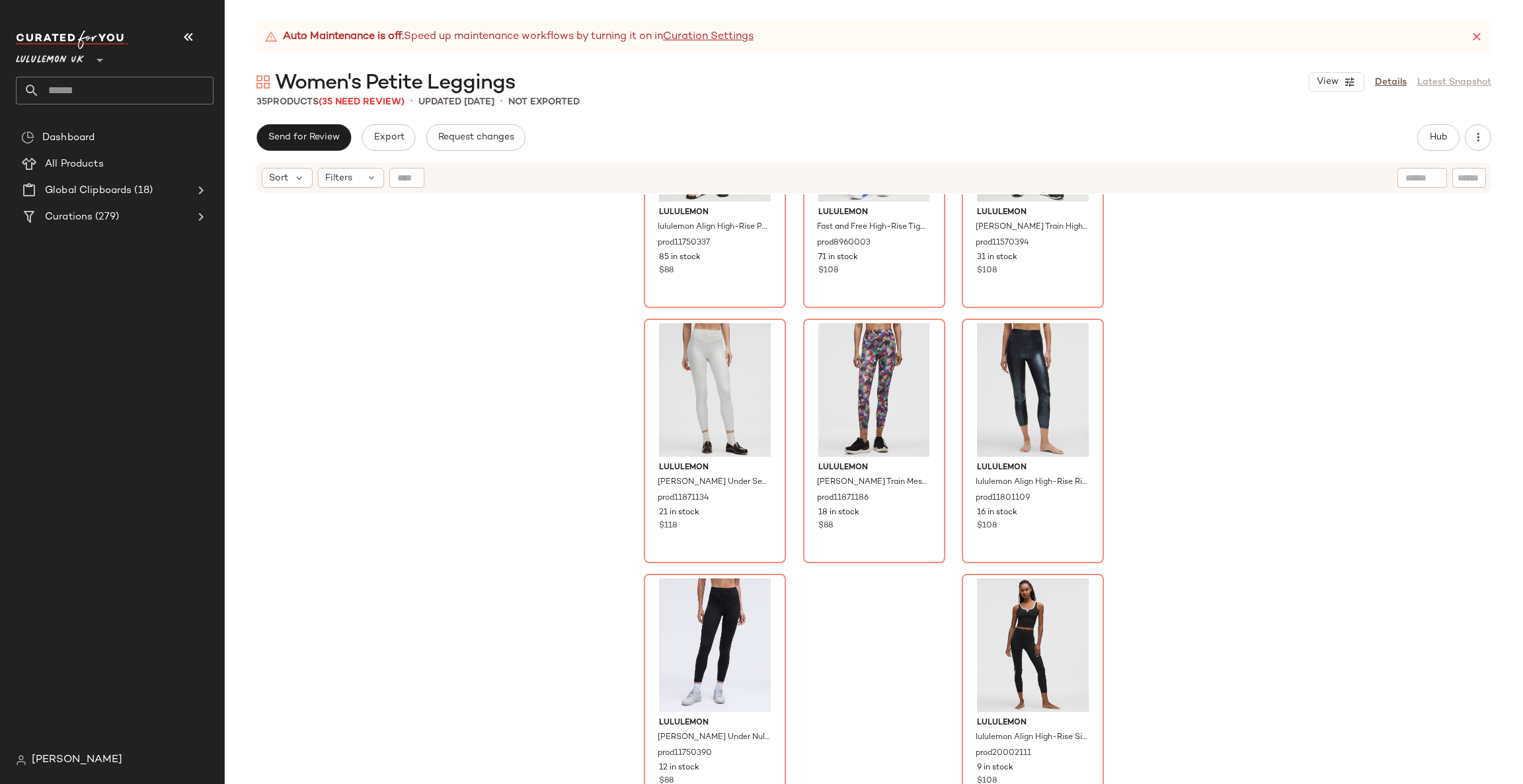
click at [844, 706] on div "lululemon lululemon Align High-Rise Pant 25" Diamond prod11750337 85 in stock $…" at bounding box center [874, 505] width 1298 height 623
click at [878, 679] on div "lululemon lululemon Align High-Rise Pant 25" Diamond prod11750337 85 in stock $…" at bounding box center [874, 505] width 1298 height 623
click at [1018, 621] on div "#35 View" at bounding box center [1032, 645] width 133 height 134
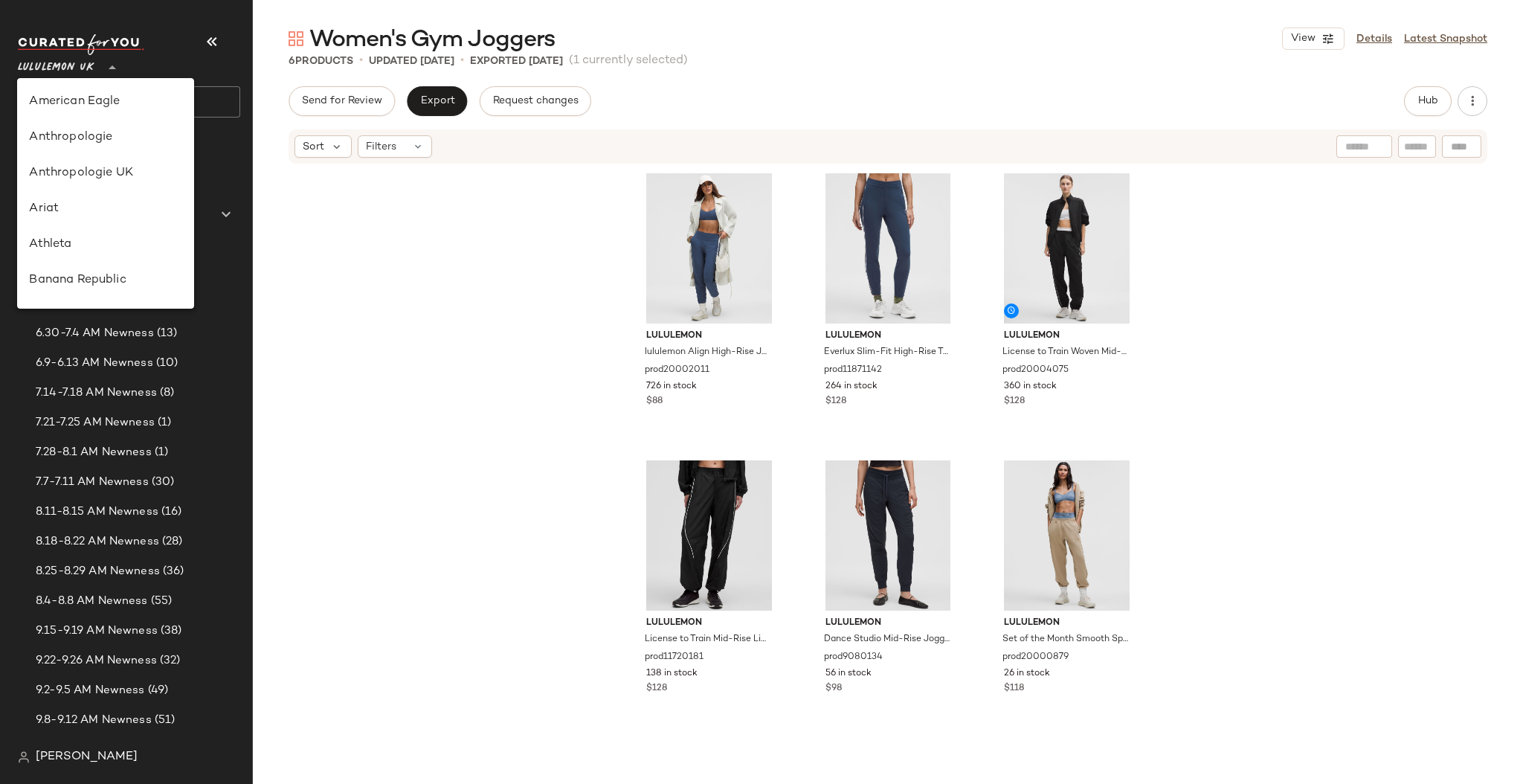
click at [102, 74] on div at bounding box center [110, 58] width 20 height 37
type input "**"
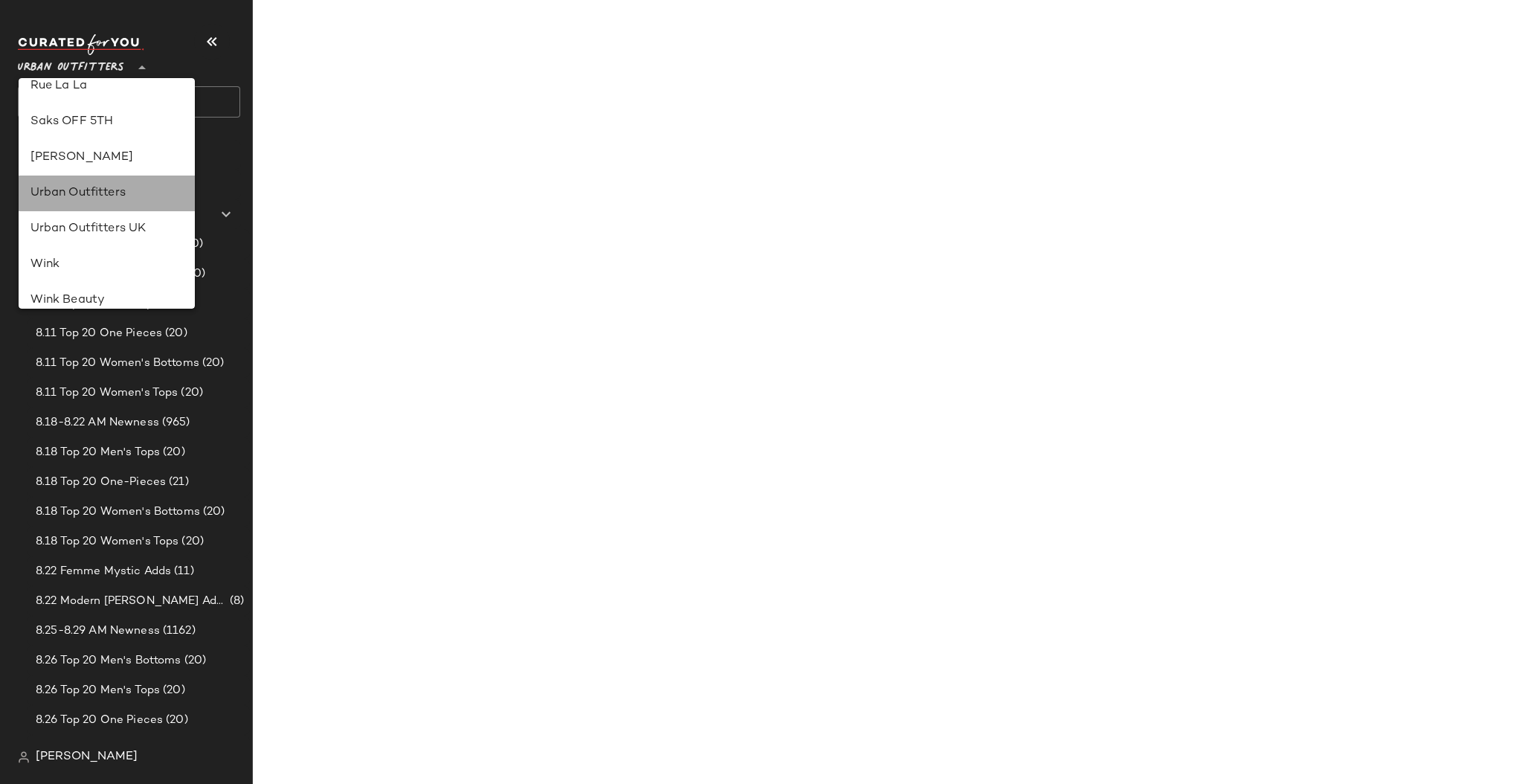
click at [96, 185] on div "Urban Outfitters" at bounding box center [107, 194] width 153 height 18
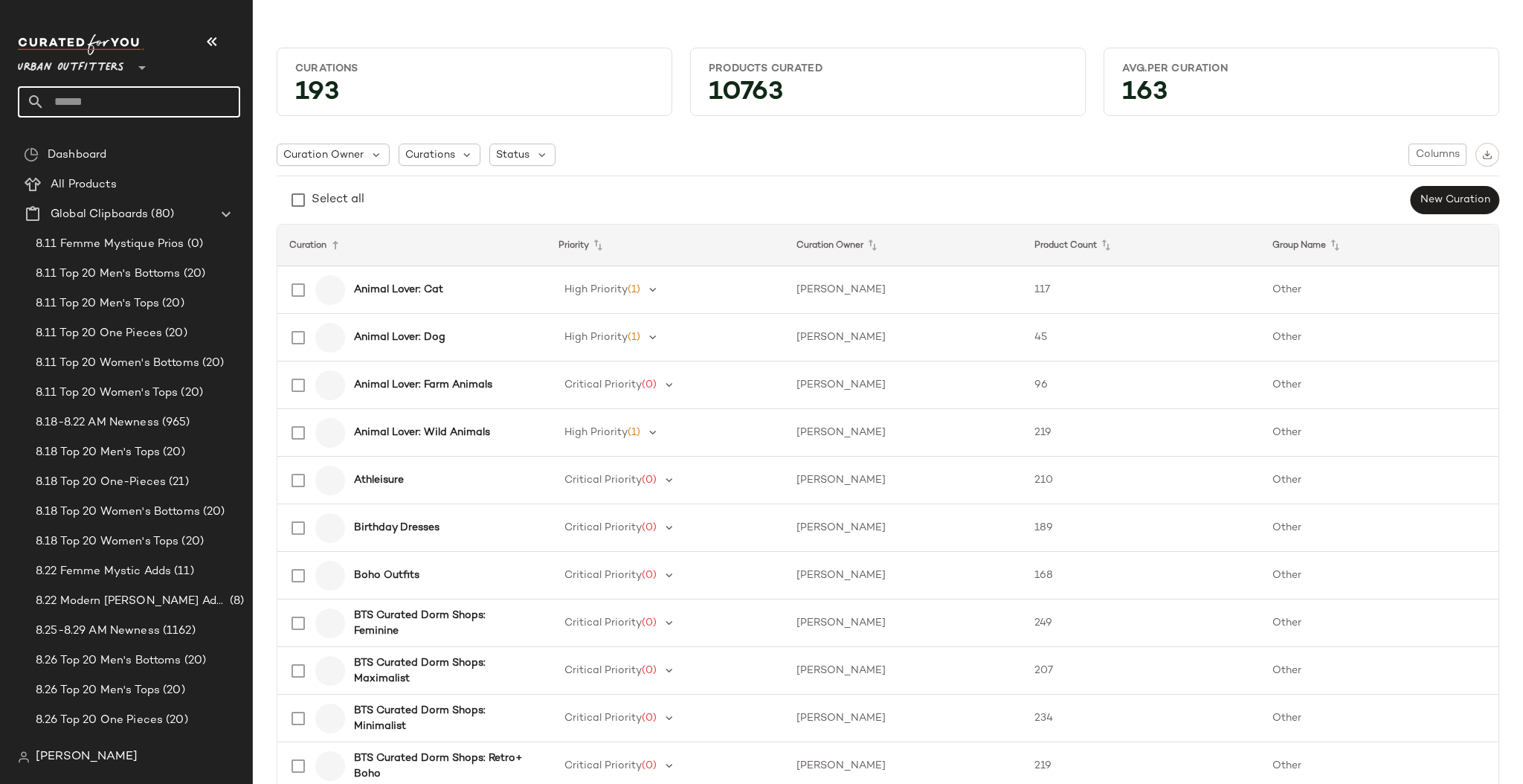
click at [172, 98] on input "text" at bounding box center [143, 102] width 196 height 31
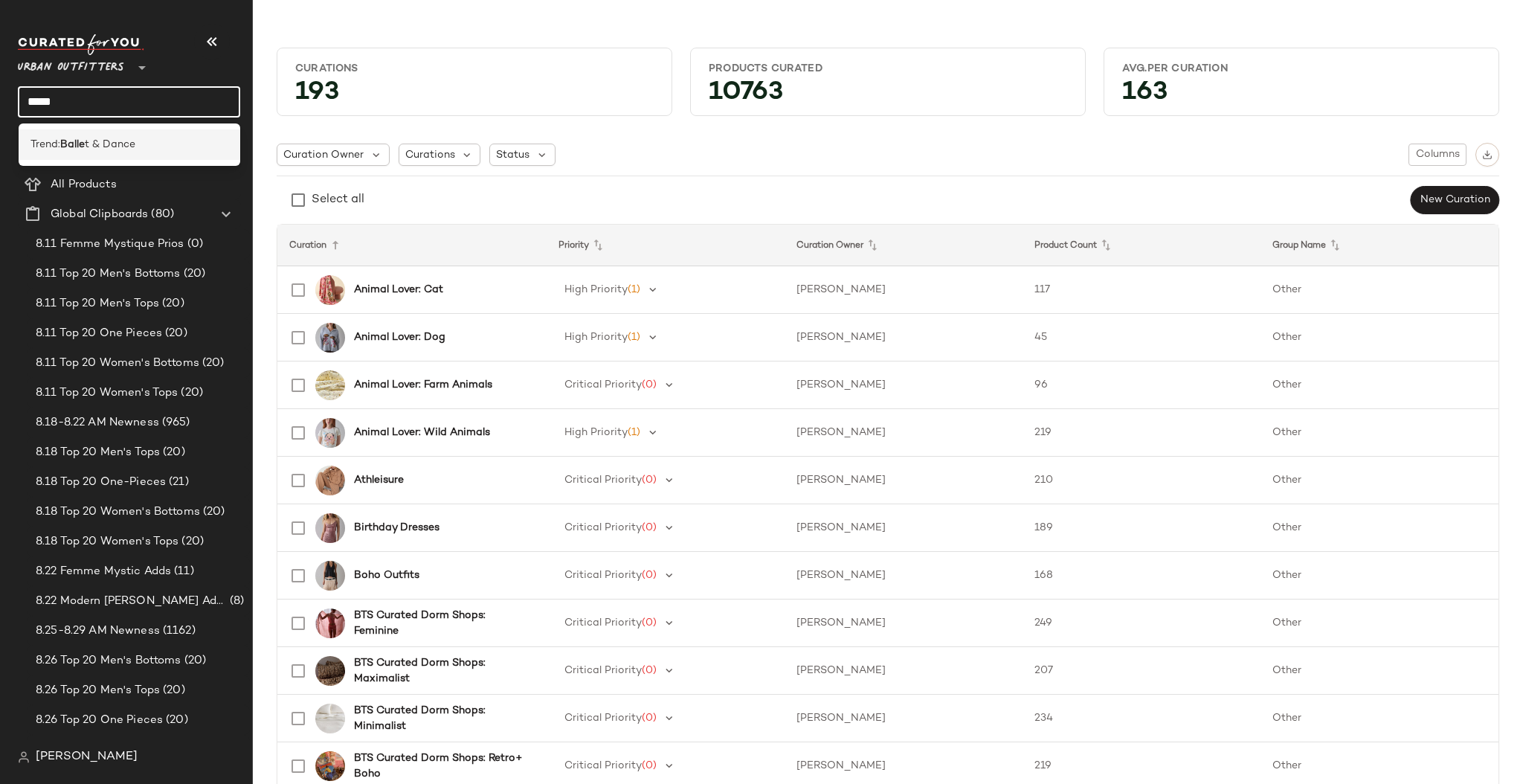
type input "*****"
click at [89, 144] on span "t & Dance" at bounding box center [110, 144] width 51 height 16
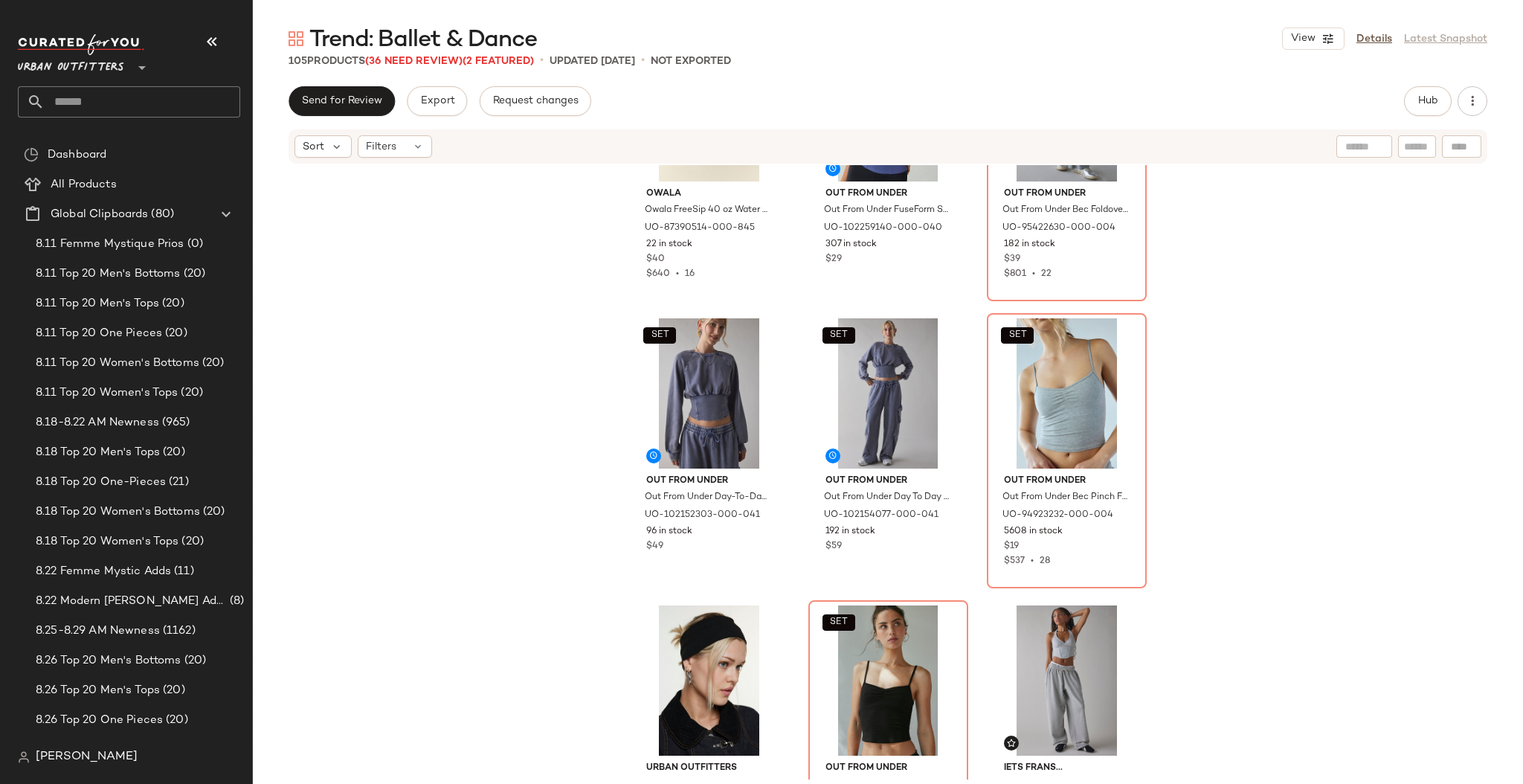
scroll to position [408, 0]
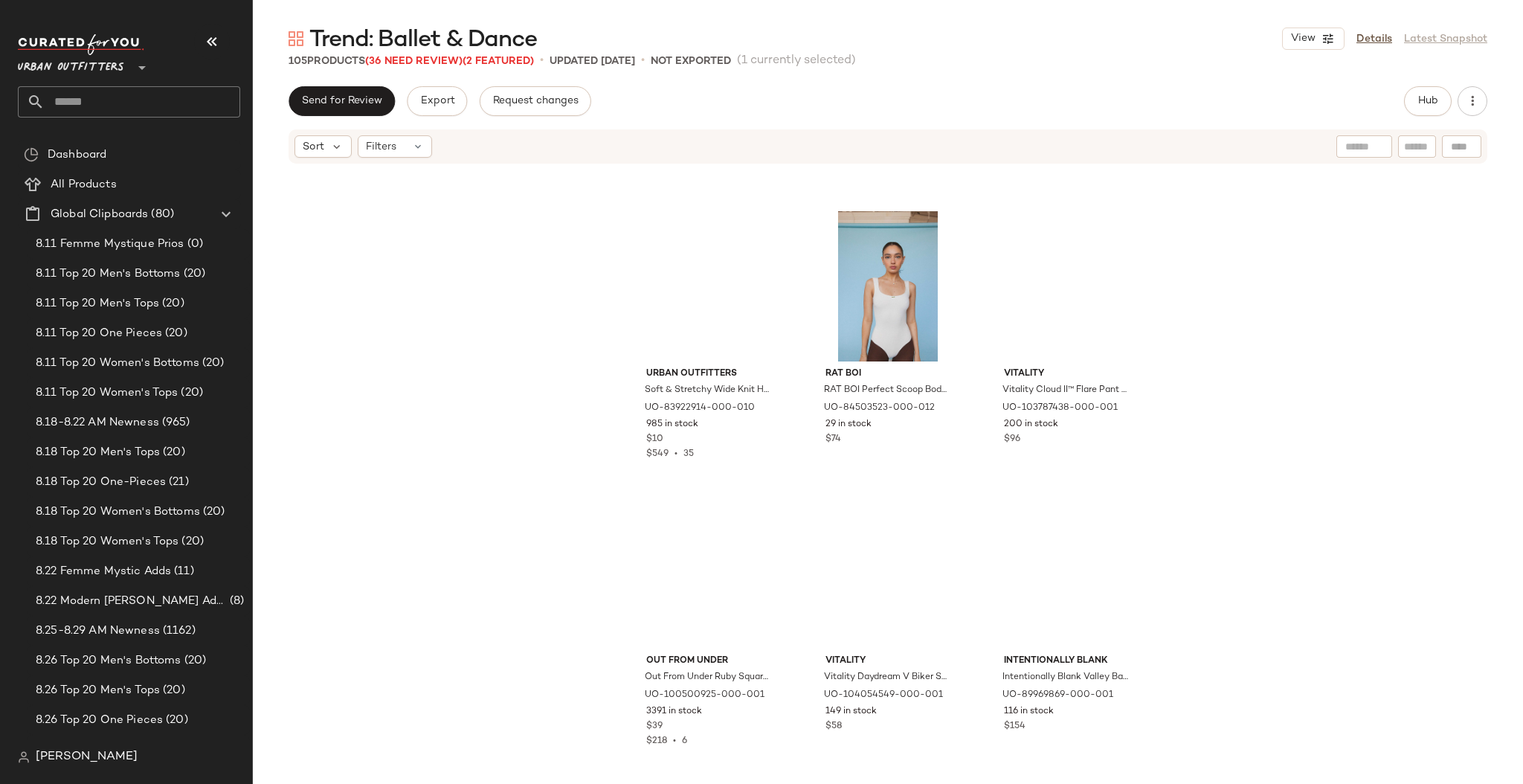
scroll to position [9432, 0]
